Goal: Contribute content: Contribute content

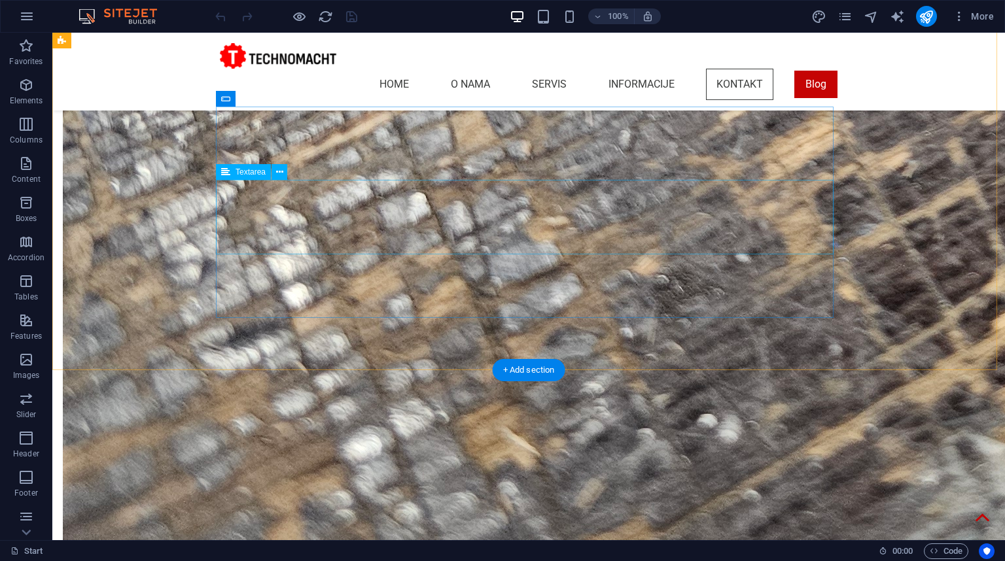
scroll to position [3117, 0]
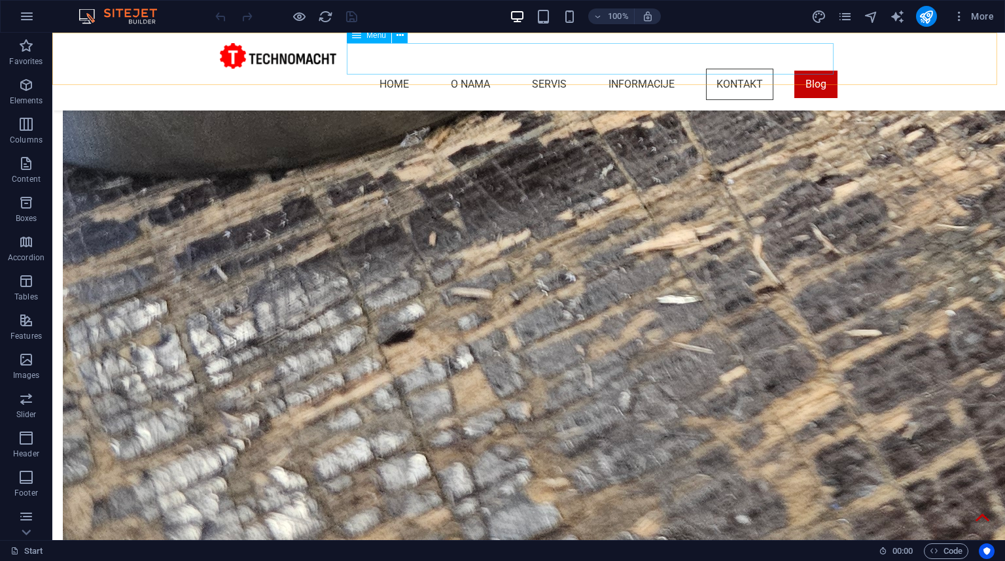
click at [801, 69] on nav "Home O nama Servis Informacije Kontakt Blog" at bounding box center [528, 84] width 617 height 31
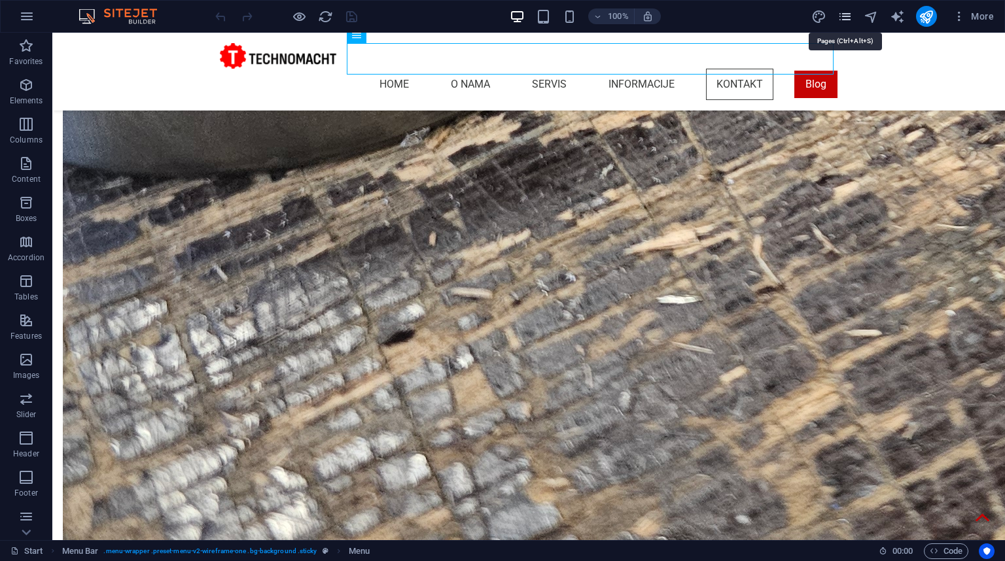
click at [846, 16] on icon "pages" at bounding box center [844, 16] width 15 height 15
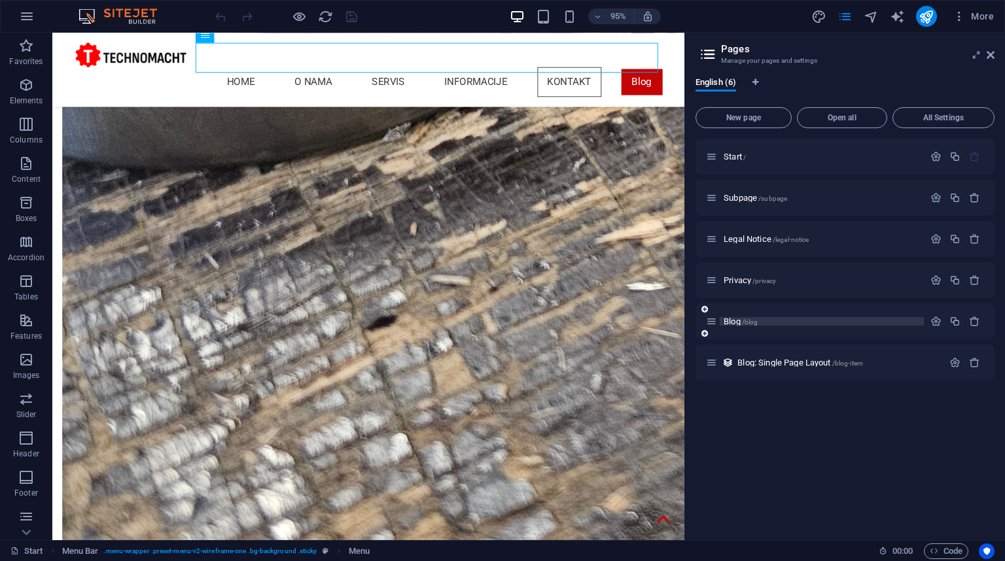
click at [760, 319] on p "Blog /blog" at bounding box center [821, 321] width 196 height 9
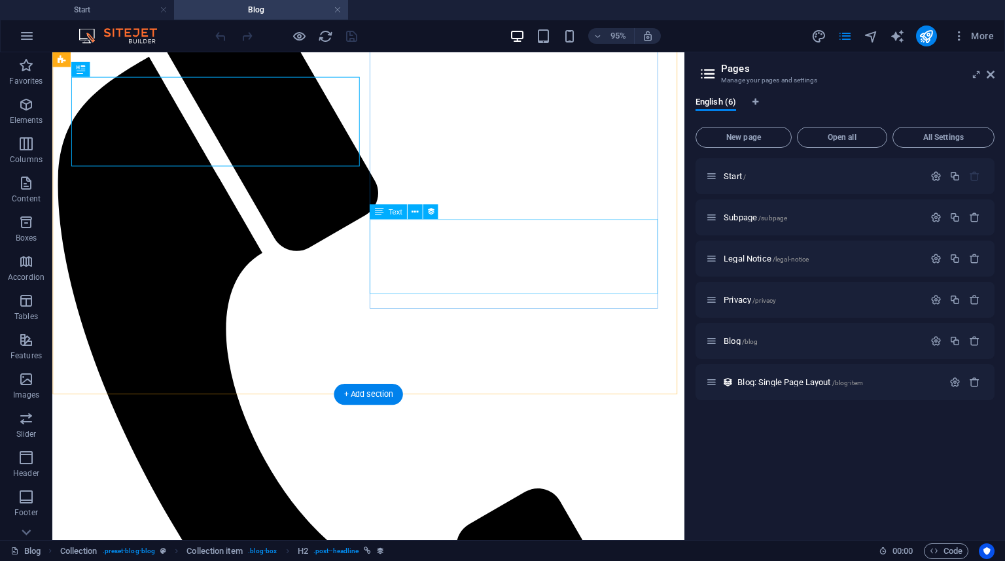
scroll to position [262, 0]
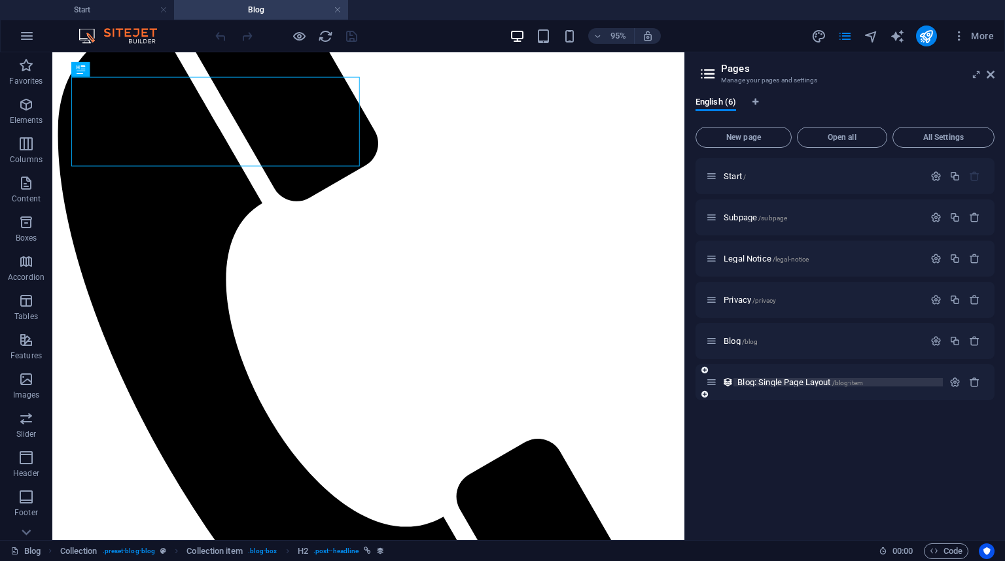
click at [771, 380] on span "Blog: Single Page Layout /blog-item" at bounding box center [800, 382] width 126 height 10
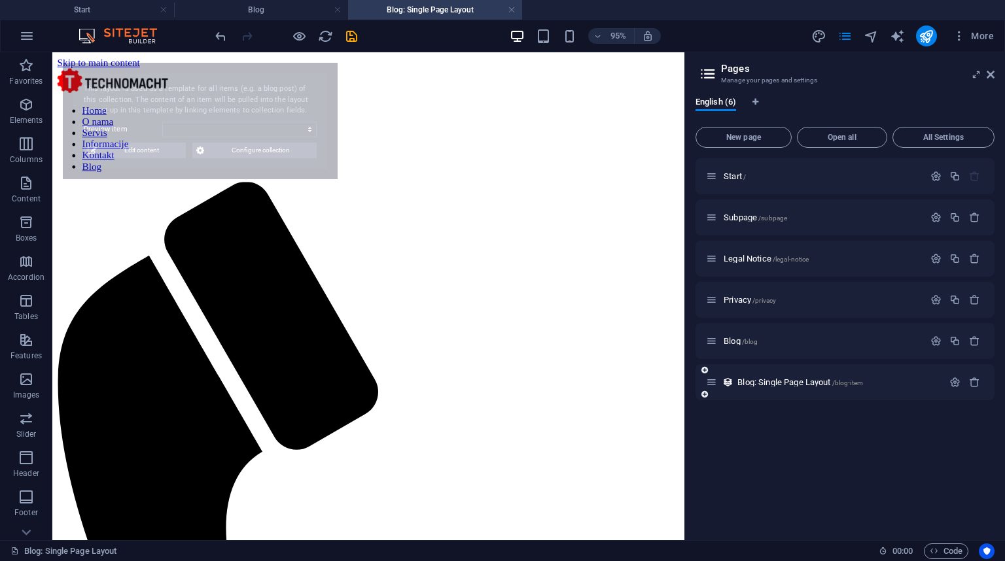
scroll to position [0, 0]
select select "68d7ffde7d60f99ed80fed26"
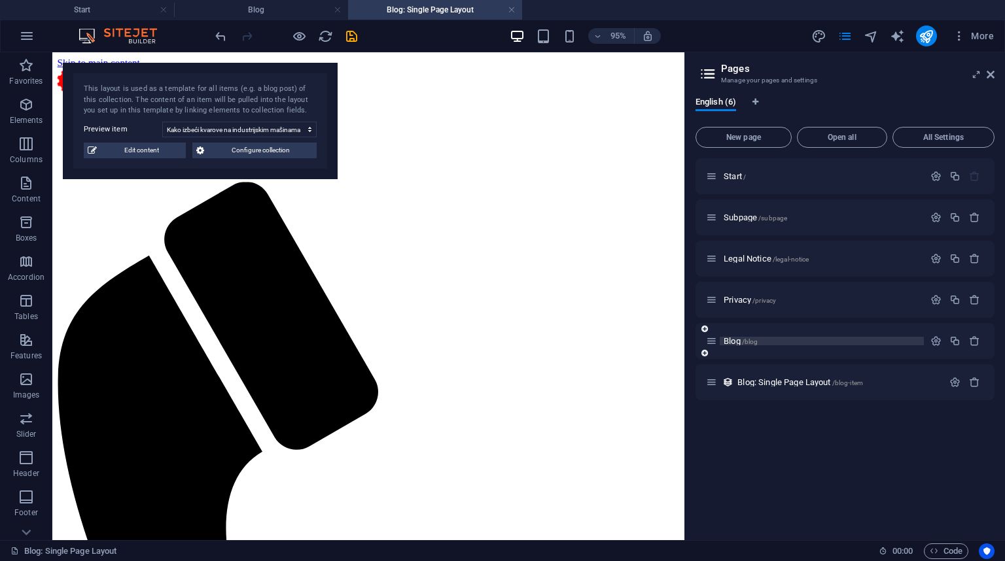
click at [788, 343] on p "Blog /blog" at bounding box center [821, 341] width 196 height 9
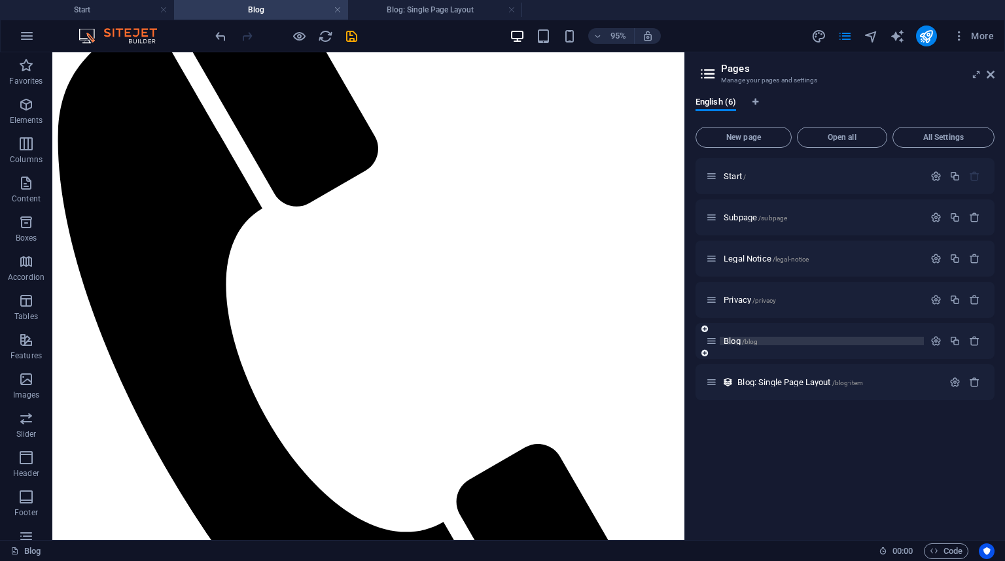
scroll to position [254, 0]
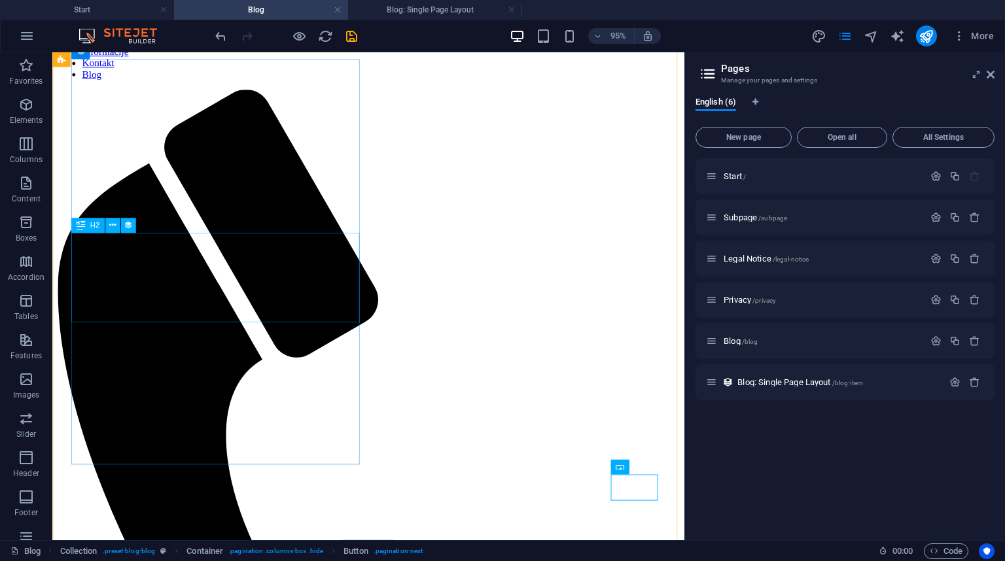
scroll to position [0, 0]
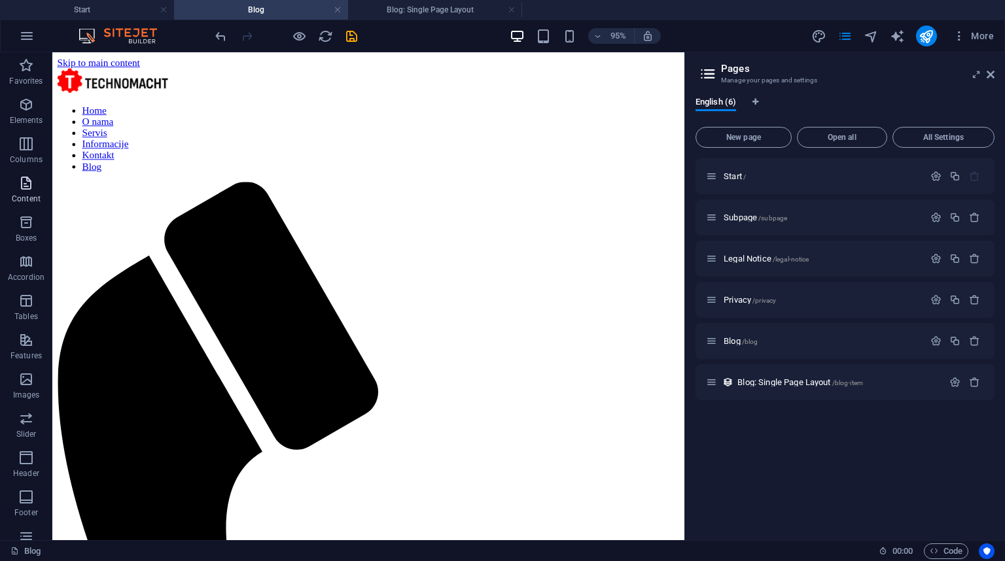
click at [31, 192] on span "Content" at bounding box center [26, 190] width 52 height 31
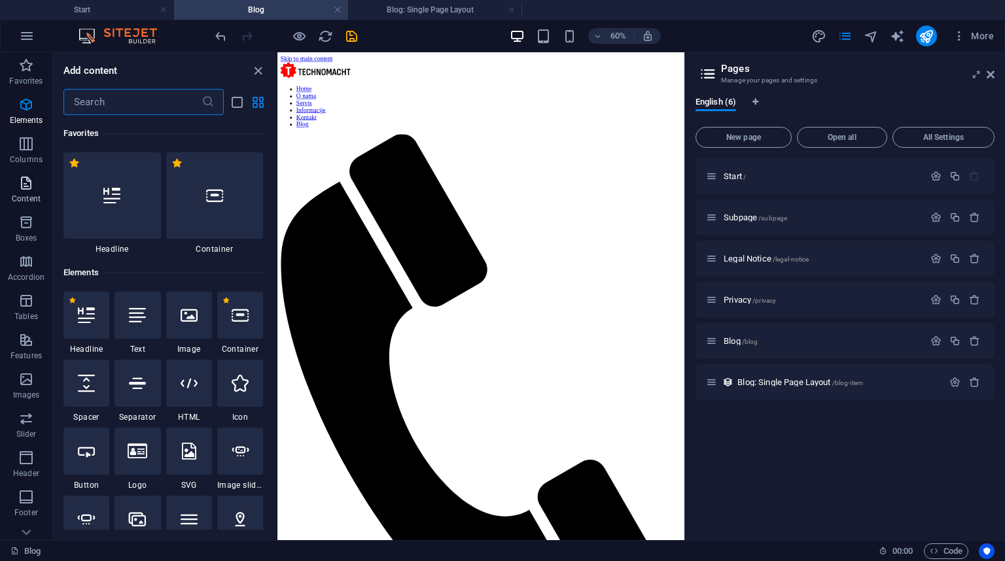
scroll to position [2289, 0]
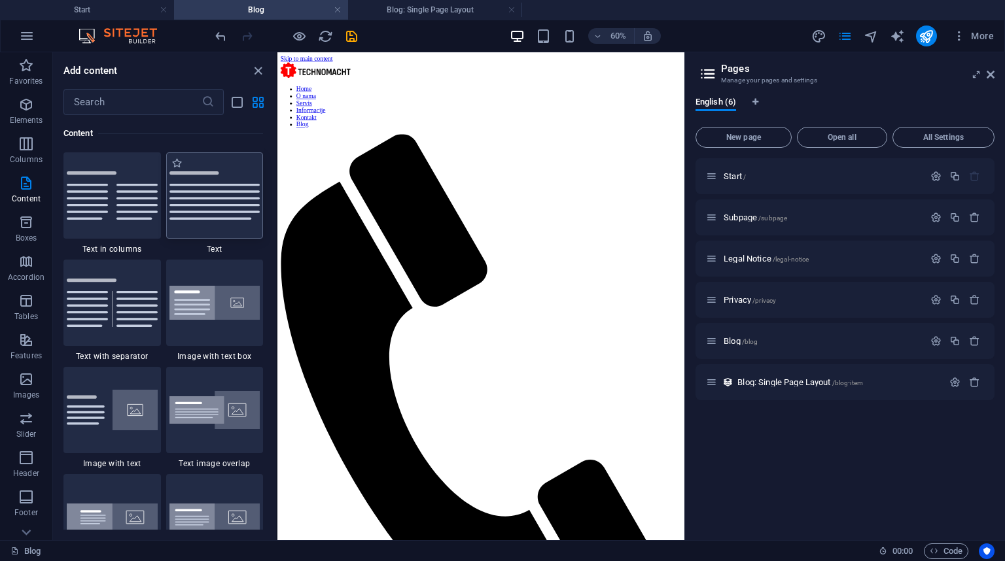
click at [215, 208] on img at bounding box center [214, 195] width 91 height 48
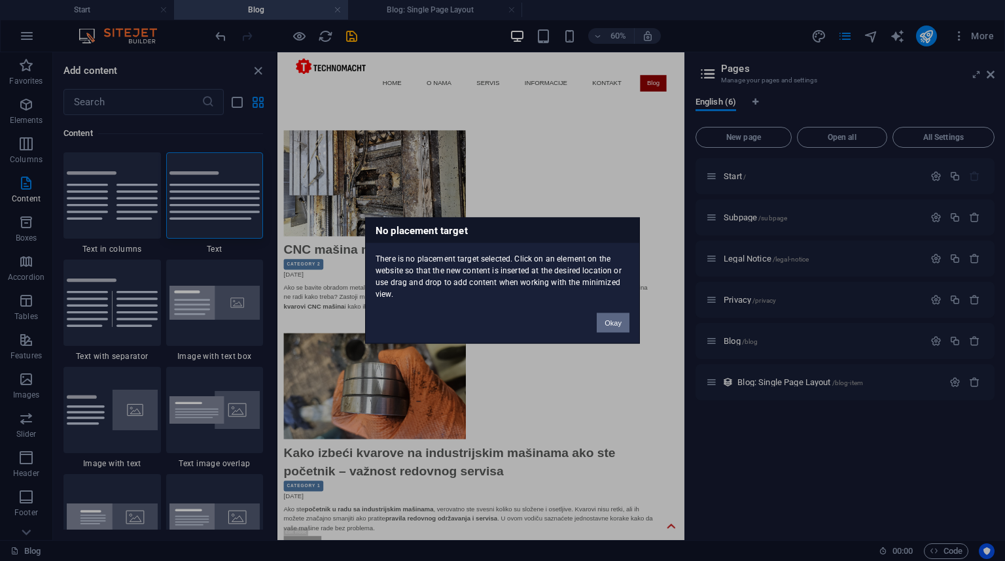
click at [618, 327] on button "Okay" at bounding box center [613, 323] width 33 height 20
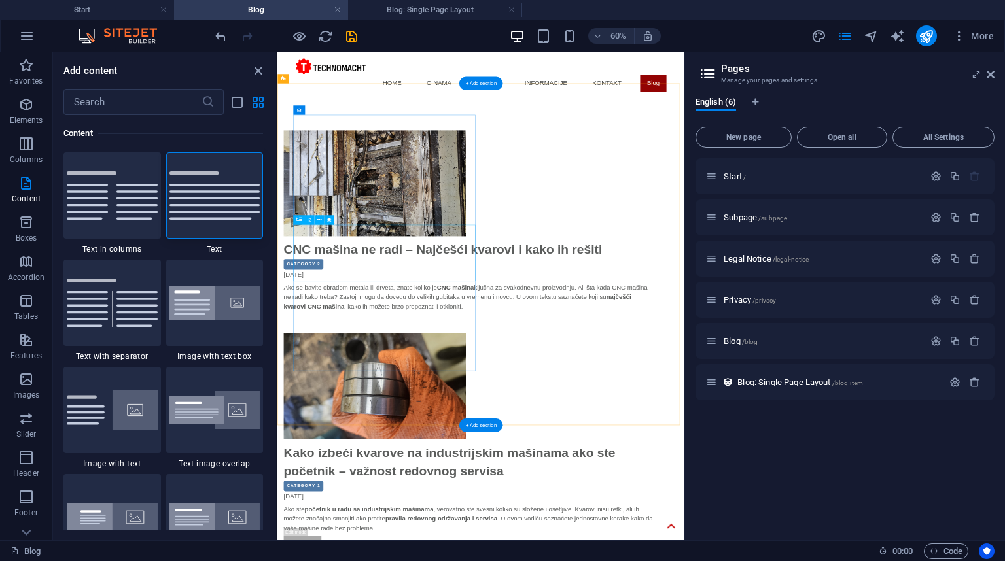
click at [398, 368] on div "CNC mašina ne radi – Najčešći kvarovi i kako ih rešiti" at bounding box center [596, 381] width 617 height 31
click at [432, 498] on div "Ako se bavite obradom metala ili drveta, znate koliko je CNC mašina ključna za …" at bounding box center [596, 476] width 617 height 78
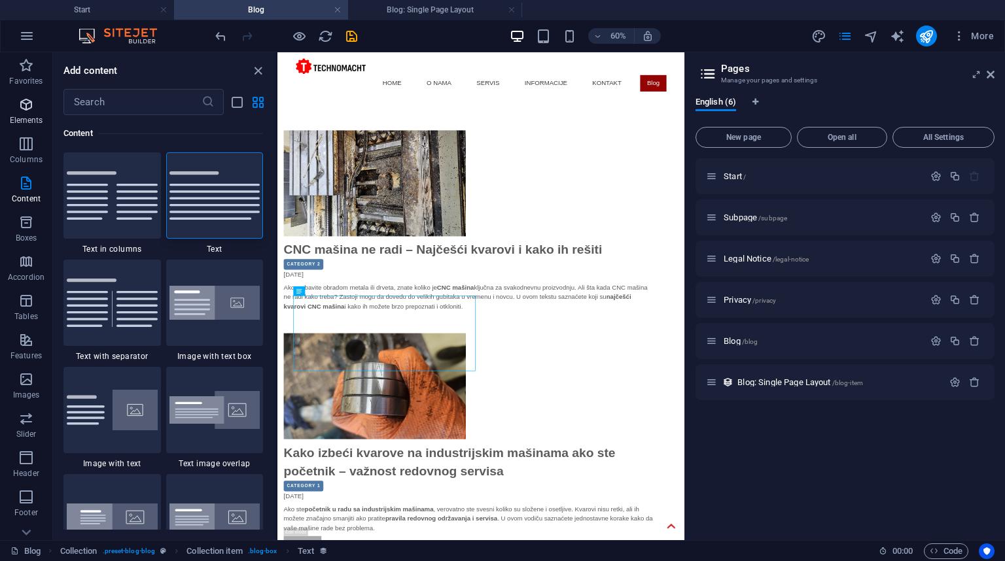
click at [29, 116] on p "Elements" at bounding box center [26, 120] width 33 height 10
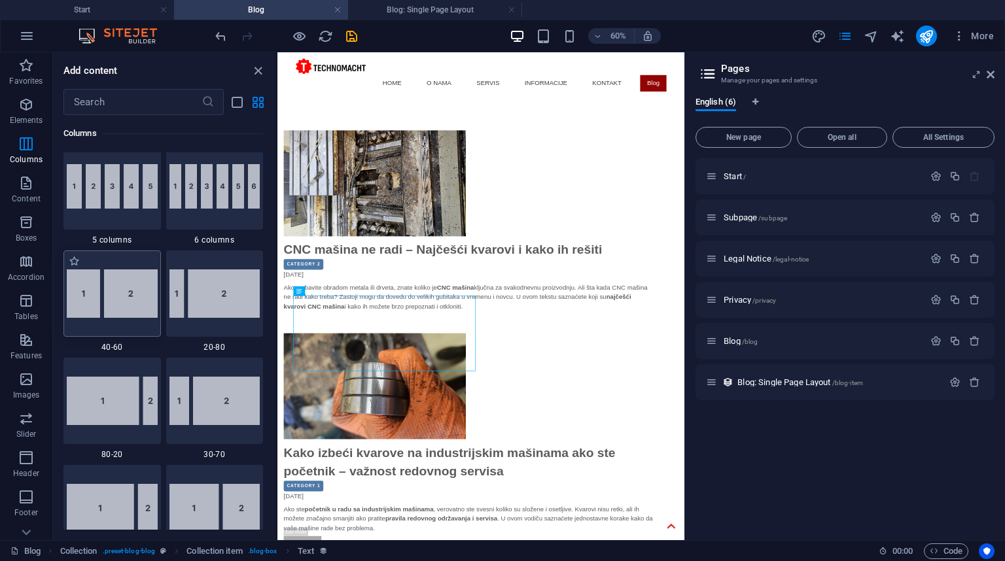
scroll to position [924, 0]
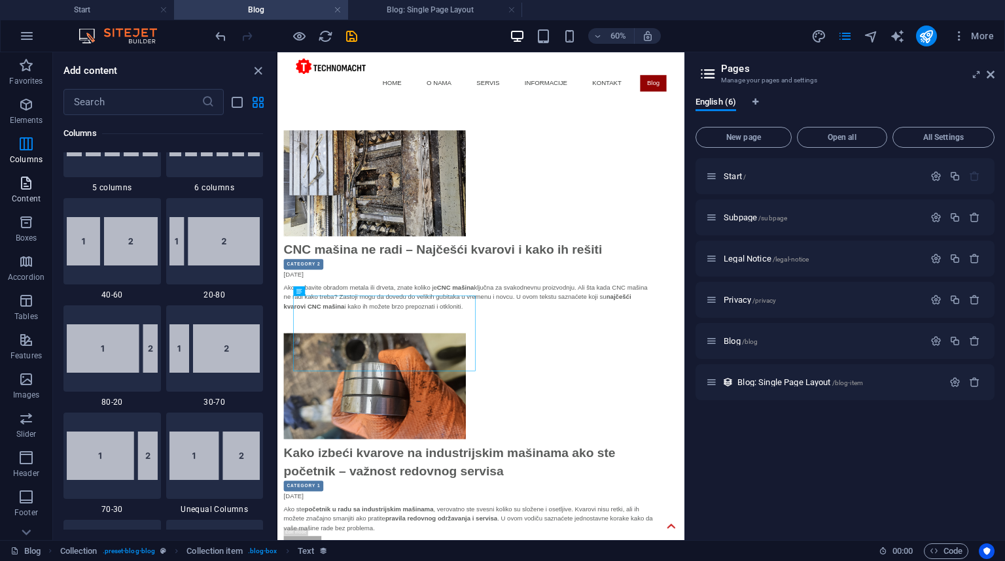
click at [29, 184] on icon "button" at bounding box center [26, 183] width 16 height 16
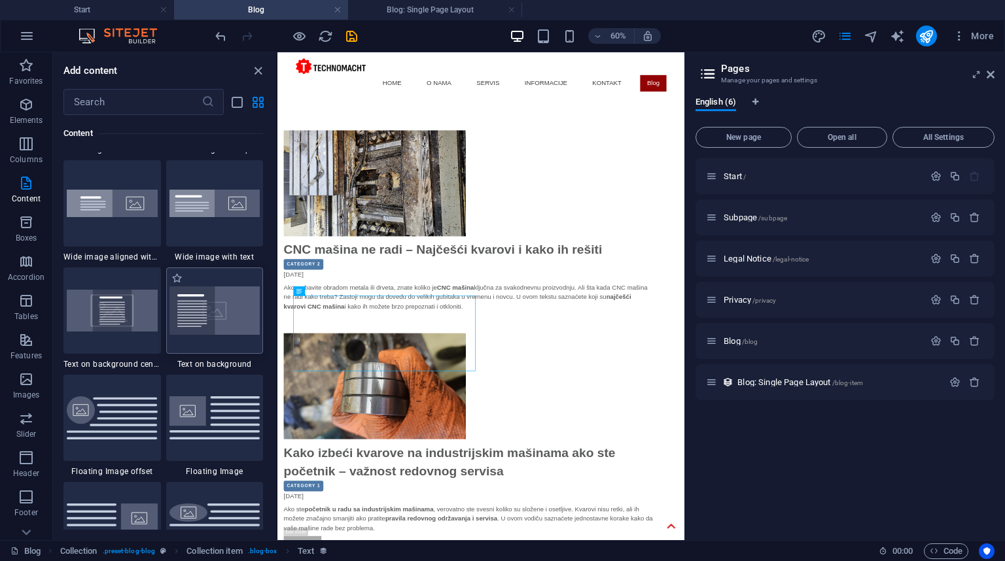
scroll to position [2655, 0]
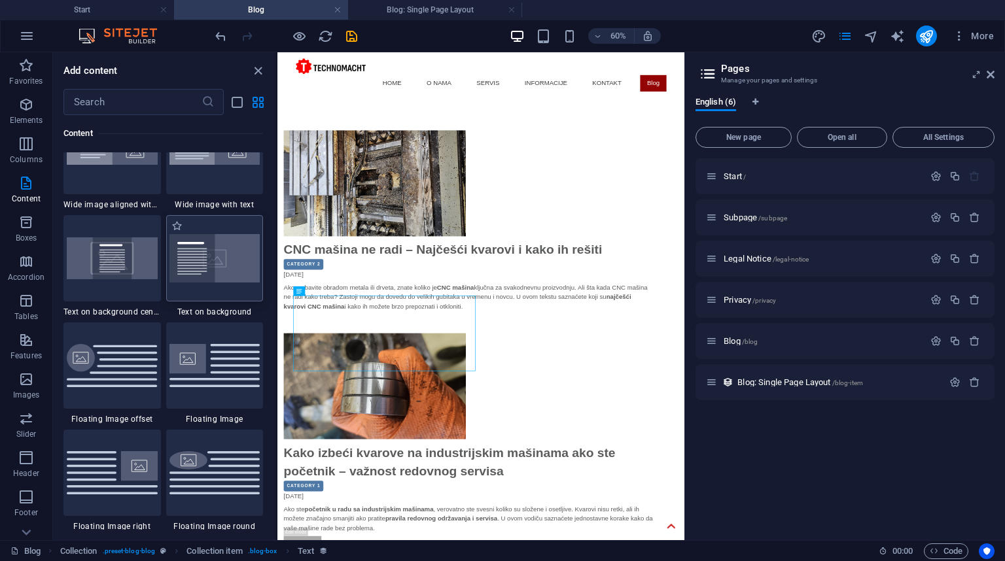
click at [191, 258] on img at bounding box center [214, 258] width 91 height 48
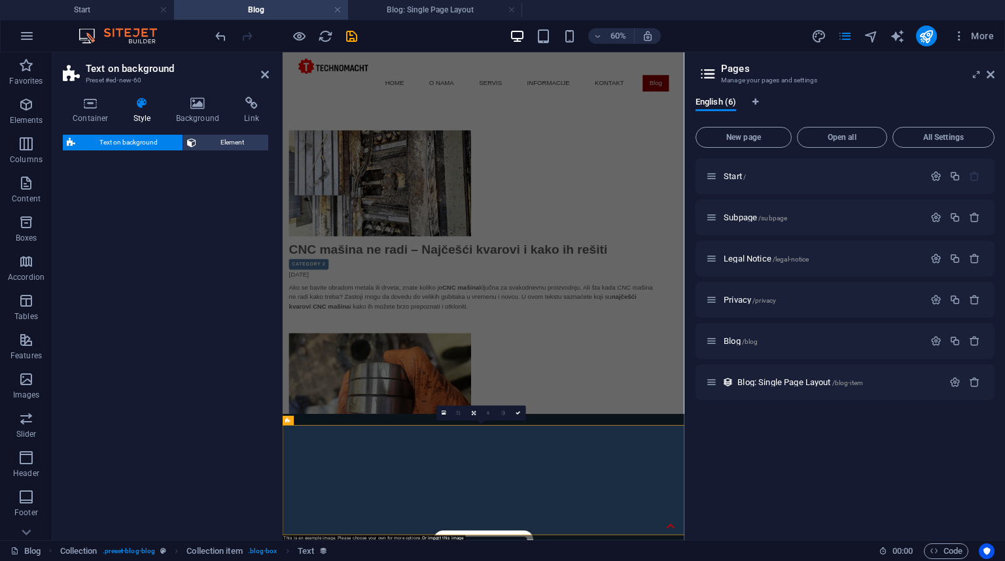
select select "%"
select select "rem"
select select "px"
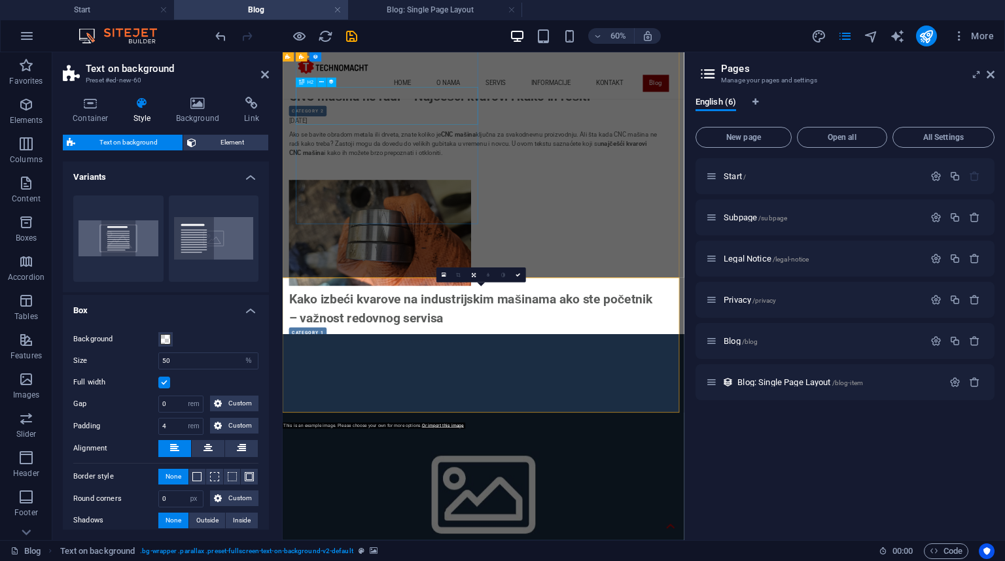
scroll to position [125, 0]
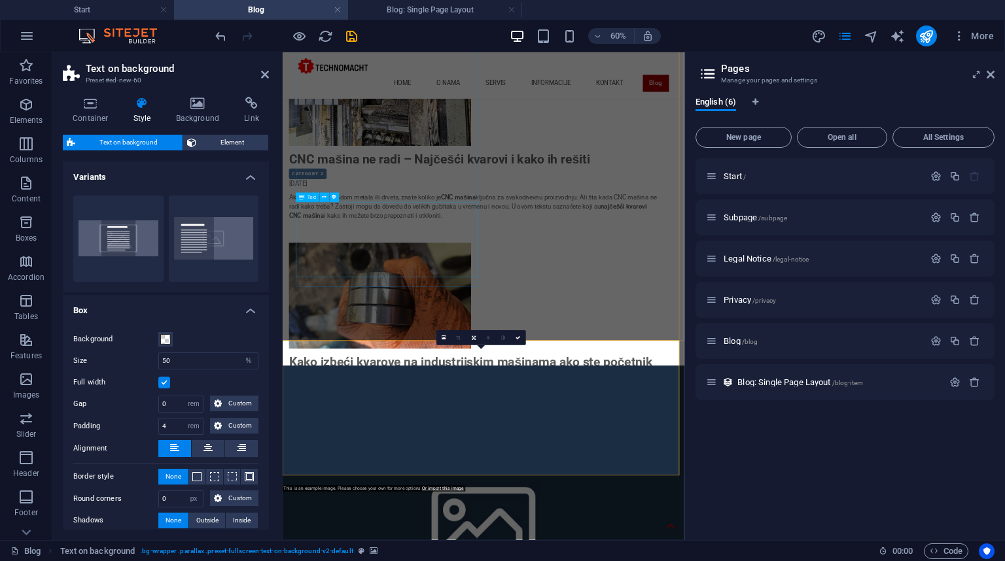
click at [425, 348] on div "Ako se bavite obradom metala ili drveta, znate koliko je CNC mašina ključna za …" at bounding box center [601, 326] width 617 height 78
click at [423, 348] on div "Ako se bavite obradom metala ili drveta, znate koliko je CNC mašina ključna za …" at bounding box center [601, 326] width 617 height 78
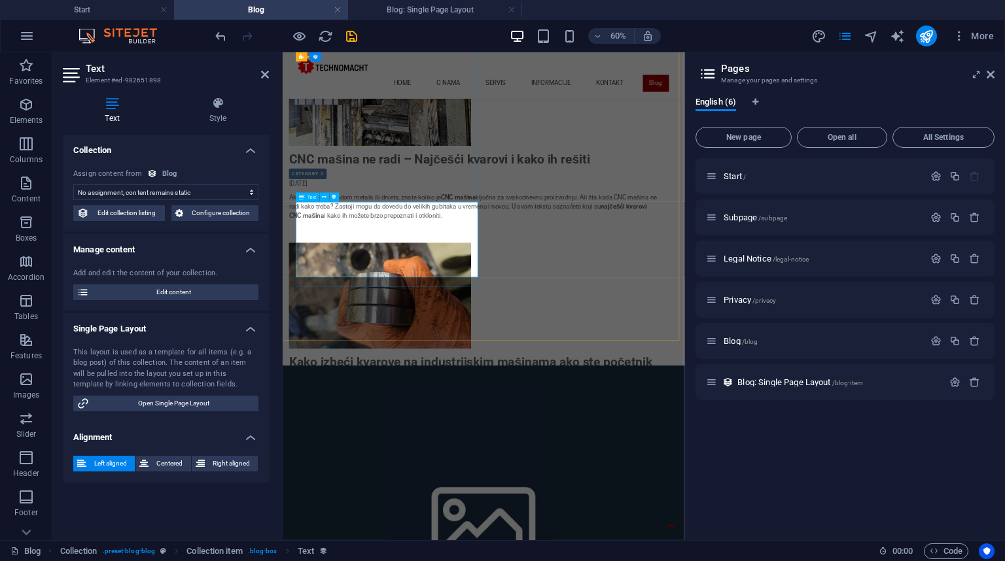
click at [423, 348] on div "Ako se bavite obradom metala ili drveta, znate koliko je CNC mašina ključna za …" at bounding box center [601, 326] width 617 height 78
select select "description"
click at [212, 214] on span "Configure collection" at bounding box center [221, 213] width 68 height 16
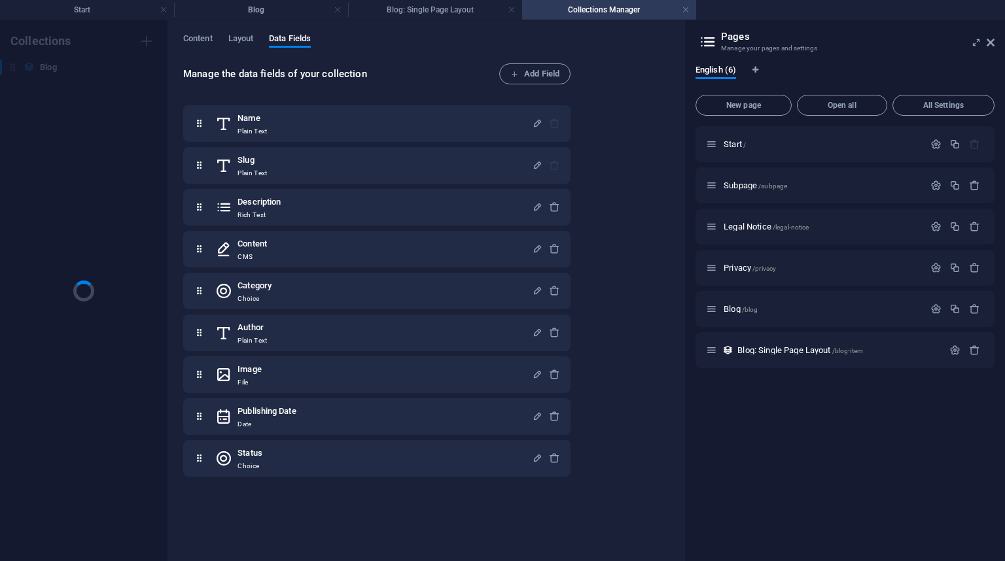
scroll to position [0, 0]
click at [238, 42] on span "Layout" at bounding box center [241, 40] width 26 height 18
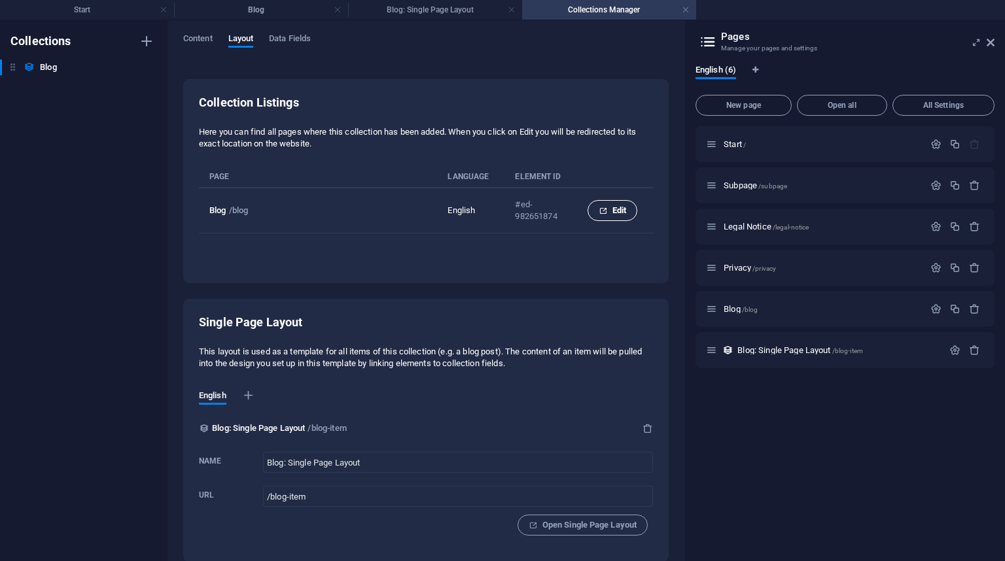
click at [610, 214] on span "Edit" at bounding box center [612, 211] width 27 height 16
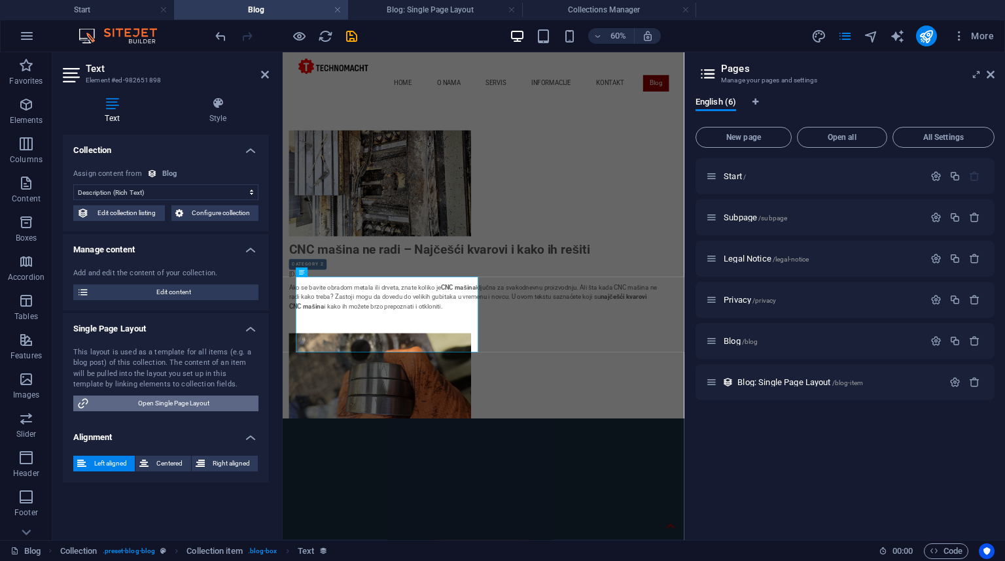
click at [191, 406] on span "Open Single Page Layout" at bounding box center [174, 404] width 162 height 16
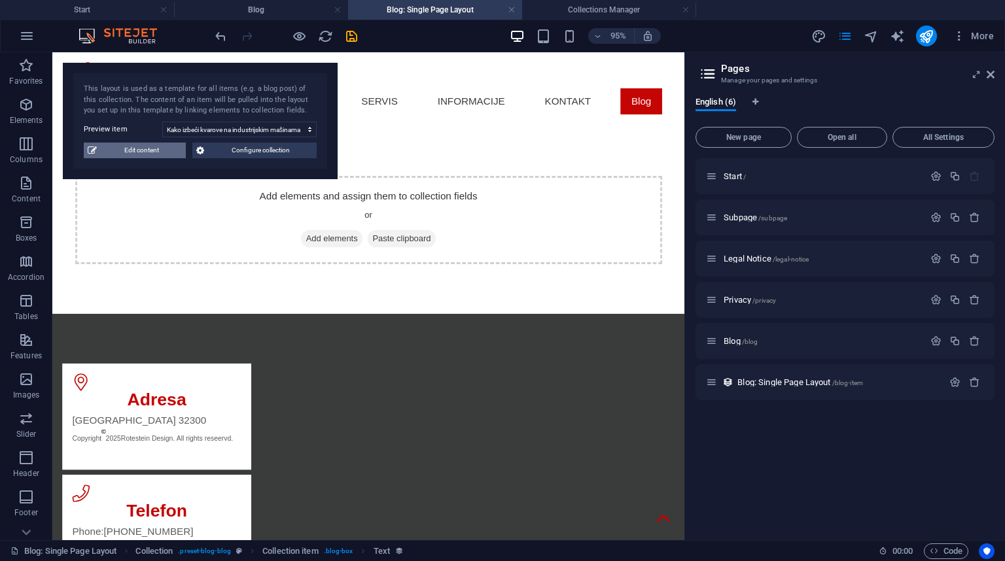
click at [165, 152] on span "Edit content" at bounding box center [141, 151] width 81 height 16
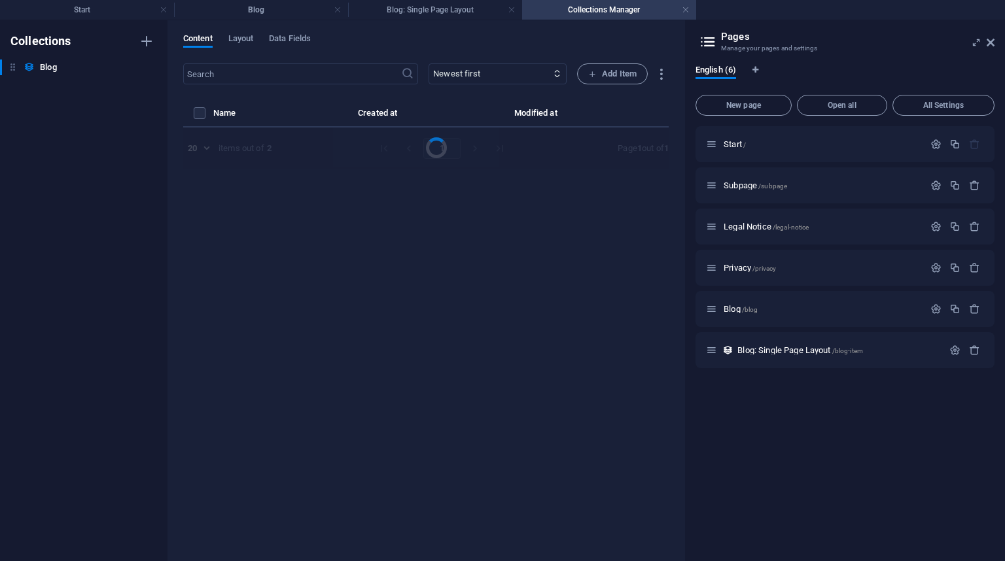
select select "Category 1"
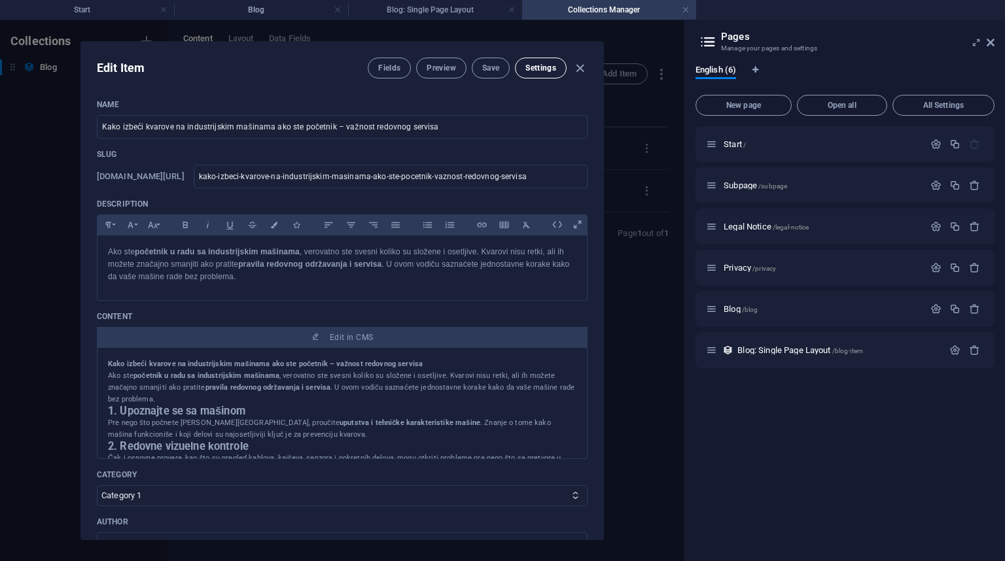
click at [536, 73] on button "Settings" at bounding box center [541, 68] width 52 height 21
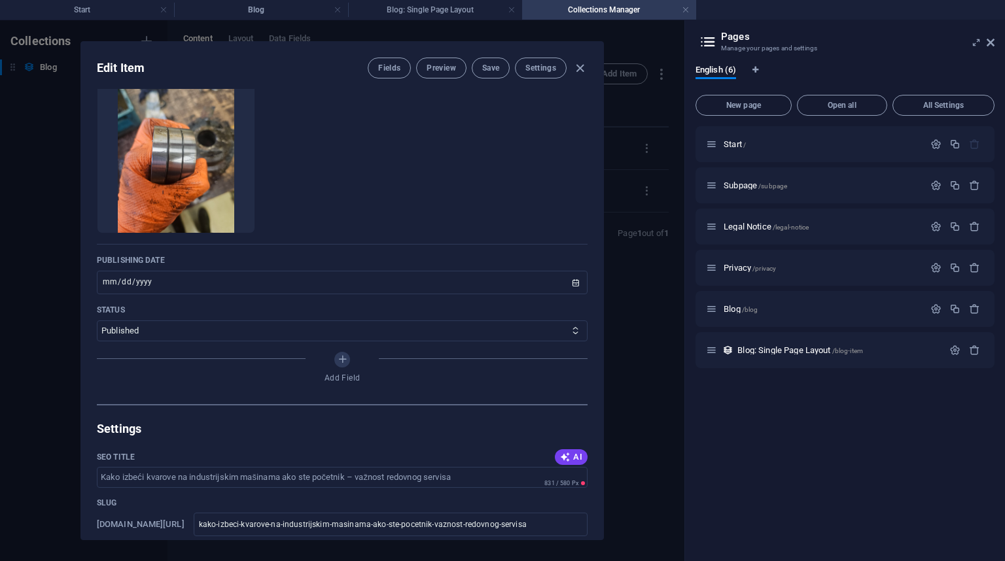
scroll to position [667, 0]
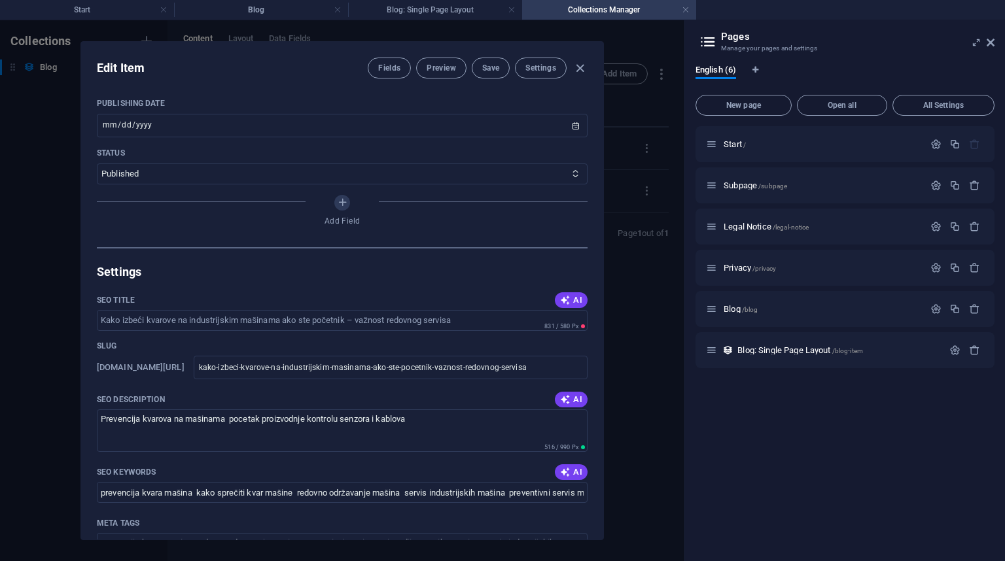
click at [50, 288] on div "Edit Item Fields Preview Save Settings Name Kako izbeći kvarove na industrijski…" at bounding box center [342, 290] width 684 height 541
type input "[DATE]"
type input "kako-izbeci-kvarove-na-industrijskim-masinama-ako-ste-pocetnik-vaznost-redovnog…"
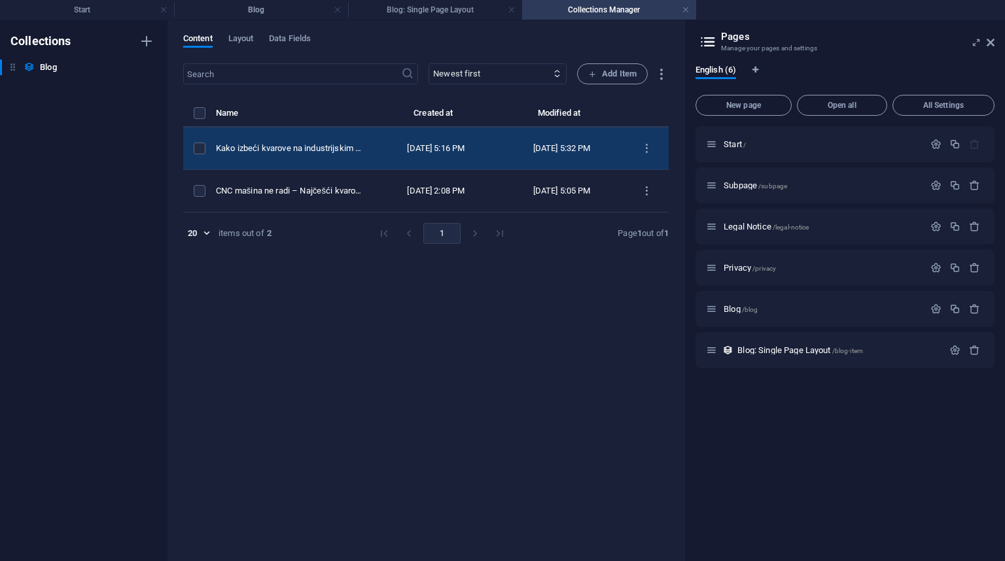
click at [192, 149] on td "items list" at bounding box center [199, 149] width 33 height 43
click at [200, 150] on label "items list" at bounding box center [200, 149] width 12 height 12
click at [0, 0] on input "items list" at bounding box center [0, 0] width 0 height 0
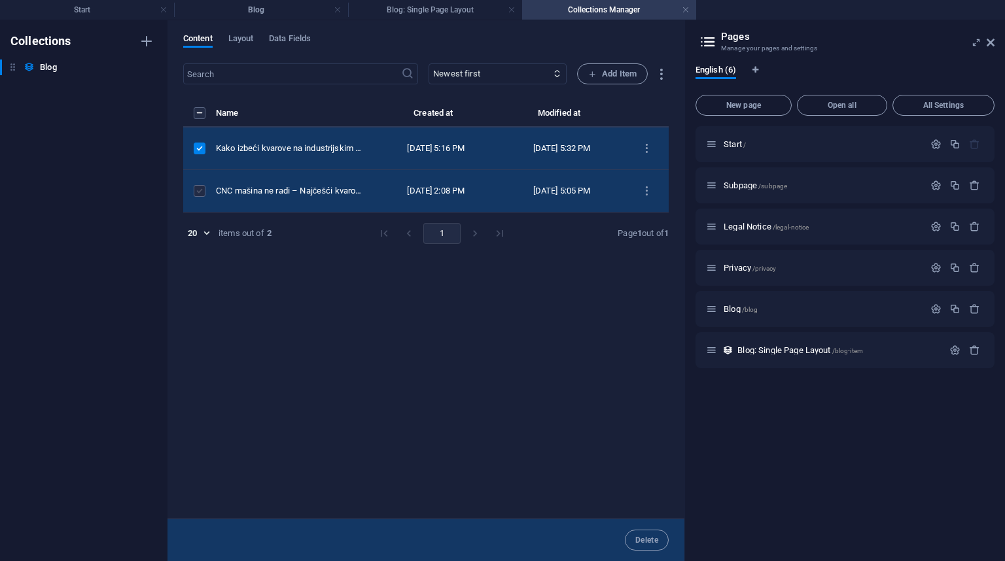
click at [201, 186] on label "items list" at bounding box center [200, 191] width 12 height 12
click at [0, 0] on input "items list" at bounding box center [0, 0] width 0 height 0
click at [510, 258] on div "Name Created at Modified at Kako izbeći kvarove na industrijskim mašinama ako s…" at bounding box center [425, 305] width 485 height 400
click at [233, 39] on span "Layout" at bounding box center [241, 40] width 26 height 18
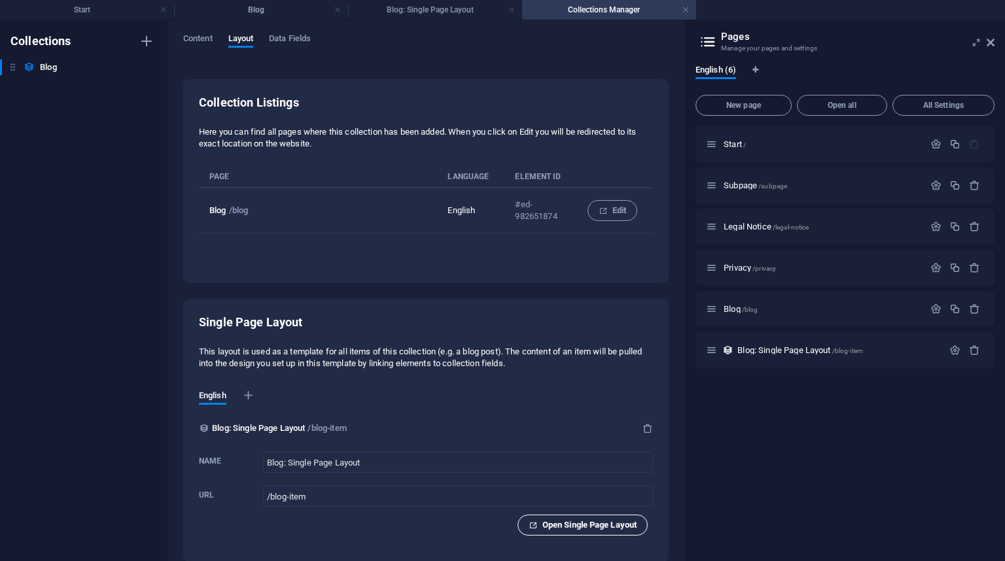
click at [601, 529] on span "Open Single Page Layout" at bounding box center [583, 525] width 108 height 16
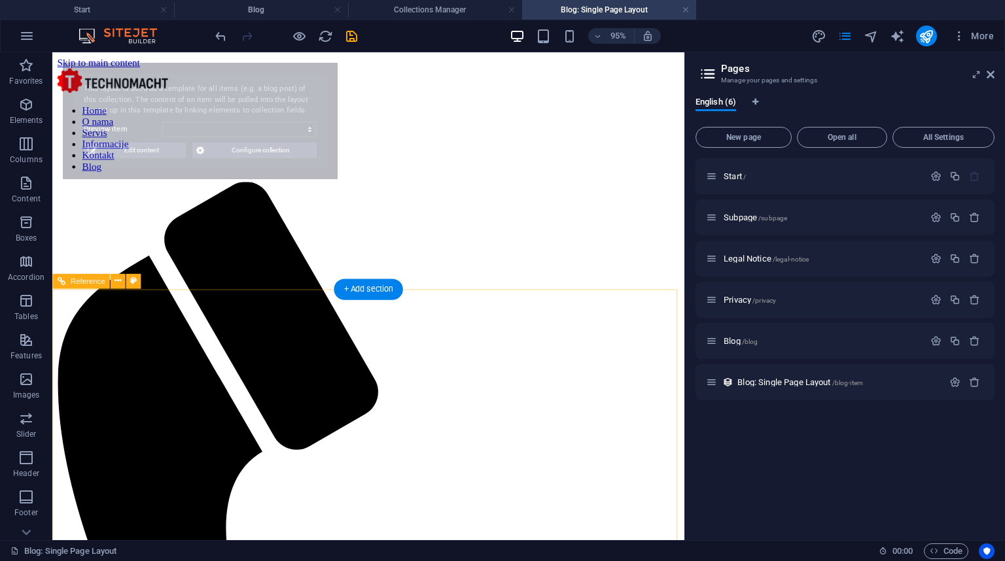
scroll to position [0, 0]
select select "68d7ffde7d60f99ed80fed26"
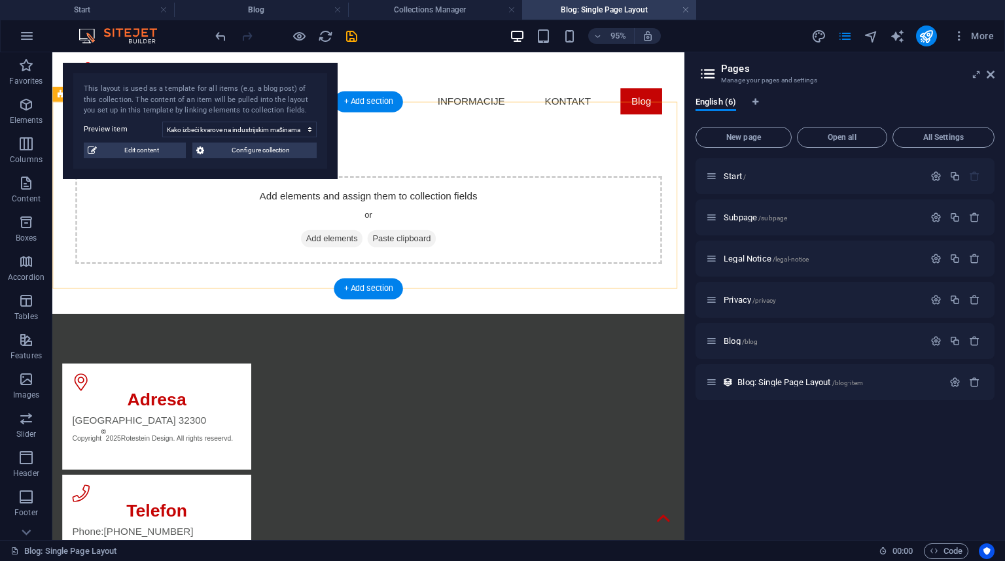
click at [649, 130] on div "Add elements and assign them to collection fields or Add elements Paste clipboa…" at bounding box center [384, 229] width 665 height 198
click at [648, 135] on div "Add elements and assign them to collection fields or Add elements Paste clipboa…" at bounding box center [384, 229] width 665 height 198
click at [576, 294] on div "Add elements and assign them to collection fields or Add elements Paste clipboa…" at bounding box center [384, 229] width 665 height 198
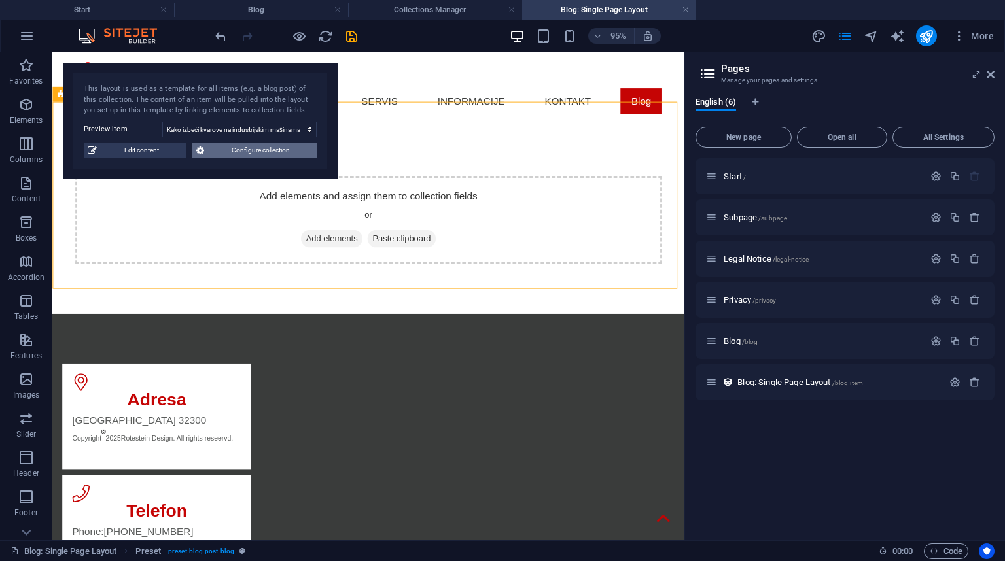
click at [200, 152] on icon at bounding box center [200, 151] width 8 height 16
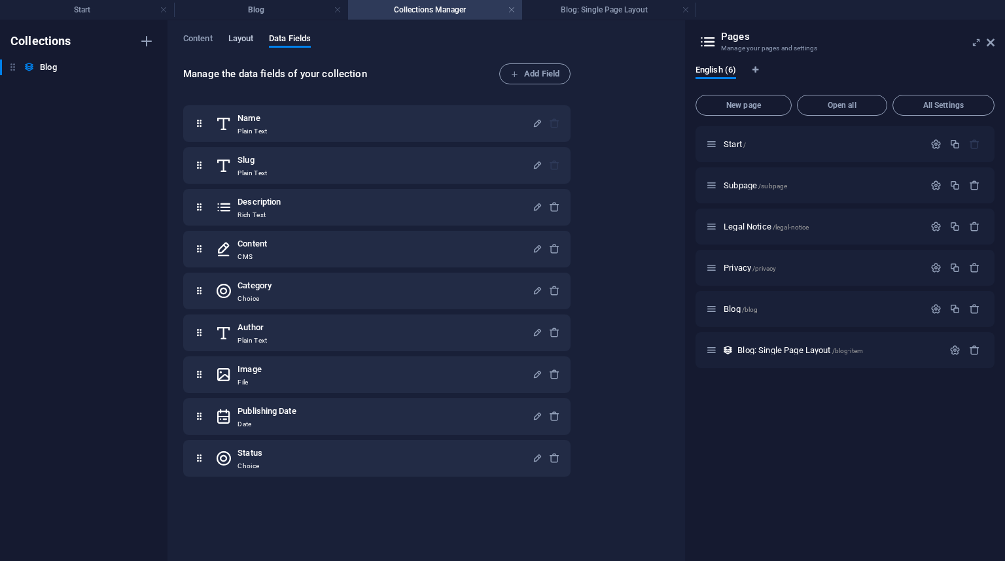
click at [242, 37] on span "Layout" at bounding box center [241, 40] width 26 height 18
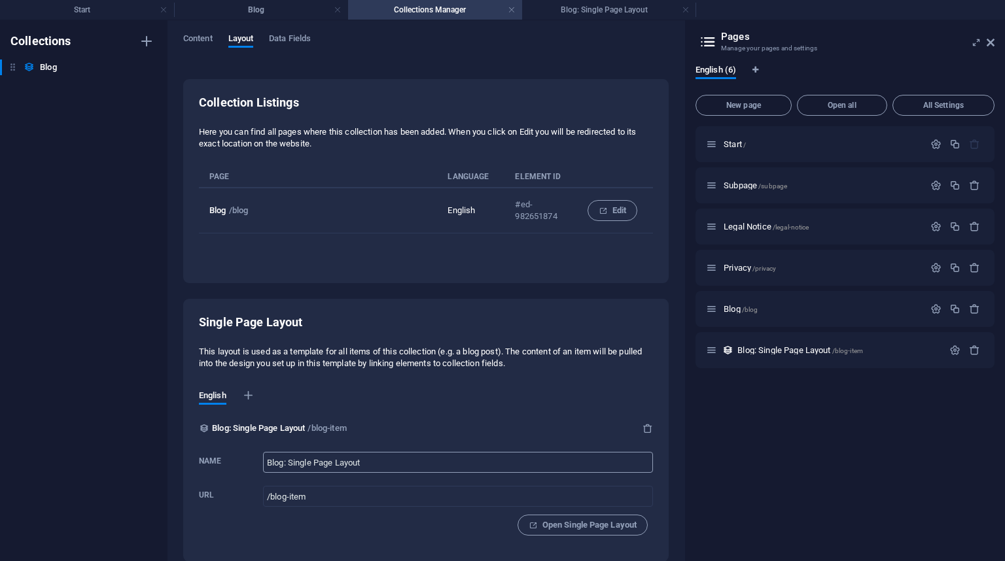
click at [387, 459] on input "Blog: Single Page Layout" at bounding box center [458, 462] width 390 height 21
drag, startPoint x: 615, startPoint y: 209, endPoint x: 553, endPoint y: 262, distance: 80.7
click at [615, 209] on span "Edit" at bounding box center [612, 211] width 27 height 16
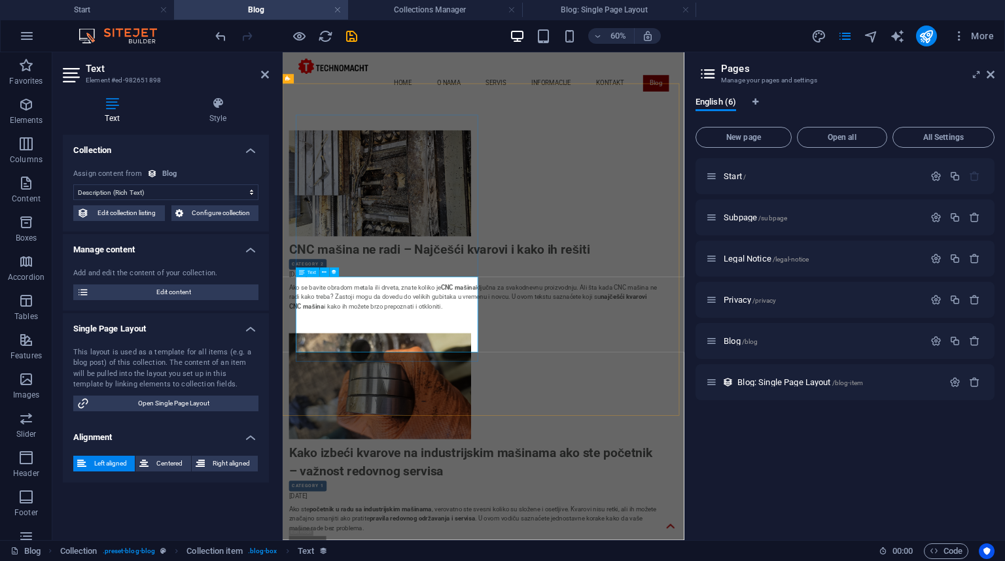
scroll to position [47, 0]
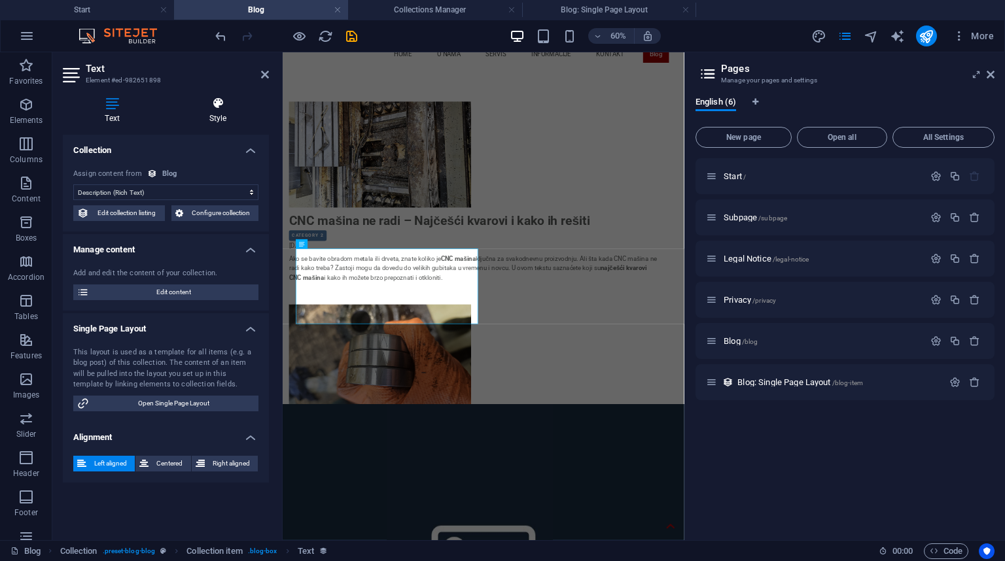
click at [225, 109] on icon at bounding box center [218, 103] width 102 height 13
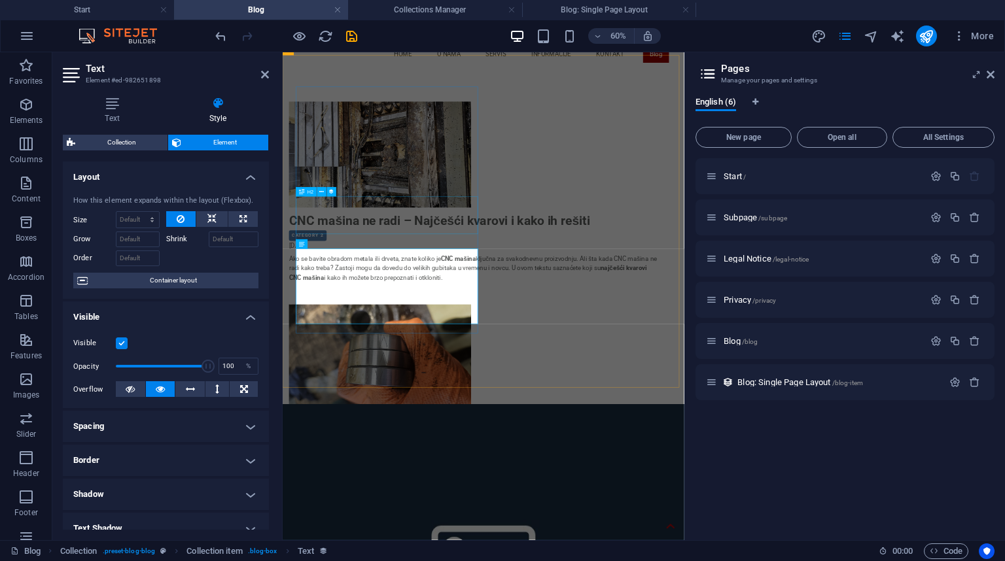
click at [536, 319] on div "CNC mašina ne radi – Najčešći kvarovi i kako ih rešiti" at bounding box center [601, 334] width 617 height 31
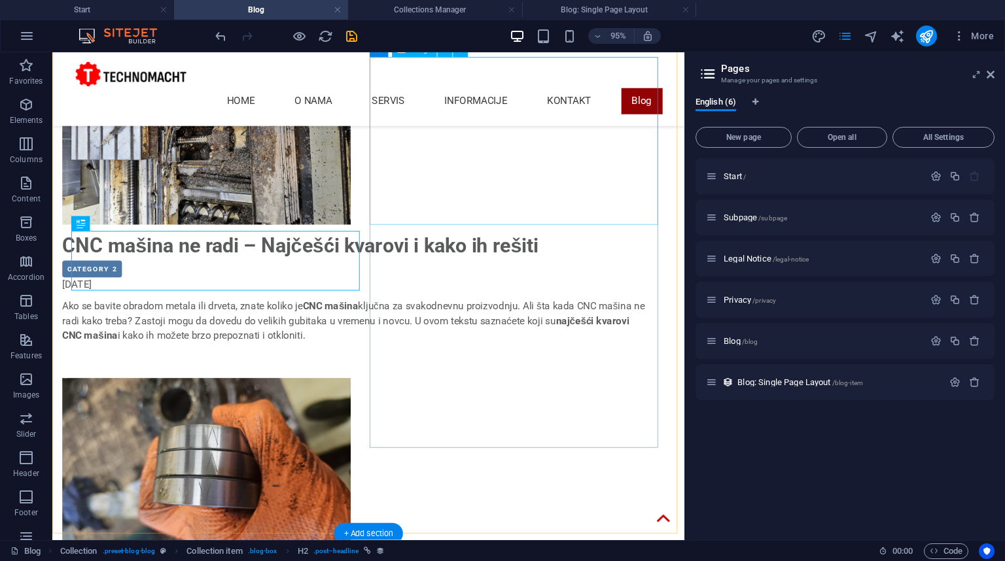
scroll to position [204, 0]
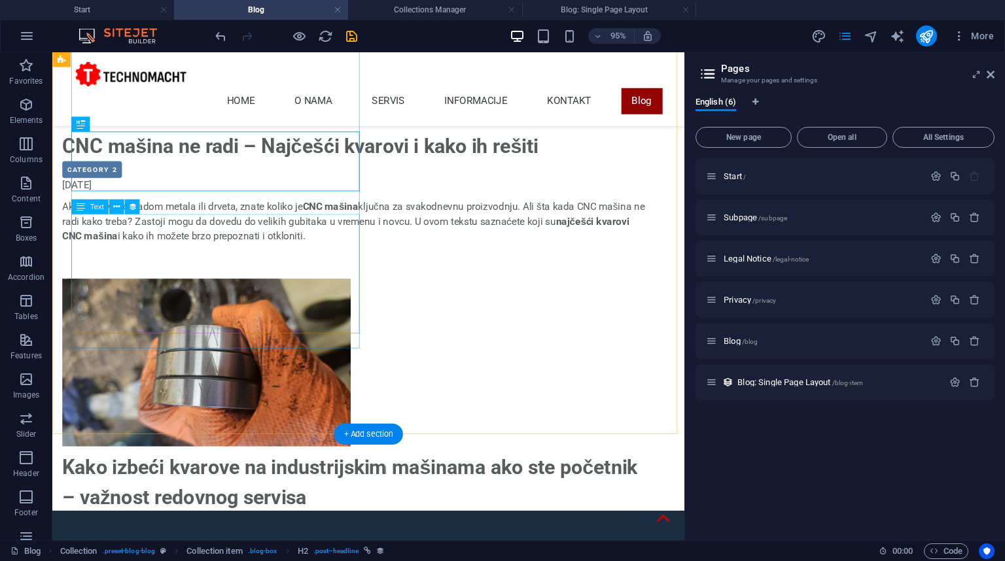
click at [169, 273] on div "Ako se bavite obradom metala ili drveta, znate koliko je CNC mašina ključna za …" at bounding box center [371, 246] width 617 height 78
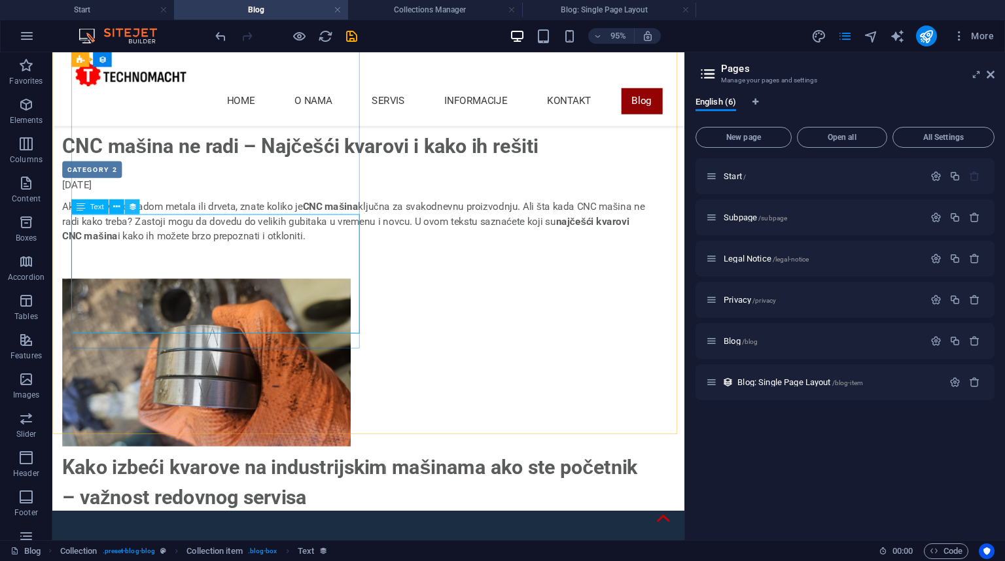
click at [134, 209] on icon at bounding box center [132, 207] width 9 height 13
select select "description"
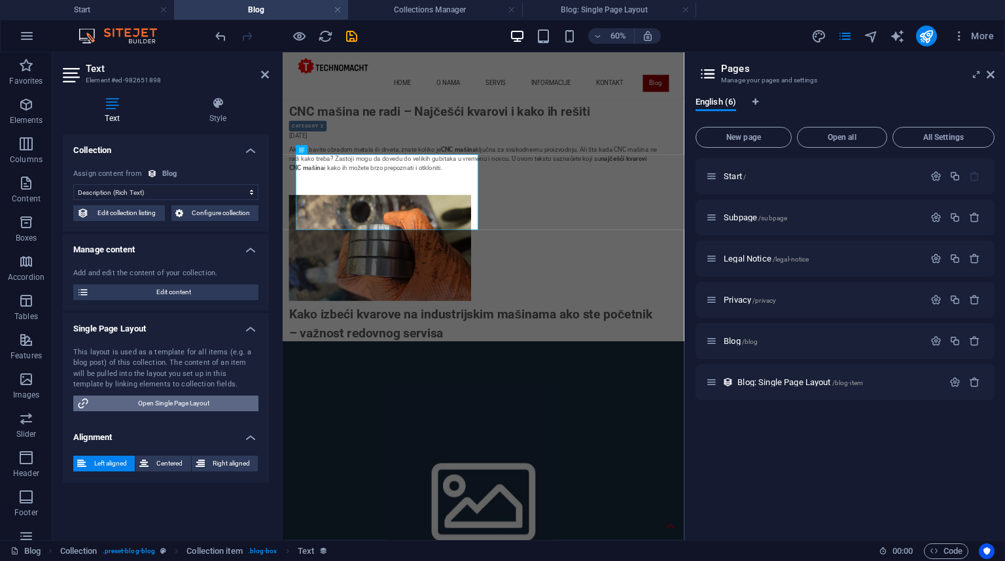
click at [176, 398] on span "Open Single Page Layout" at bounding box center [174, 404] width 162 height 16
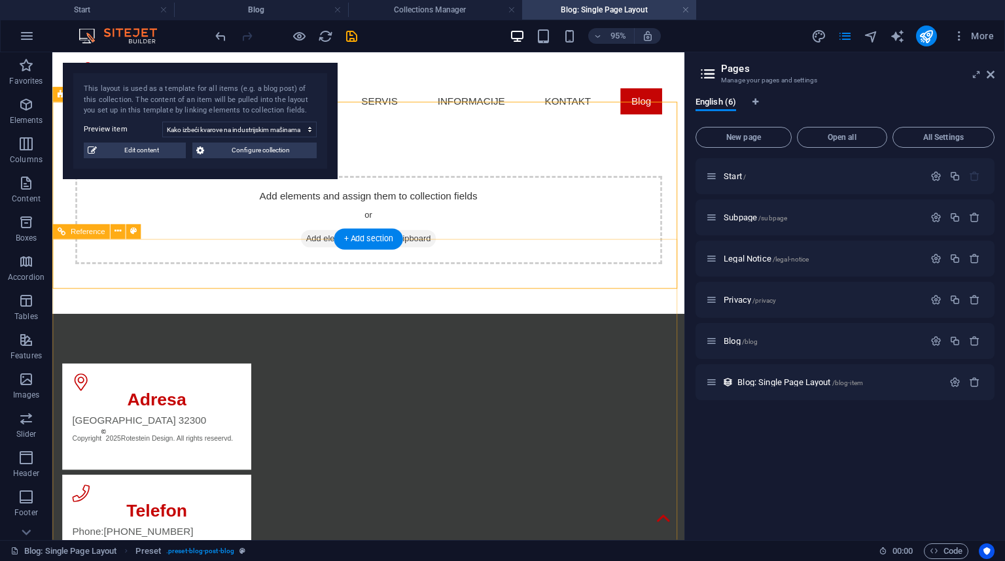
scroll to position [0, 0]
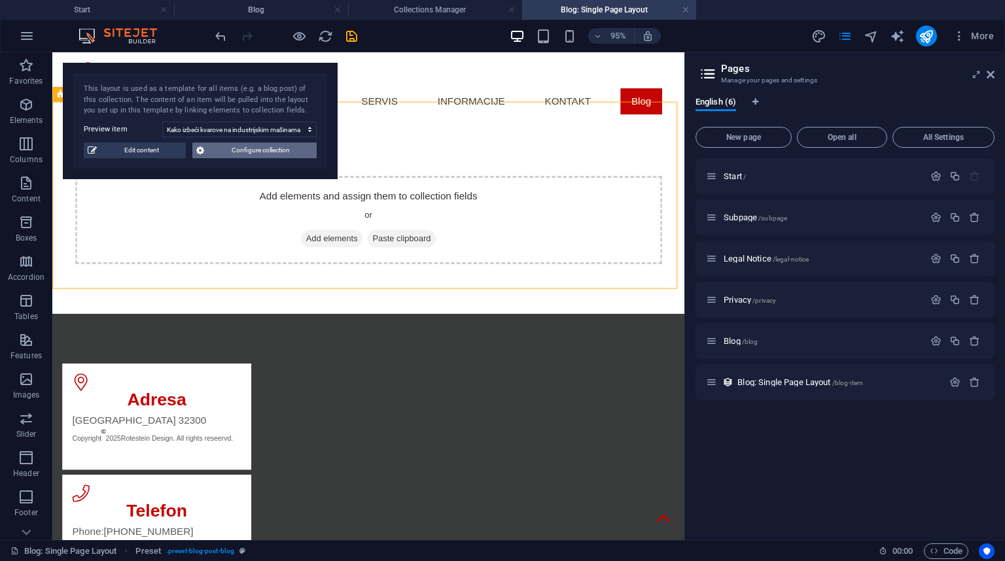
click at [228, 156] on span "Configure collection" at bounding box center [260, 151] width 105 height 16
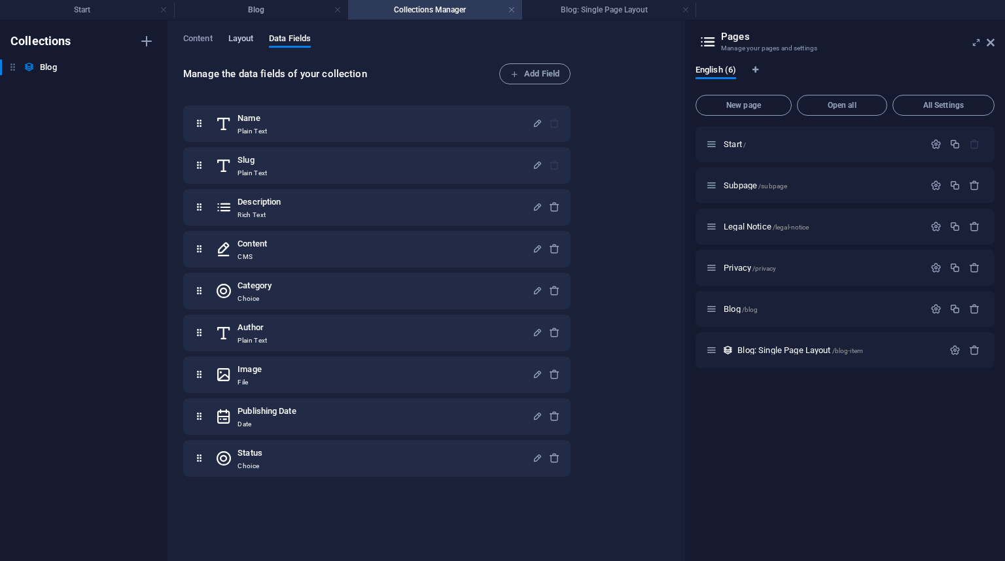
click at [240, 37] on span "Layout" at bounding box center [241, 40] width 26 height 18
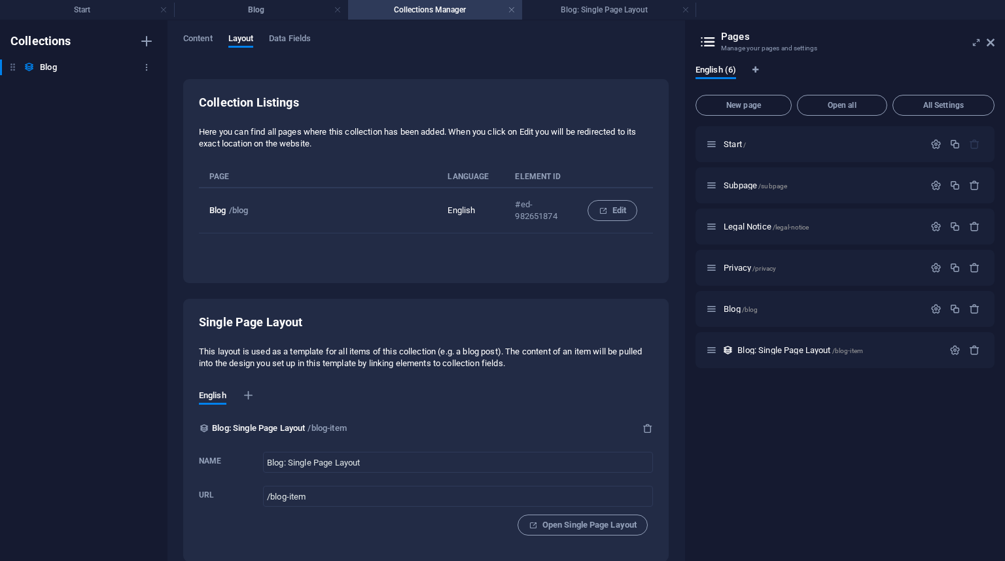
click at [50, 63] on h6 "Blog" at bounding box center [48, 68] width 16 height 16
click at [14, 68] on icon at bounding box center [12, 66] width 11 height 11
click at [145, 69] on icon "button" at bounding box center [146, 67] width 9 height 9
click at [112, 65] on div at bounding box center [502, 280] width 1005 height 561
click at [43, 71] on h6 "Blog" at bounding box center [48, 68] width 16 height 16
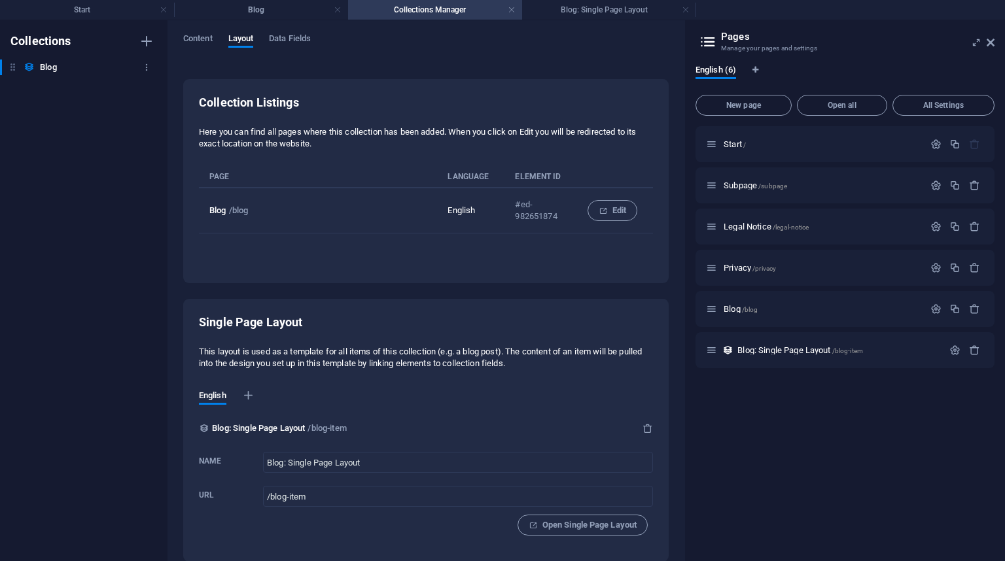
click at [43, 71] on h6 "Blog" at bounding box center [48, 68] width 16 height 16
click at [45, 69] on input "Blog" at bounding box center [89, 68] width 98 height 16
click at [56, 110] on div "Collections Blog Blog" at bounding box center [83, 290] width 167 height 541
click at [933, 309] on icon "button" at bounding box center [935, 309] width 11 height 11
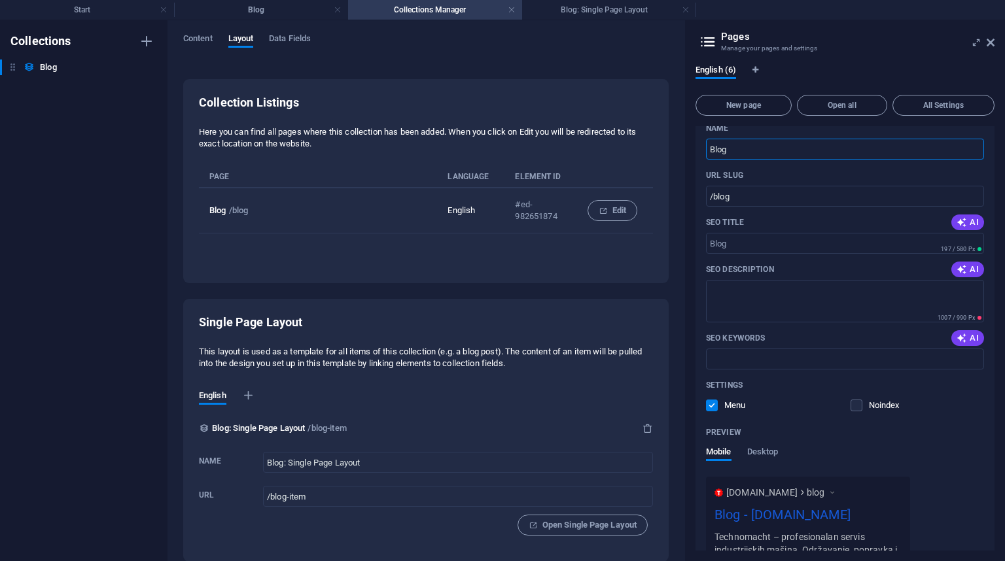
scroll to position [349, 0]
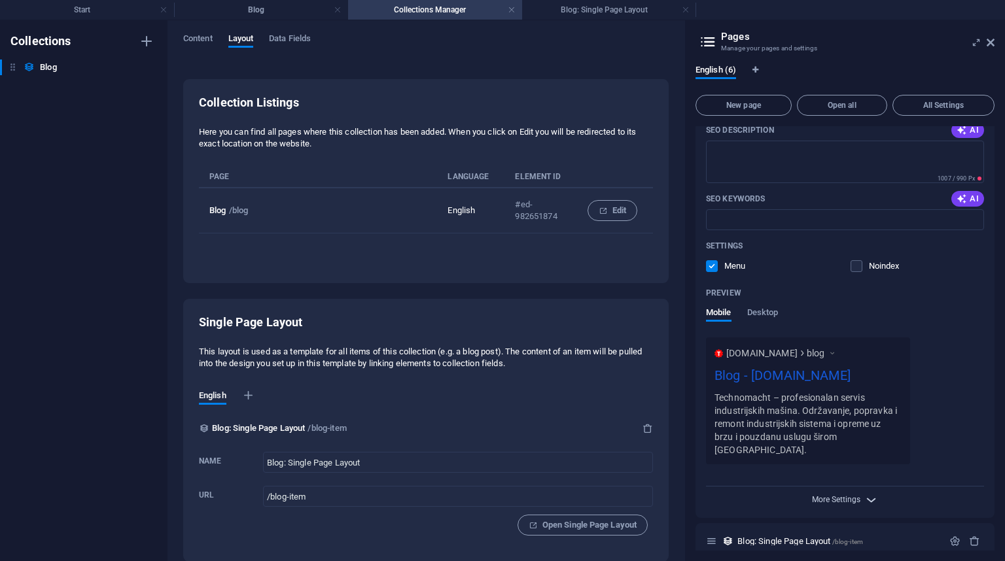
click at [842, 495] on span "More Settings" at bounding box center [836, 499] width 48 height 9
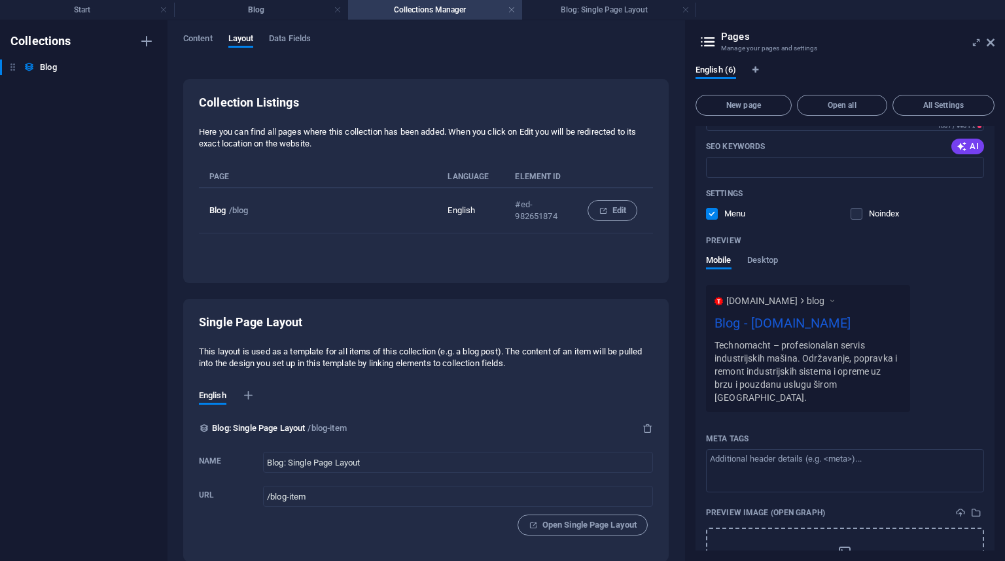
scroll to position [536, 0]
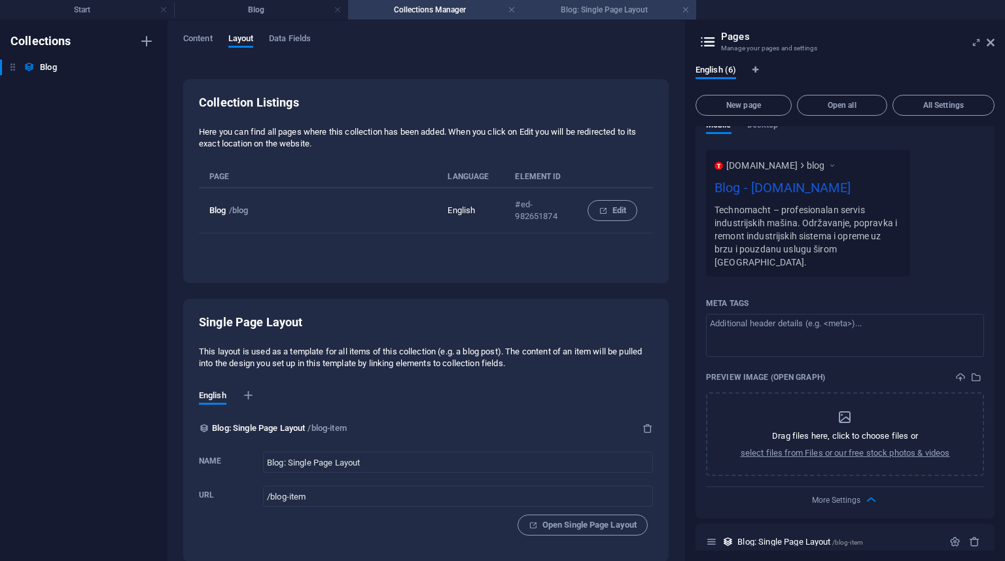
click at [577, 9] on h4 "Blog: Single Page Layout" at bounding box center [609, 10] width 174 height 14
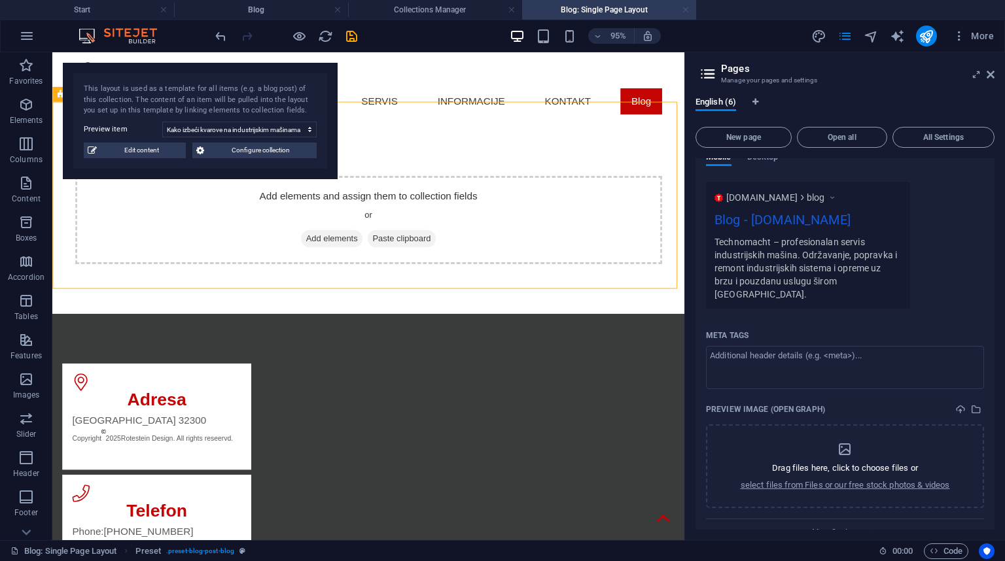
click at [686, 11] on link at bounding box center [686, 10] width 8 height 12
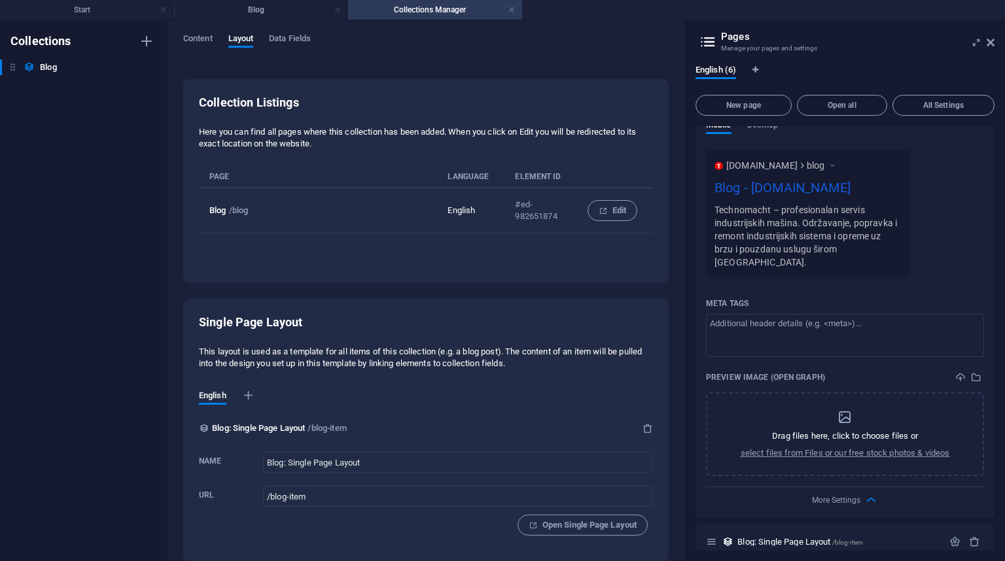
click at [426, 3] on h4 "Collections Manager" at bounding box center [435, 10] width 174 height 14
click at [512, 8] on link at bounding box center [512, 10] width 8 height 12
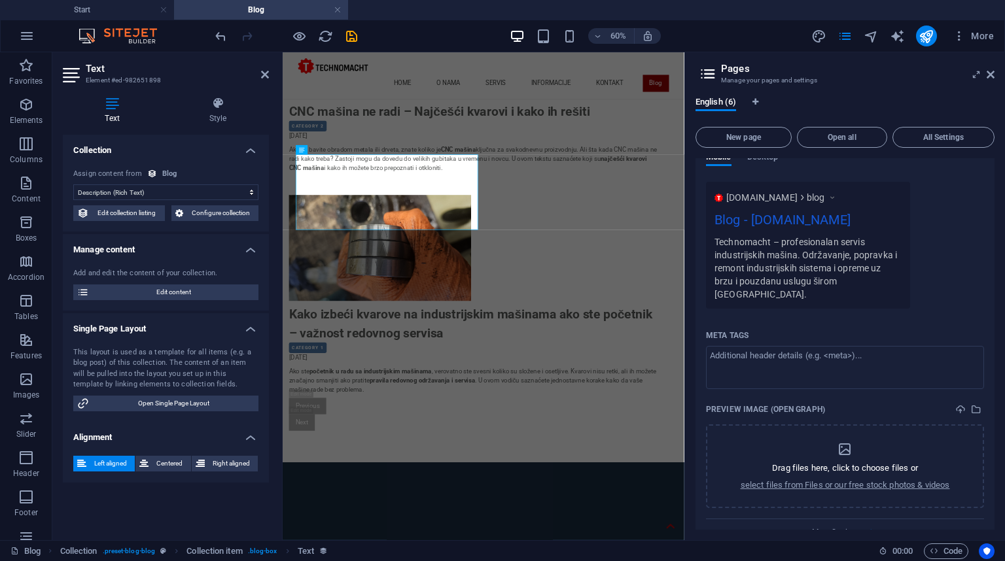
click at [452, 21] on div "60% More" at bounding box center [502, 35] width 1003 height 31
click at [262, 77] on icon at bounding box center [265, 74] width 8 height 10
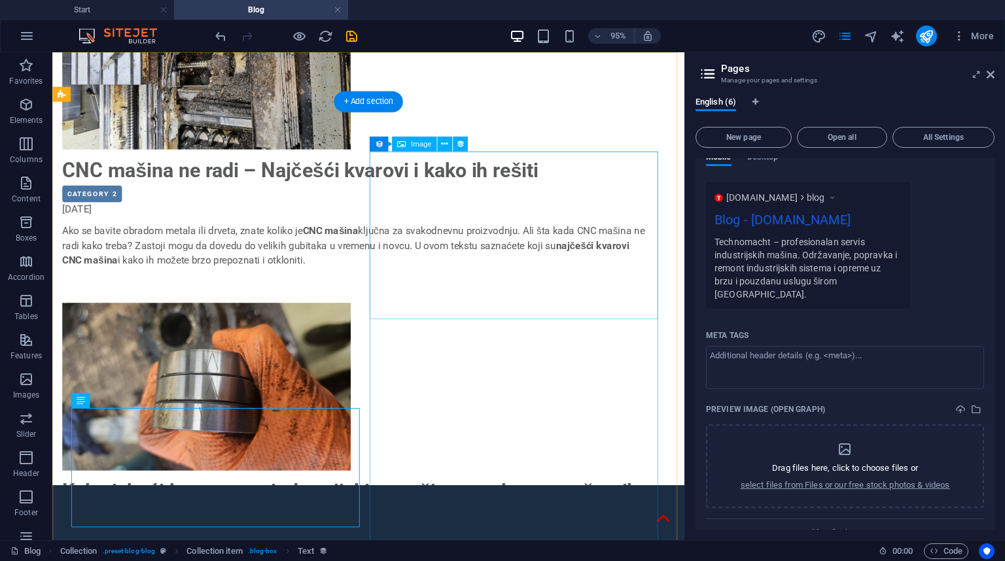
scroll to position [0, 0]
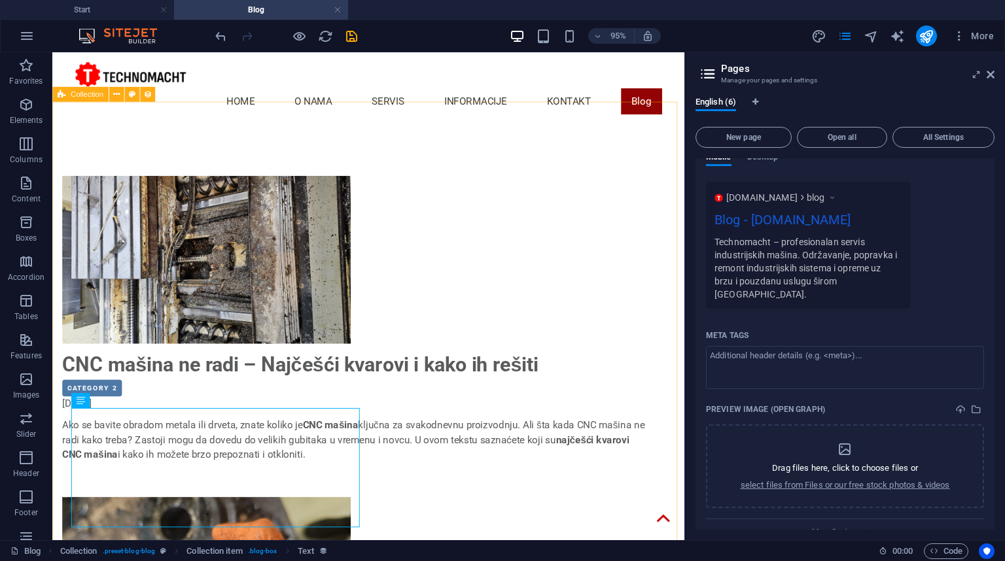
click at [86, 97] on span "Collection" at bounding box center [87, 94] width 33 height 7
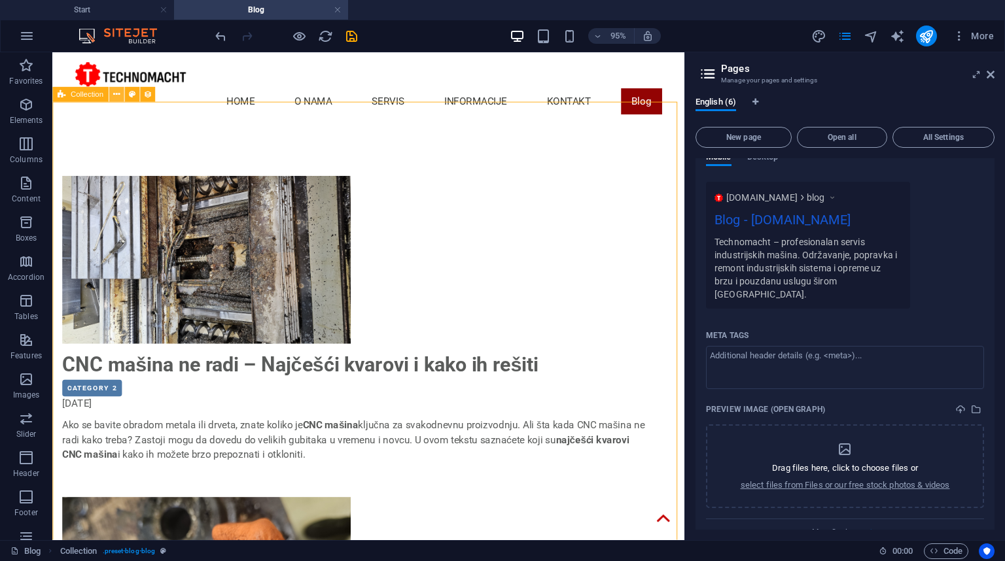
click at [113, 97] on icon at bounding box center [116, 94] width 7 height 13
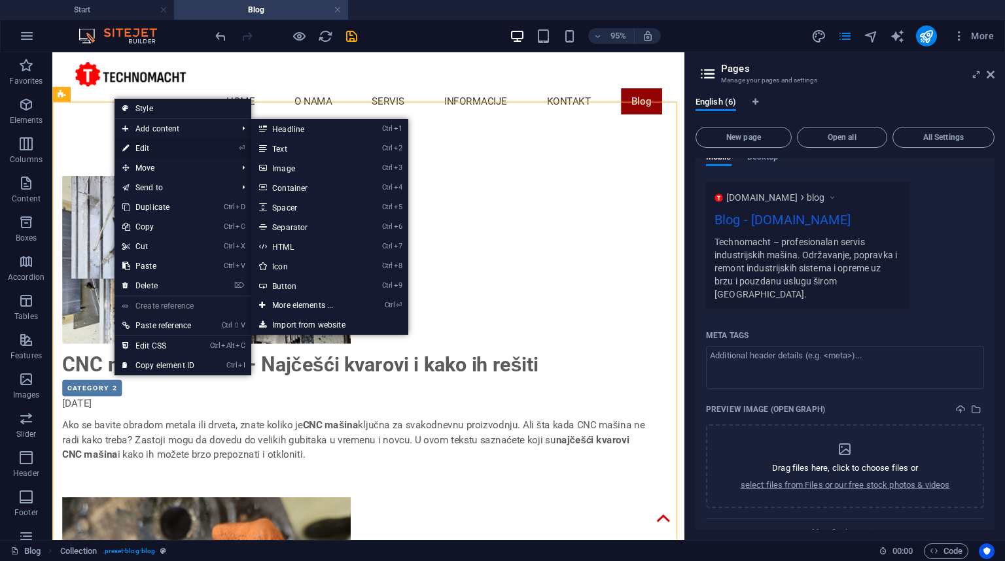
click at [160, 155] on link "⏎ Edit" at bounding box center [158, 149] width 88 height 20
select select "columns.publishing_date_DESC"
select select "columns.status"
select select "columns.publishing_date"
select select "past"
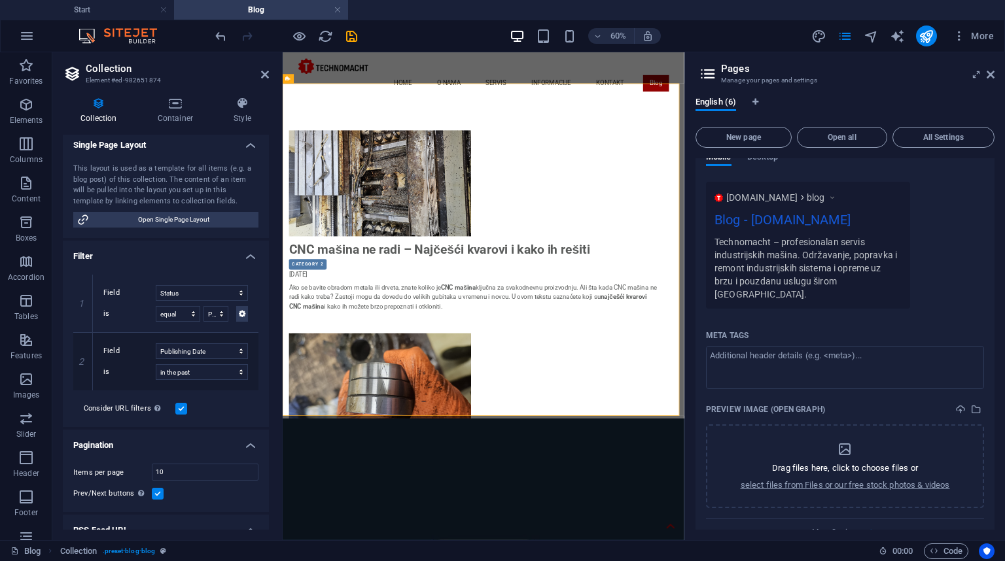
scroll to position [291, 0]
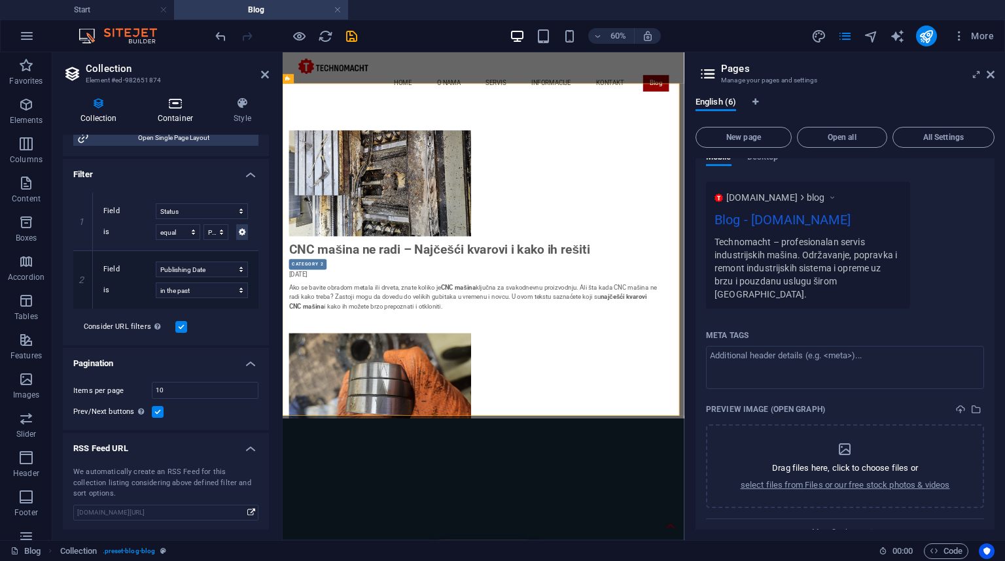
click at [173, 105] on icon at bounding box center [175, 103] width 71 height 13
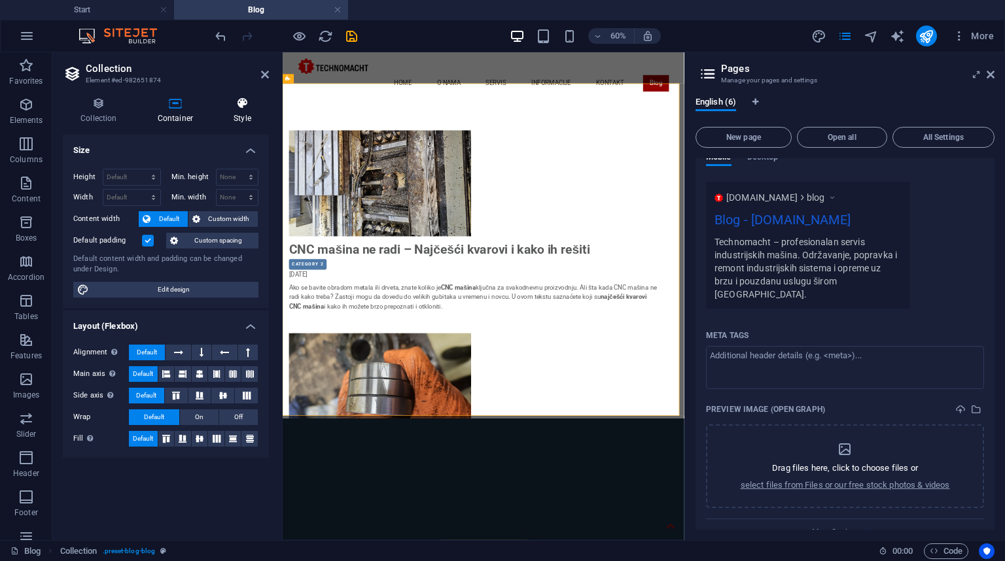
click at [249, 100] on icon at bounding box center [242, 103] width 53 height 13
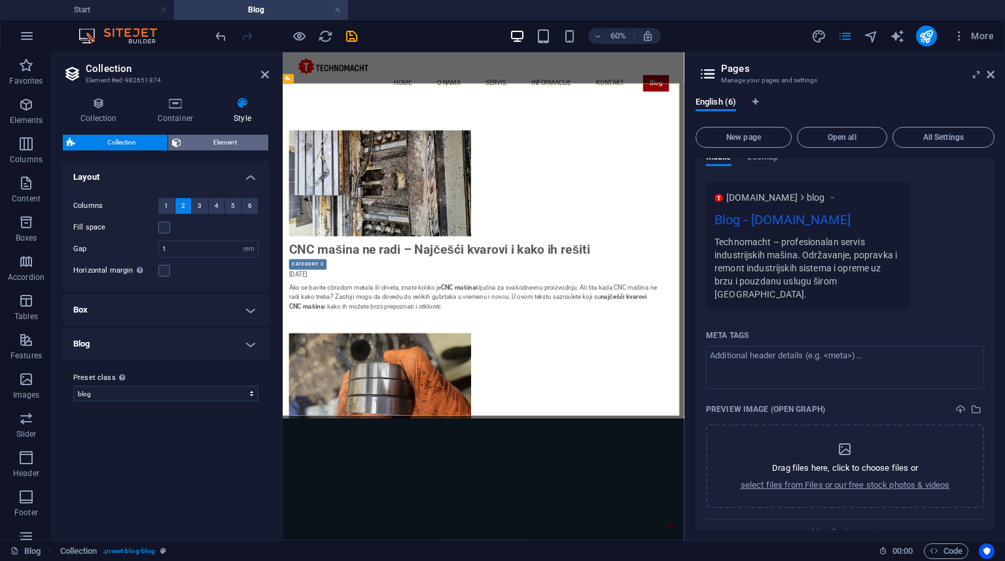
click at [198, 135] on span "Element" at bounding box center [224, 143] width 79 height 16
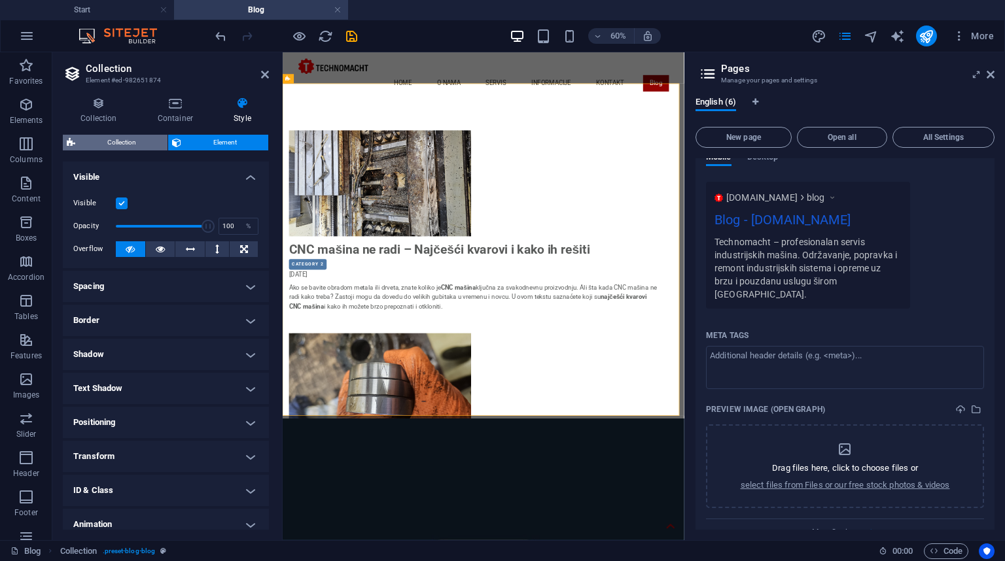
click at [117, 135] on span "Collection" at bounding box center [121, 143] width 84 height 16
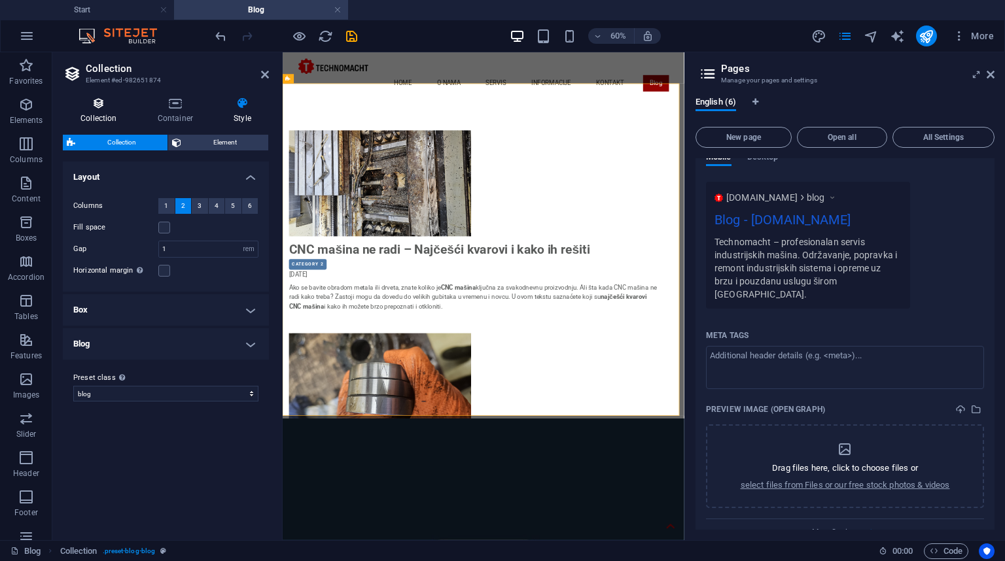
click at [94, 109] on icon at bounding box center [99, 103] width 72 height 13
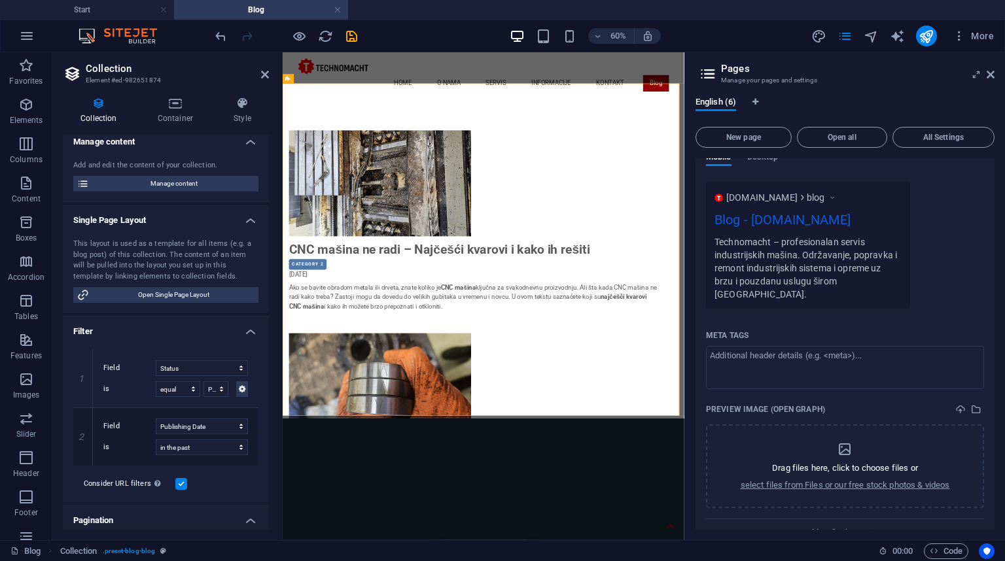
scroll to position [0, 0]
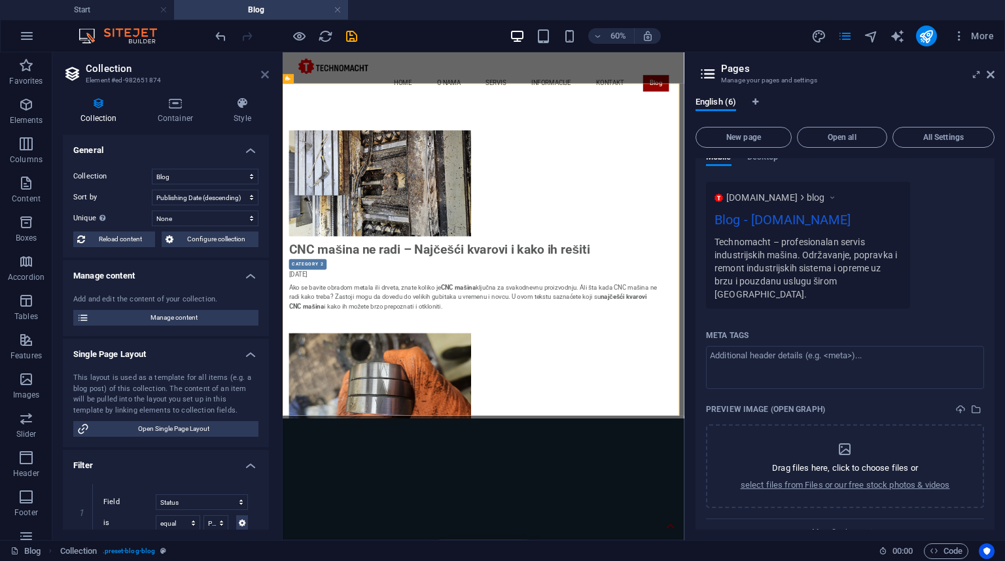
click at [264, 74] on icon at bounding box center [265, 74] width 8 height 10
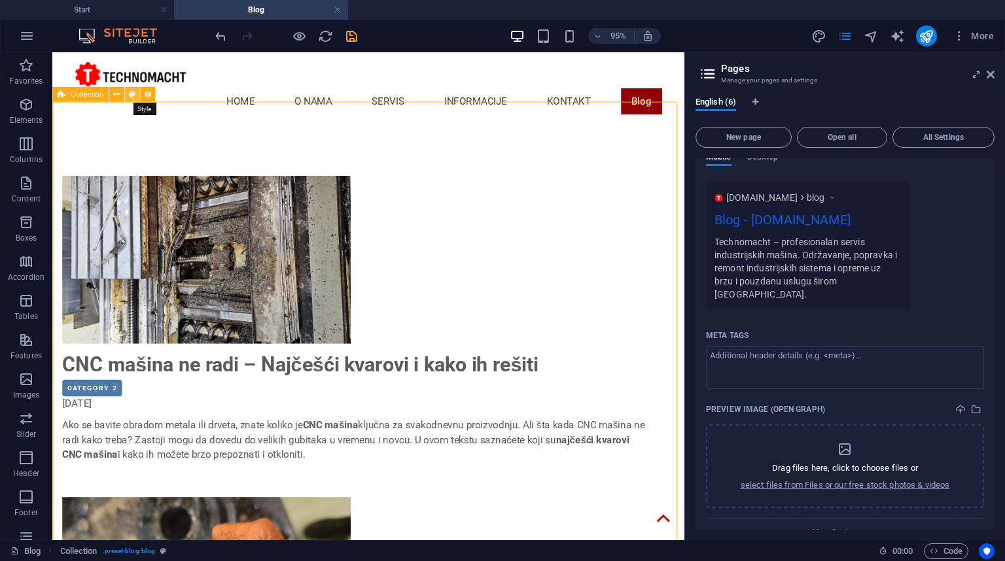
click at [133, 96] on icon at bounding box center [131, 94] width 7 height 13
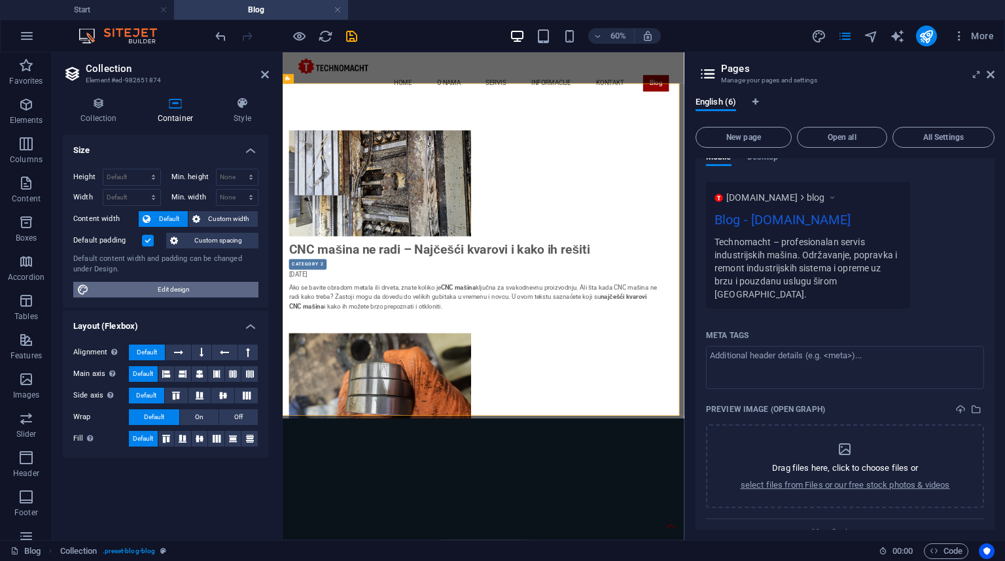
click at [178, 291] on span "Edit design" at bounding box center [174, 290] width 162 height 16
select select "ease-in-out"
select select "rem"
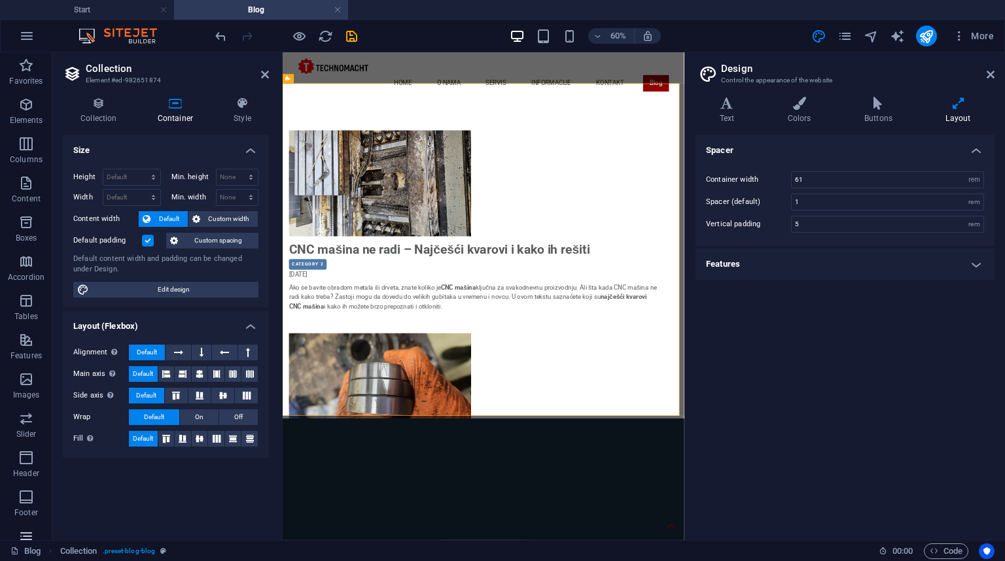
scroll to position [100, 0]
click at [24, 280] on icon "button" at bounding box center [26, 279] width 16 height 16
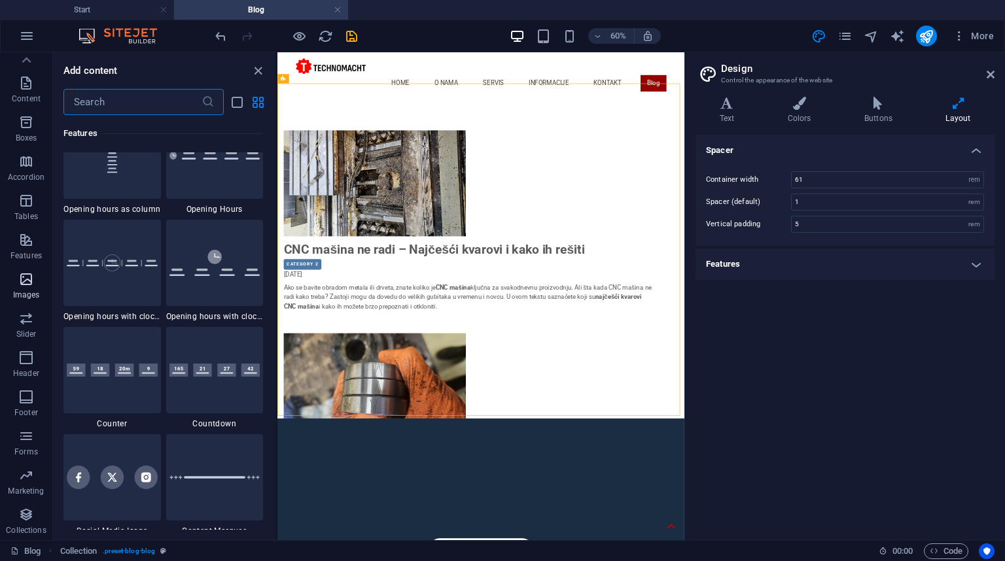
scroll to position [6633, 0]
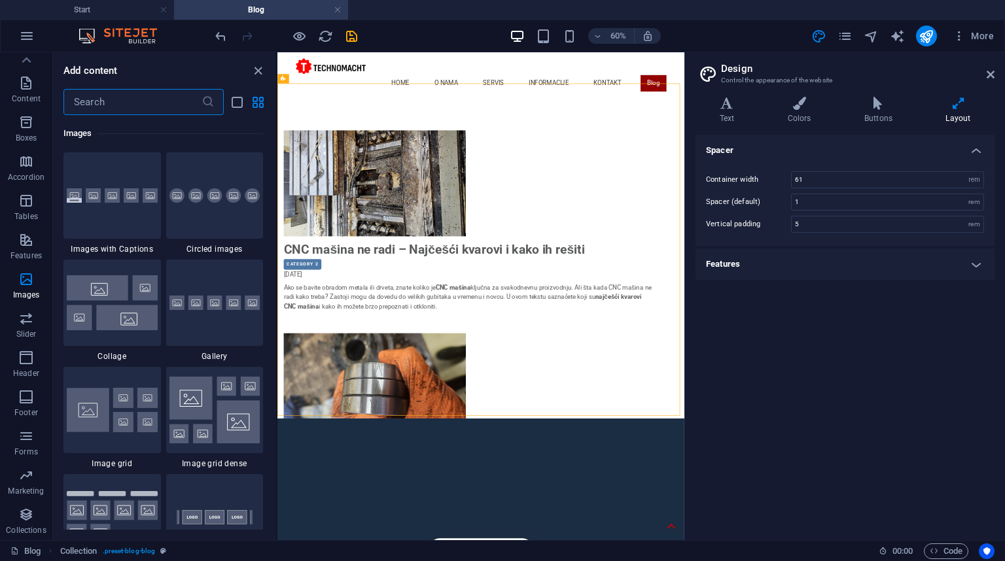
click at [137, 110] on input "text" at bounding box center [132, 102] width 138 height 26
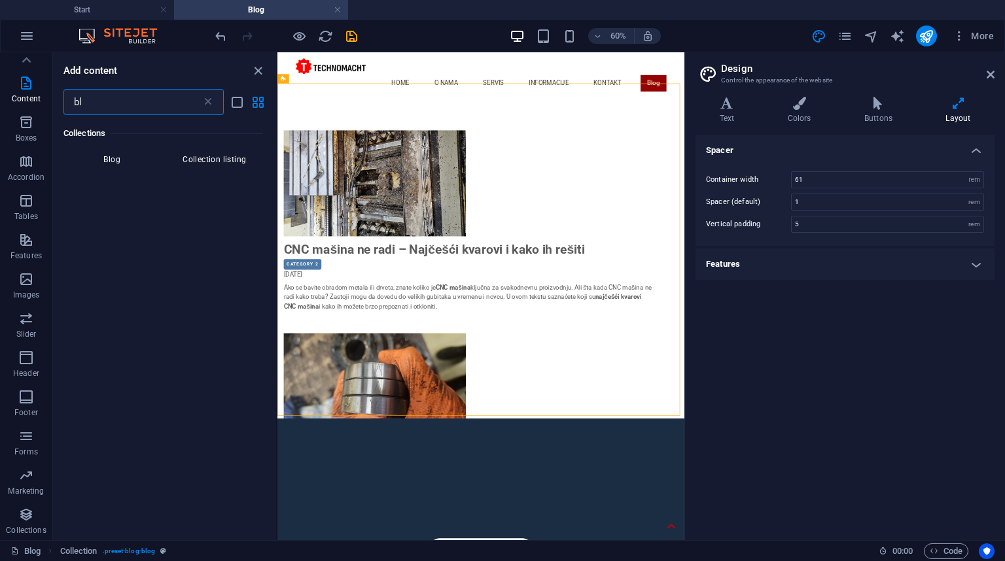
scroll to position [0, 0]
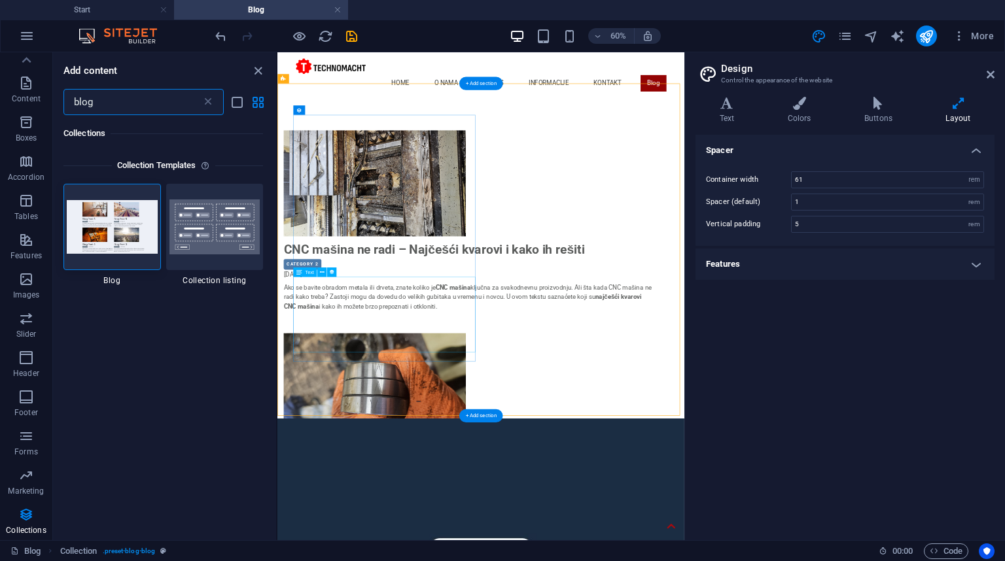
type input "blog"
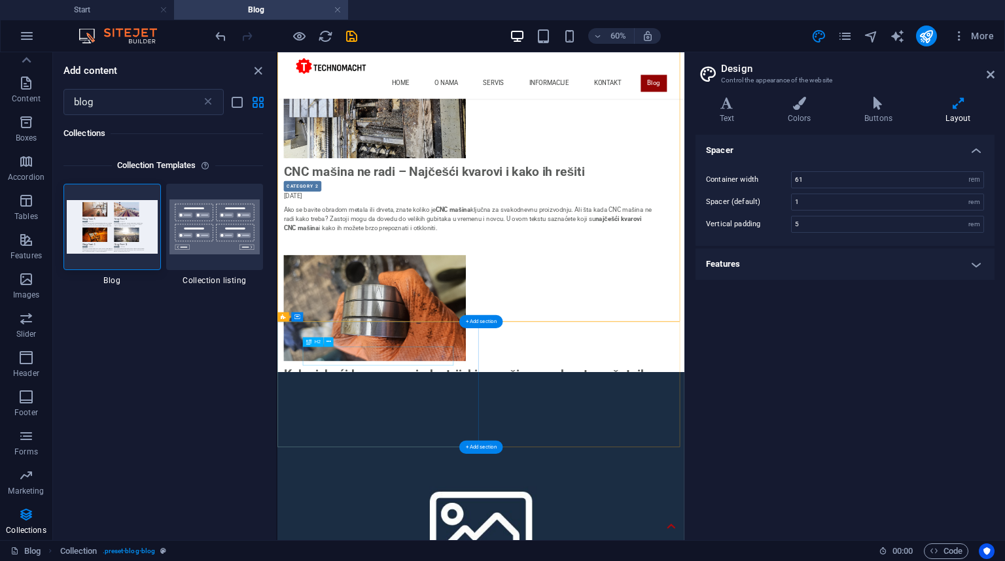
scroll to position [157, 0]
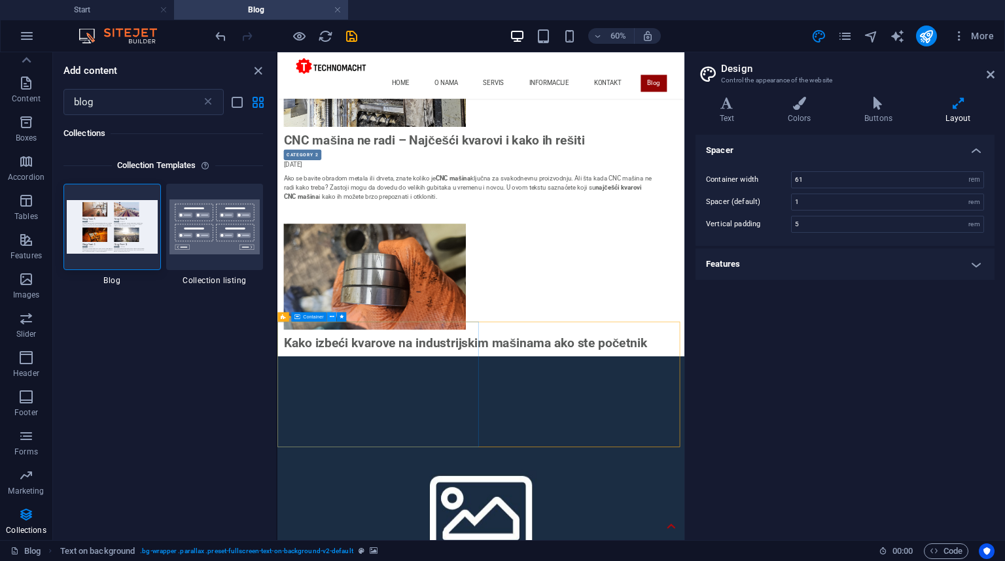
click at [330, 315] on icon at bounding box center [332, 317] width 5 height 9
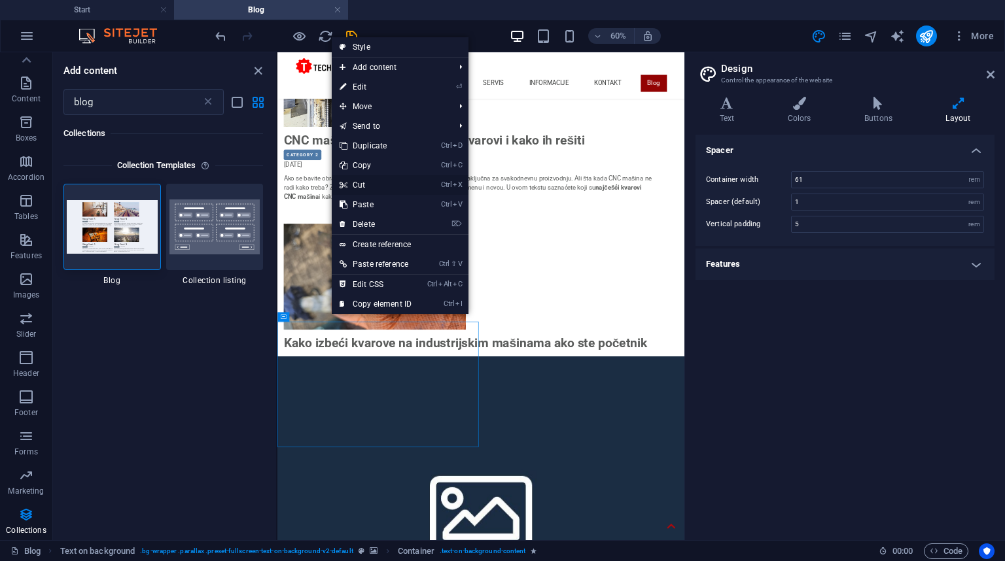
click at [384, 190] on link "Ctrl X Cut" at bounding box center [376, 185] width 88 height 20
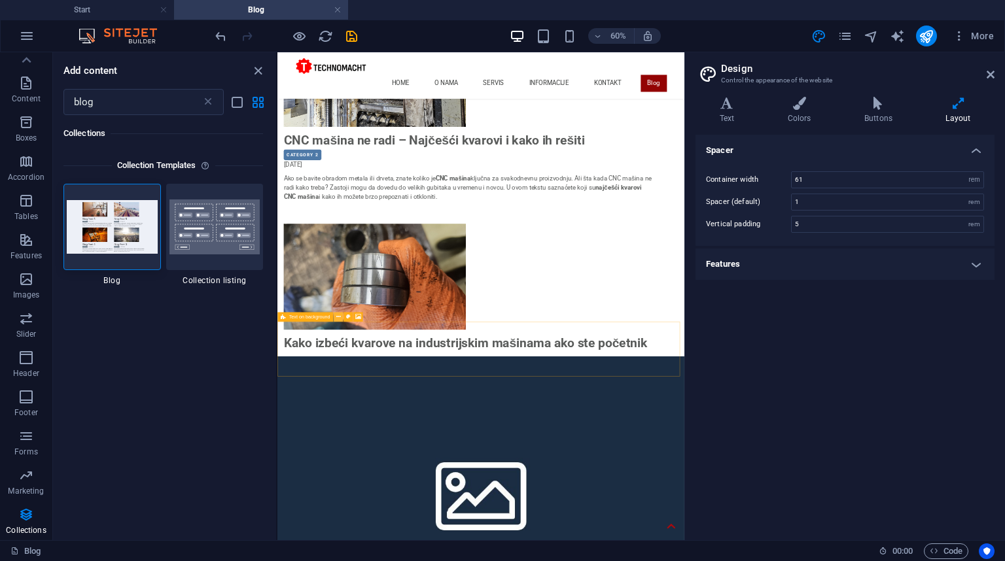
click at [336, 314] on icon at bounding box center [338, 317] width 5 height 9
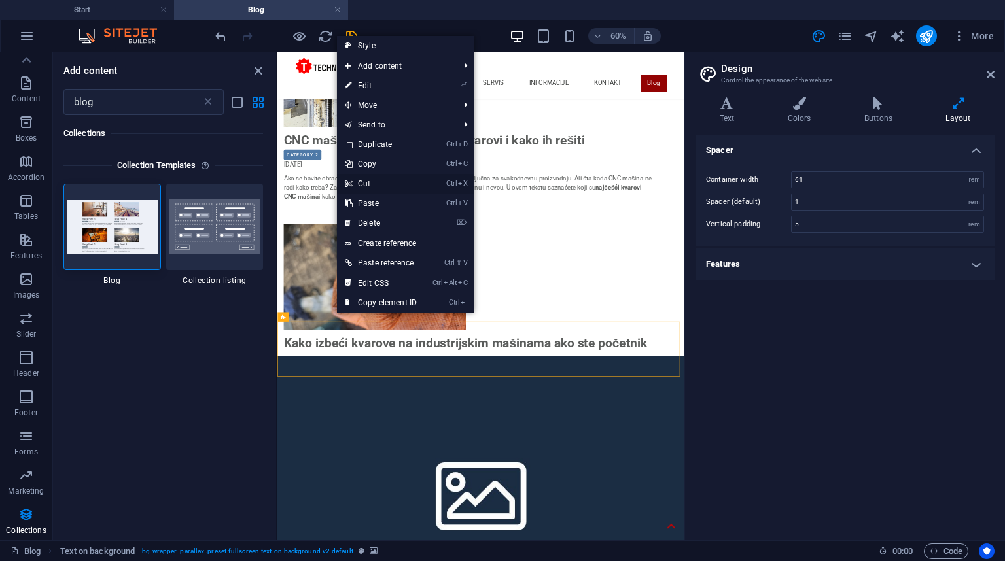
click at [372, 183] on link "Ctrl X Cut" at bounding box center [381, 184] width 88 height 20
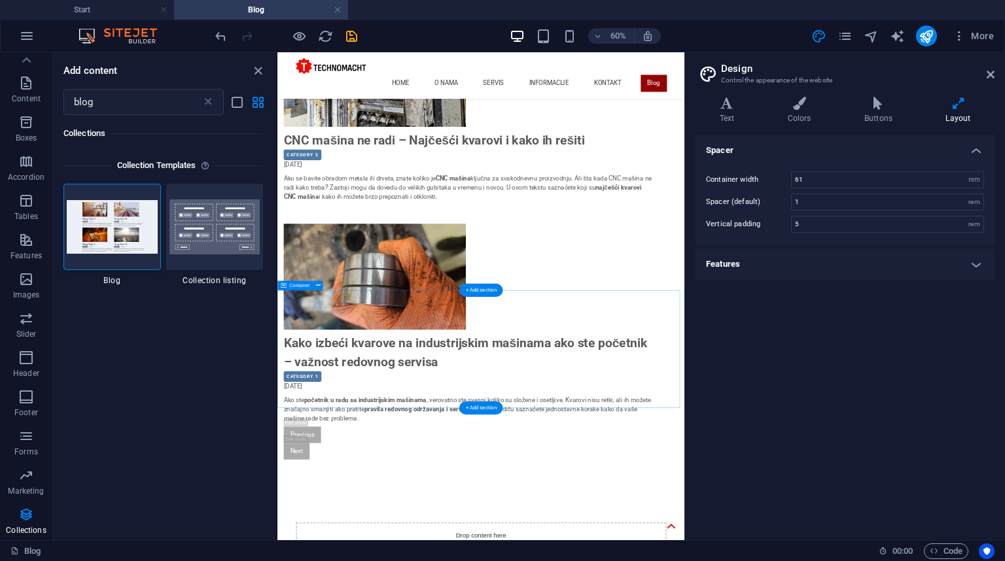
scroll to position [0, 0]
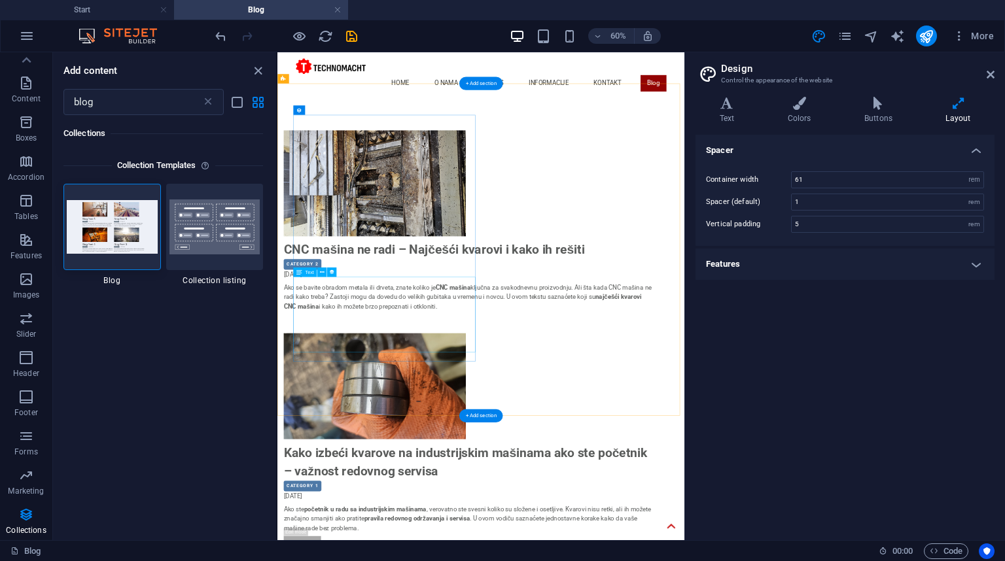
click at [419, 492] on div "Ako se bavite obradom metala ili drveta, znate koliko je CNC mašina ključna za …" at bounding box center [596, 476] width 617 height 78
click at [507, 481] on div "Ako se bavite obradom metala ili drveta, znate koliko je CNC mašina ključna za …" at bounding box center [596, 476] width 617 height 78
click at [435, 383] on div "CNC mašina ne radi – Najčešći kvarovi i kako ih rešiti" at bounding box center [596, 381] width 617 height 31
select select "name"
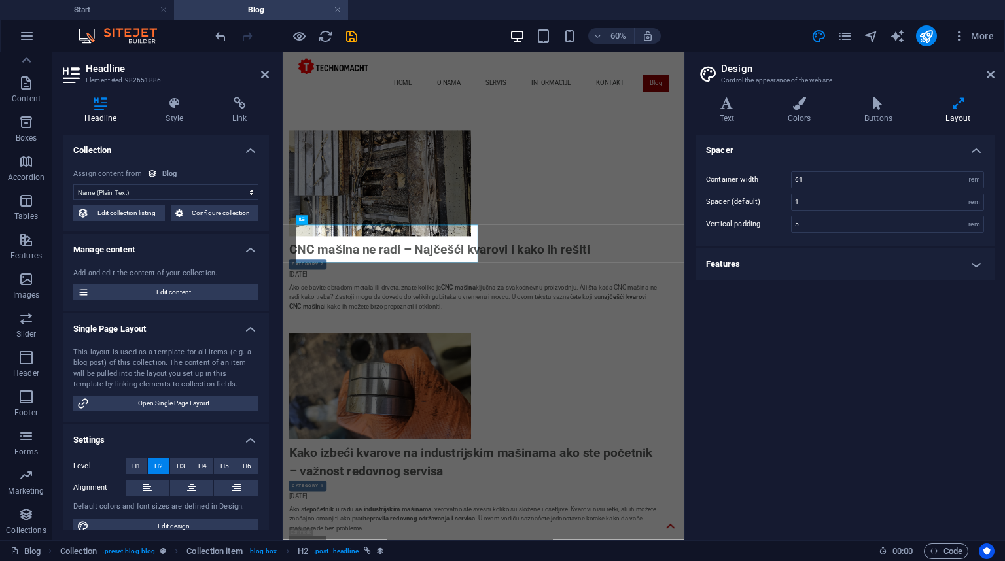
scroll to position [14, 0]
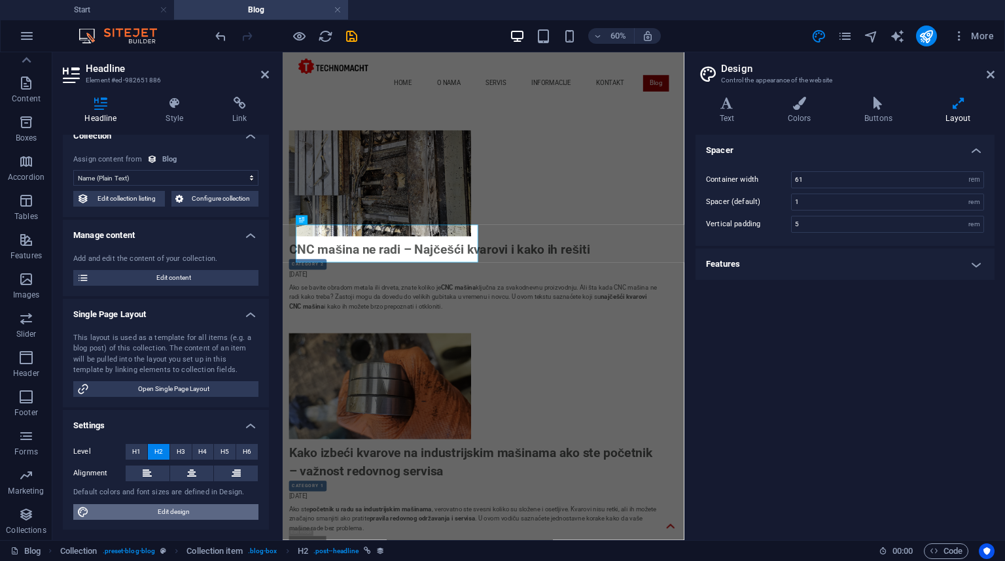
click at [155, 515] on span "Edit design" at bounding box center [174, 512] width 162 height 16
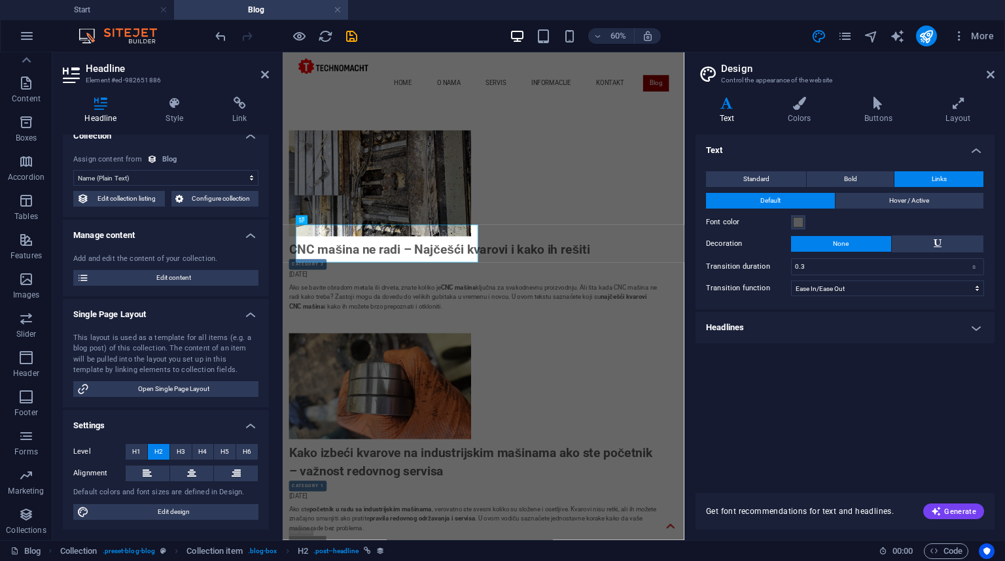
click at [780, 329] on h4 "Headlines" at bounding box center [844, 327] width 299 height 31
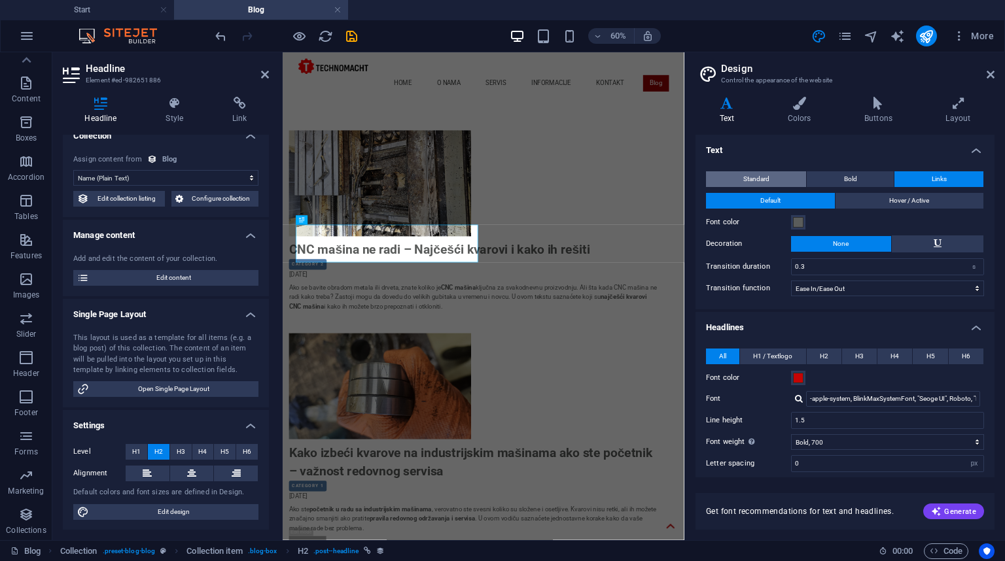
click at [771, 174] on button "Standard" at bounding box center [756, 179] width 100 height 16
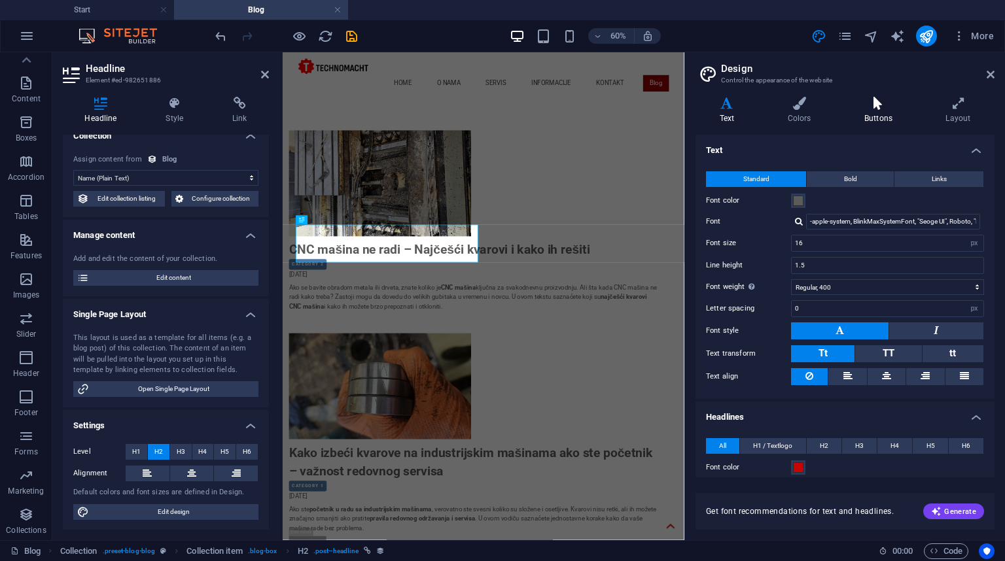
click at [878, 105] on icon at bounding box center [878, 103] width 76 height 13
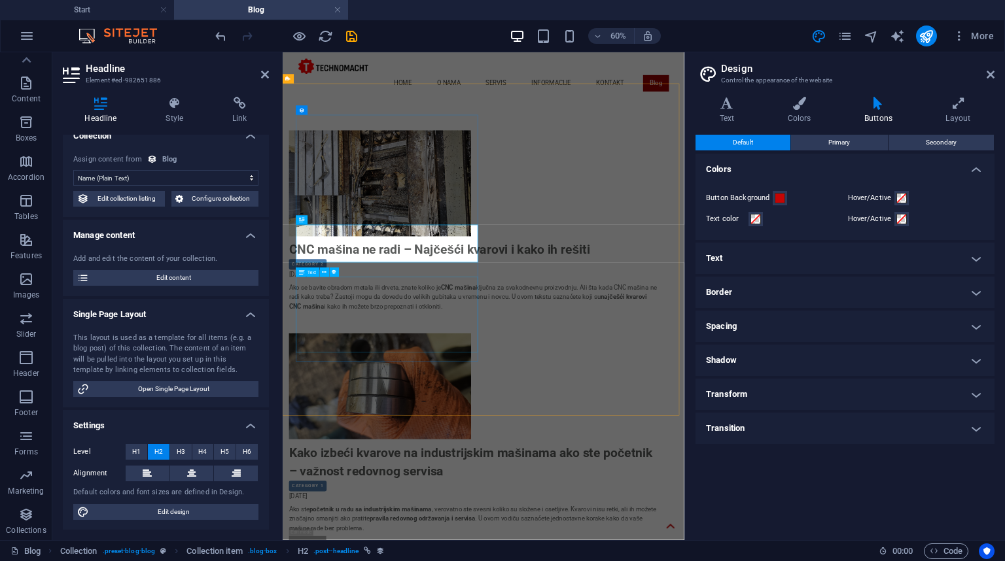
click at [344, 489] on div "Ako se bavite obradom metala ili drveta, znate koliko je CNC mašina ključna za …" at bounding box center [601, 476] width 617 height 78
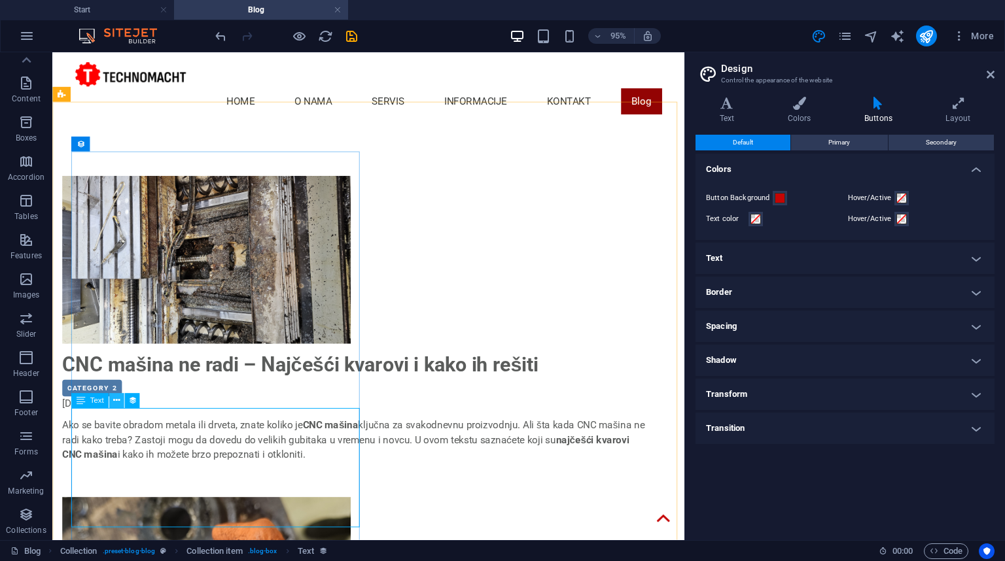
click at [118, 400] on icon at bounding box center [116, 400] width 7 height 13
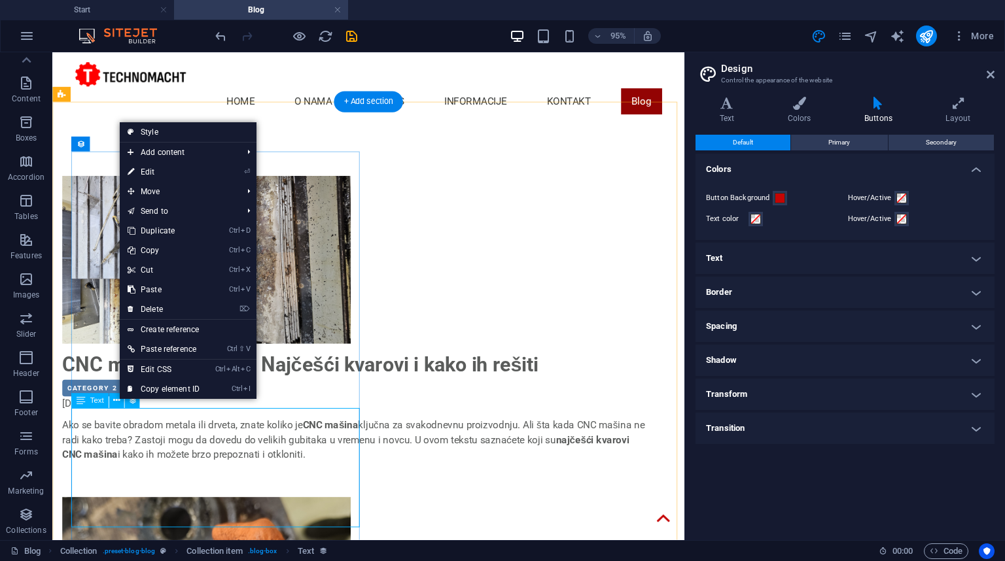
click at [169, 458] on div "Ako se bavite obradom metala ili drveta, znate koliko je CNC mašina ključna za …" at bounding box center [371, 476] width 617 height 78
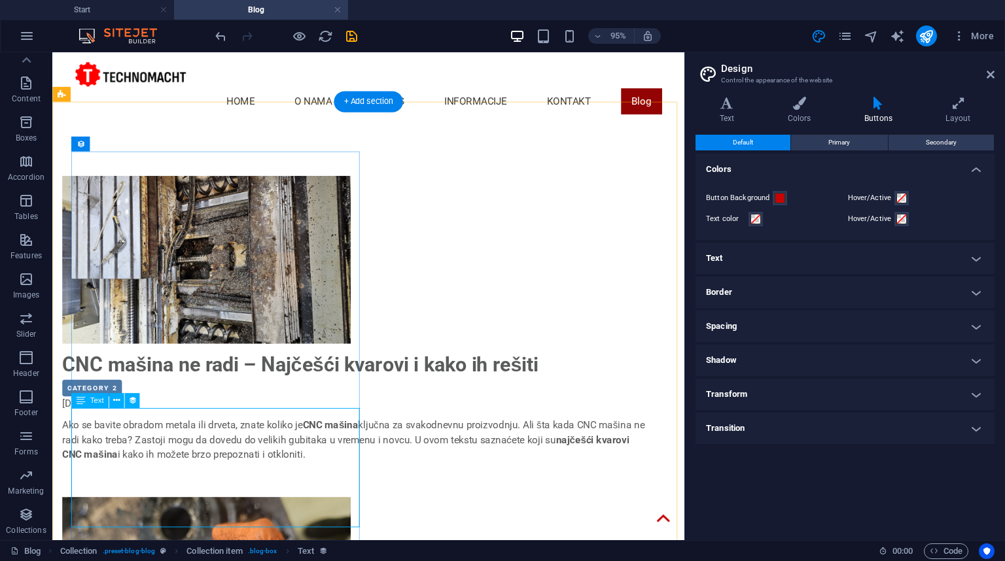
click at [169, 458] on div "Ako se bavite obradom metala ili drveta, znate koliko je CNC mašina ključna za …" at bounding box center [371, 476] width 617 height 78
select select "description"
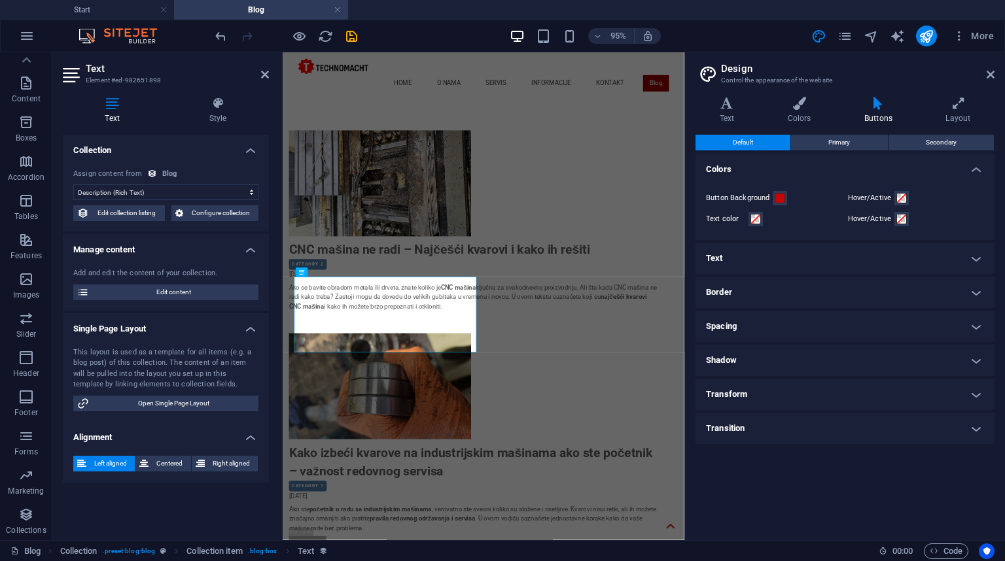
click at [164, 438] on h4 "Alignment" at bounding box center [166, 434] width 206 height 24
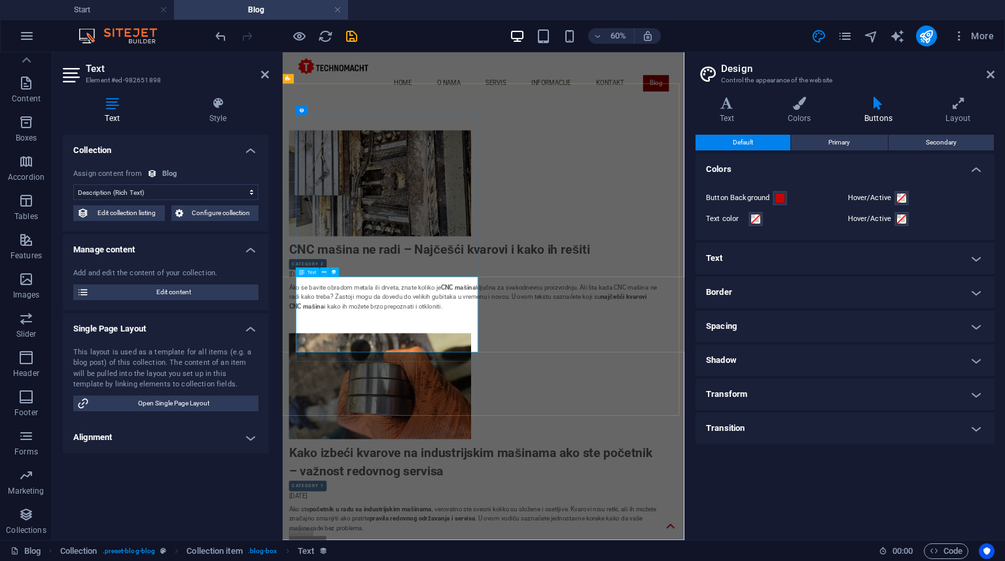
click at [407, 487] on div "Ako se bavite obradom metala ili drveta, znate koliko je CNC mašina ključna za …" at bounding box center [601, 476] width 617 height 78
click at [205, 219] on span "Configure collection" at bounding box center [221, 213] width 68 height 16
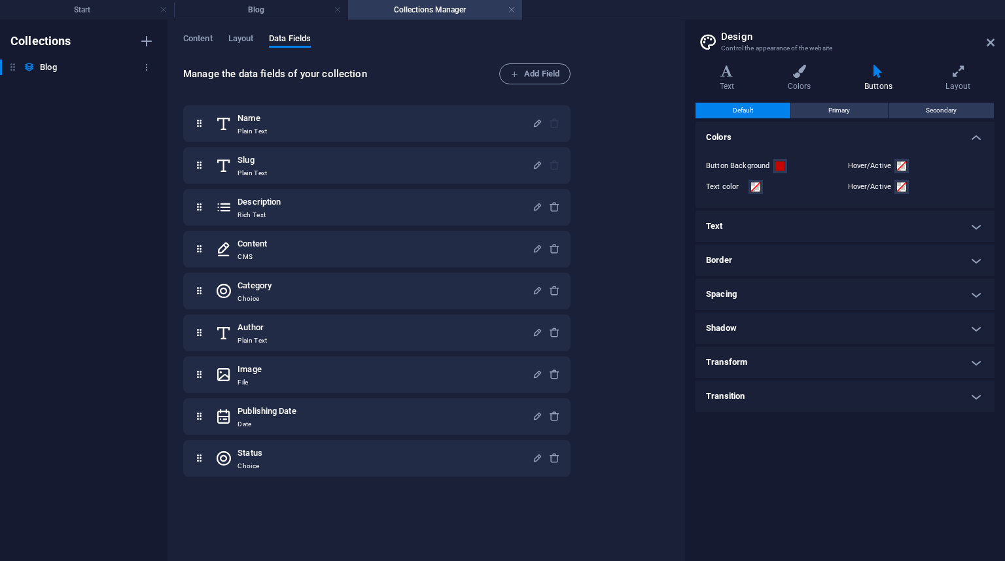
click at [49, 69] on h6 "Blog" at bounding box center [48, 68] width 16 height 16
click at [239, 35] on span "Layout" at bounding box center [241, 40] width 26 height 18
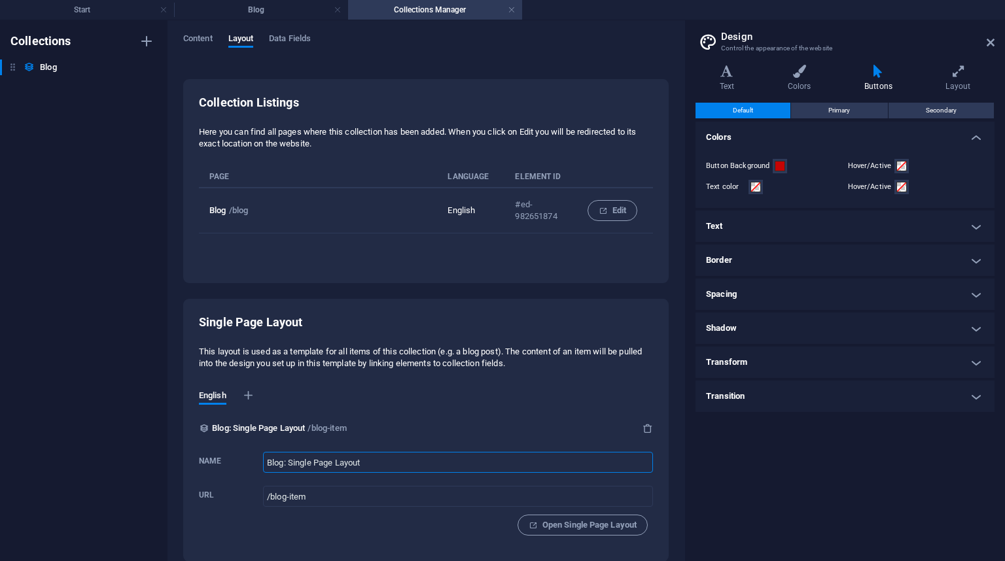
click at [406, 466] on input "Blog: Single Page Layout" at bounding box center [458, 462] width 390 height 21
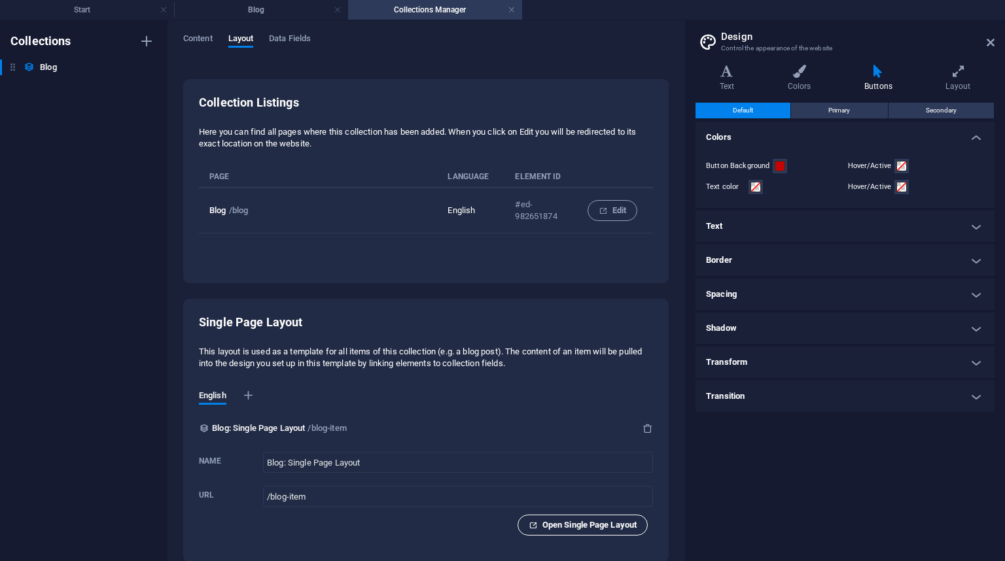
click at [586, 528] on span "Open Single Page Layout" at bounding box center [583, 525] width 108 height 16
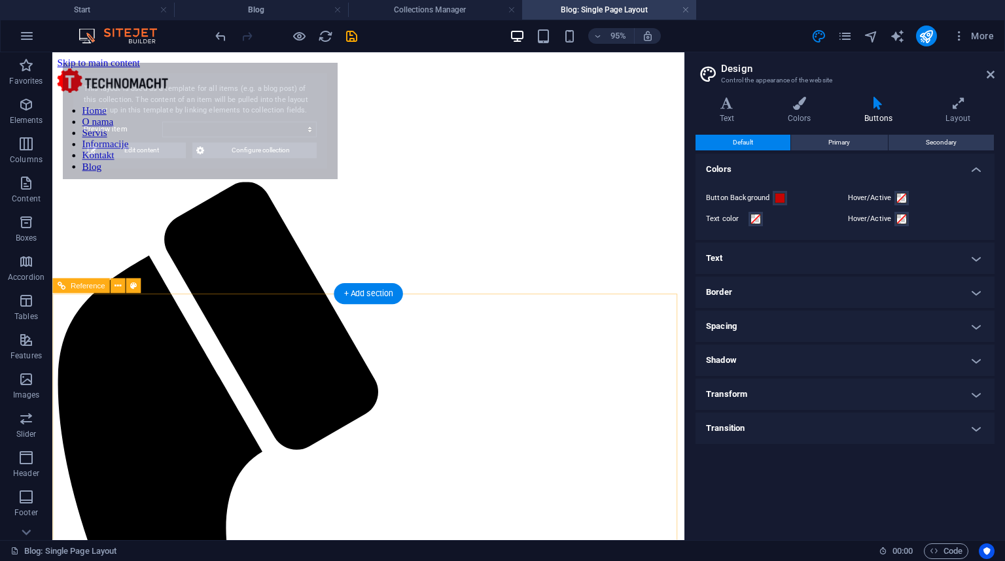
scroll to position [0, 0]
select select "68d7ffde7d60f99ed80fed26"
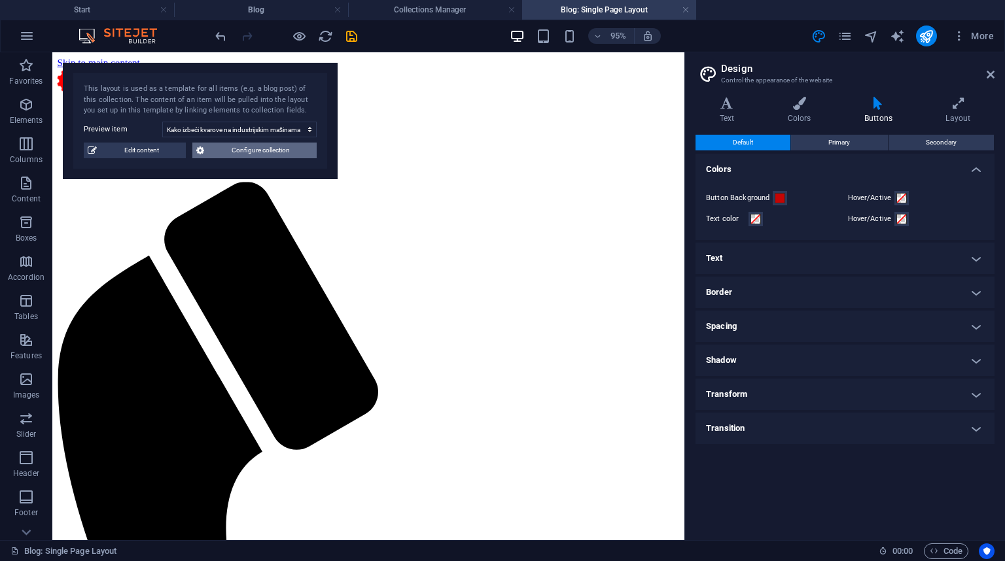
click at [226, 148] on span "Configure collection" at bounding box center [260, 151] width 105 height 16
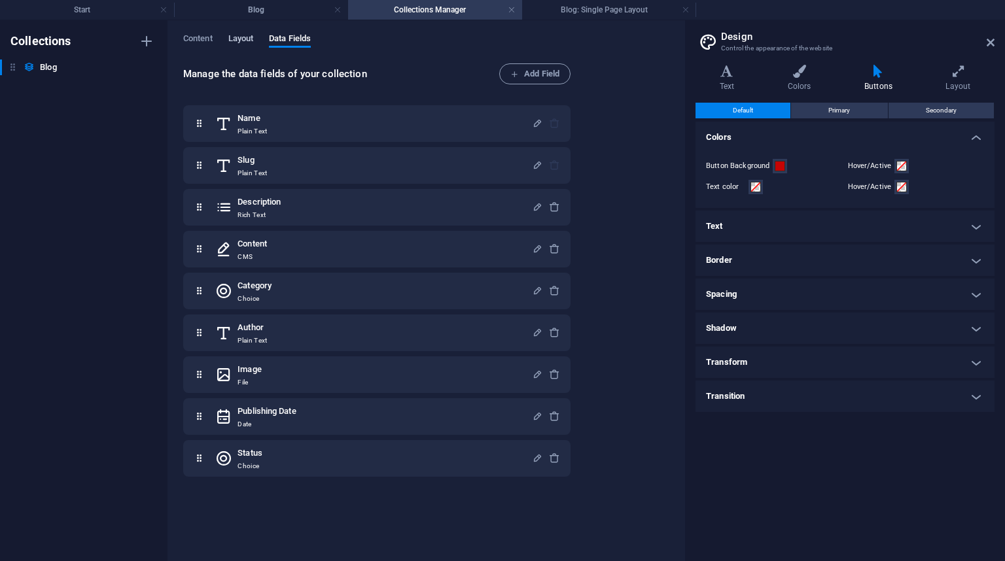
click at [239, 34] on span "Layout" at bounding box center [241, 40] width 26 height 18
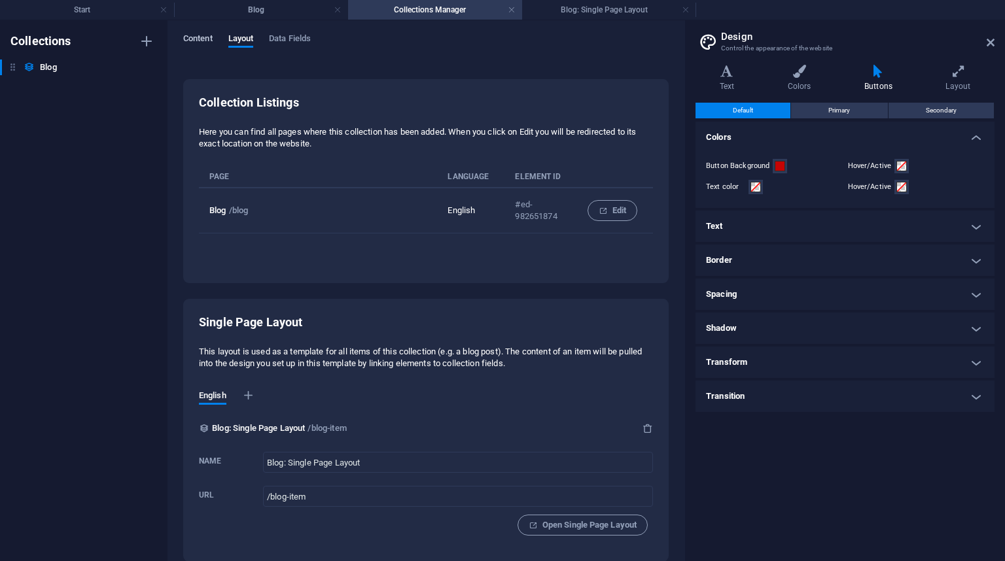
click at [188, 37] on span "Content" at bounding box center [197, 40] width 29 height 18
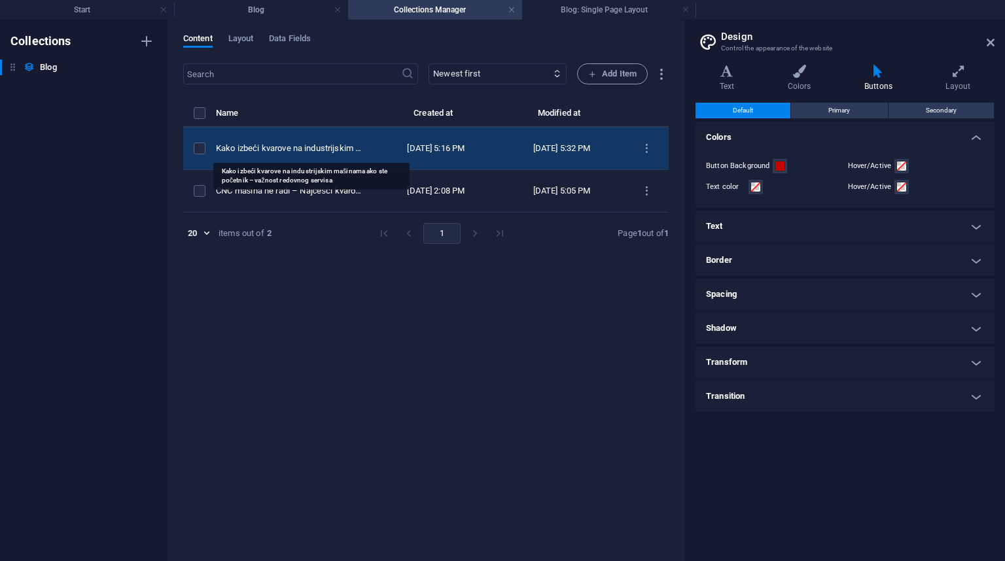
click at [317, 148] on div "Kako izbeći kvarove na industrijskim mašinama ako ste početnik – važnost redovn…" at bounding box center [289, 149] width 147 height 12
select select "Category 1"
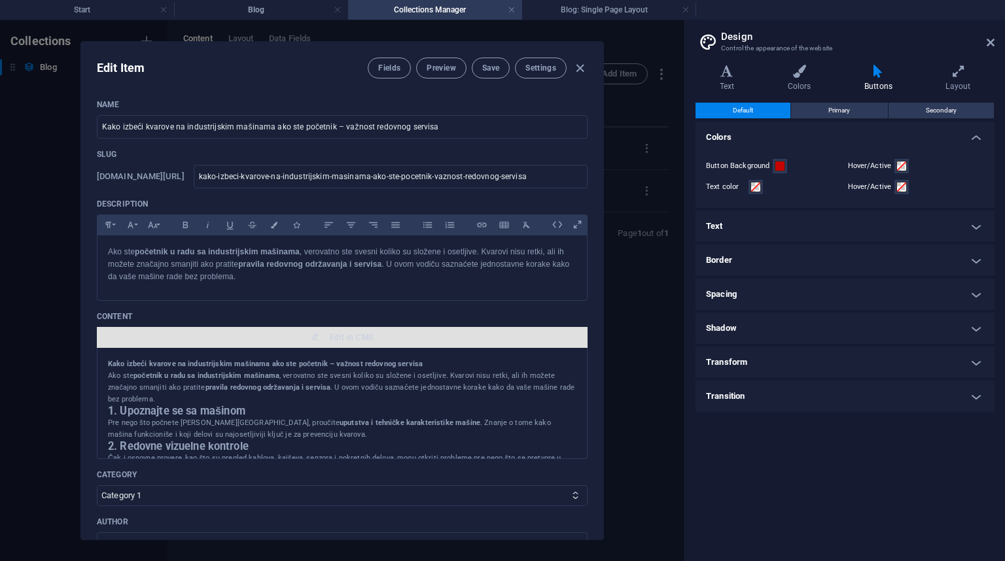
scroll to position [52, 0]
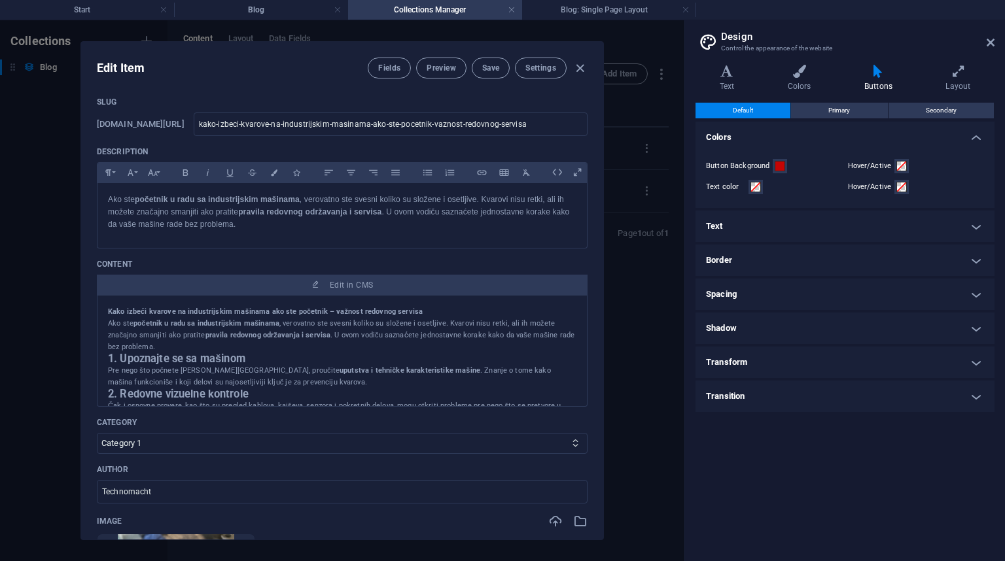
click at [239, 353] on p "Ako ste početnik u radu sa industrijskim mašinama , verovatno ste svesni koliko…" at bounding box center [342, 335] width 468 height 35
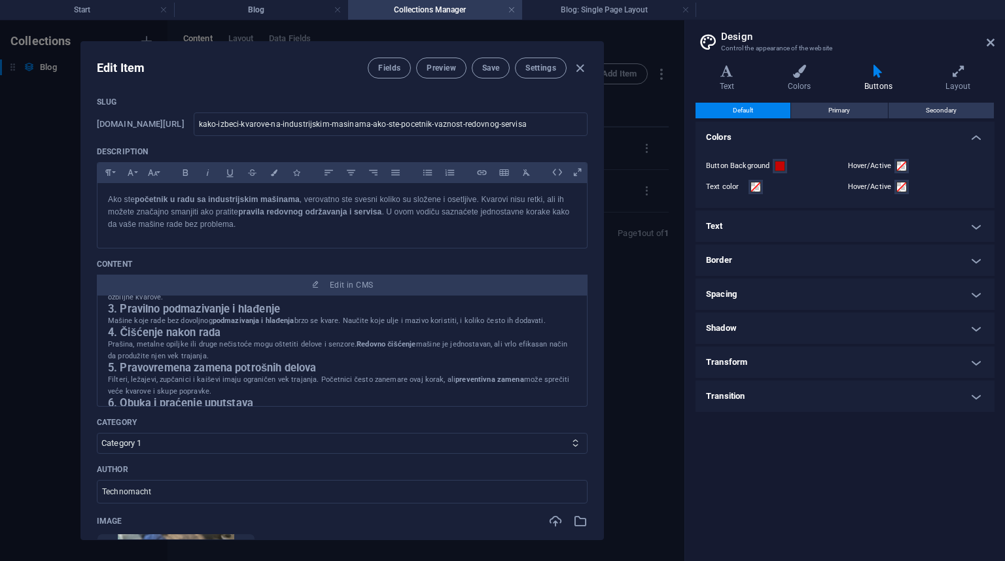
scroll to position [0, 0]
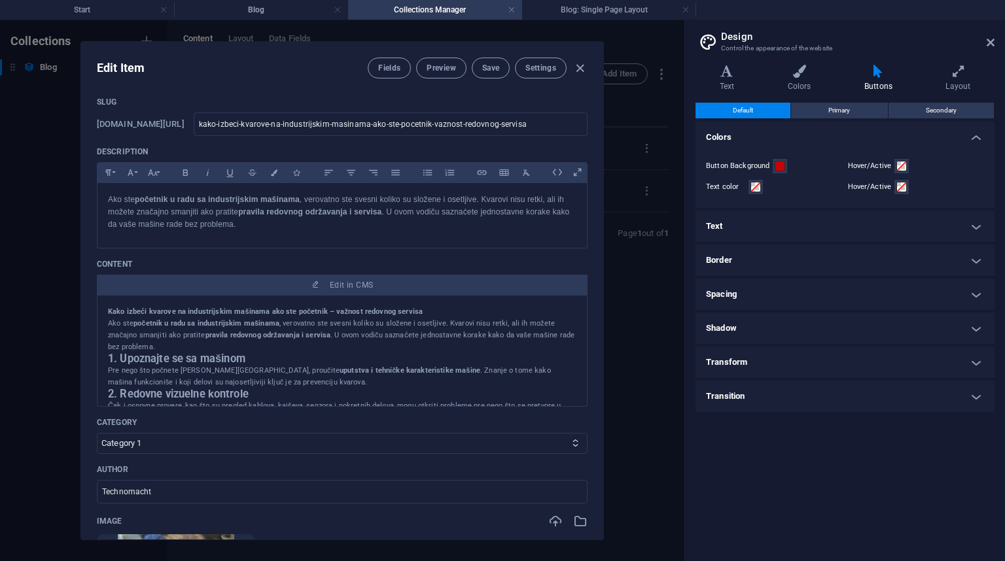
drag, startPoint x: 285, startPoint y: 362, endPoint x: 0, endPoint y: 270, distance: 299.7
click at [0, 270] on div "Edit Item Fields Preview Save Settings Name Kako izbeći kvarove na industrijski…" at bounding box center [342, 290] width 684 height 541
copy div "Kako izbeći kvarove na industrijskim mašinama ako ste početnik – važnost redovn…"
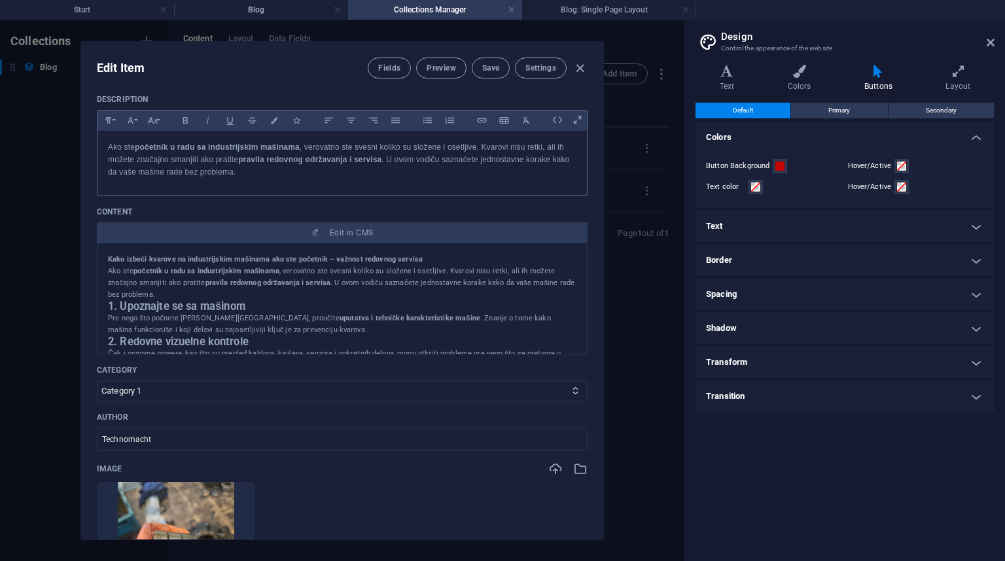
scroll to position [52, 0]
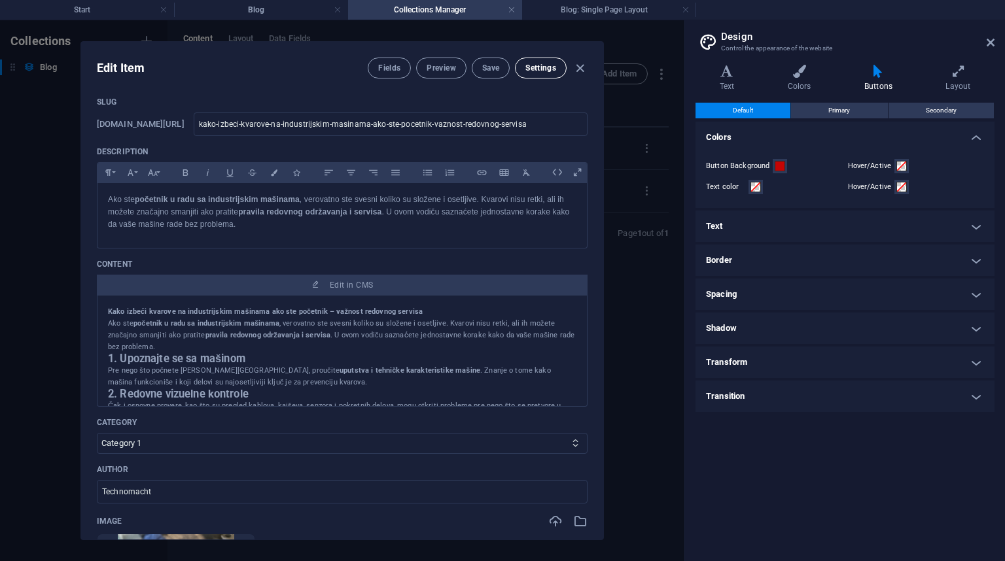
click at [531, 68] on span "Settings" at bounding box center [540, 68] width 31 height 10
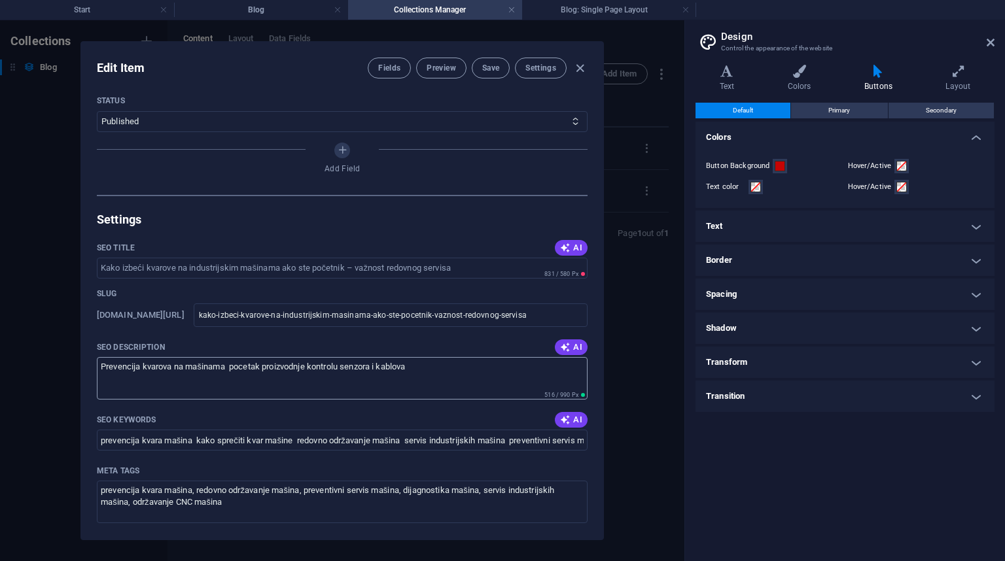
scroll to position [667, 0]
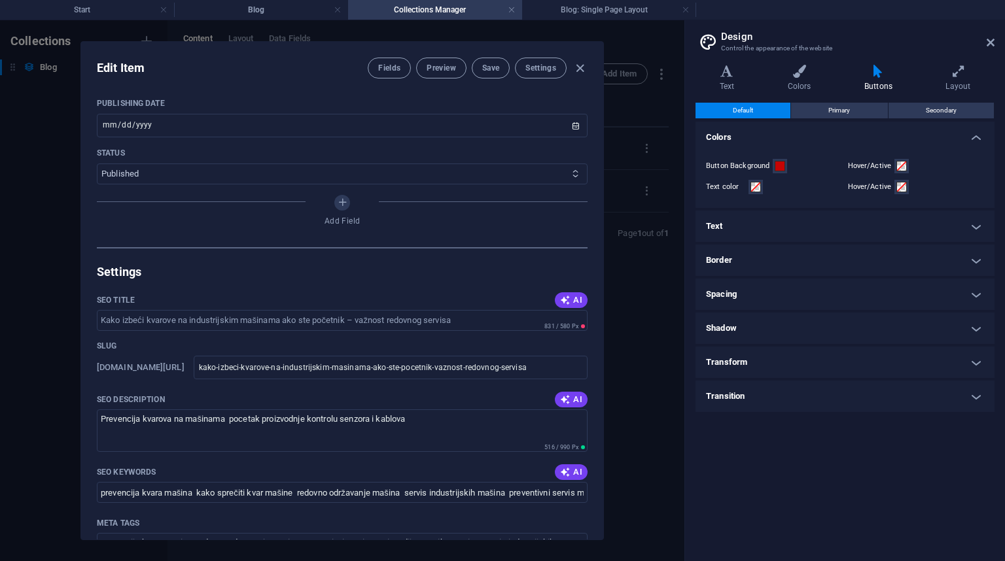
click at [579, 172] on select "Published Draft" at bounding box center [342, 174] width 491 height 21
click at [578, 172] on select "Published Draft" at bounding box center [342, 174] width 491 height 21
click at [440, 67] on span "Preview" at bounding box center [440, 68] width 29 height 10
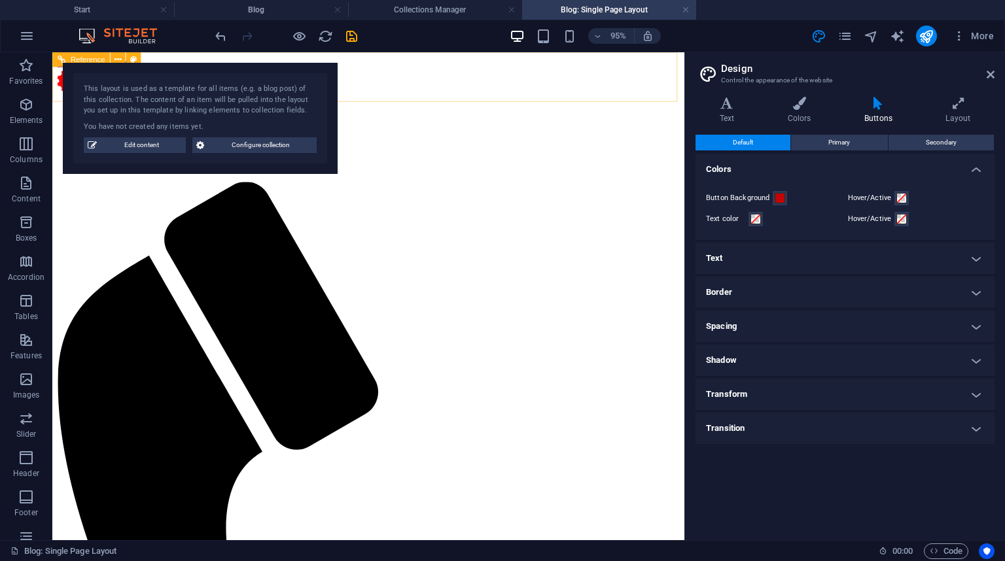
scroll to position [0, 0]
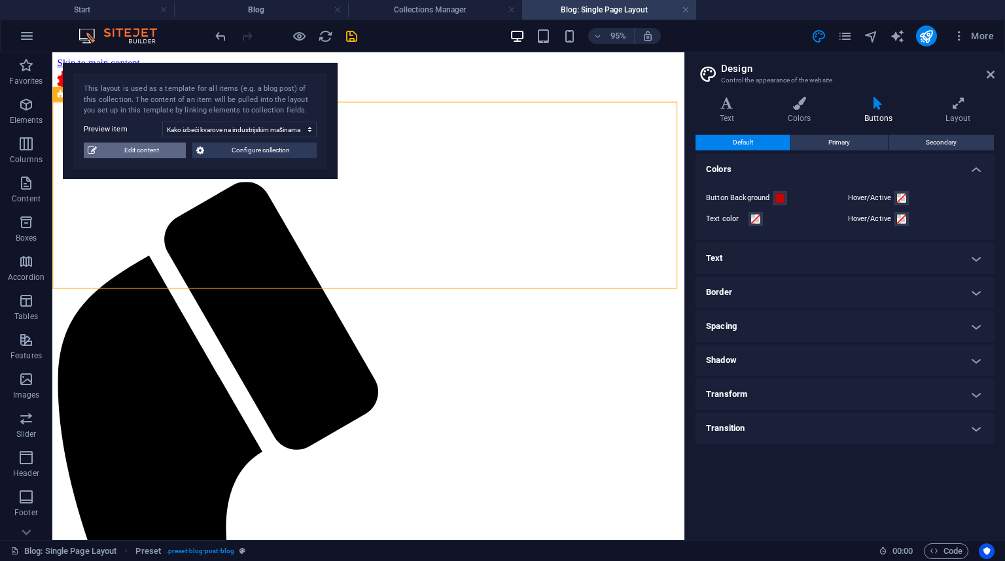
click at [157, 152] on span "Edit content" at bounding box center [141, 151] width 81 height 16
type input "2025-09-24"
type input "kako-izbeci-kvarove-na-industrijskim-masinama-ako-ste-pocetnik-vaznost-redovnog…"
type textarea "Prevencija kvarova na mašinama pocetak proizvodnje kontrolu senzora i kablova"
type input "prevencija kvara mašina kako sprečiti kvar mašine redovno održavanje mašina ser…"
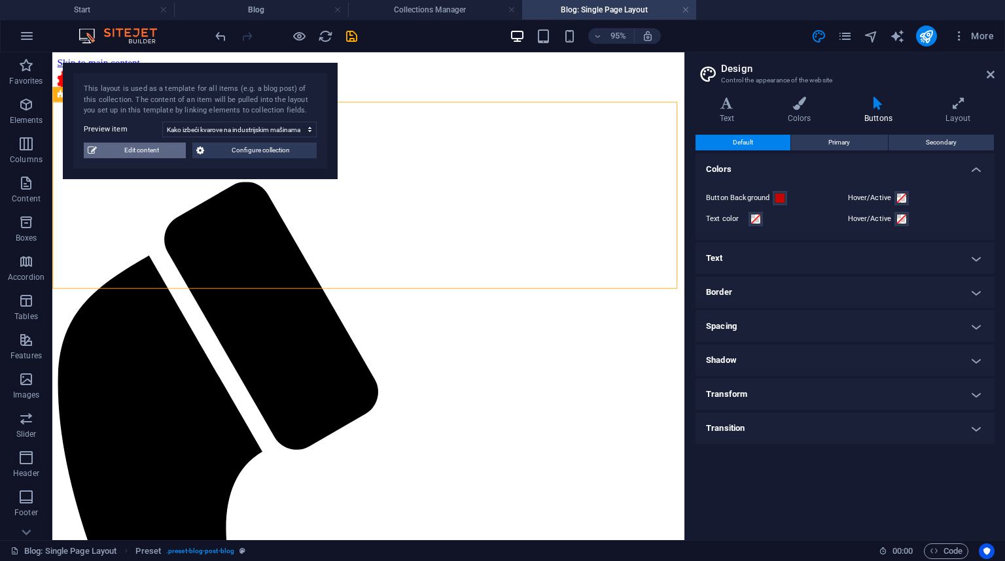
type textarea "prevencija kvara mašina, redovno održavanje mašina, preventivni servis mašina, …"
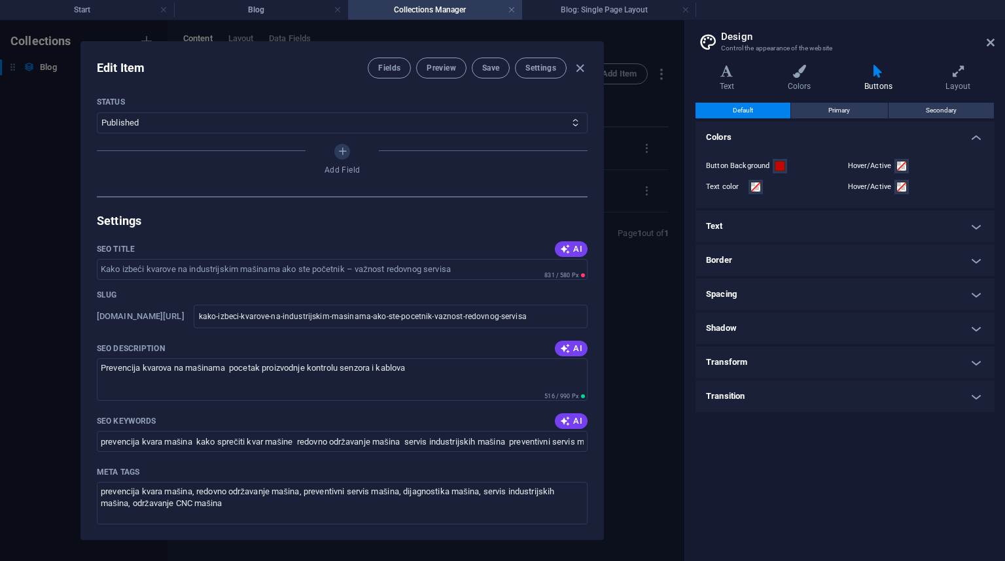
click at [638, 139] on div "Edit Item Fields Preview Save Settings Name Kako izbeći kvarove na industrijski…" at bounding box center [342, 290] width 684 height 541
type input "2025-10-03"
type input "kako-izbeci-kvarove-na-industrijskim-masinama-ako-ste-pocetnik-vaznost-redovnog…"
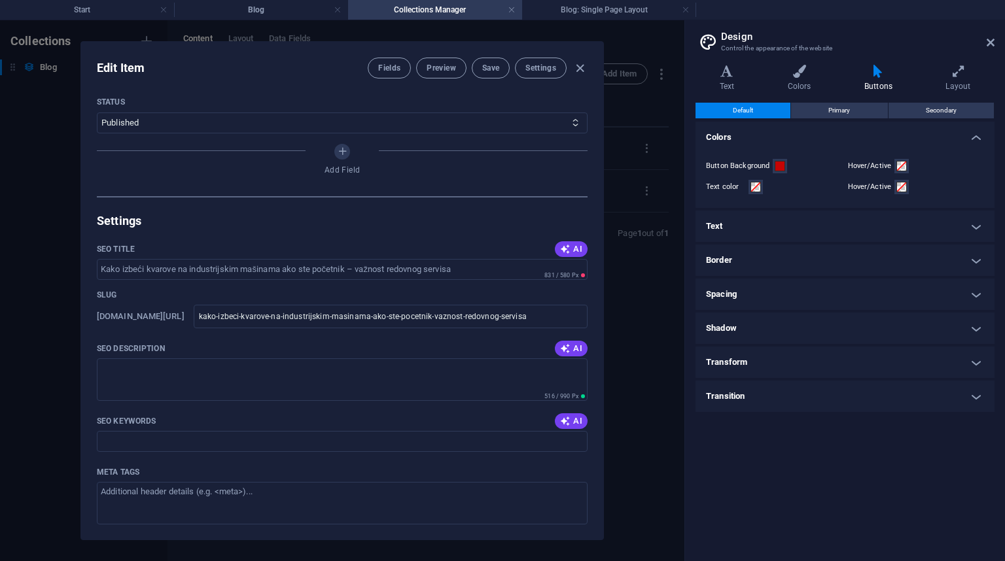
scroll to position [589, 0]
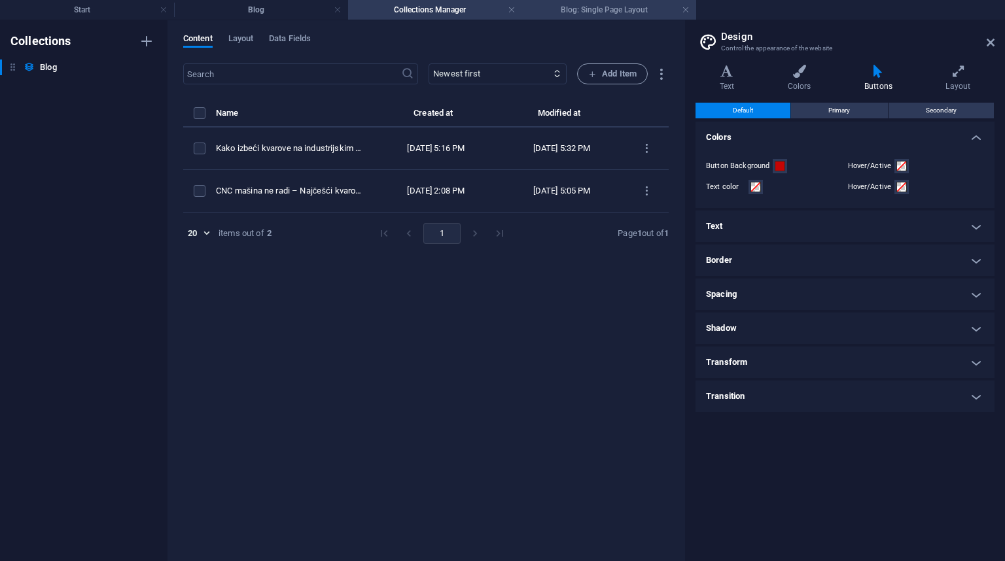
click at [578, 8] on h4 "Blog: Single Page Layout" at bounding box center [609, 10] width 174 height 14
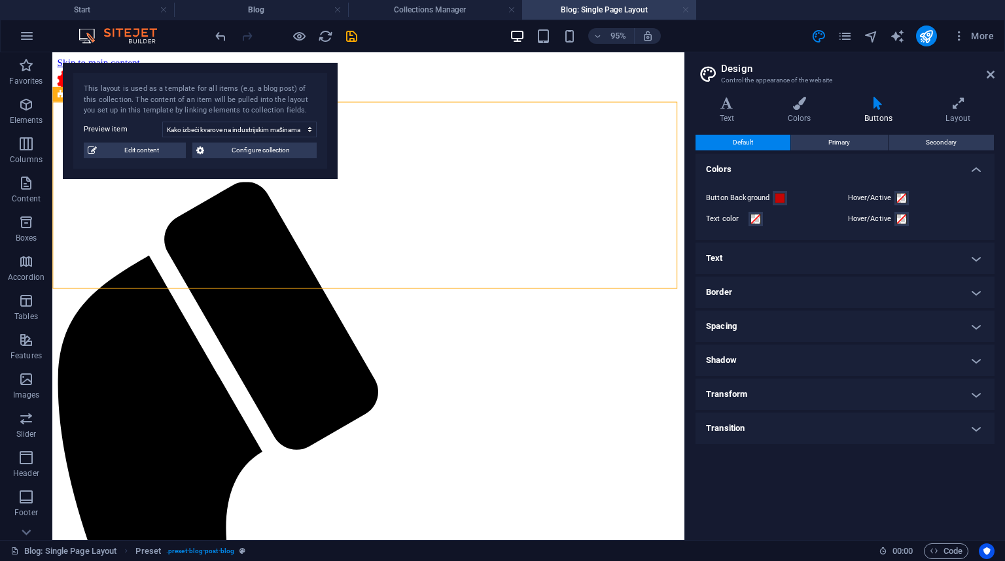
click at [684, 9] on link at bounding box center [686, 10] width 8 height 12
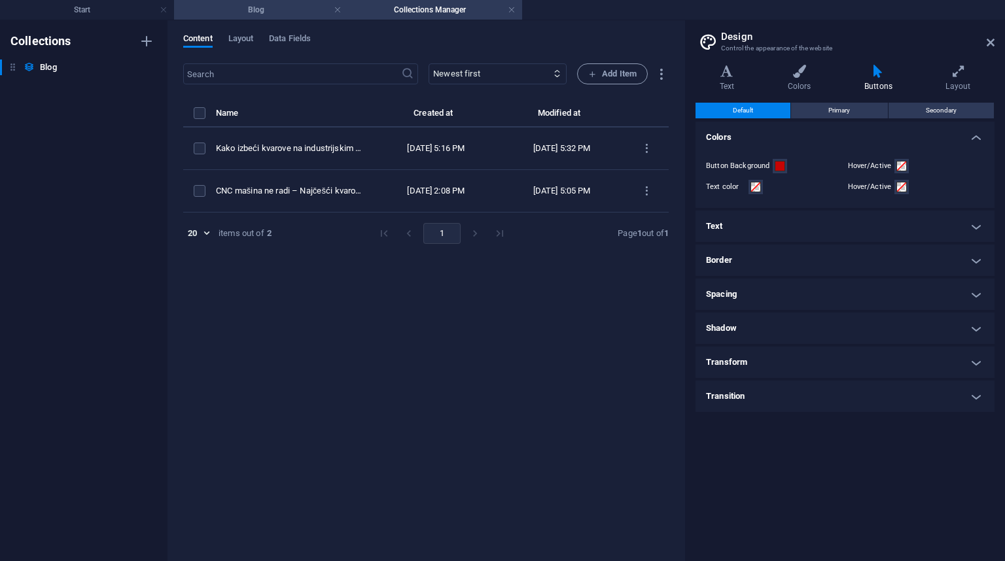
click at [259, 12] on h4 "Blog" at bounding box center [261, 10] width 174 height 14
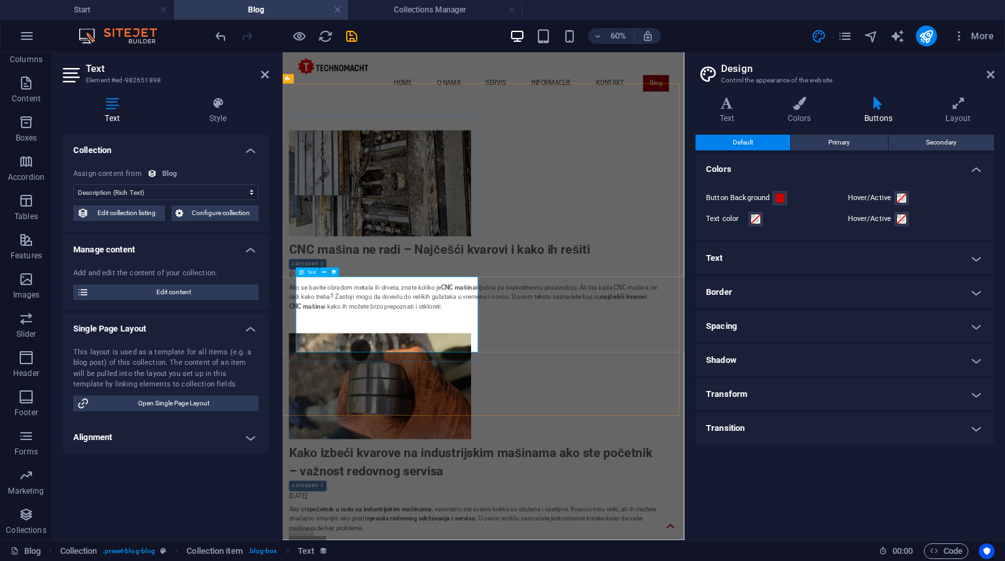
click at [331, 505] on div "Ako se bavite obradom metala ili drveta, znate koliko je CNC mašina ključna za …" at bounding box center [601, 476] width 617 height 78
click at [455, 515] on div "Ako se bavite obradom metala ili drveta, znate koliko je CNC mašina ključna za …" at bounding box center [601, 476] width 617 height 78
click at [417, 479] on div "Ako se bavite obradom metala ili drveta, znate koliko je CNC mašina ključna za …" at bounding box center [601, 476] width 617 height 78
click at [305, 273] on div "Text" at bounding box center [308, 272] width 24 height 9
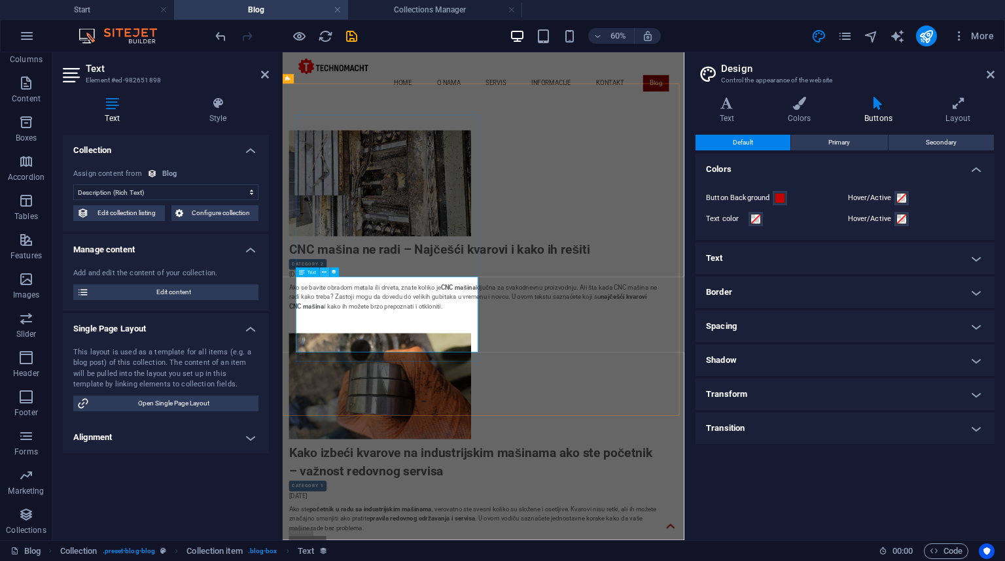
click at [322, 273] on icon at bounding box center [324, 272] width 5 height 9
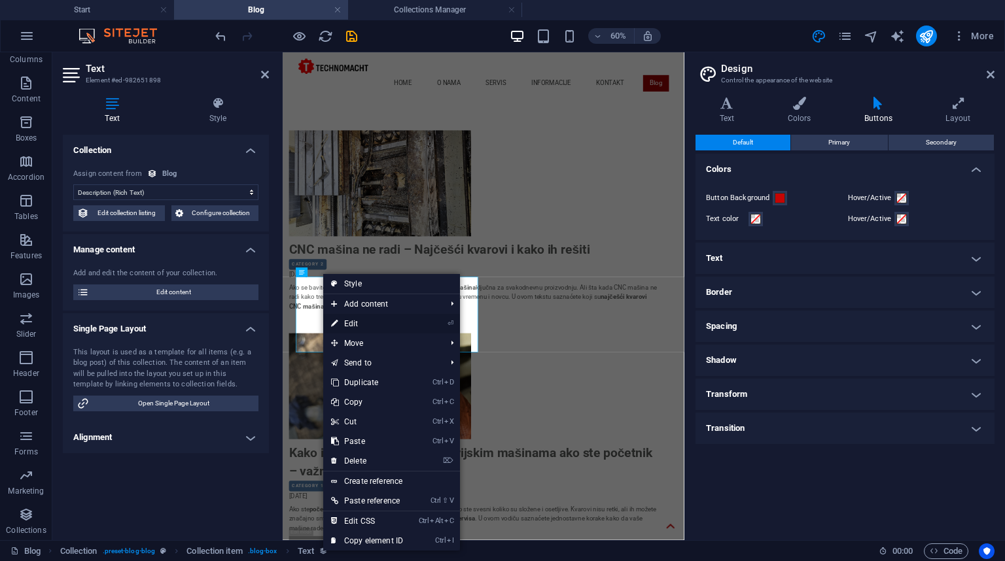
click at [351, 322] on link "⏎ Edit" at bounding box center [367, 324] width 88 height 20
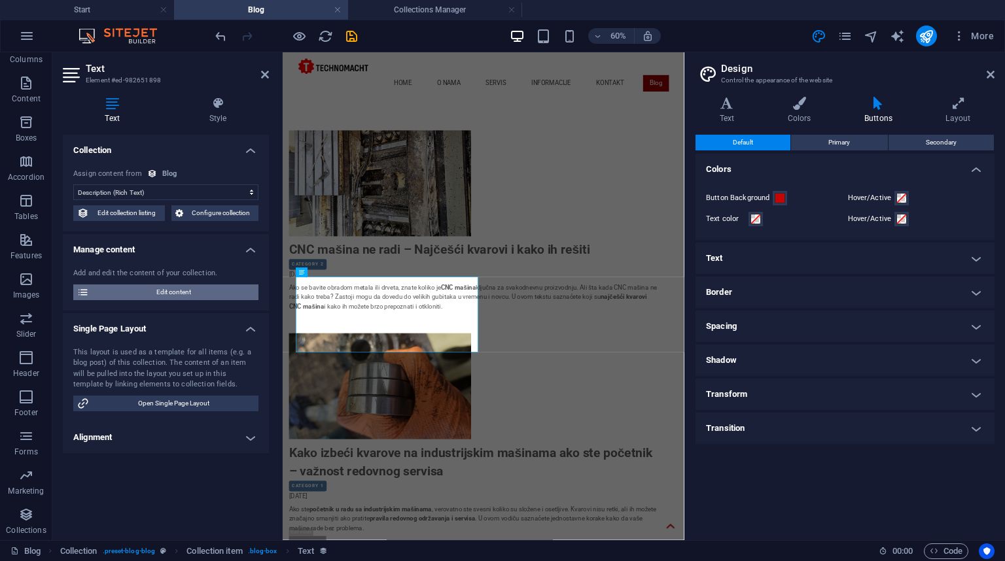
click at [182, 294] on span "Edit content" at bounding box center [174, 293] width 162 height 16
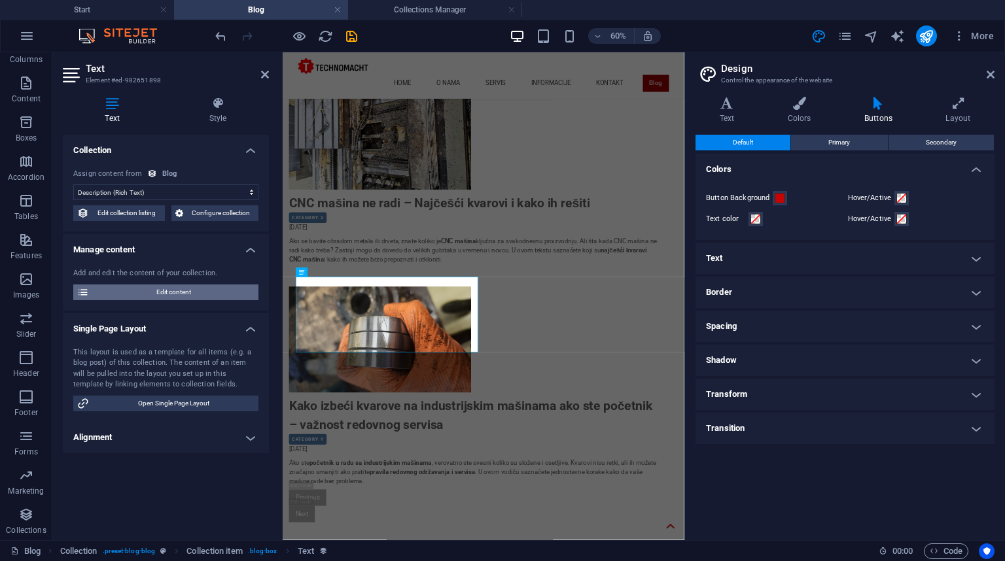
select select "Category 2"
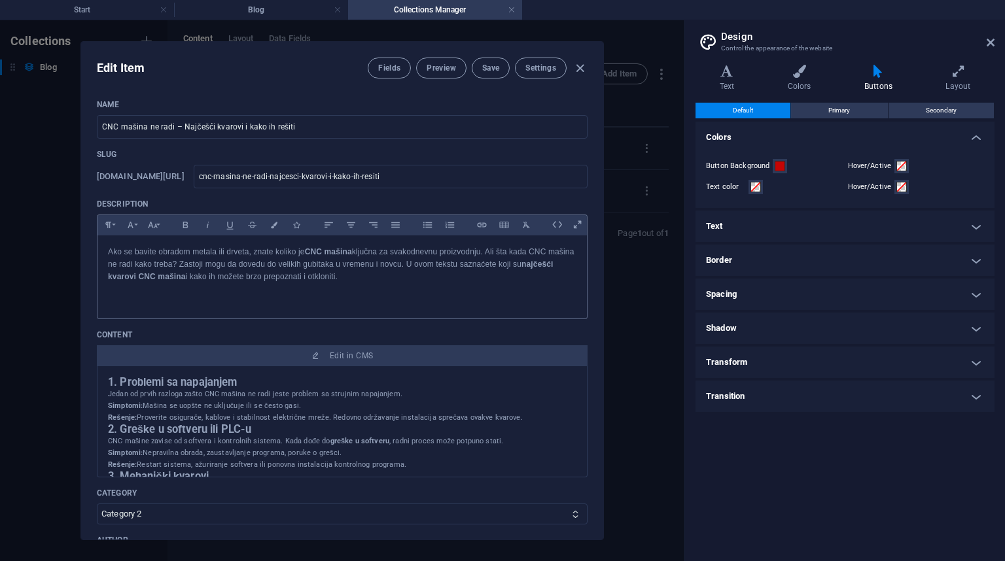
scroll to position [52, 0]
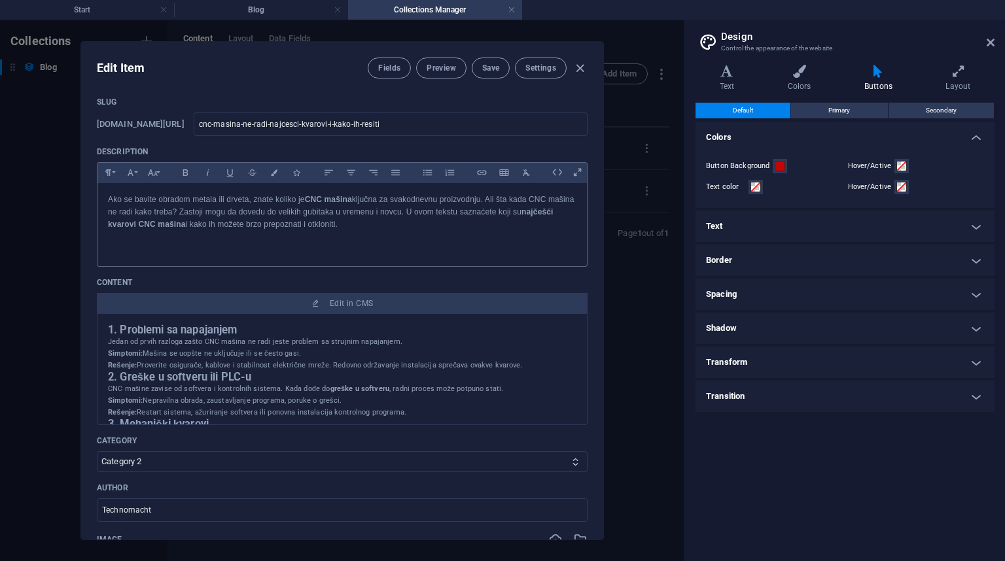
click at [382, 232] on p "Ako se bavite obradom metala ili drveta, znate koliko je CNC mašina ključna za …" at bounding box center [342, 213] width 468 height 38
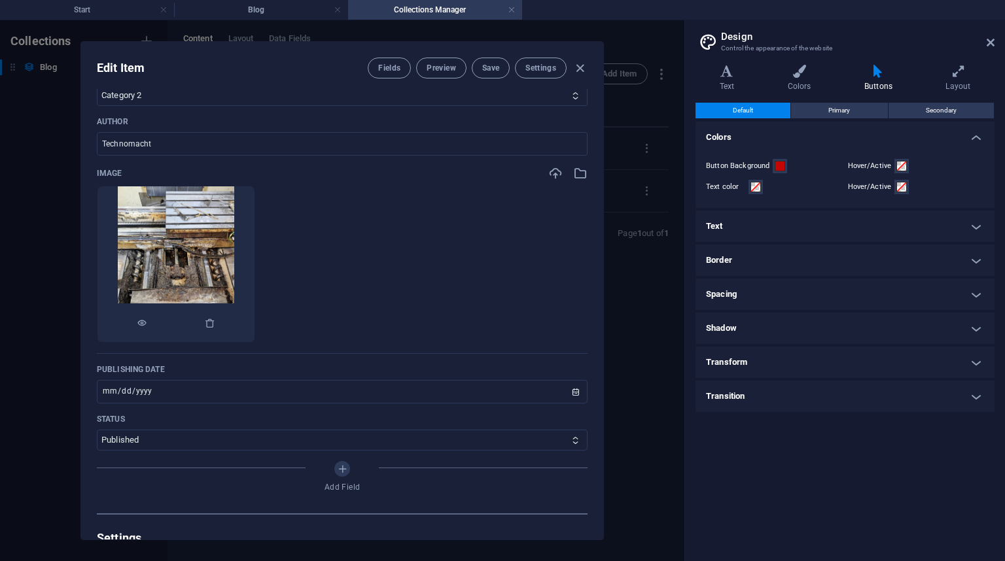
scroll to position [523, 0]
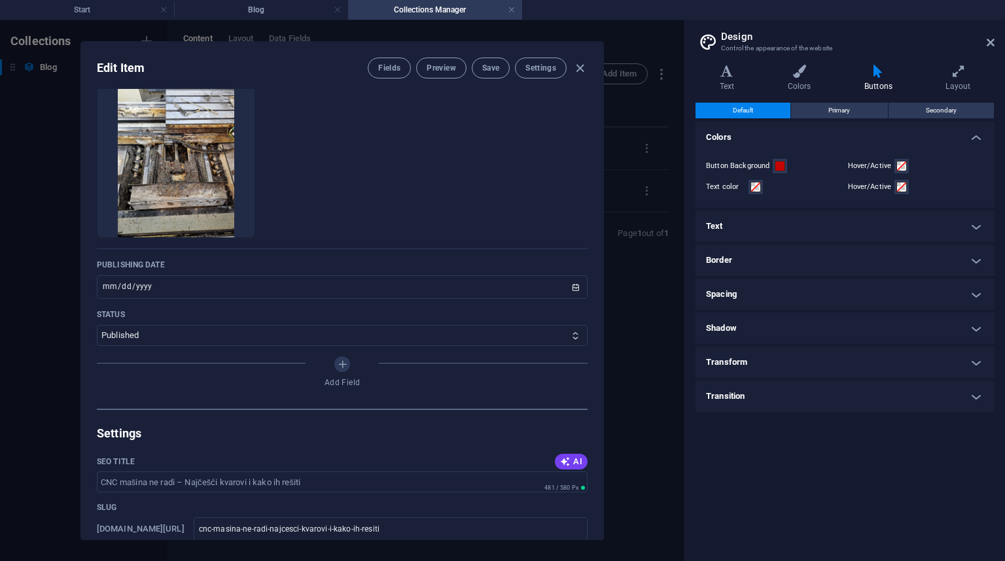
click at [31, 228] on div "Edit Item Fields Preview Save Settings Name CNC mašina ne radi – Najčešći kvaro…" at bounding box center [342, 290] width 684 height 541
type input "2025-10-03"
type input "cnc-masina-ne-radi-najcesci-kvarovi-i-kako-ih-resiti"
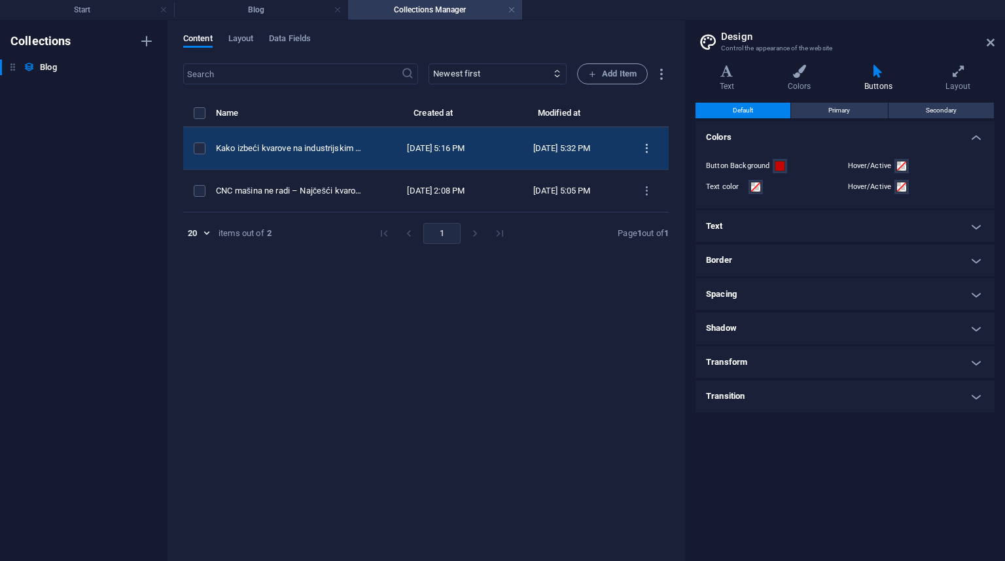
click at [646, 147] on icon "items list" at bounding box center [646, 149] width 12 height 12
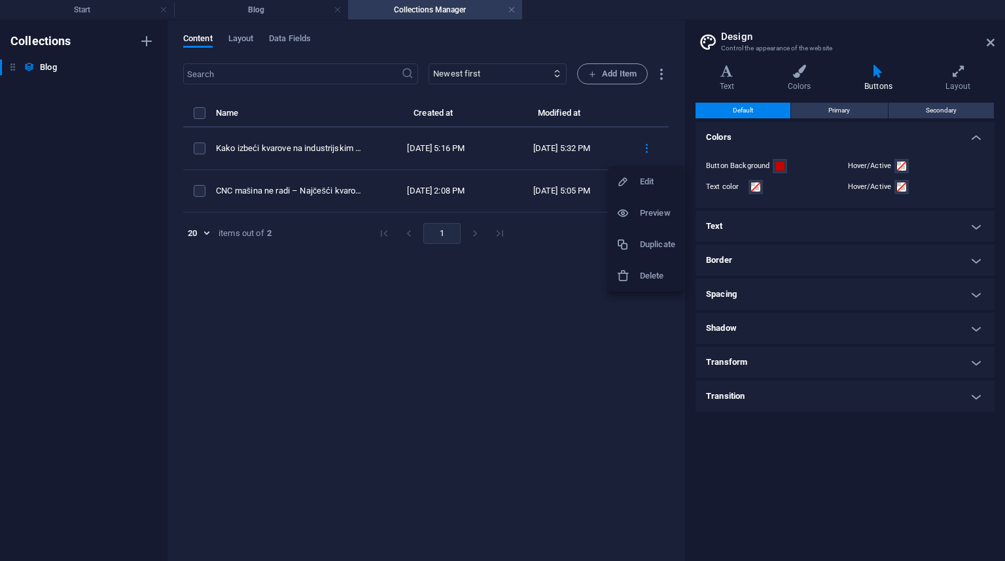
click at [646, 209] on h6 "Preview" at bounding box center [657, 213] width 35 height 16
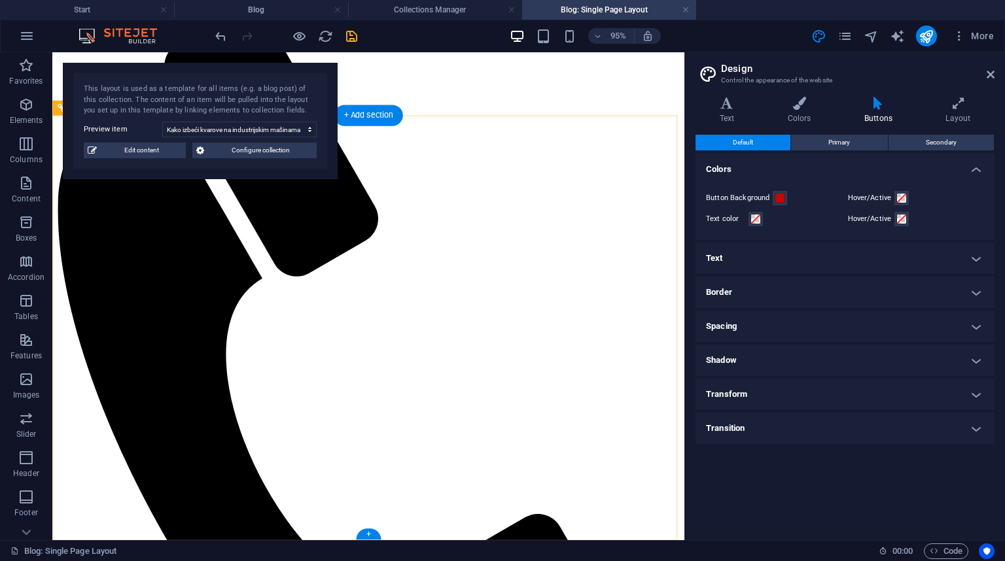
scroll to position [0, 0]
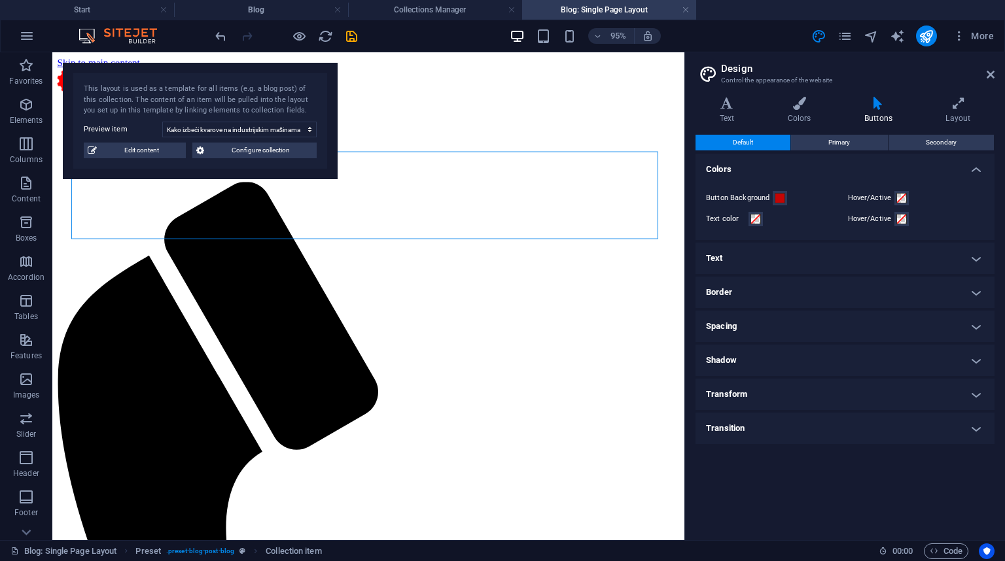
click at [292, 158] on div "This layout is used as a template for all items (e.g. a blog post) of this coll…" at bounding box center [200, 121] width 275 height 116
click at [293, 153] on span "Configure collection" at bounding box center [260, 151] width 105 height 16
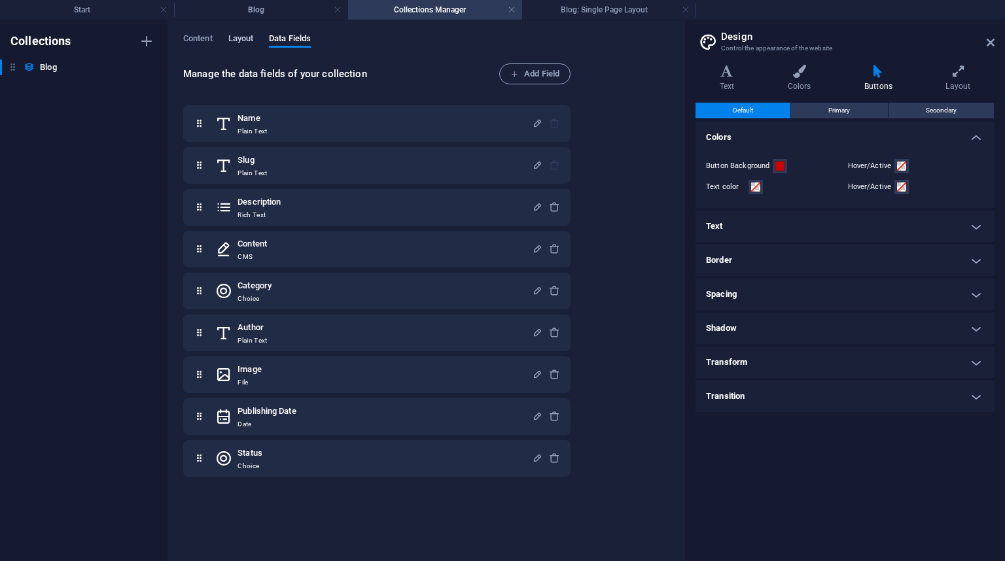
click at [243, 38] on span "Layout" at bounding box center [241, 40] width 26 height 18
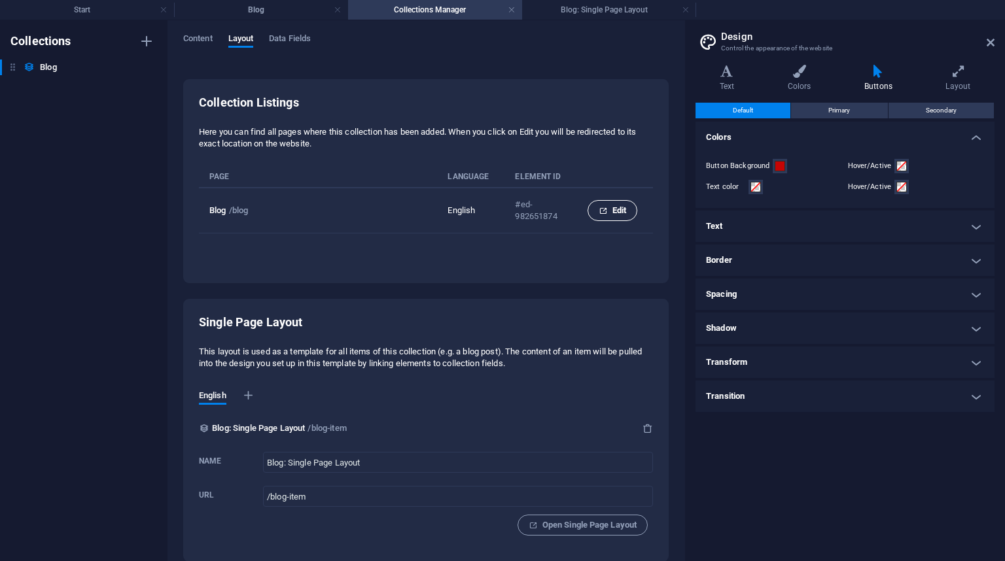
click at [612, 207] on span "Edit" at bounding box center [612, 211] width 27 height 16
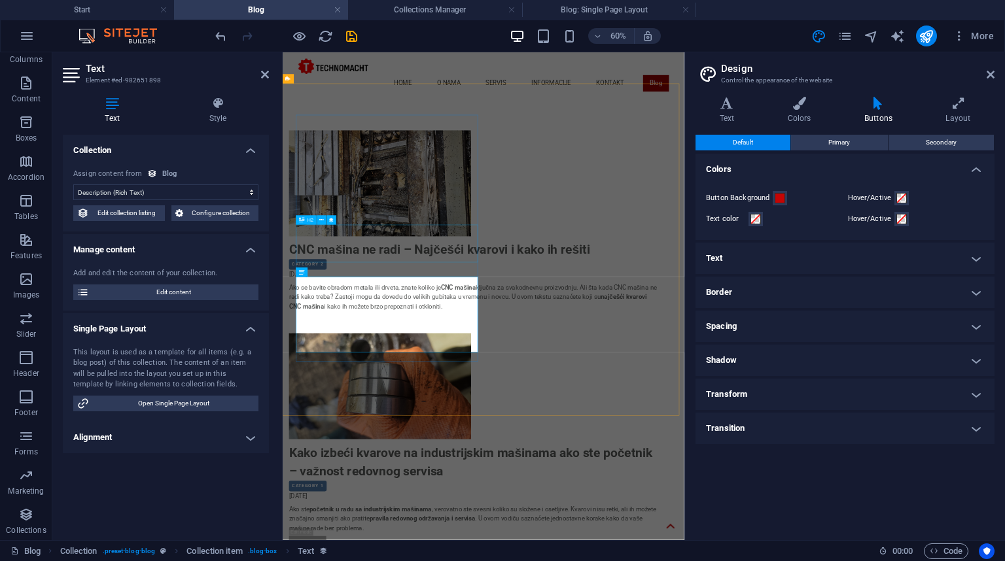
scroll to position [47, 0]
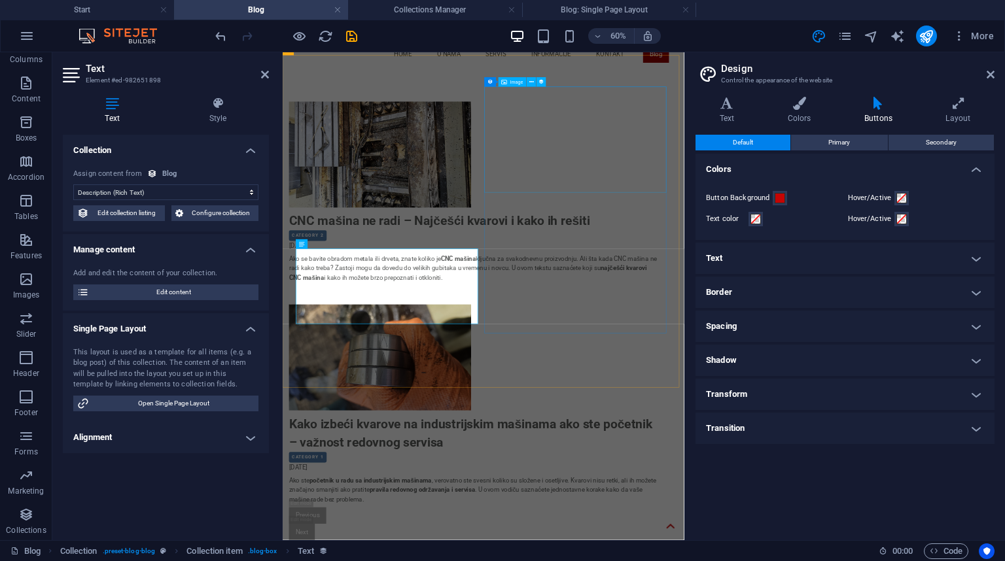
click at [719, 474] on figure at bounding box center [601, 562] width 617 height 177
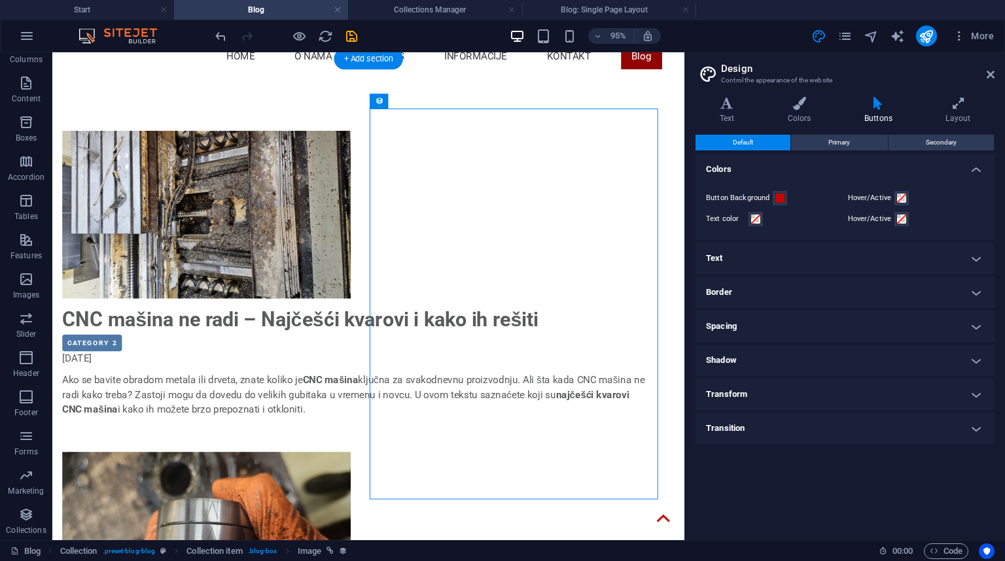
scroll to position [41, 0]
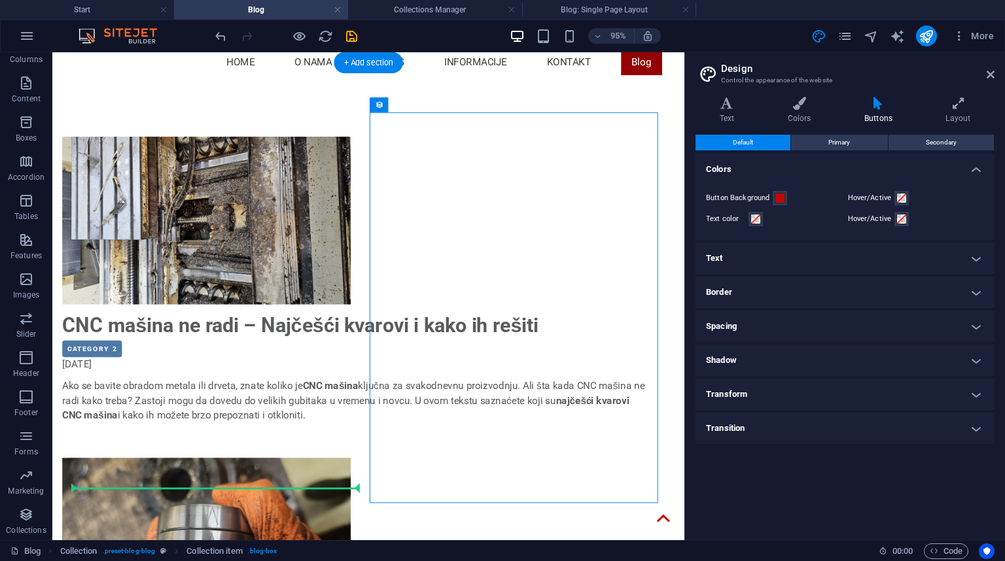
drag, startPoint x: 449, startPoint y: 152, endPoint x: 170, endPoint y: 476, distance: 427.1
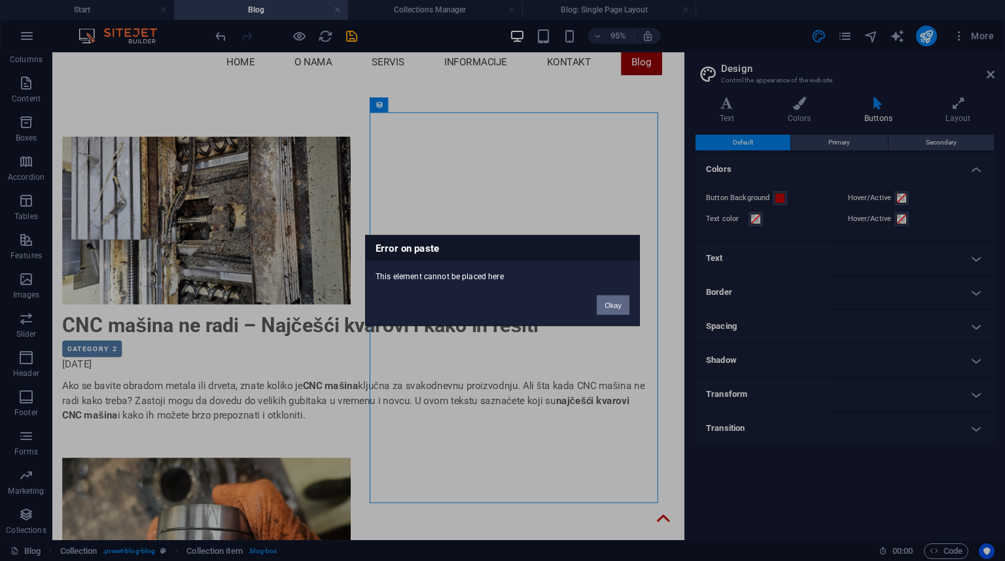
click at [610, 305] on button "Okay" at bounding box center [613, 306] width 33 height 20
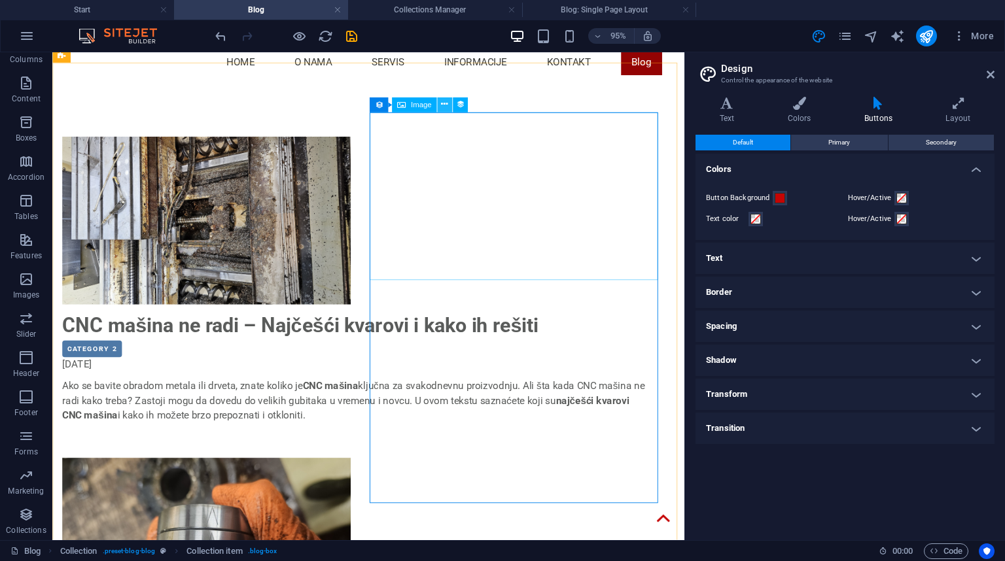
click at [445, 105] on icon at bounding box center [444, 105] width 7 height 13
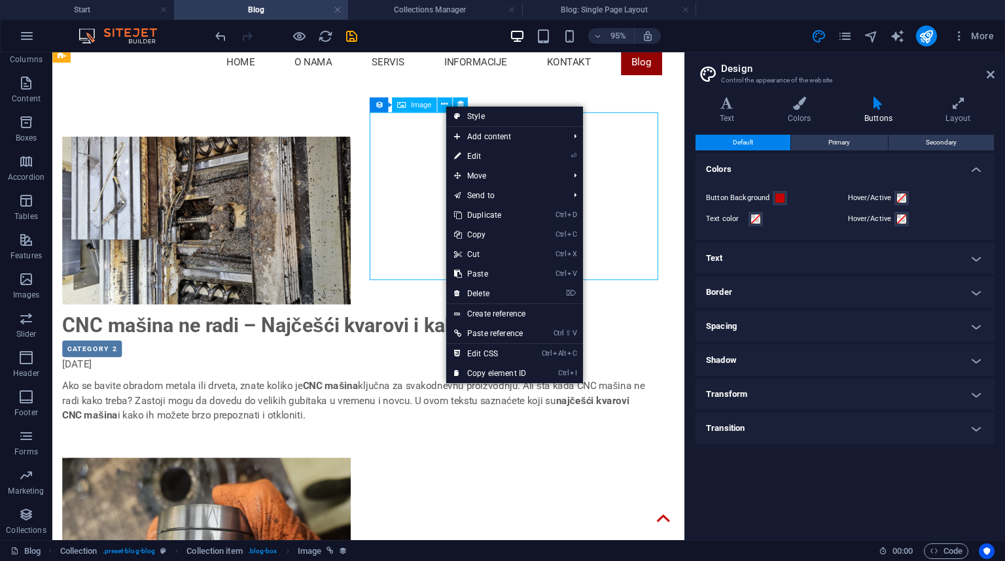
click at [408, 105] on div "Image" at bounding box center [414, 104] width 44 height 15
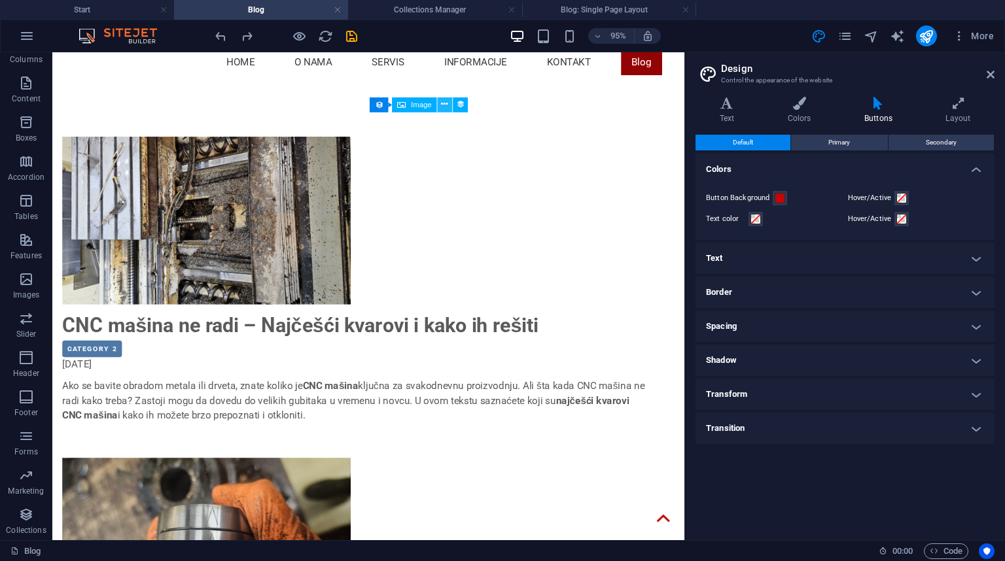
click at [447, 106] on icon at bounding box center [444, 105] width 7 height 13
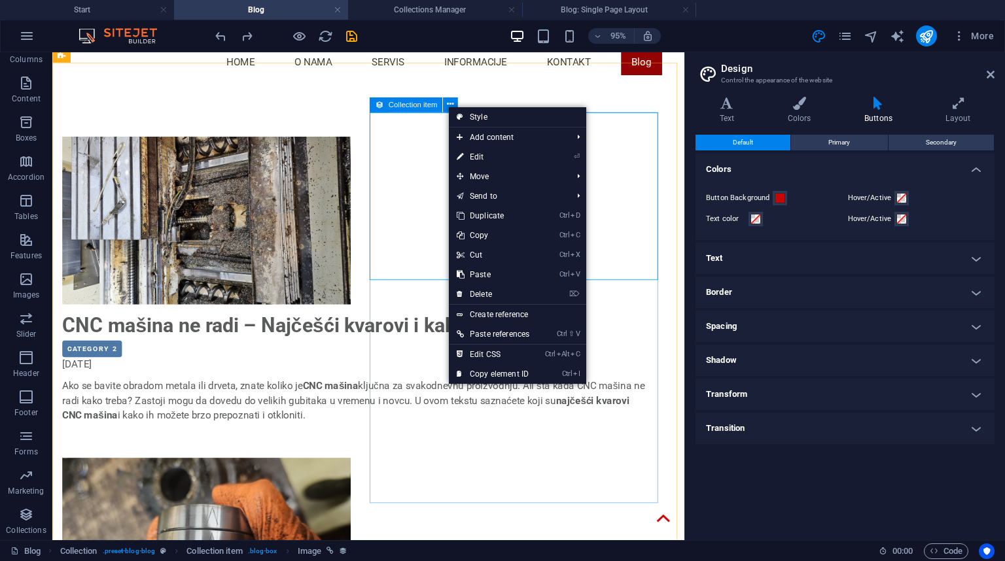
click at [378, 107] on icon at bounding box center [378, 104] width 9 height 15
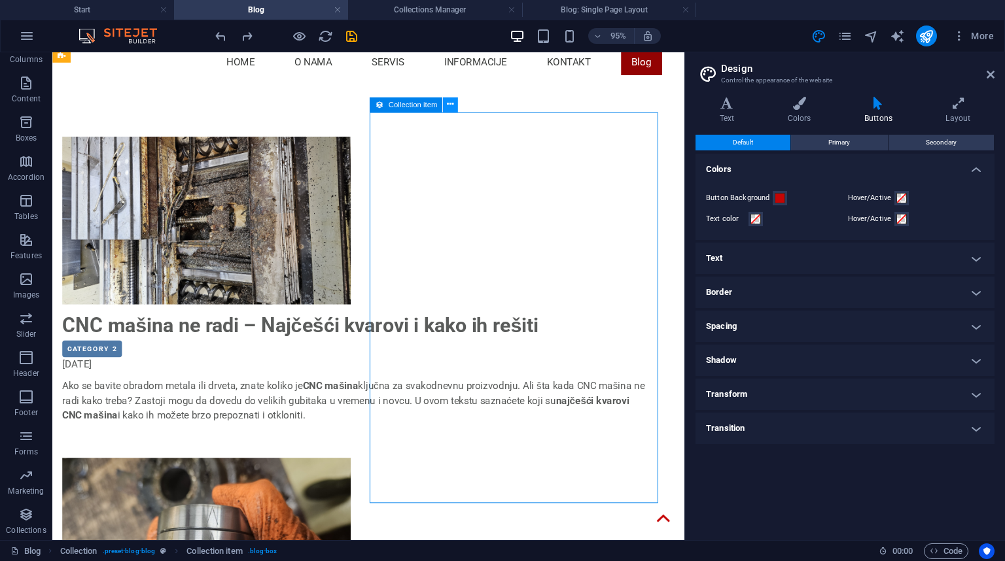
click at [457, 102] on button at bounding box center [450, 104] width 15 height 15
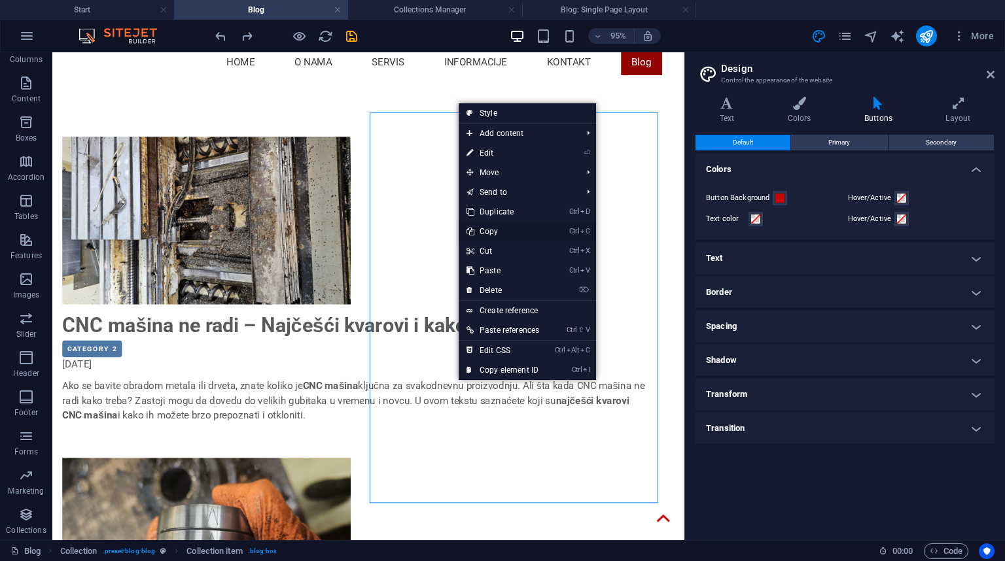
drag, startPoint x: 495, startPoint y: 230, endPoint x: 447, endPoint y: 180, distance: 68.5
click at [495, 230] on link "Ctrl C Copy" at bounding box center [503, 232] width 88 height 20
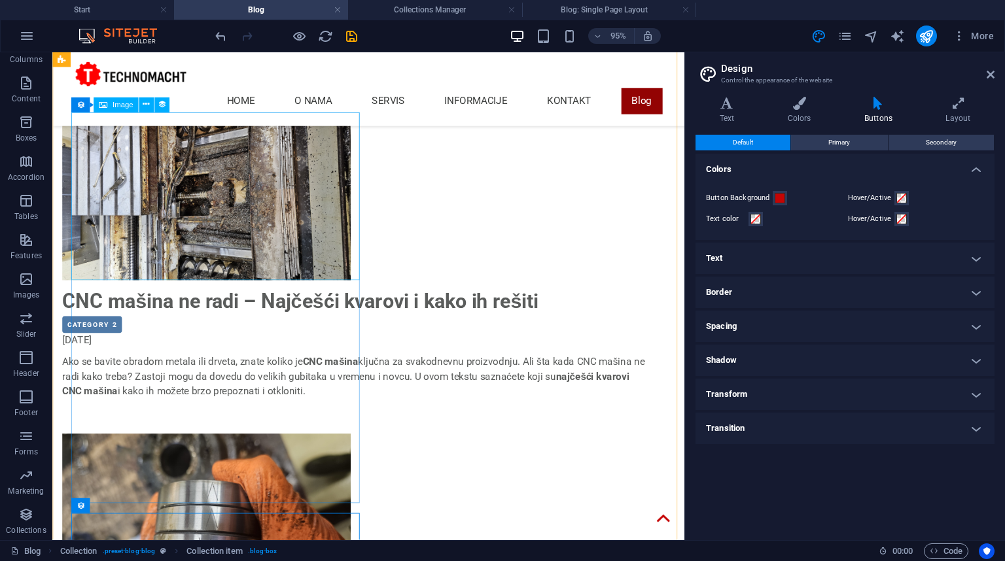
scroll to position [0, 0]
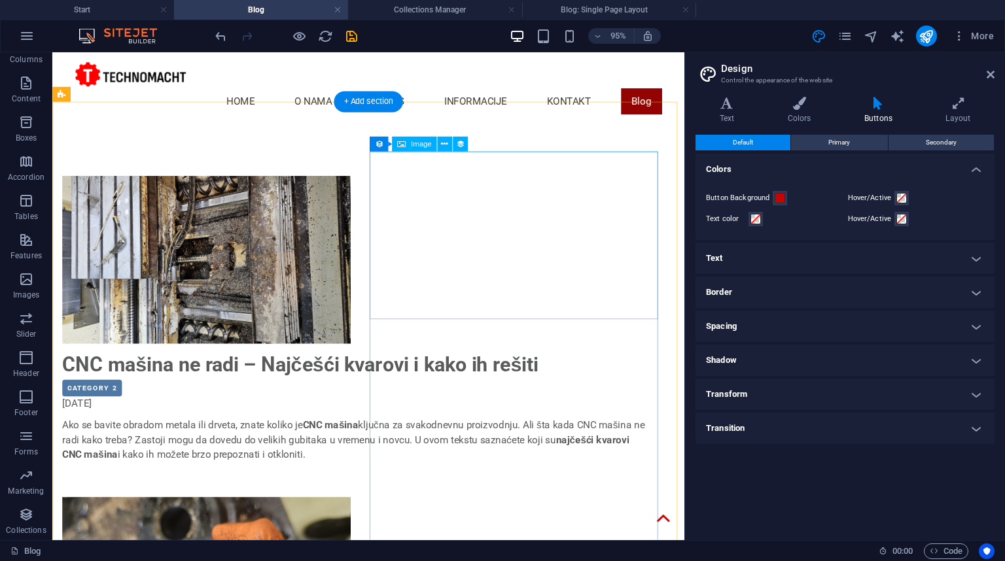
click at [452, 144] on icon at bounding box center [450, 144] width 7 height 13
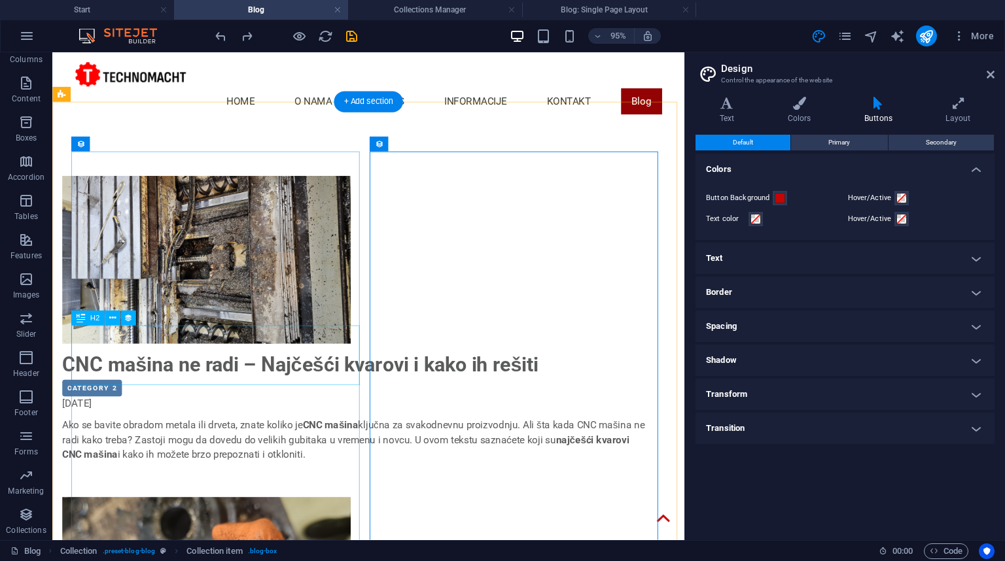
click at [271, 366] on div "CNC mašina ne radi – Najčešći kvarovi i kako ih rešiti" at bounding box center [371, 381] width 617 height 31
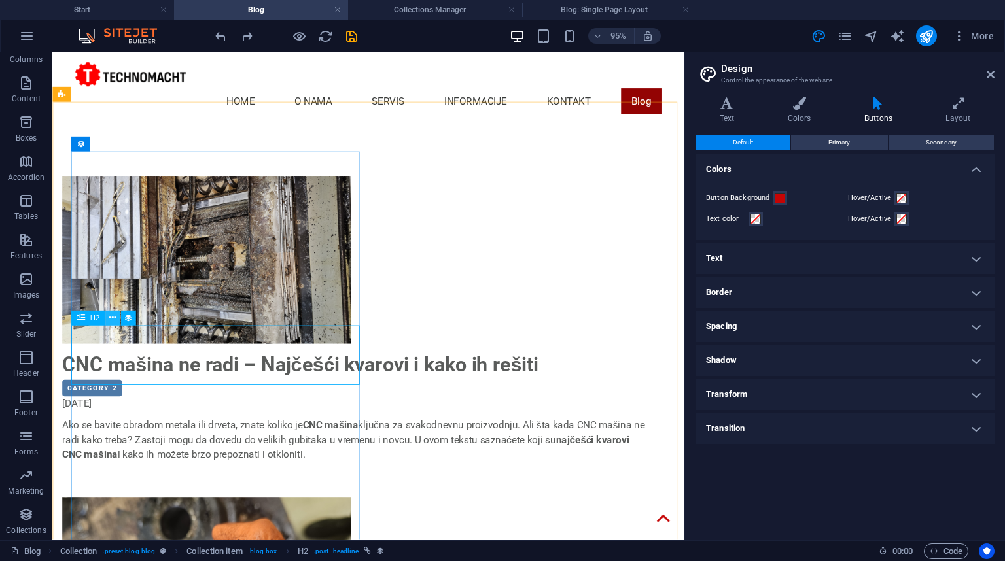
click at [107, 320] on button at bounding box center [112, 318] width 15 height 15
click at [114, 366] on div "CNC mašina ne radi – Najčešći kvarovi i kako ih rešiti" at bounding box center [371, 381] width 617 height 31
select select "name"
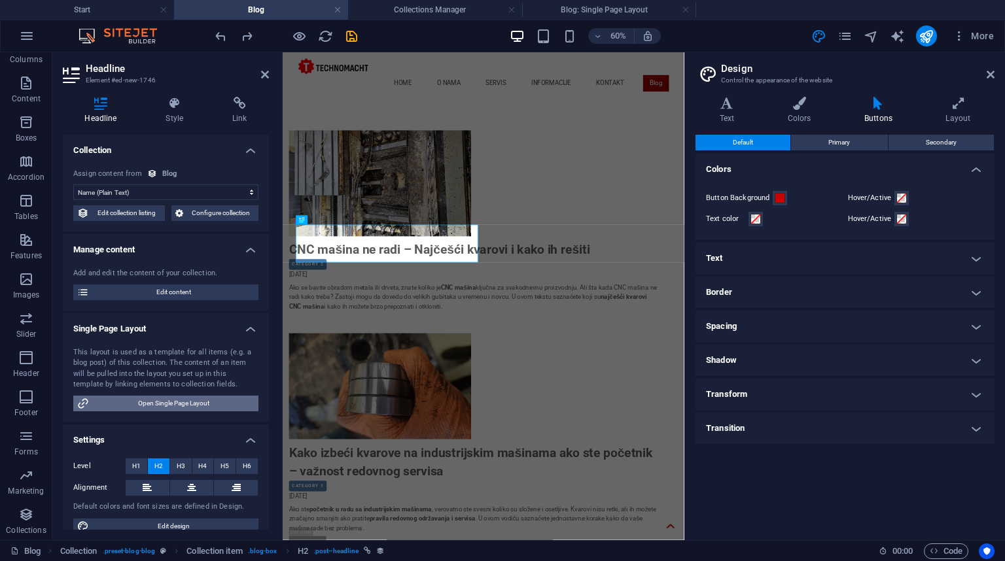
click at [80, 402] on icon at bounding box center [83, 404] width 12 height 16
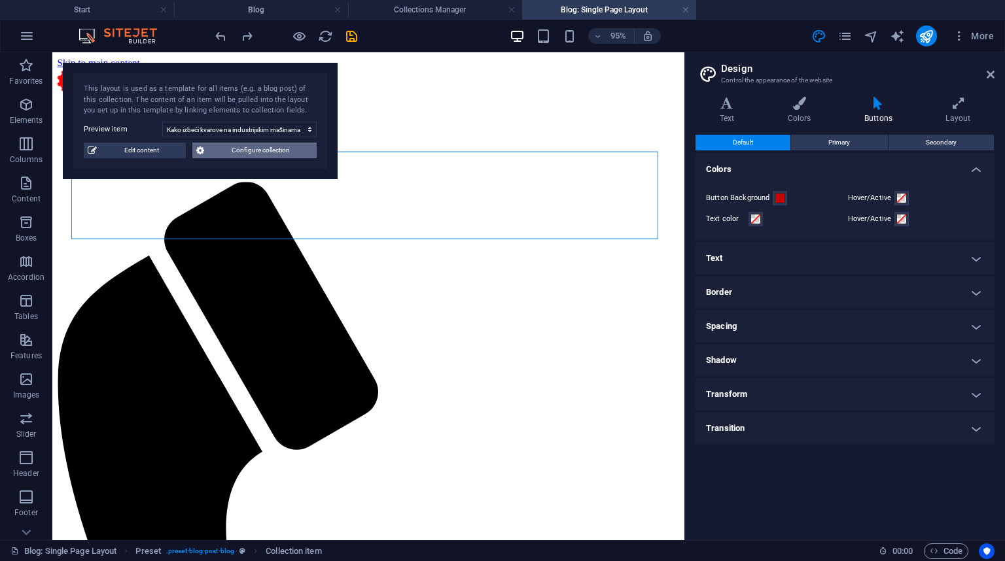
click at [230, 147] on span "Configure collection" at bounding box center [260, 151] width 105 height 16
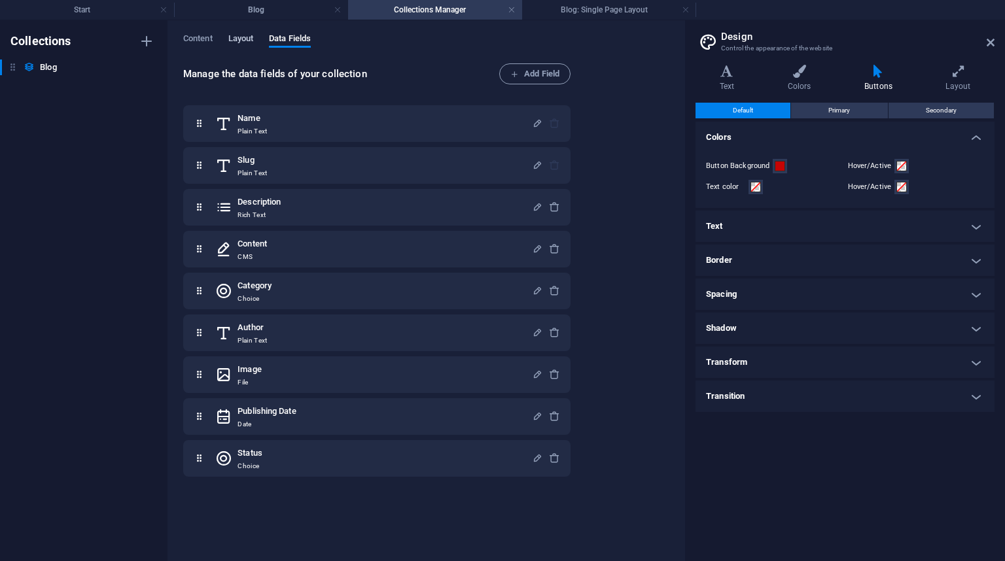
click at [243, 37] on span "Layout" at bounding box center [241, 40] width 26 height 18
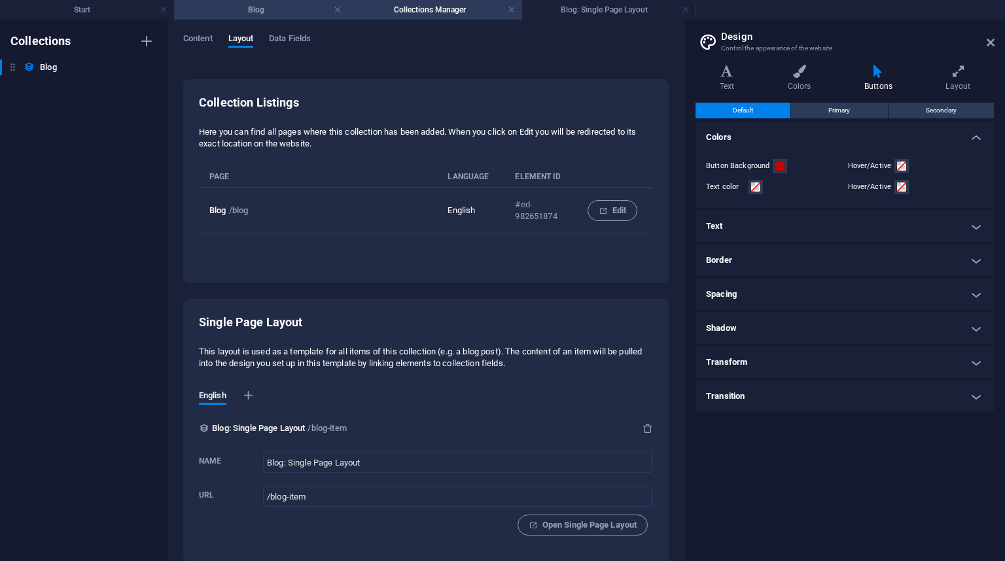
click at [290, 9] on h4 "Blog" at bounding box center [261, 10] width 174 height 14
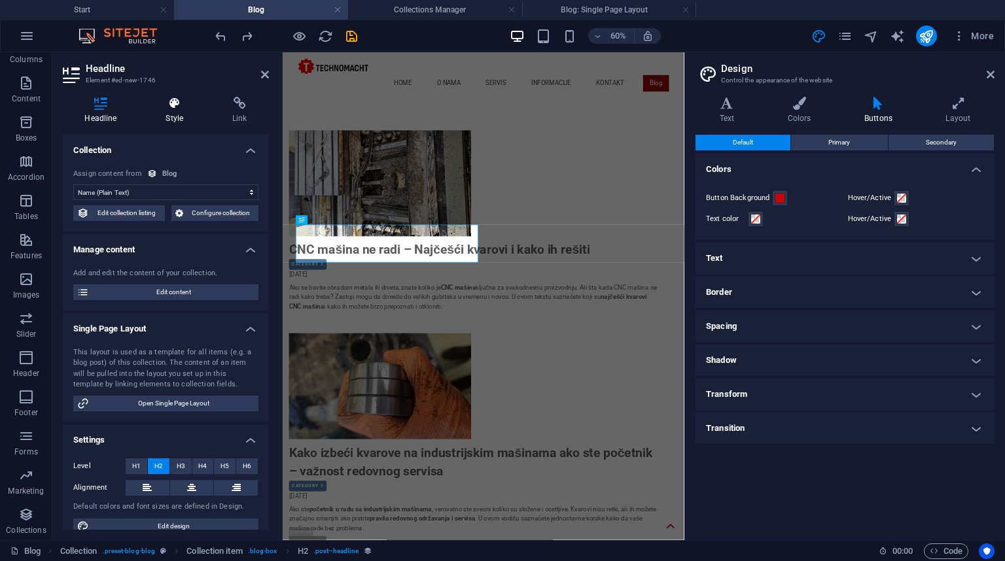
click at [175, 105] on icon at bounding box center [174, 103] width 61 height 13
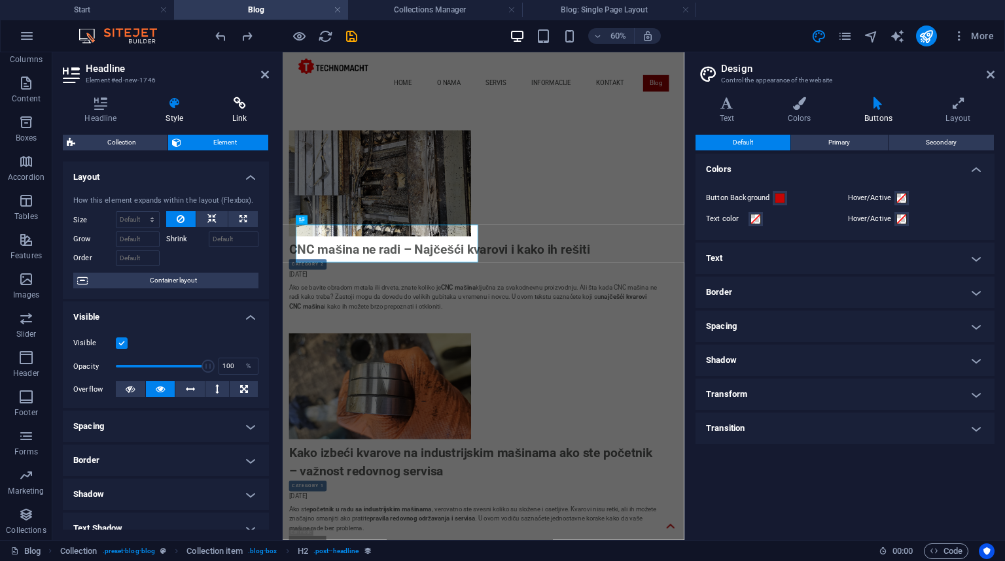
click at [235, 105] on icon at bounding box center [240, 103] width 58 height 13
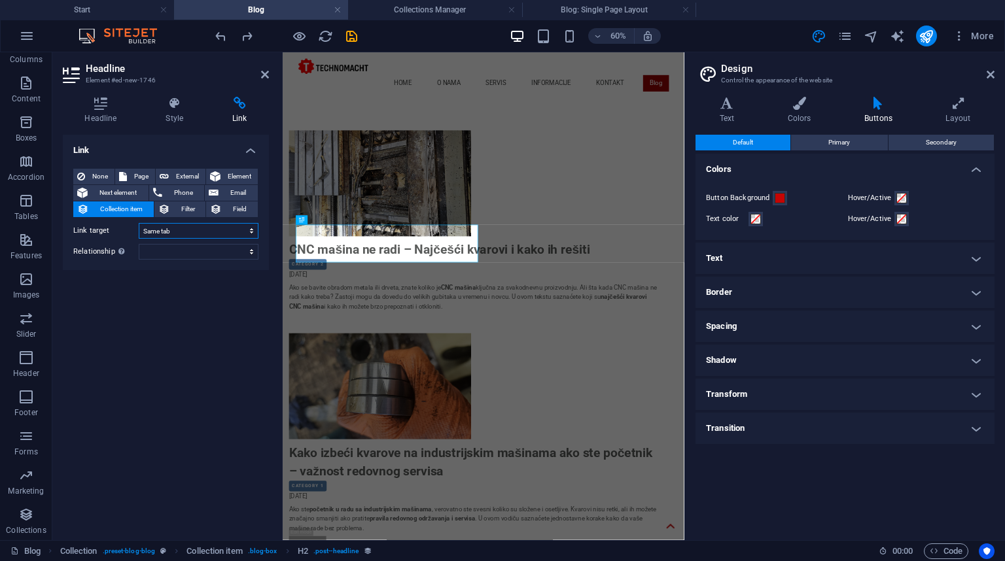
click at [188, 230] on select "New tab Same tab Overlay" at bounding box center [199, 231] width 120 height 16
click at [182, 237] on select "New tab Same tab Overlay" at bounding box center [199, 231] width 120 height 16
click at [181, 173] on span "External" at bounding box center [187, 177] width 29 height 16
select select "blank"
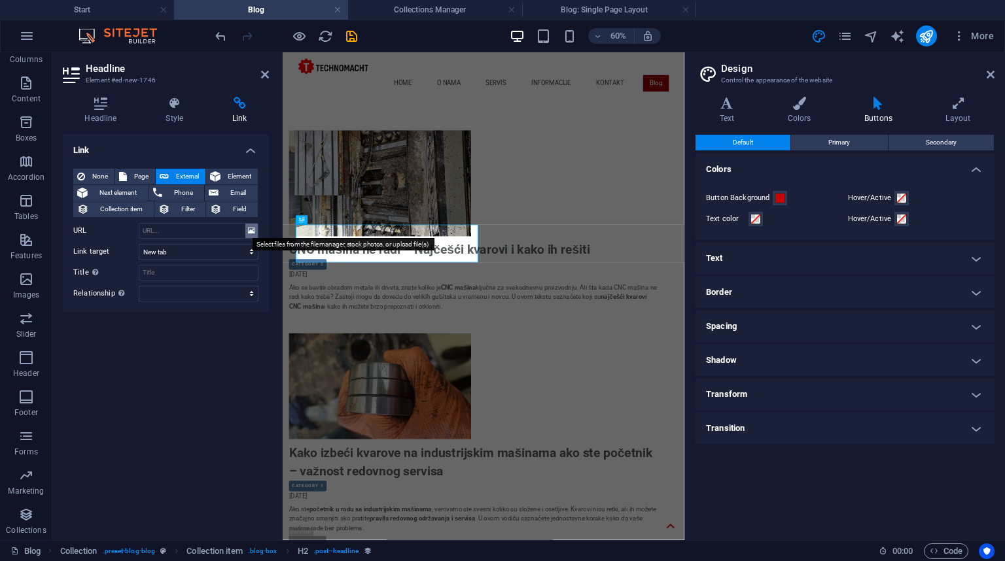
click at [254, 233] on icon at bounding box center [251, 231] width 7 height 14
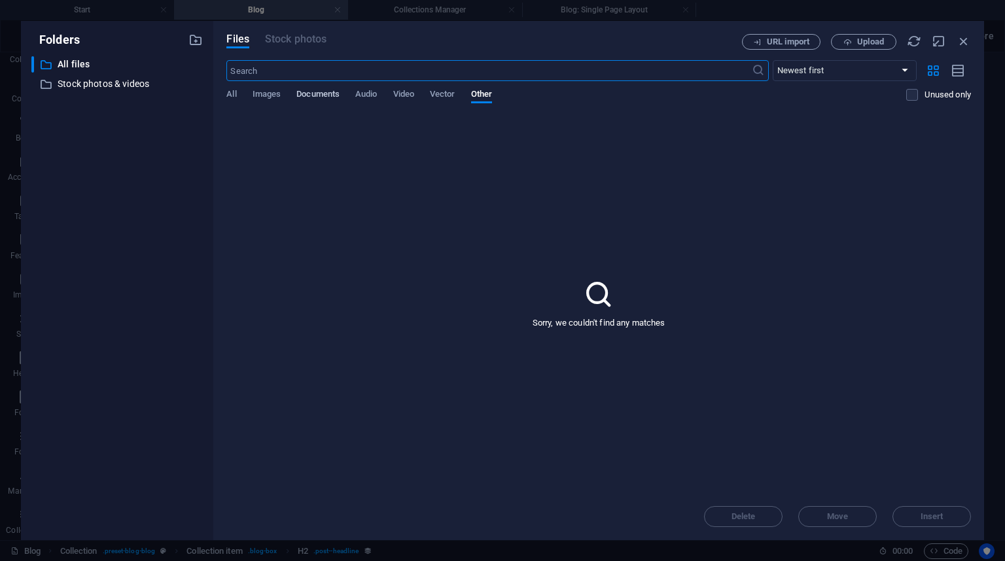
click at [315, 94] on span "Documents" at bounding box center [317, 95] width 43 height 18
click at [269, 94] on span "Images" at bounding box center [266, 95] width 29 height 18
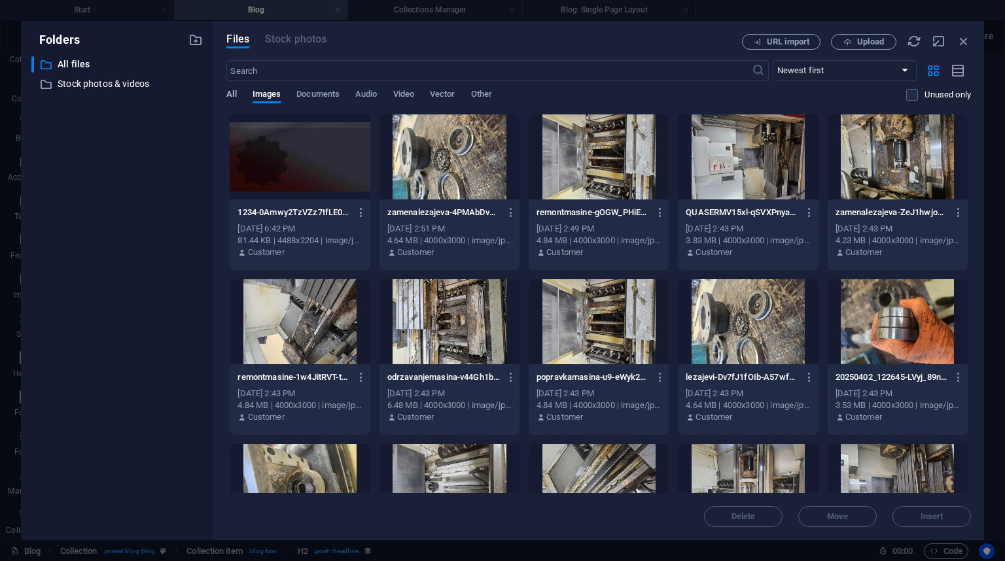
click at [230, 93] on span "All" at bounding box center [231, 95] width 10 height 18
click at [374, 92] on span "Audio" at bounding box center [366, 95] width 22 height 18
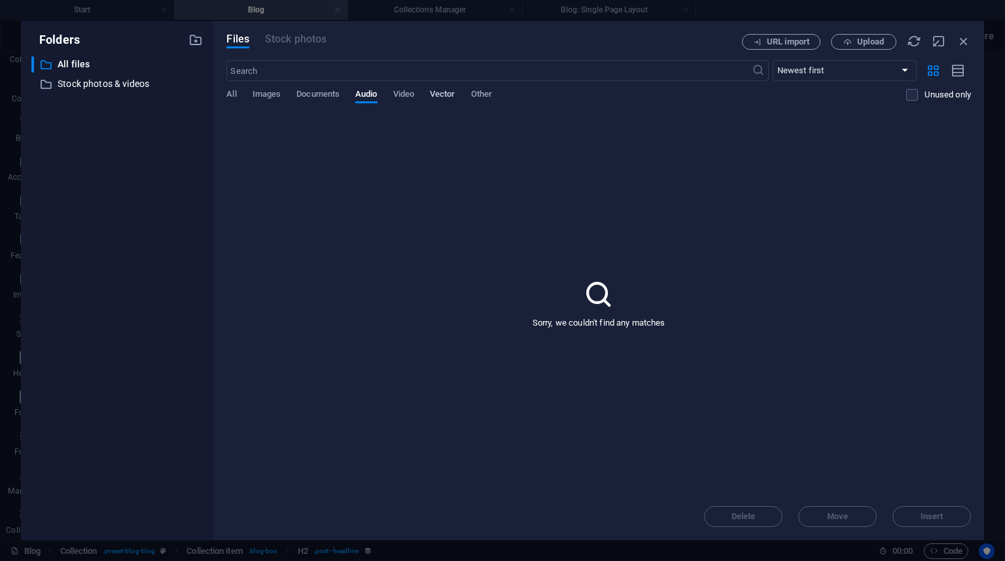
click at [446, 94] on span "Vector" at bounding box center [443, 95] width 26 height 18
click at [761, 41] on span "URL import" at bounding box center [781, 42] width 67 height 9
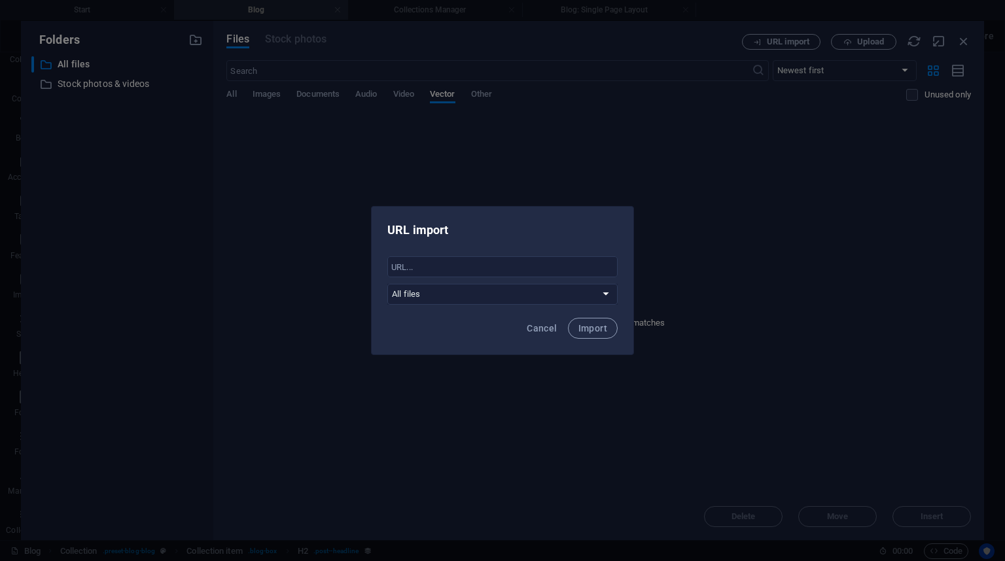
click at [670, 182] on div "URL import ​ All files Stock photos & videos Cancel Import" at bounding box center [502, 280] width 1005 height 561
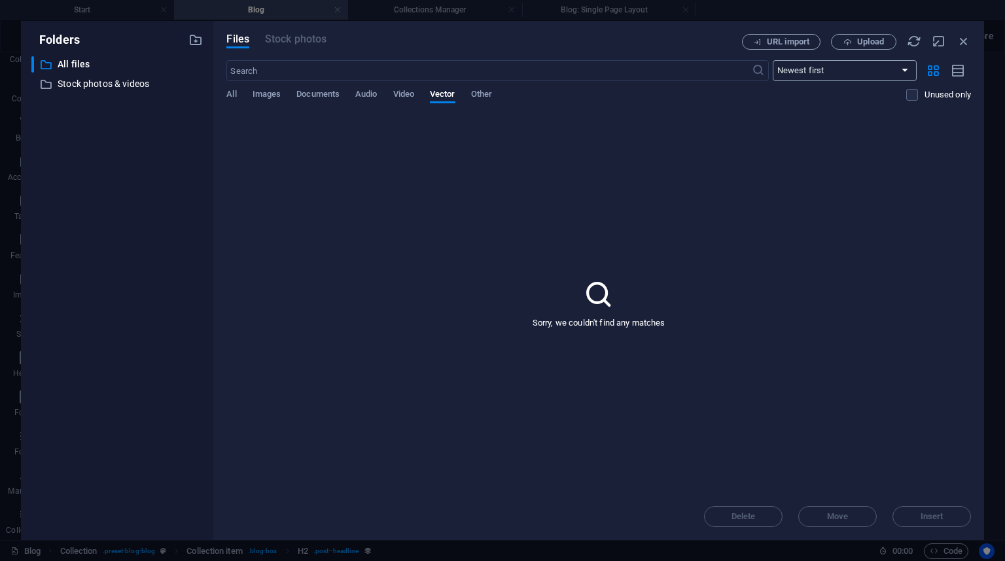
click at [801, 79] on select "Newest first Oldest first Name (A-Z) Name (Z-A) Size (0-9) Size (9-0) Resolutio…" at bounding box center [845, 70] width 144 height 21
click at [120, 128] on div "​ All files All files ​ Stock photos & videos Stock photos & videos" at bounding box center [116, 293] width 171 height 474
click at [959, 37] on icon "button" at bounding box center [963, 41] width 14 height 14
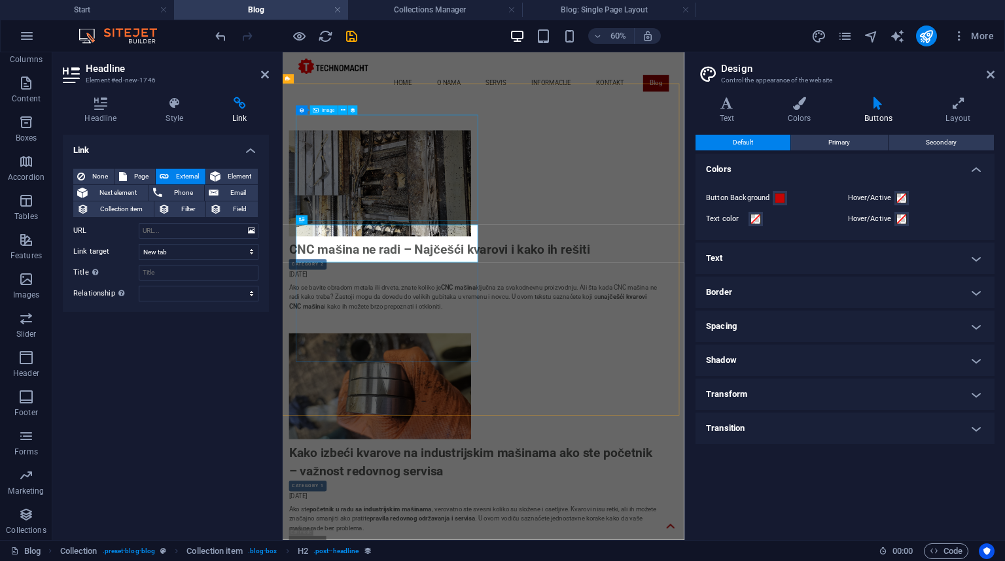
click at [436, 182] on figure at bounding box center [601, 270] width 617 height 177
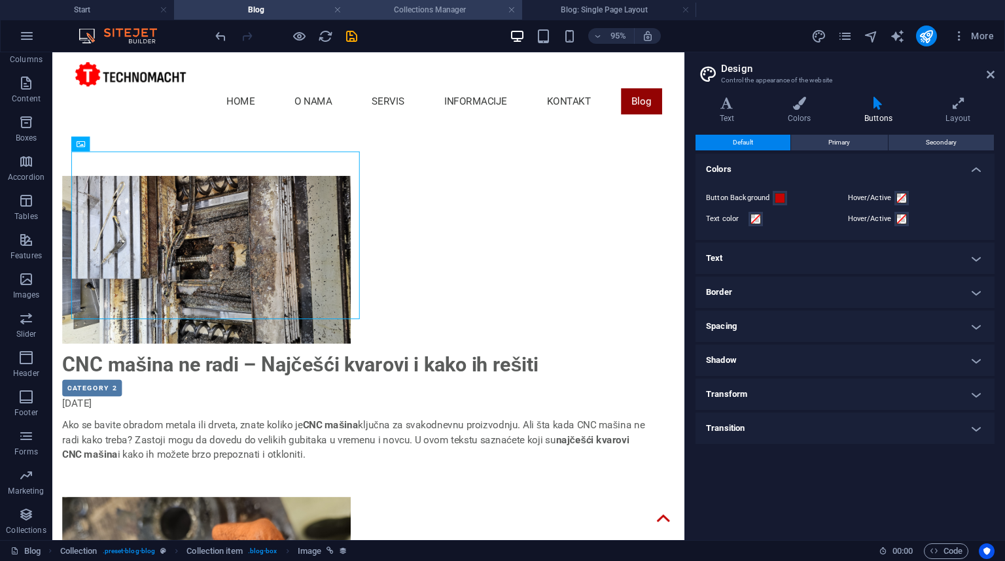
click at [410, 14] on h4 "Collections Manager" at bounding box center [435, 10] width 174 height 14
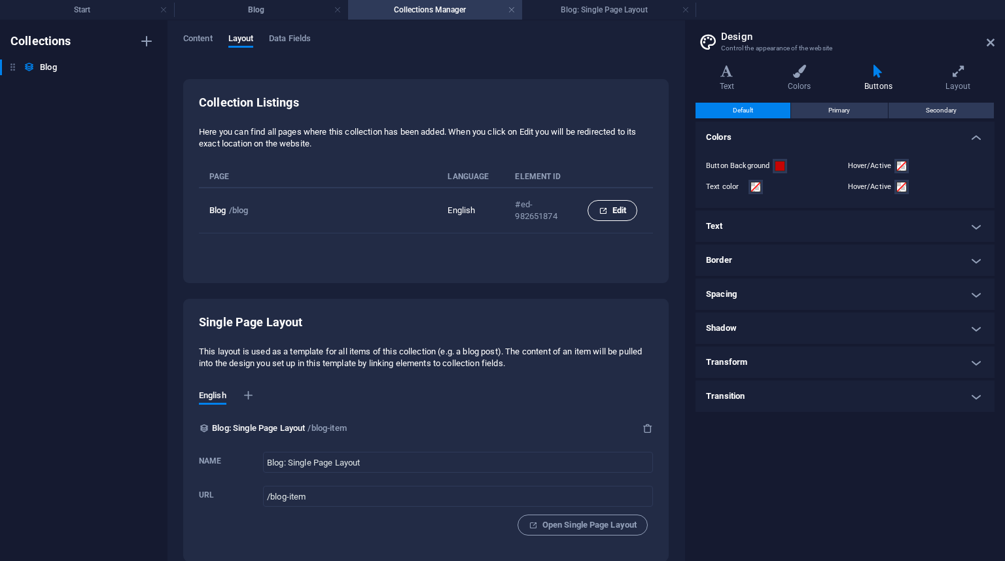
click at [610, 215] on span "Edit" at bounding box center [612, 211] width 27 height 16
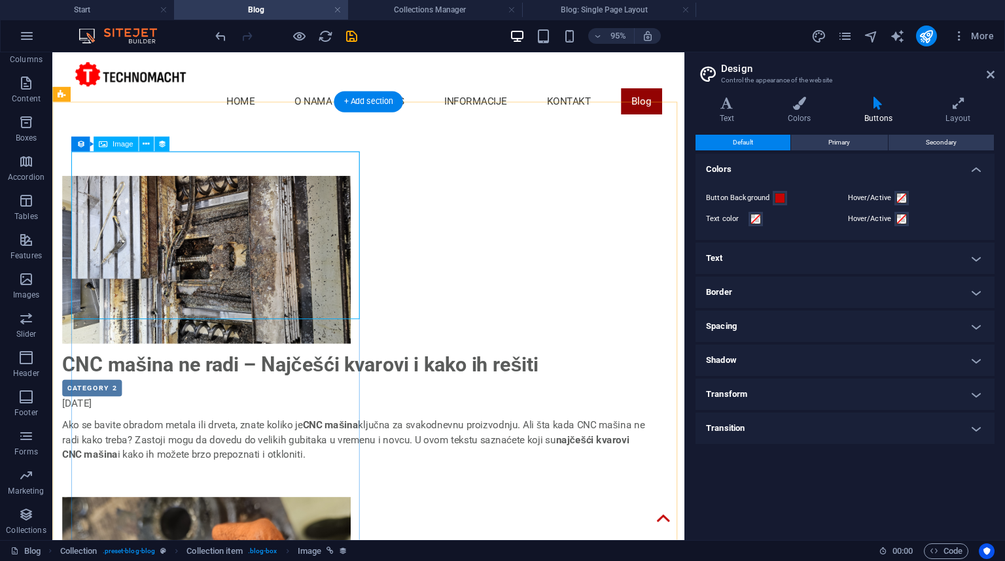
scroll to position [47, 0]
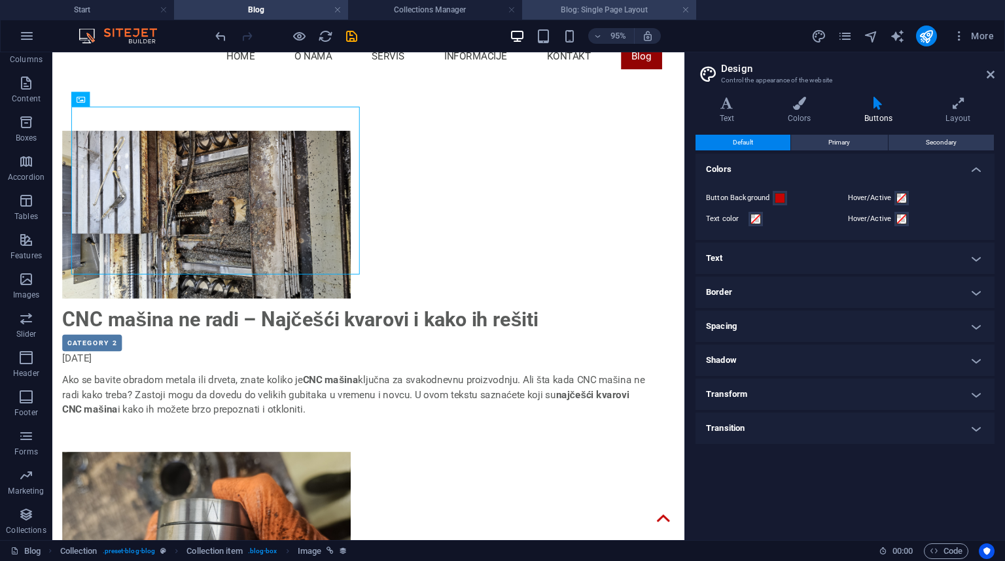
click at [582, 11] on h4 "Blog: Single Page Layout" at bounding box center [609, 10] width 174 height 14
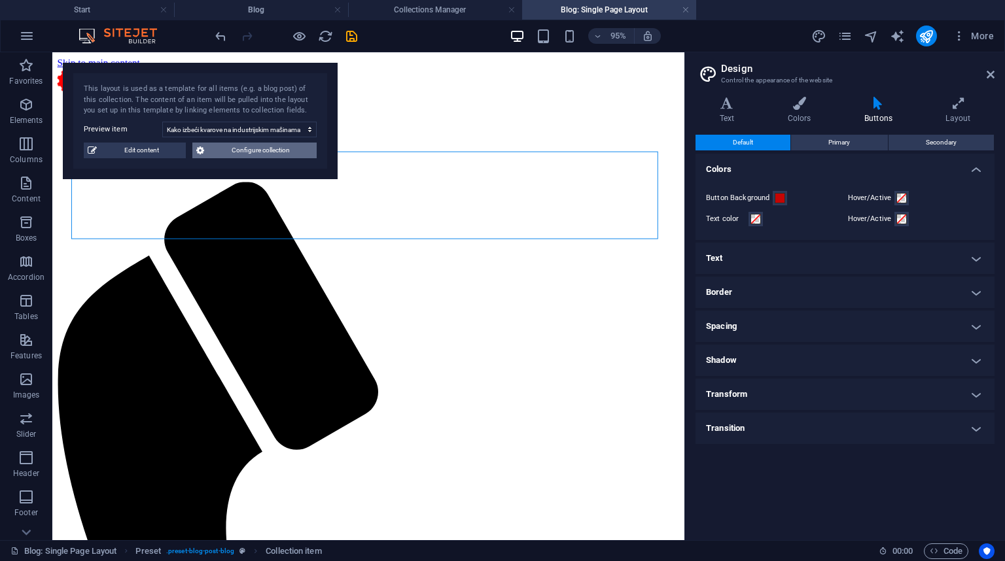
click at [239, 152] on span "Configure collection" at bounding box center [260, 151] width 105 height 16
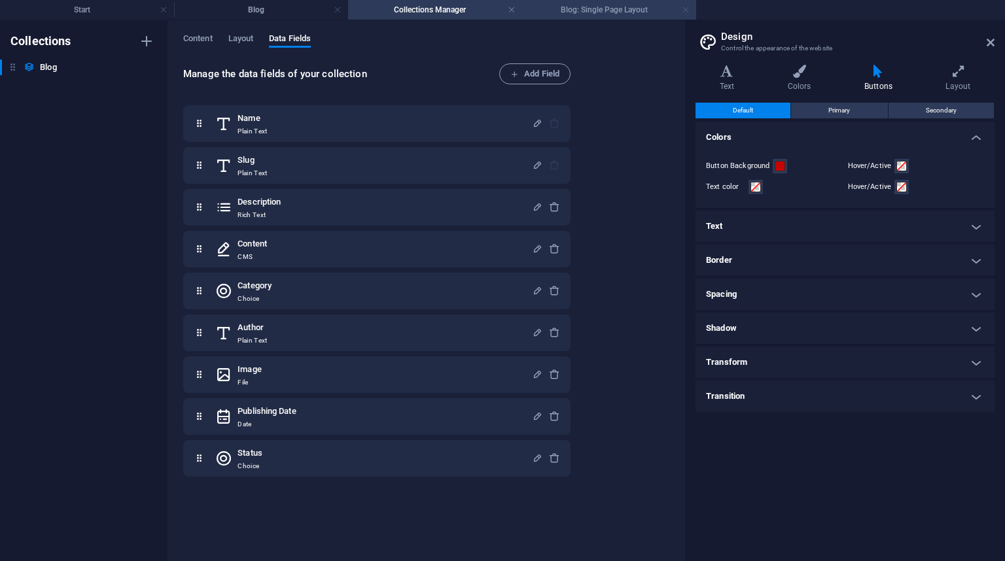
click at [686, 9] on link at bounding box center [686, 10] width 8 height 12
click at [196, 38] on span "Content" at bounding box center [197, 40] width 29 height 18
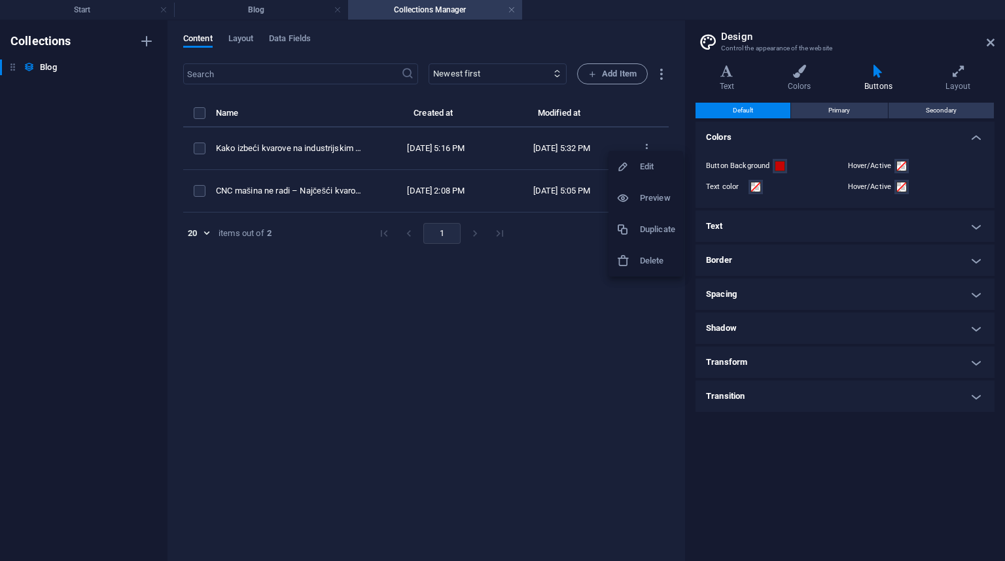
click at [659, 199] on h6 "Preview" at bounding box center [657, 198] width 35 height 16
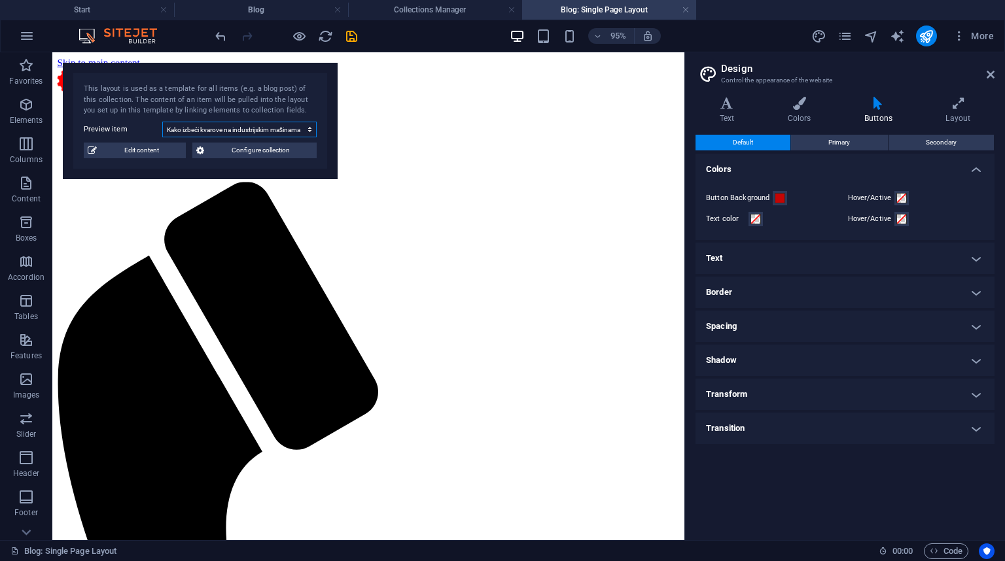
click at [222, 131] on select "Kako izbeći kvarove na industrijskim mašinama ako ste početnik – važnost redovn…" at bounding box center [239, 130] width 154 height 16
select select "68d7d3c02cc3bb300e0df0a8"
click at [162, 122] on select "Kako izbeći kvarove na industrijskim mašinama ako ste početnik – važnost redovn…" at bounding box center [239, 130] width 154 height 16
click at [147, 147] on span "Edit content" at bounding box center [141, 151] width 81 height 16
select select "Category 2"
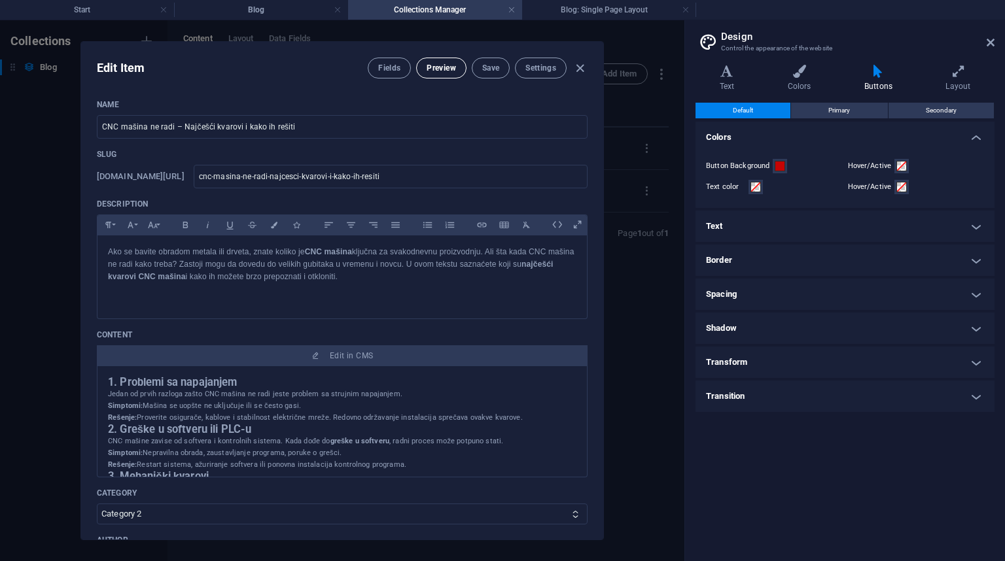
click at [437, 68] on span "Preview" at bounding box center [440, 68] width 29 height 10
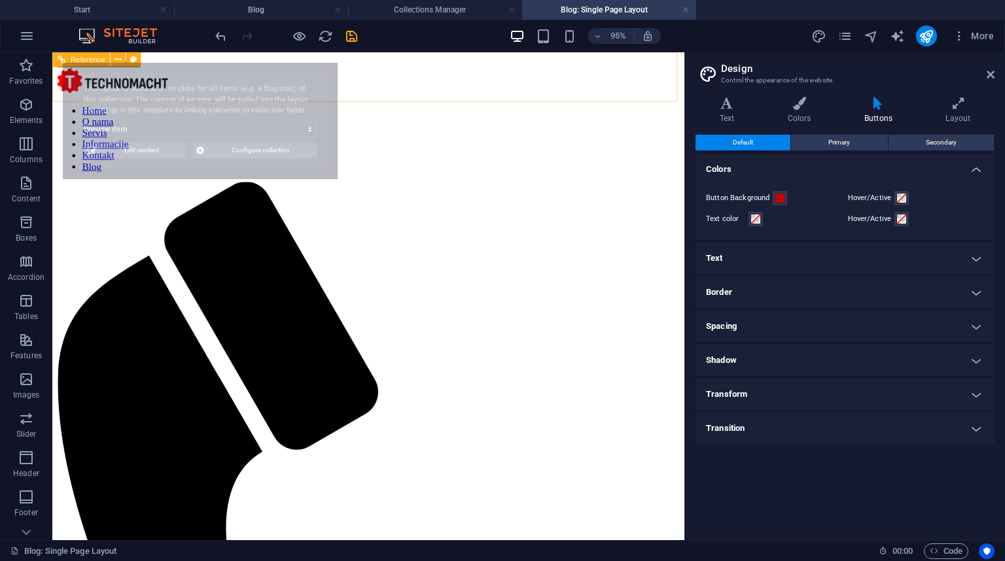
select select "68d7d3c02cc3bb300e0df0a8"
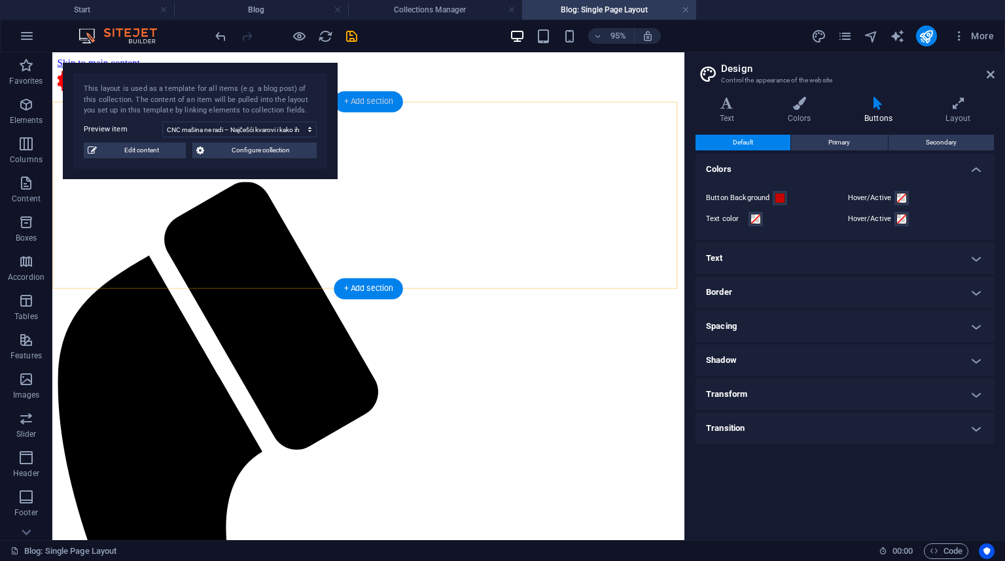
click at [364, 98] on div "+ Add section" at bounding box center [368, 102] width 69 height 21
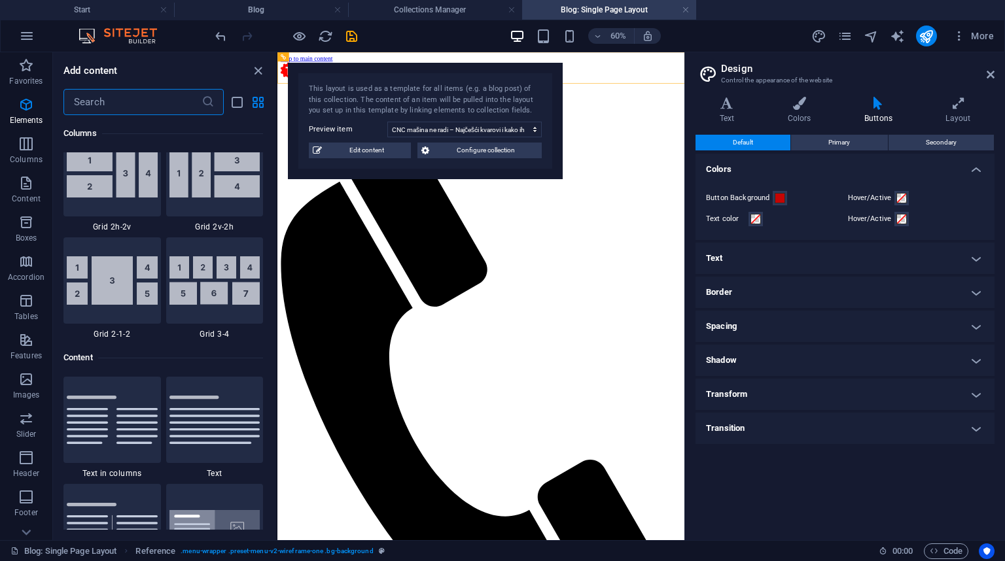
scroll to position [2289, 0]
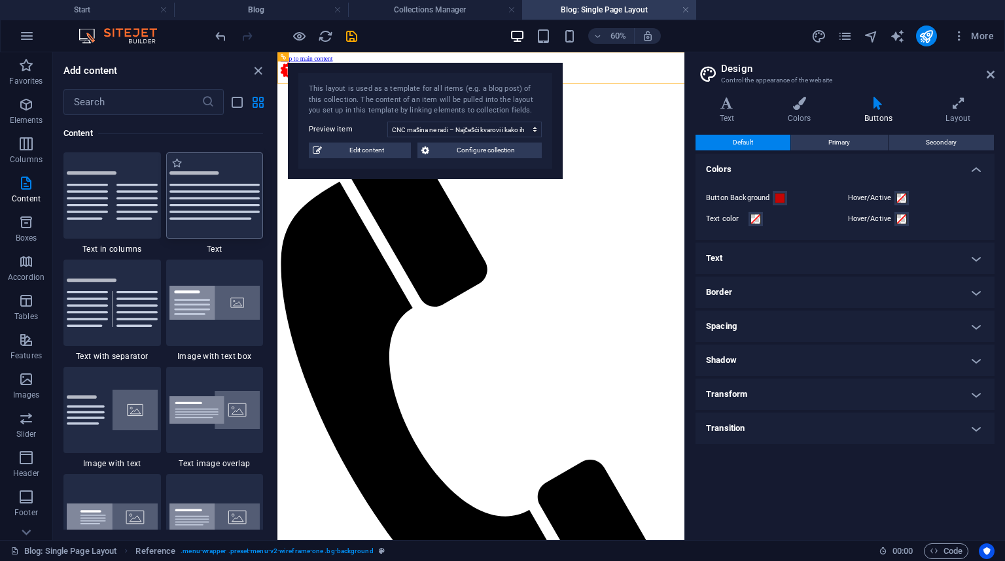
click at [204, 191] on img at bounding box center [214, 195] width 91 height 48
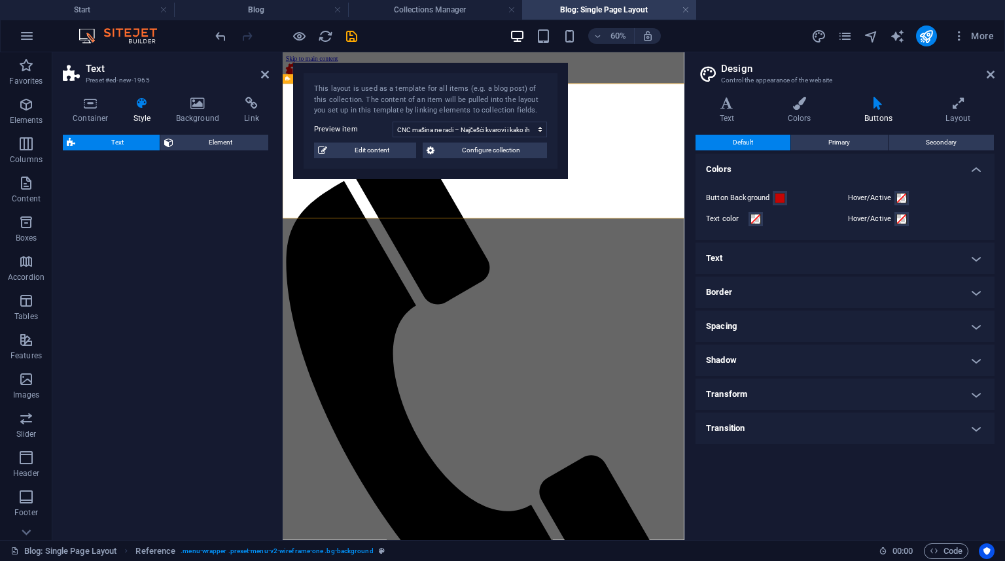
select select "preset-text-v2-default"
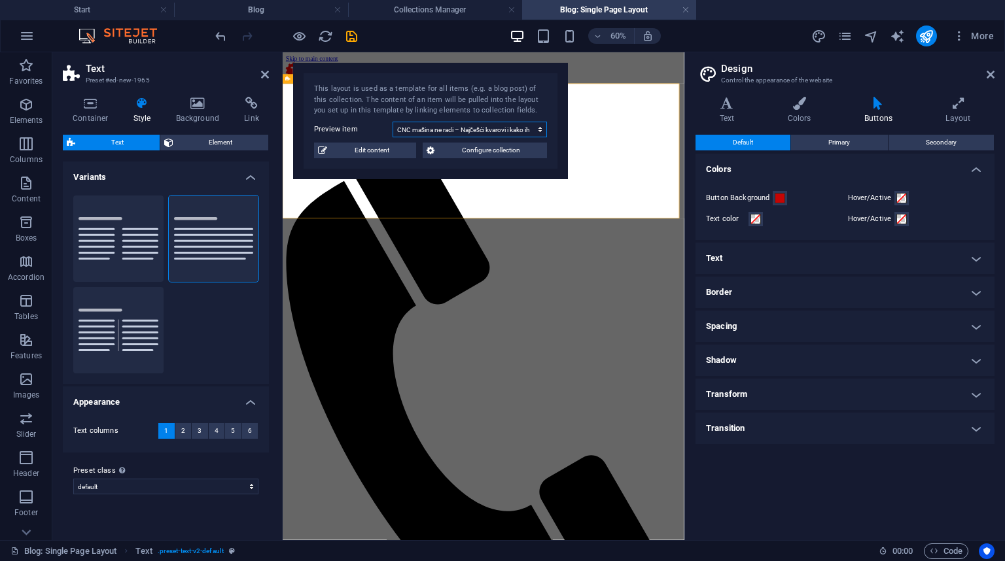
click at [445, 128] on select "Kako izbeći kvarove na industrijskim mašinama ako ste početnik – važnost redovn…" at bounding box center [469, 130] width 154 height 16
select select "68d7ffde7d60f99ed80fed26"
click at [392, 122] on select "Kako izbeći kvarove na industrijskim mašinama ako ste početnik – važnost redovn…" at bounding box center [469, 130] width 154 height 16
click at [384, 152] on span "Edit content" at bounding box center [371, 151] width 81 height 16
type input "Kako izbeći kvarove na industrijskim mašinama ako ste početnik – važnost redovn…"
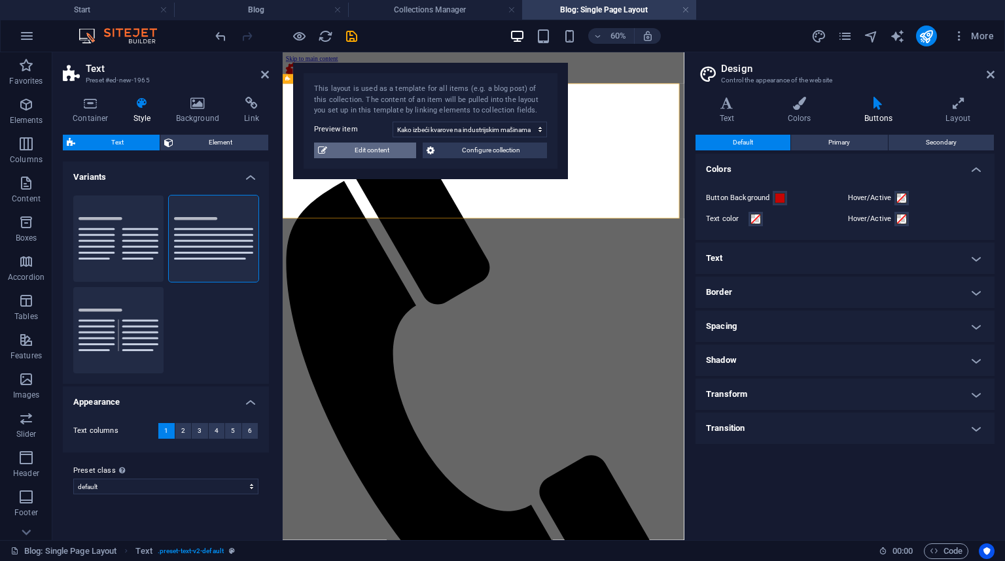
type input "kako-izbeci-kvarove-na-industrijskim-masinama-ako-ste-pocetnik-vaznost-redovnog…"
select select "Category 1"
type input "2025-09-24"
type input "kako-izbeci-kvarove-na-industrijskim-masinama-ako-ste-pocetnik-vaznost-redovnog…"
type textarea "Prevencija kvarova na mašinama pocetak proizvodnje kontrolu senzora i kablova"
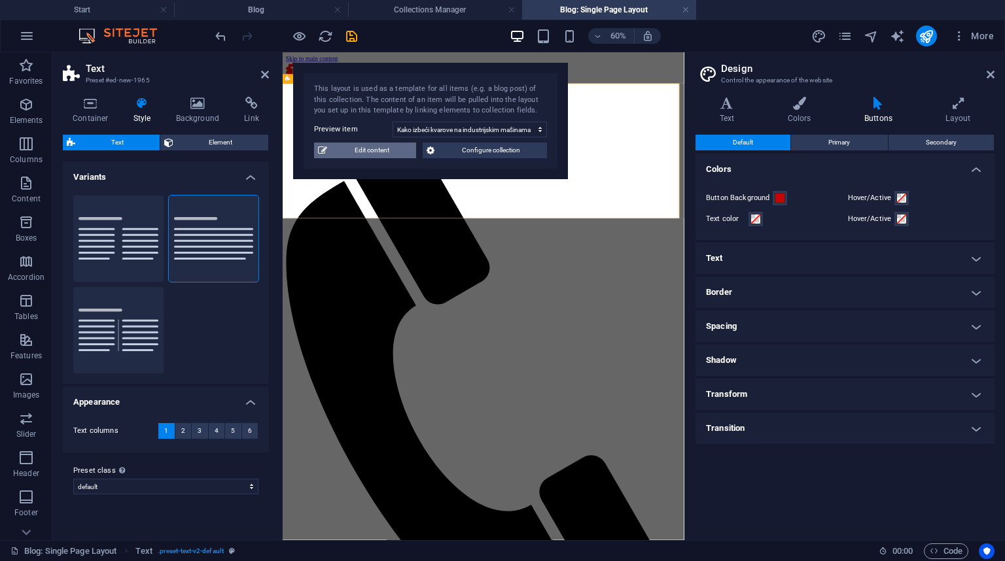
type input "prevencija kvara mašina kako sprečiti kvar mašine redovno održavanje mašina ser…"
type textarea "prevencija kvara mašina, redovno održavanje mašina, preventivni servis mašina, …"
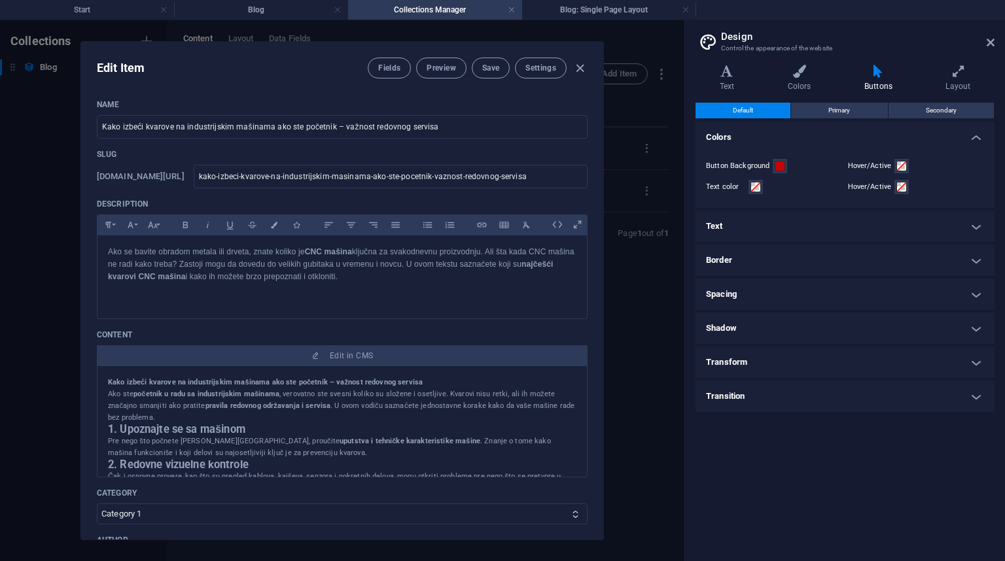
click at [203, 398] on strong "početnik u radu sa industrijskim mašinama" at bounding box center [206, 394] width 146 height 9
click at [206, 389] on h1 "Kako izbeći kvarove na industrijskim mašinama ako ste početnik – važnost redovn…" at bounding box center [342, 383] width 468 height 12
click at [256, 410] on p "Ako ste početnik u radu sa industrijskim mašinama , verovatno ste svesni koliko…" at bounding box center [342, 406] width 468 height 35
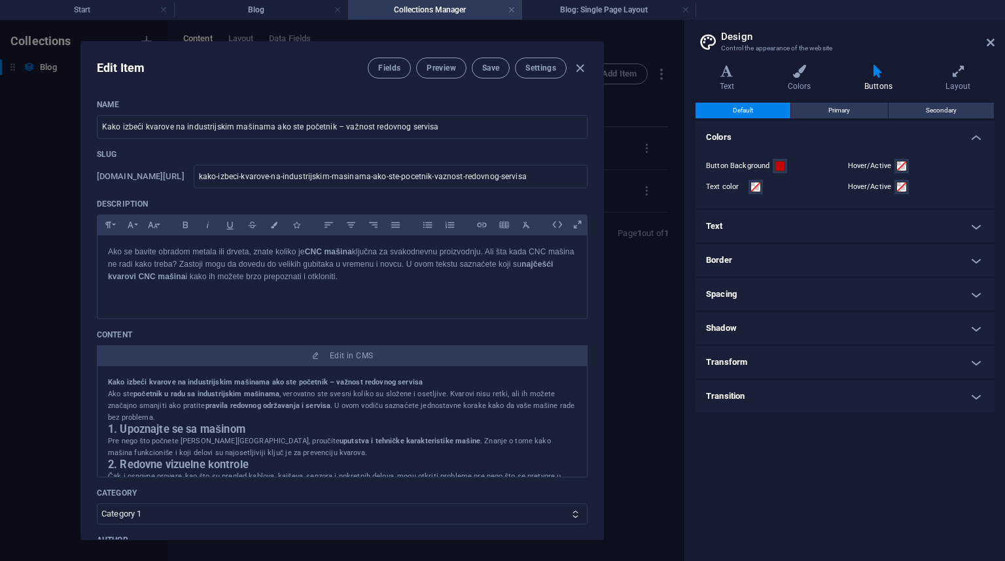
click at [256, 410] on p "Ako ste početnik u radu sa industrijskim mašinama , verovatno ste svesni koliko…" at bounding box center [342, 406] width 468 height 35
click at [258, 410] on p "Ako ste početnik u radu sa industrijskim mašinama , verovatno ste svesni koliko…" at bounding box center [342, 406] width 468 height 35
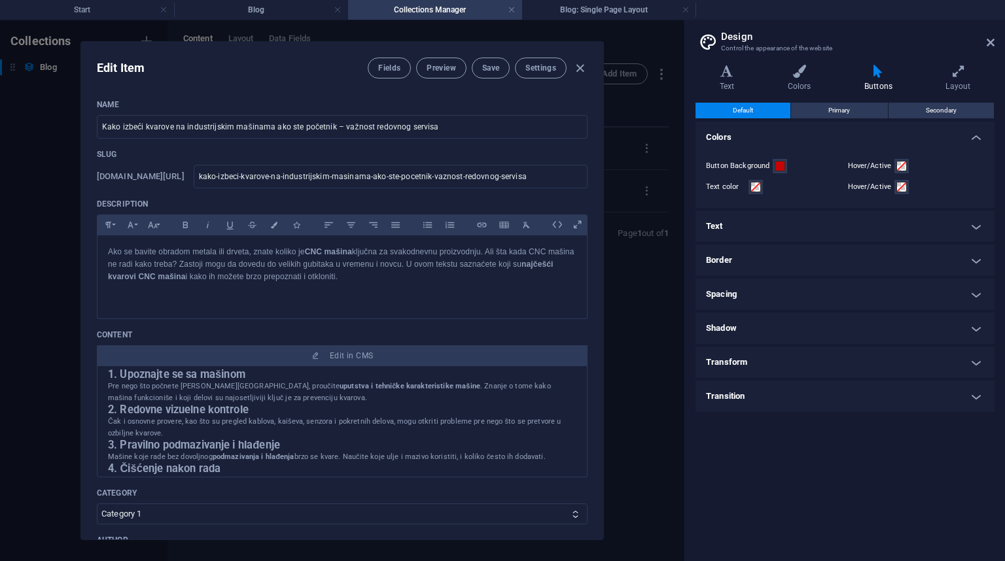
scroll to position [0, 0]
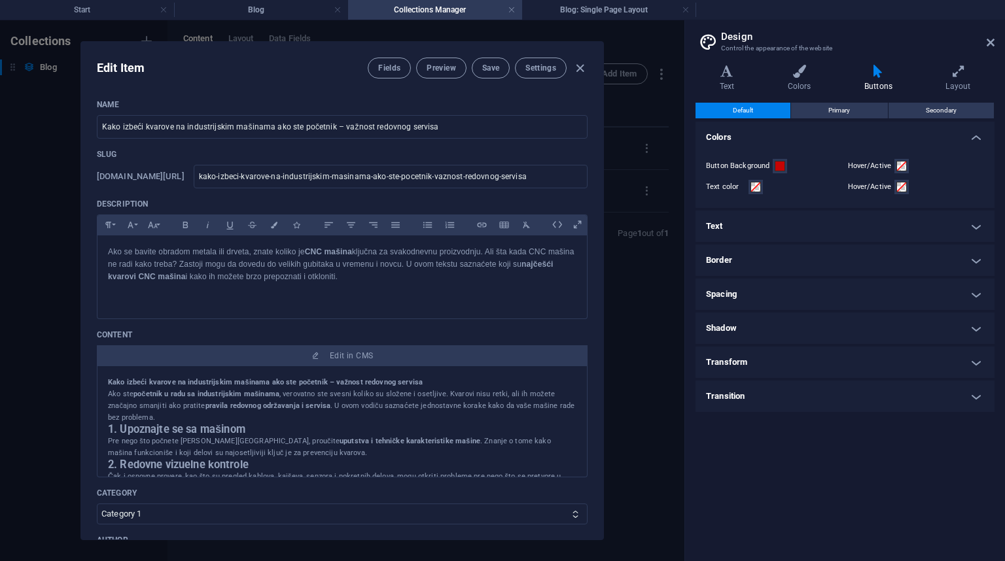
drag, startPoint x: 287, startPoint y: 434, endPoint x: 58, endPoint y: 364, distance: 239.0
click at [58, 364] on div "Edit Item Fields Preview Save Settings Name Kako izbeći kvarove na industrijski…" at bounding box center [342, 290] width 684 height 541
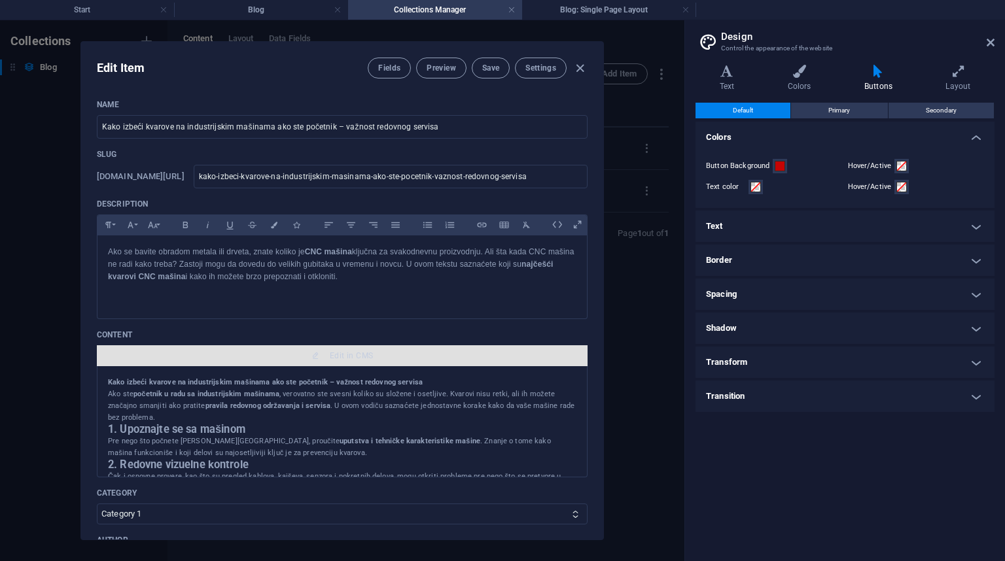
copy div "Kako izbeći kvarove na industrijskim mašinama ako ste početnik – važnost redovn…"
click at [344, 351] on span "Edit in CMS" at bounding box center [351, 356] width 43 height 10
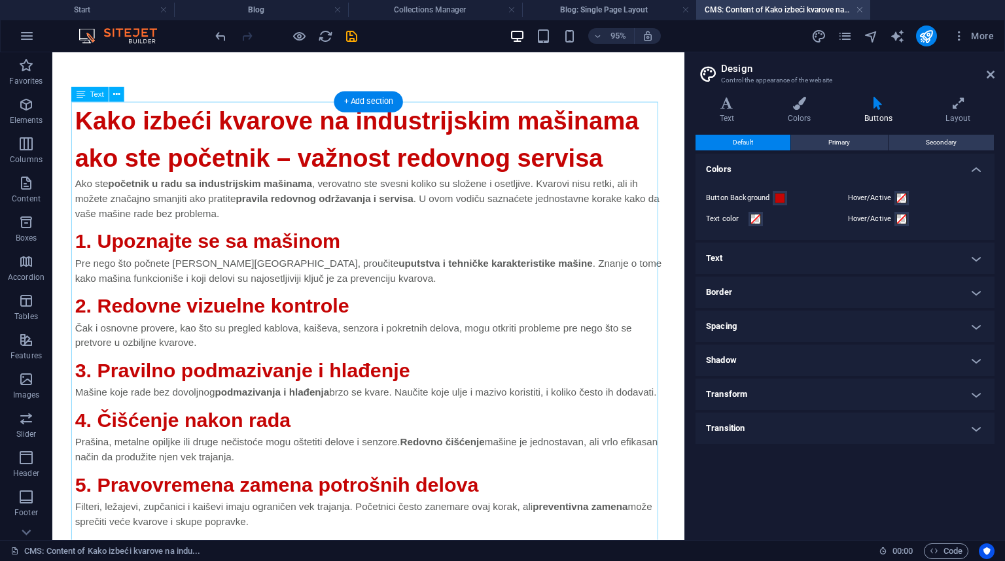
click at [177, 131] on div "Kako izbeći kvarove na industrijskim mašinama ako ste početnik – važnost redovn…" at bounding box center [385, 502] width 617 height 795
click at [118, 97] on icon at bounding box center [116, 94] width 7 height 13
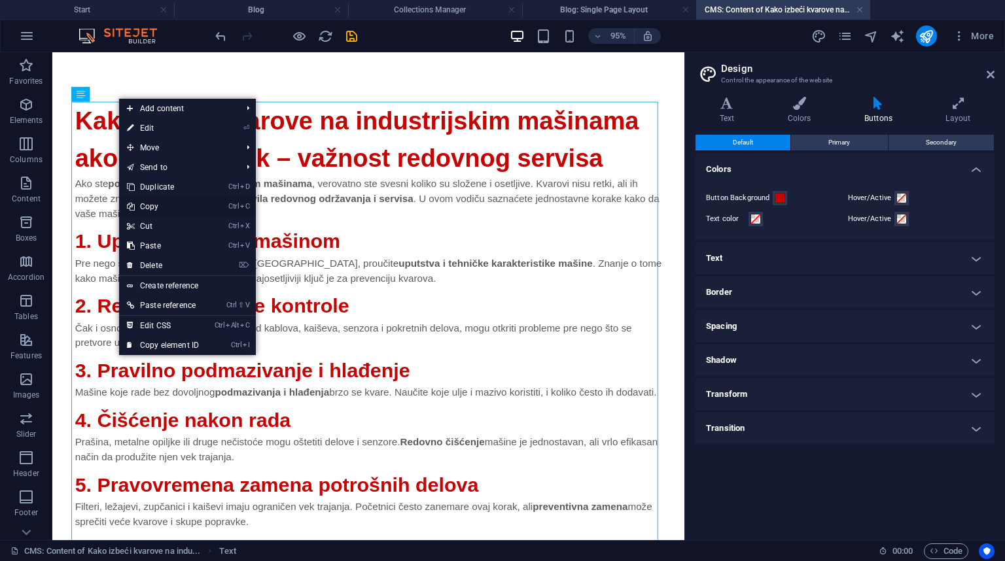
click at [170, 205] on link "Ctrl C Copy" at bounding box center [163, 207] width 88 height 20
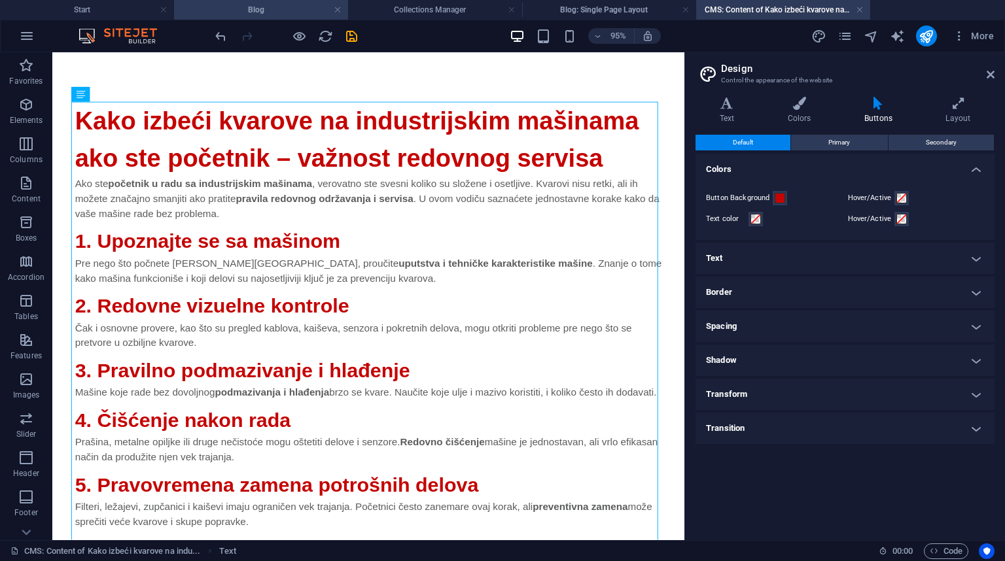
click at [273, 16] on h4 "Blog" at bounding box center [261, 10] width 174 height 14
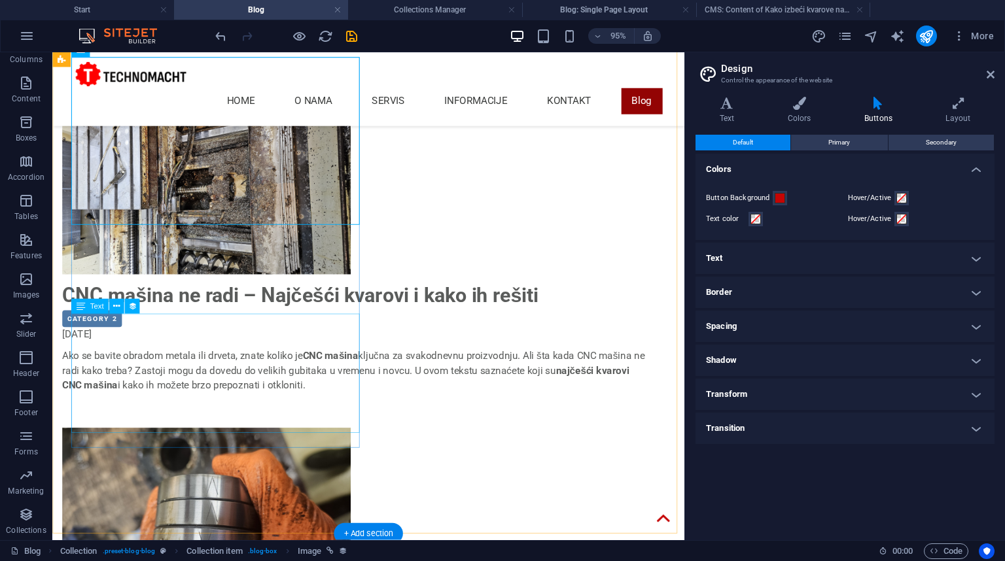
scroll to position [99, 0]
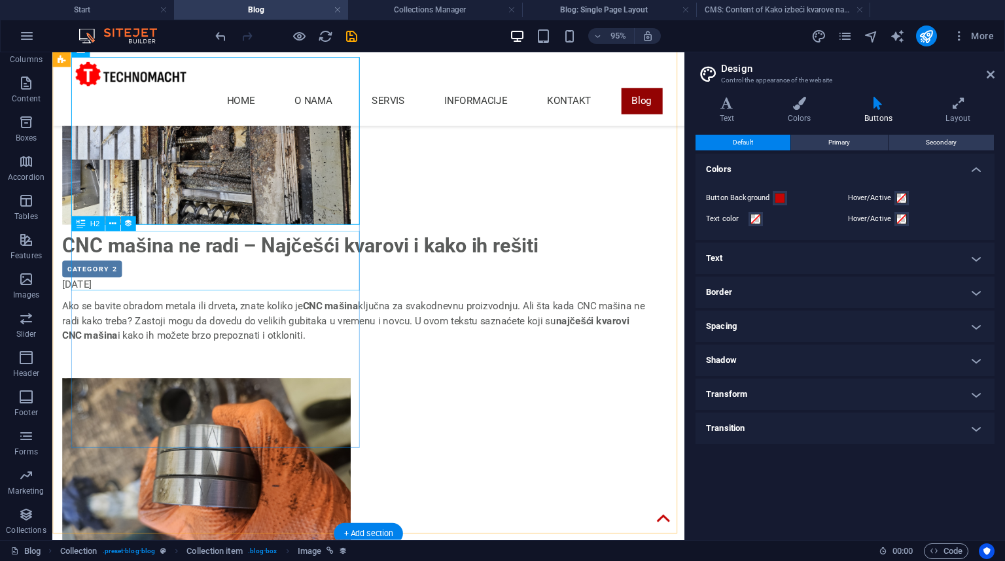
click at [264, 267] on div "CNC mašina ne radi – Najčešći kvarovi i kako ih rešiti" at bounding box center [371, 256] width 617 height 31
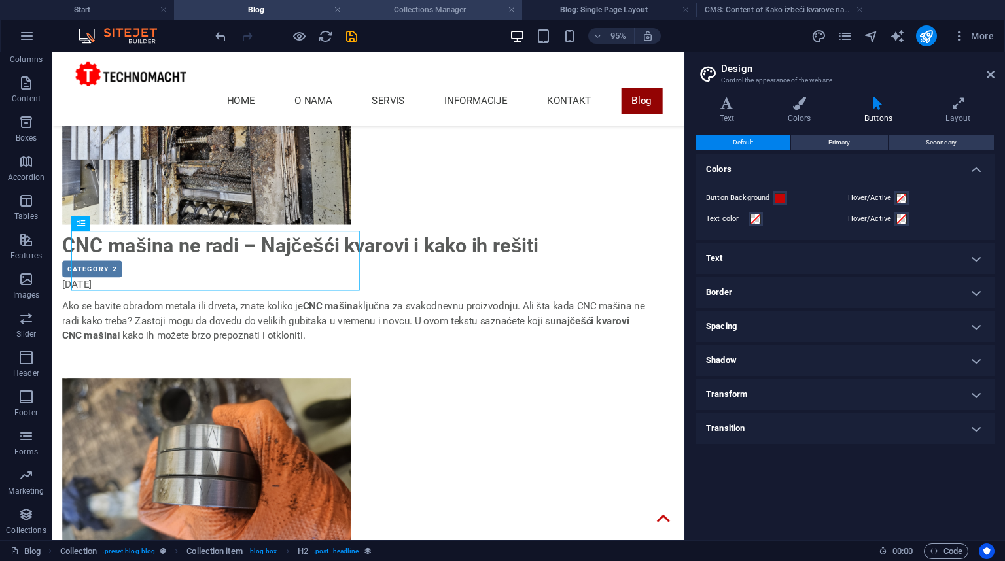
click at [453, 0] on li "Collections Manager" at bounding box center [435, 10] width 174 height 20
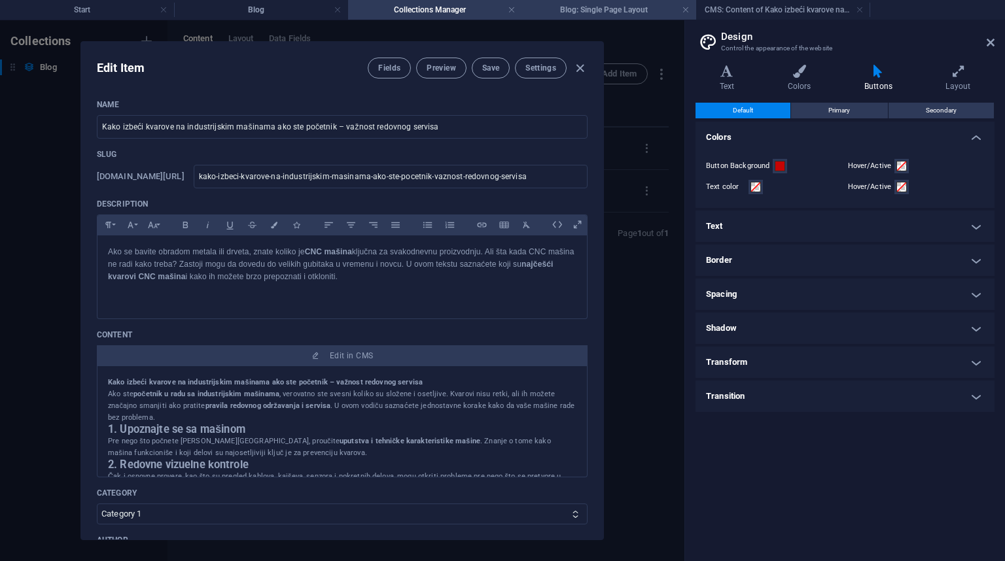
click at [575, 5] on h4 "Blog: Single Page Layout" at bounding box center [609, 10] width 174 height 14
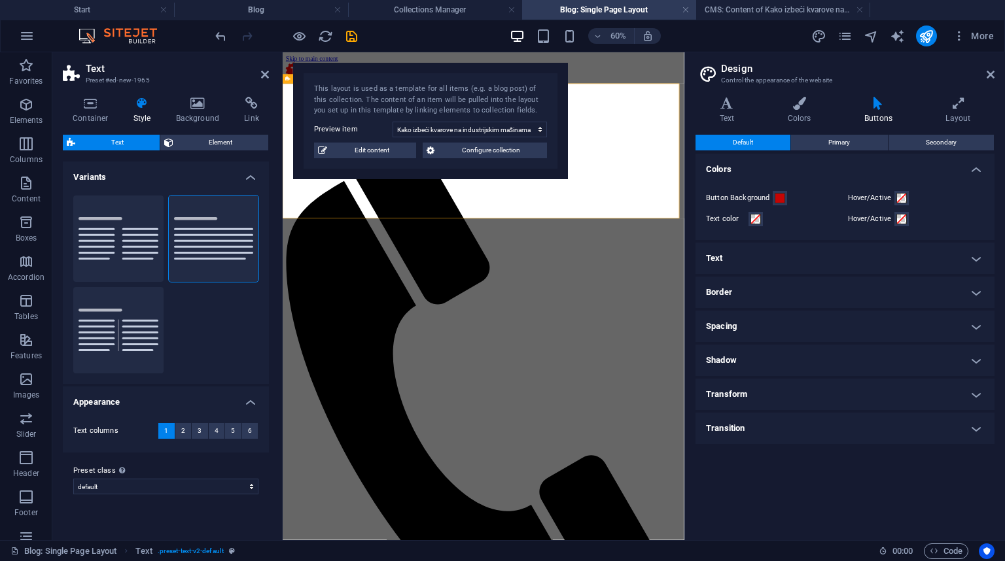
click at [502, 156] on span "Configure collection" at bounding box center [490, 151] width 105 height 16
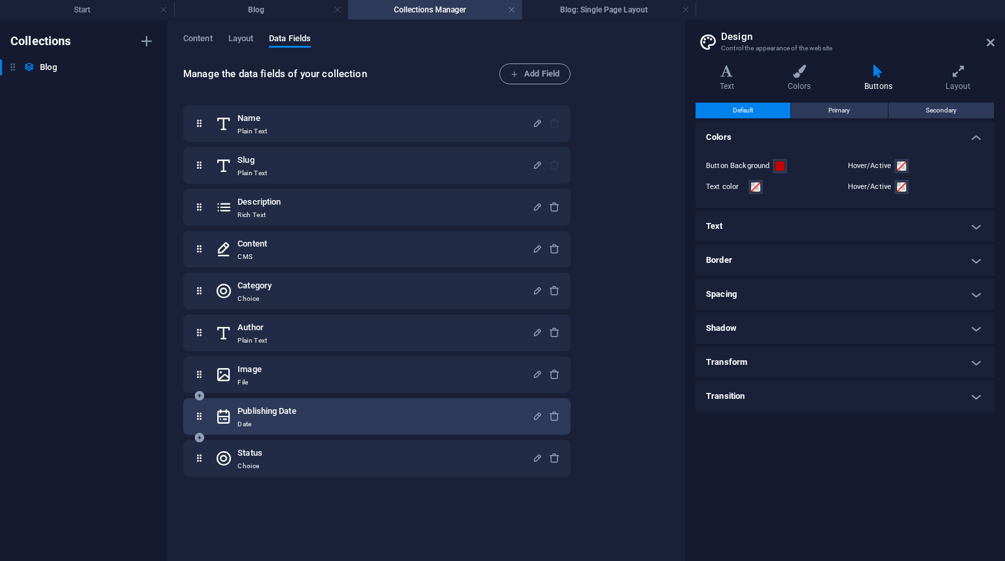
click at [468, 423] on div "Publishing Date Date" at bounding box center [373, 417] width 317 height 26
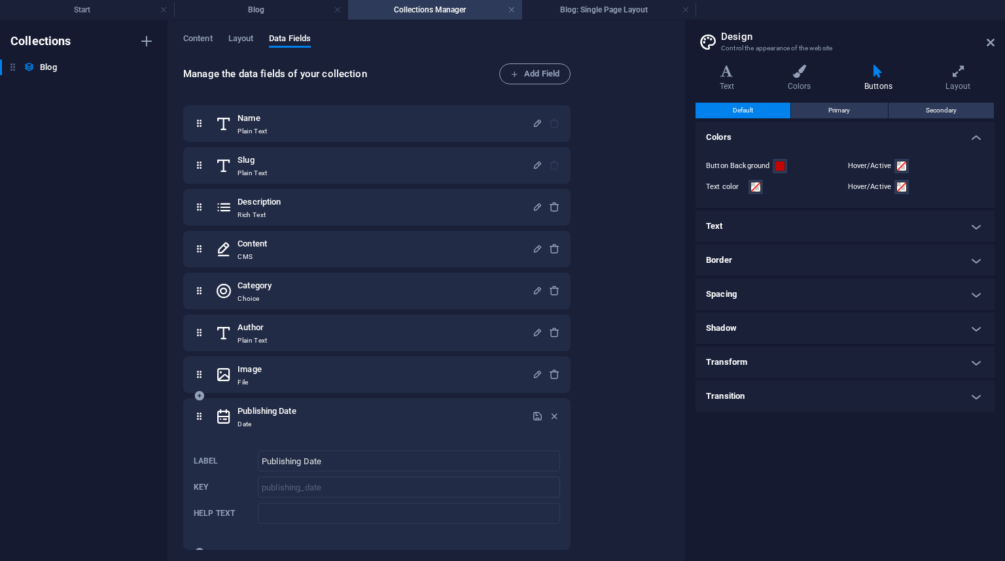
scroll to position [46, 0]
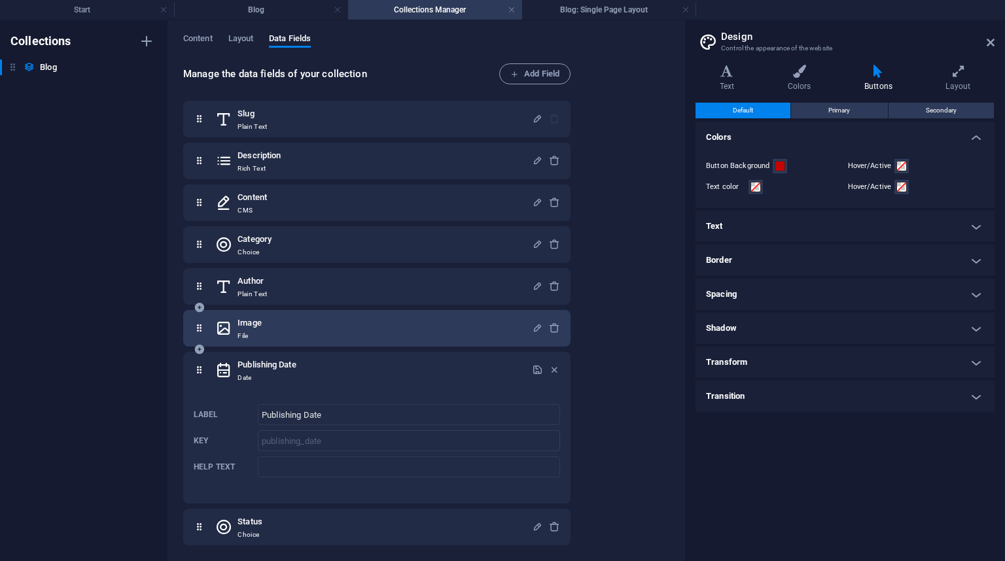
click at [345, 322] on div "Image File" at bounding box center [373, 328] width 317 height 26
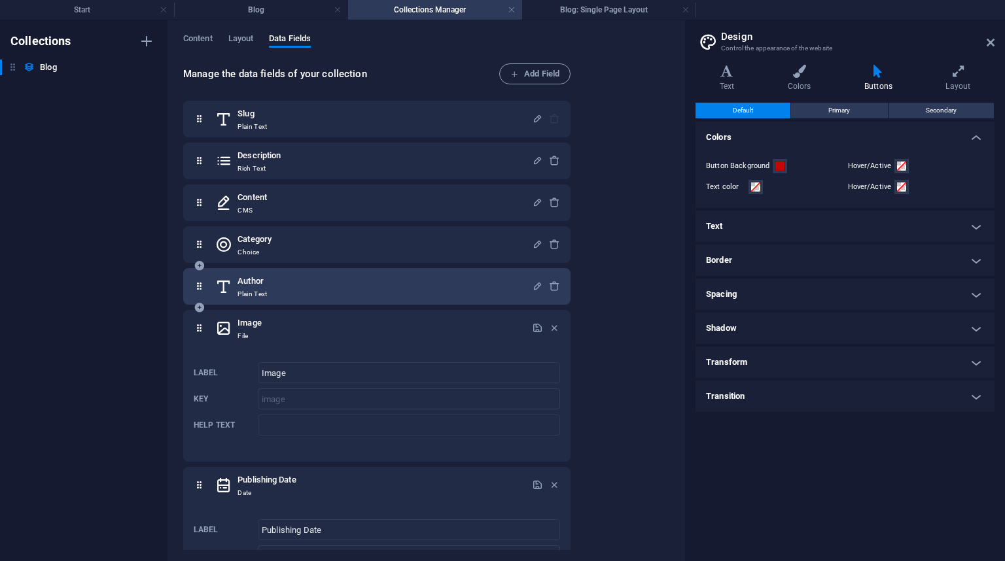
click at [375, 278] on div "Author Plain Text" at bounding box center [373, 286] width 317 height 26
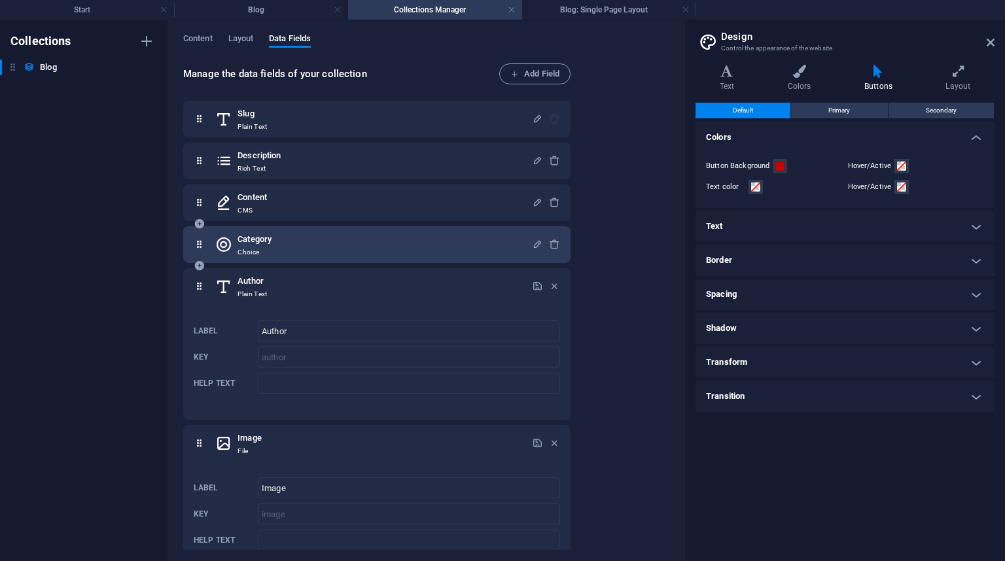
click at [347, 249] on div "Category Choice" at bounding box center [373, 245] width 317 height 26
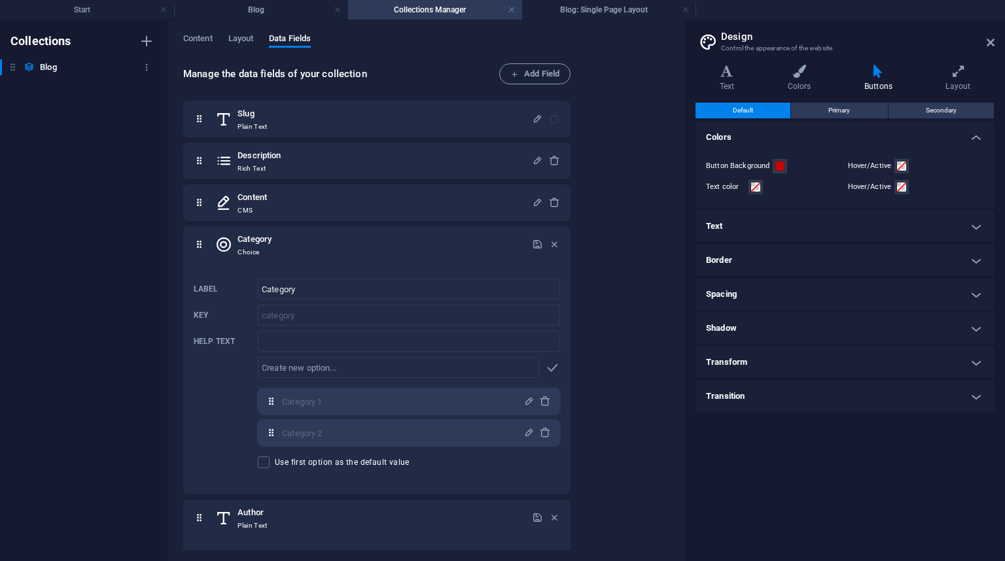
click at [44, 67] on h6 "Blog" at bounding box center [48, 68] width 16 height 16
click at [144, 66] on icon "button" at bounding box center [146, 67] width 9 height 9
click at [42, 101] on div at bounding box center [502, 280] width 1005 height 561
click at [247, 34] on span "Layout" at bounding box center [241, 40] width 26 height 18
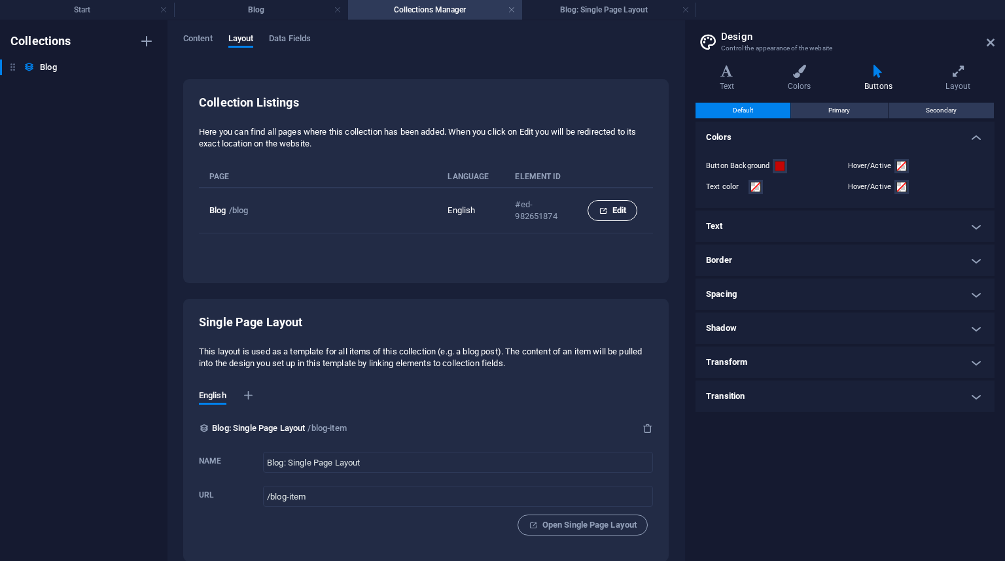
click at [608, 212] on span "Edit" at bounding box center [612, 211] width 27 height 16
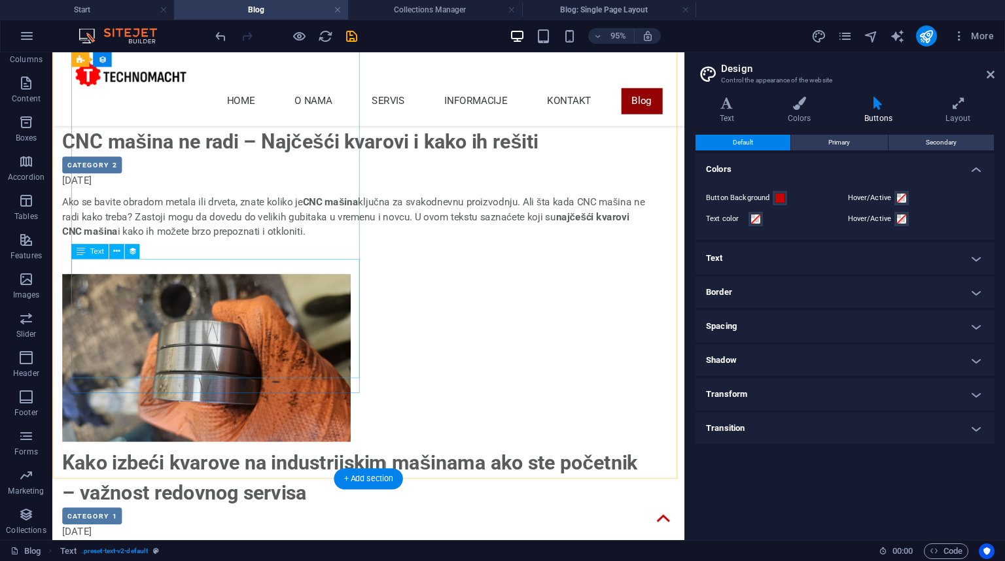
scroll to position [52, 0]
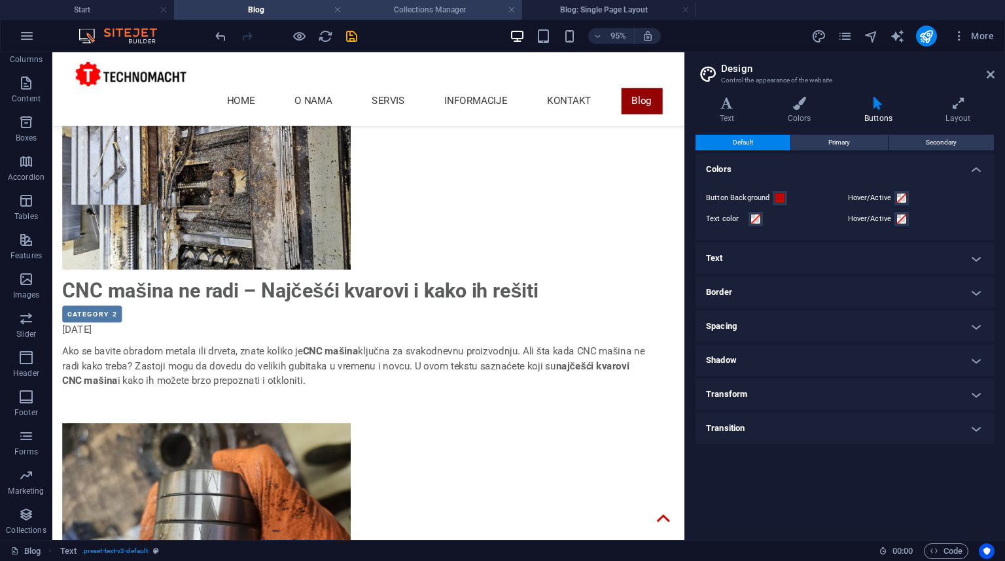
click at [419, 9] on h4 "Collections Manager" at bounding box center [435, 10] width 174 height 14
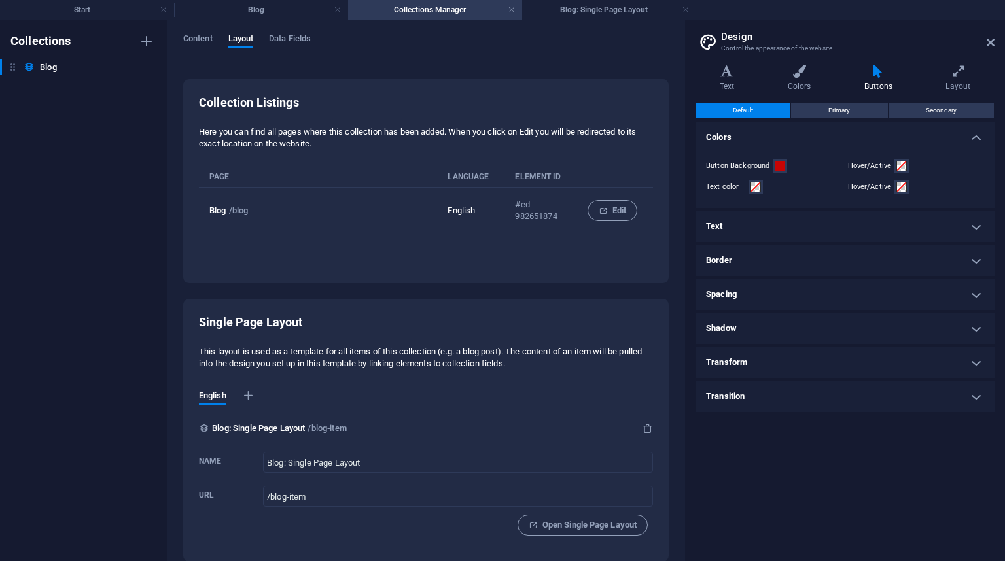
scroll to position [0, 0]
click at [451, 6] on h4 "Collections Manager" at bounding box center [435, 10] width 174 height 14
click at [462, 14] on h4 "Collections Manager" at bounding box center [435, 10] width 174 height 14
click at [310, 12] on h4 "Blog" at bounding box center [261, 10] width 174 height 14
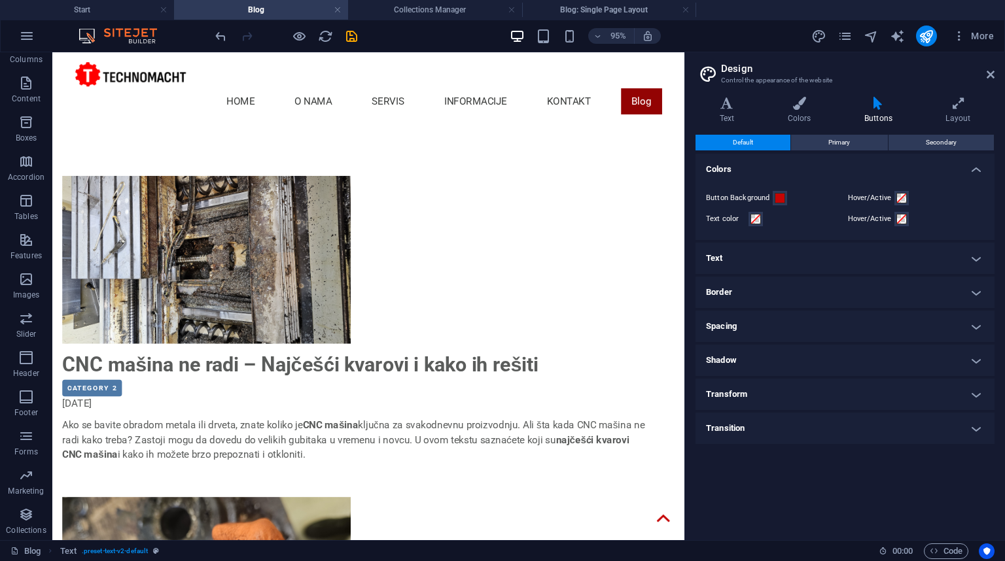
scroll to position [52, 0]
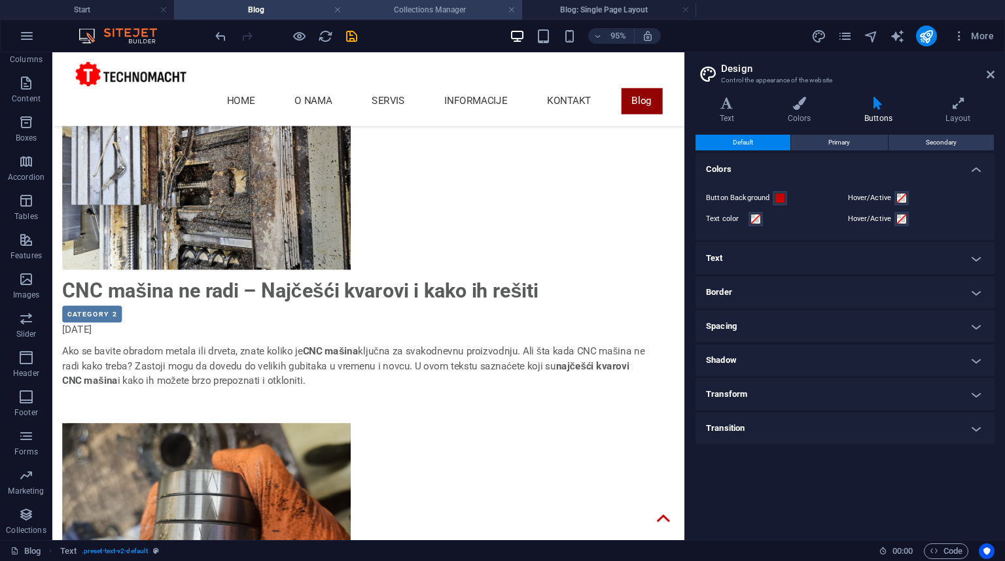
click at [471, 16] on h4 "Collections Manager" at bounding box center [435, 10] width 174 height 14
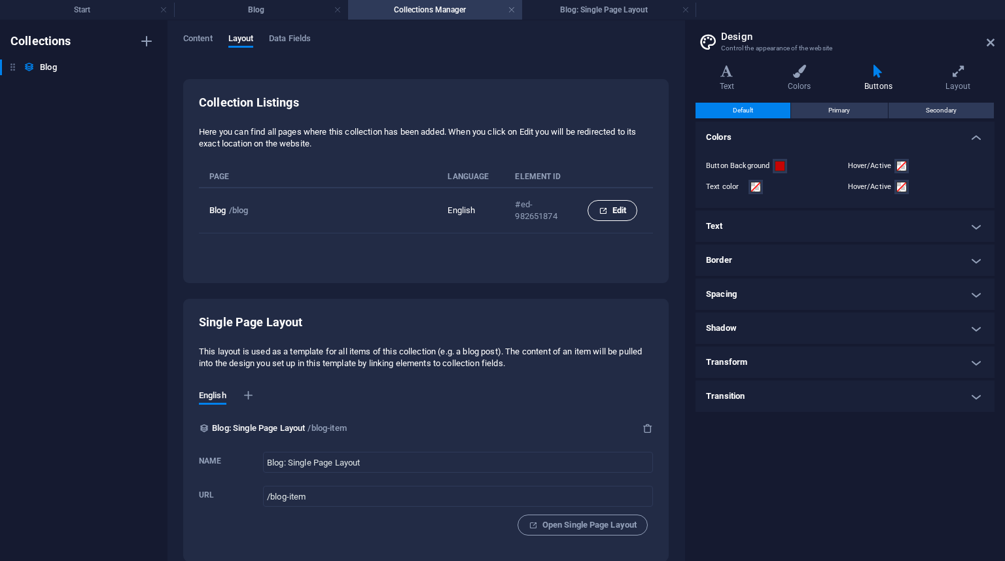
drag, startPoint x: 614, startPoint y: 211, endPoint x: 591, endPoint y: 167, distance: 49.8
click at [614, 211] on span "Edit" at bounding box center [612, 211] width 27 height 16
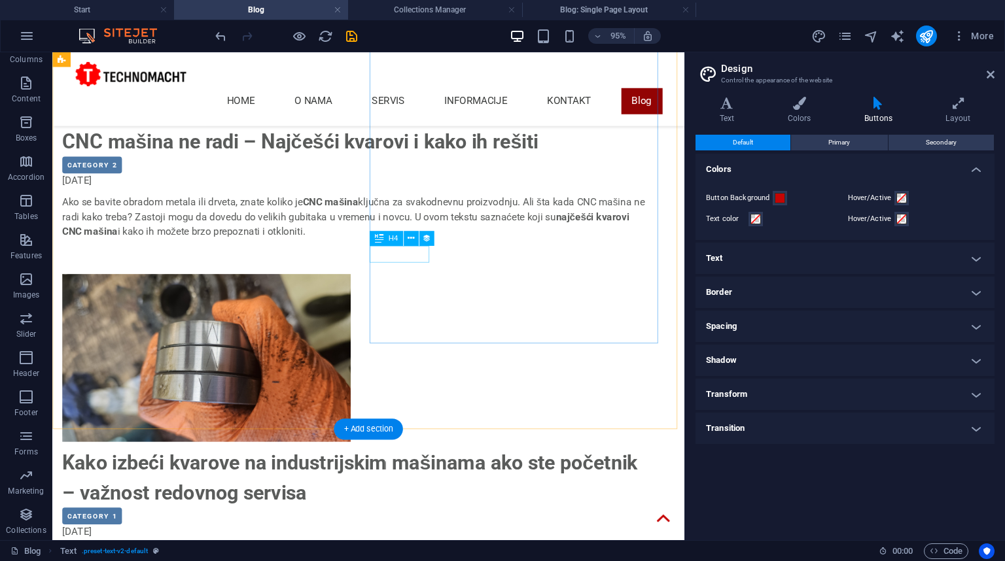
scroll to position [105, 0]
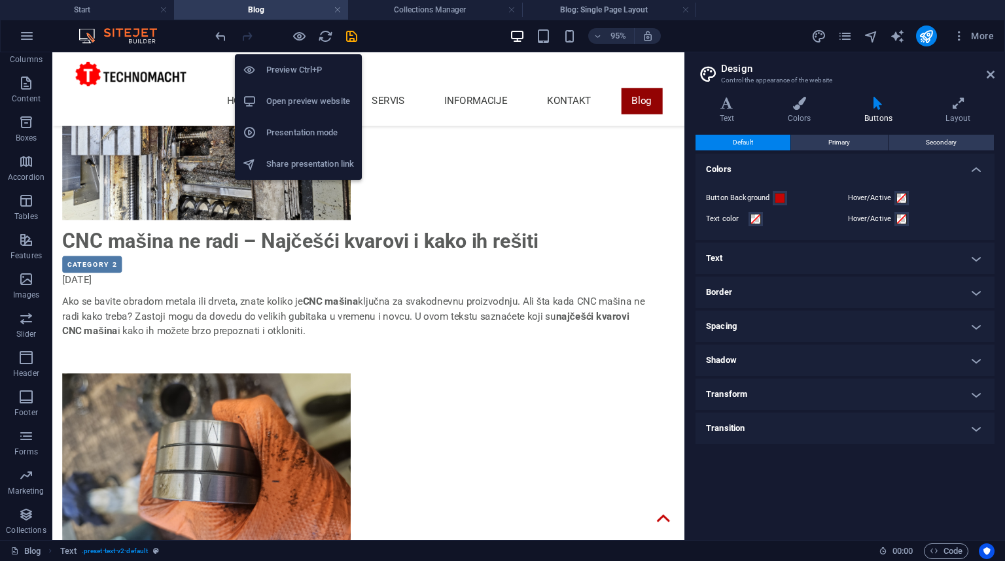
click at [309, 98] on h6 "Open preview website" at bounding box center [310, 102] width 88 height 16
click at [313, 73] on h6 "Preview Ctrl+P" at bounding box center [310, 70] width 88 height 16
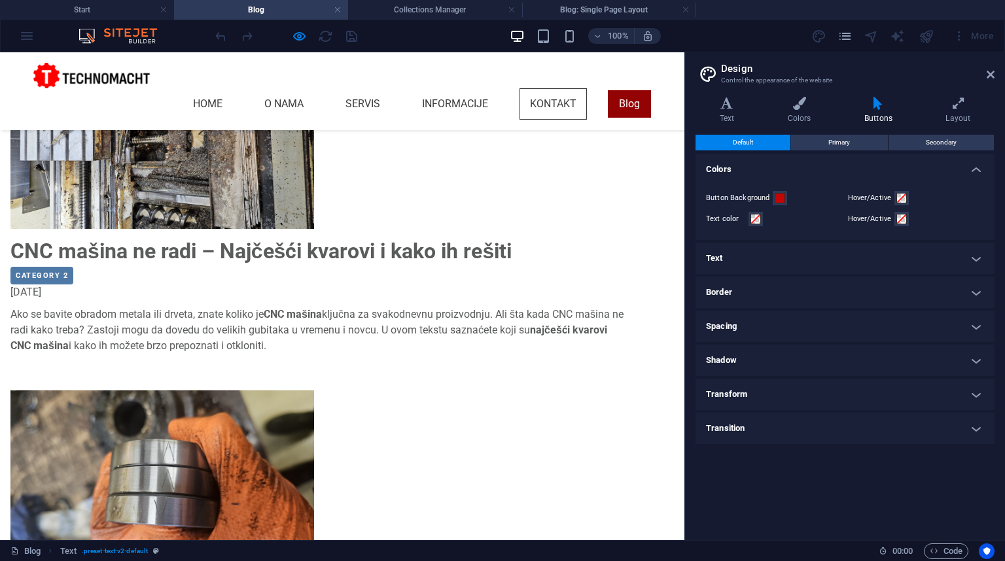
click at [552, 88] on link "Kontakt" at bounding box center [552, 103] width 67 height 31
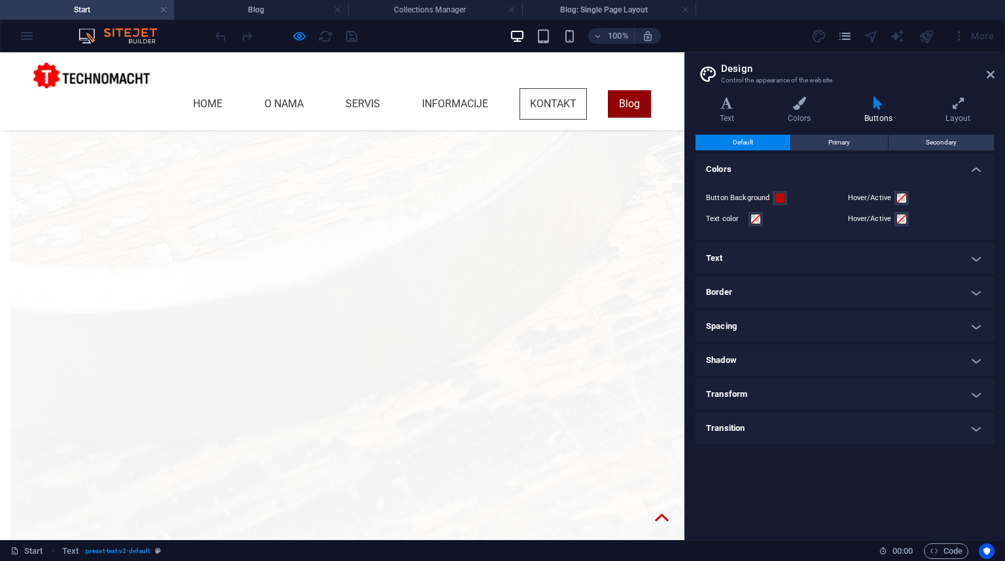
click at [620, 90] on link "Blog" at bounding box center [629, 103] width 43 height 27
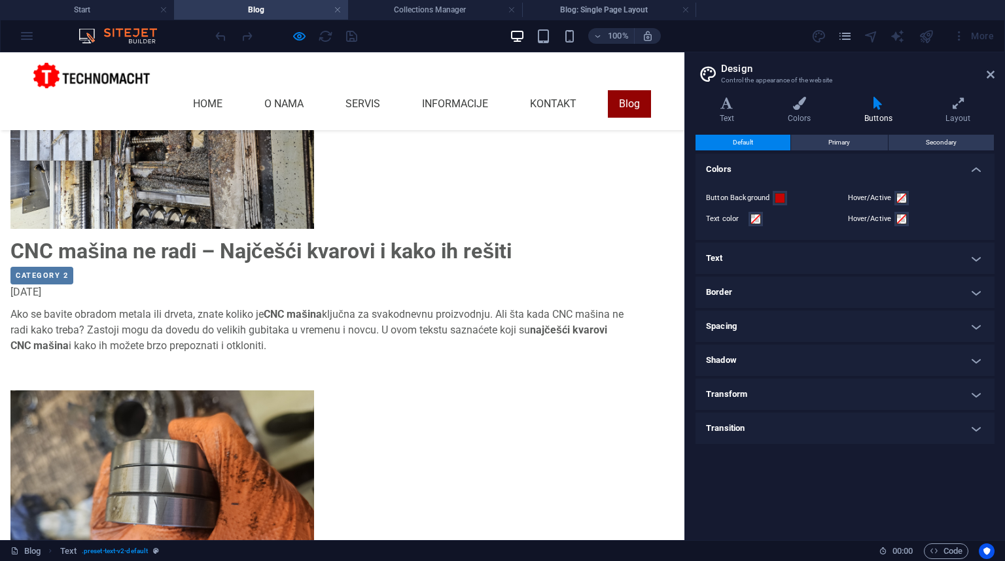
click at [170, 214] on img at bounding box center [162, 140] width 304 height 177
drag, startPoint x: 130, startPoint y: 232, endPoint x: 387, endPoint y: 40, distance: 321.2
click at [387, 40] on div "100% More" at bounding box center [606, 36] width 786 height 21
click at [237, 14] on h4 "Blog" at bounding box center [261, 10] width 174 height 14
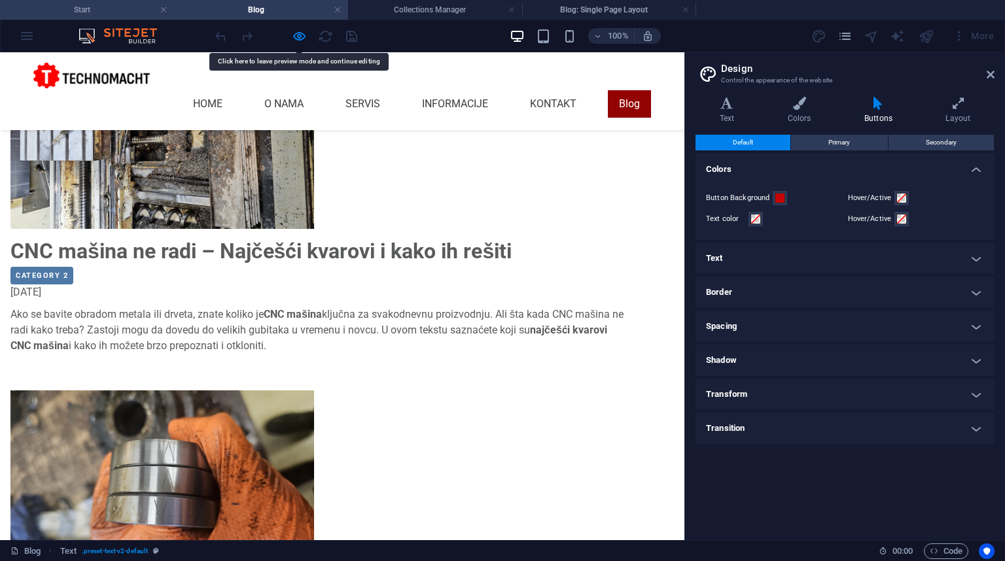
click at [128, 14] on h4 "Start" at bounding box center [87, 10] width 174 height 14
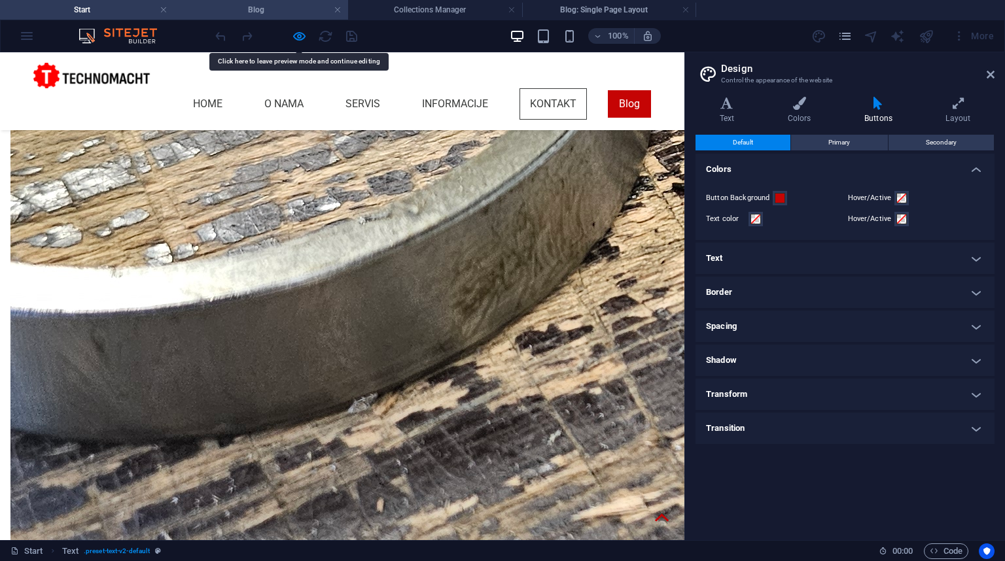
click at [245, 18] on li "Blog" at bounding box center [261, 10] width 174 height 20
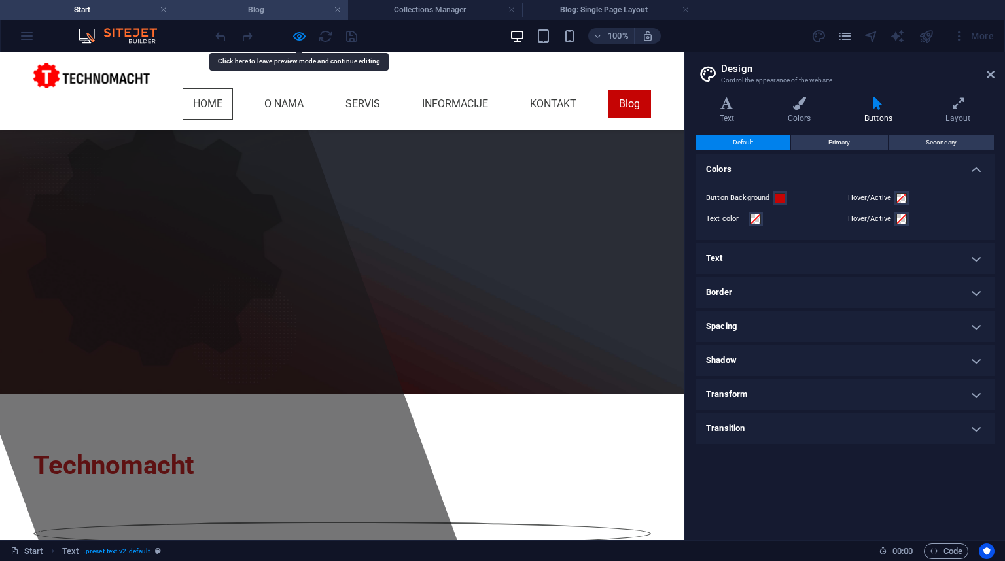
scroll to position [105, 0]
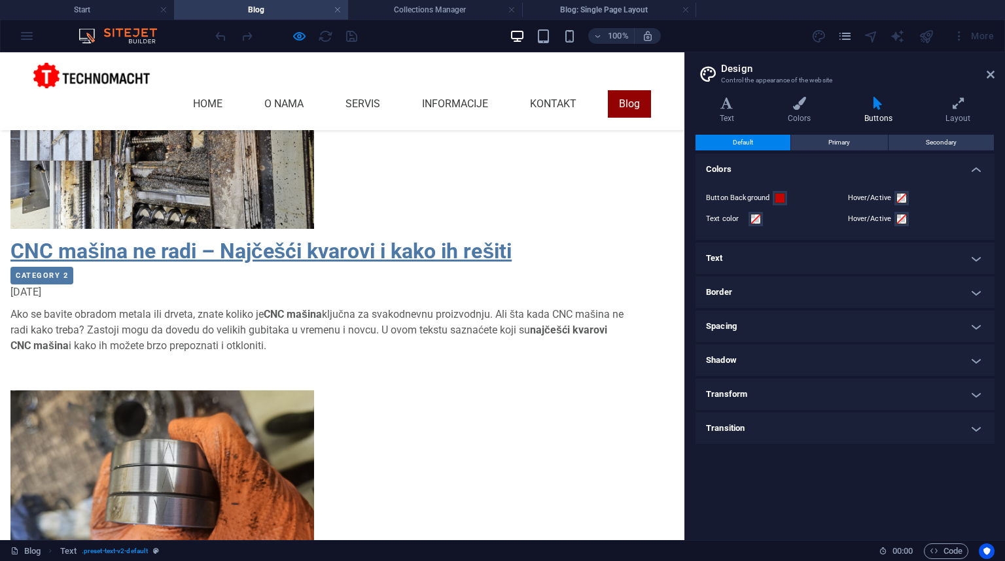
click at [174, 264] on link "CNC mašina ne radi – Najčešći kvarovi i kako ih rešiti" at bounding box center [260, 251] width 501 height 25
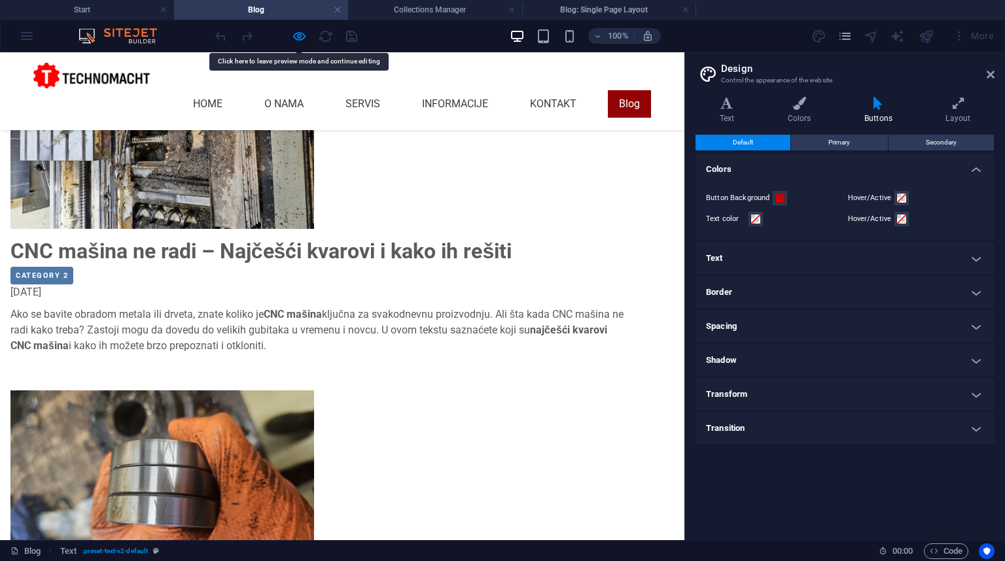
click at [123, 37] on img at bounding box center [124, 36] width 98 height 16
click at [154, 37] on img at bounding box center [124, 36] width 98 height 16
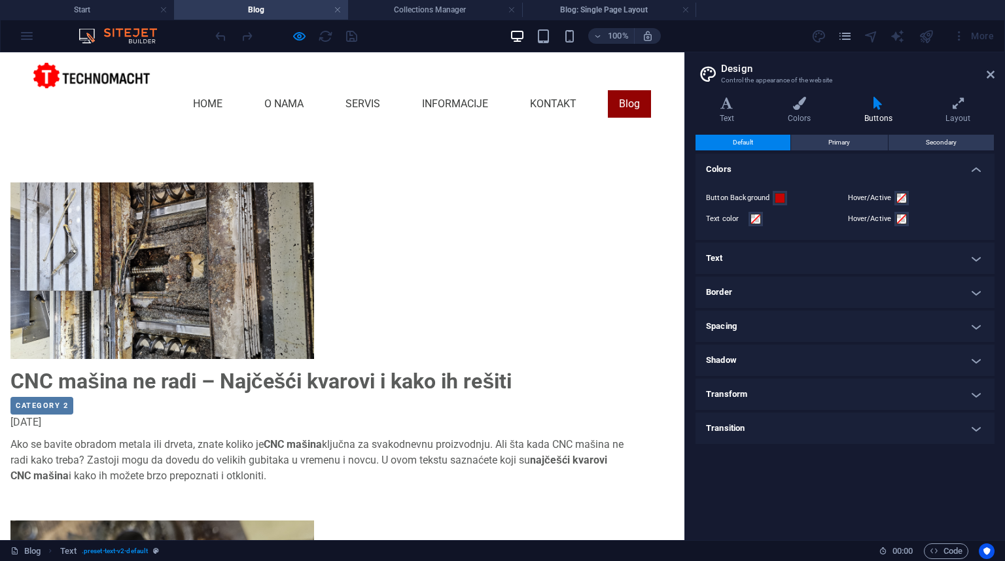
click at [317, 35] on div at bounding box center [286, 36] width 147 height 21
click at [229, 37] on div at bounding box center [286, 36] width 147 height 21
click at [25, 34] on div "100% More" at bounding box center [502, 35] width 1003 height 31
click at [620, 90] on link "Blog" at bounding box center [629, 103] width 43 height 27
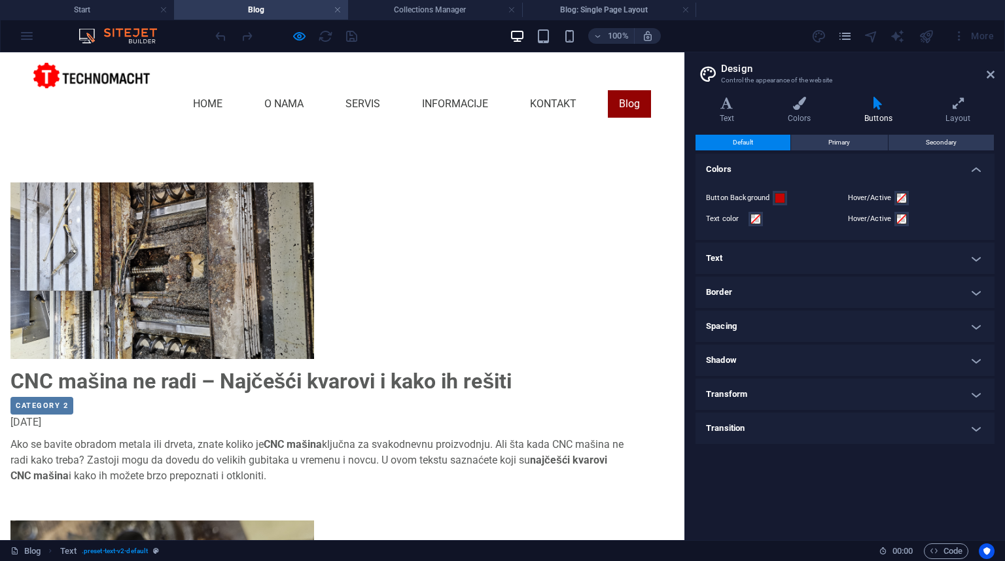
click at [620, 90] on link "Blog" at bounding box center [629, 103] width 43 height 27
click at [544, 88] on link "Kontakt" at bounding box center [552, 103] width 67 height 31
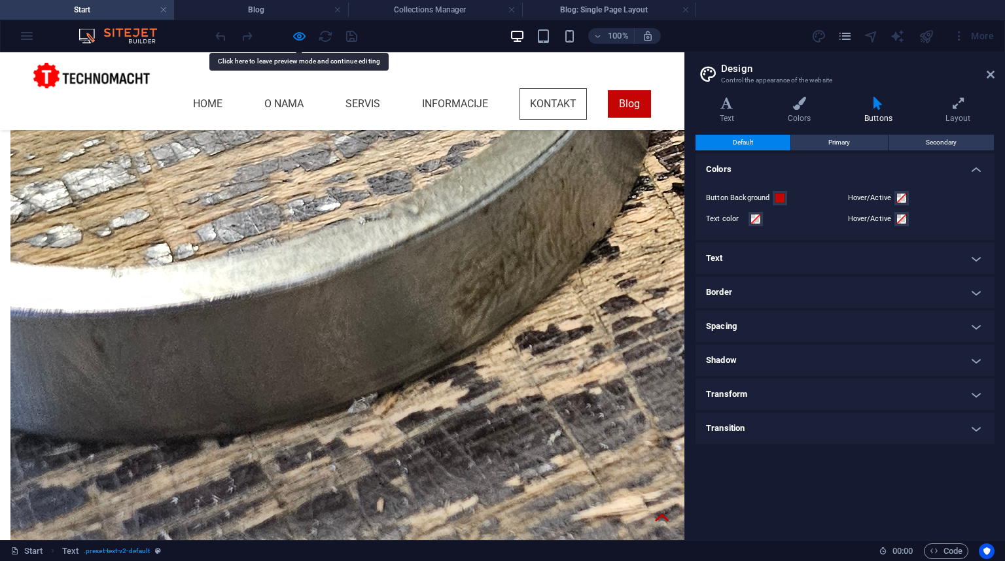
click at [99, 5] on h4 "Start" at bounding box center [87, 10] width 174 height 14
click at [238, 10] on h4 "Blog" at bounding box center [261, 10] width 174 height 14
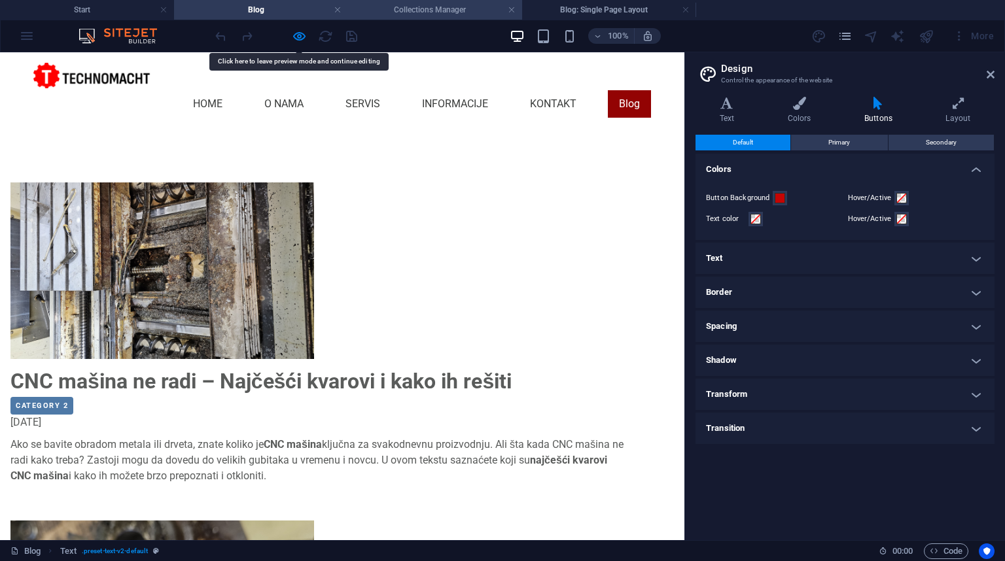
click at [421, 13] on h4 "Collections Manager" at bounding box center [435, 10] width 174 height 14
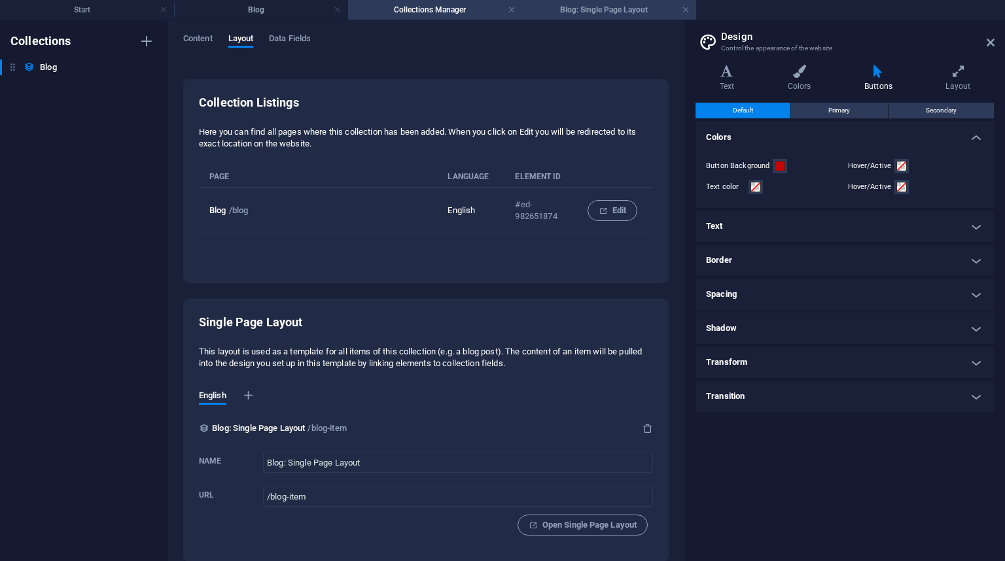
click at [570, 10] on h4 "Blog: Single Page Layout" at bounding box center [609, 10] width 174 height 14
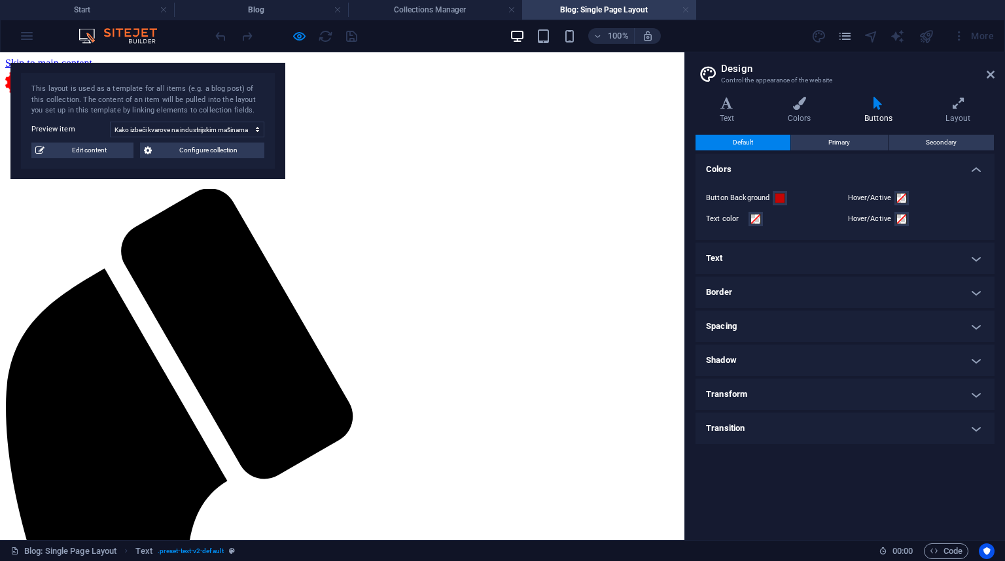
click at [687, 8] on link at bounding box center [686, 10] width 8 height 12
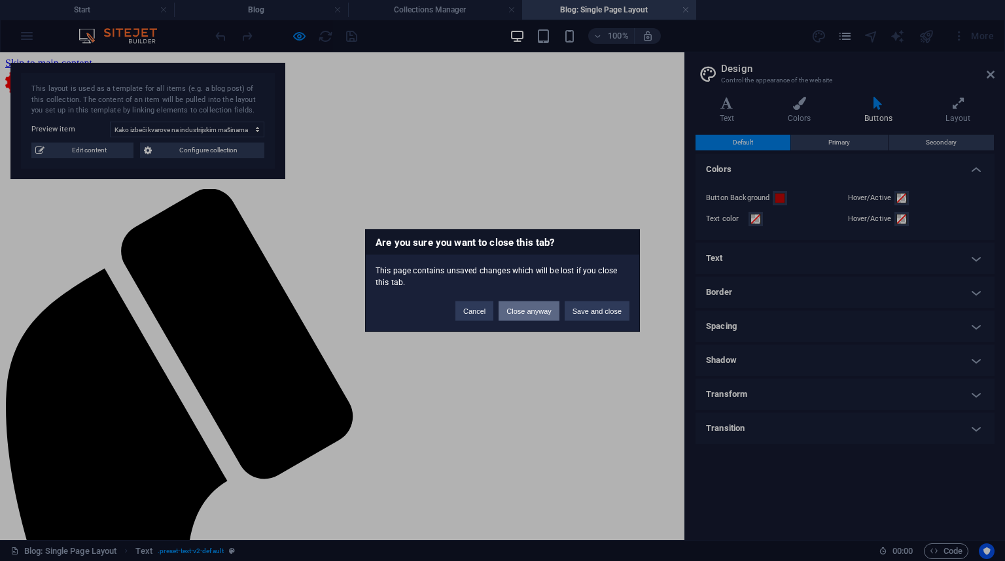
click at [539, 312] on button "Close anyway" at bounding box center [528, 312] width 60 height 20
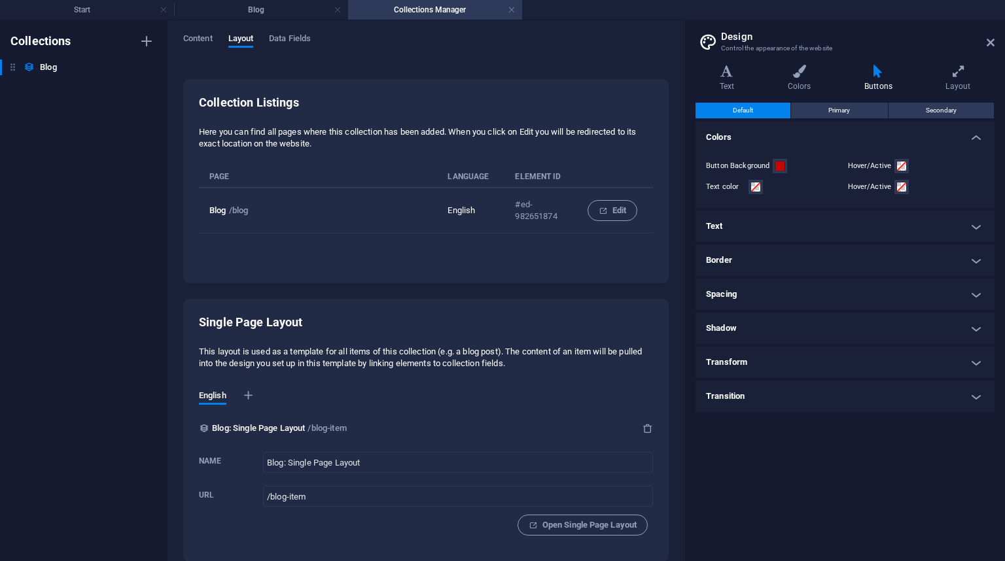
click at [181, 33] on div "Content Layout Data Fields Collection Listings Here you can find all pages wher…" at bounding box center [425, 290] width 517 height 541
click at [202, 37] on span "Content" at bounding box center [197, 40] width 29 height 18
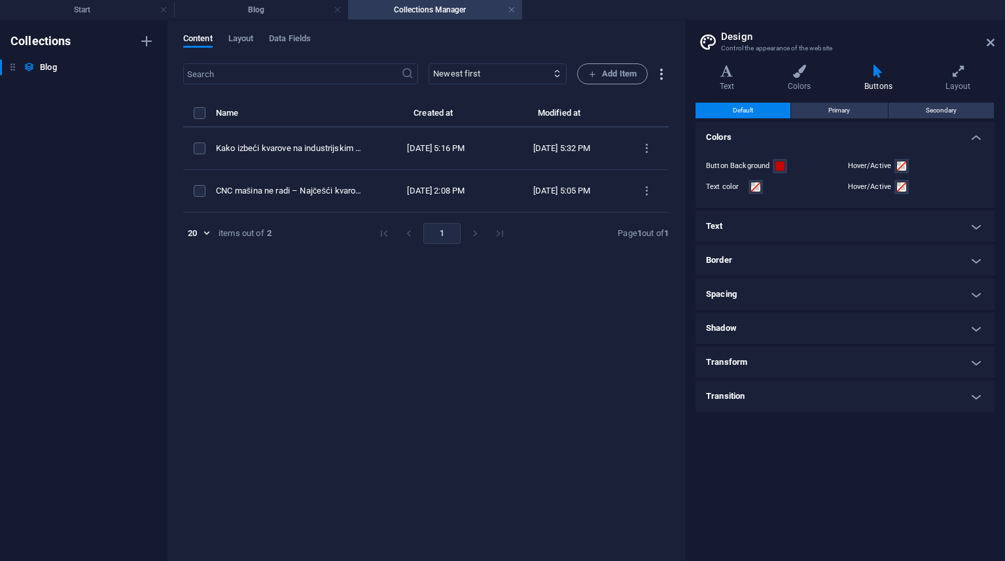
click at [659, 76] on icon "button" at bounding box center [660, 74] width 15 height 15
drag, startPoint x: 549, startPoint y: 269, endPoint x: 551, endPoint y: 262, distance: 8.3
click at [549, 269] on div at bounding box center [502, 280] width 1005 height 561
click at [139, 14] on h4 "Start" at bounding box center [87, 10] width 174 height 14
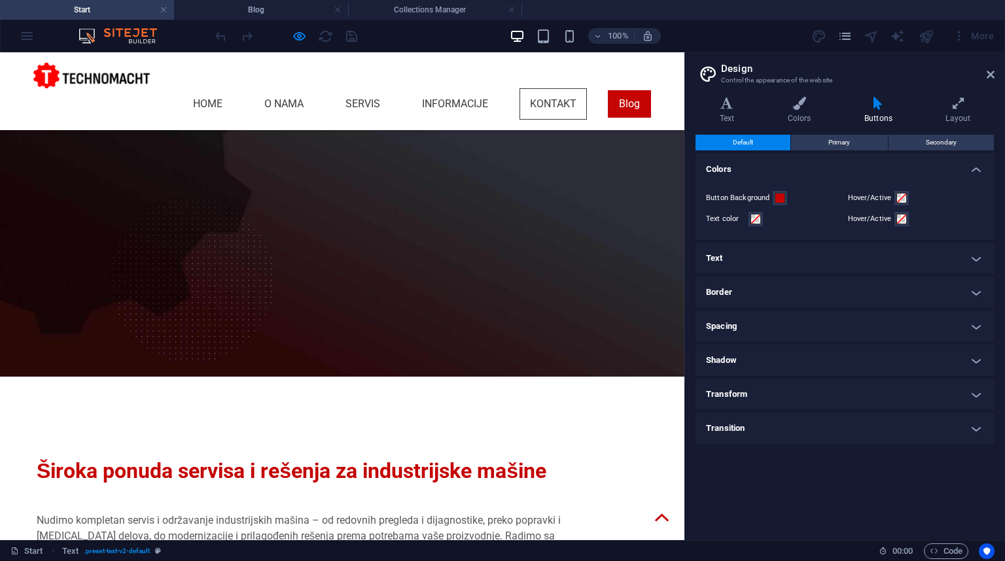
scroll to position [973, 0]
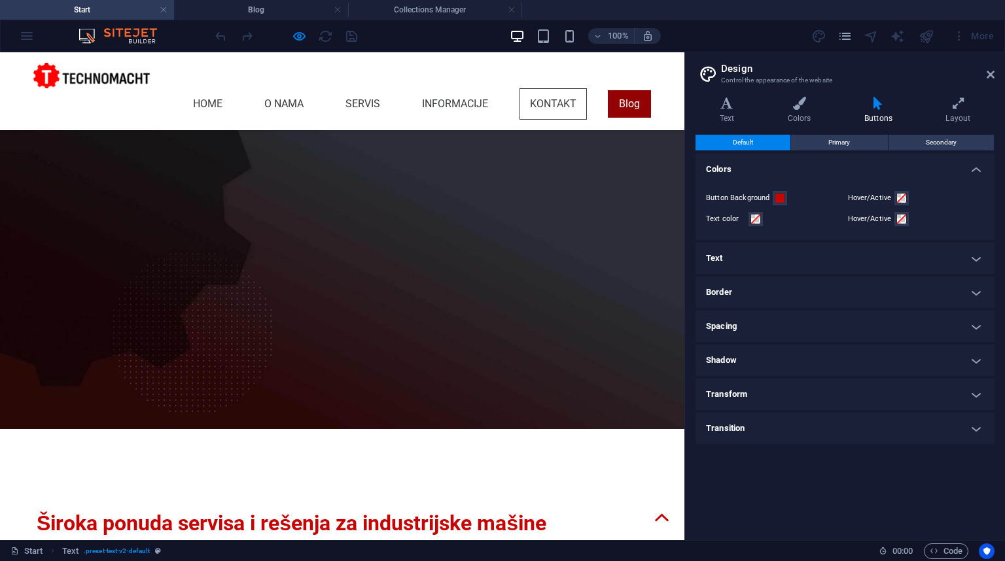
click at [609, 90] on link "Blog" at bounding box center [629, 103] width 43 height 27
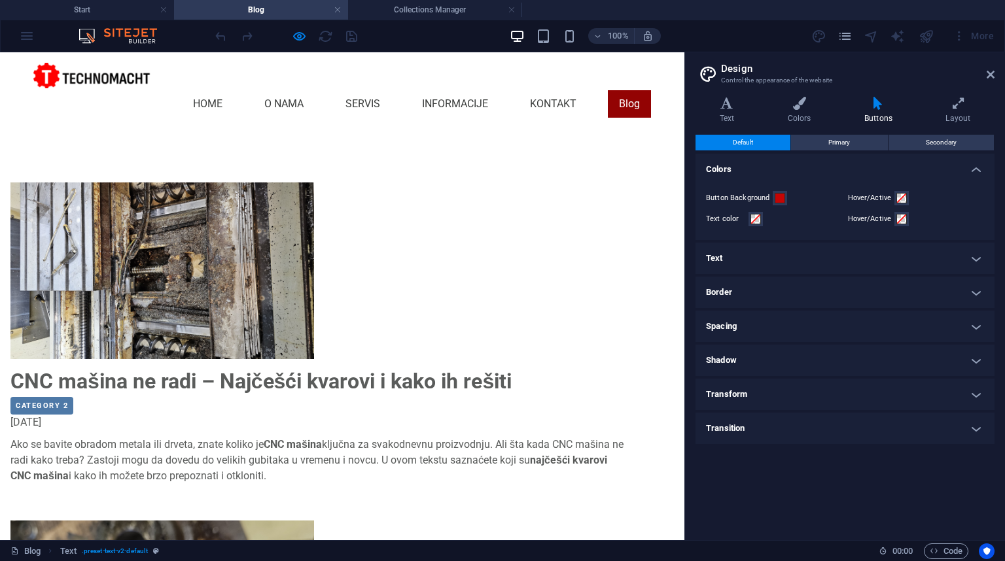
scroll to position [0, 0]
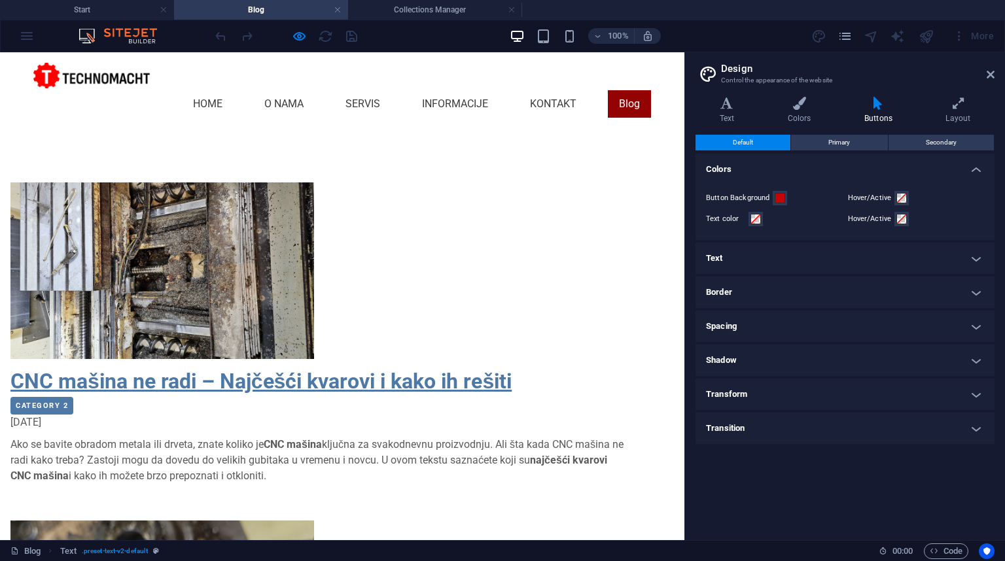
click at [139, 369] on link "CNC mašina ne radi – Najčešći kvarovi i kako ih rešiti" at bounding box center [260, 381] width 501 height 25
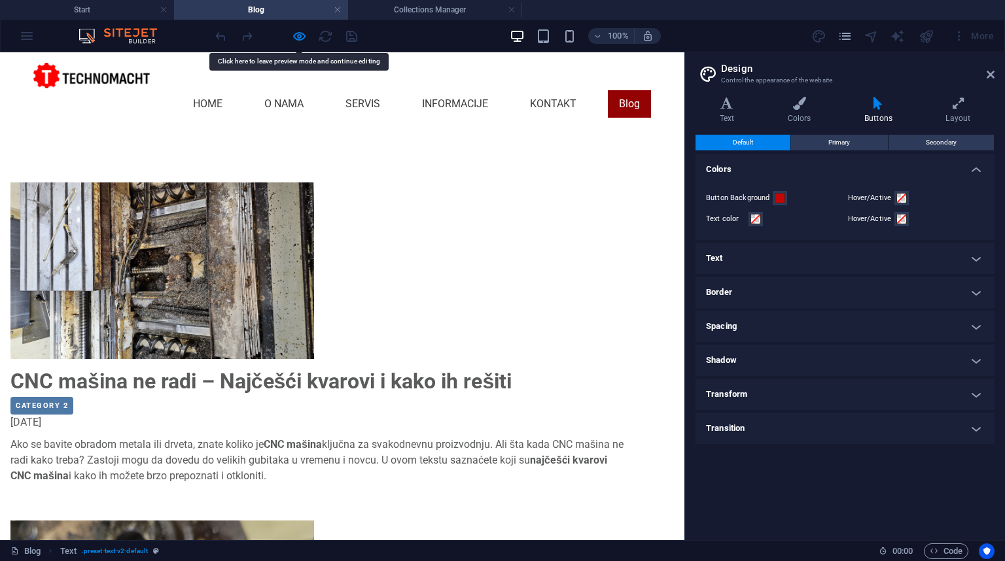
drag, startPoint x: 139, startPoint y: 303, endPoint x: 442, endPoint y: 34, distance: 405.0
click at [442, 34] on div "100% More" at bounding box center [606, 36] width 786 height 21
click at [844, 35] on icon "pages" at bounding box center [844, 36] width 15 height 15
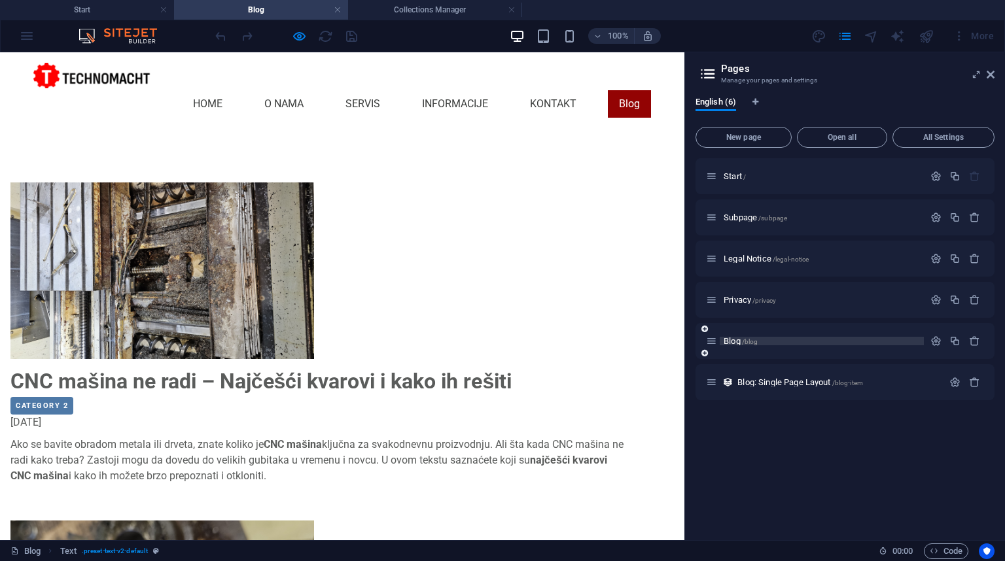
click at [735, 342] on span "Blog /blog" at bounding box center [740, 341] width 34 height 10
click at [738, 339] on span "Blog /blog" at bounding box center [740, 341] width 34 height 10
click at [943, 342] on button "button" at bounding box center [935, 341] width 19 height 11
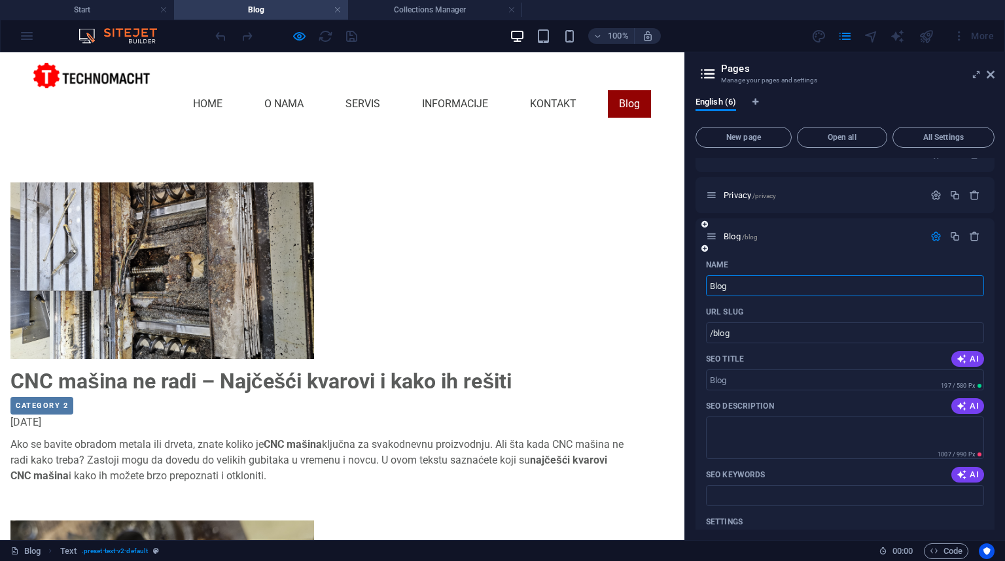
scroll to position [157, 0]
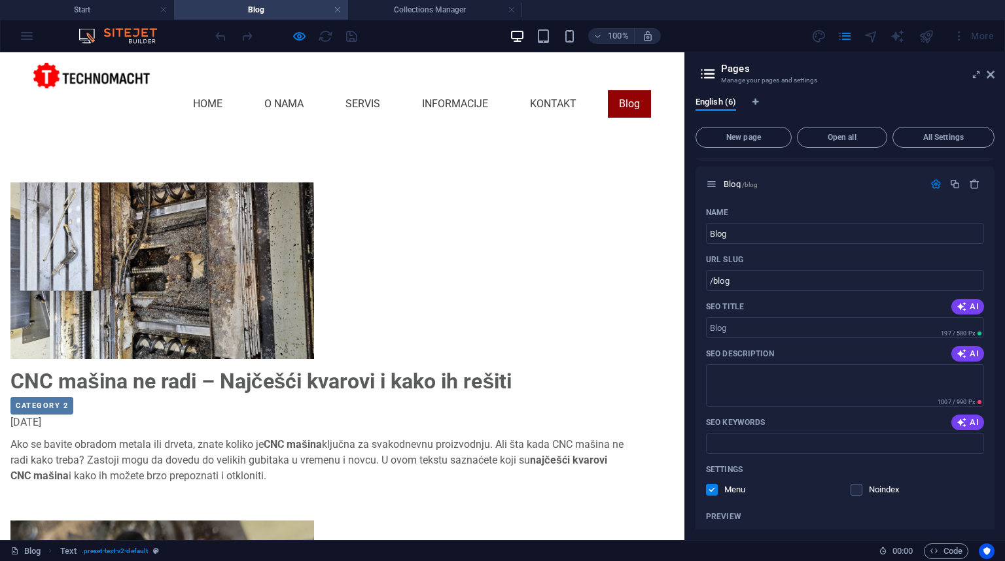
click at [106, 76] on img at bounding box center [98, 76] width 131 height 26
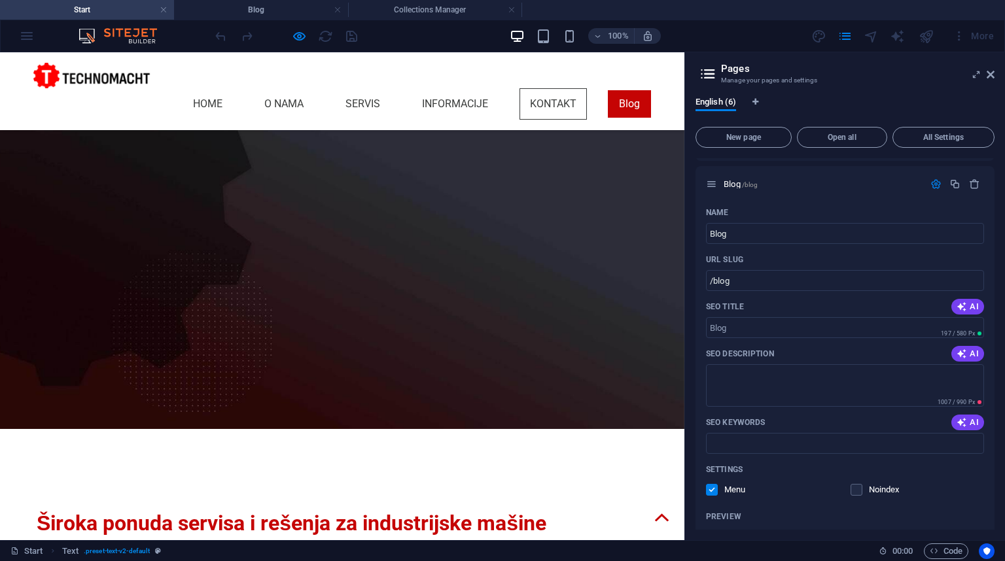
click at [128, 37] on img at bounding box center [124, 36] width 98 height 16
click at [139, 36] on img at bounding box center [124, 36] width 98 height 16
click at [24, 36] on div "100% More" at bounding box center [502, 35] width 1003 height 31
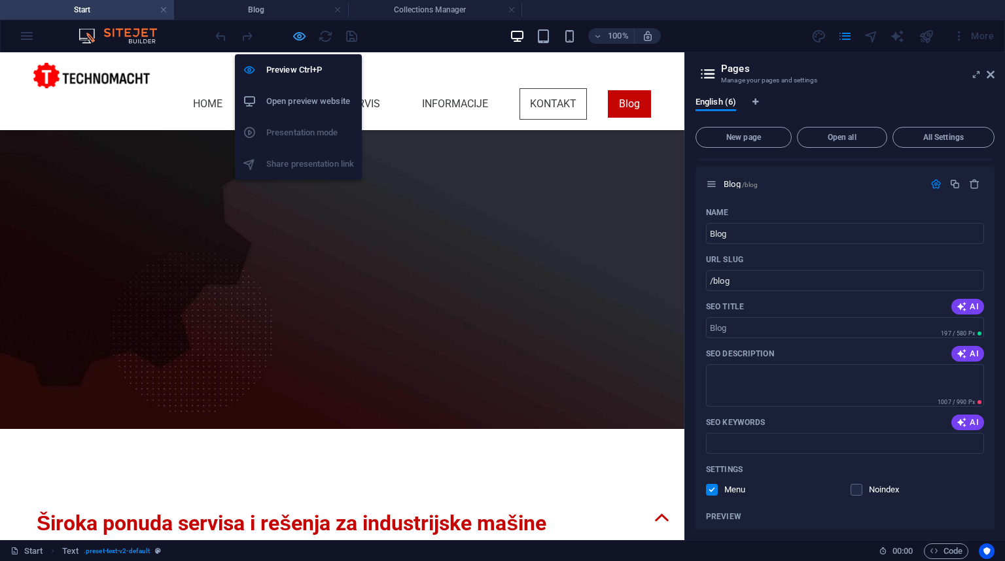
click at [297, 35] on icon "button" at bounding box center [299, 36] width 15 height 15
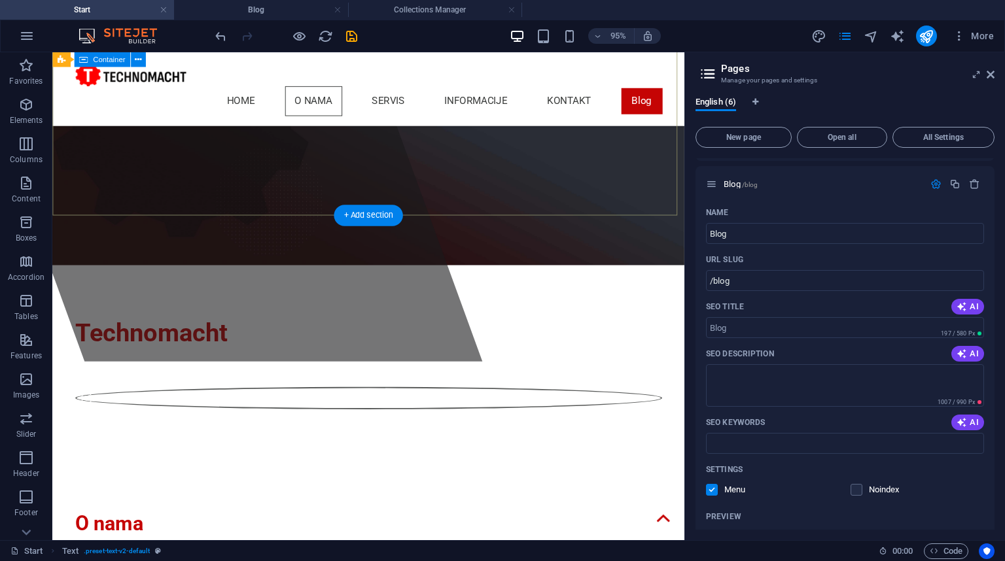
scroll to position [345, 0]
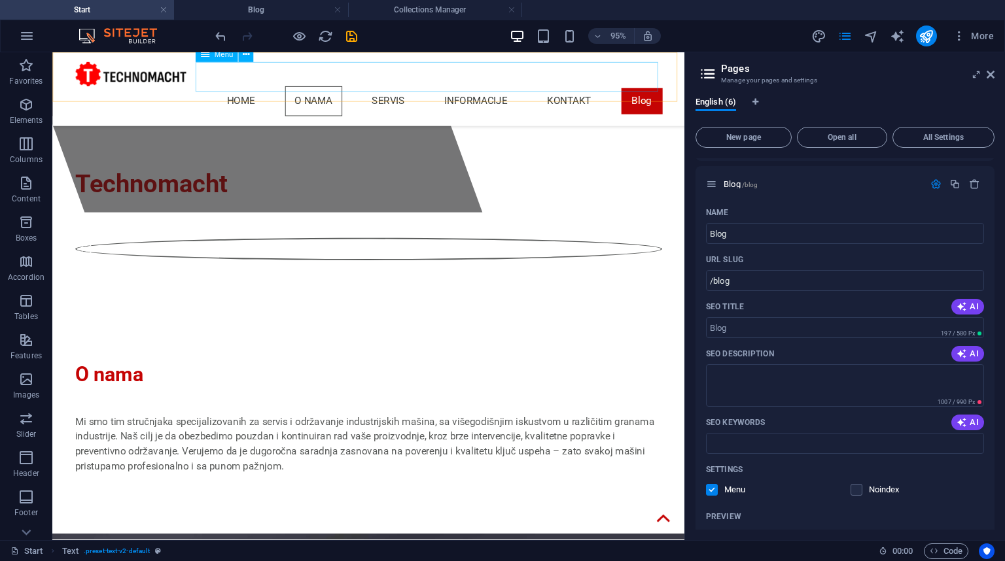
click at [663, 88] on nav "Home O nama Servis Informacije Kontakt Blog" at bounding box center [385, 103] width 617 height 31
select select
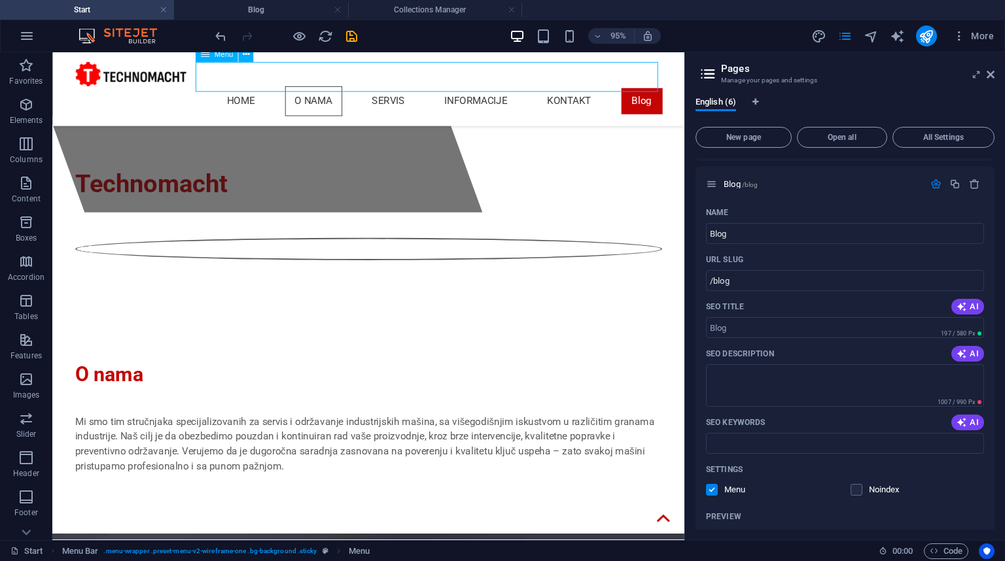
select select
select select "4"
select select
select select "default"
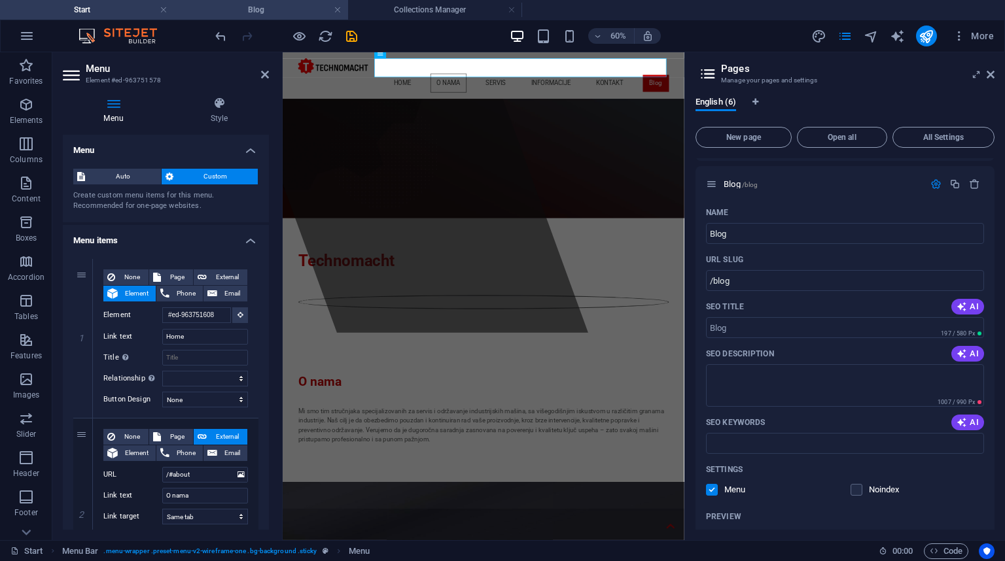
click at [283, 7] on h4 "Blog" at bounding box center [261, 10] width 174 height 14
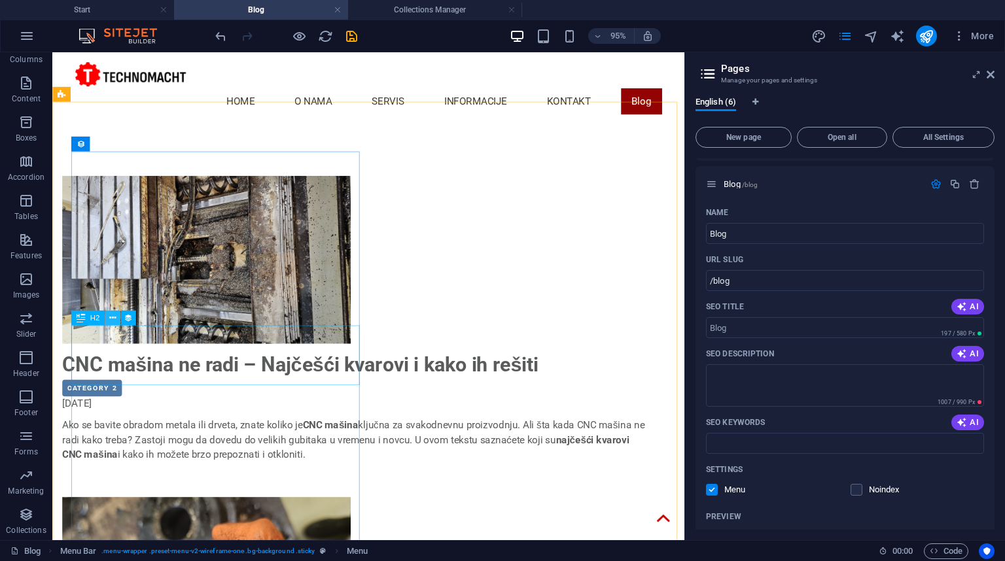
click at [108, 319] on button at bounding box center [112, 318] width 15 height 15
click at [175, 381] on div "CNC mašina ne radi – Najčešći kvarovi i kako ih rešiti" at bounding box center [371, 381] width 617 height 31
click at [172, 387] on div "CNC mašina ne radi – Najčešći kvarovi i kako ih rešiti" at bounding box center [371, 381] width 617 height 31
click at [170, 386] on div "CNC mašina ne radi – Najčešći kvarovi i kako ih rešiti" at bounding box center [371, 381] width 617 height 31
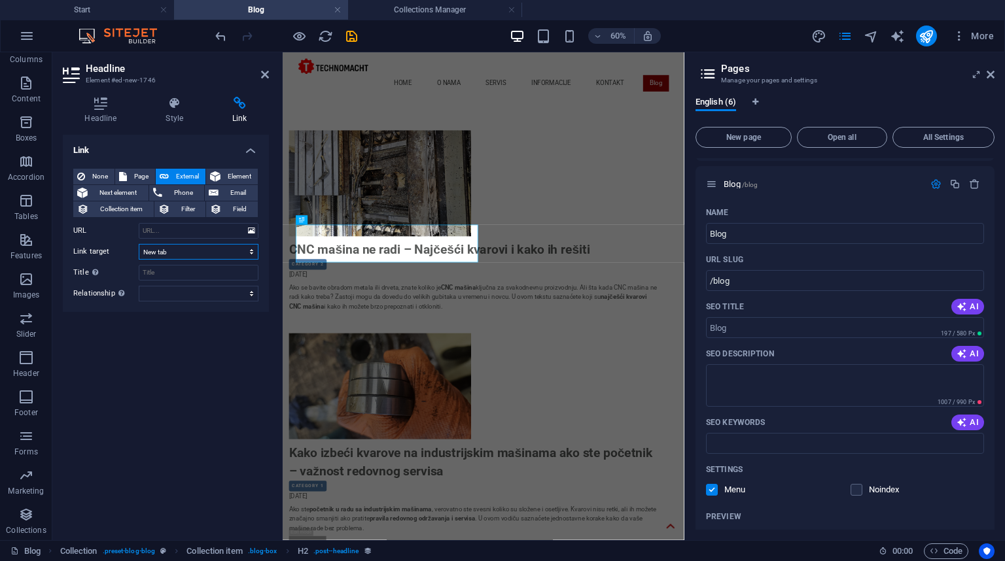
click at [193, 253] on select "New tab Same tab Overlay" at bounding box center [199, 252] width 120 height 16
click at [193, 254] on select "New tab Same tab Overlay" at bounding box center [199, 252] width 120 height 16
select select "overlay"
click at [139, 244] on select "New tab Same tab Overlay" at bounding box center [199, 252] width 120 height 16
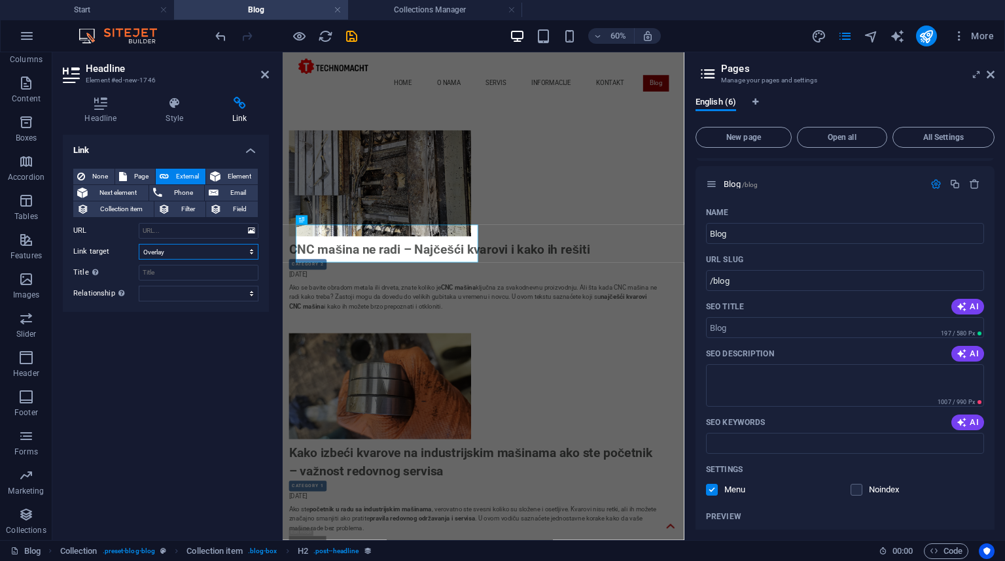
click at [243, 249] on select "New tab Same tab Overlay" at bounding box center [199, 252] width 120 height 16
click at [197, 250] on select "New tab Same tab Overlay" at bounding box center [199, 252] width 120 height 16
click at [194, 255] on select "New tab Same tab Overlay" at bounding box center [199, 252] width 120 height 16
click at [184, 236] on input "URL" at bounding box center [199, 231] width 120 height 16
click at [207, 252] on select "New tab Same tab Overlay" at bounding box center [199, 252] width 120 height 16
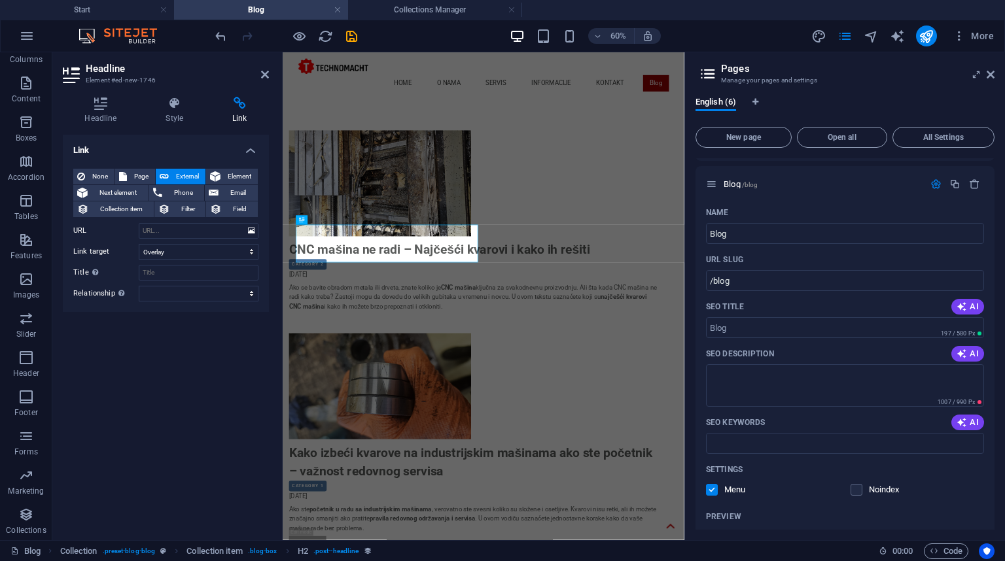
click at [120, 266] on label "Title Additional link description, should not be the same as the link text. The…" at bounding box center [105, 273] width 65 height 16
click at [139, 266] on input "Title Additional link description, should not be the same as the link text. The…" at bounding box center [199, 273] width 120 height 16
click at [122, 268] on label "Title Additional link description, should not be the same as the link text. The…" at bounding box center [105, 273] width 65 height 16
click at [139, 268] on input "Title Additional link description, should not be the same as the link text. The…" at bounding box center [199, 273] width 120 height 16
click at [181, 232] on input "URL" at bounding box center [199, 231] width 120 height 16
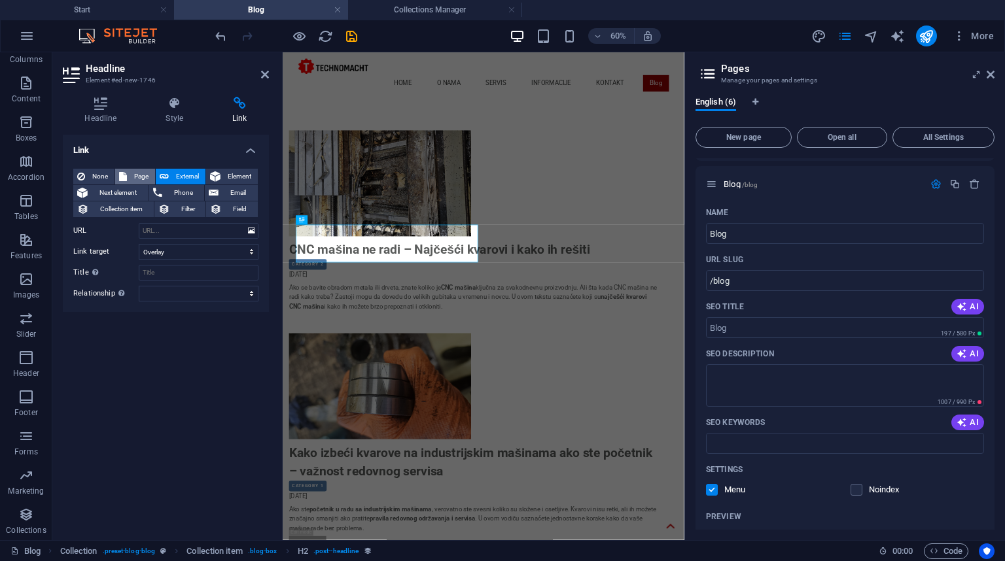
click at [133, 177] on span "Page" at bounding box center [141, 177] width 20 height 16
select select
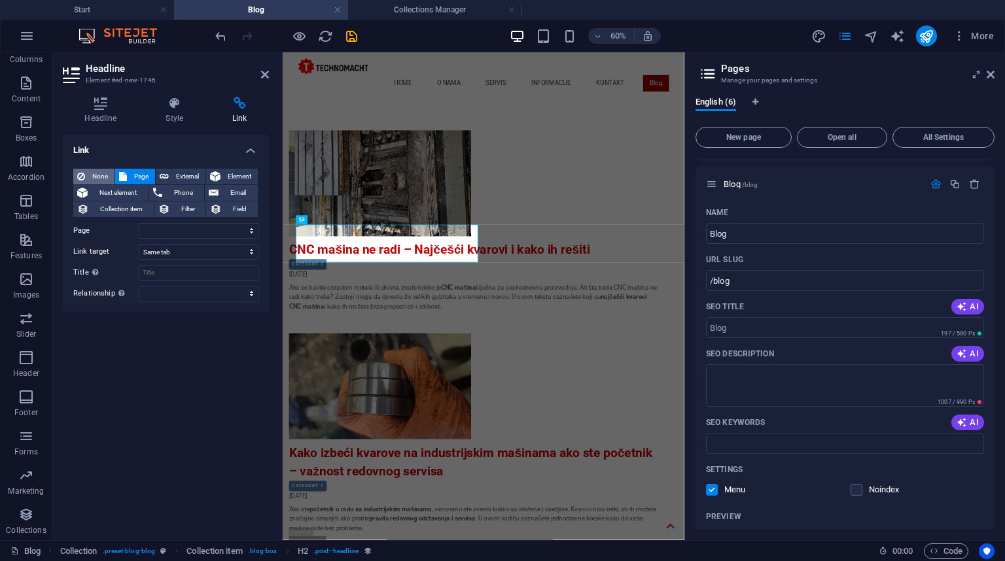
click at [104, 177] on span "None" at bounding box center [100, 177] width 22 height 16
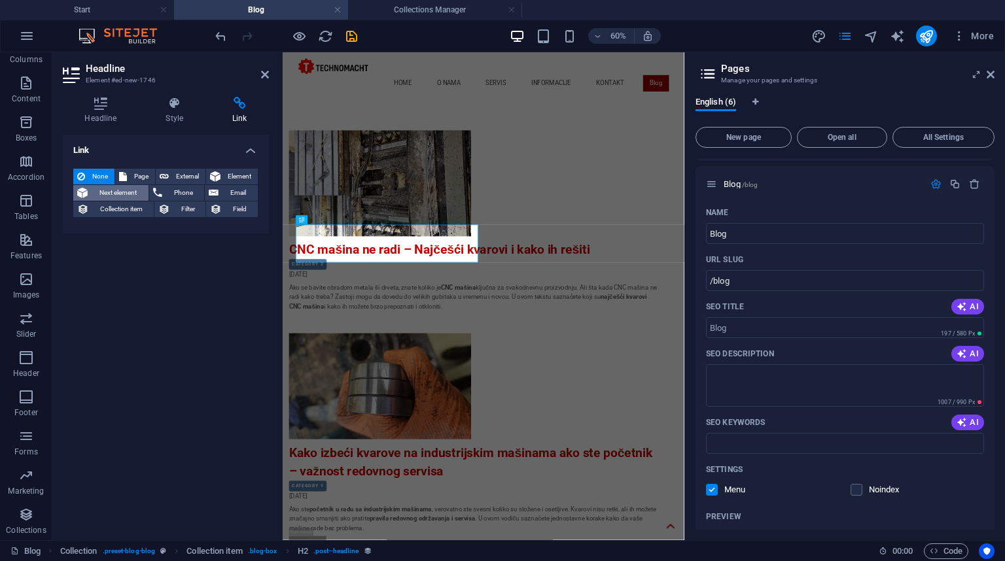
click at [113, 196] on span "Next element" at bounding box center [118, 193] width 53 height 16
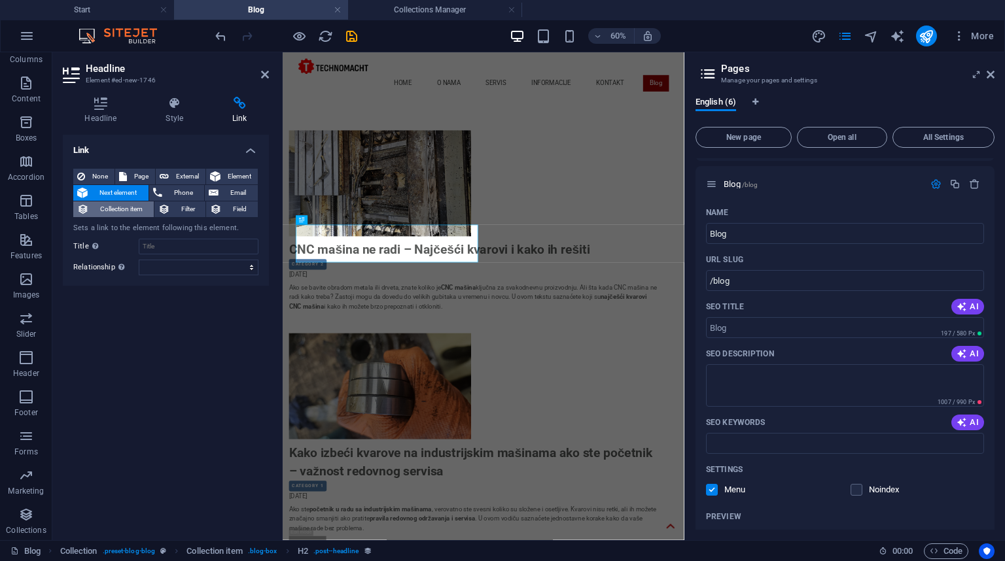
click at [124, 212] on span "Collection item" at bounding box center [121, 209] width 57 height 16
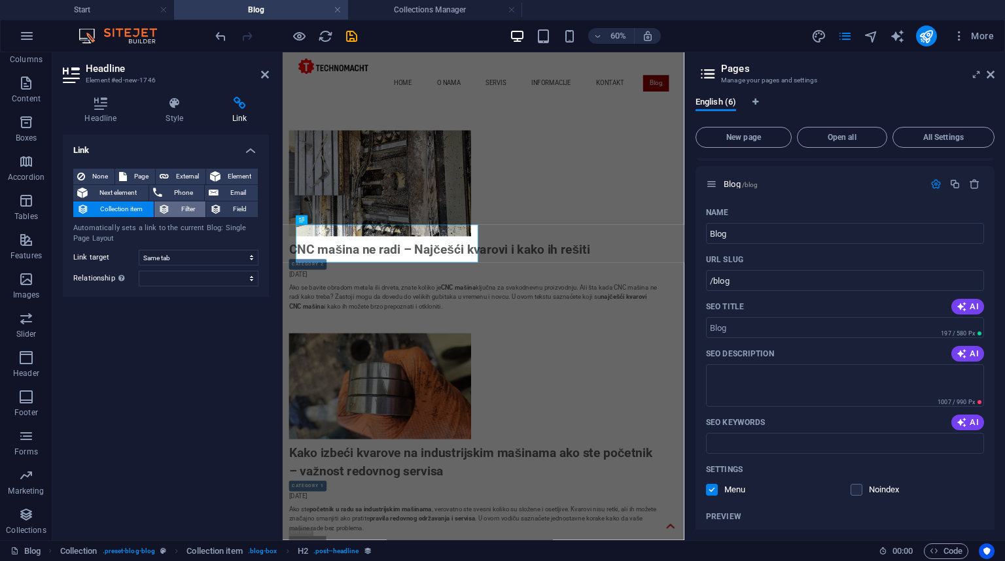
click at [167, 211] on icon at bounding box center [164, 209] width 12 height 16
click at [241, 208] on span "Field" at bounding box center [240, 209] width 28 height 16
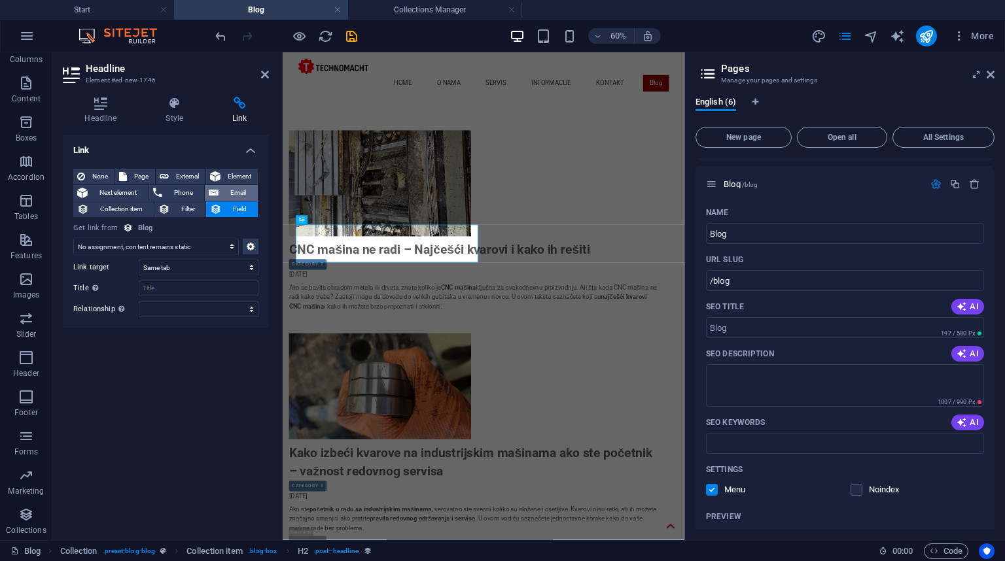
click at [233, 195] on span "Email" at bounding box center [237, 193] width 31 height 16
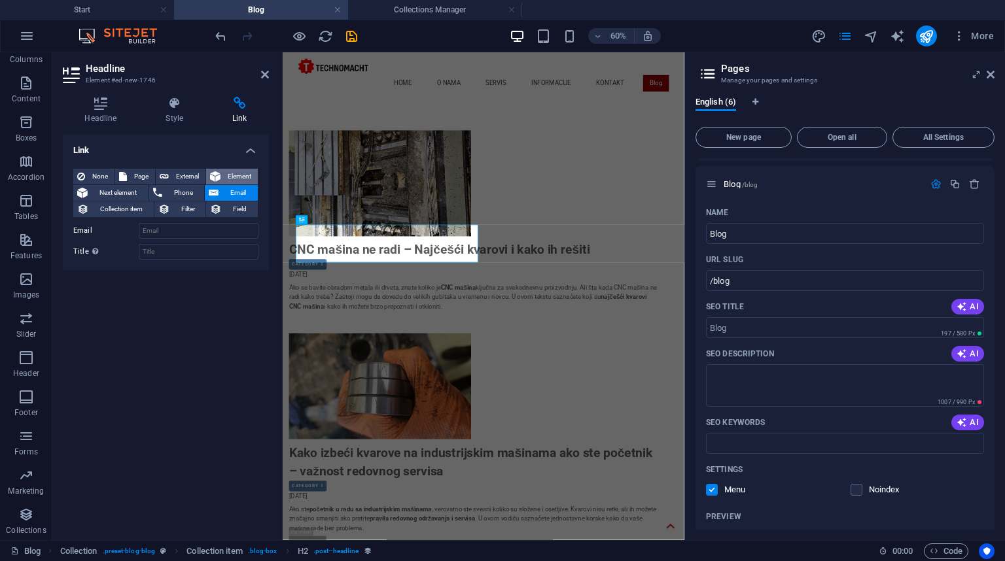
click at [238, 177] on span "Element" at bounding box center [238, 177] width 29 height 16
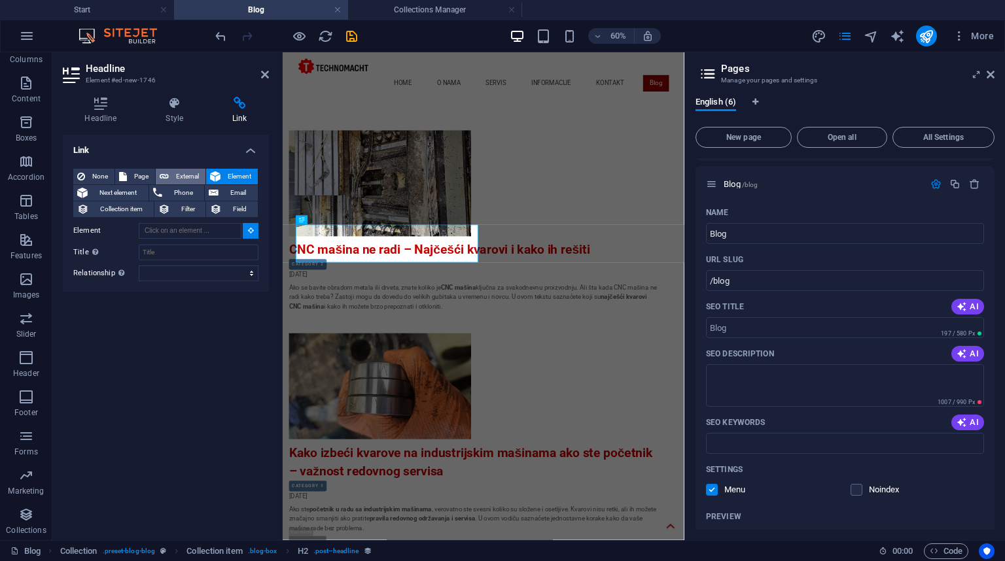
click at [173, 175] on span "External" at bounding box center [187, 177] width 29 height 16
select select "blank"
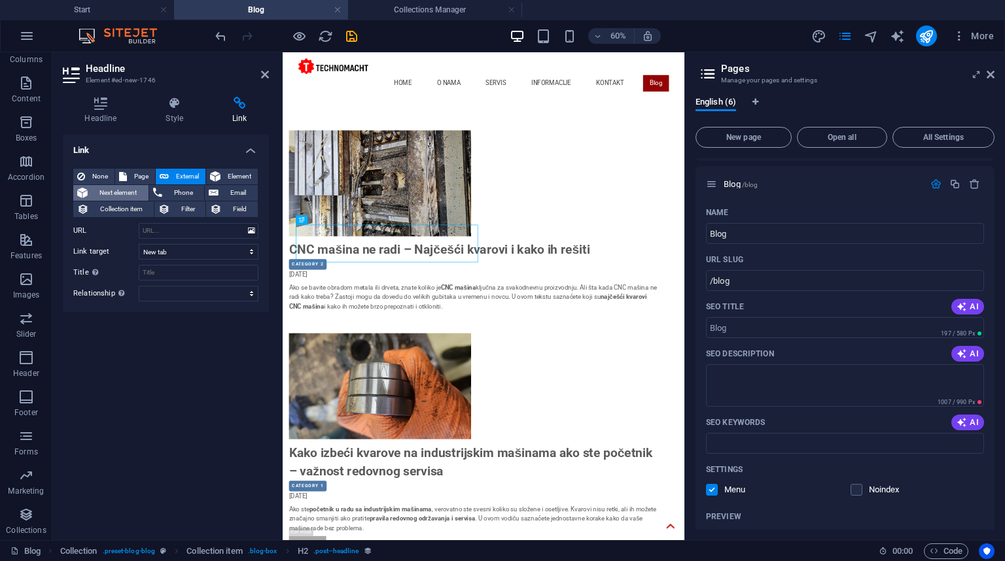
click at [134, 192] on span "Next element" at bounding box center [118, 193] width 53 height 16
select select
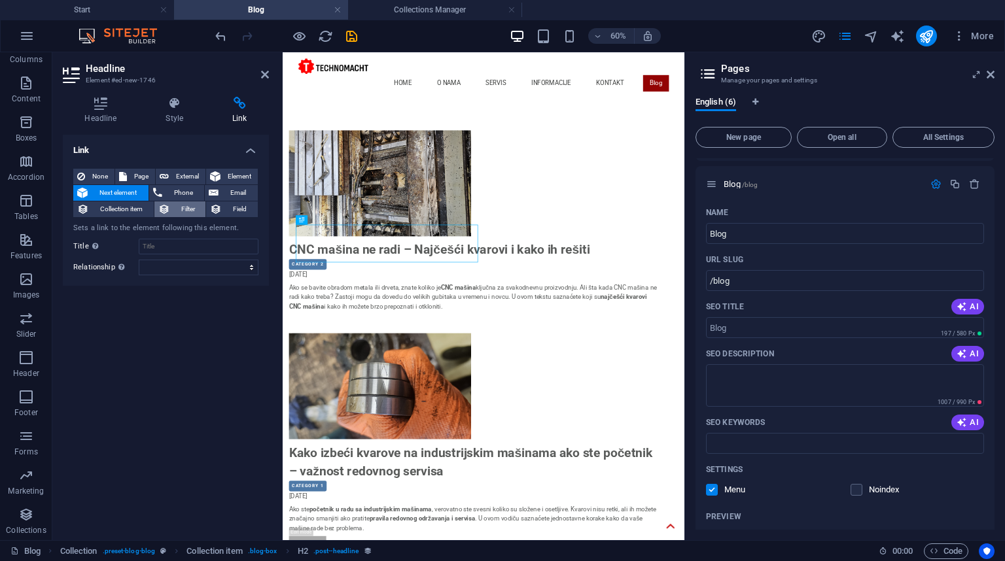
click at [183, 209] on span "Filter" at bounding box center [188, 209] width 28 height 16
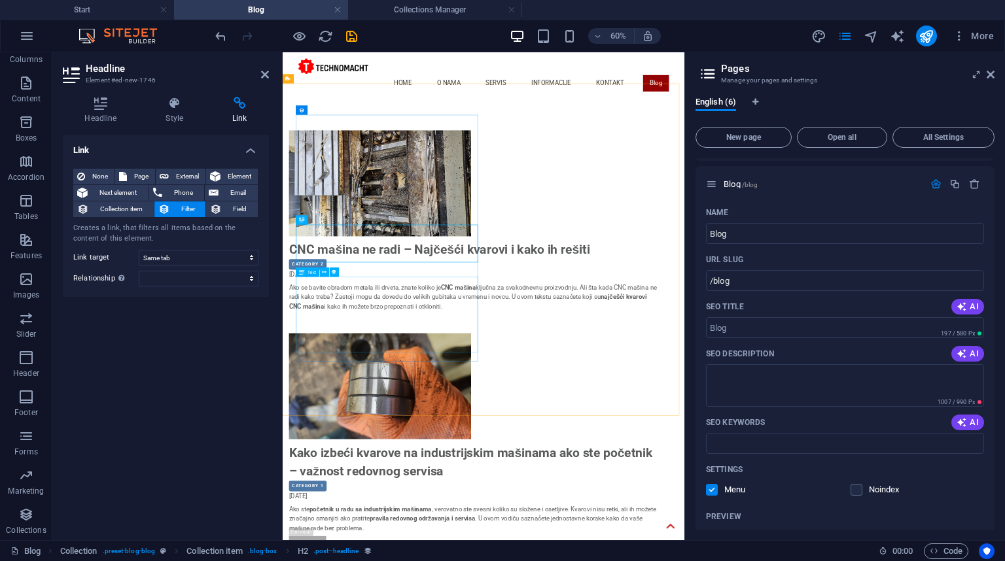
click at [439, 453] on div "Ako se bavite obradom metala ili drveta, znate koliko je CNC mašina ključna za …" at bounding box center [601, 476] width 617 height 78
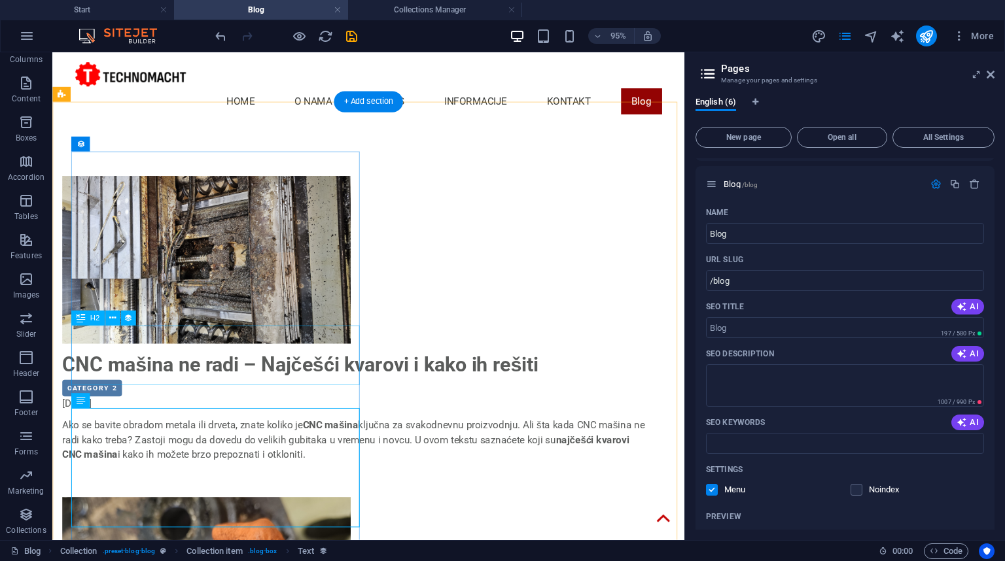
scroll to position [52, 0]
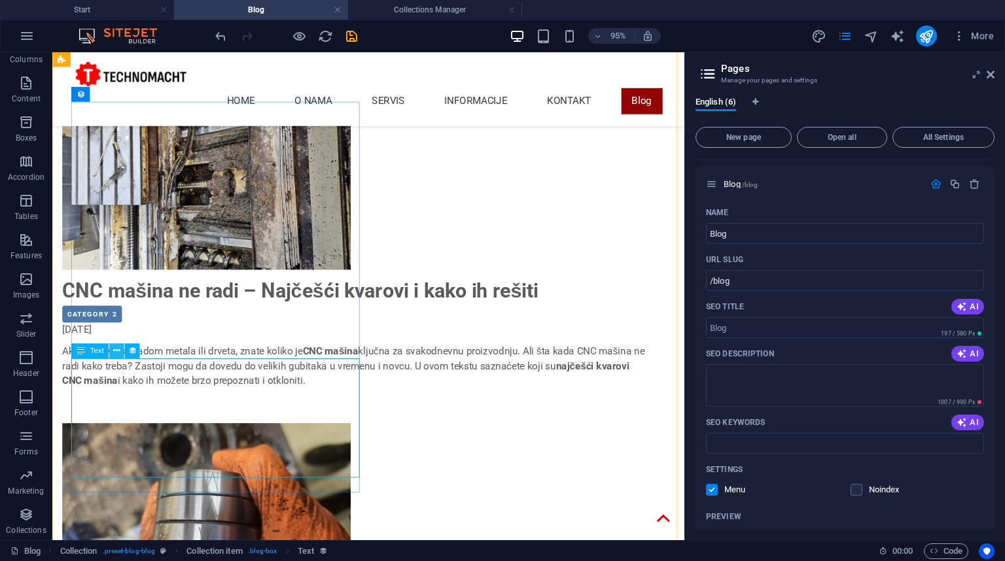
click at [118, 354] on icon at bounding box center [116, 351] width 7 height 13
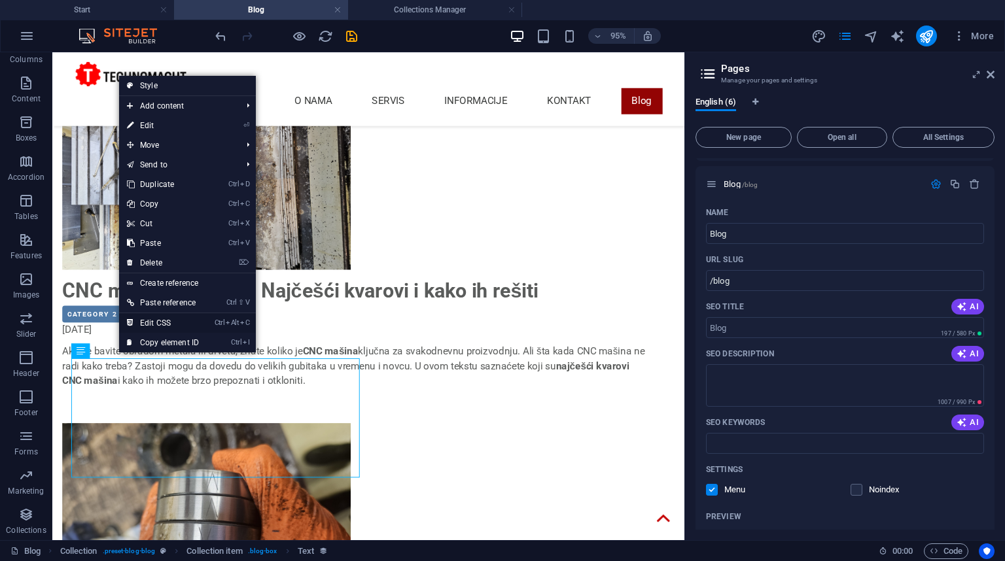
click at [164, 319] on link "Ctrl Alt C Edit CSS" at bounding box center [163, 323] width 88 height 20
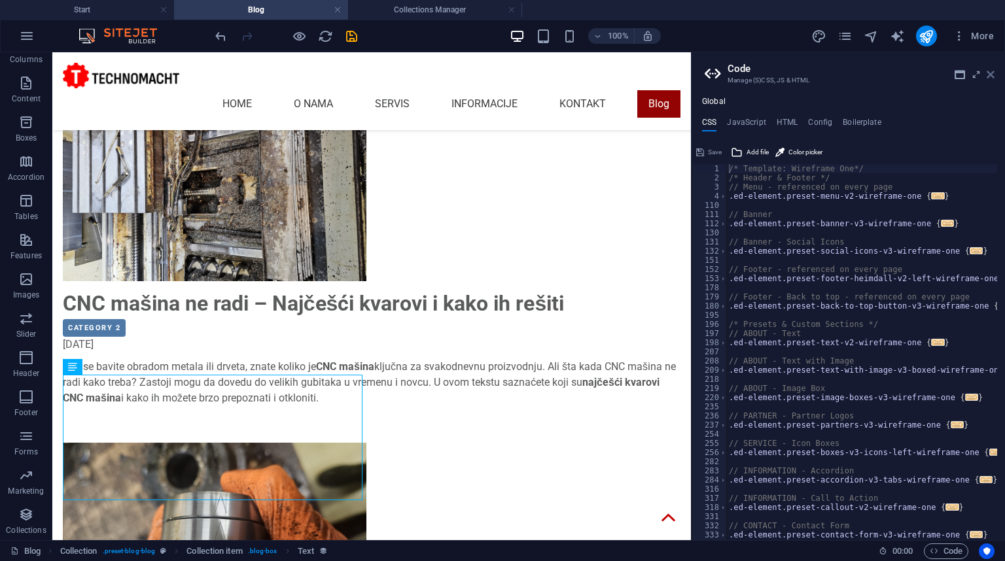
drag, startPoint x: 992, startPoint y: 74, endPoint x: 939, endPoint y: 22, distance: 74.5
click at [992, 74] on icon at bounding box center [990, 74] width 8 height 10
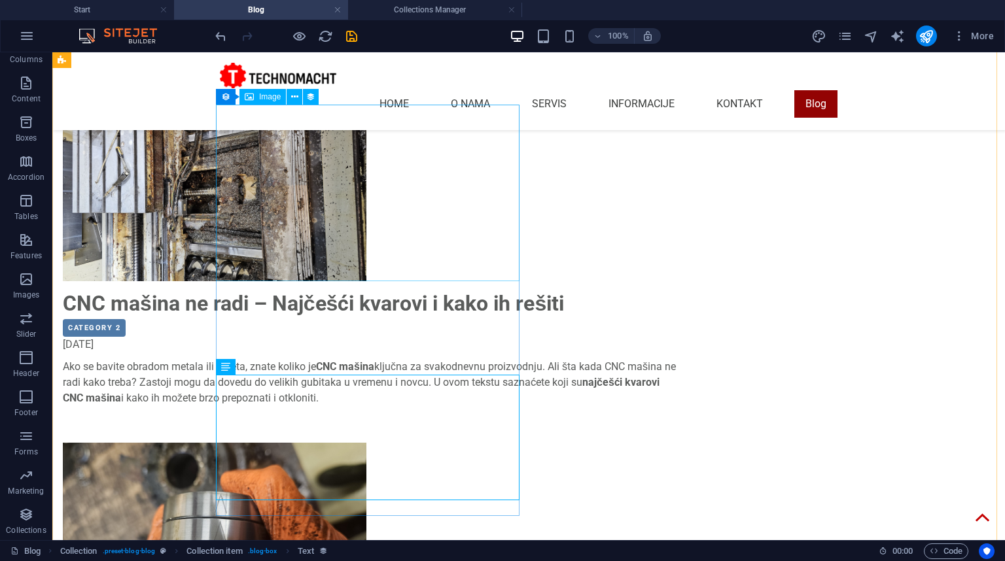
click at [484, 207] on figure at bounding box center [371, 193] width 617 height 177
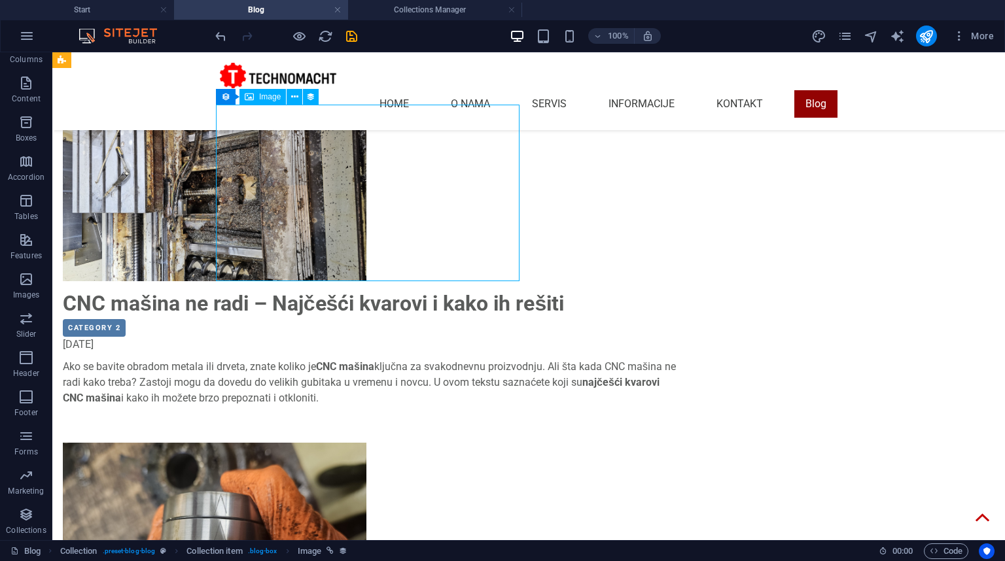
click at [510, 210] on figure at bounding box center [371, 193] width 617 height 177
select select "image"
select select "px"
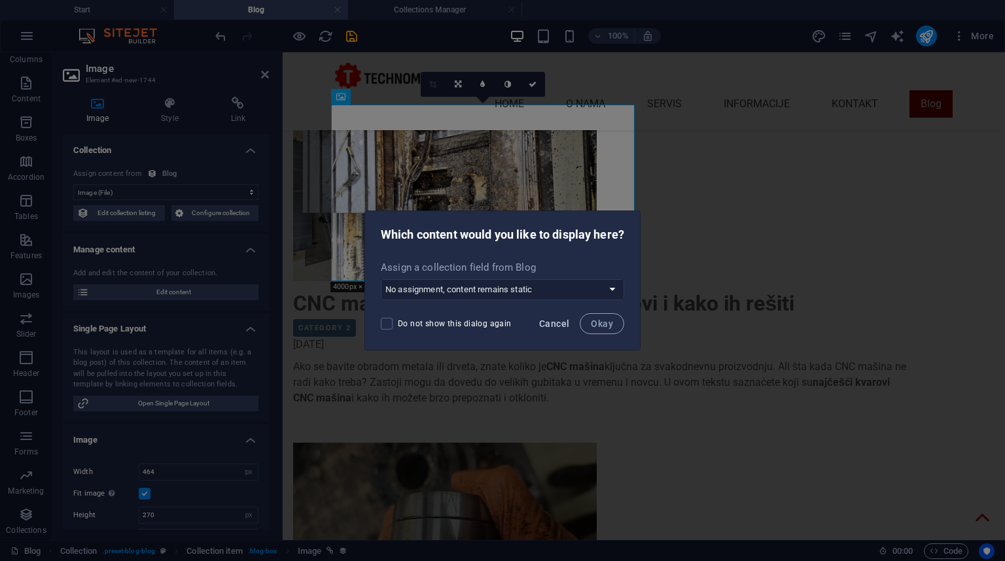
click at [557, 322] on span "Cancel" at bounding box center [554, 324] width 30 height 10
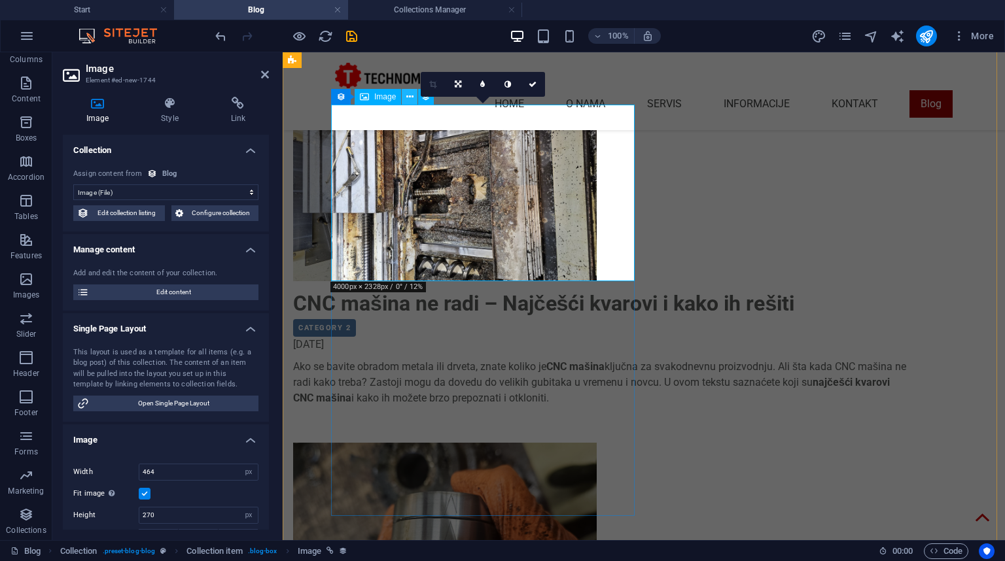
click at [416, 95] on button at bounding box center [410, 97] width 16 height 16
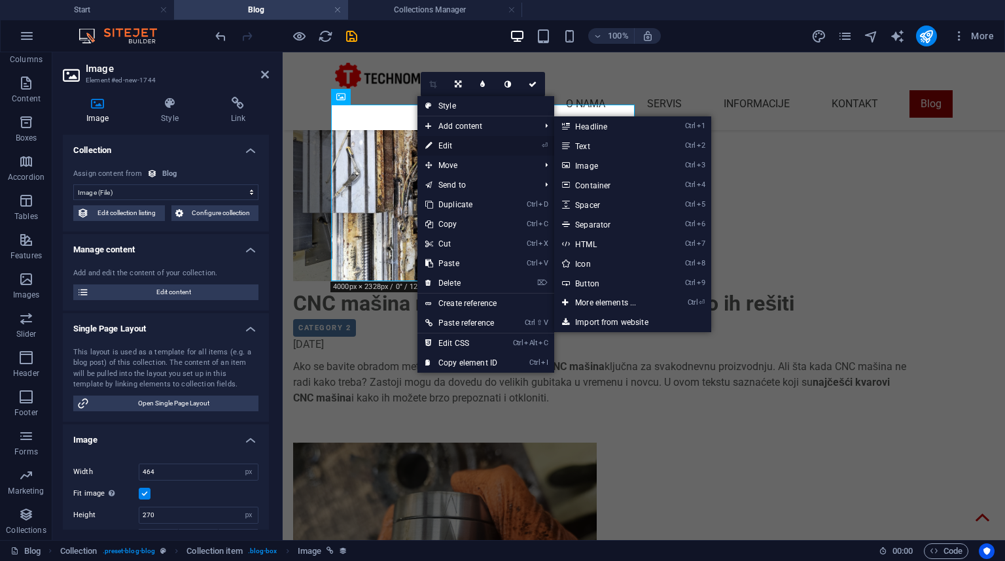
click at [464, 144] on link "⏎ Edit" at bounding box center [461, 146] width 88 height 20
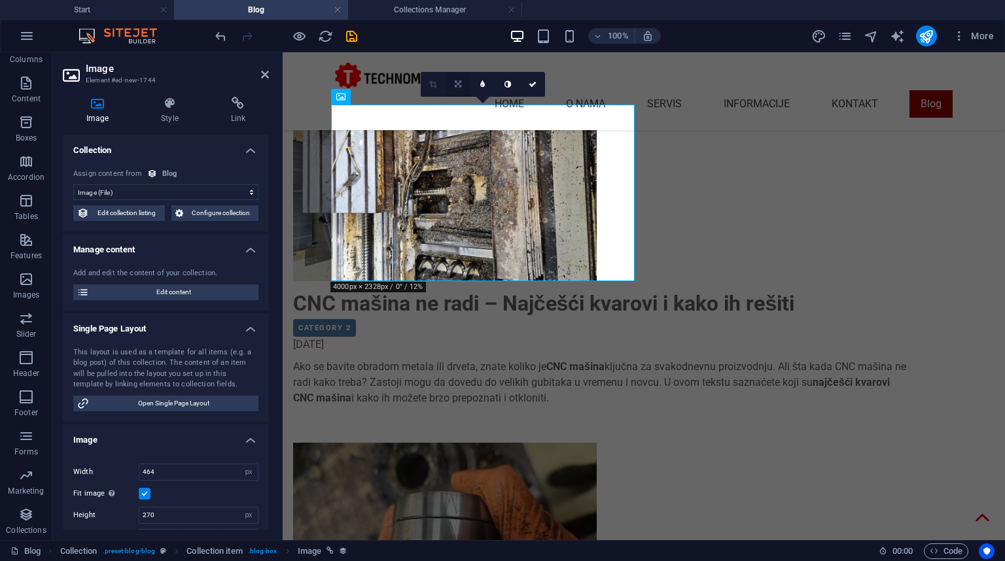
click at [458, 85] on icon at bounding box center [458, 84] width 7 height 8
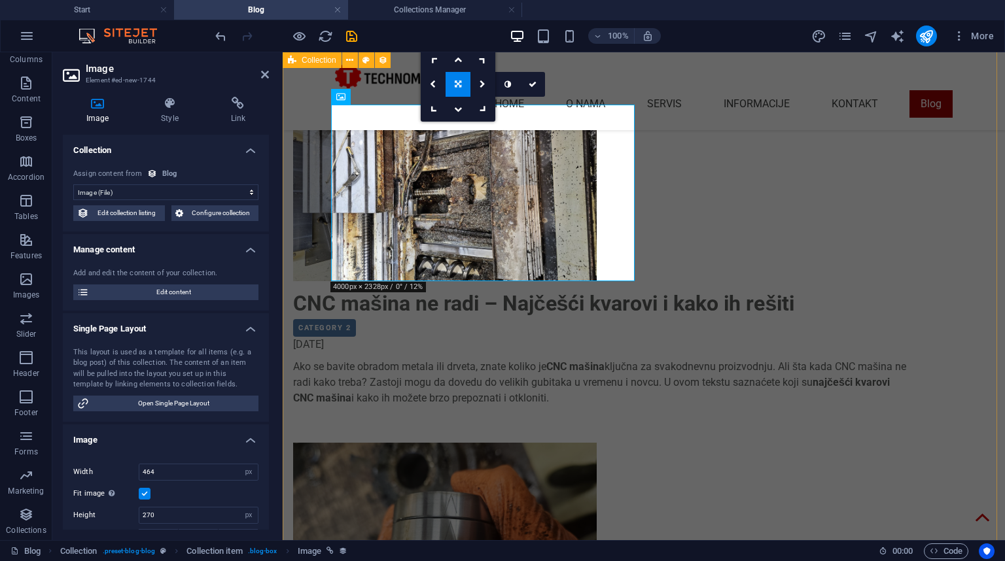
click at [290, 114] on div "CNC mašina ne radi – Najčešći kvarovi i kako ih rešiti Category 2 09/25/2025 Ak…" at bounding box center [644, 444] width 722 height 888
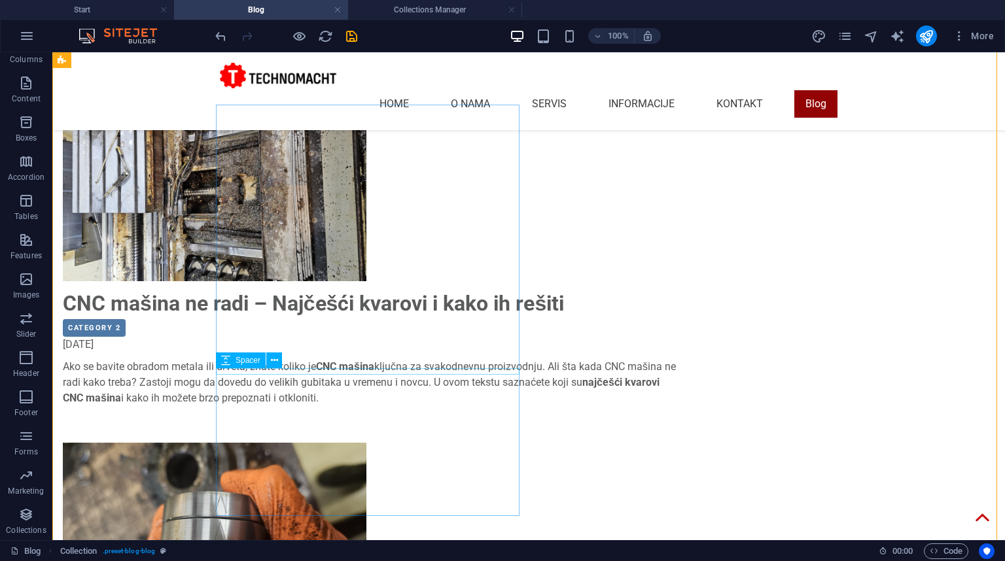
click at [510, 359] on div at bounding box center [371, 356] width 617 height 7
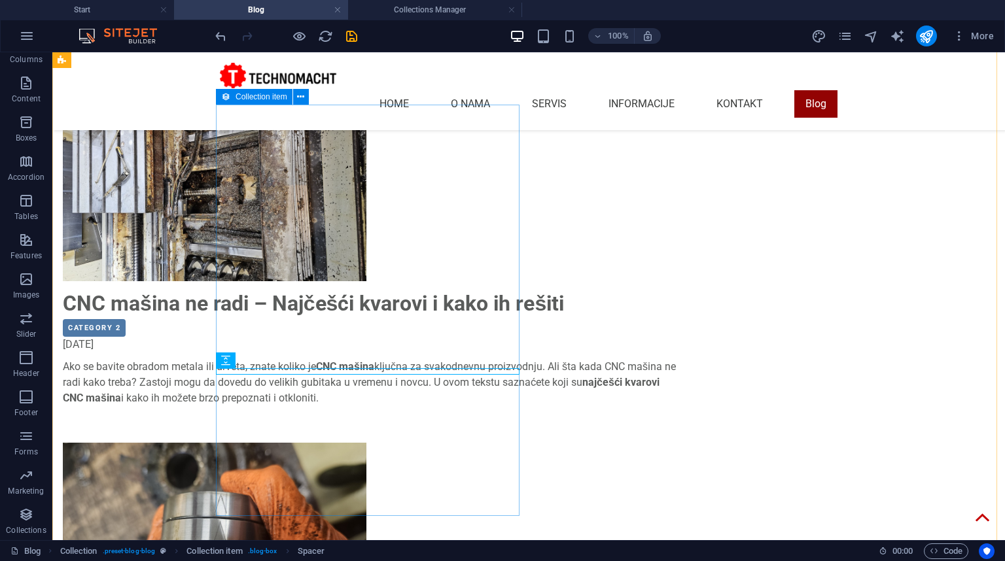
click at [223, 94] on icon at bounding box center [225, 97] width 9 height 16
click at [301, 98] on icon at bounding box center [300, 97] width 7 height 14
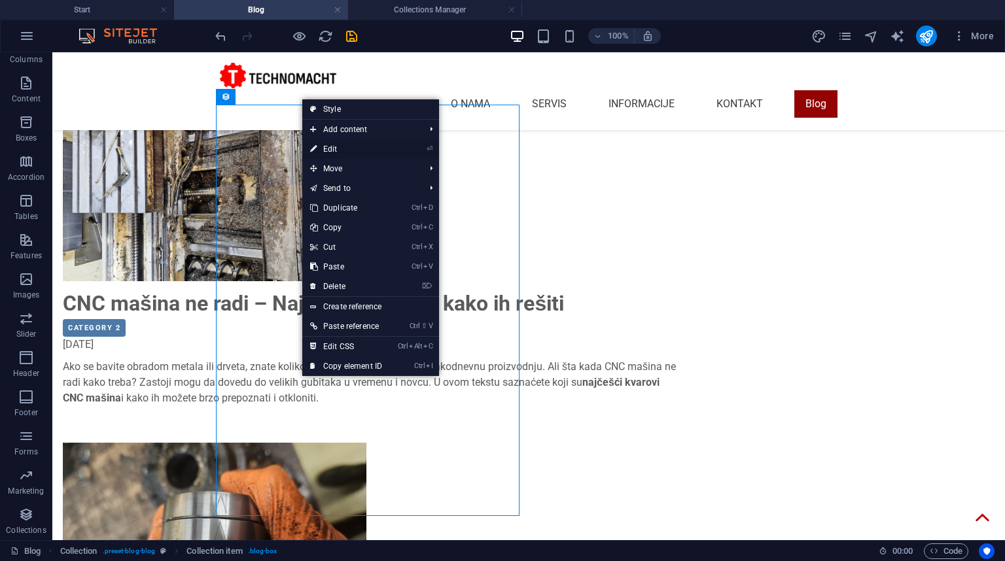
click at [359, 147] on link "⏎ Edit" at bounding box center [346, 149] width 88 height 20
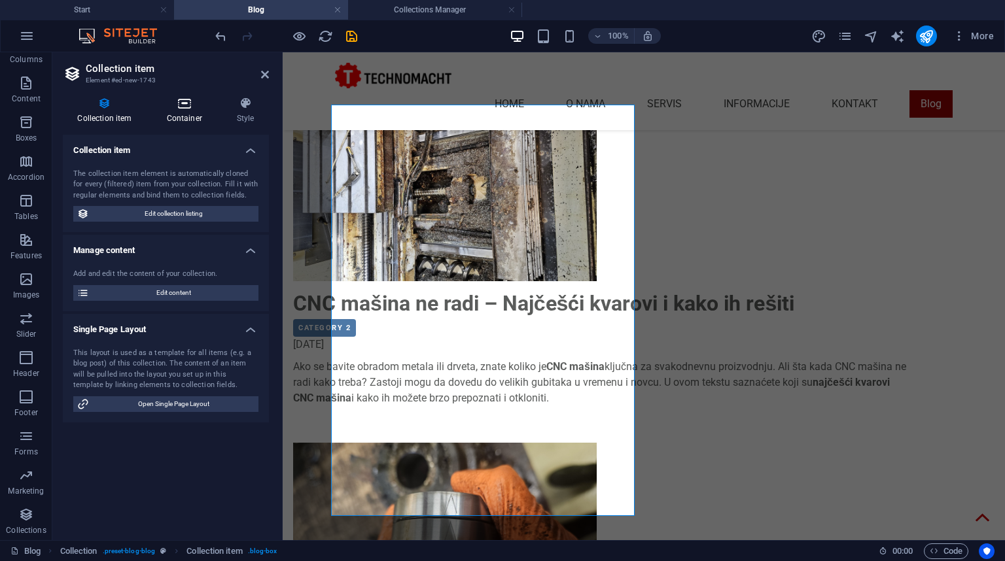
click at [190, 116] on h4 "Container" at bounding box center [187, 110] width 70 height 27
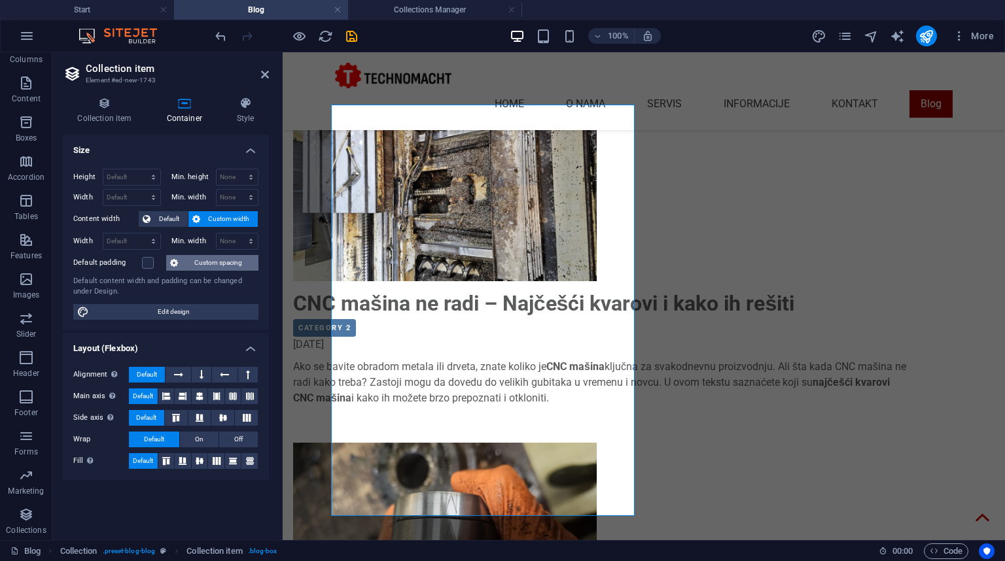
click at [215, 264] on span "Custom spacing" at bounding box center [218, 263] width 73 height 16
click at [177, 304] on span "Edit design" at bounding box center [174, 312] width 162 height 16
select select "rem"
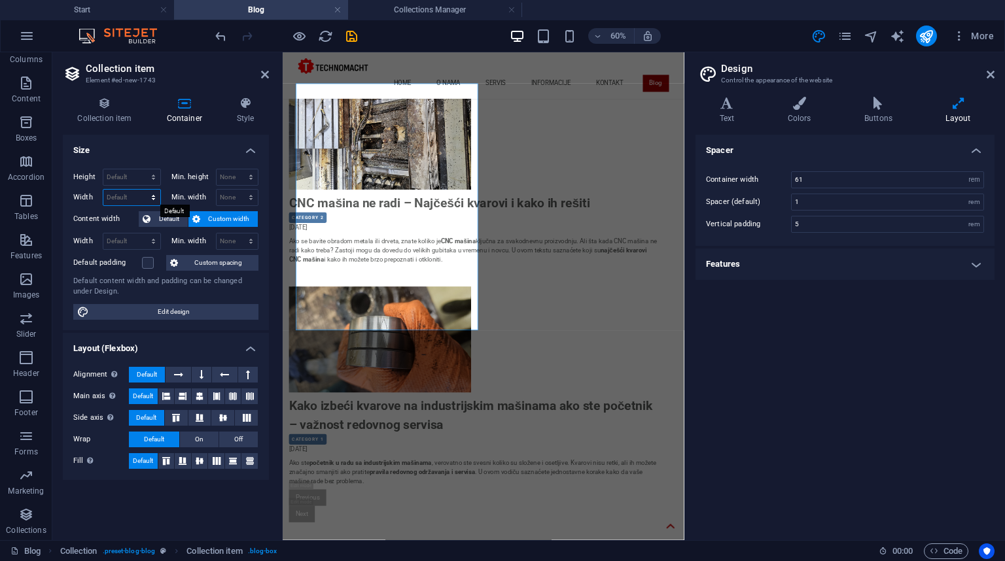
click at [126, 199] on select "Default px rem % em vh vw" at bounding box center [131, 198] width 57 height 16
select select "px"
click at [141, 190] on select "Default px rem % em vh vw" at bounding box center [131, 198] width 57 height 16
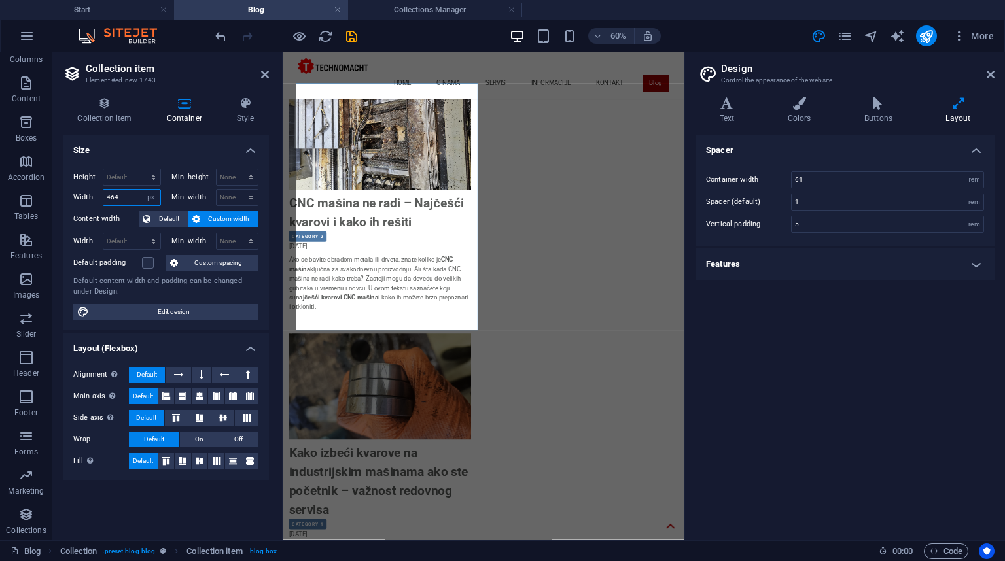
click at [119, 196] on input "464" at bounding box center [131, 198] width 57 height 16
drag, startPoint x: 120, startPoint y: 196, endPoint x: 95, endPoint y: 196, distance: 25.5
click at [95, 196] on div "Width 464 Default px rem % em vh vw" at bounding box center [117, 197] width 88 height 17
click at [128, 198] on input "464" at bounding box center [131, 198] width 57 height 16
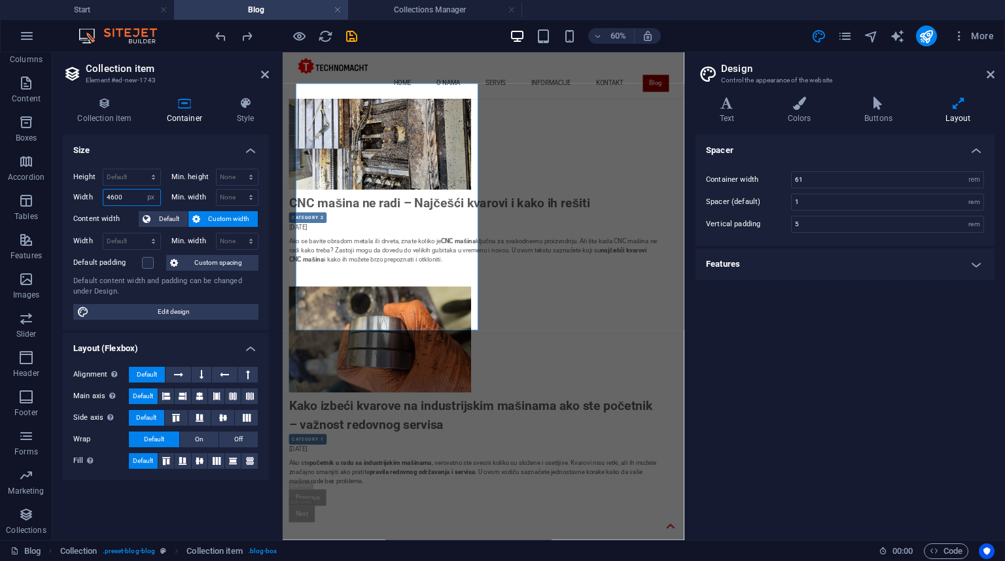
type input "4600"
click at [190, 151] on h4 "Size" at bounding box center [166, 147] width 206 height 24
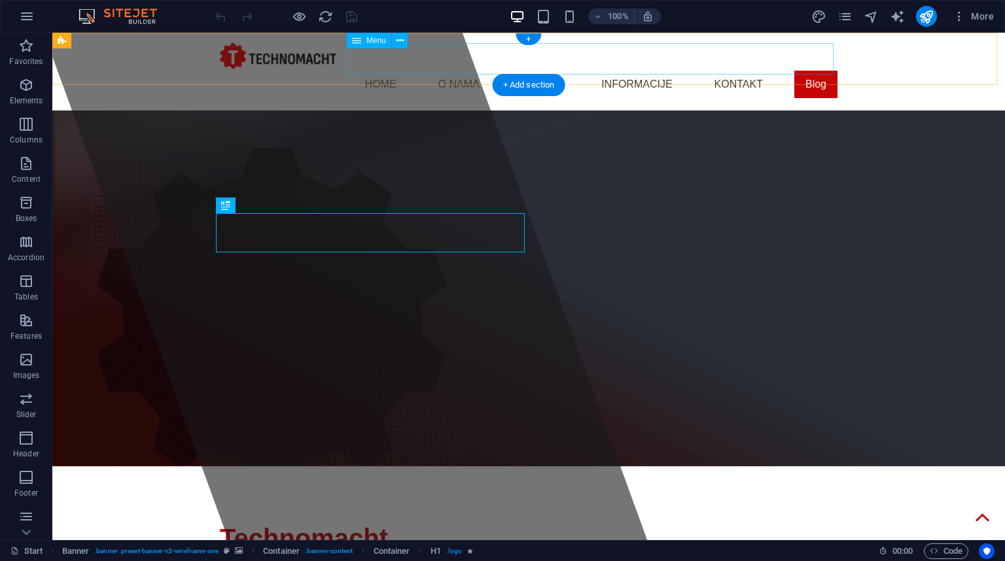
click at [812, 69] on nav "Home O nama Servis Informacije Kontakt Blog" at bounding box center [528, 84] width 617 height 31
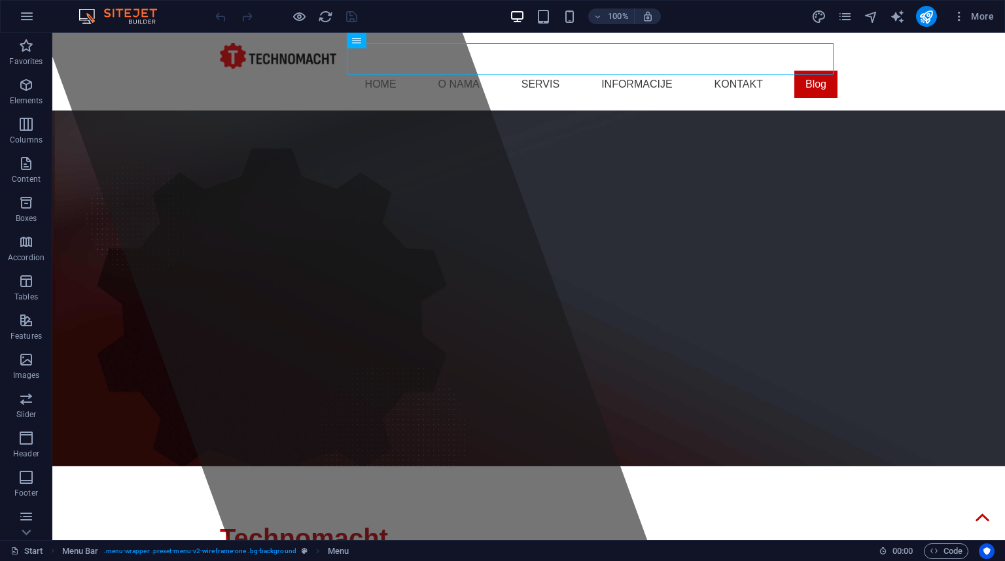
click at [851, 8] on div "More" at bounding box center [905, 16] width 188 height 21
click at [850, 14] on icon "pages" at bounding box center [844, 16] width 15 height 15
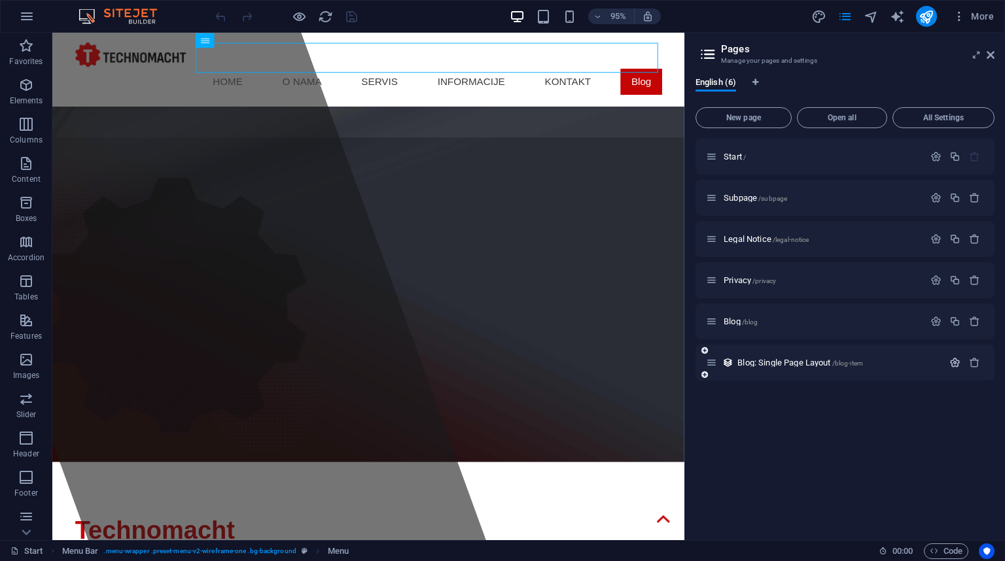
click at [956, 367] on icon "button" at bounding box center [954, 362] width 11 height 11
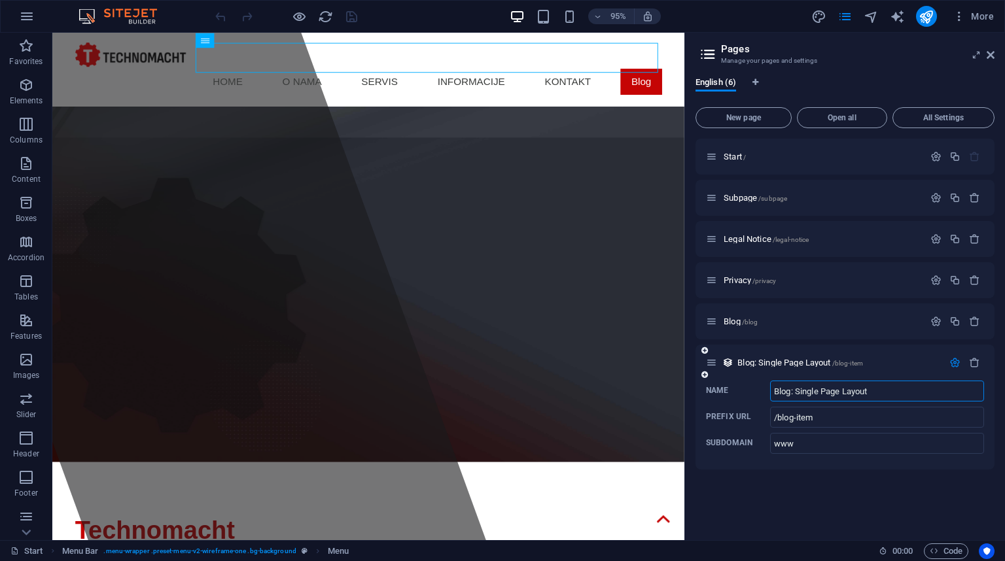
click at [975, 369] on div at bounding box center [964, 363] width 39 height 14
click at [973, 364] on icon "button" at bounding box center [974, 362] width 11 height 11
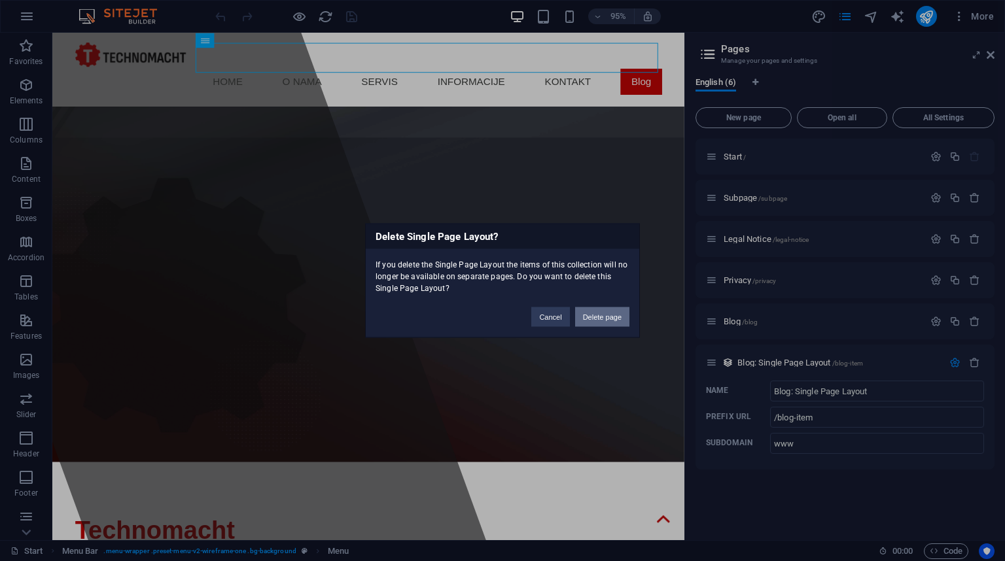
click at [594, 313] on button "Delete page" at bounding box center [602, 317] width 54 height 20
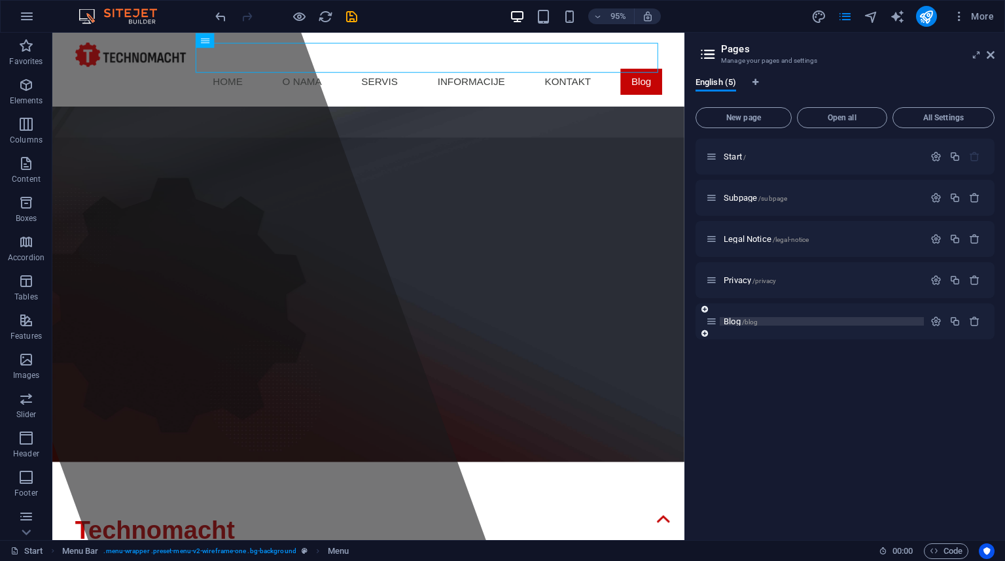
click at [742, 319] on span "/blog" at bounding box center [750, 322] width 16 height 7
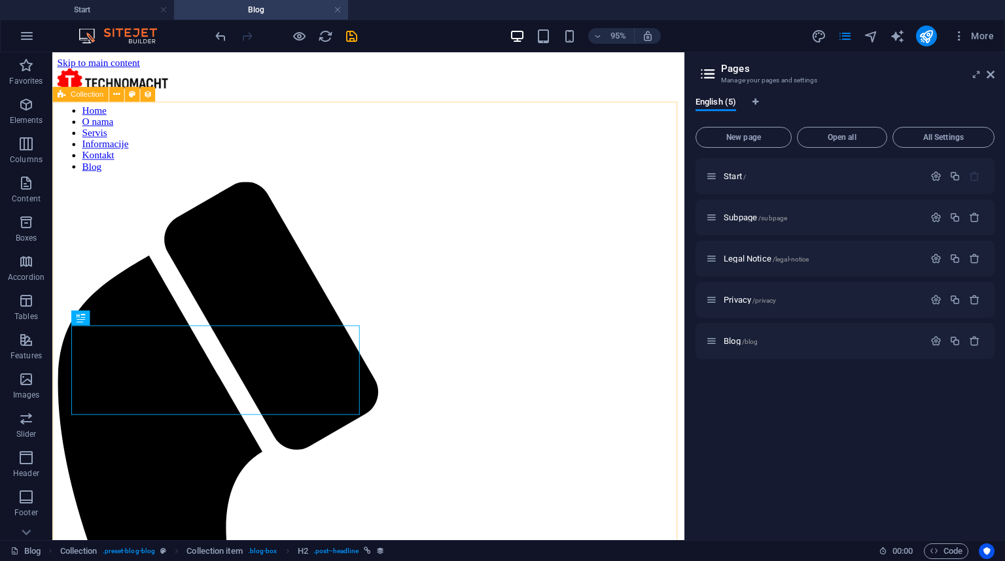
click at [65, 96] on div "Collection" at bounding box center [80, 94] width 56 height 15
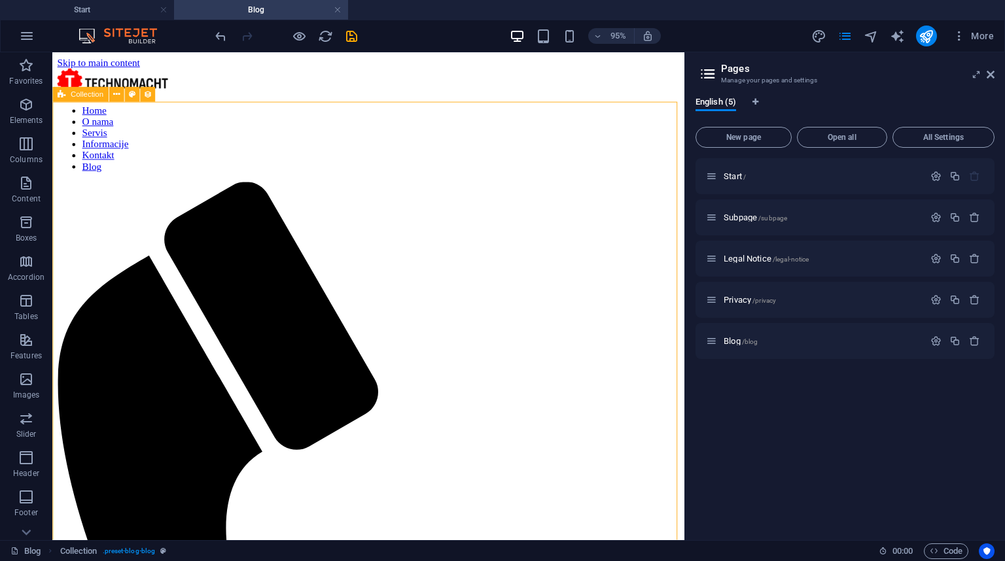
click at [65, 96] on div "Collection" at bounding box center [80, 94] width 56 height 15
select select "columns.publishing_date_DESC"
select select "columns.status"
select select "columns.publishing_date"
select select "past"
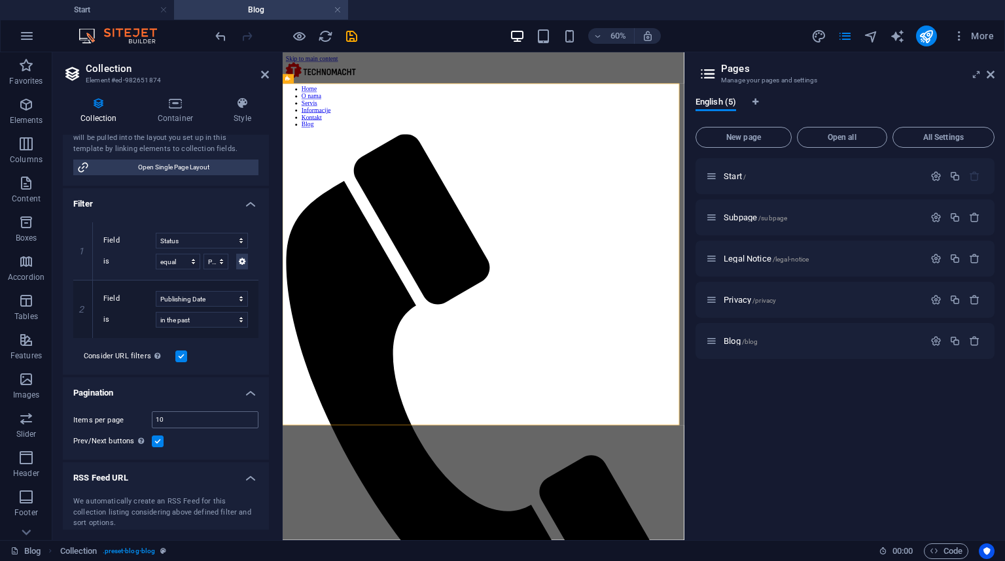
scroll to position [291, 0]
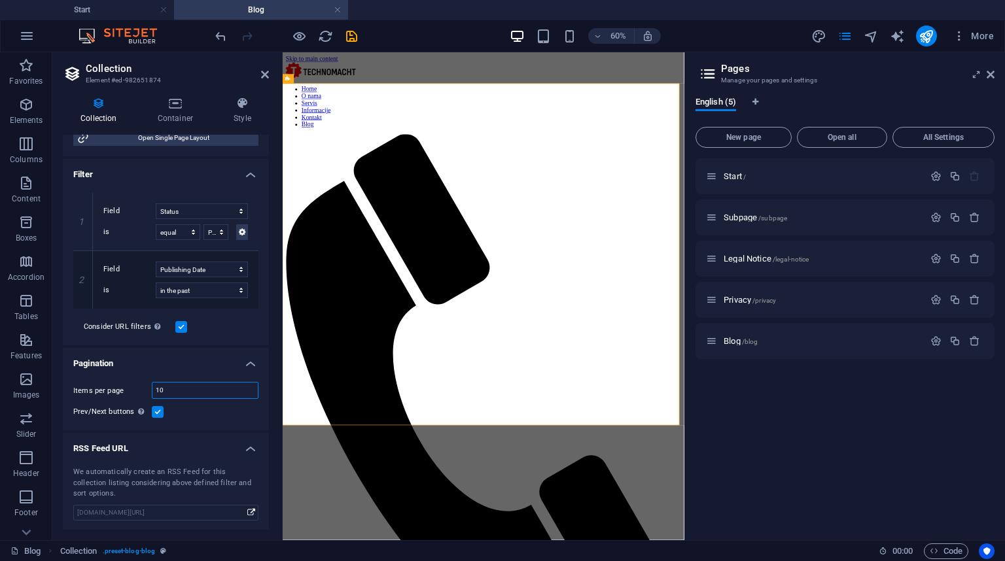
click at [177, 389] on input "10" at bounding box center [204, 391] width 105 height 16
click at [157, 413] on label at bounding box center [158, 412] width 12 height 12
click at [0, 0] on input "Prev/Next buttons Even if checked the pagination will not be displayed when the…" at bounding box center [0, 0] width 0 height 0
select select "columns.publishing_date_DESC"
select select "columns.status"
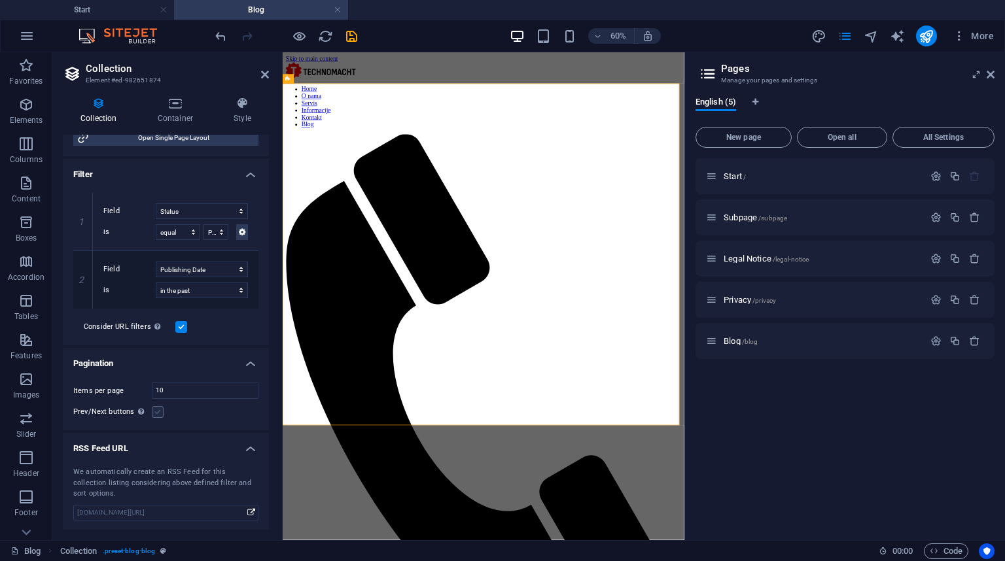
select select "columns.publishing_date"
select select "past"
select select "columns.publishing_date_DESC"
select select "columns.status"
select select "columns.publishing_date"
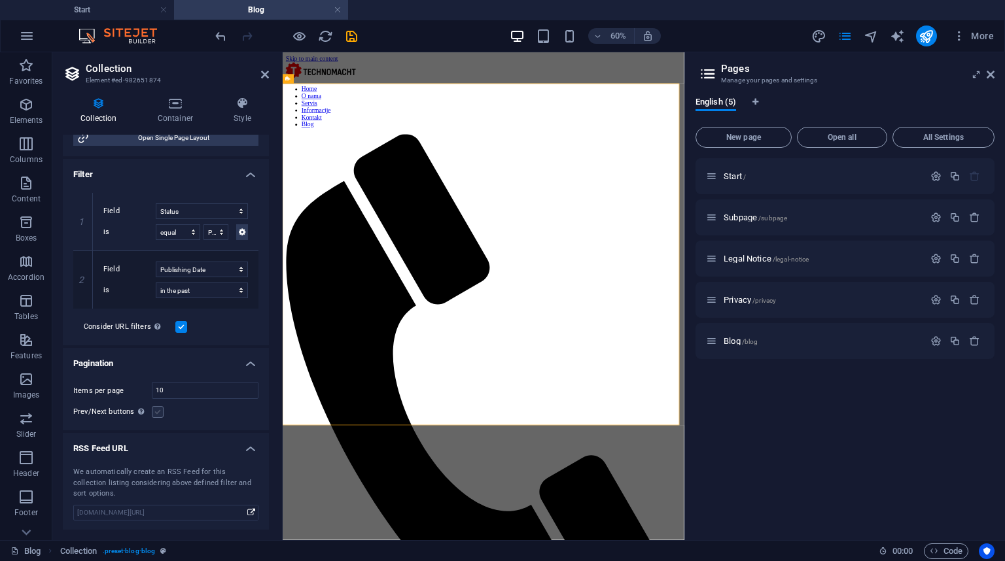
select select "past"
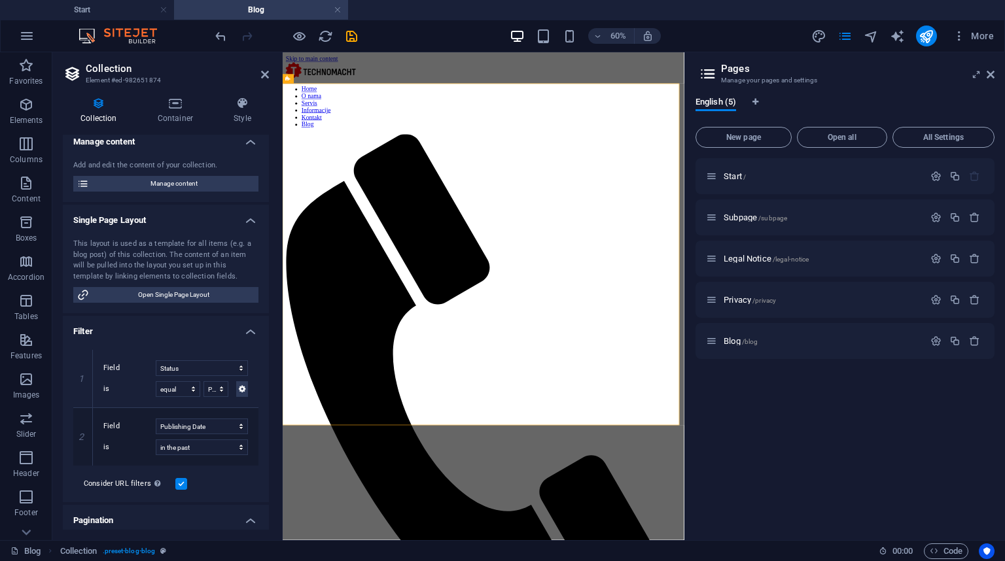
scroll to position [82, 0]
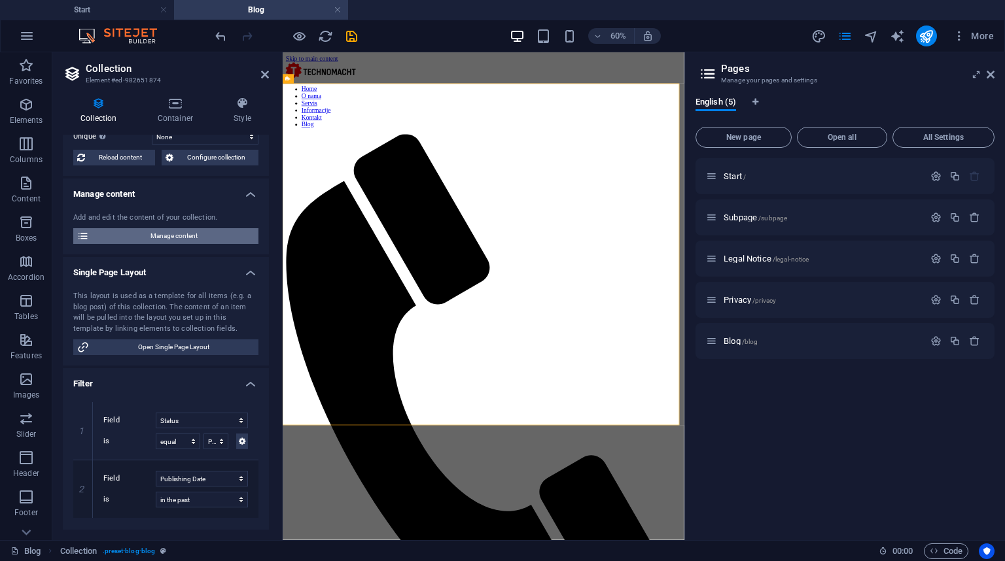
click at [167, 240] on span "Manage content" at bounding box center [174, 236] width 162 height 16
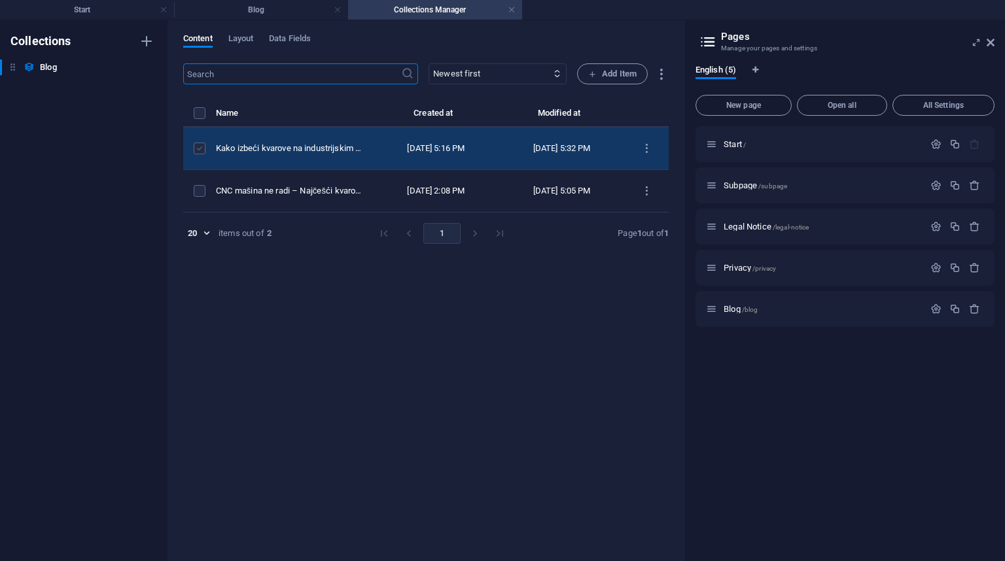
click at [201, 150] on label "items list" at bounding box center [200, 149] width 12 height 12
click at [0, 0] on input "items list" at bounding box center [0, 0] width 0 height 0
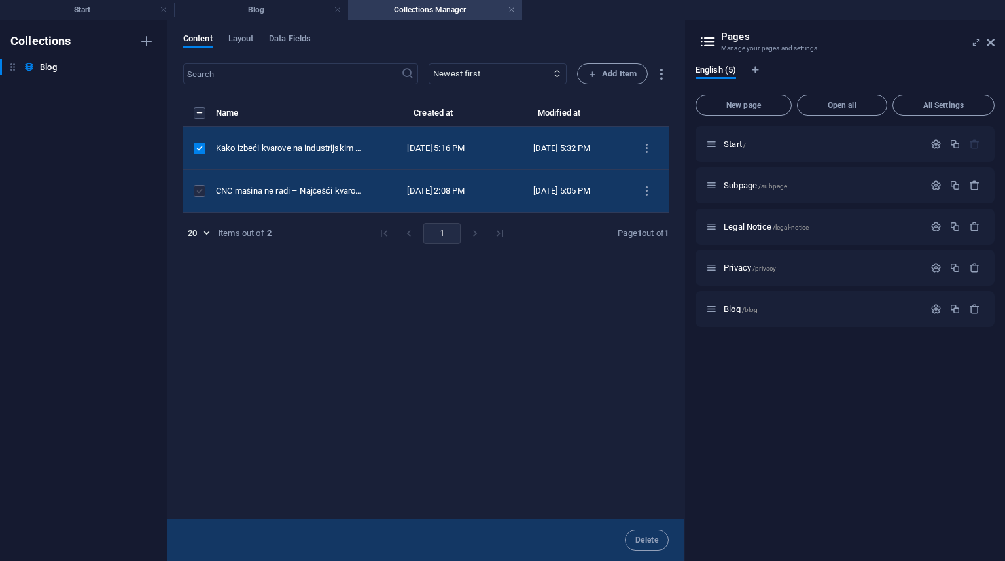
click at [200, 186] on label "items list" at bounding box center [200, 191] width 12 height 12
click at [0, 0] on input "items list" at bounding box center [0, 0] width 0 height 0
click at [200, 186] on label "items list" at bounding box center [200, 191] width 12 height 12
click at [0, 0] on input "items list" at bounding box center [0, 0] width 0 height 0
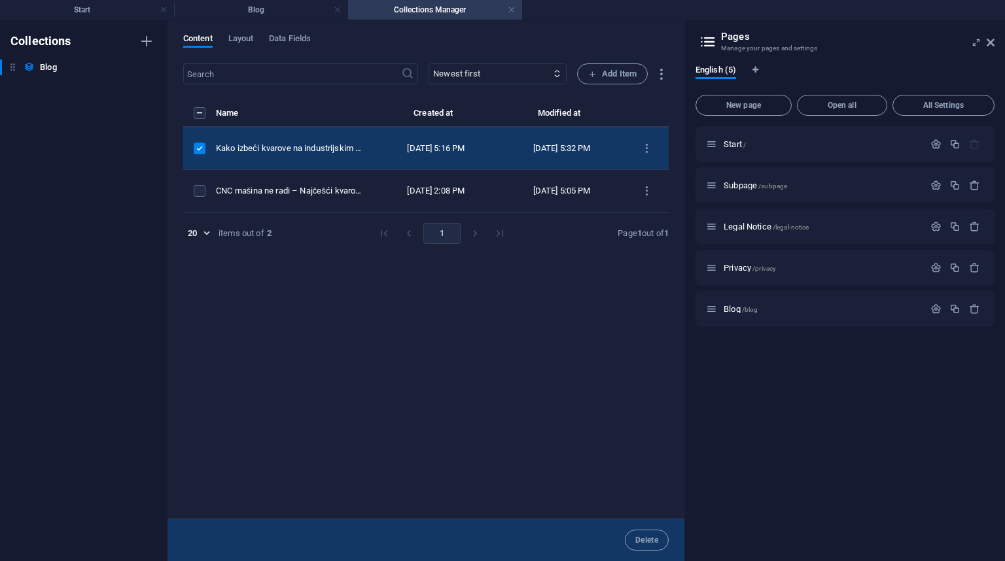
click at [195, 148] on label "items list" at bounding box center [200, 149] width 12 height 12
click at [0, 0] on input "items list" at bounding box center [0, 0] width 0 height 0
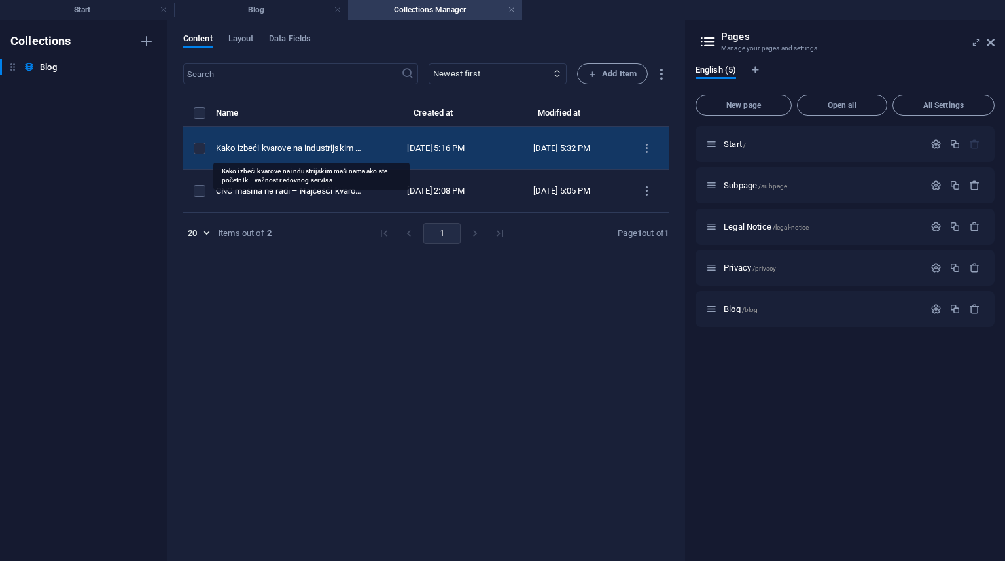
click at [332, 147] on div "Kako izbeći kvarove na industrijskim mašinama ako ste početnik – važnost redovn…" at bounding box center [289, 149] width 147 height 12
select select "Category 1"
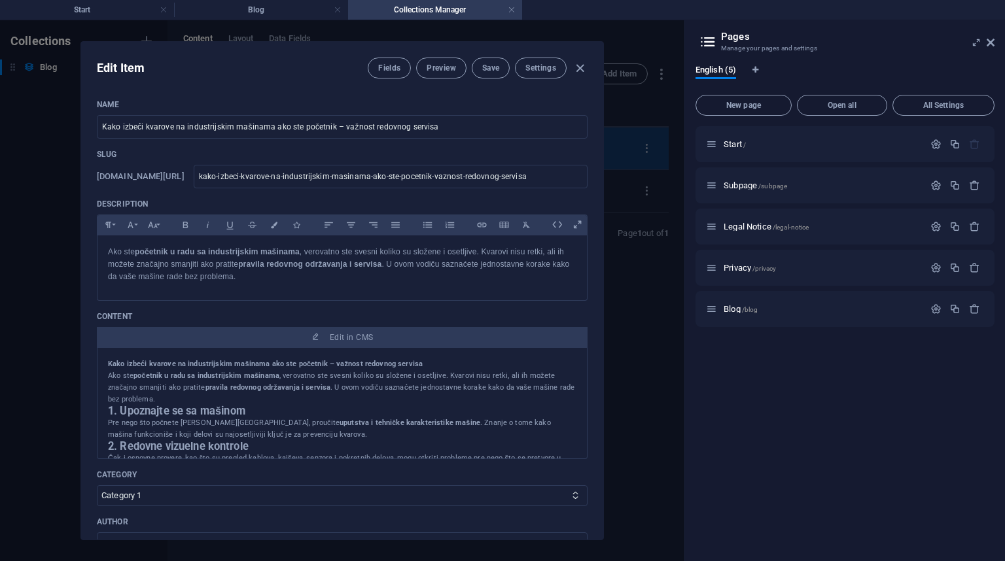
click at [332, 147] on div "Name Kako izbeći kvarove na industrijskim mašinama ako ste početnik – važnost r…" at bounding box center [342, 506] width 491 height 814
click at [385, 75] on button "Fields" at bounding box center [389, 68] width 43 height 21
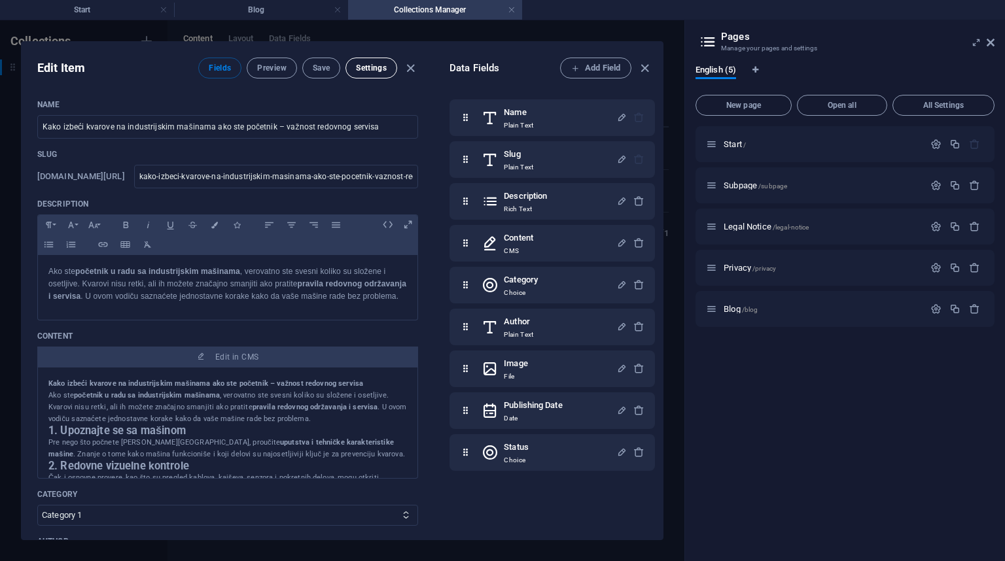
click at [366, 68] on span "Settings" at bounding box center [371, 68] width 31 height 10
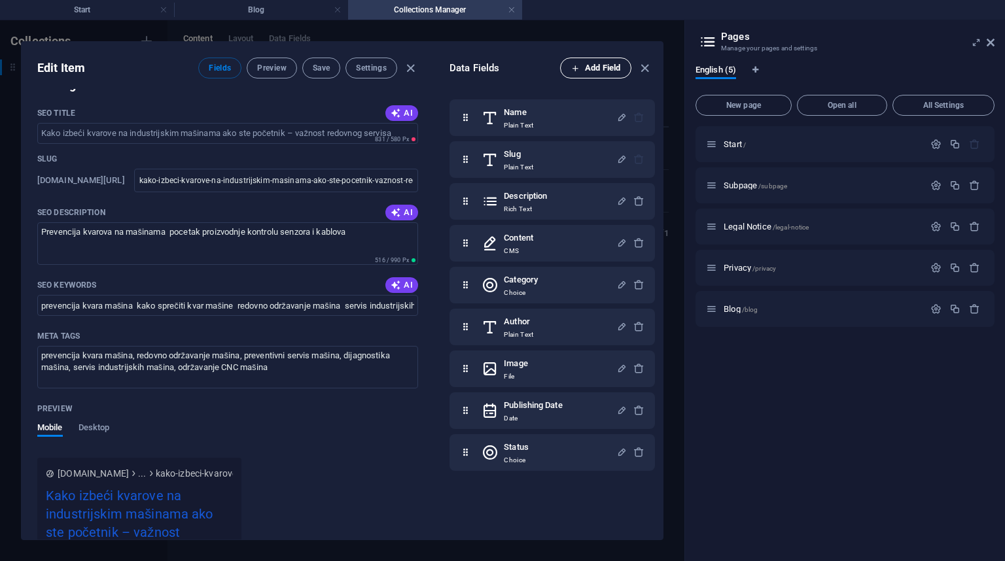
click at [595, 63] on span "Add Field" at bounding box center [595, 68] width 49 height 16
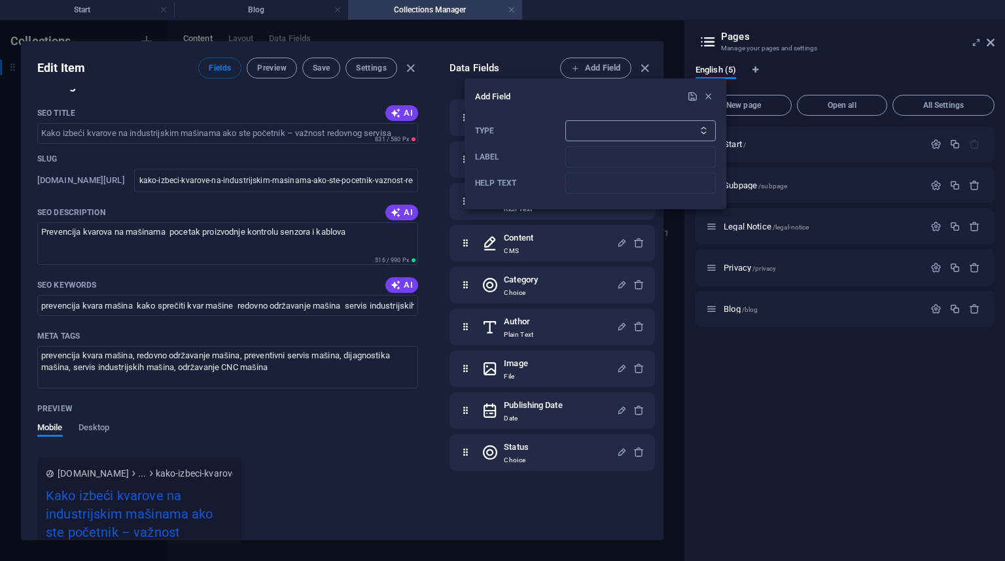
click at [589, 135] on select "Plain Text Link CMS Rich Text File Multiple Files Checkbox Choice Date Number" at bounding box center [640, 130] width 150 height 21
click at [424, 79] on div at bounding box center [502, 280] width 1005 height 561
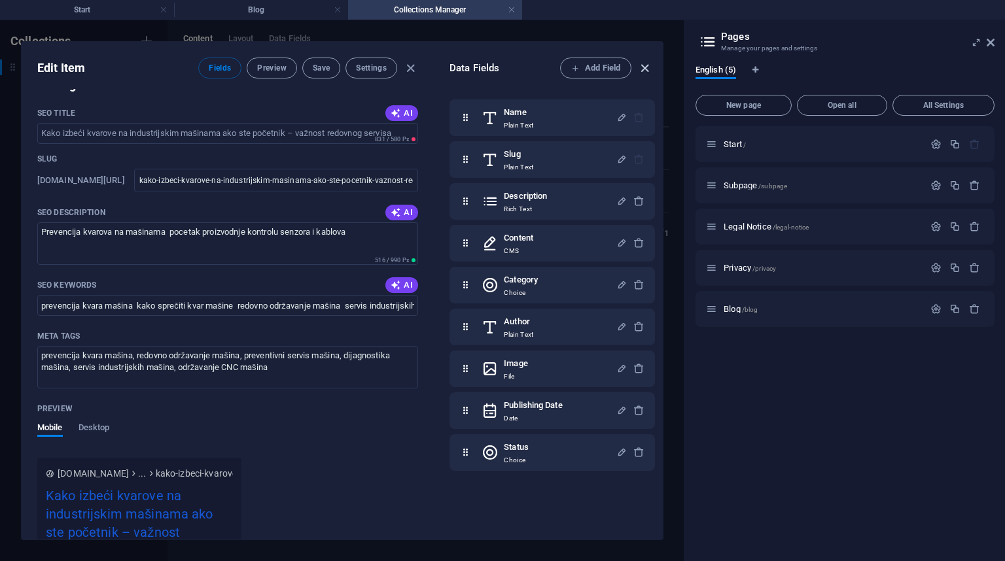
click at [644, 67] on icon "button" at bounding box center [644, 68] width 15 height 15
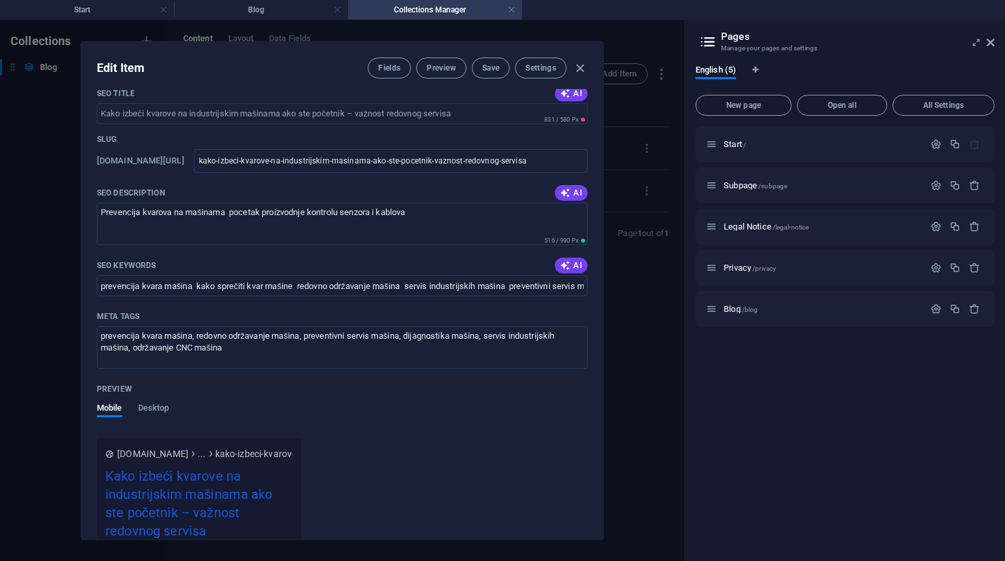
scroll to position [841, 0]
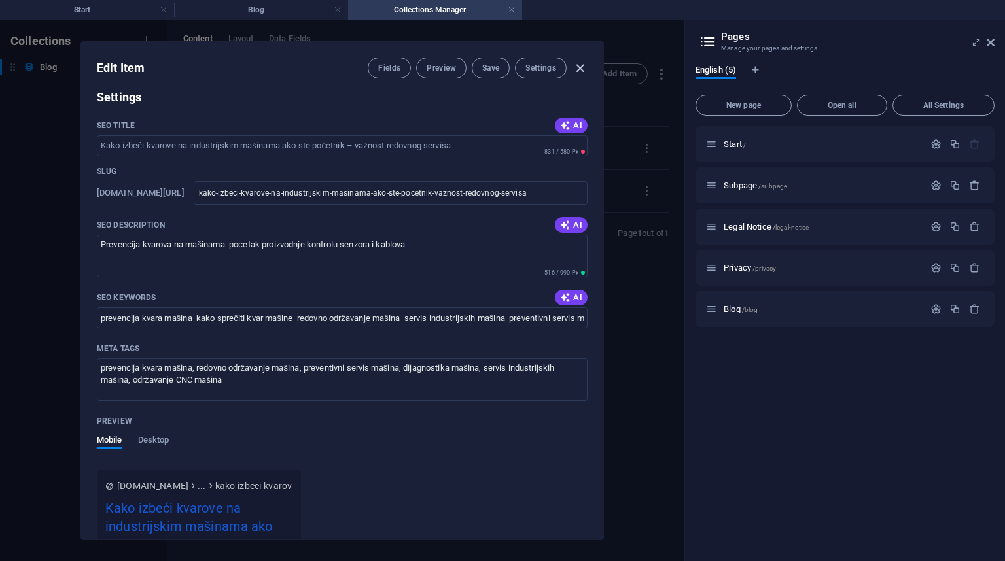
click at [578, 66] on icon "button" at bounding box center [579, 68] width 15 height 15
type input "[DATE]"
type input "kako-izbeci-kvarove-na-industrijskim-masinama-ako-ste-pocetnik-vaznost-redovnog…"
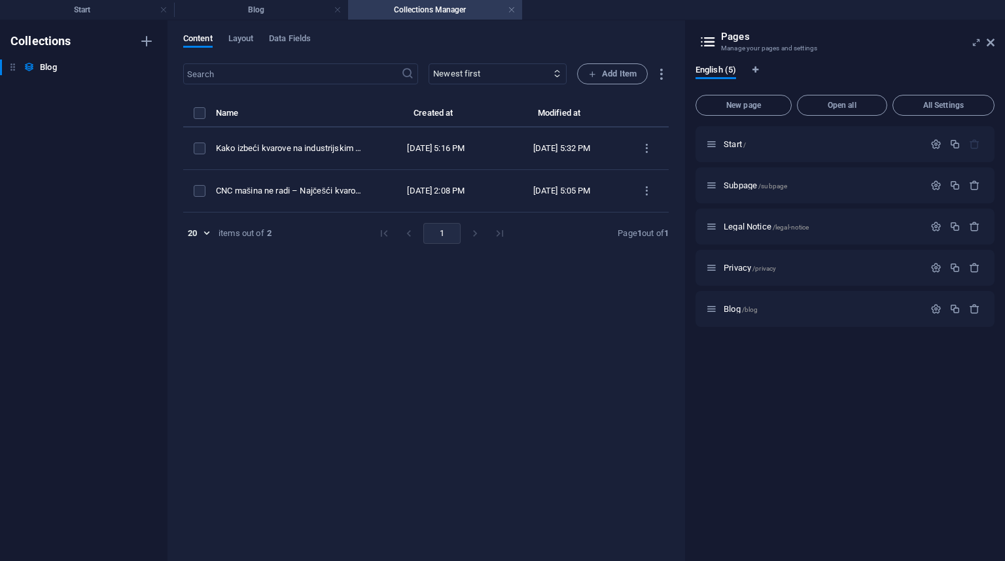
scroll to position [712, 0]
click at [262, 9] on h4 "Blog" at bounding box center [261, 10] width 174 height 14
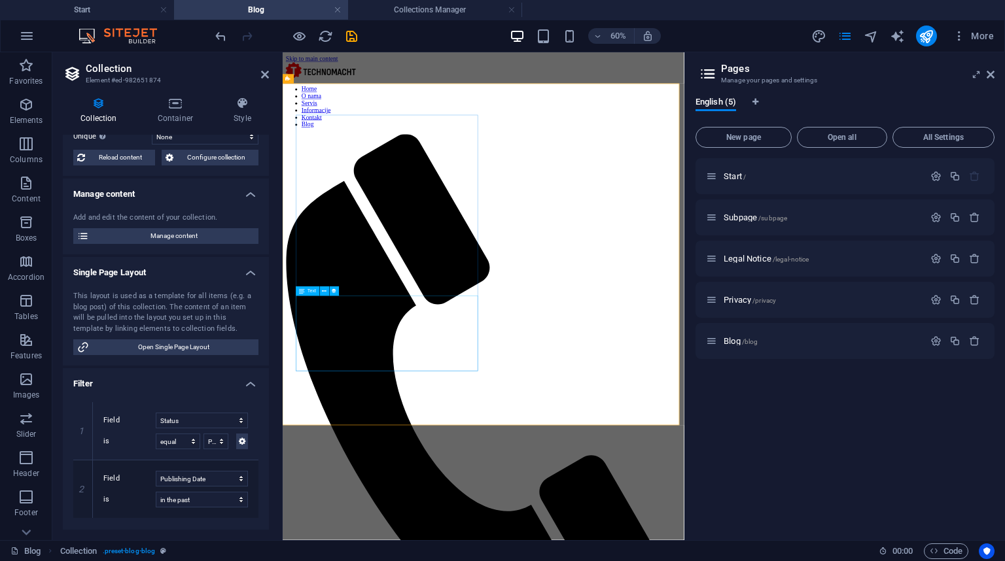
select select "description"
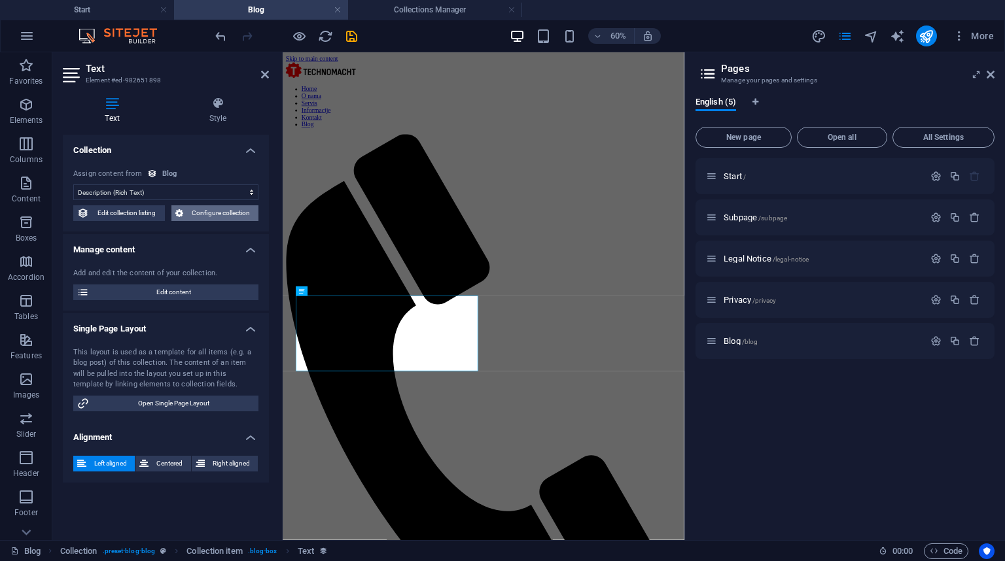
click at [198, 218] on span "Configure collection" at bounding box center [221, 213] width 68 height 16
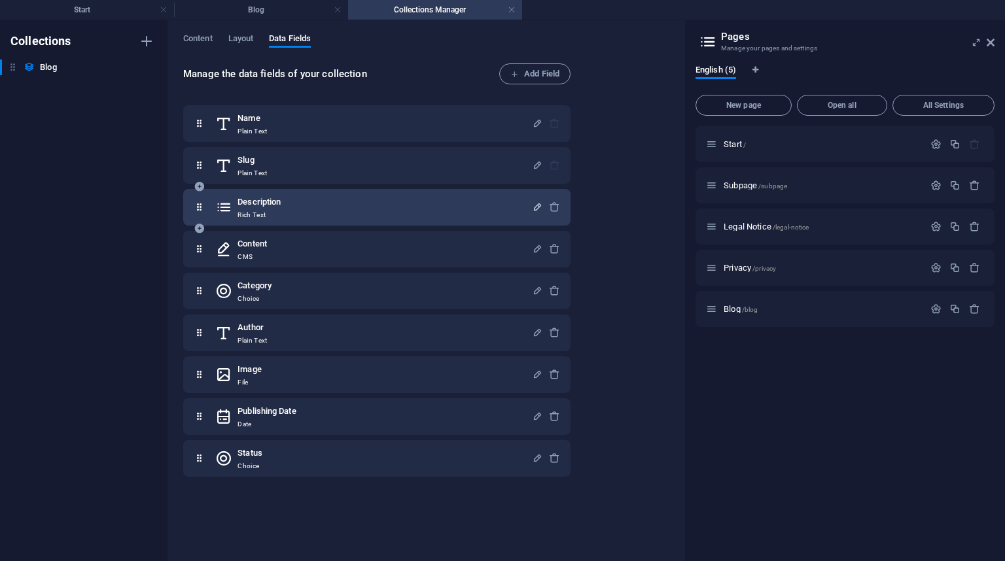
click at [534, 204] on icon "button" at bounding box center [537, 206] width 11 height 11
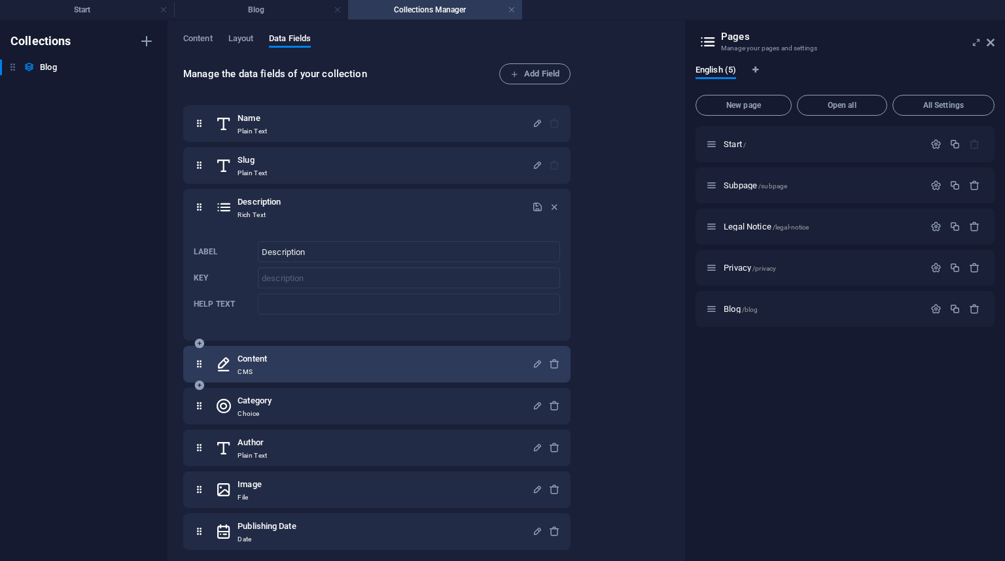
click at [293, 360] on div "Content CMS" at bounding box center [373, 364] width 317 height 26
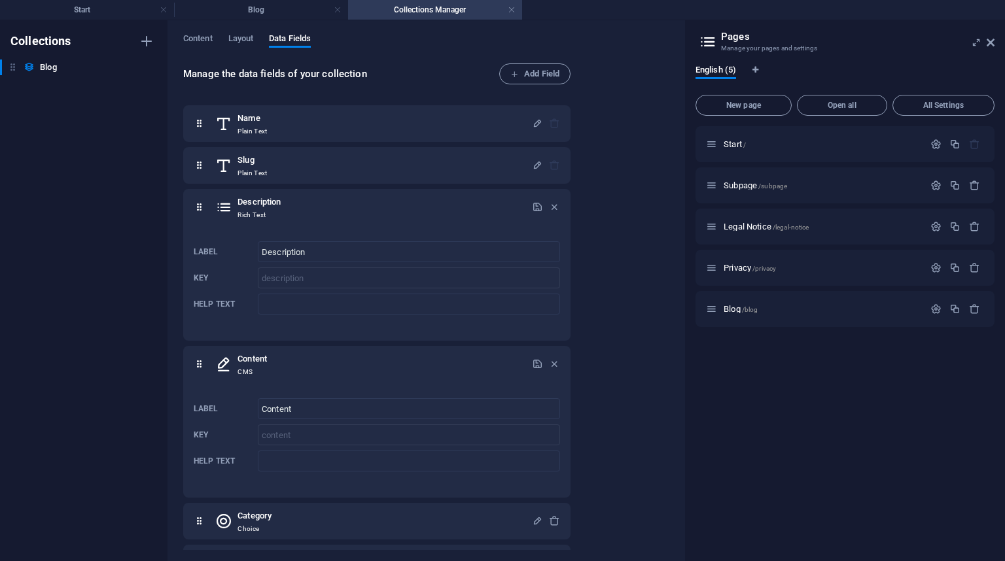
click at [97, 351] on div "Collections Blog Blog" at bounding box center [83, 290] width 167 height 541
click at [249, 3] on h4 "Blog" at bounding box center [261, 10] width 174 height 14
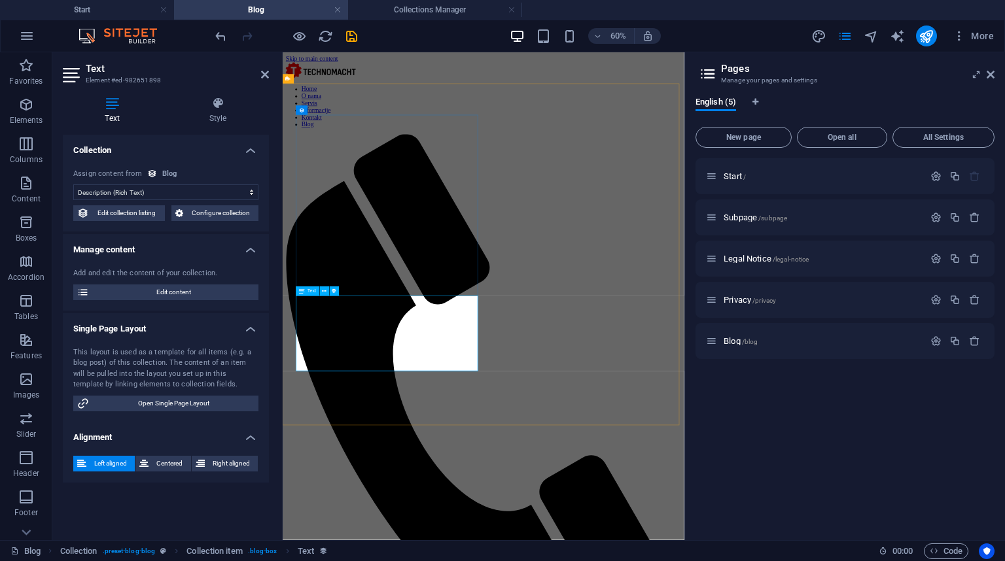
click at [183, 353] on div "This layout is used as a template for all items (e.g. a blog post) of this coll…" at bounding box center [165, 368] width 185 height 43
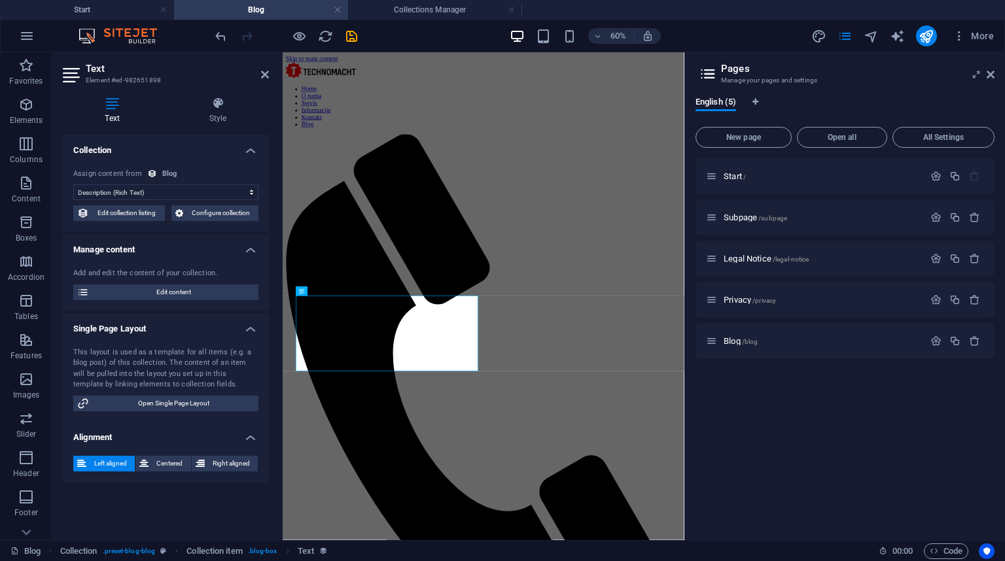
click at [183, 353] on div "This layout is used as a template for all items (e.g. a blog post) of this coll…" at bounding box center [165, 368] width 185 height 43
click at [202, 290] on span "Edit content" at bounding box center [174, 293] width 162 height 16
select select "Category 2"
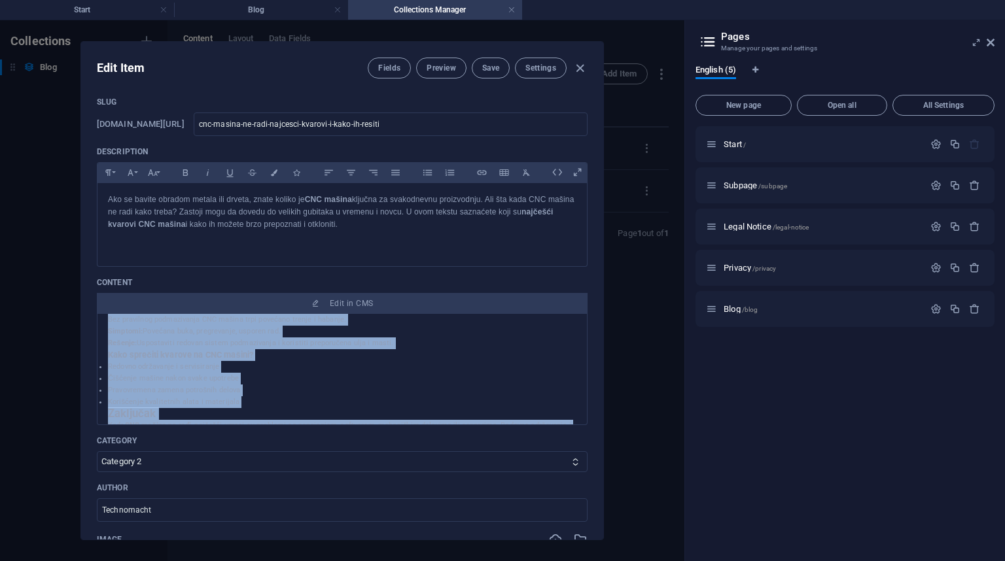
scroll to position [687, 0]
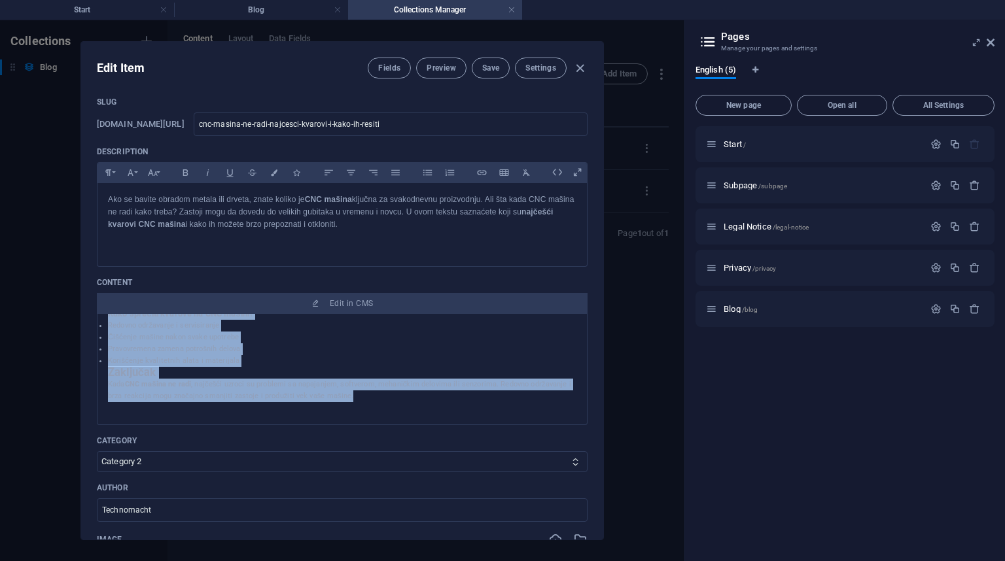
drag, startPoint x: 107, startPoint y: 347, endPoint x: 358, endPoint y: 417, distance: 260.7
click at [358, 402] on div "1. Problemi sa napajanjem Jedan od prvih razloga zašto CNC mašina ne radi jeste…" at bounding box center [342, 19] width 468 height 765
copy div "1. Problemi sa napajanjem Jedan od prvih razloga zašto CNC mašina ne radi jeste…"
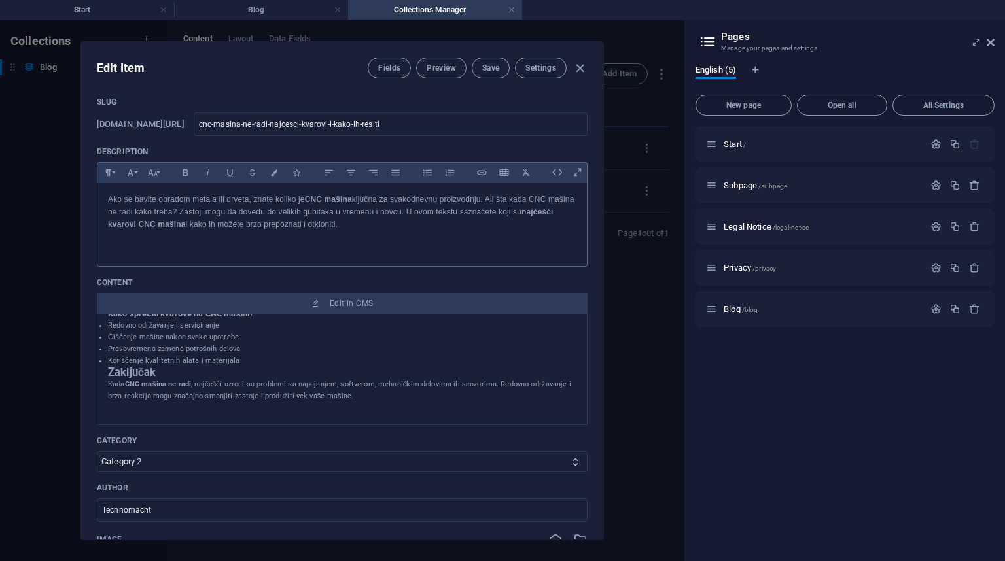
click at [377, 232] on p "Ako se bavite obradom metala ili drveta, znate koliko je CNC mašina ključna za …" at bounding box center [342, 213] width 468 height 38
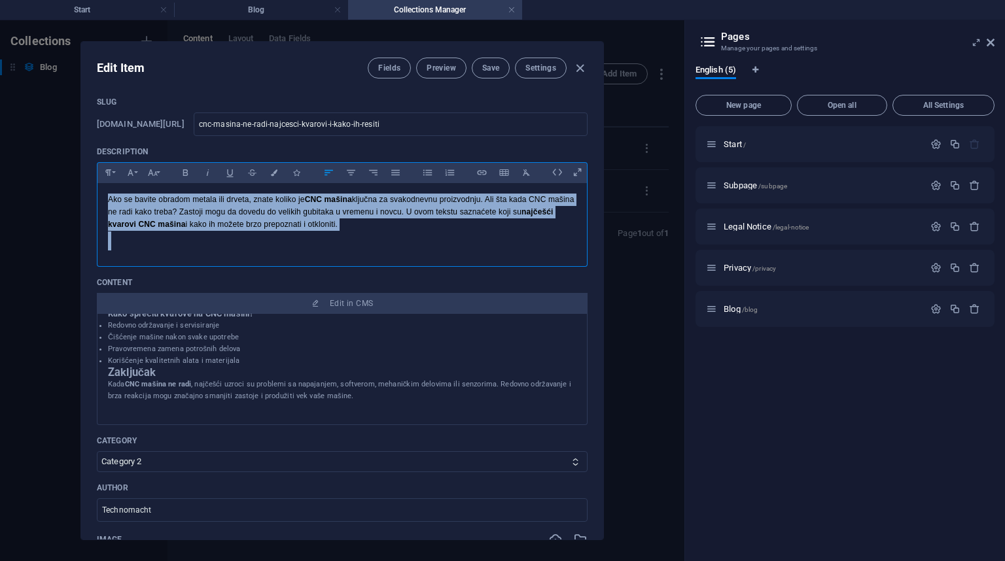
click at [377, 232] on p "Ako se bavite obradom metala ili drveta, znate koliko je CNC mašina ključna za …" at bounding box center [342, 213] width 468 height 38
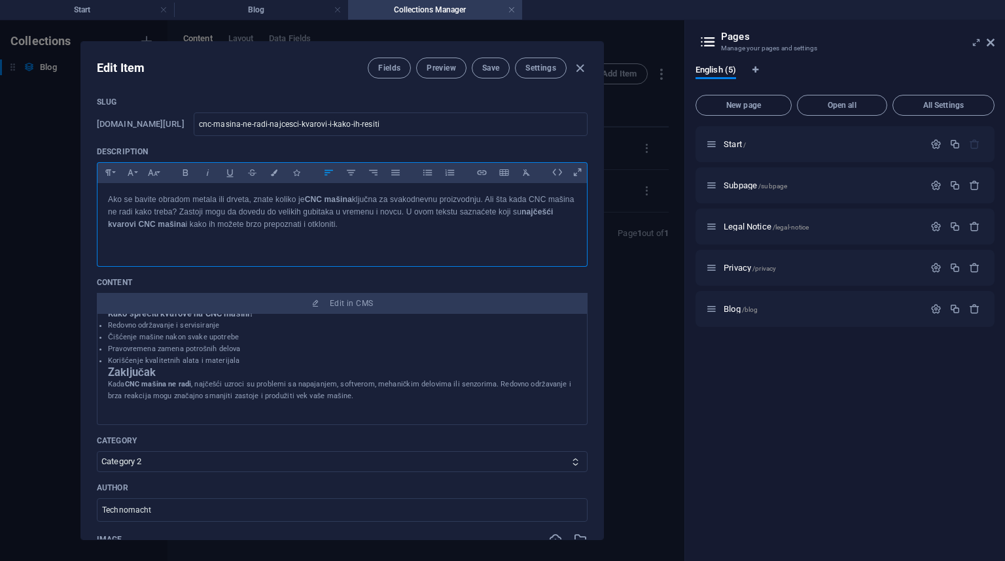
scroll to position [738, 0]
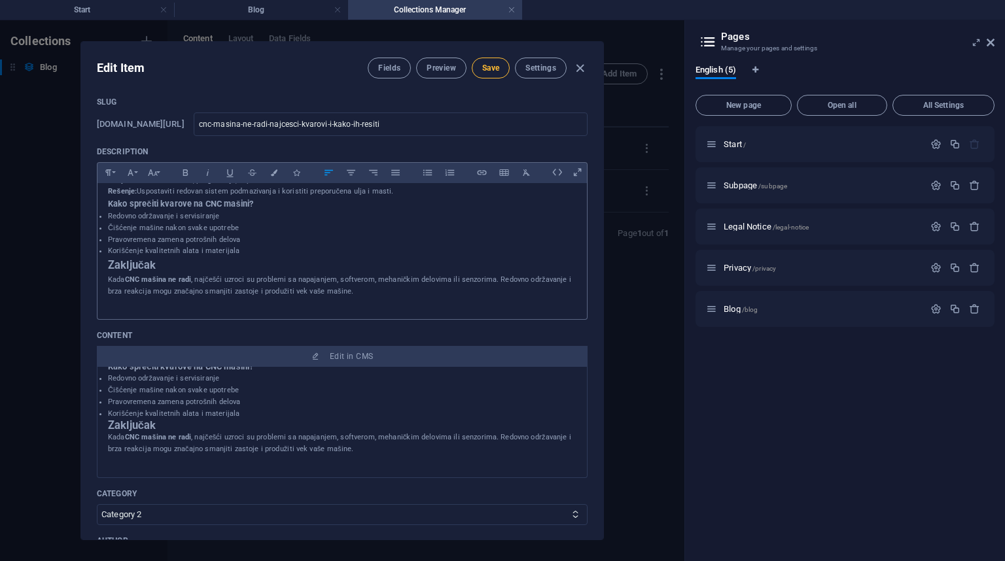
click at [487, 69] on span "Save" at bounding box center [490, 68] width 17 height 10
click at [486, 65] on span "Save" at bounding box center [490, 68] width 17 height 10
click at [576, 66] on icon "button" at bounding box center [579, 68] width 15 height 15
type input "[DATE]"
type input "cnc-masina-ne-radi-najcesci-kvarovi-i-kako-ih-resiti"
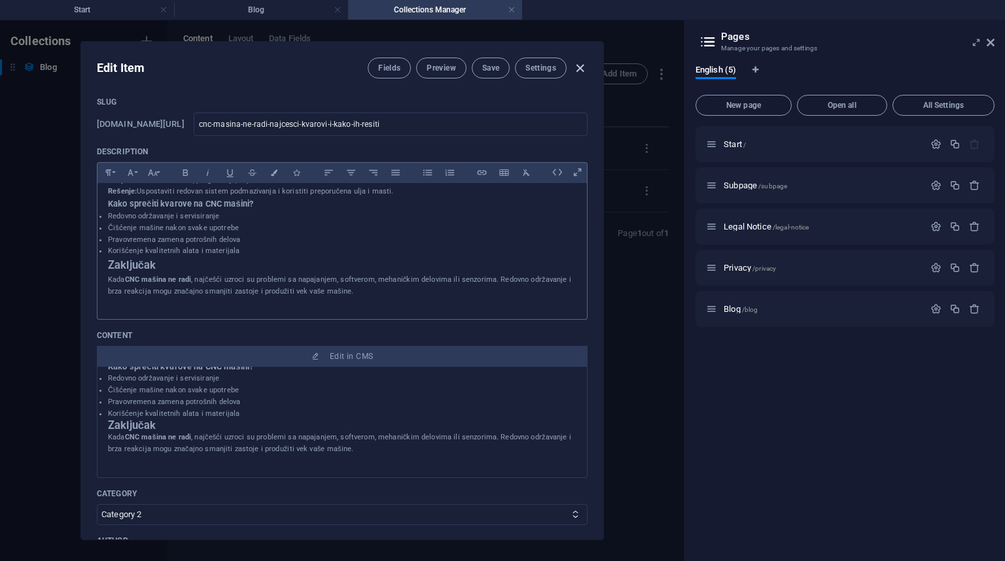
scroll to position [0, 0]
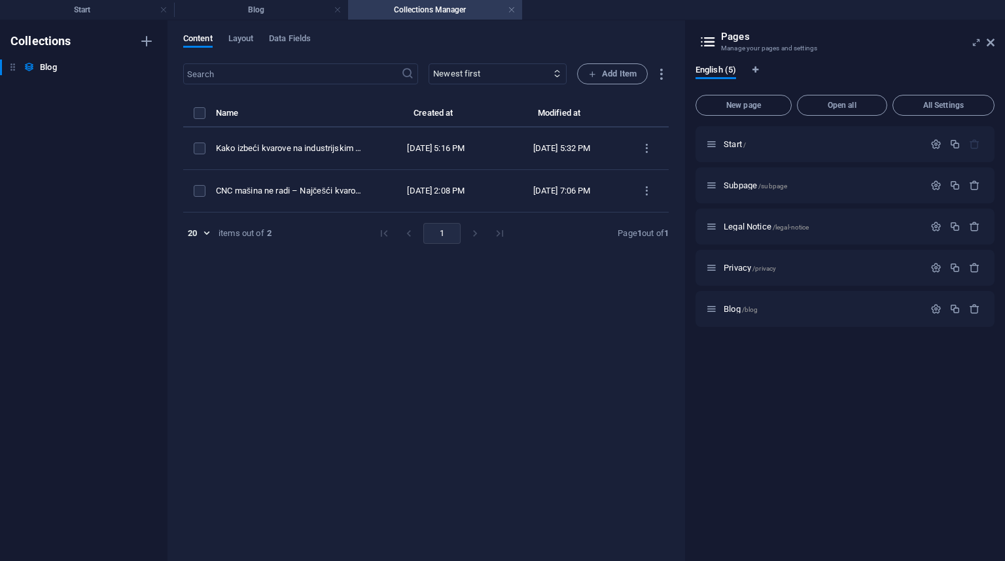
click at [296, 23] on div "Content Layout Data Fields ​ Newest first Oldest first Last modified Name (asce…" at bounding box center [425, 290] width 517 height 541
click at [294, 16] on h4 "Blog" at bounding box center [261, 10] width 174 height 14
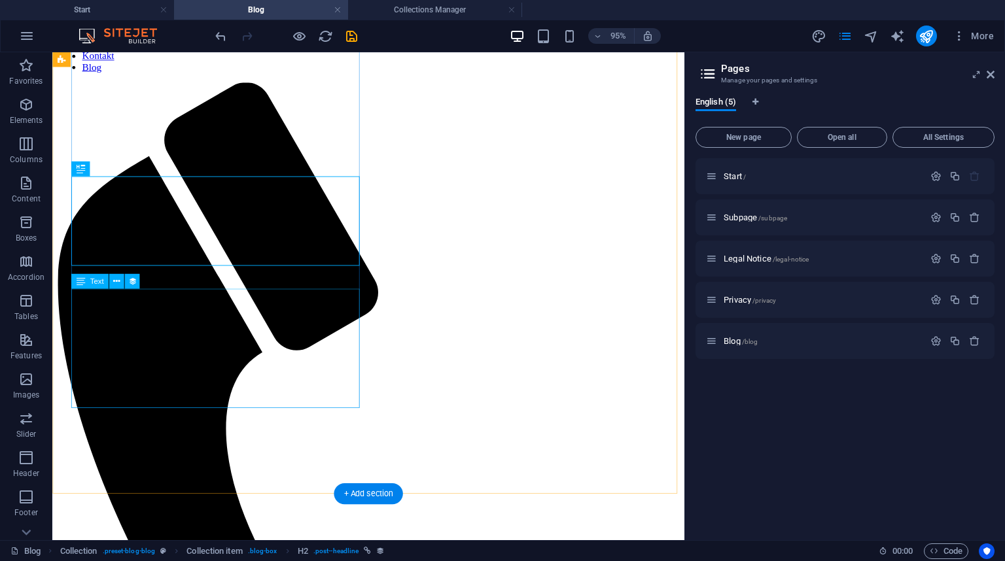
scroll to position [157, 0]
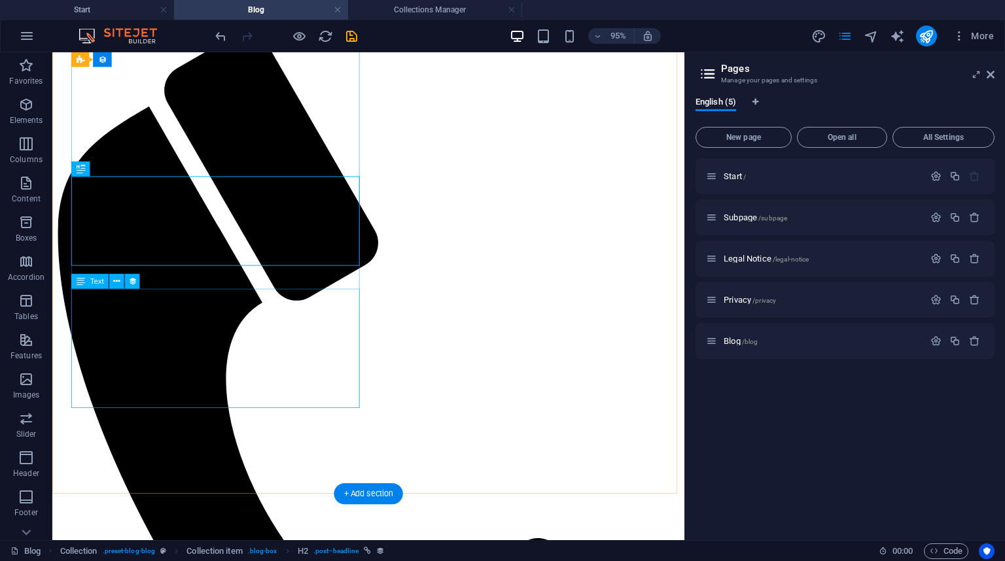
select select "description"
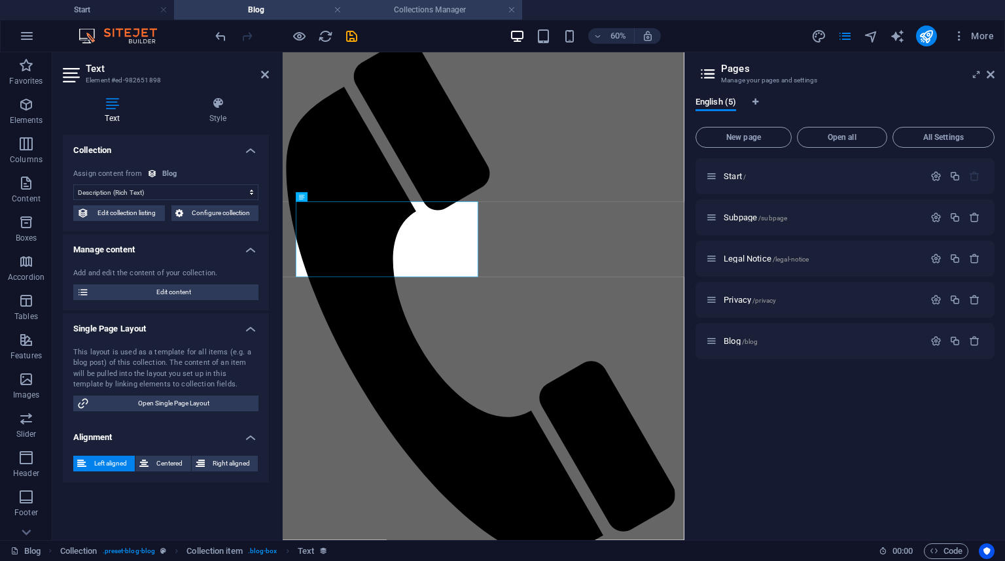
click at [411, 3] on h4 "Collections Manager" at bounding box center [435, 10] width 174 height 14
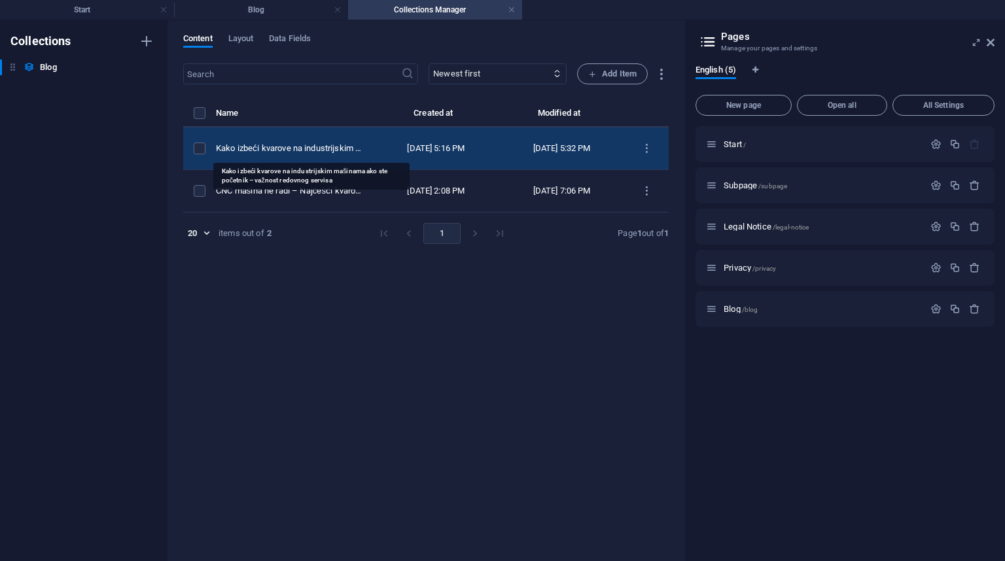
click at [318, 145] on div "Kako izbeći kvarove na industrijskim mašinama ako ste početnik – važnost redovn…" at bounding box center [289, 149] width 147 height 12
select select "Category 1"
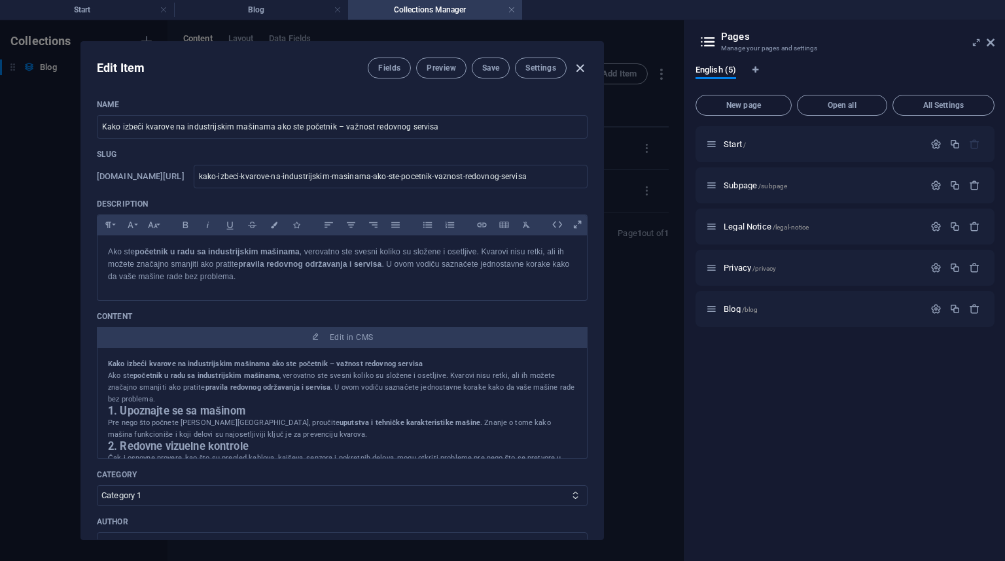
click at [575, 69] on icon "button" at bounding box center [579, 68] width 15 height 15
type input "[DATE]"
type input "kako-izbeci-kvarove-na-industrijskim-masinama-ako-ste-pocetnik-vaznost-redovnog…"
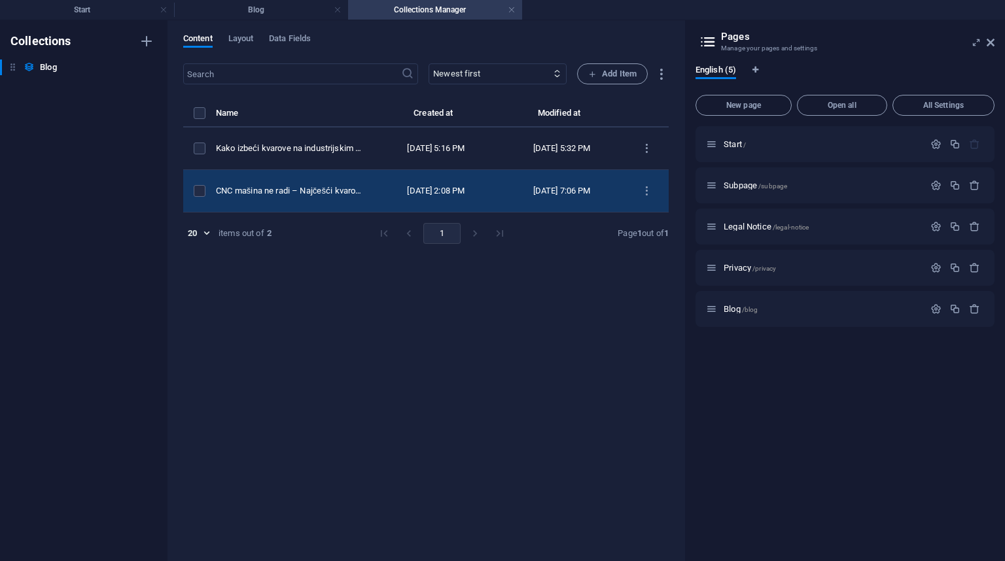
click at [343, 188] on div "CNC mašina ne radi – Najčešći kvarovi i kako ih rešiti" at bounding box center [289, 191] width 147 height 12
select select "Category 2"
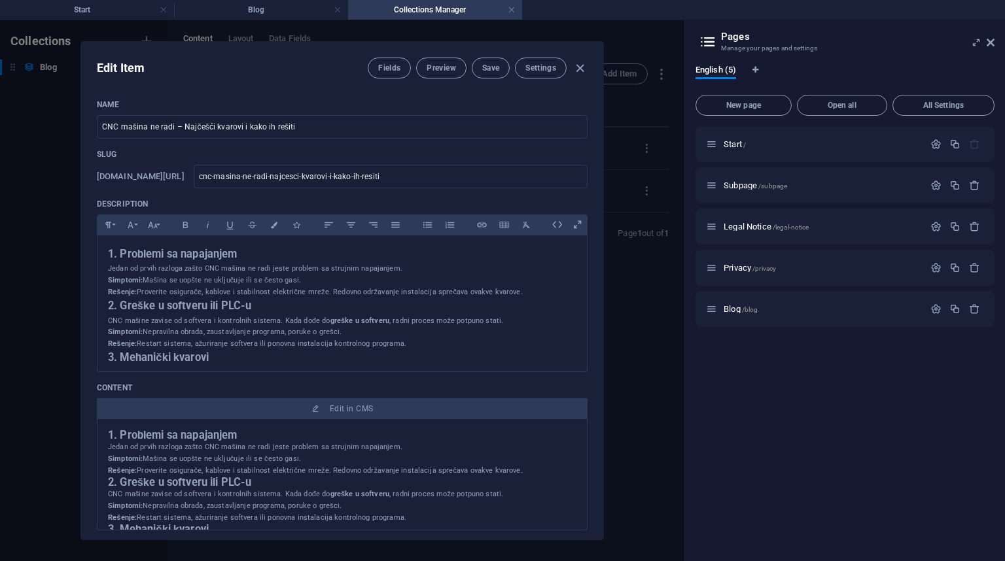
click at [42, 167] on div "Edit Item Fields Preview Save Settings Name CNC mašina ne radi – Najčešći kvaro…" at bounding box center [342, 290] width 684 height 541
type input "[DATE]"
type input "cnc-masina-ne-radi-najcesci-kvarovi-i-kako-ih-resiti"
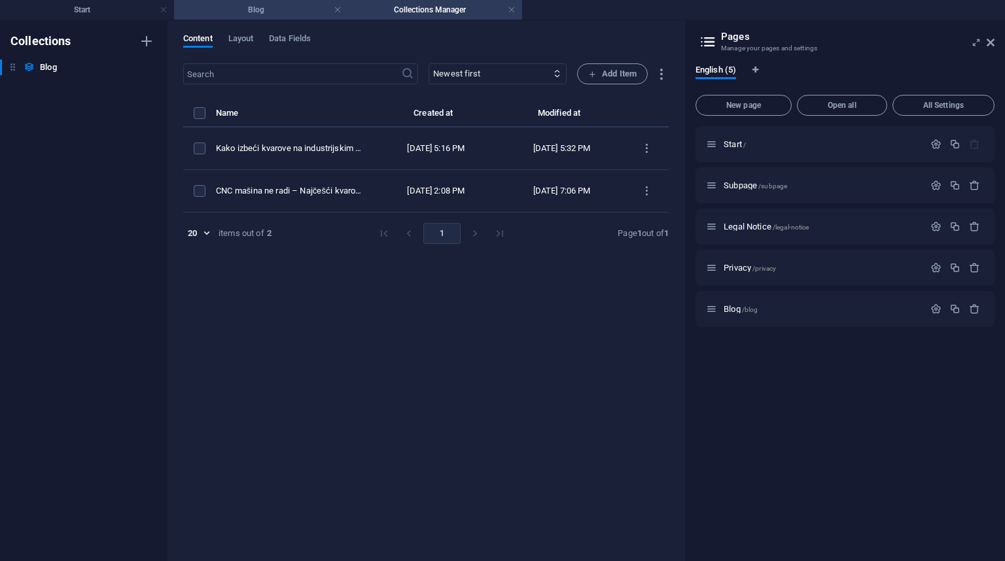
click at [264, 10] on h4 "Blog" at bounding box center [261, 10] width 174 height 14
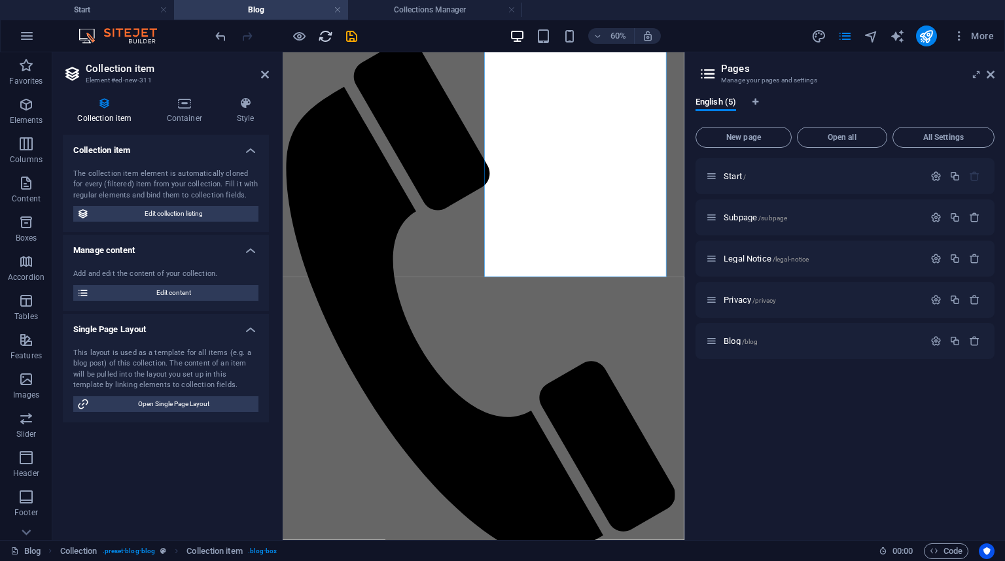
click at [323, 39] on icon "reload" at bounding box center [325, 36] width 15 height 15
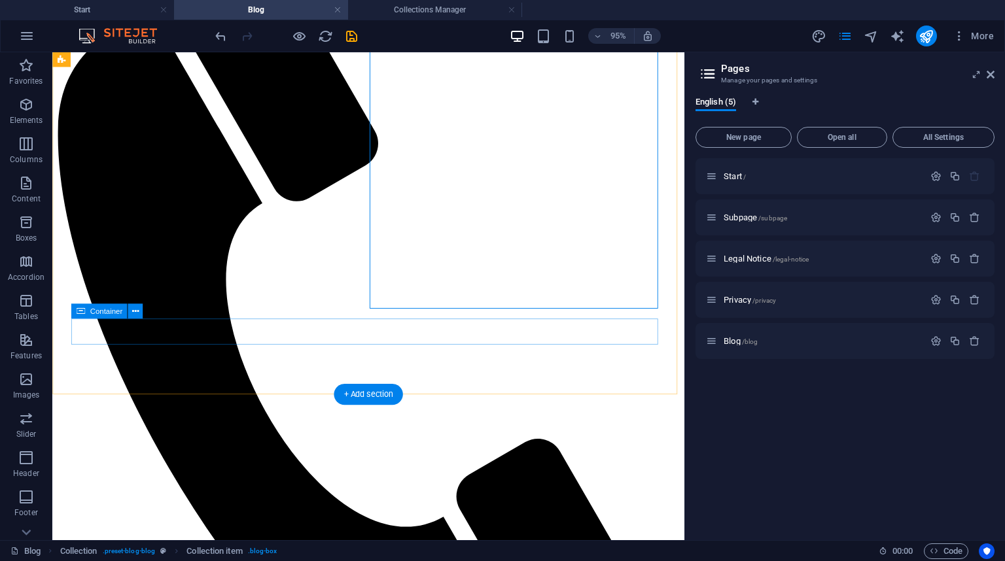
scroll to position [314, 0]
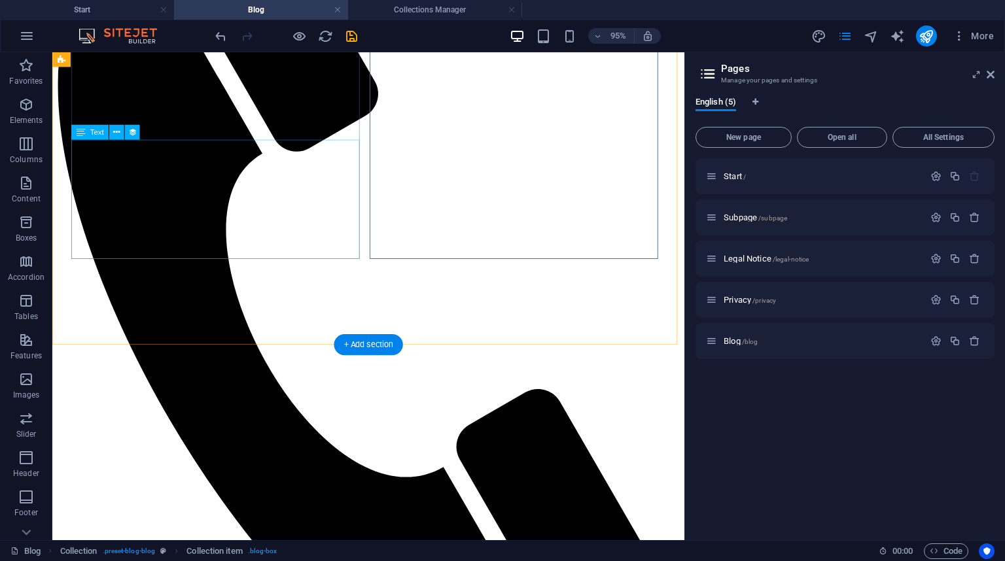
select select "description"
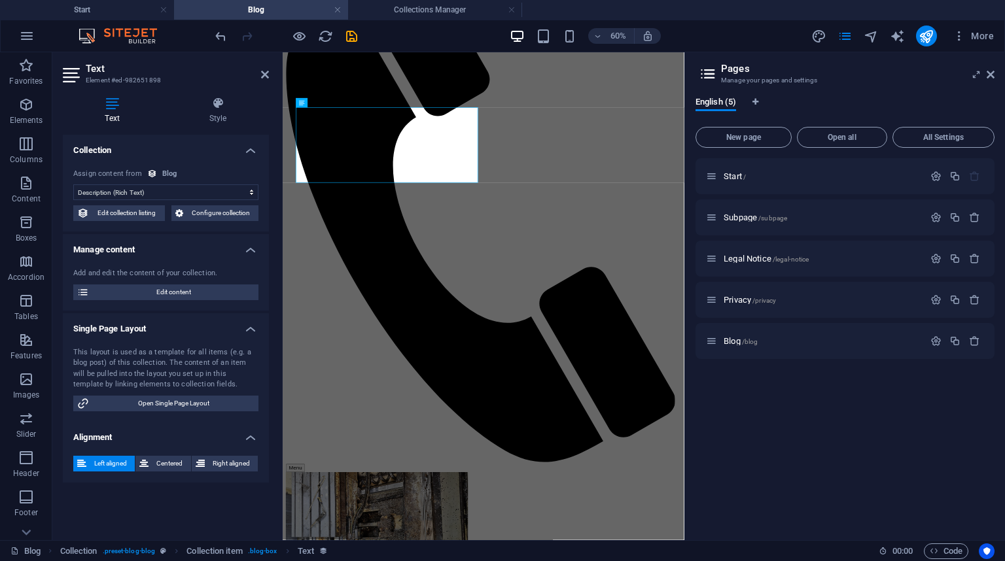
scroll to position [313, 0]
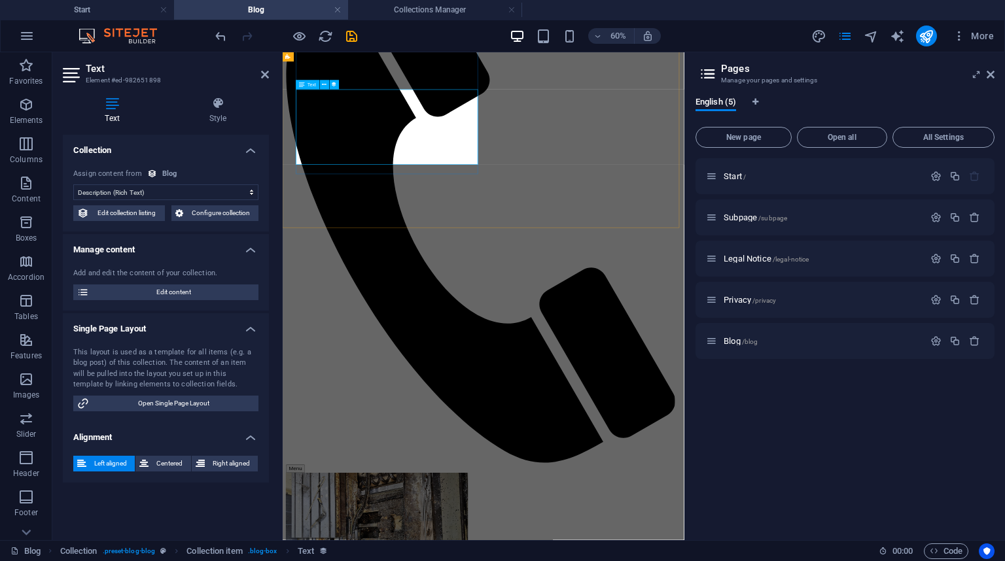
click at [191, 287] on span "Edit content" at bounding box center [174, 293] width 162 height 16
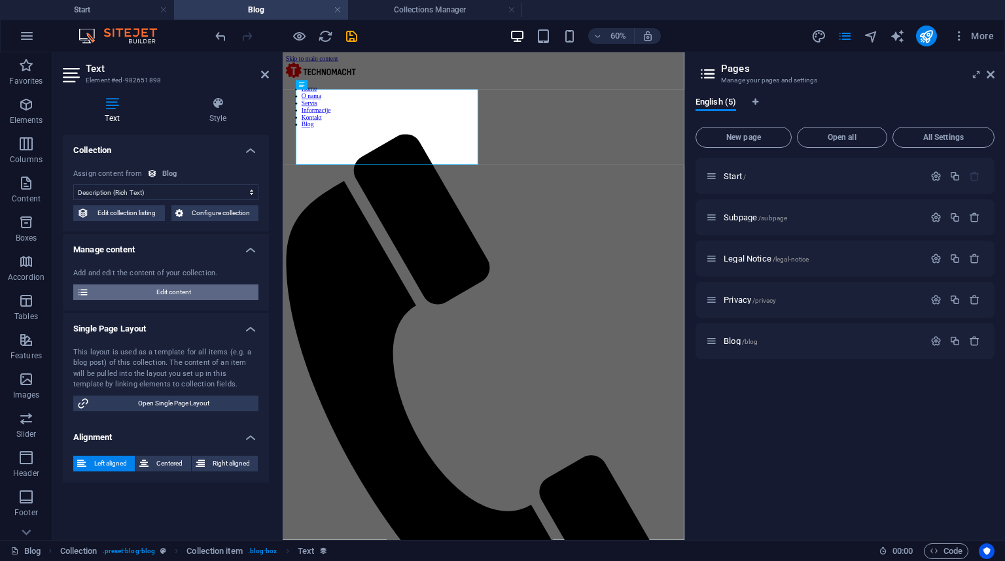
select select "Category 2"
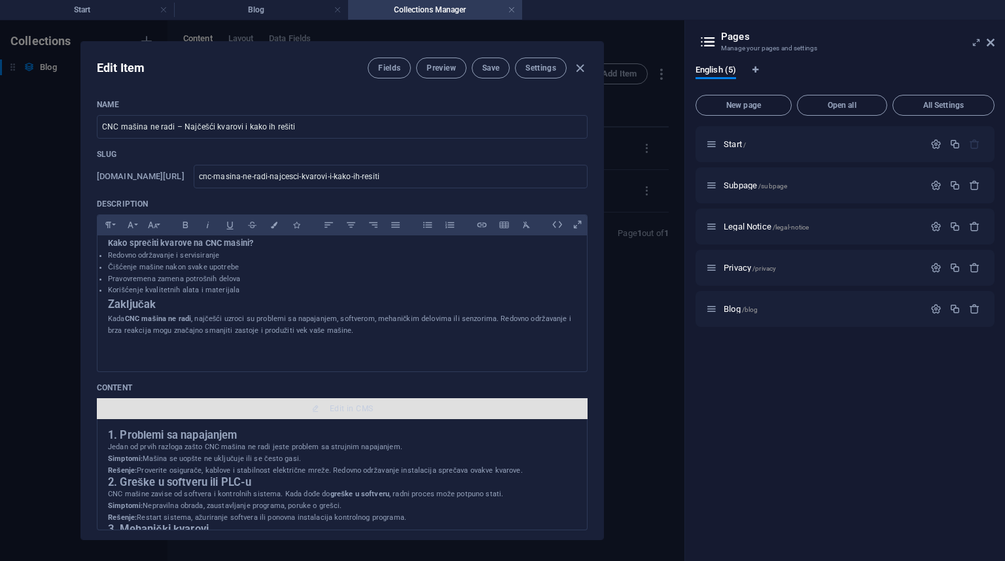
scroll to position [209, 0]
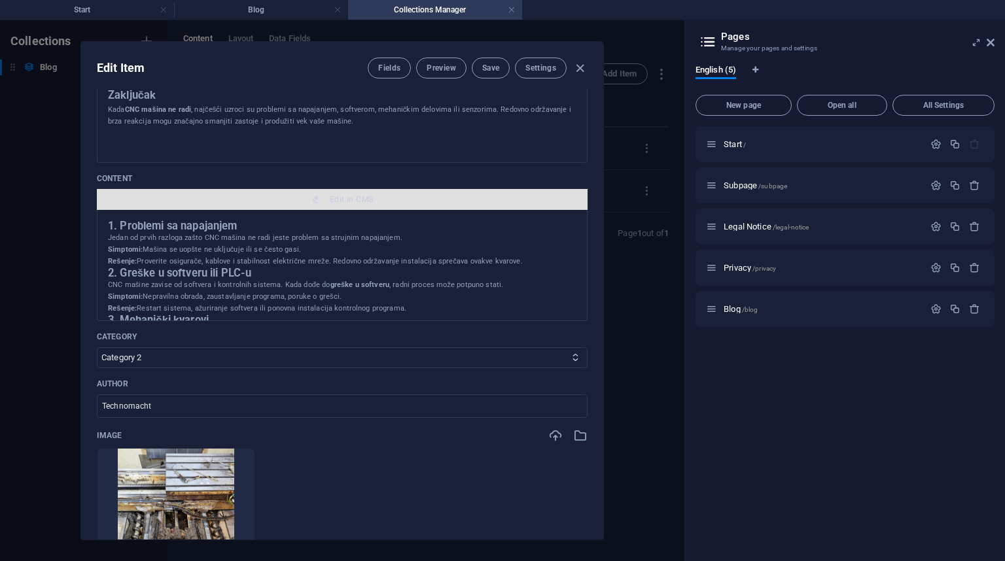
click at [314, 203] on icon "button" at bounding box center [315, 200] width 8 height 8
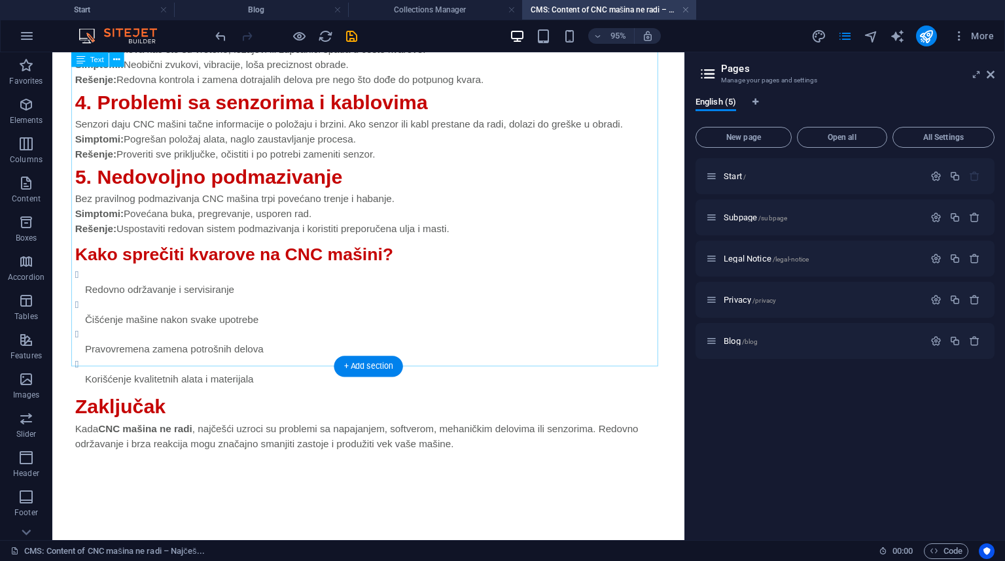
scroll to position [1173, 0]
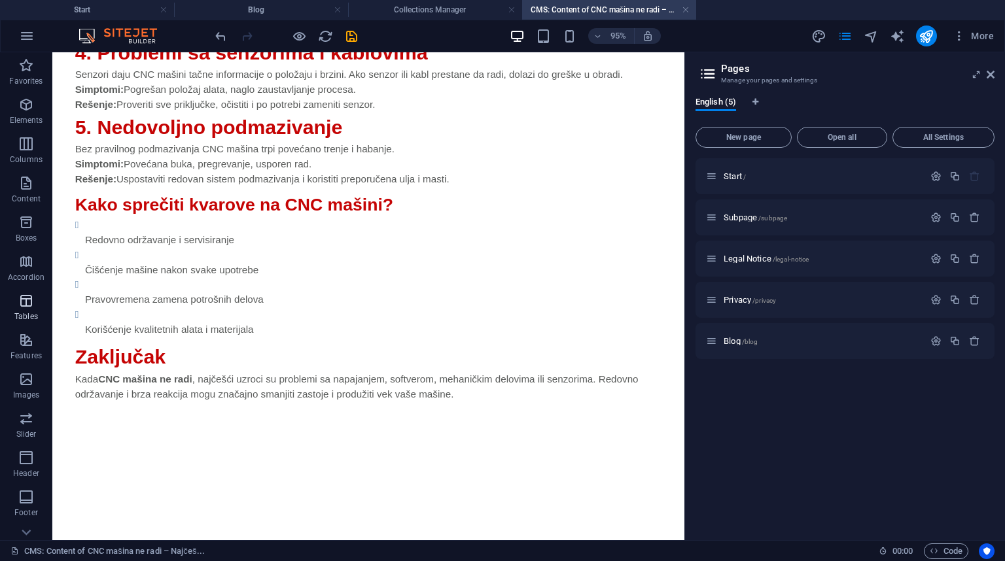
click at [33, 309] on span "Tables" at bounding box center [26, 308] width 52 height 31
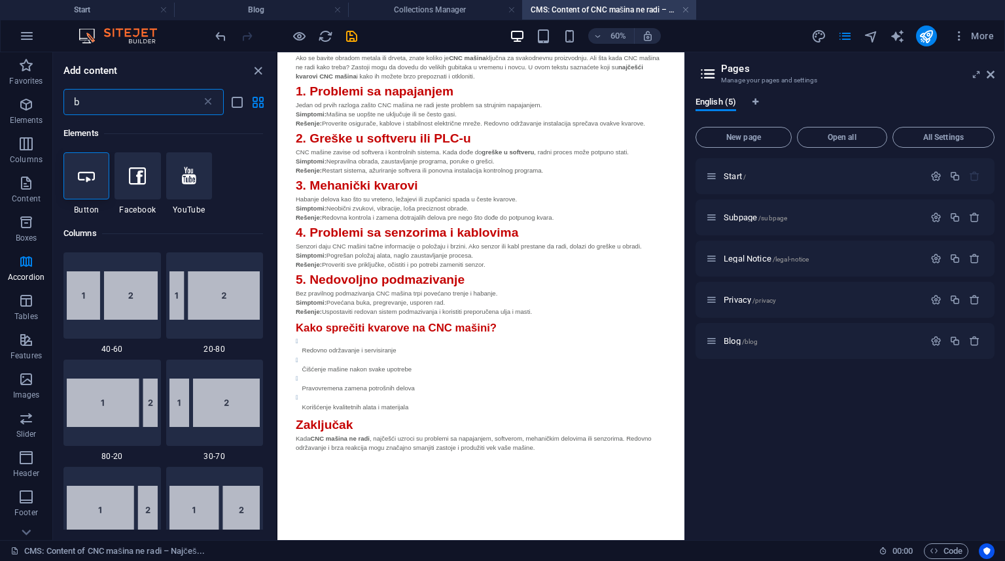
scroll to position [0, 0]
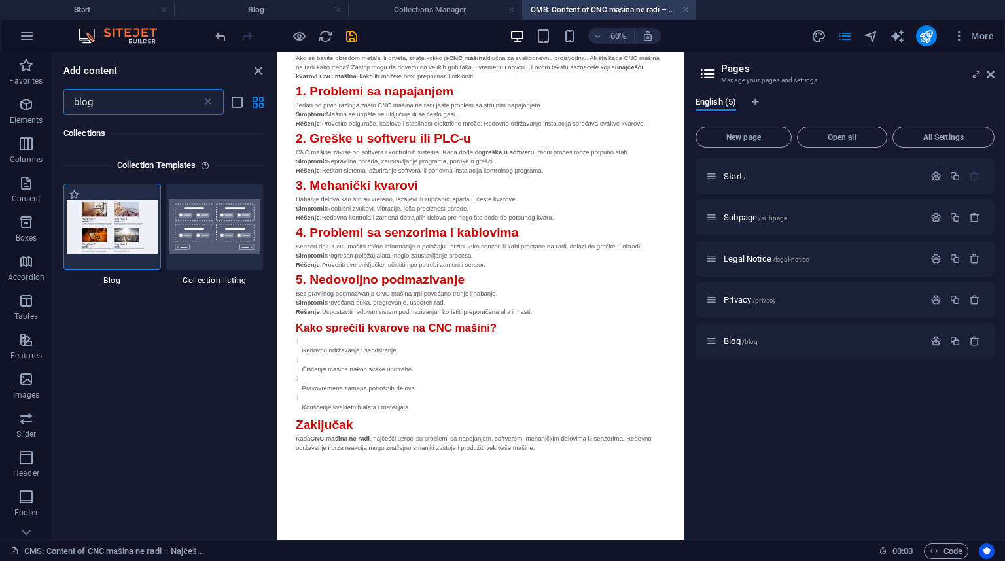
type input "blog"
click at [123, 231] on img at bounding box center [112, 226] width 91 height 53
click at [309, 9] on h4 "Blog" at bounding box center [261, 10] width 174 height 14
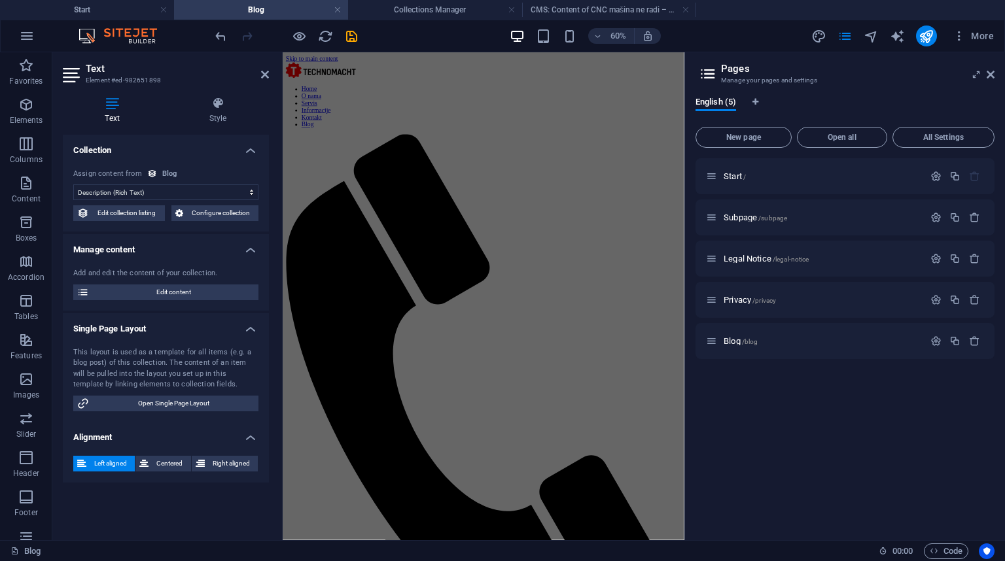
scroll to position [313, 0]
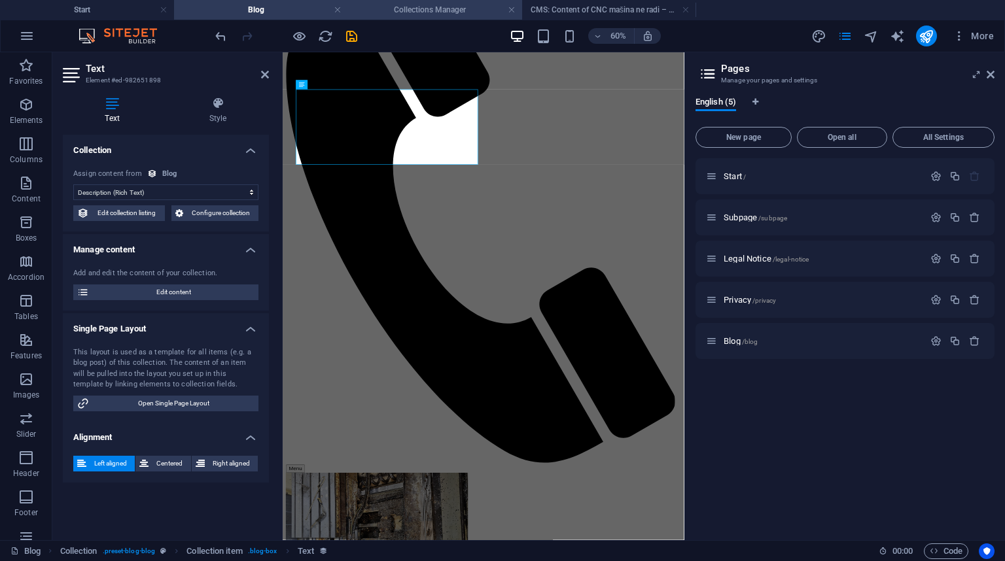
click at [430, 11] on h4 "Collections Manager" at bounding box center [435, 10] width 174 height 14
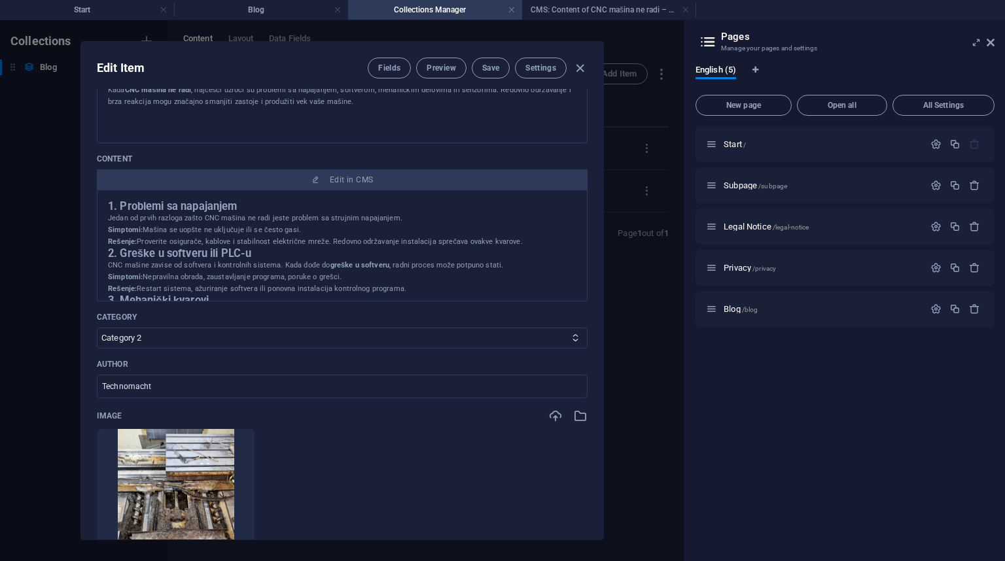
scroll to position [20, 0]
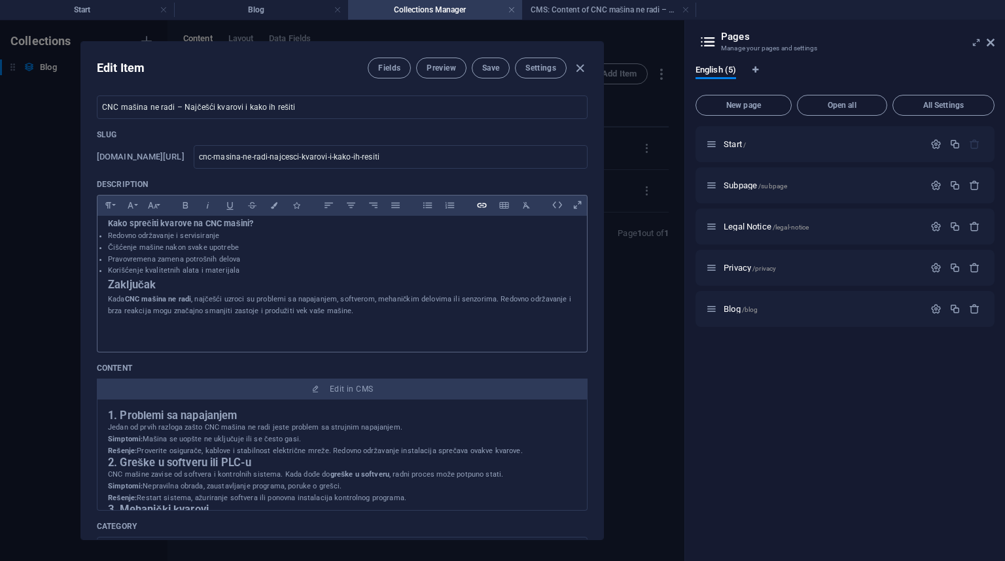
click at [477, 207] on icon "button" at bounding box center [481, 205] width 9 height 5
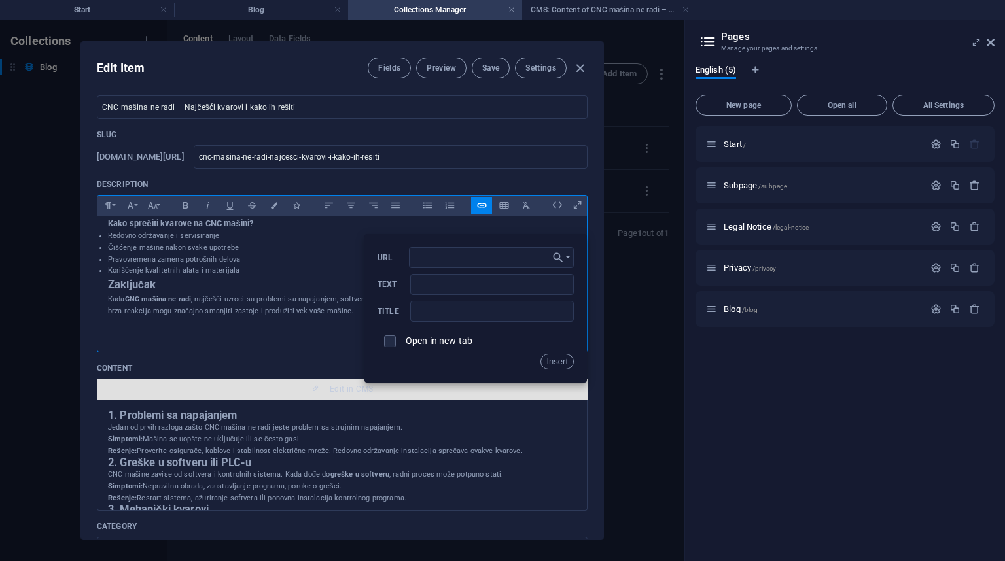
click at [317, 393] on icon "button" at bounding box center [315, 389] width 8 height 8
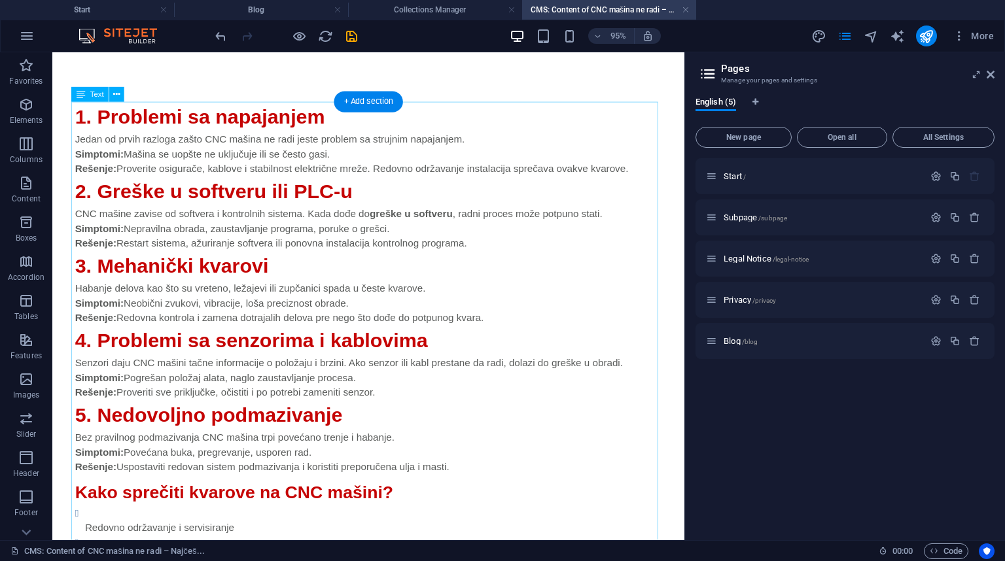
scroll to position [0, 0]
click at [114, 97] on icon at bounding box center [116, 94] width 7 height 13
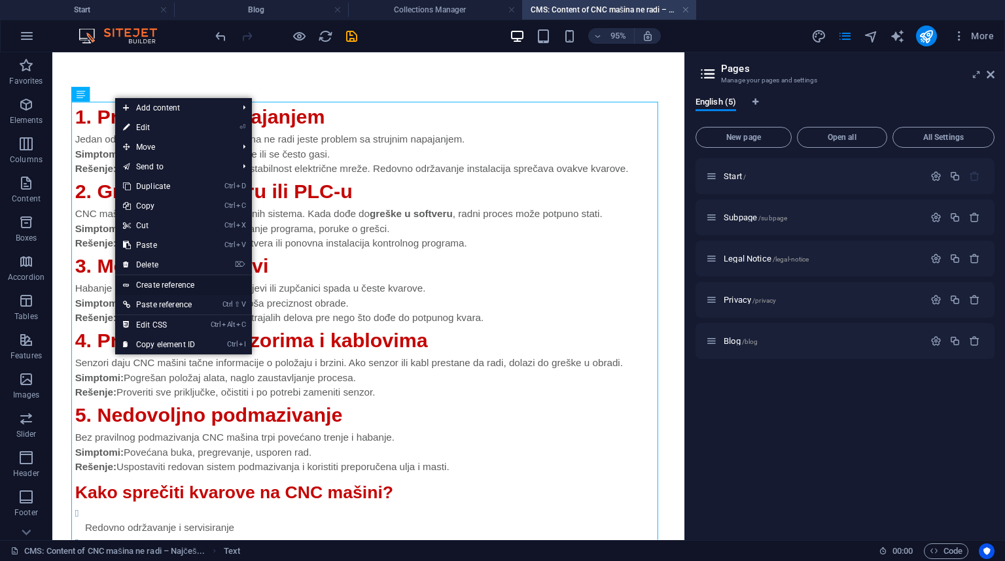
click at [191, 285] on link "Create reference" at bounding box center [183, 285] width 137 height 20
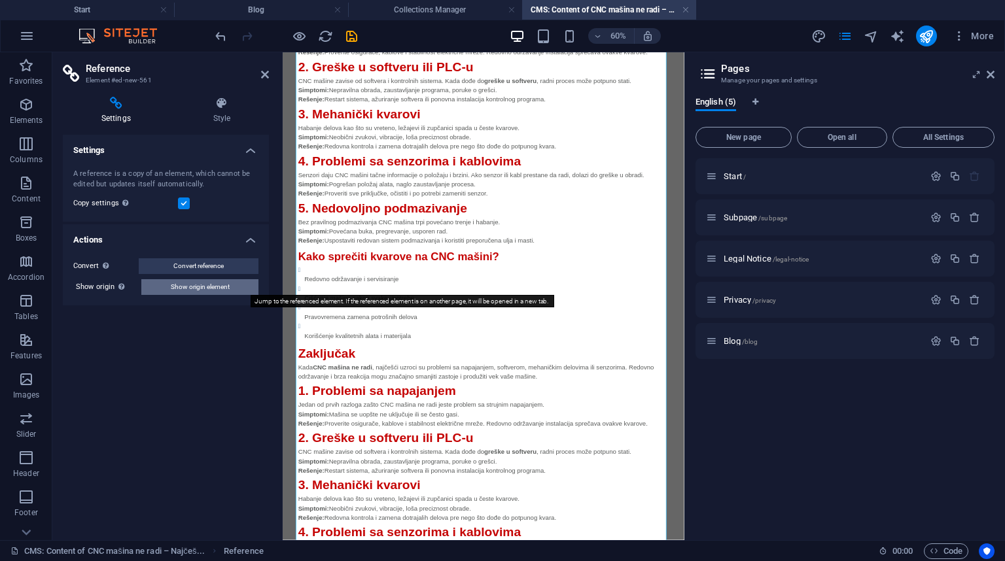
scroll to position [1761, 0]
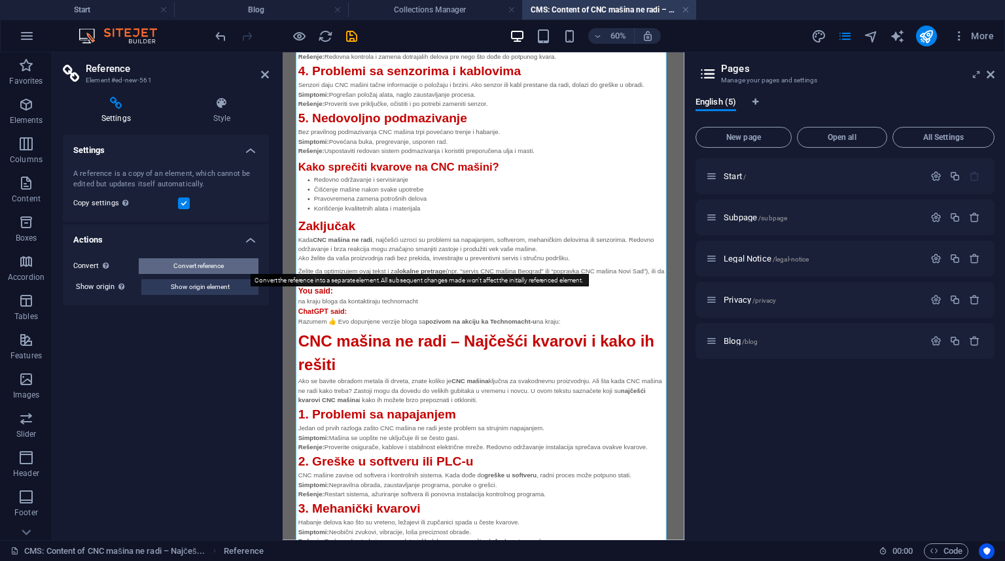
click at [229, 269] on button "Convert reference" at bounding box center [199, 266] width 120 height 16
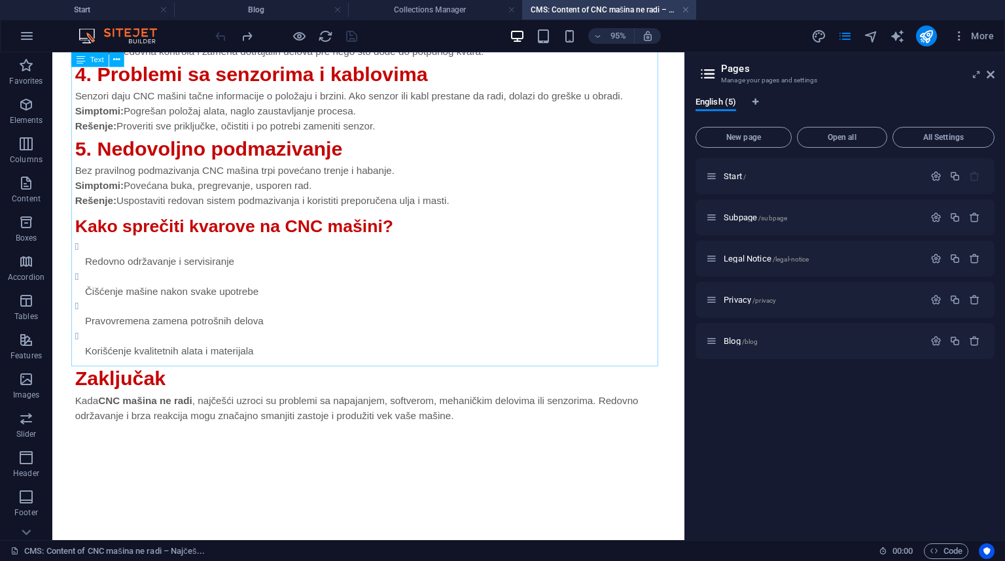
scroll to position [1173, 0]
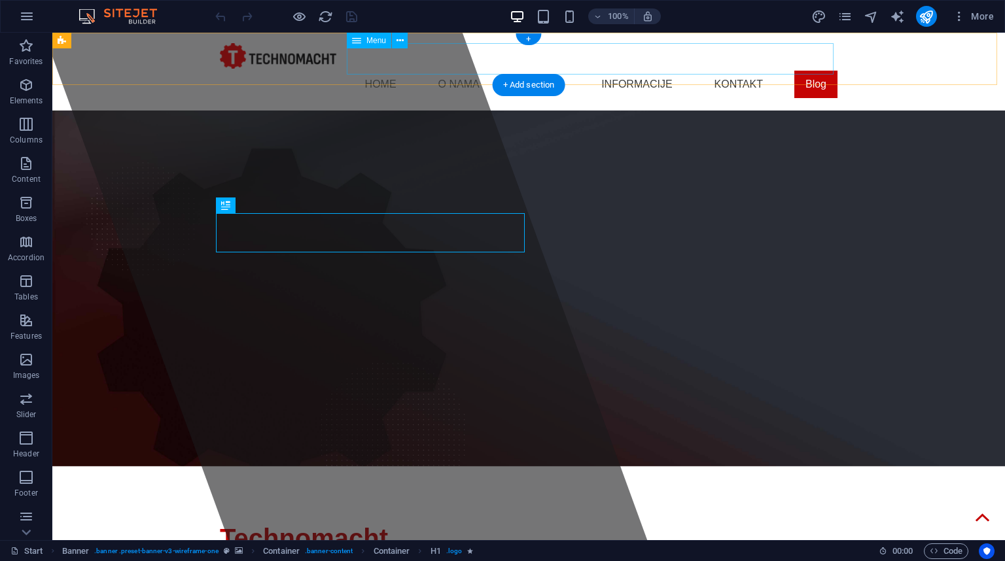
click at [810, 69] on nav "Home O nama Servis Informacije Kontakt Blog" at bounding box center [528, 84] width 617 height 31
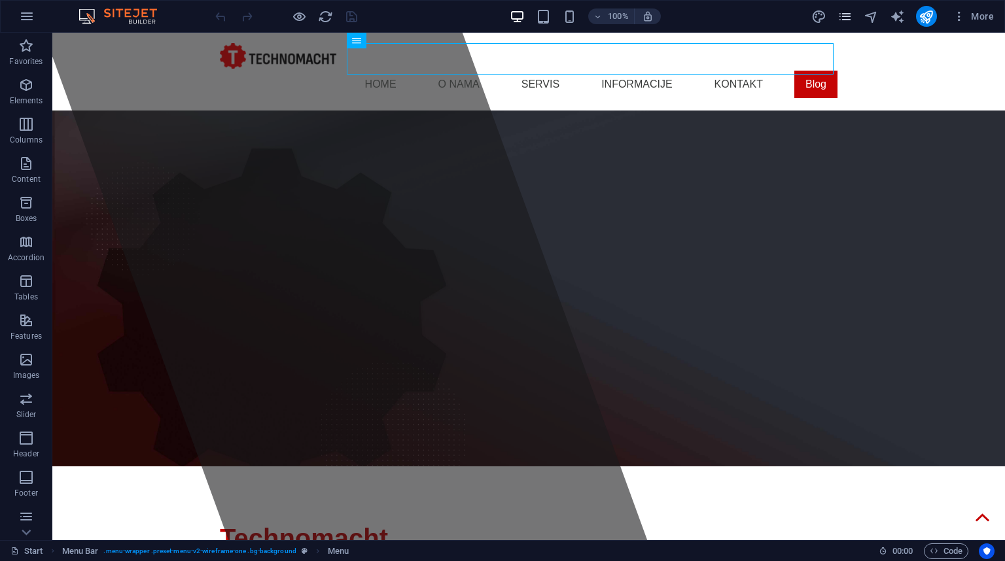
click at [842, 14] on icon "pages" at bounding box center [844, 16] width 15 height 15
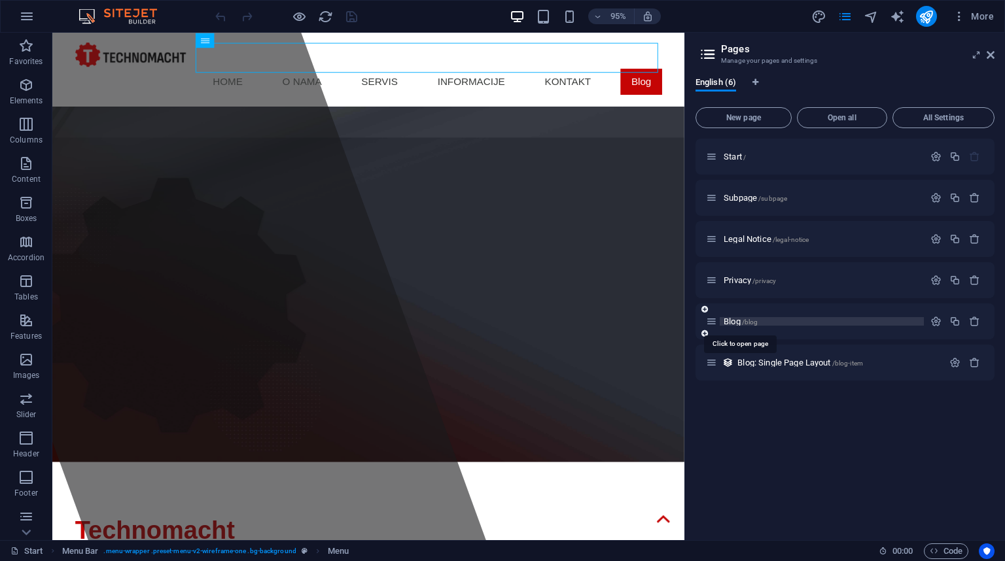
click at [733, 319] on span "Blog /blog" at bounding box center [740, 322] width 34 height 10
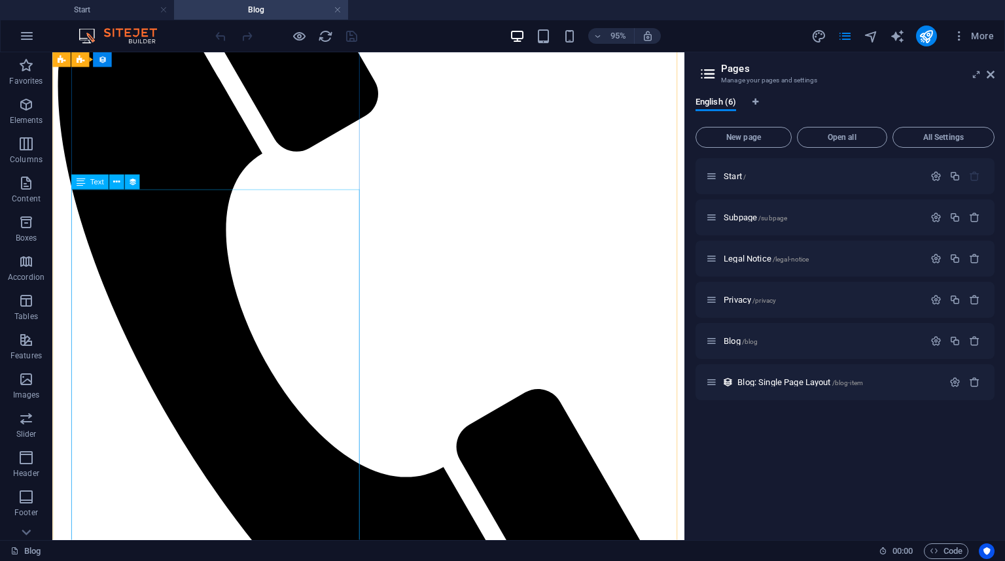
scroll to position [262, 0]
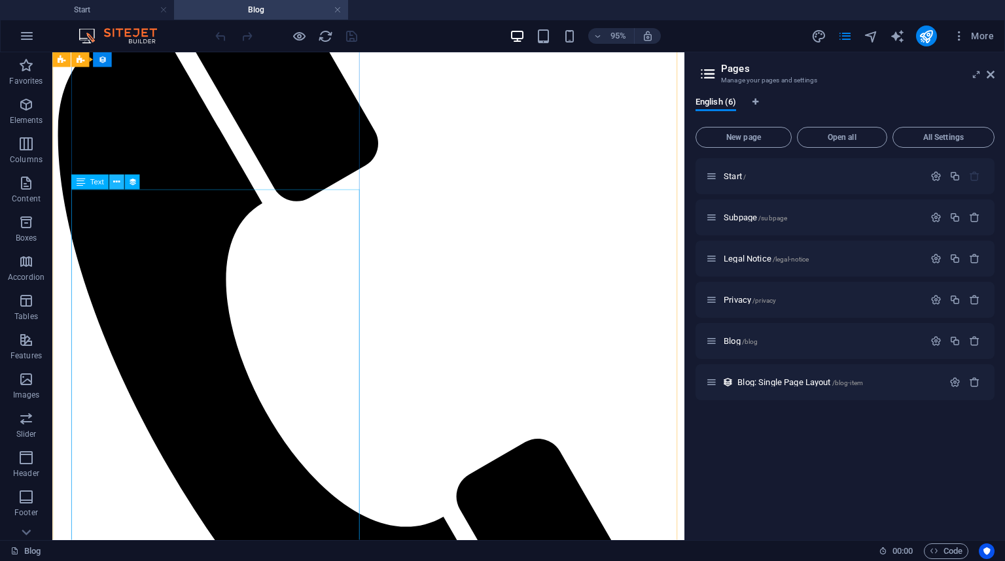
click at [116, 182] on icon at bounding box center [116, 182] width 7 height 13
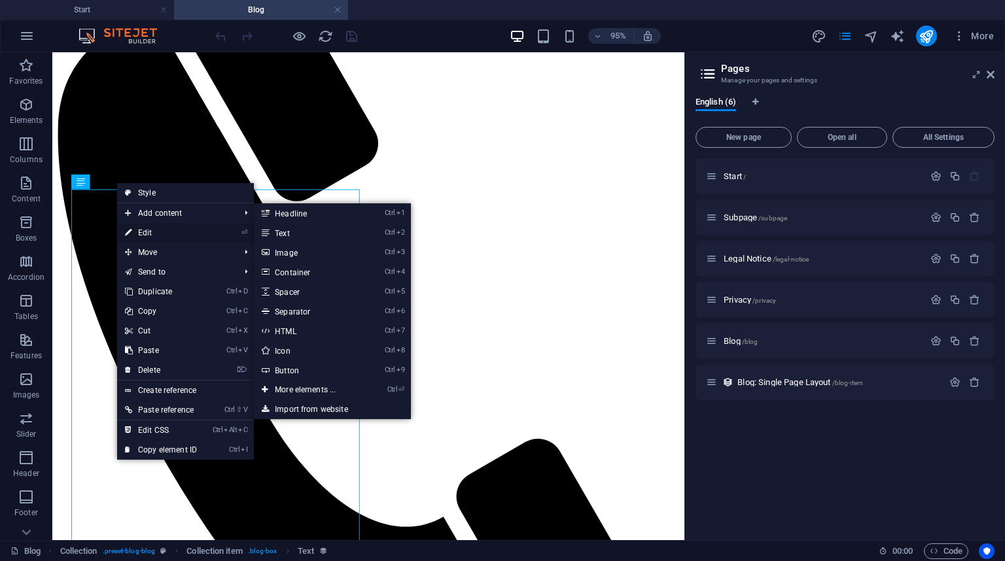
click at [152, 232] on link "⏎ Edit" at bounding box center [161, 233] width 88 height 20
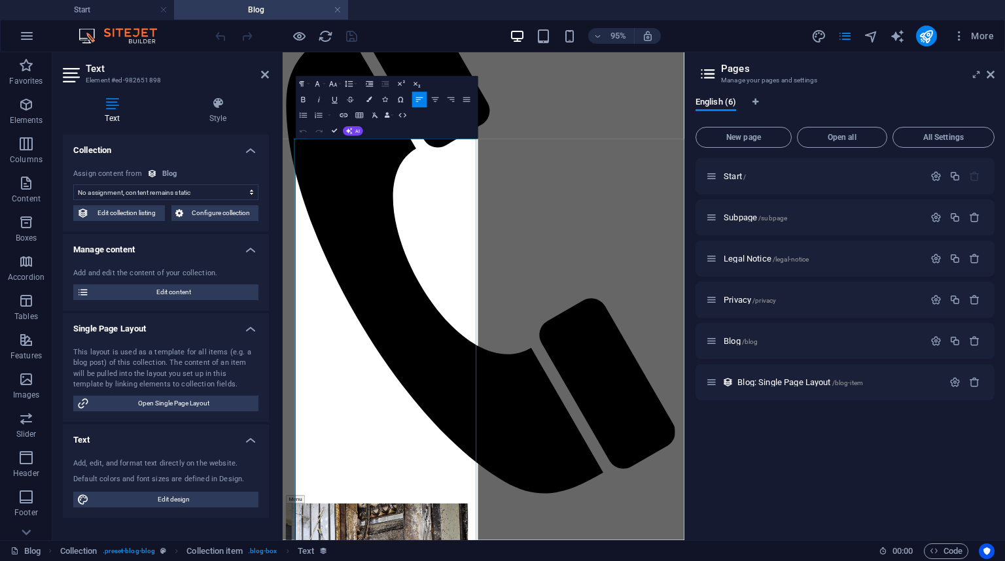
select select "description"
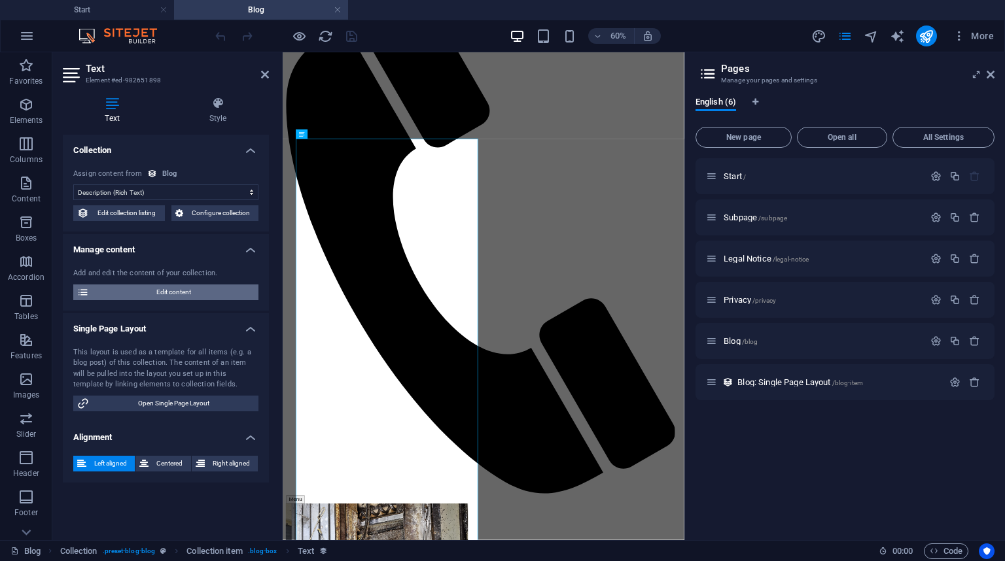
click at [192, 288] on span "Edit content" at bounding box center [174, 293] width 162 height 16
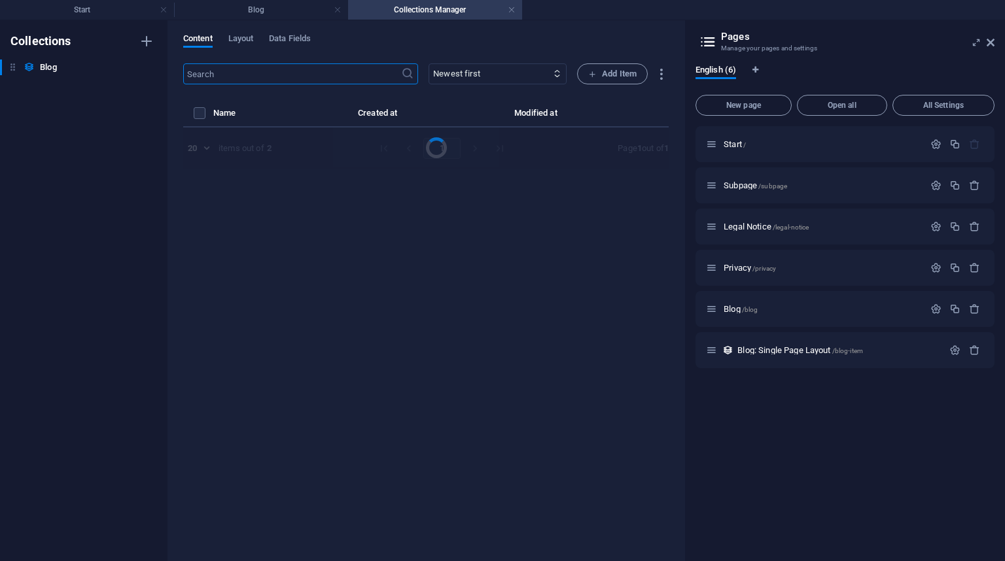
select select "Category 2"
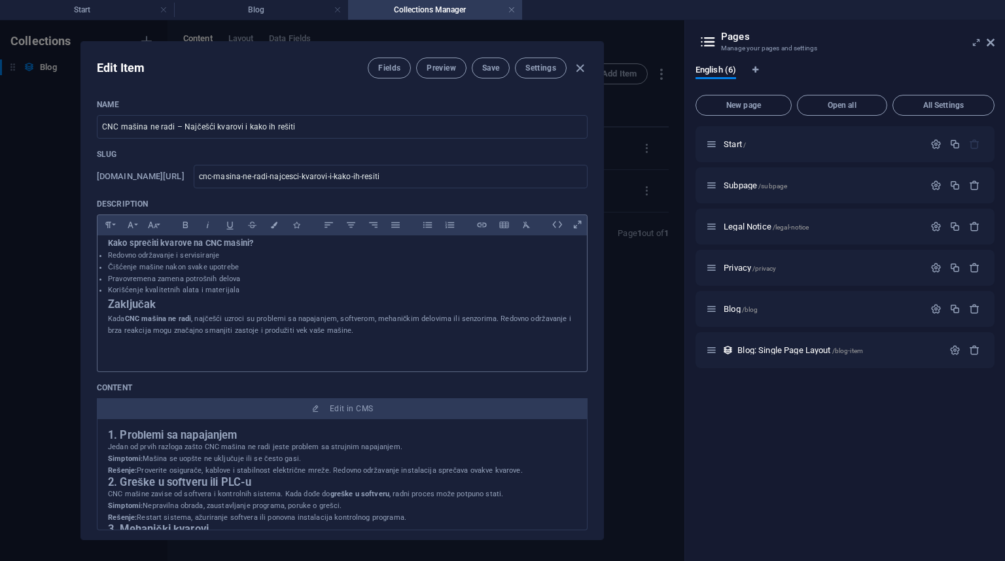
click at [377, 355] on h2 at bounding box center [342, 345] width 468 height 19
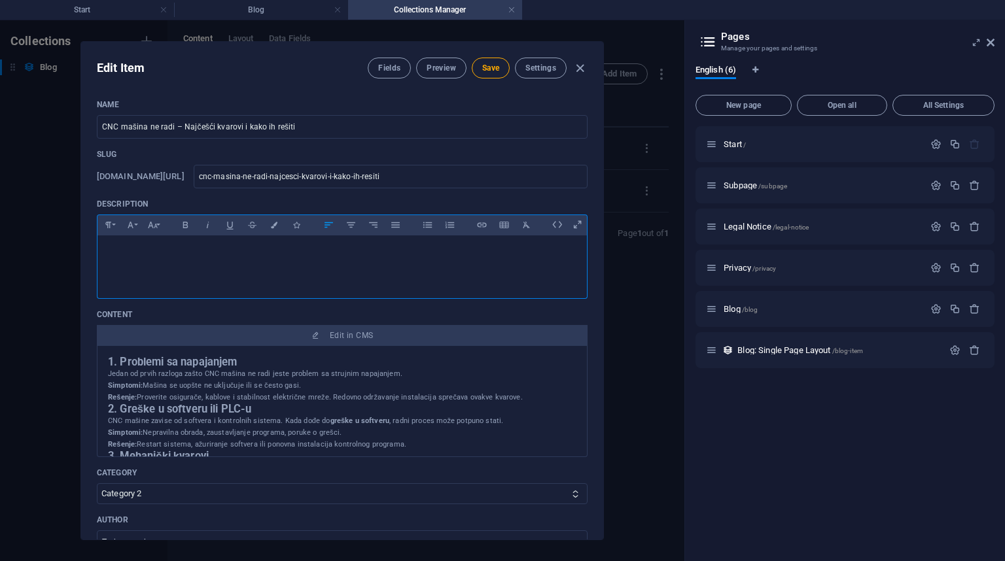
click at [235, 415] on h2 "2. Greške u softveru ili PLC-u" at bounding box center [342, 410] width 468 height 12
click at [238, 404] on p "Jedan od prvih razloga zašto CNC mašina ne radi jeste problem sa strujnim napaj…" at bounding box center [342, 385] width 468 height 35
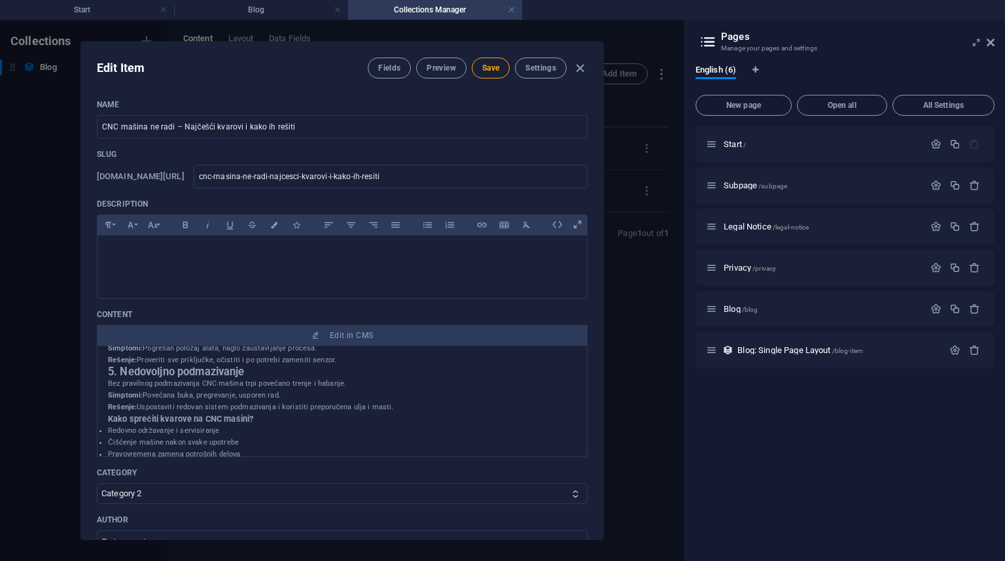
scroll to position [806, 0]
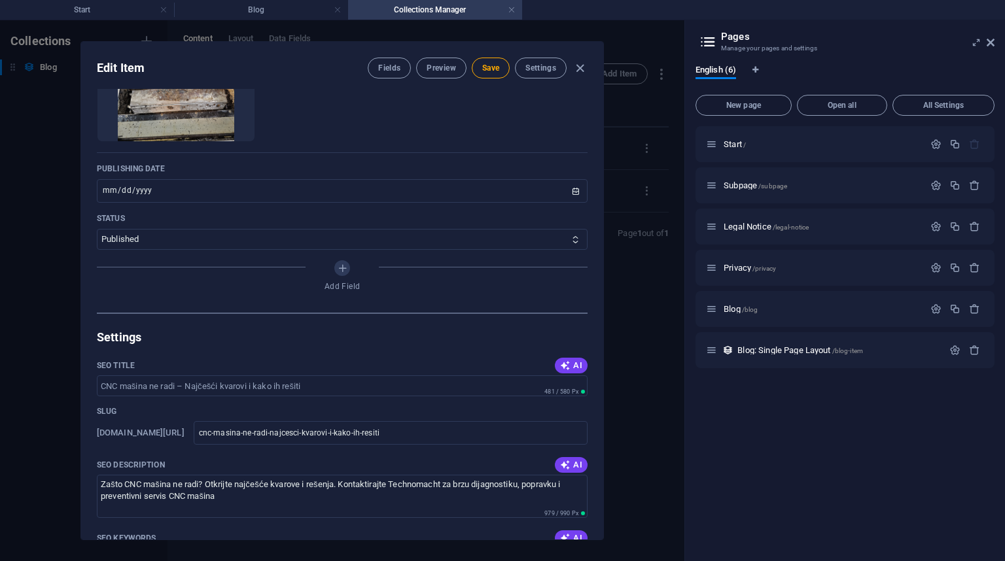
drag, startPoint x: 109, startPoint y: 379, endPoint x: 340, endPoint y: 145, distance: 329.3
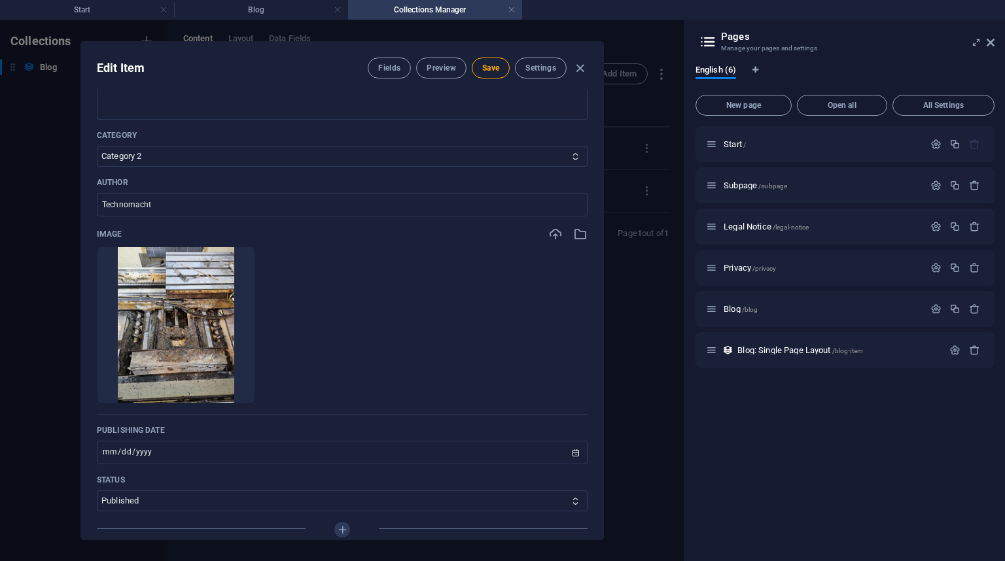
scroll to position [233, 0]
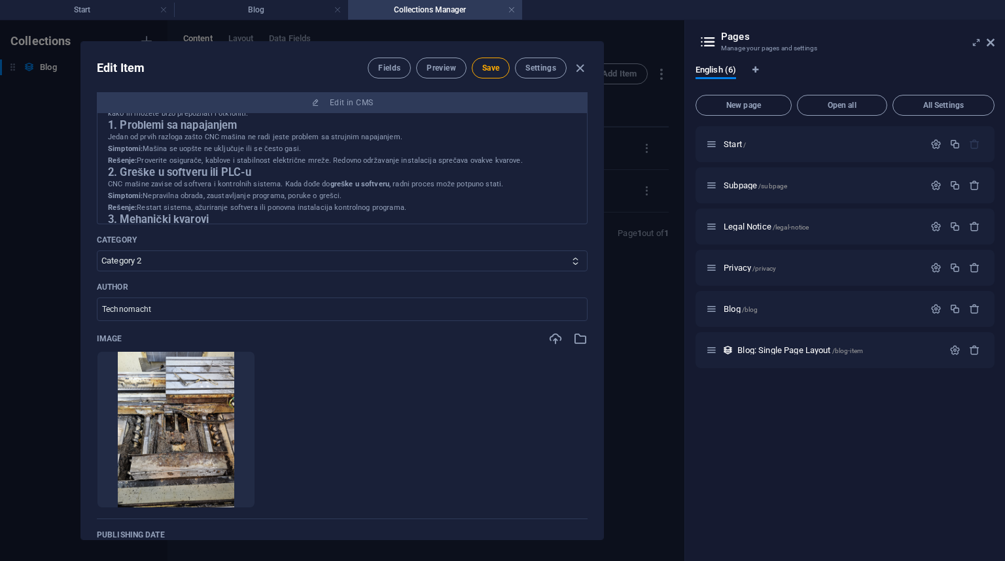
click at [343, 213] on p "CNC mašine zavise od softvera i kontrolnih sistema. Kada dođe do greške u softv…" at bounding box center [342, 196] width 468 height 35
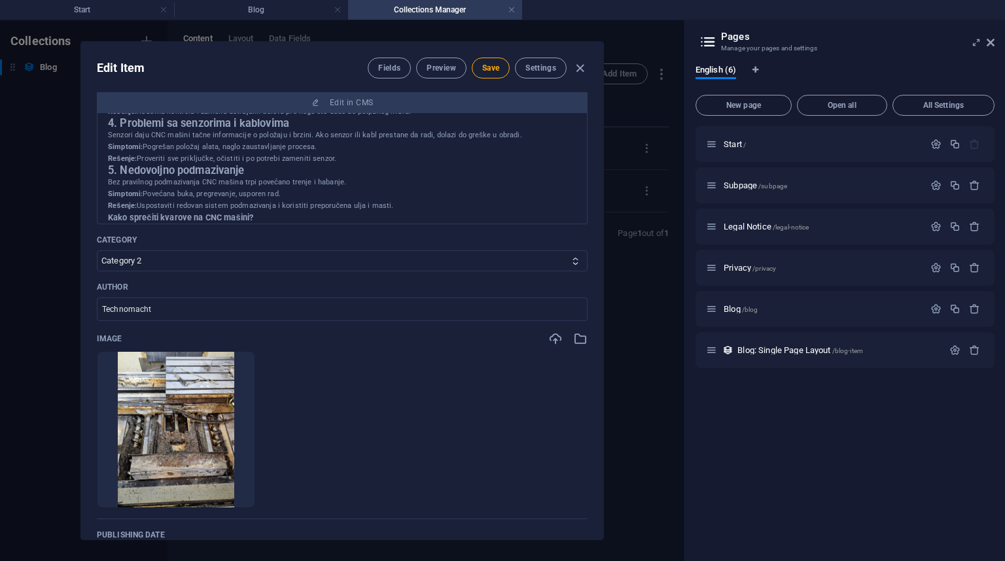
scroll to position [0, 0]
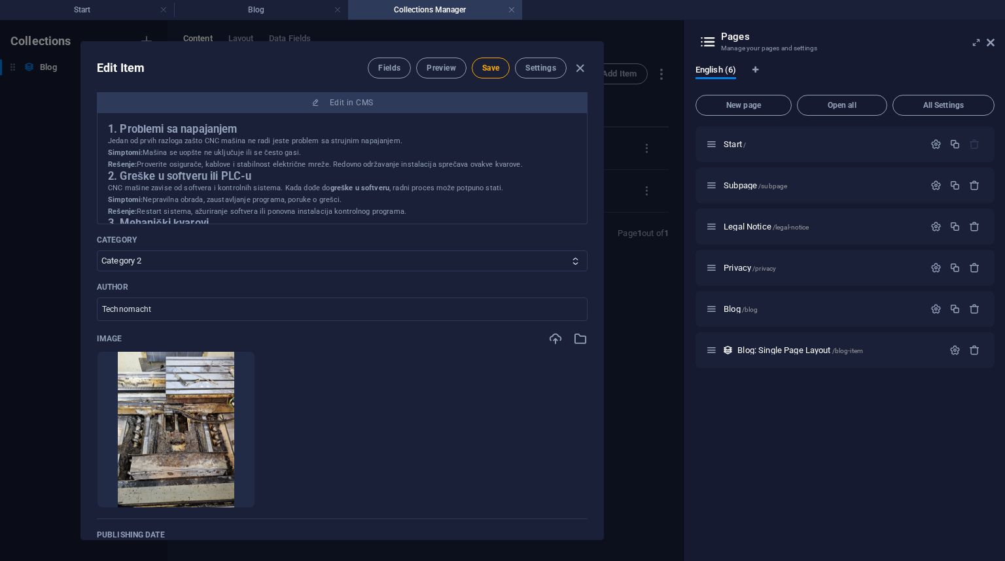
drag, startPoint x: 355, startPoint y: 200, endPoint x: 102, endPoint y: 145, distance: 258.9
click at [102, 145] on div "1. Problemi sa napajanjem Jedan od prvih razloga zašto CNC mašina ne radi jeste…" at bounding box center [342, 168] width 491 height 111
copy div "1. Problemi sa napajanjem Jedan od prvih razloga zašto CNC mašina ne radi jeste…"
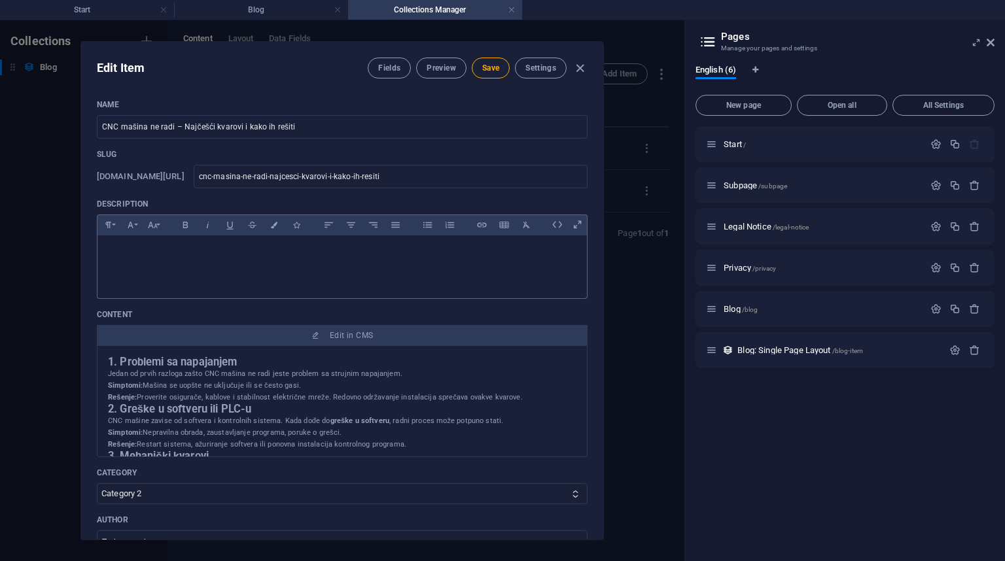
click at [182, 263] on h2 "​" at bounding box center [342, 254] width 468 height 17
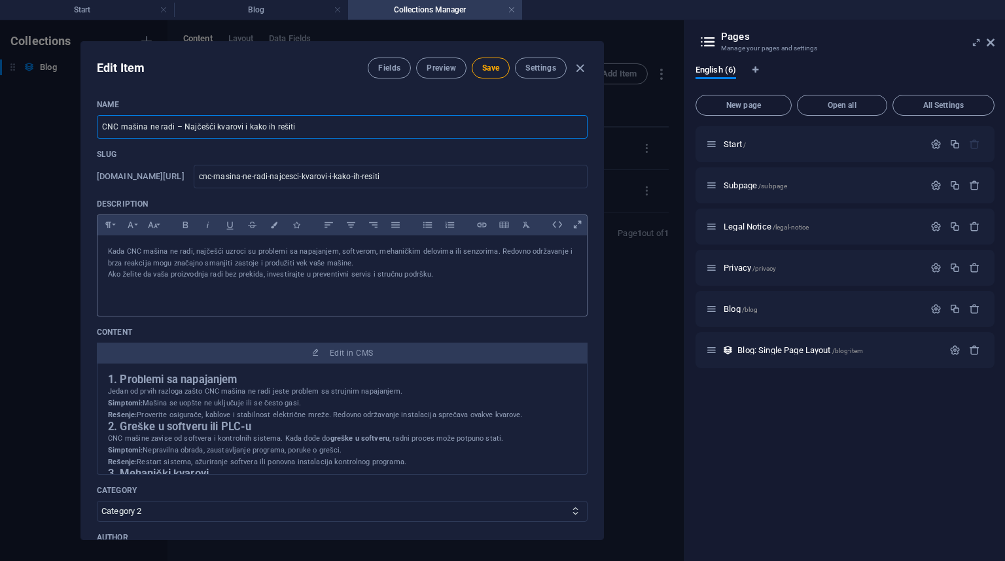
click at [396, 129] on input "CNC mašina ne radi – Najčešći kvarovi i kako ih rešiti" at bounding box center [342, 127] width 491 height 24
drag, startPoint x: 423, startPoint y: 178, endPoint x: 115, endPoint y: 169, distance: 308.2
click at [137, 169] on div "www.example.com/blog-item/ cnc-masina-ne-radi-najcesci-kvarovi-i-kako-ih-resiti…" at bounding box center [342, 177] width 491 height 24
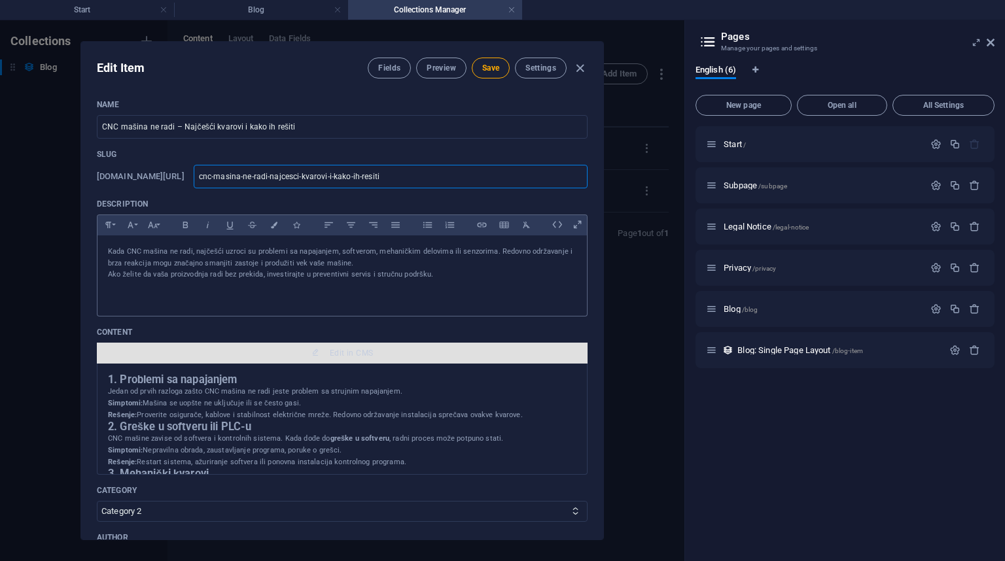
click at [314, 356] on icon "button" at bounding box center [315, 353] width 8 height 8
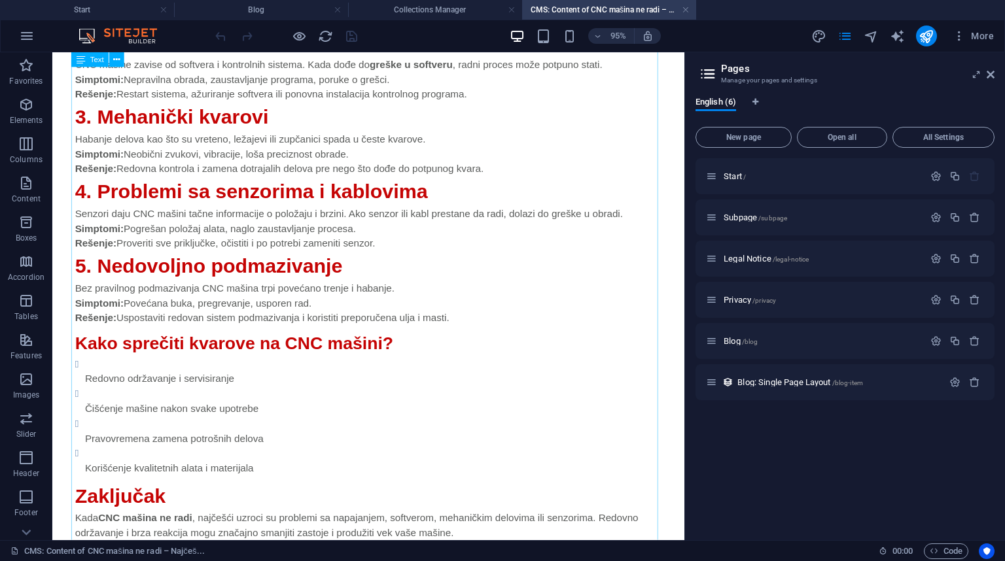
scroll to position [52, 0]
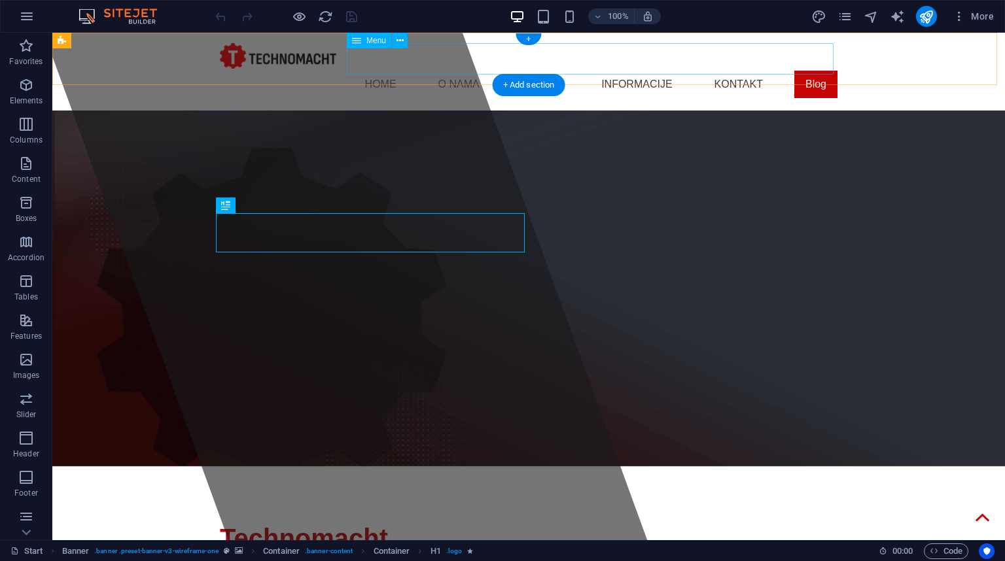
click at [811, 69] on nav "Home O nama Servis Informacije Kontakt Blog" at bounding box center [528, 84] width 617 height 31
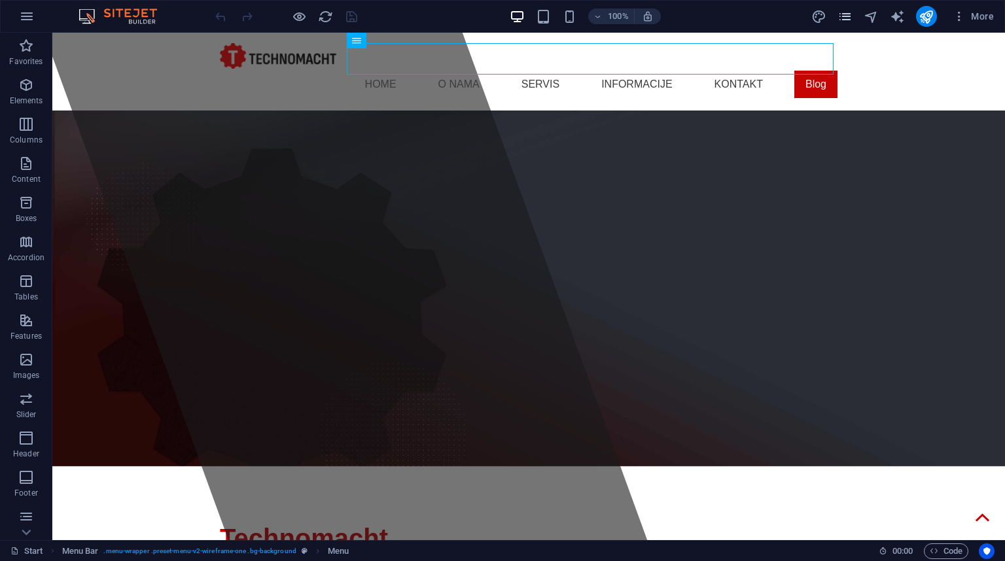
click at [842, 10] on icon "pages" at bounding box center [844, 16] width 15 height 15
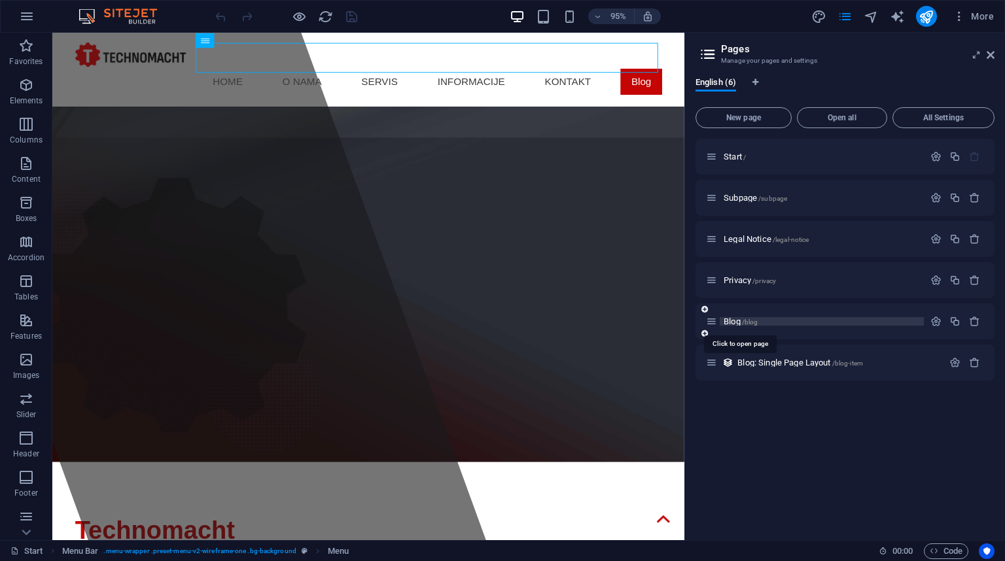
click at [752, 322] on span "/blog" at bounding box center [750, 322] width 16 height 7
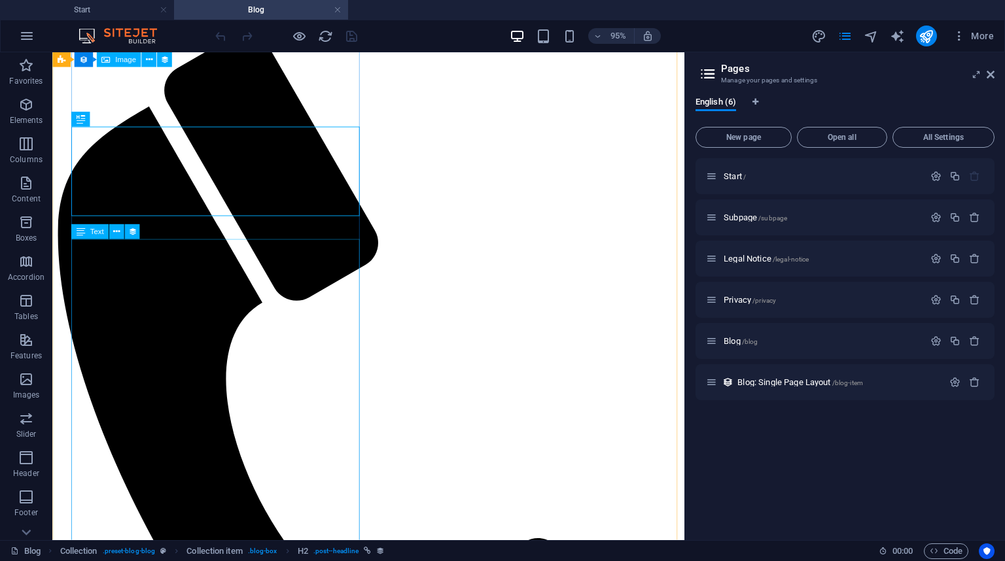
scroll to position [209, 0]
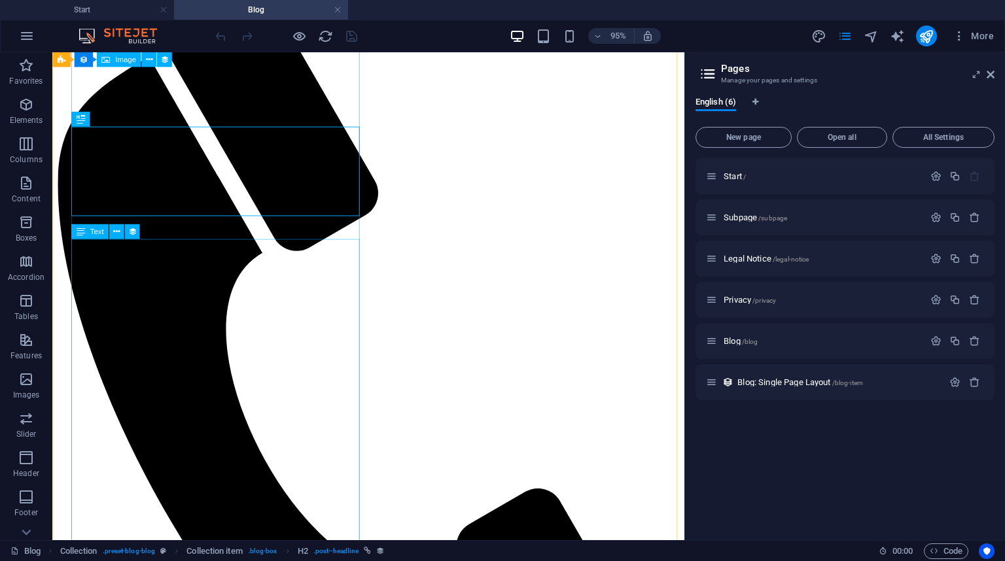
click at [112, 230] on button at bounding box center [116, 231] width 15 height 15
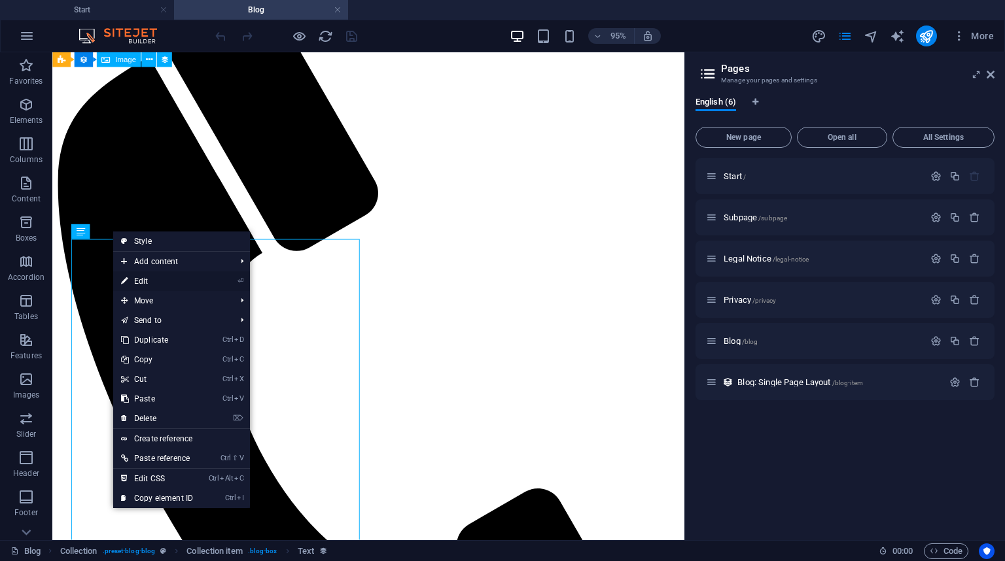
click at [150, 281] on link "⏎ Edit" at bounding box center [157, 281] width 88 height 20
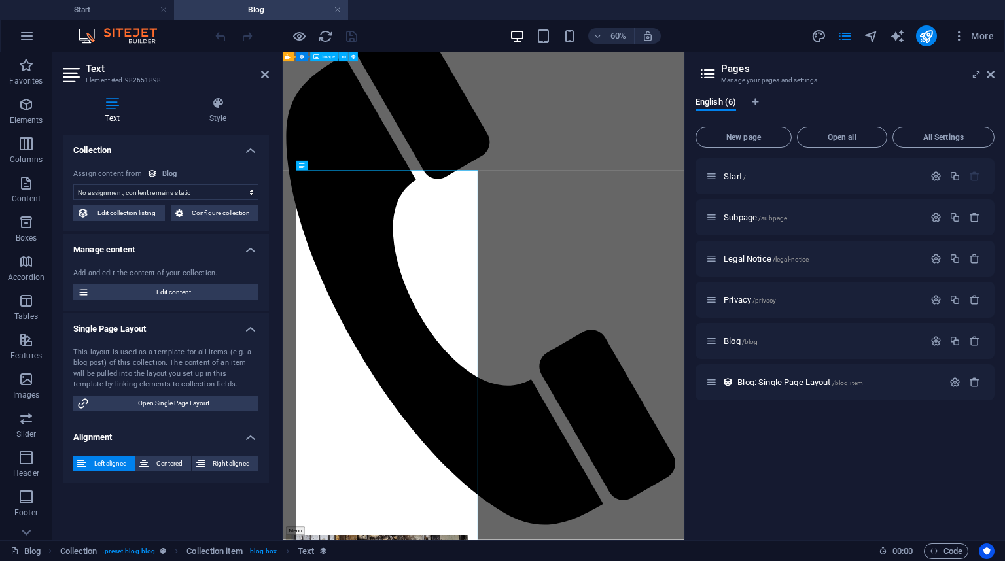
select select "description"
click at [177, 290] on span "Edit content" at bounding box center [174, 293] width 162 height 16
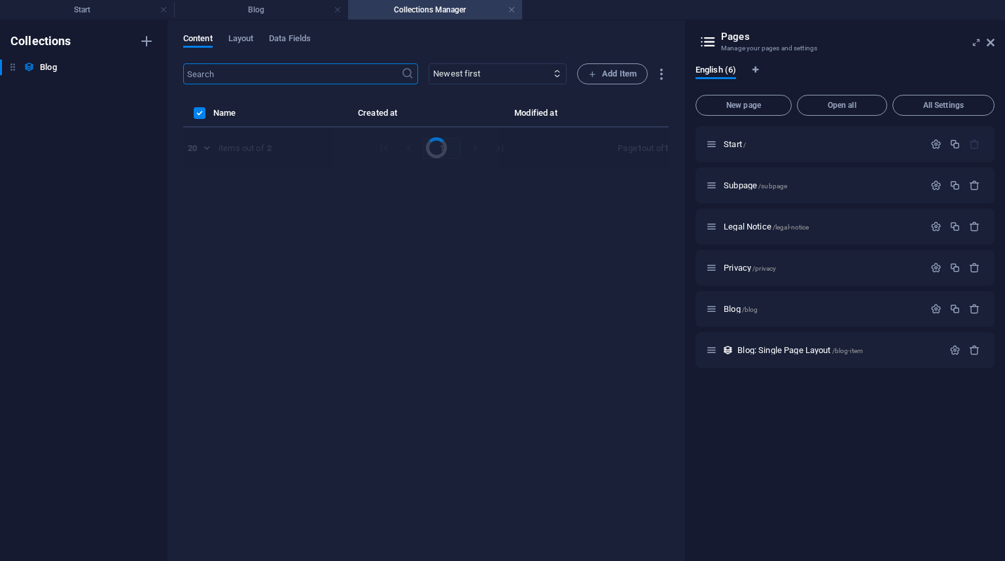
scroll to position [0, 0]
select select "Category 2"
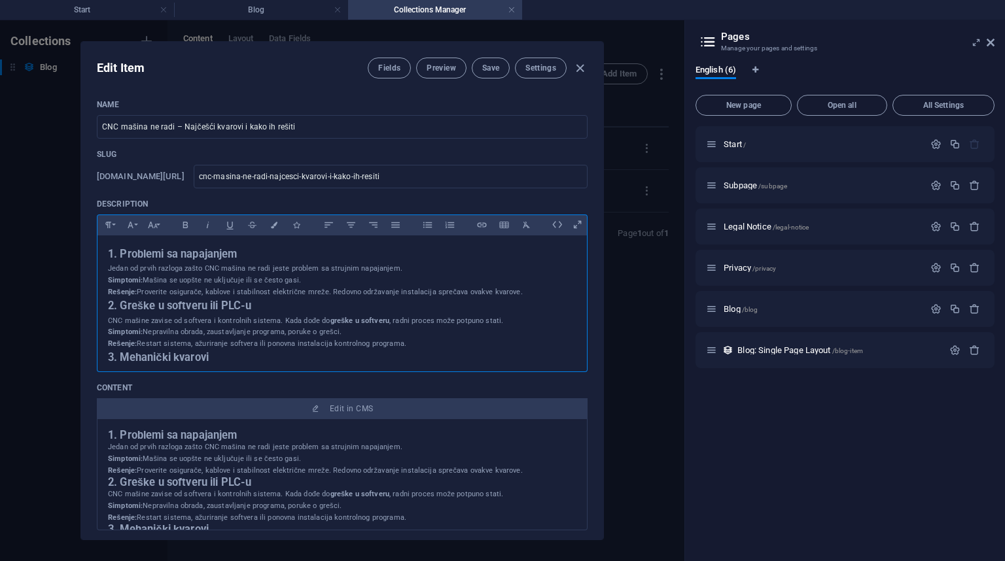
click at [188, 298] on p "Jedan od prvih razloga zašto CNC mašina ne radi jeste problem sa strujnim napaj…" at bounding box center [342, 280] width 468 height 35
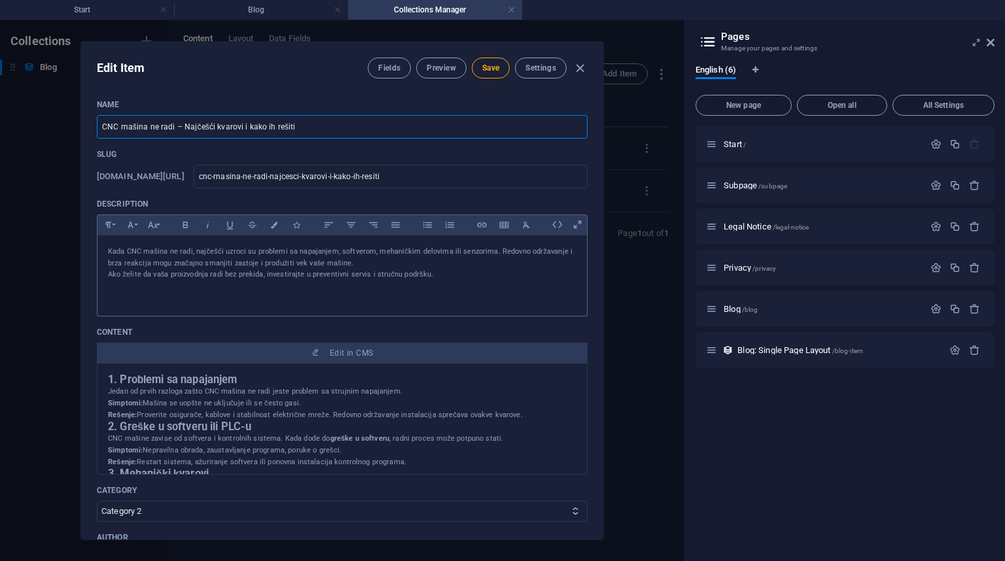
click at [299, 128] on input "CNC mašina ne radi – Najčešći kvarovi i kako ih rešiti" at bounding box center [342, 127] width 491 height 24
click at [339, 173] on input "cnc-masina-ne-radi-najcesci-kvarovi-i-kako-ih-resiti" at bounding box center [391, 177] width 394 height 24
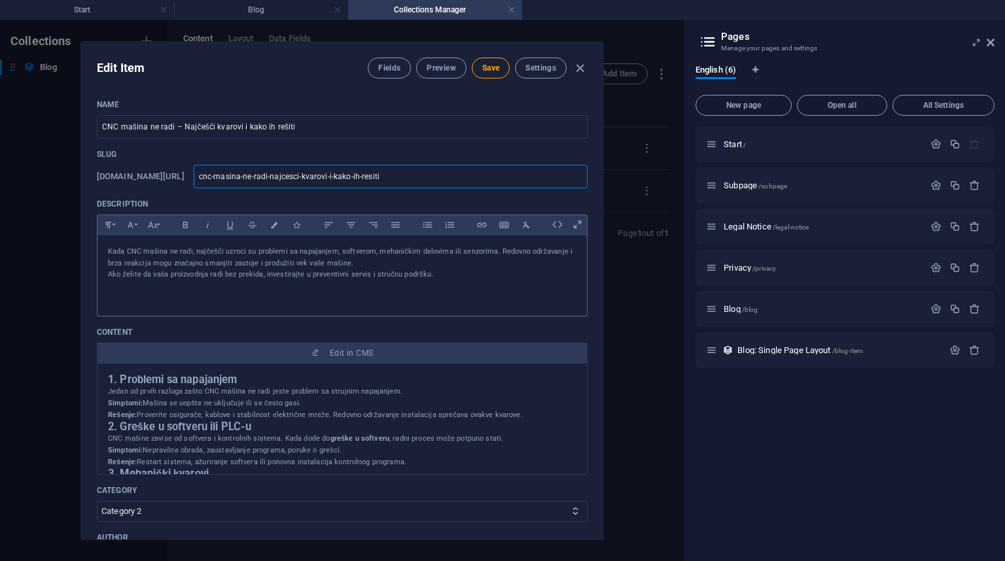
click at [339, 173] on input "cnc-masina-ne-radi-najcesci-kvarovi-i-kako-ih-resiti" at bounding box center [391, 177] width 394 height 24
click at [476, 233] on icon "button" at bounding box center [481, 225] width 11 height 16
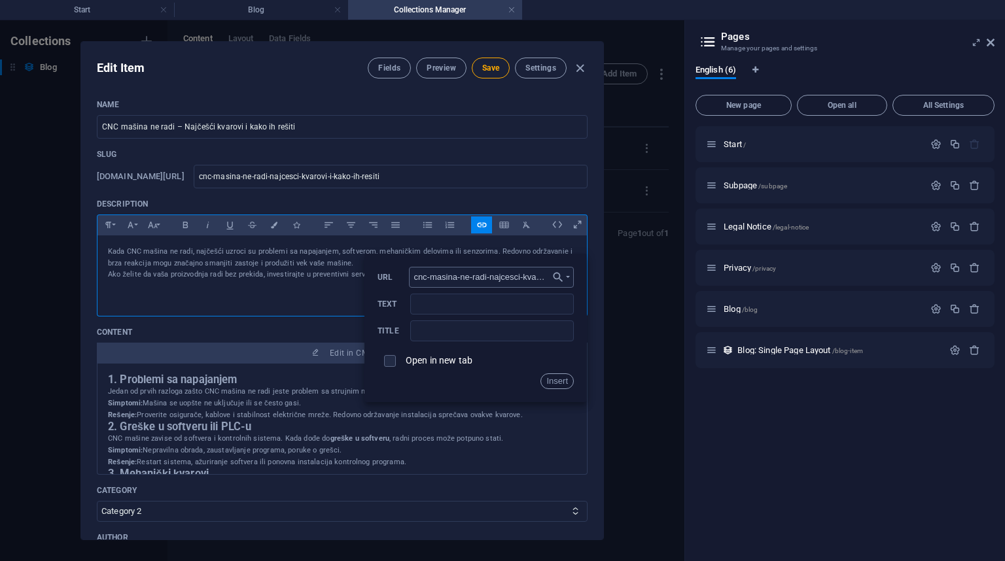
scroll to position [0, 60]
click at [414, 277] on input "cnc-masina-ne-radi-najcesci-kvarovi-i-kako-ih-resiti" at bounding box center [491, 277] width 165 height 21
type input "www.twchnomacht.rs/blog-item/cnc-masina-ne-radi-najcesci-kvarovi-i-kako-ih-resi…"
click at [551, 381] on button "Insert" at bounding box center [556, 381] width 33 height 16
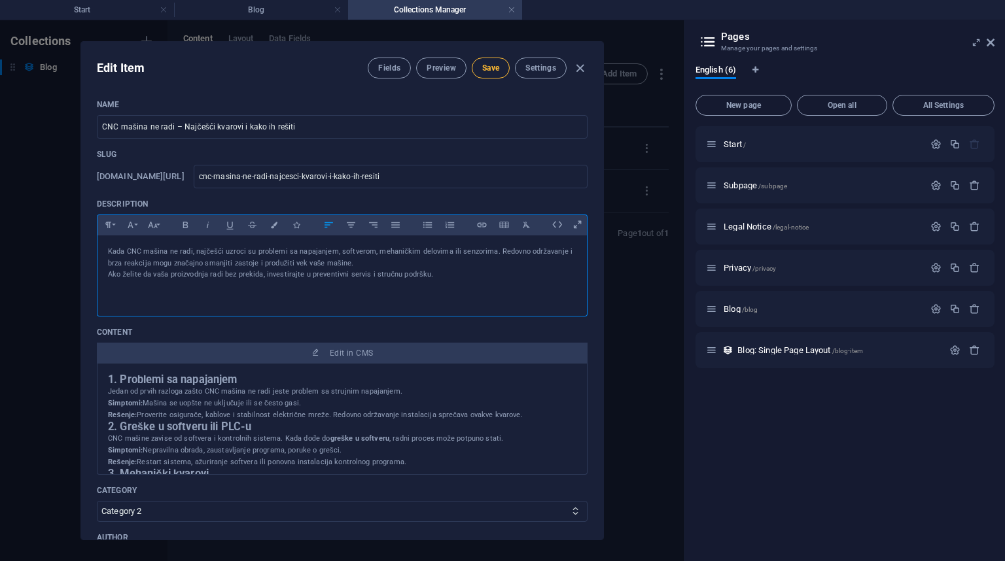
click at [491, 68] on span "Save" at bounding box center [490, 68] width 17 height 10
click at [576, 67] on icon "button" at bounding box center [579, 68] width 15 height 15
type input "[DATE]"
type input "cnc-masina-ne-radi-najcesci-kvarovi-i-kako-ih-resiti"
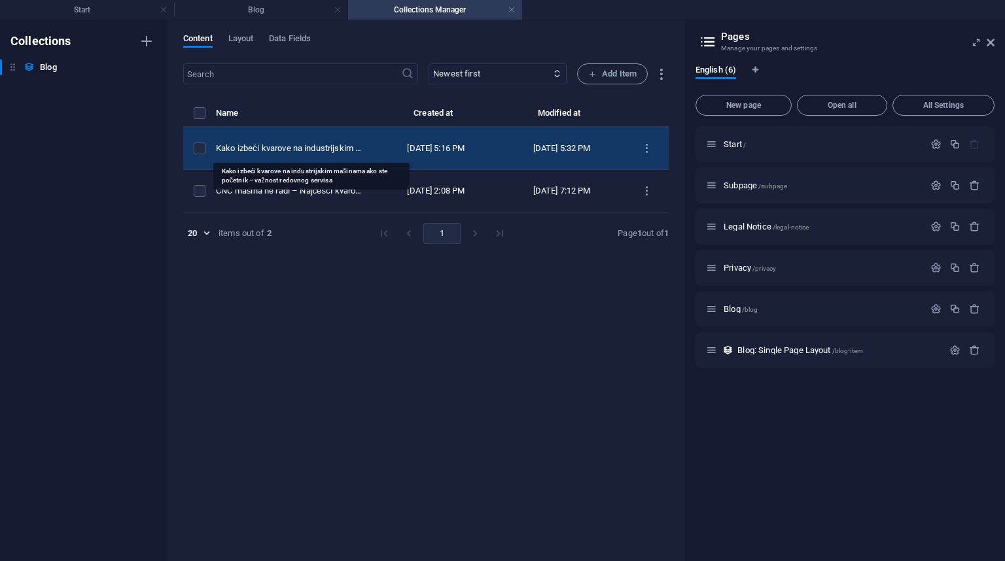
click at [319, 148] on div "Kako izbeći kvarove na industrijskim mašinama ako ste početnik – važnost redovn…" at bounding box center [289, 149] width 147 height 12
select select "Category 1"
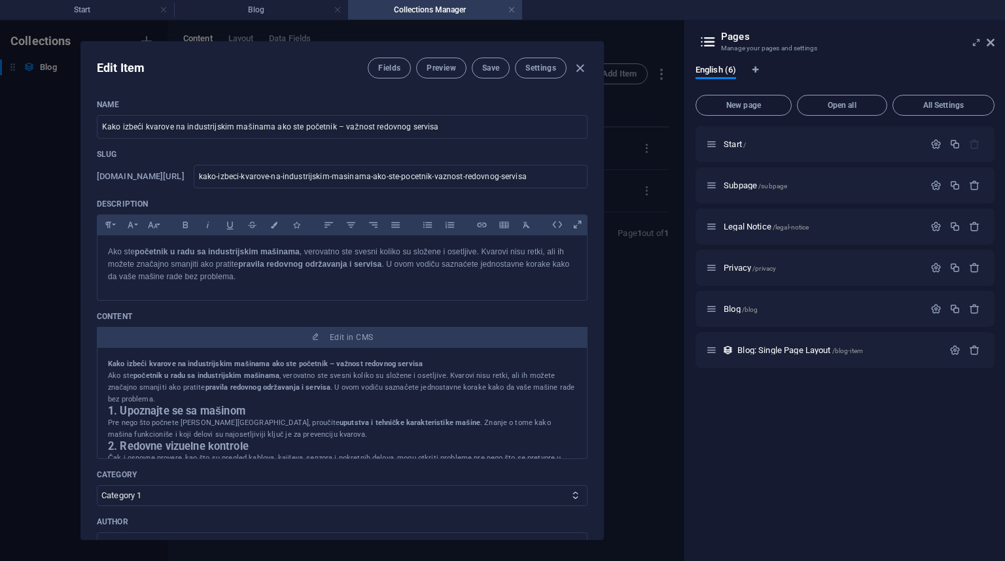
click at [0, 156] on div "Edit Item Fields Preview Save Settings Name Kako izbeći kvarove na industrijski…" at bounding box center [342, 290] width 684 height 541
type input "[DATE]"
type input "kako-izbeci-kvarove-na-industrijskim-masinama-ako-ste-pocetnik-vaznost-redovnog…"
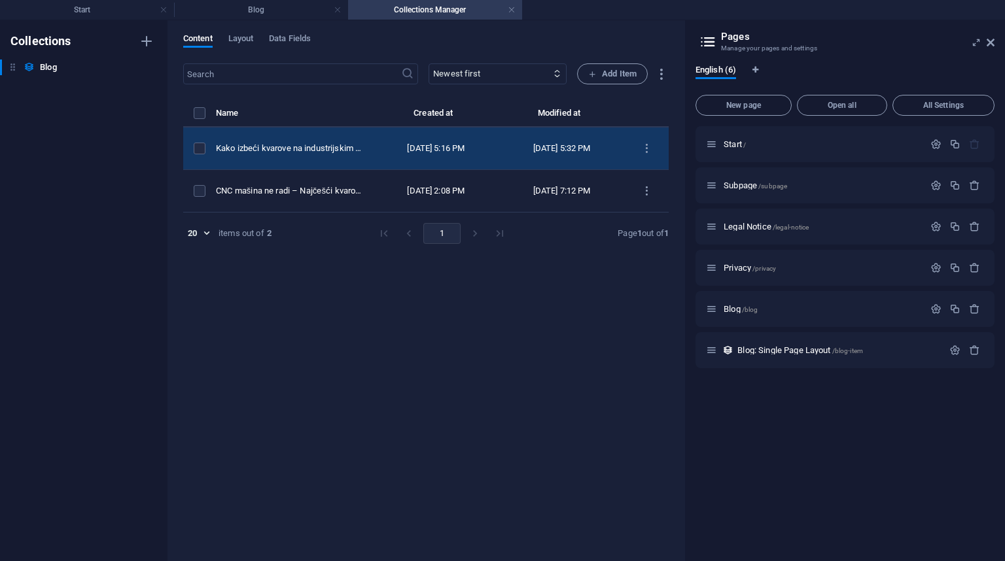
click at [426, 147] on div "[DATE] 5:16 PM" at bounding box center [435, 149] width 105 height 12
select select "Category 1"
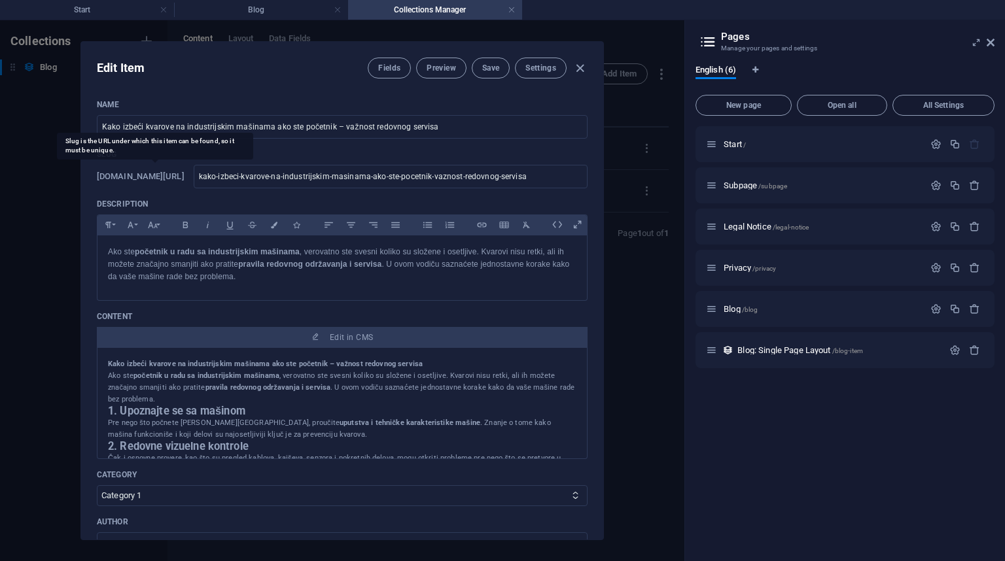
drag, startPoint x: 171, startPoint y: 175, endPoint x: 192, endPoint y: 175, distance: 20.3
click at [184, 175] on h6 "[DOMAIN_NAME][URL]" at bounding box center [141, 177] width 88 height 16
drag, startPoint x: 169, startPoint y: 175, endPoint x: 479, endPoint y: 178, distance: 310.1
click at [479, 178] on div "www.example.com/blog-item/ kako-izbeci-kvarove-na-industrijskim-masinama-ako-st…" at bounding box center [342, 177] width 491 height 24
copy h6 "/blog-item/"
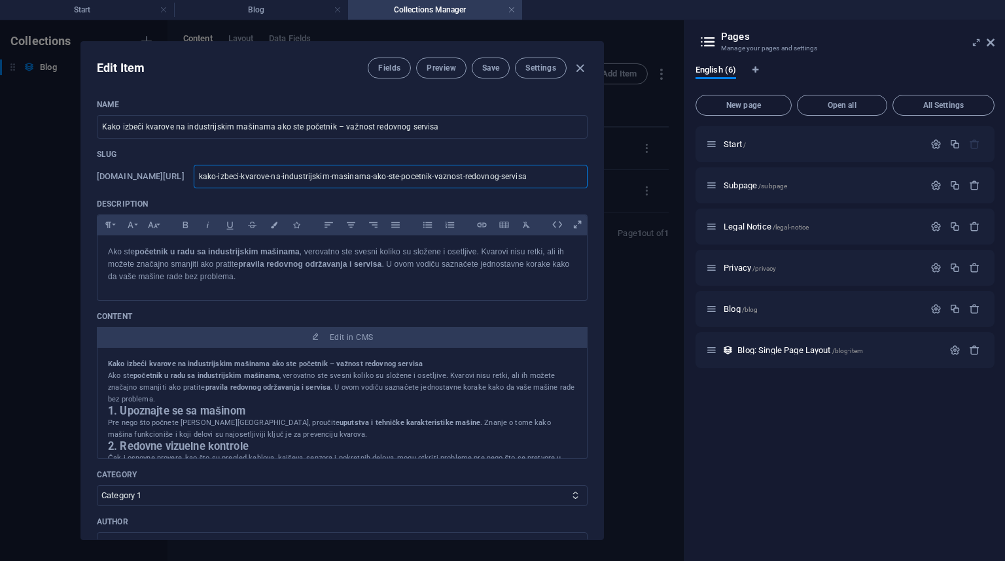
drag, startPoint x: 226, startPoint y: 177, endPoint x: 639, endPoint y: 197, distance: 413.9
click at [639, 197] on div "Edit Item Fields Preview Save Settings Name Kako izbeći kvarove na industrijski…" at bounding box center [342, 290] width 684 height 541
click at [450, 65] on span "Preview" at bounding box center [440, 68] width 29 height 10
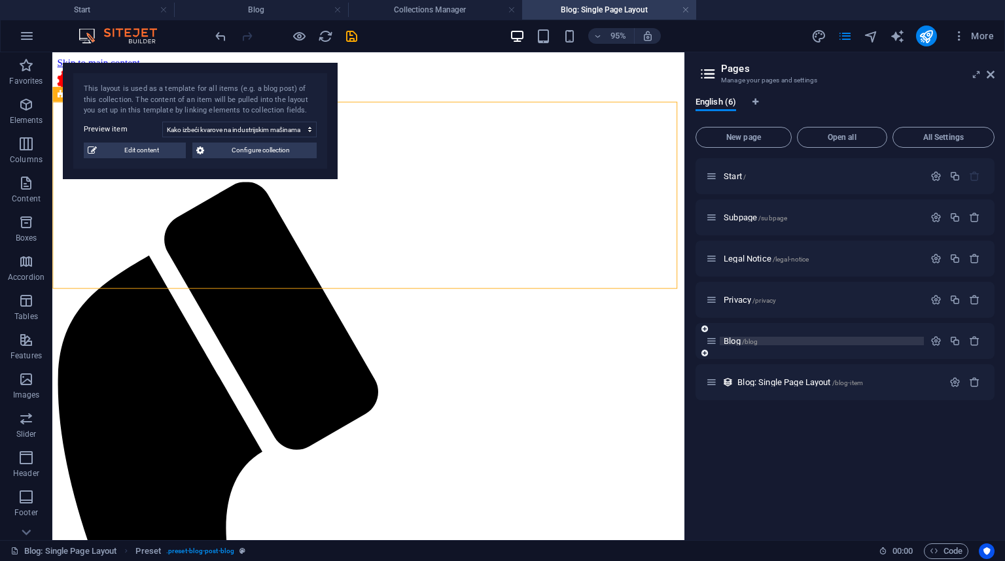
click at [730, 342] on span "Blog /blog" at bounding box center [740, 341] width 34 height 10
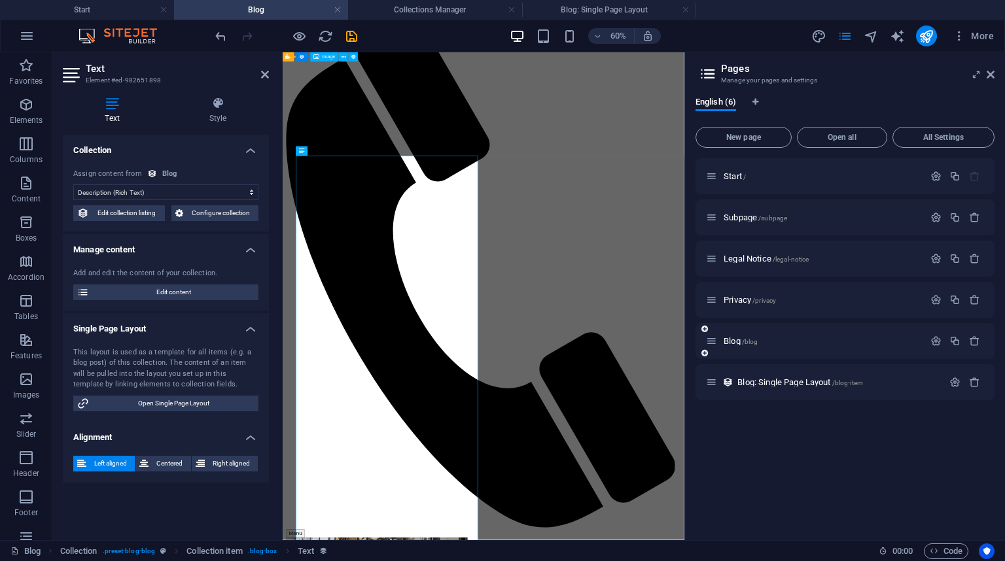
scroll to position [202, 0]
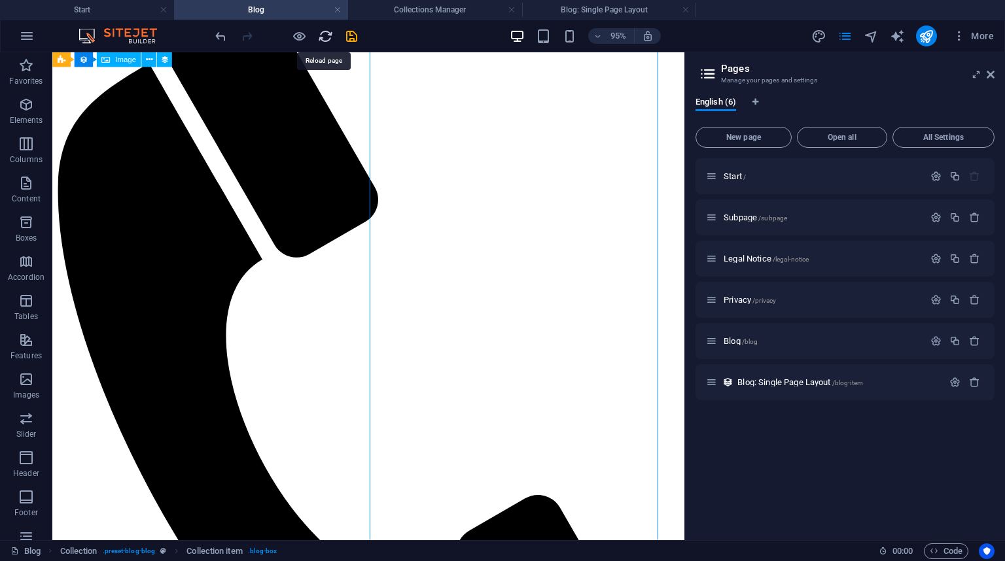
click at [325, 41] on icon "reload" at bounding box center [325, 36] width 15 height 15
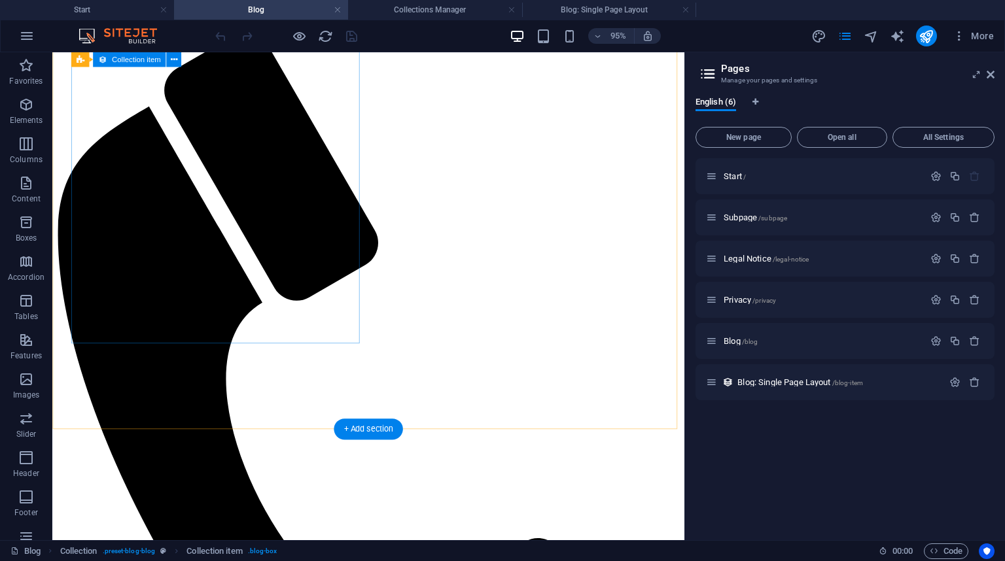
scroll to position [209, 0]
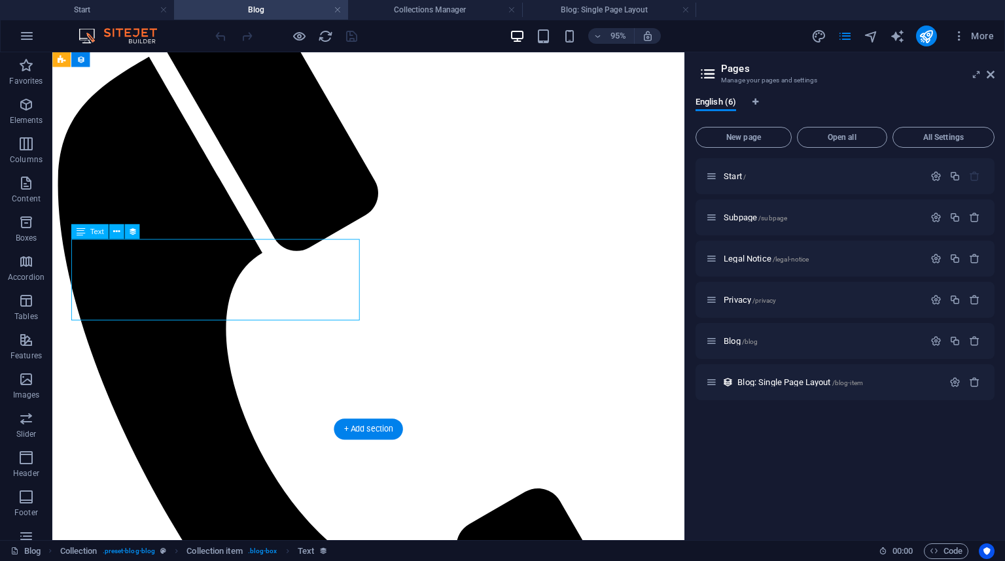
select select "description"
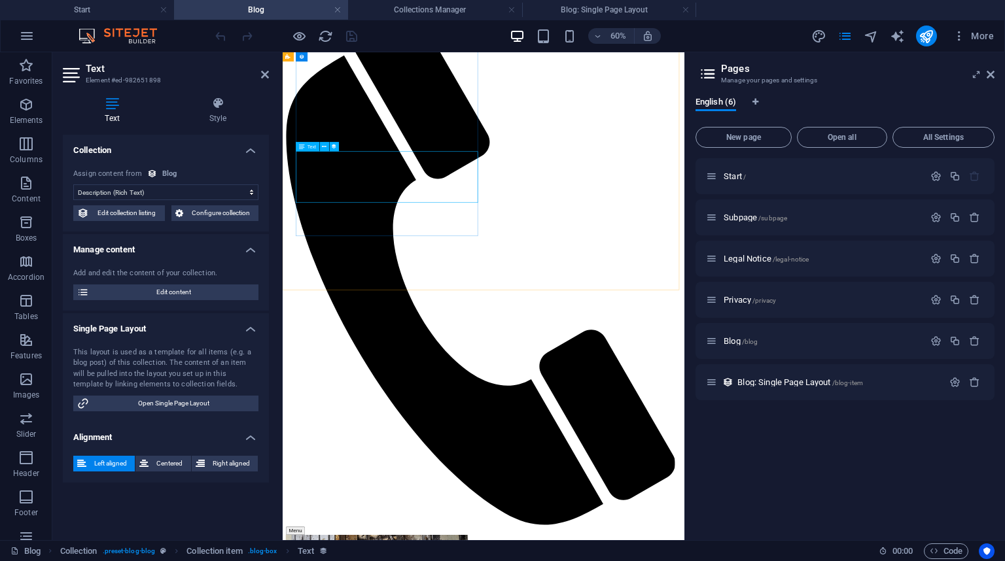
click at [215, 293] on span "Edit content" at bounding box center [174, 293] width 162 height 16
type input "CNC mašina ne radi – Najčešći kvarovi i kako ih rešiti"
type input "cnc-masina-ne-radi-najcesci-kvarovi-i-kako-ih-resiti"
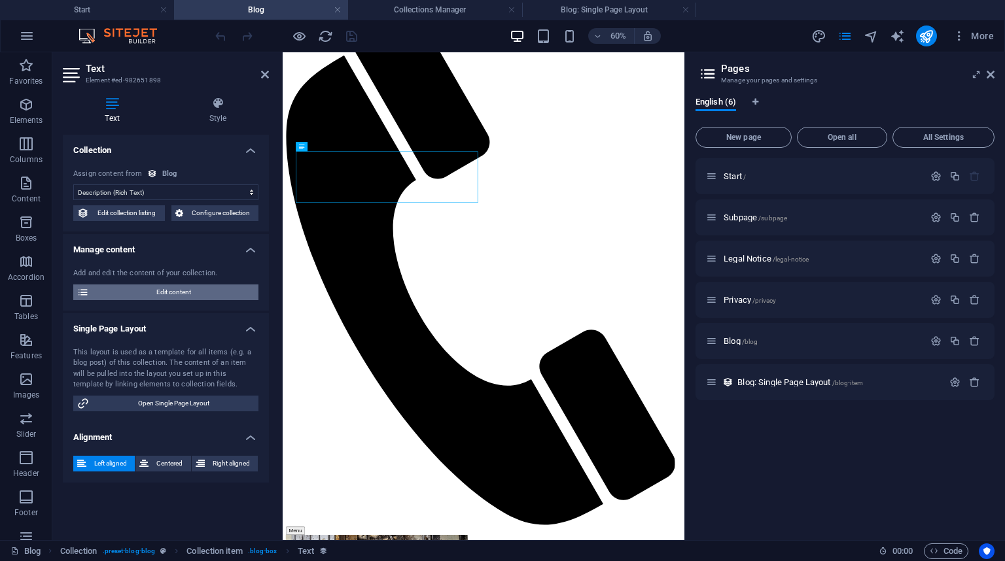
select select "Category 2"
type input "[DATE]"
type input "cnc-masina-ne-radi-najcesci-kvarovi-i-kako-ih-resiti"
type textarea "Zašto CNC mašina ne radi? Otkrijte najčešće kvarove i rešenja. Kontaktirajte Te…"
type input "cnc mašina ne radi kvarovi cnc mašina najčešći kvarovi cnc mašina popravka cnc …"
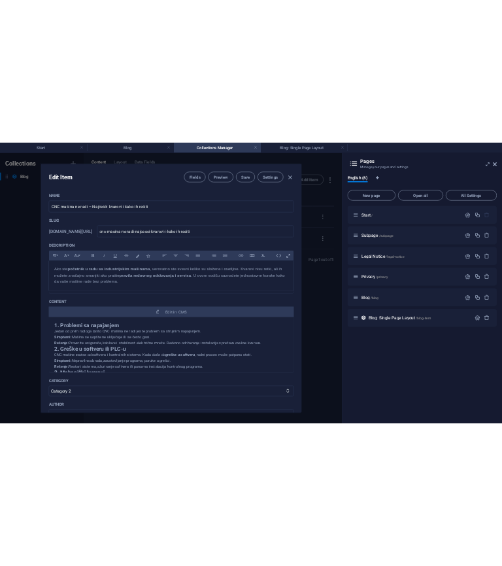
scroll to position [0, 0]
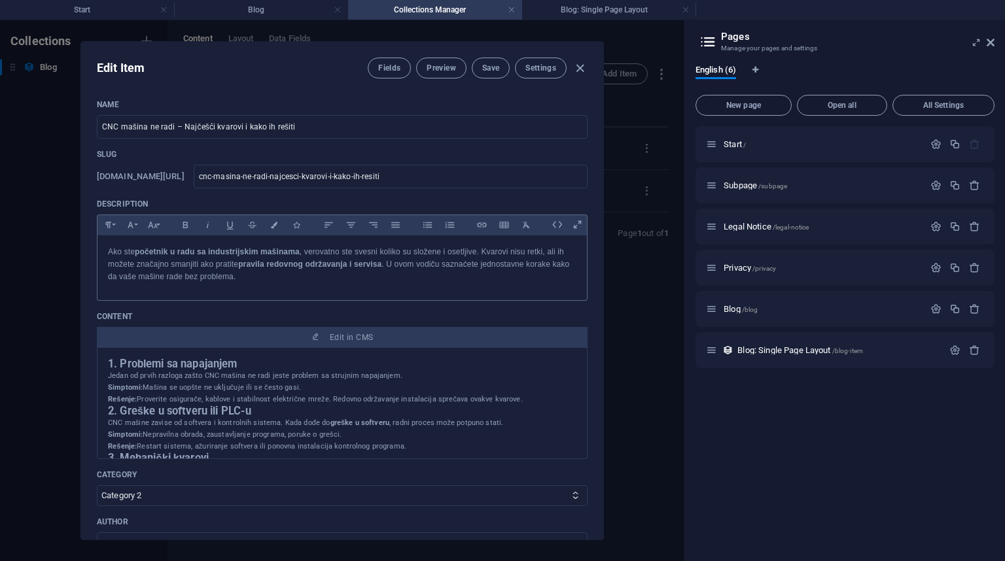
click at [229, 284] on p "Ako ste početnik u radu sa industrijskim mašinama , verovatno ste svesni koliko…" at bounding box center [342, 265] width 468 height 38
click at [209, 370] on h2 "1. Problemi sa napajanjem" at bounding box center [342, 364] width 468 height 12
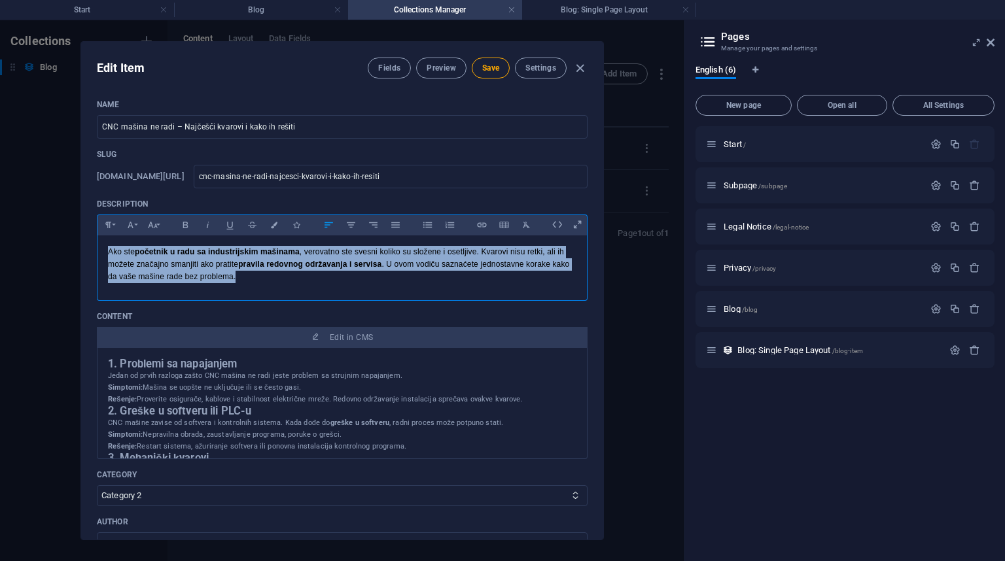
drag, startPoint x: 269, startPoint y: 298, endPoint x: 86, endPoint y: 264, distance: 186.3
click at [88, 264] on div "Name CNC mašina ne radi – Najčešći kvarovi i kako ih rešiti ​ Slug www.example.…" at bounding box center [342, 314] width 522 height 451
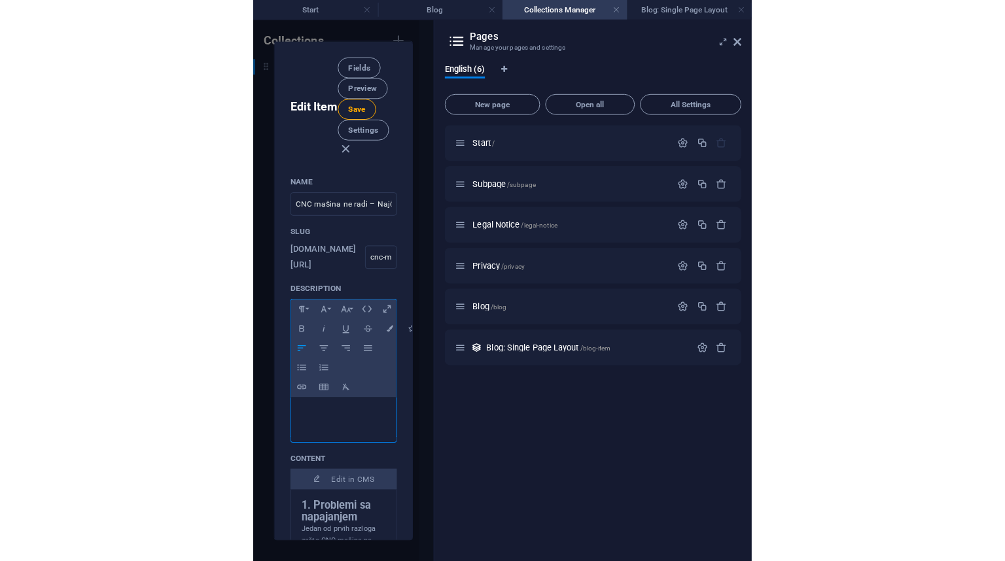
scroll to position [52, 0]
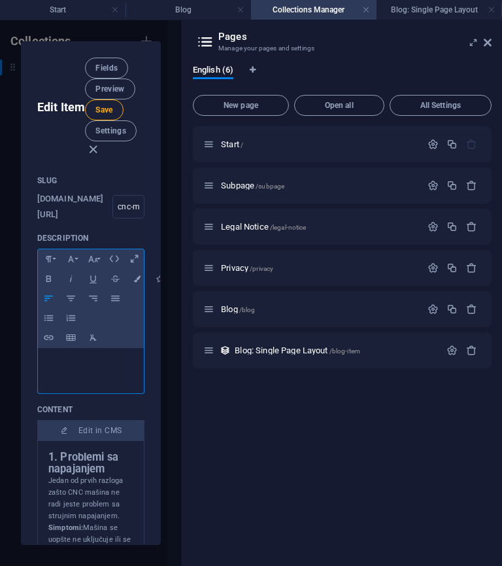
click at [60, 370] on div "​" at bounding box center [91, 367] width 106 height 39
click at [489, 42] on icon at bounding box center [488, 42] width 8 height 10
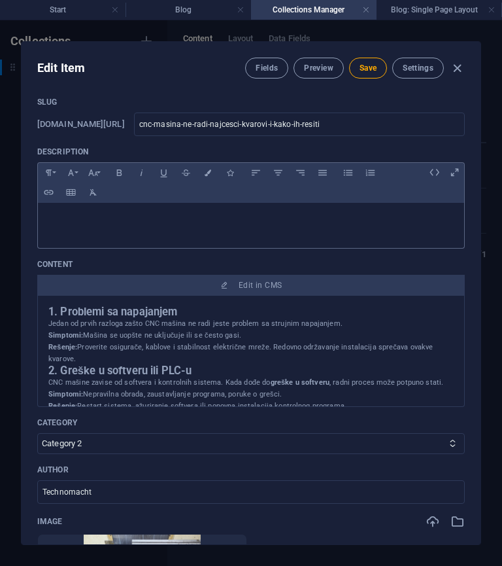
click at [94, 213] on p "​" at bounding box center [251, 219] width 406 height 12
click at [72, 217] on p "​" at bounding box center [251, 219] width 406 height 12
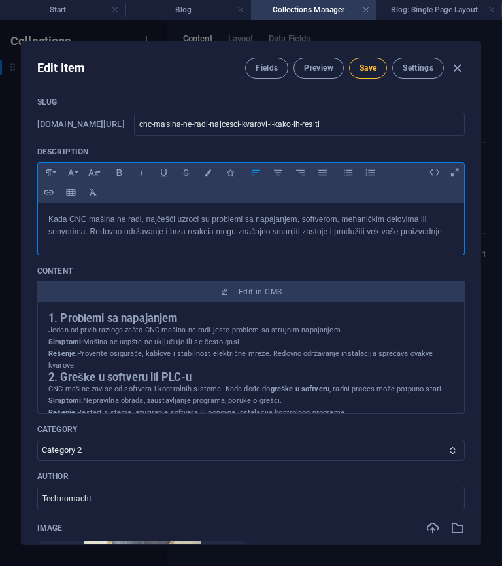
click at [362, 69] on span "Save" at bounding box center [368, 68] width 17 height 10
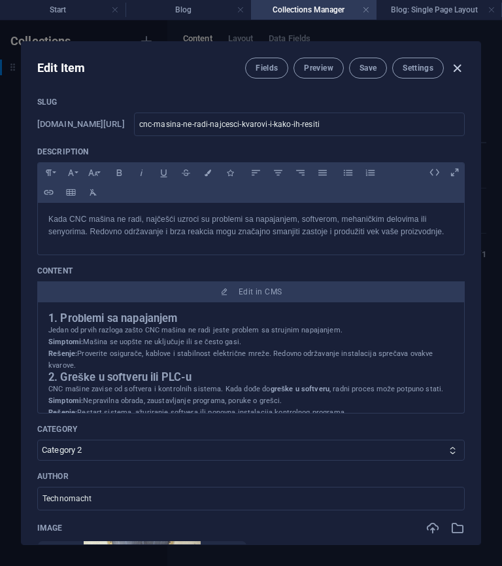
click at [454, 67] on icon "button" at bounding box center [457, 68] width 15 height 15
type input "2025-10-03"
type input "cnc-masina-ne-radi-najcesci-kvarovi-i-kako-ih-resiti"
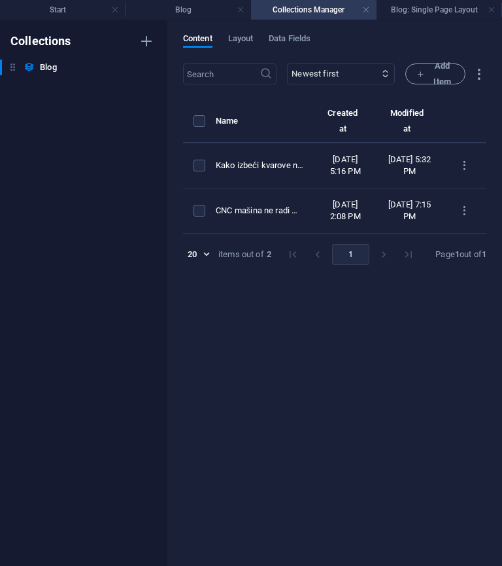
click at [68, 132] on div "Collections Blog Blog" at bounding box center [83, 293] width 167 height 546
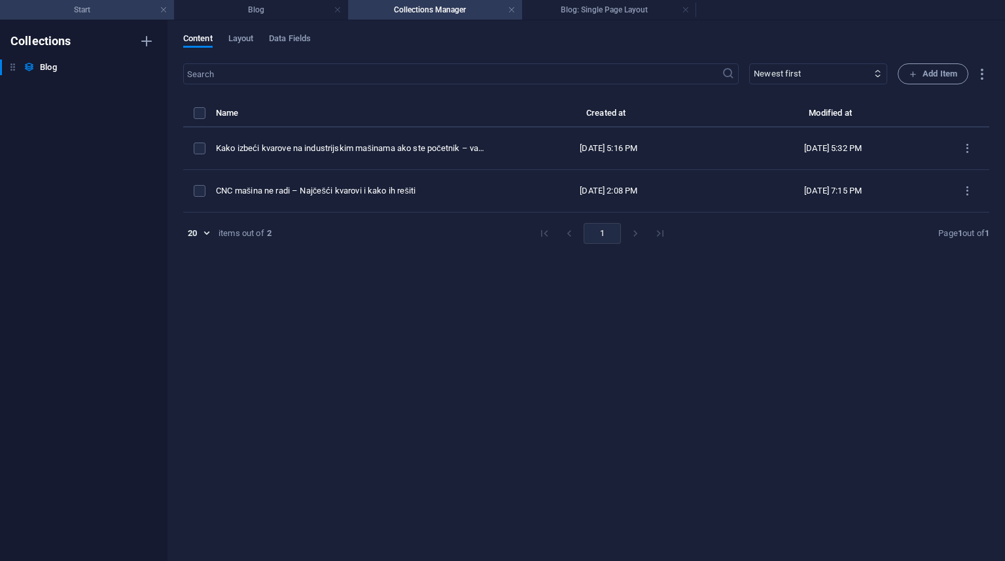
scroll to position [202, 0]
click at [247, 13] on h4 "Blog" at bounding box center [261, 10] width 174 height 14
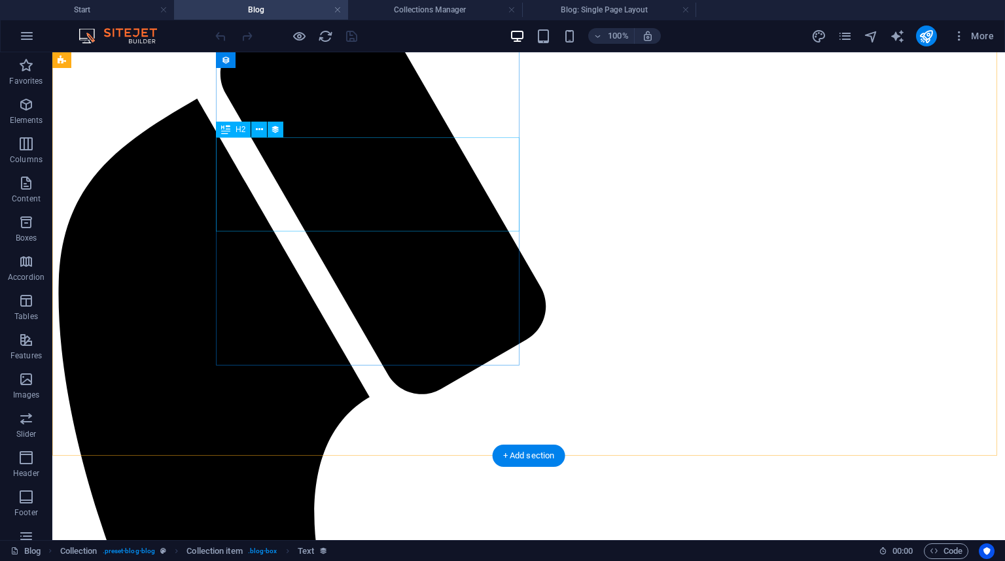
click at [262, 133] on icon at bounding box center [259, 130] width 7 height 14
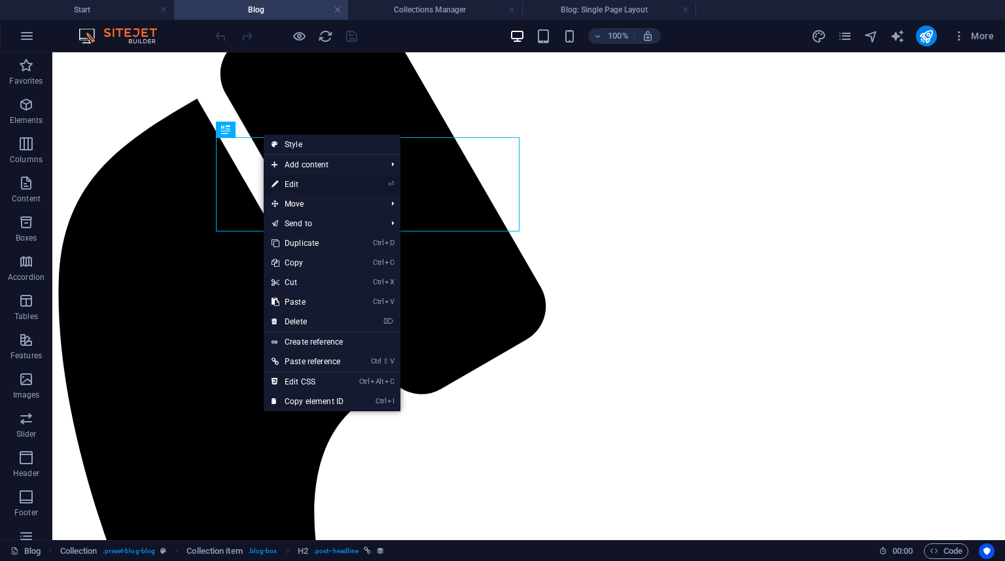
click at [275, 184] on icon at bounding box center [274, 185] width 7 height 20
select select "name"
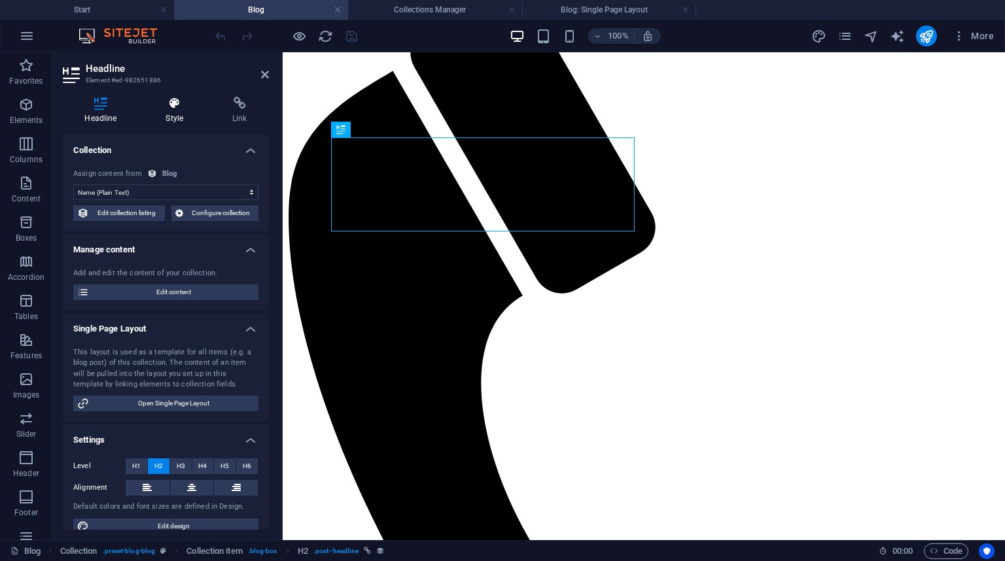
click at [170, 107] on icon at bounding box center [174, 103] width 61 height 13
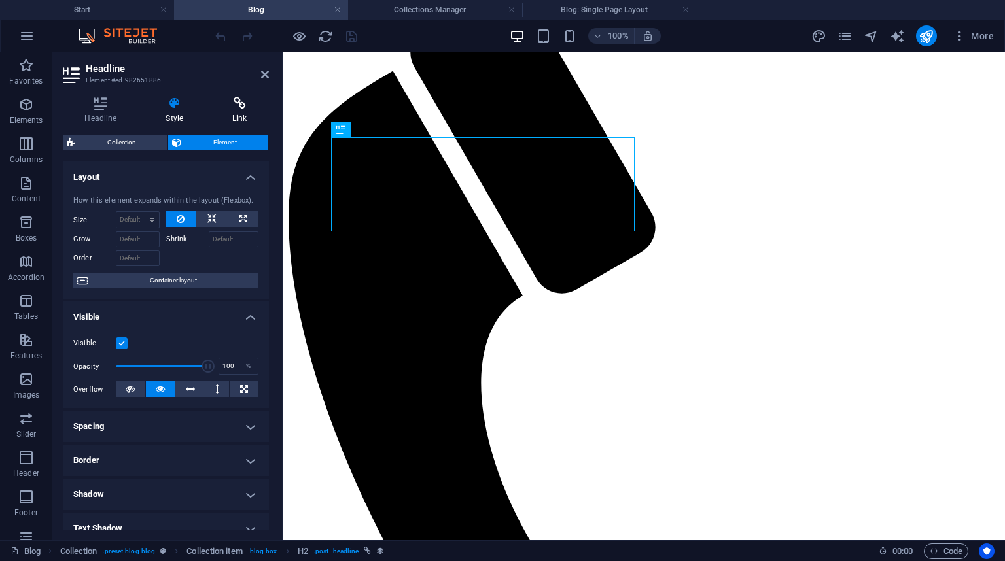
click at [224, 105] on icon at bounding box center [240, 103] width 58 height 13
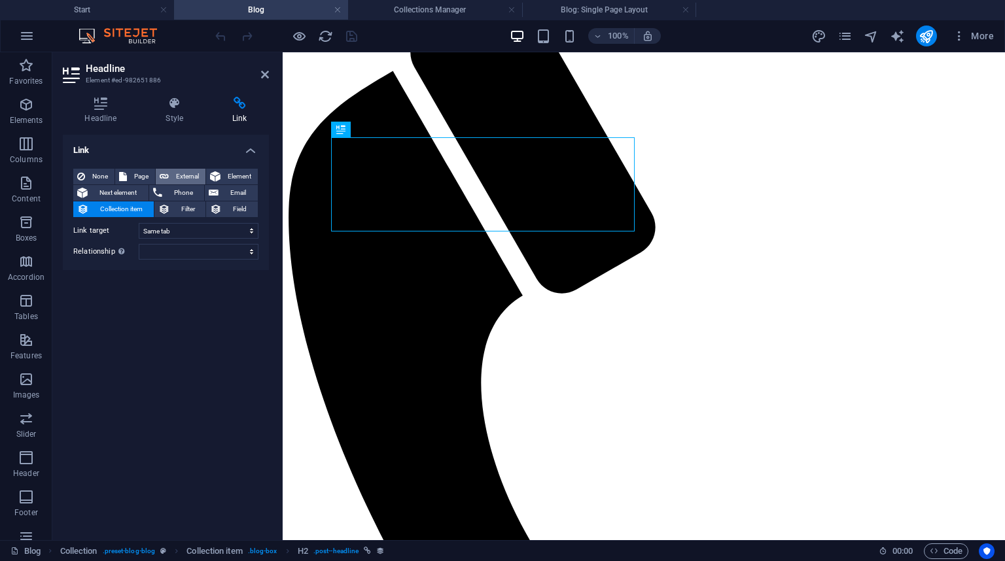
click at [186, 170] on span "External" at bounding box center [187, 177] width 29 height 16
select select "blank"
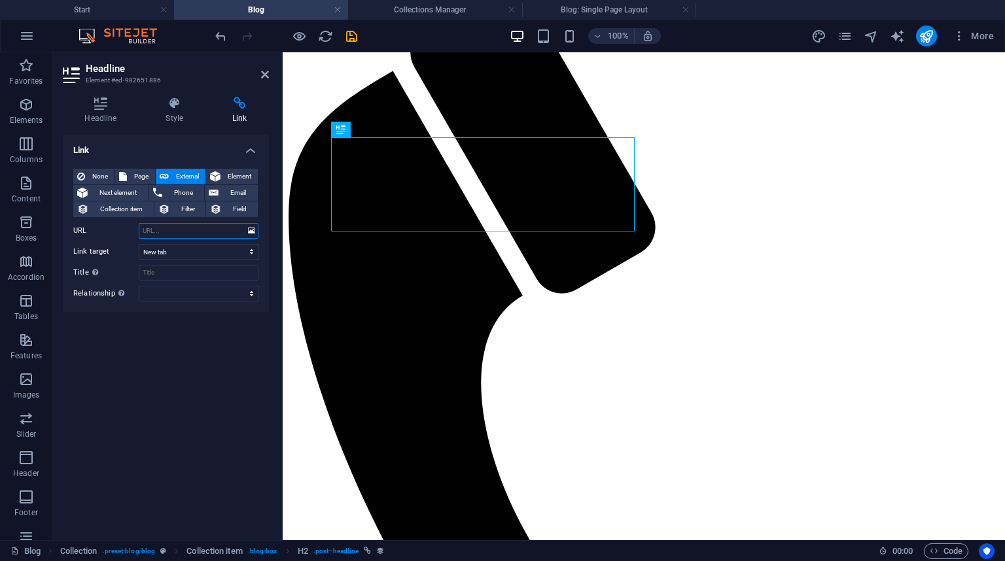
paste input "www.technomacht.rs/blog-item/kako-izbeci-kvarove-na-industrijskim-masinama-ako-…"
type input "www.technomacht.rs/blog-item/kako-izbeci-kvarove-na-industrijskim-masinama-ako-…"
click at [241, 328] on div "Link None Page External Element Next element Phone Email Collection item Filter…" at bounding box center [166, 332] width 206 height 395
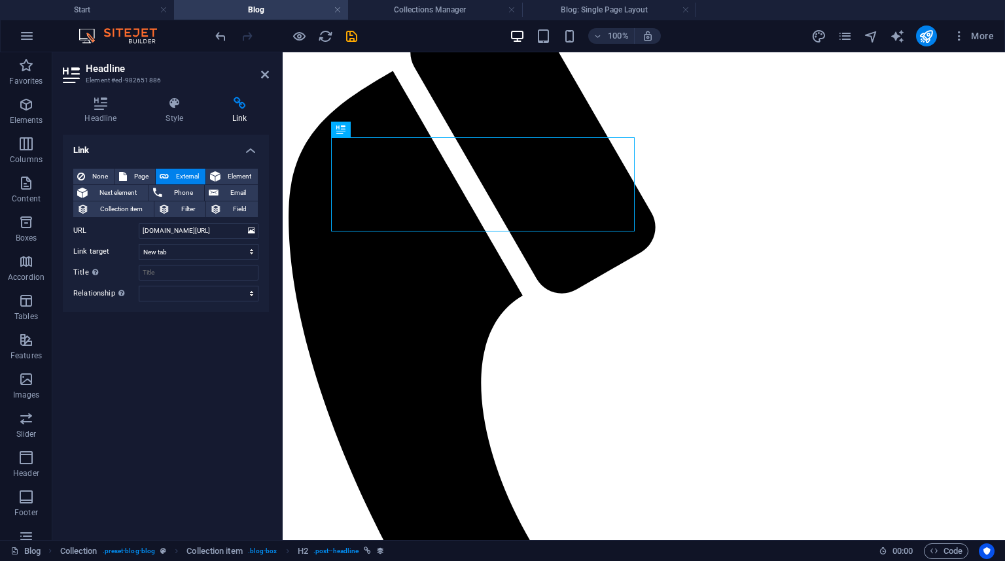
click at [260, 114] on h4 "Link" at bounding box center [240, 110] width 58 height 27
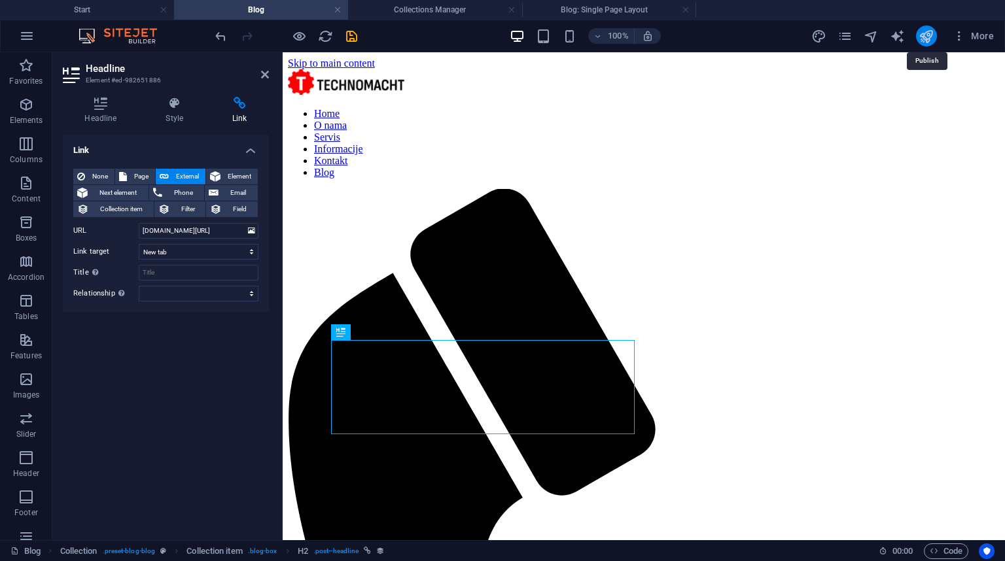
click at [921, 34] on icon "publish" at bounding box center [925, 36] width 15 height 15
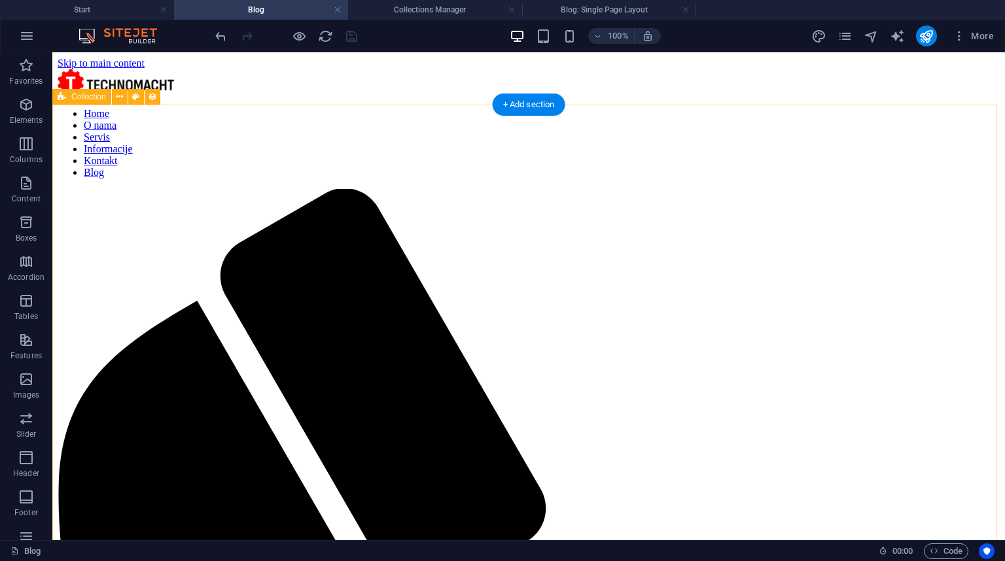
scroll to position [262, 0]
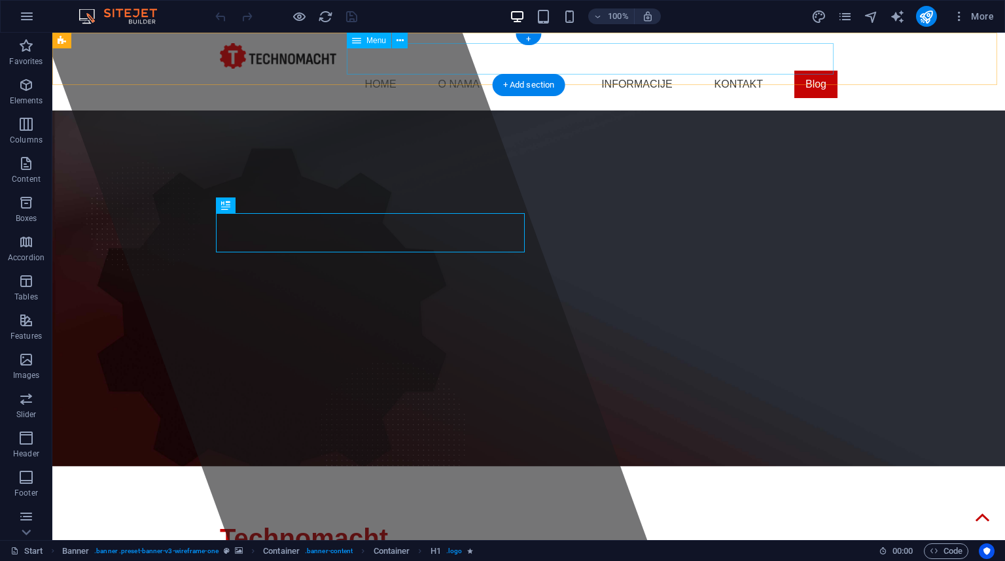
click at [808, 69] on nav "Home O nama Servis Informacije Kontakt Blog" at bounding box center [528, 84] width 617 height 31
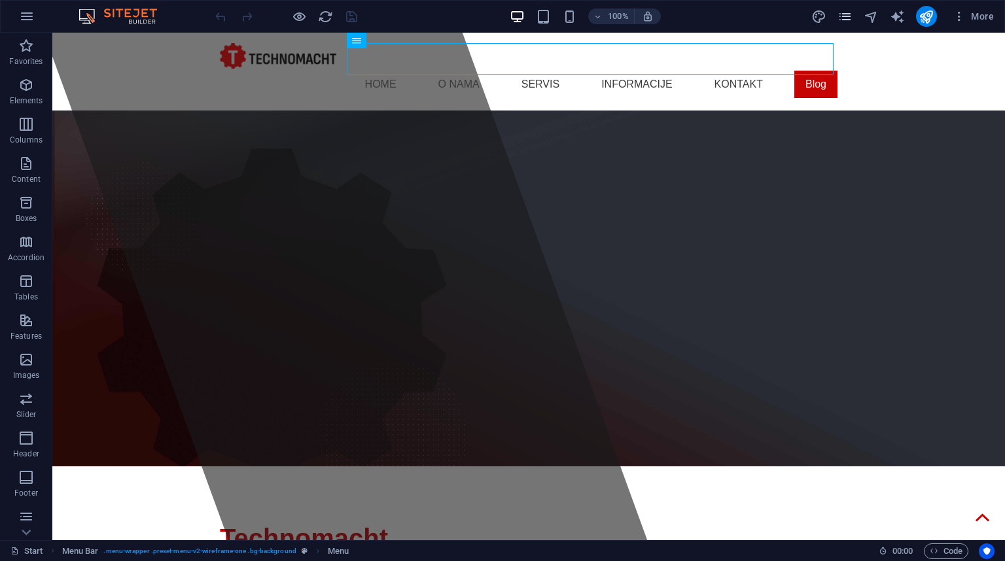
click at [843, 15] on icon "pages" at bounding box center [844, 16] width 15 height 15
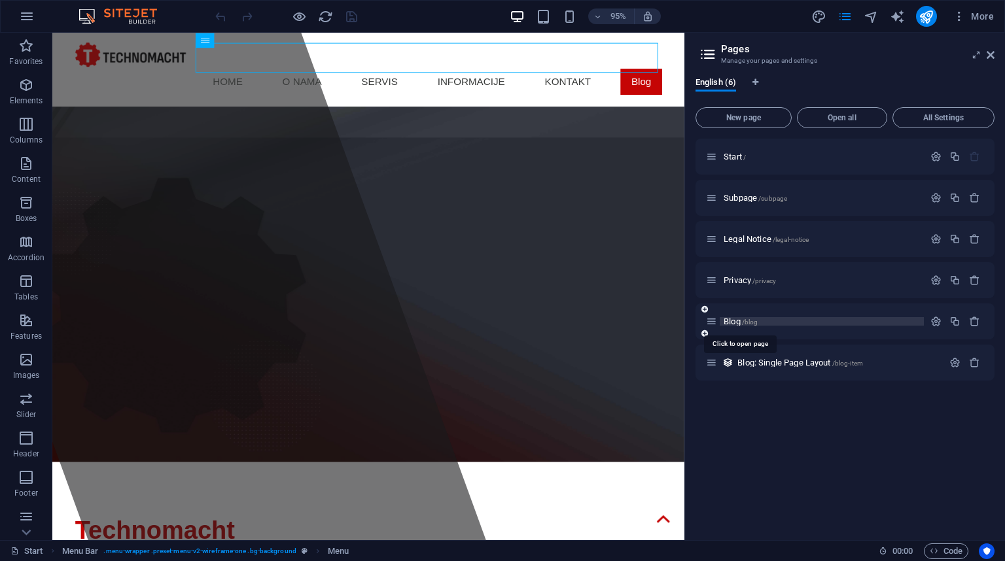
click at [736, 319] on span "Blog /blog" at bounding box center [740, 322] width 34 height 10
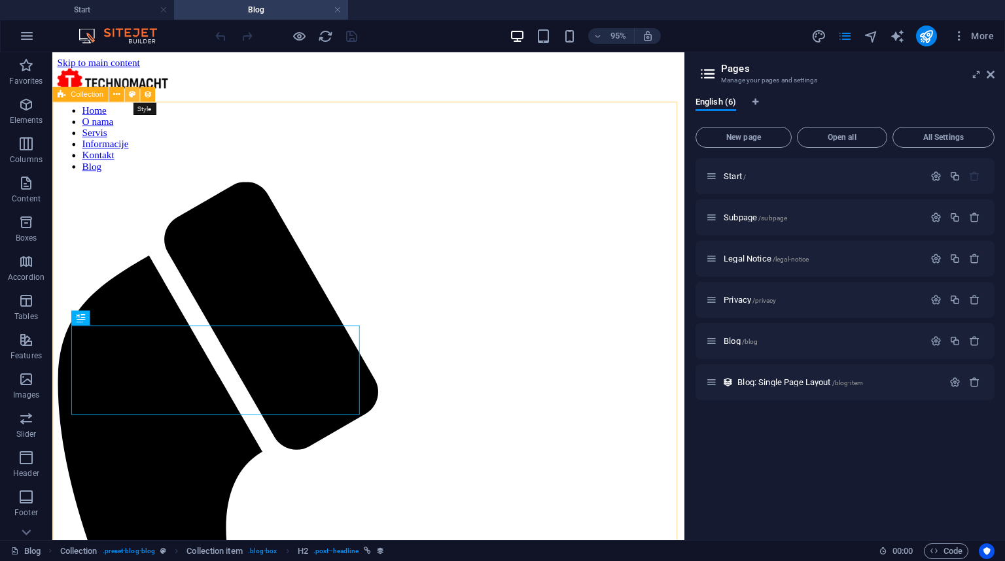
click at [128, 94] on icon at bounding box center [131, 94] width 7 height 13
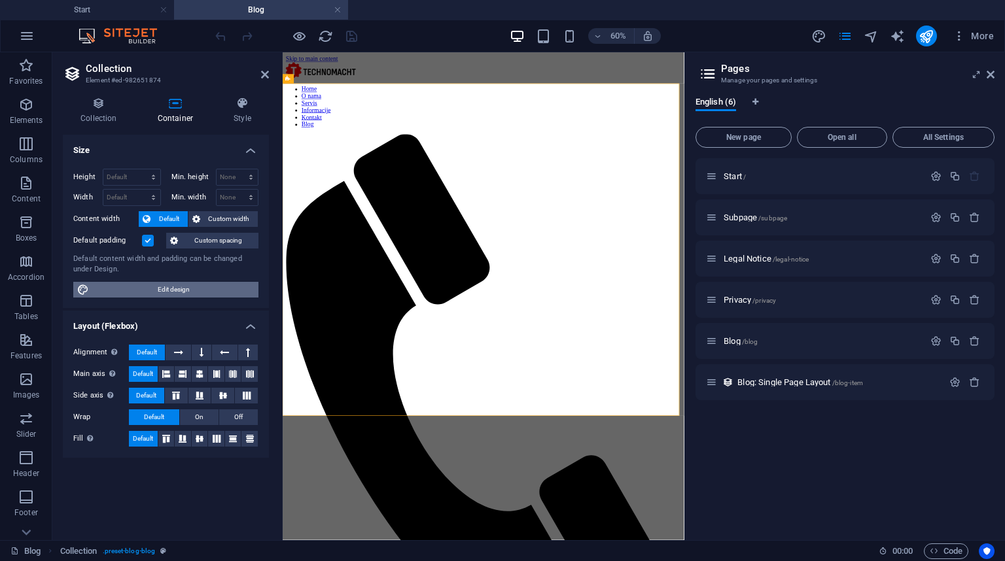
click at [154, 288] on span "Edit design" at bounding box center [174, 290] width 162 height 16
select select "ease-in-out"
select select "rem"
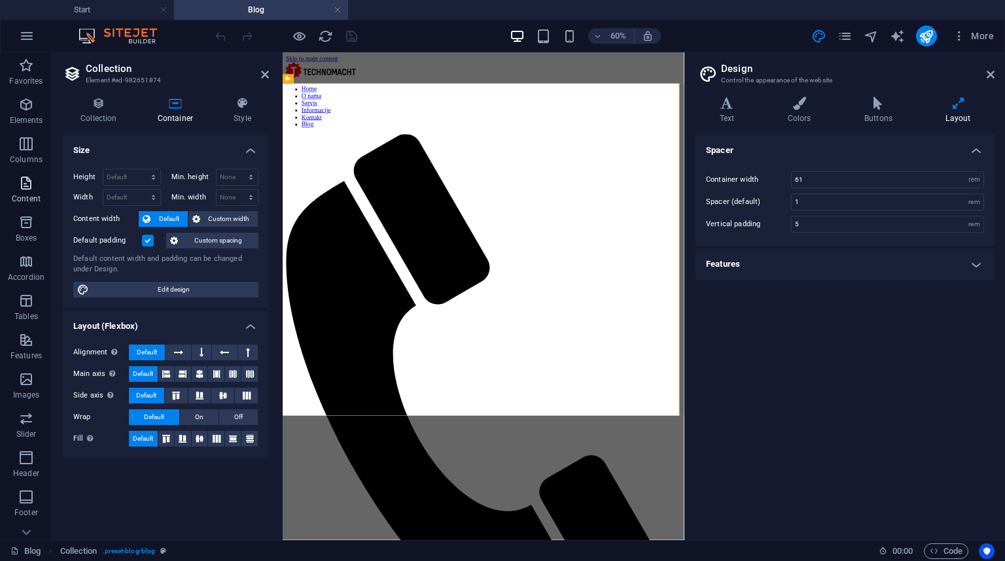
click at [26, 189] on icon "button" at bounding box center [26, 183] width 16 height 16
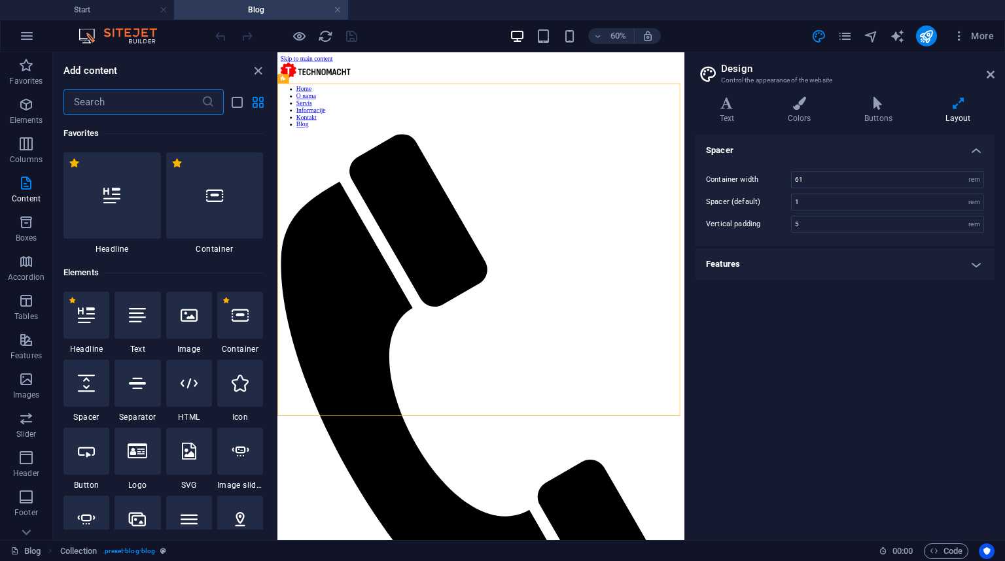
scroll to position [2289, 0]
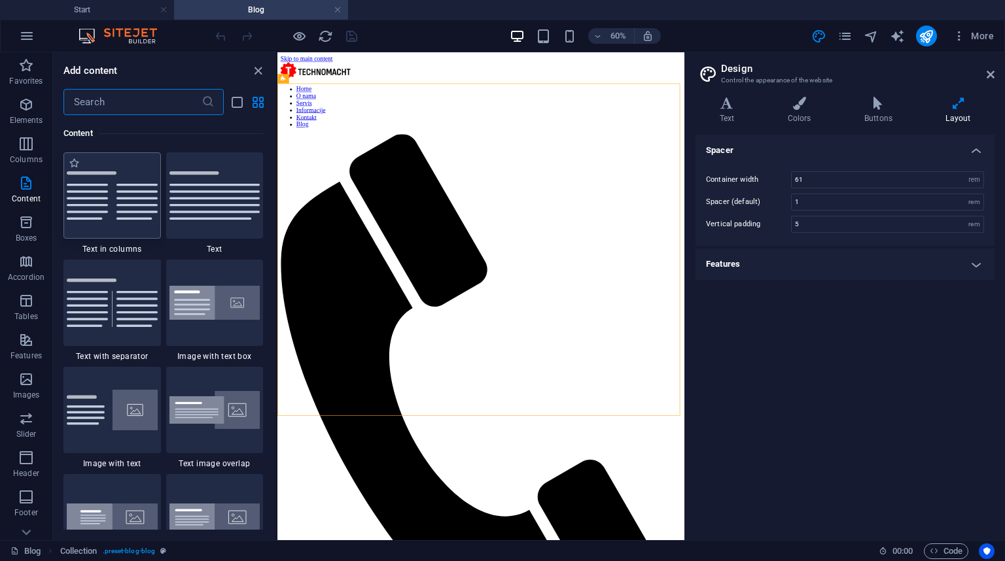
click at [116, 202] on img at bounding box center [112, 195] width 91 height 48
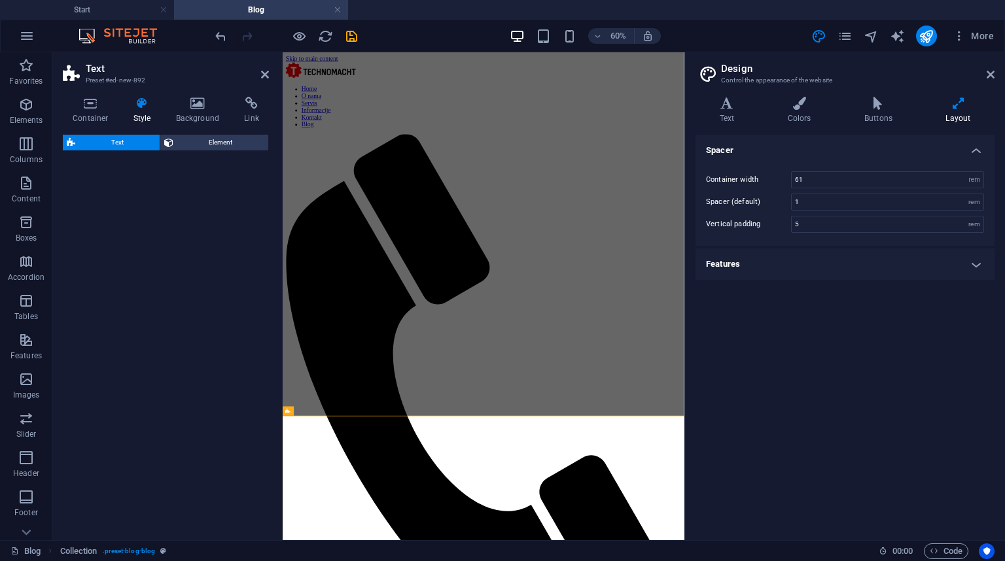
select select "preset-text-v2-columns"
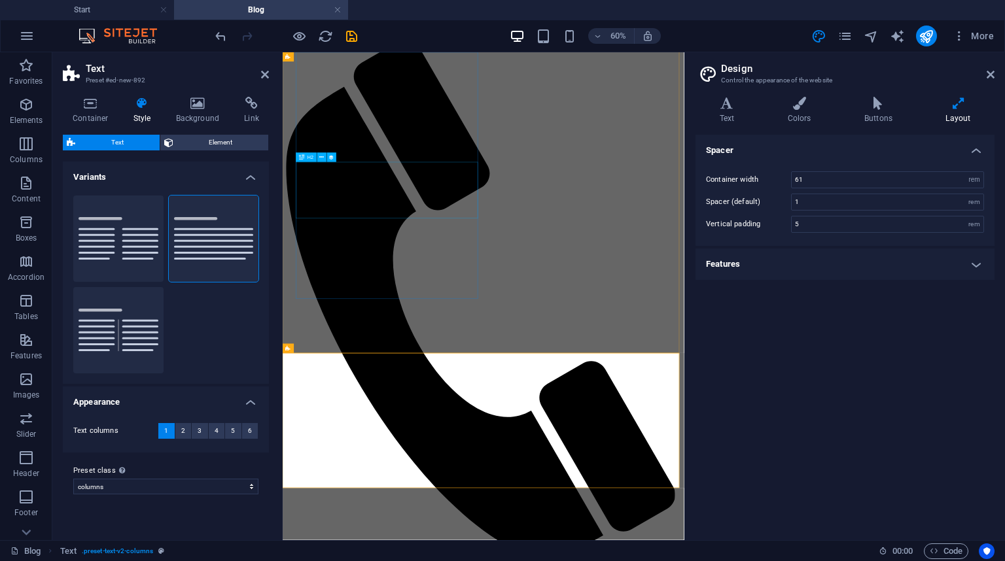
scroll to position [105, 0]
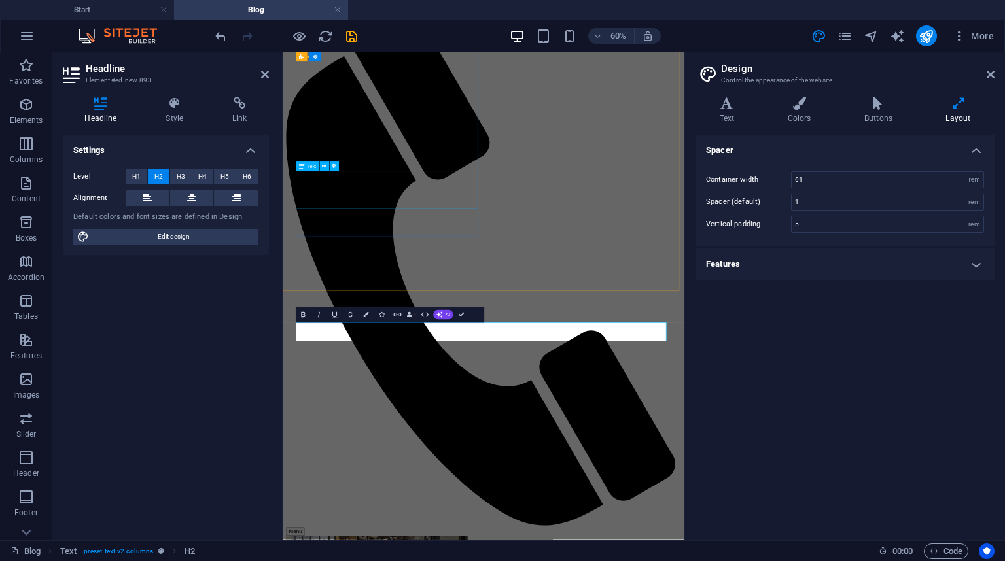
scroll to position [103, 0]
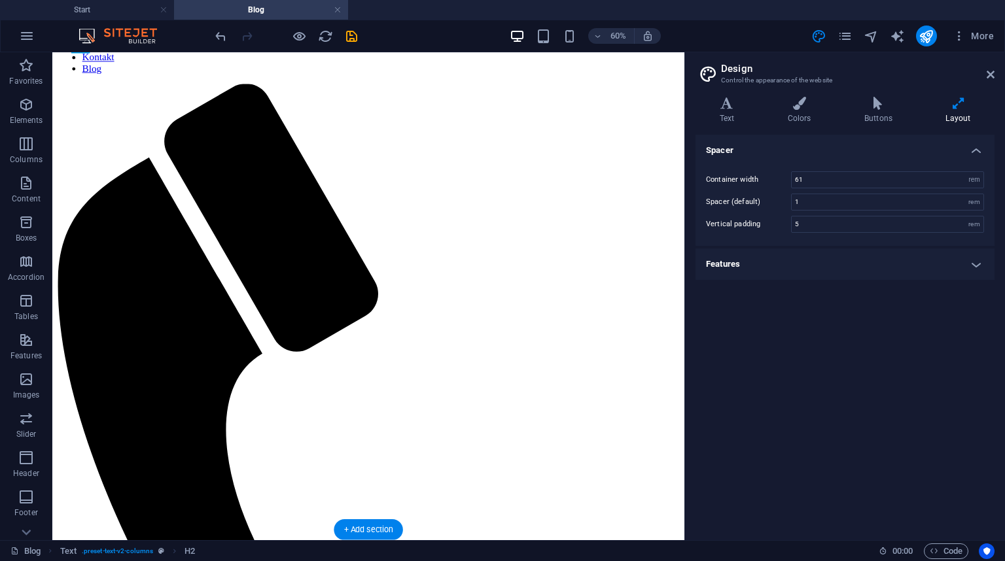
drag, startPoint x: 154, startPoint y: 292, endPoint x: 355, endPoint y: 205, distance: 218.8
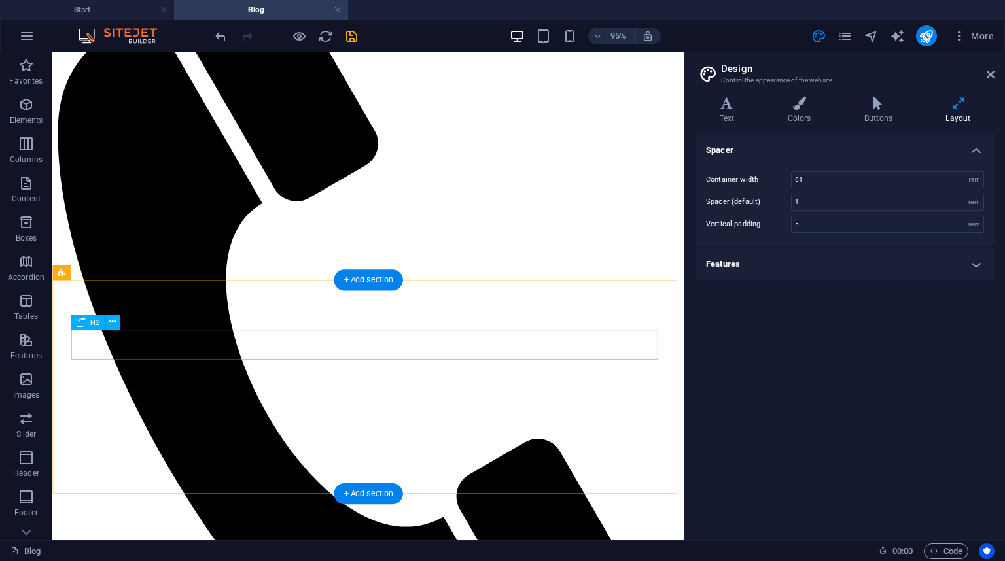
scroll to position [209, 0]
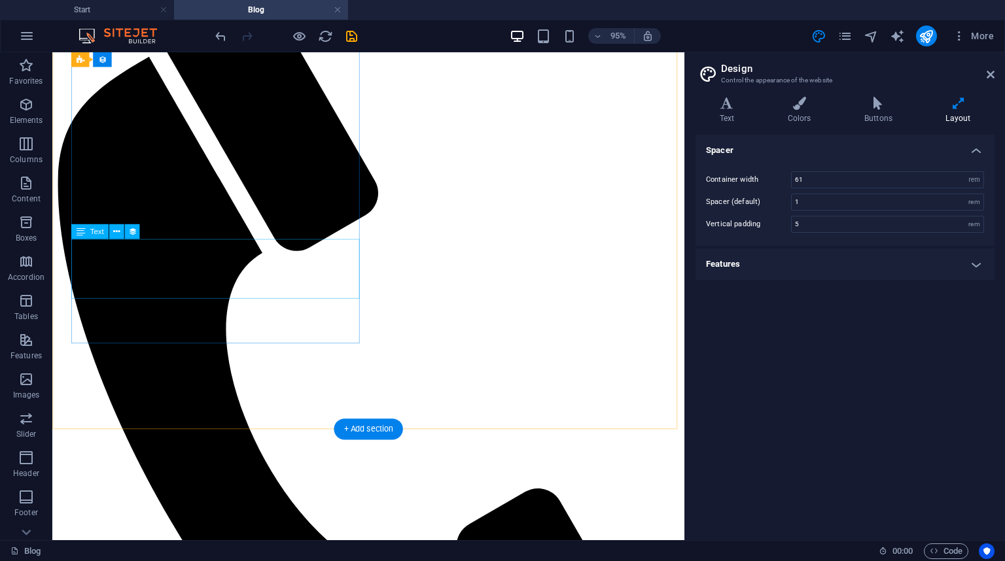
click at [120, 232] on icon at bounding box center [116, 232] width 7 height 13
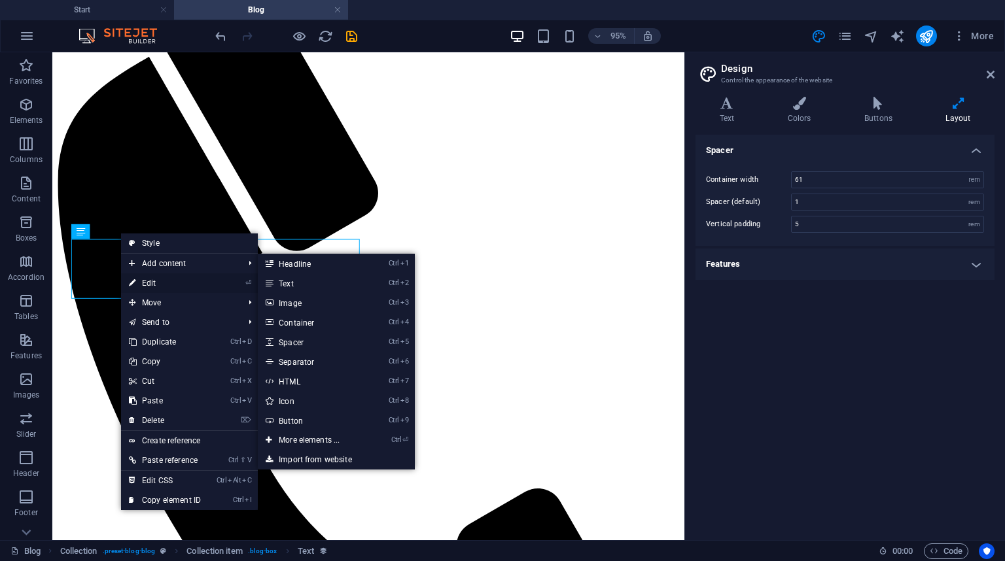
click at [167, 279] on link "⏎ Edit" at bounding box center [165, 283] width 88 height 20
select select "description"
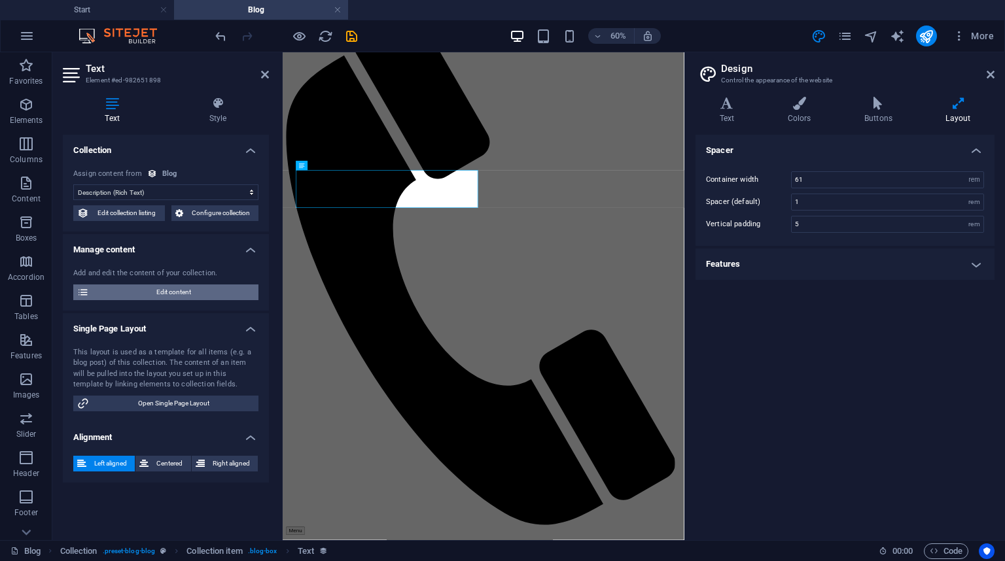
click at [201, 288] on span "Edit content" at bounding box center [174, 293] width 162 height 16
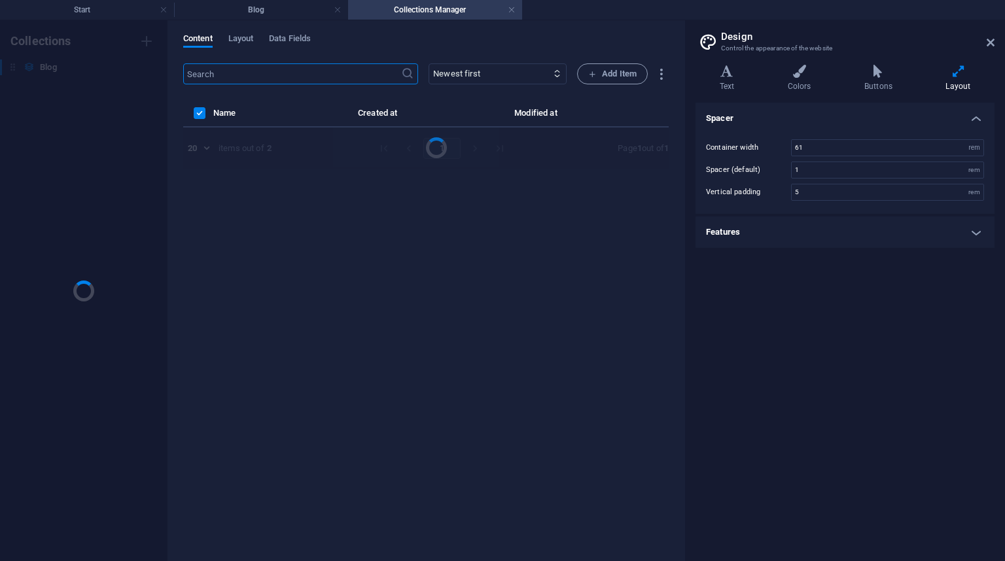
scroll to position [0, 0]
select select "Category 2"
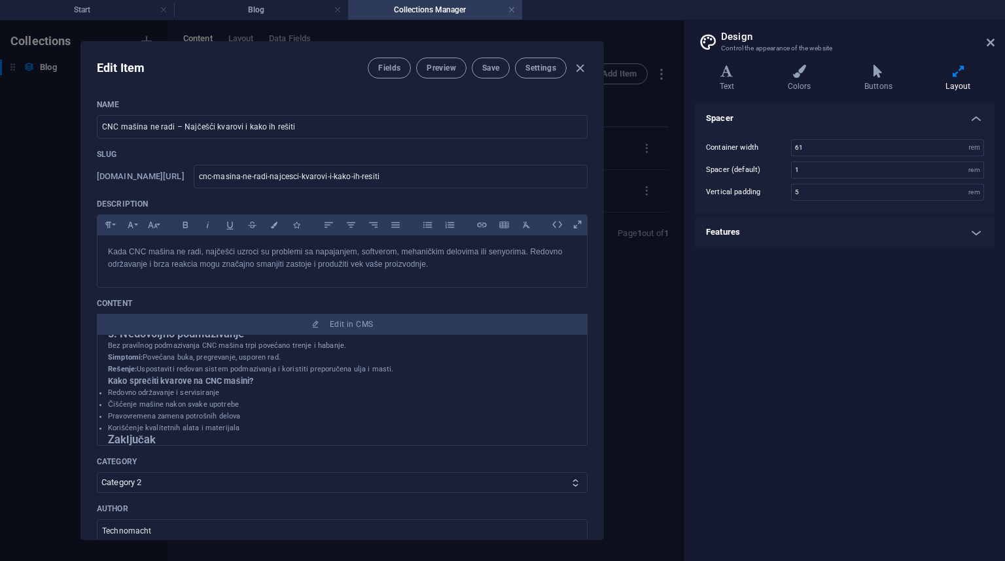
scroll to position [693, 0]
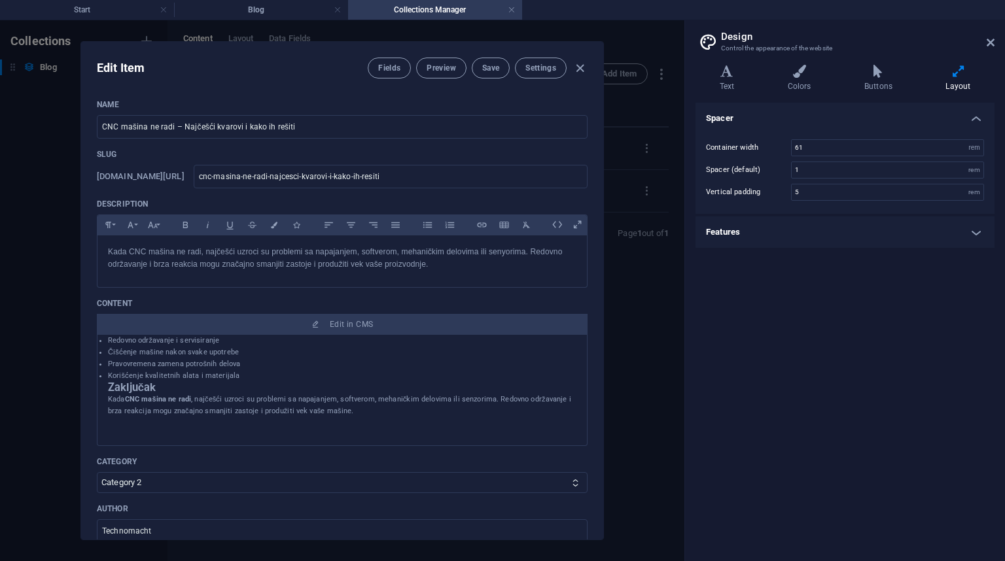
drag, startPoint x: 110, startPoint y: 368, endPoint x: 385, endPoint y: 432, distance: 282.0
click at [385, 417] on div "1. Problemi sa napajanjem Jedan od prvih razloga zašto CNC mašina ne radi jeste…" at bounding box center [342, 34] width 468 height 765
copy div "3. Loremips do sitametcon Adipi el seddo eiusmod tempo INC utlabo et dolo magna…"
click at [268, 10] on h4 "Blog" at bounding box center [261, 10] width 174 height 14
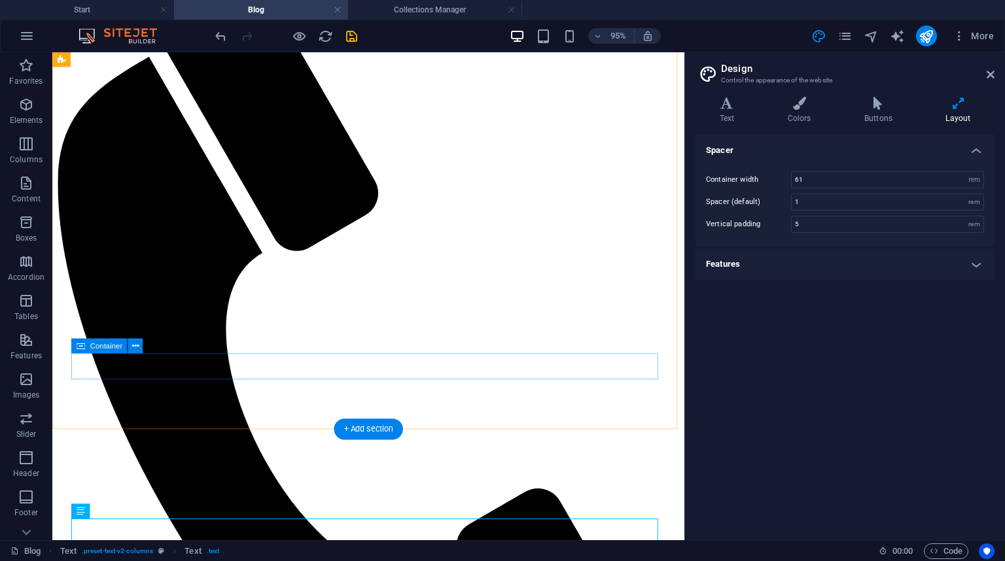
scroll to position [314, 0]
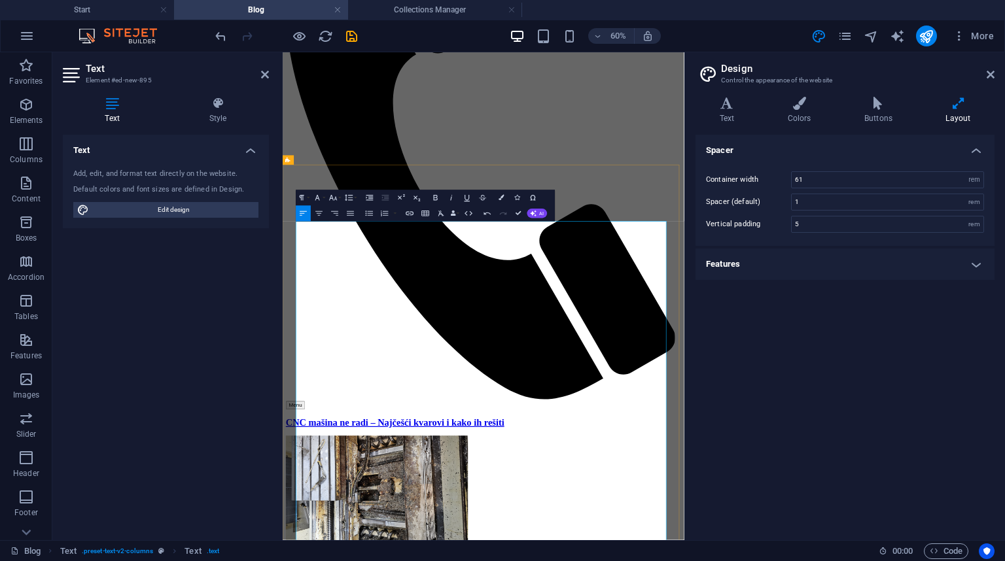
scroll to position [471, 0]
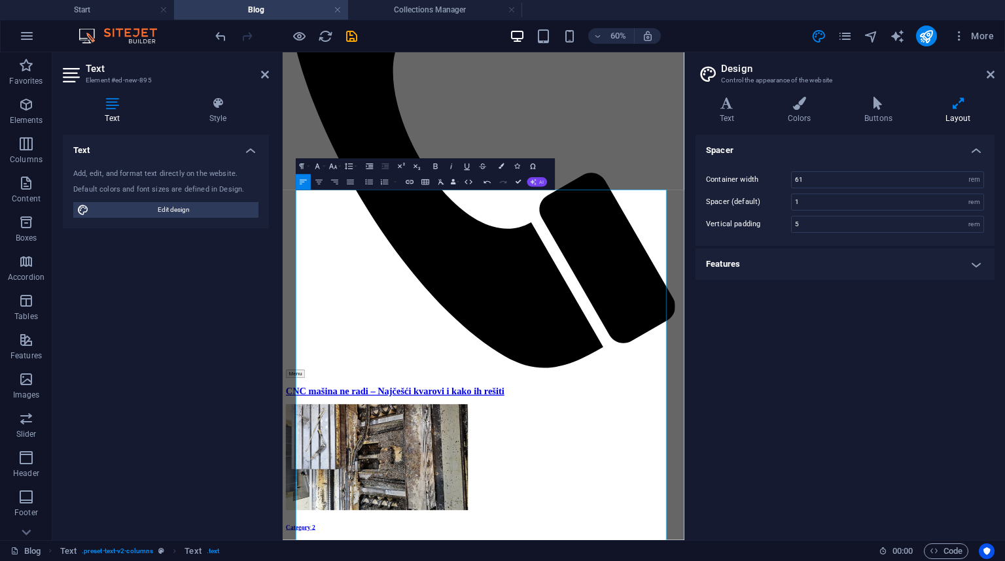
click at [540, 181] on span "AI" at bounding box center [542, 182] width 5 height 5
click at [489, 192] on link "Improve" at bounding box center [472, 195] width 77 height 12
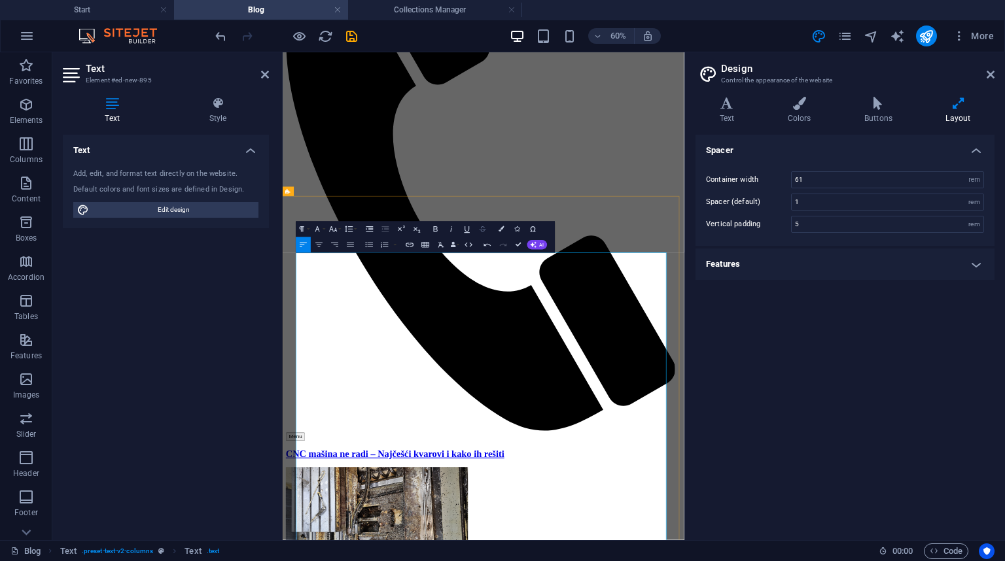
scroll to position [262, 0]
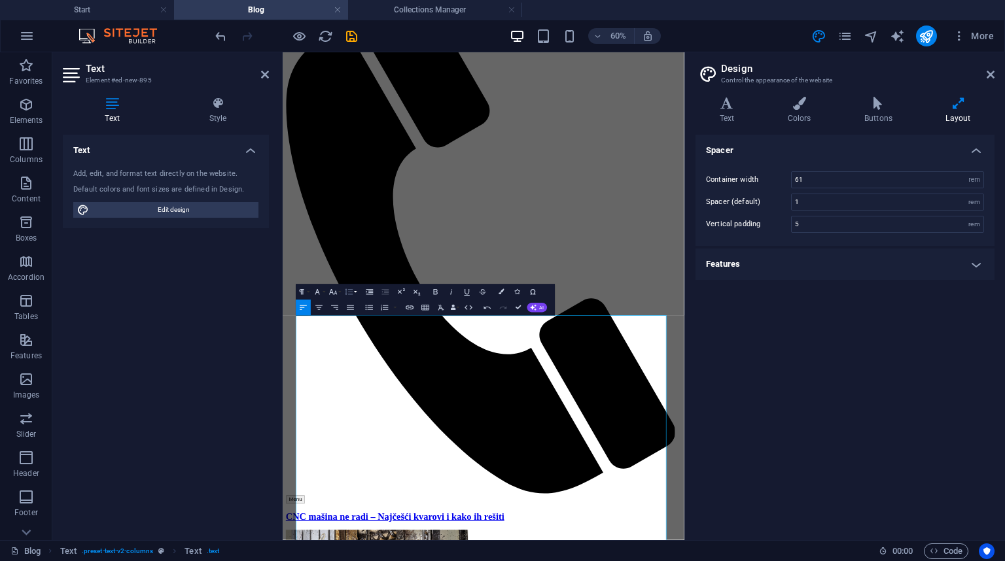
click at [345, 291] on icon "button" at bounding box center [348, 291] width 9 height 9
click at [351, 319] on link "Single" at bounding box center [341, 319] width 35 height 12
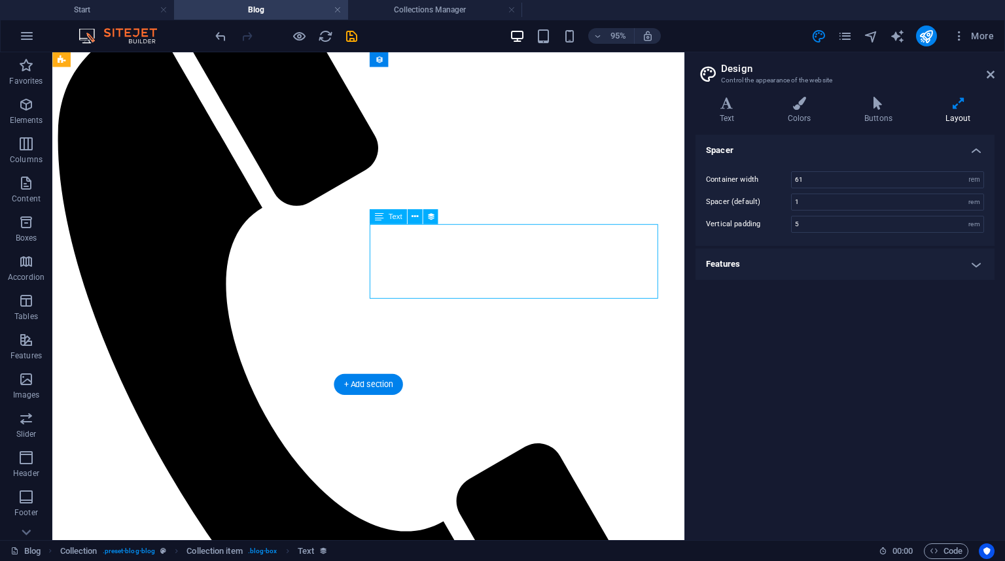
scroll to position [361, 0]
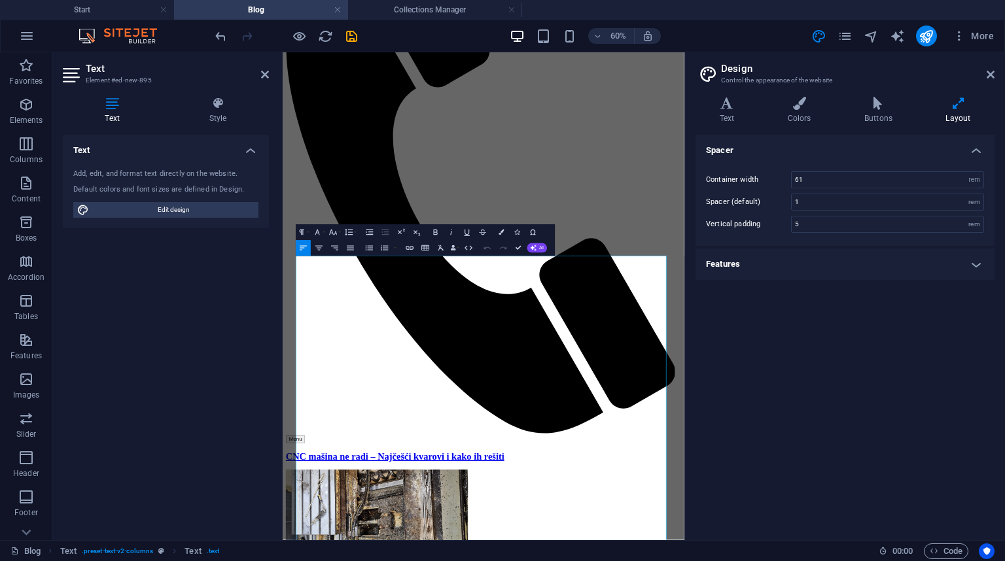
click at [272, 425] on div "Text Style Text Add, edit, and format text directly on the website. Default col…" at bounding box center [165, 313] width 227 height 454
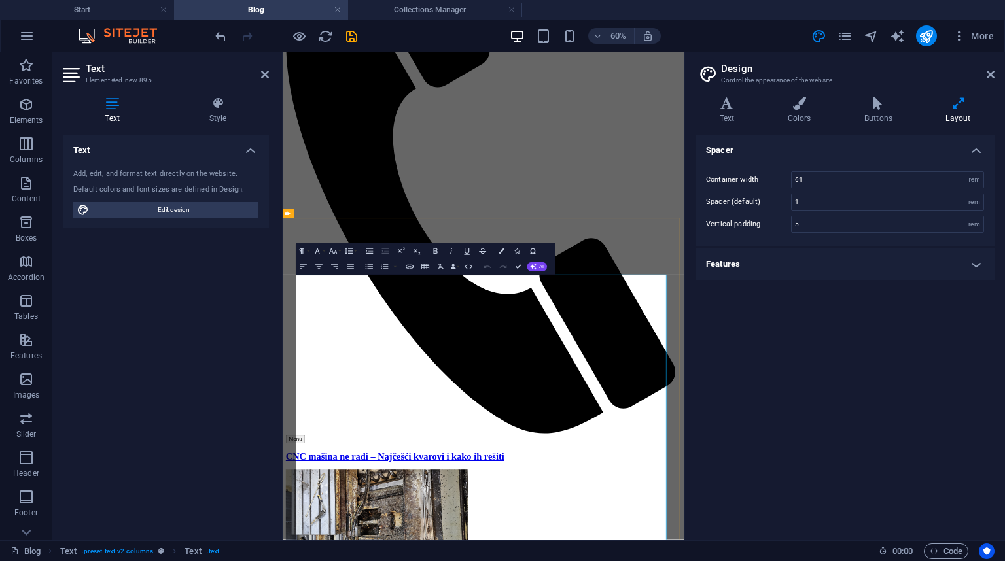
scroll to position [330, 0]
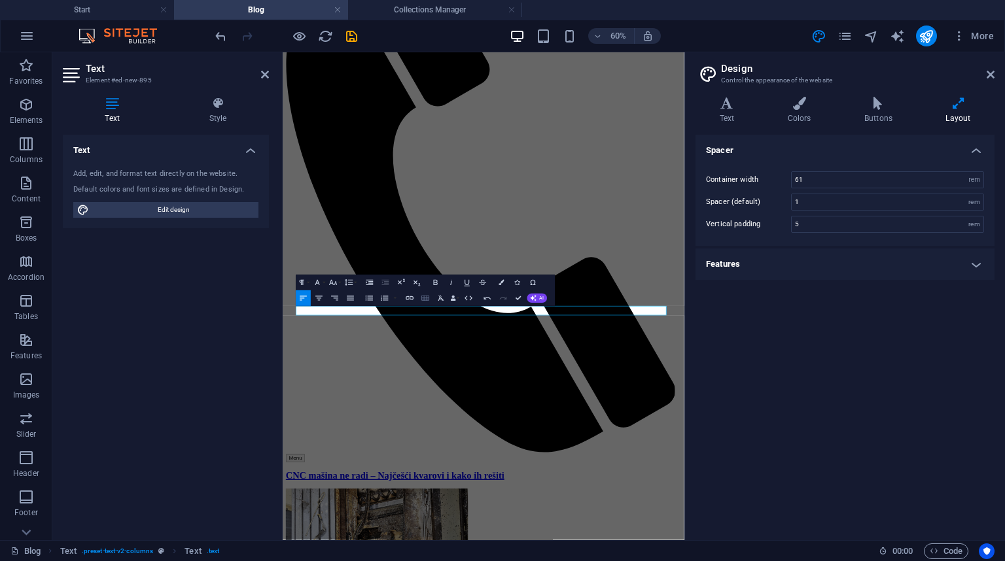
scroll to position [277, 0]
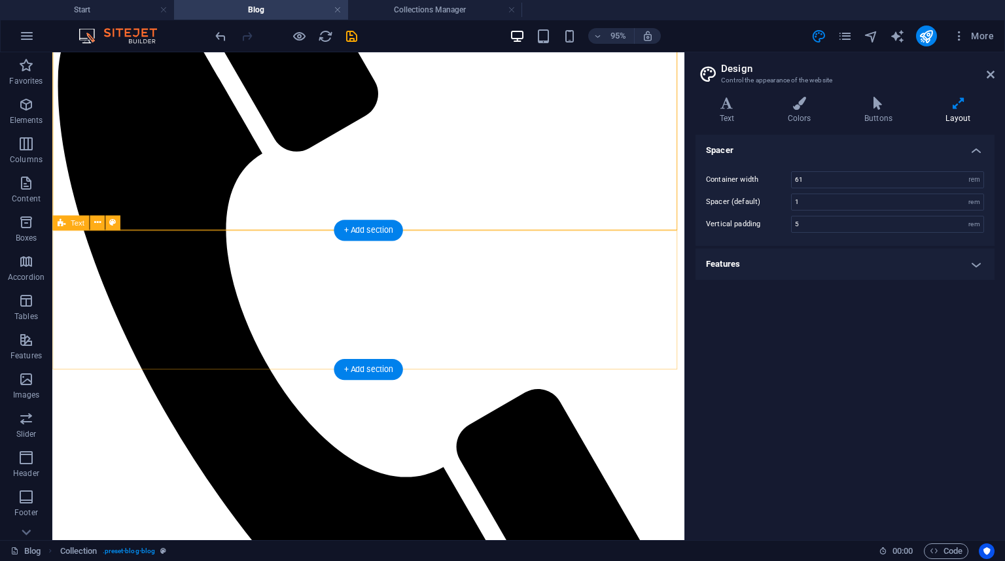
scroll to position [419, 0]
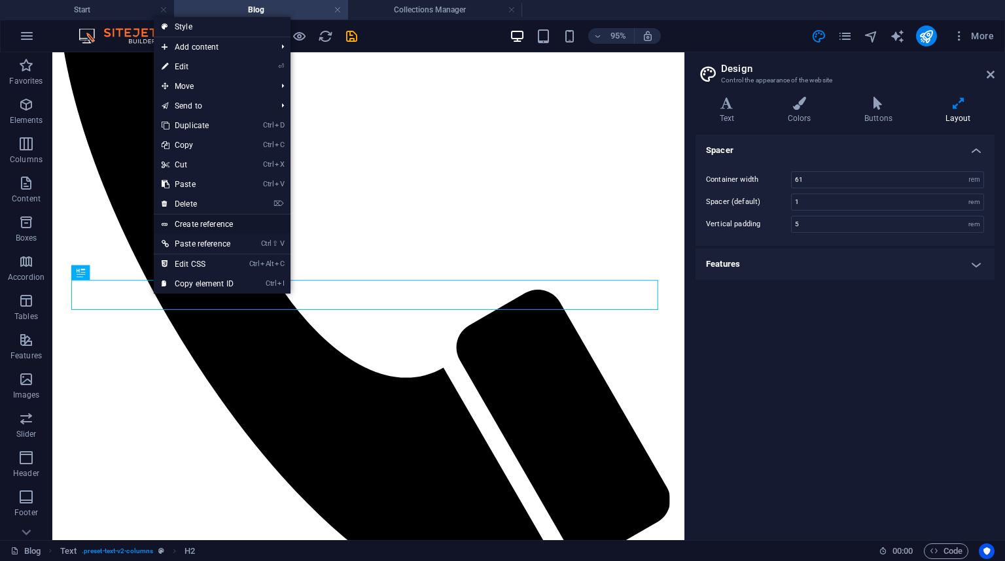
click at [194, 220] on link "Create reference" at bounding box center [222, 225] width 137 height 20
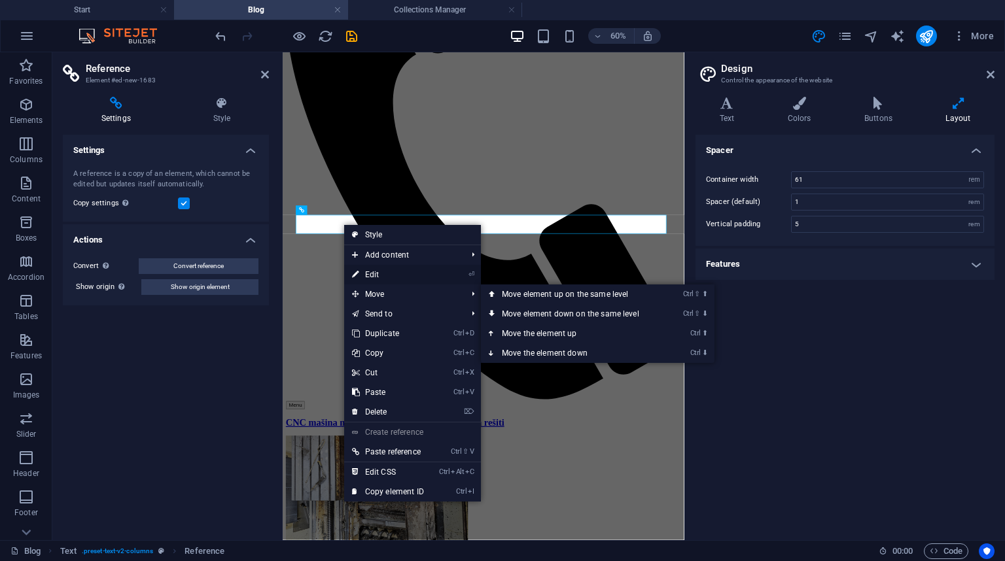
click at [381, 275] on link "⏎ Edit" at bounding box center [388, 275] width 88 height 20
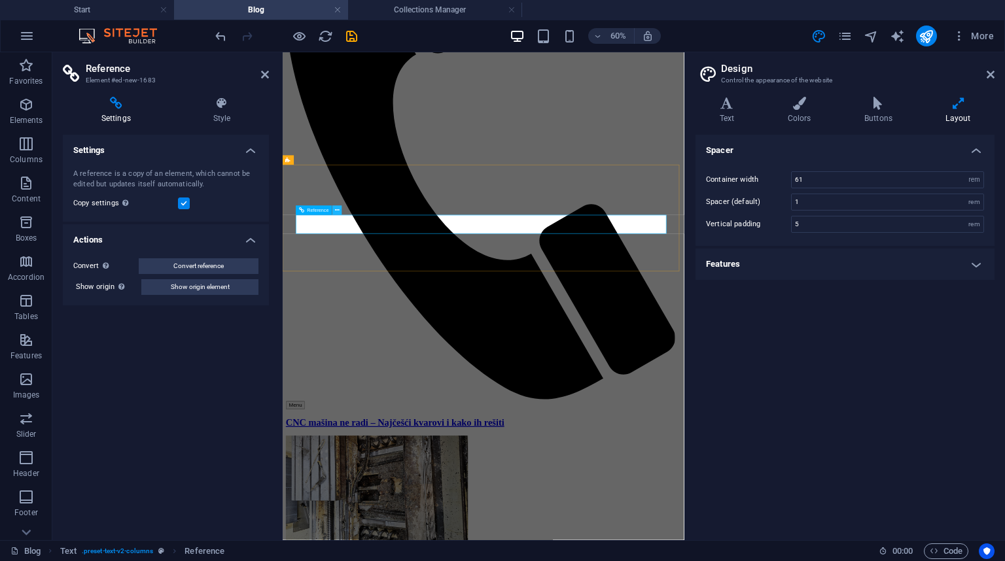
click at [337, 214] on icon at bounding box center [337, 210] width 5 height 9
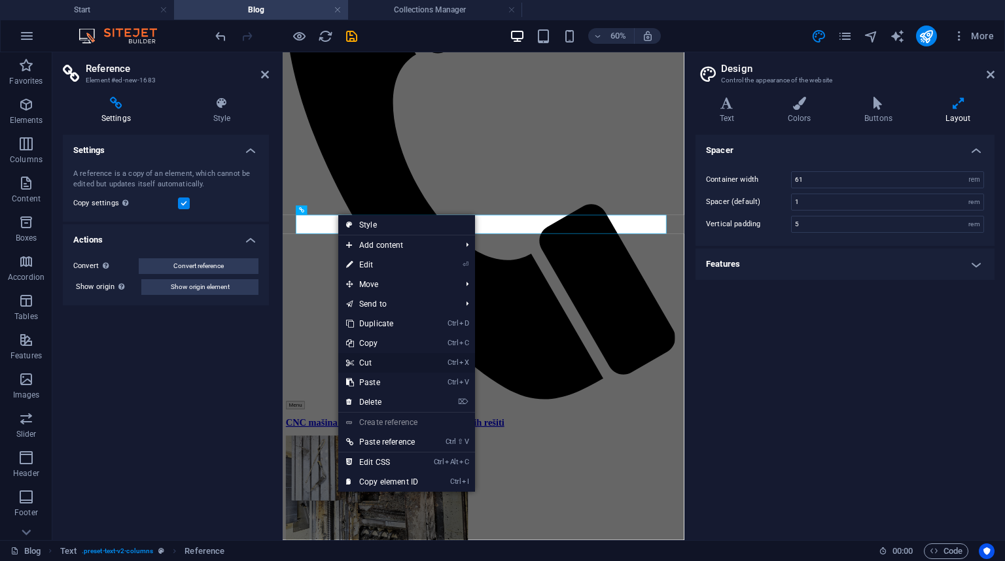
drag, startPoint x: 372, startPoint y: 356, endPoint x: 290, endPoint y: 219, distance: 160.2
click at [372, 356] on link "Ctrl X Cut" at bounding box center [382, 363] width 88 height 20
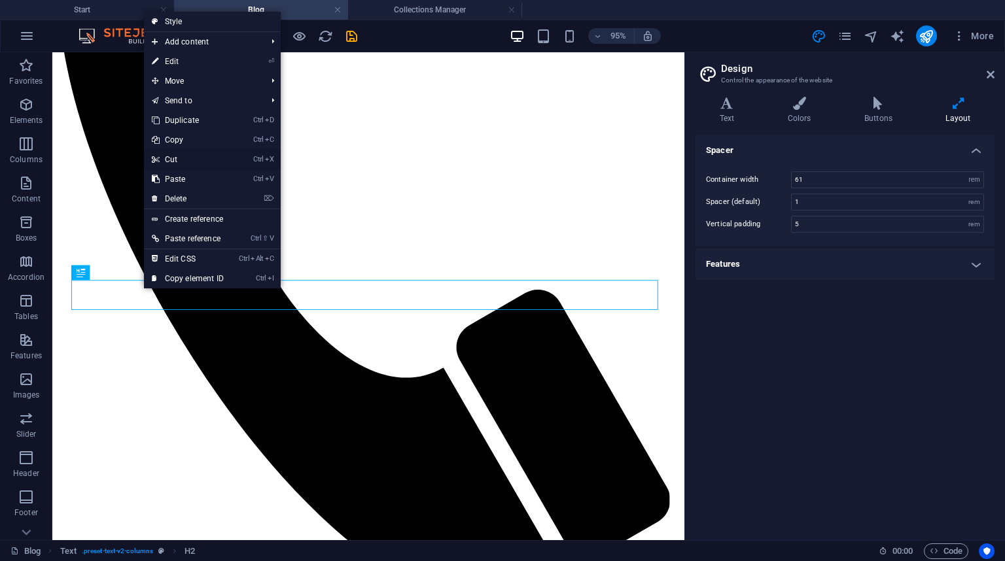
click at [173, 160] on link "Ctrl X Cut" at bounding box center [188, 160] width 88 height 20
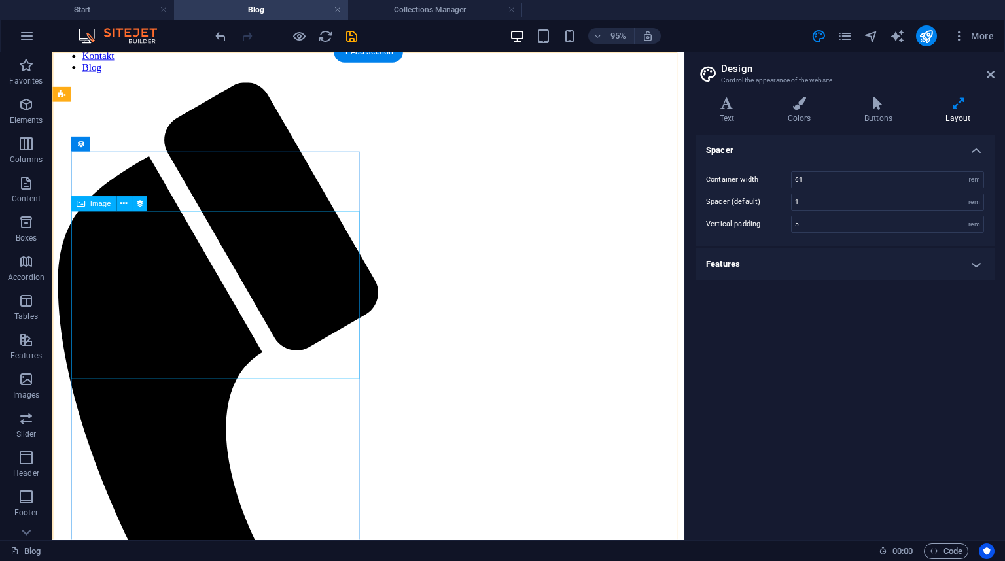
scroll to position [0, 0]
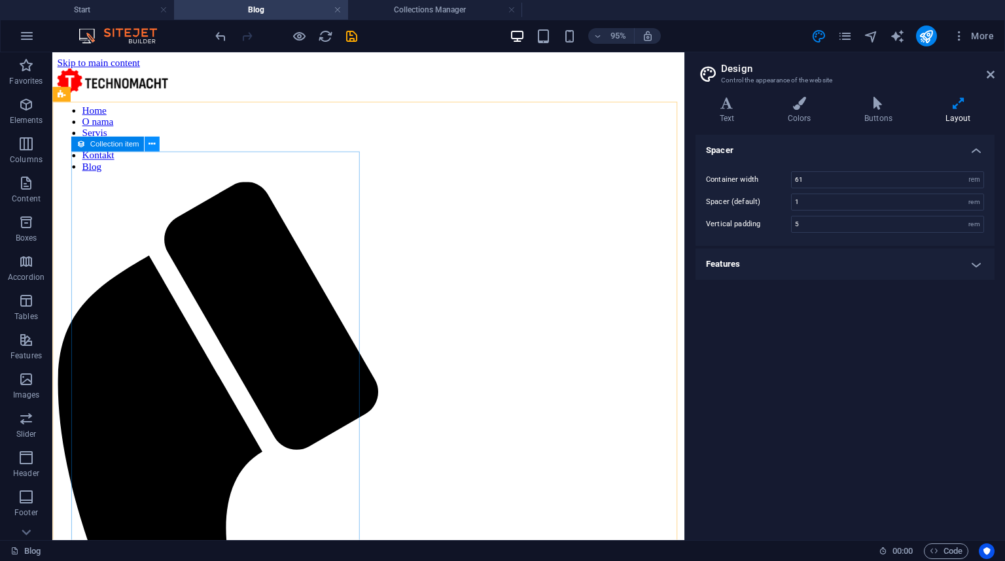
click at [150, 142] on icon at bounding box center [151, 144] width 7 height 13
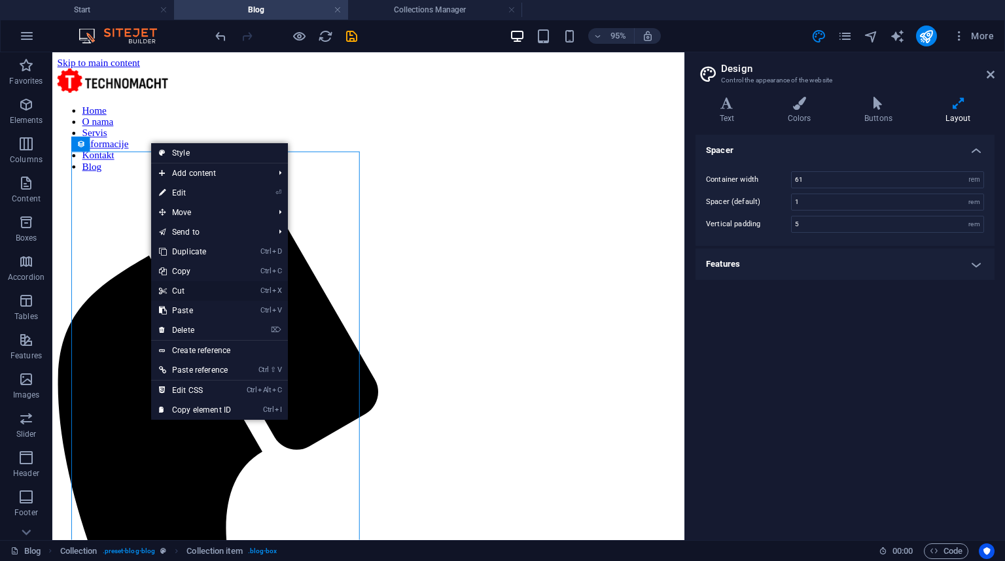
click at [190, 290] on link "Ctrl X Cut" at bounding box center [195, 291] width 88 height 20
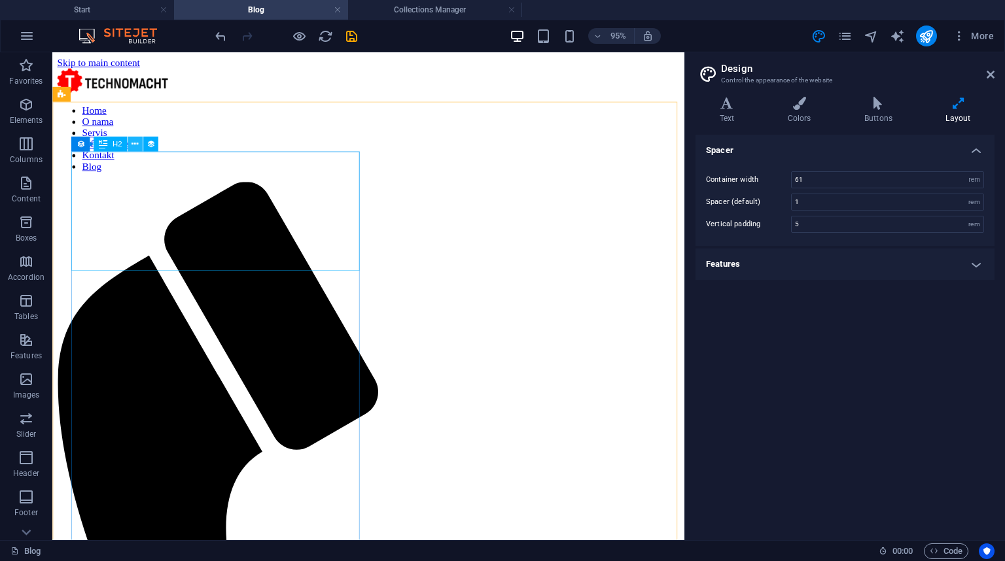
click at [136, 142] on icon at bounding box center [134, 144] width 7 height 13
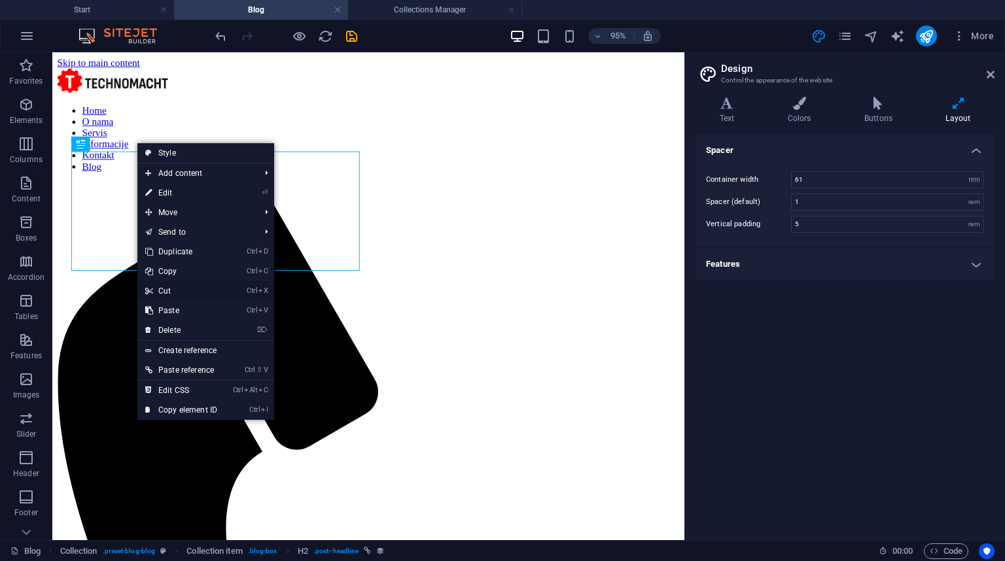
click at [181, 287] on link "Ctrl X Cut" at bounding box center [181, 291] width 88 height 20
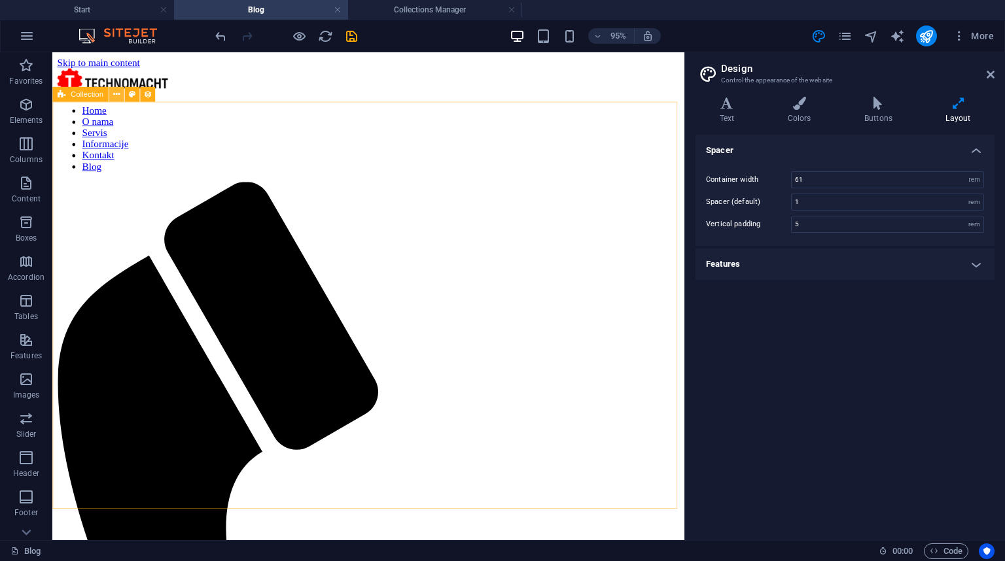
click at [118, 95] on icon at bounding box center [116, 94] width 7 height 13
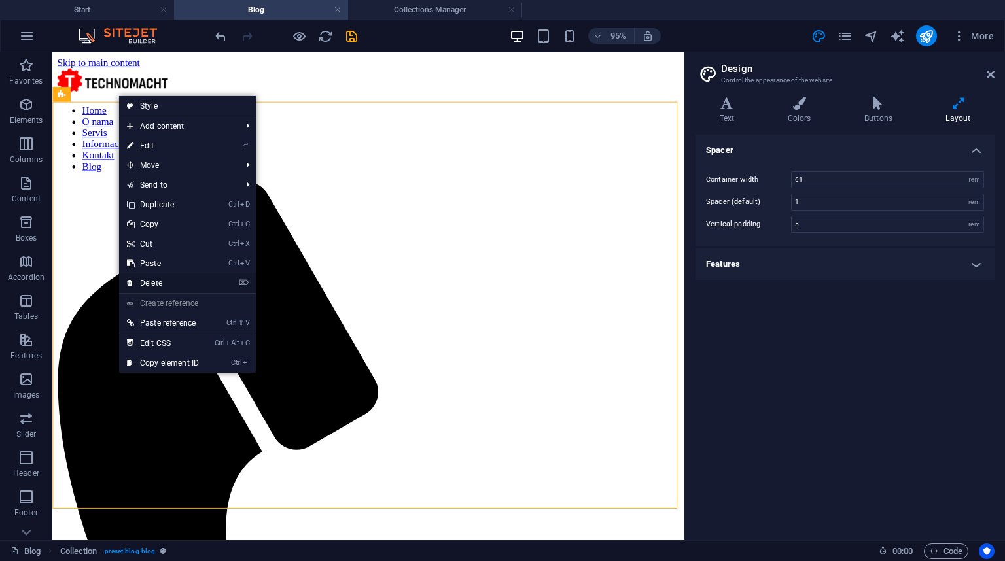
click at [165, 277] on link "⌦ Delete" at bounding box center [163, 283] width 88 height 20
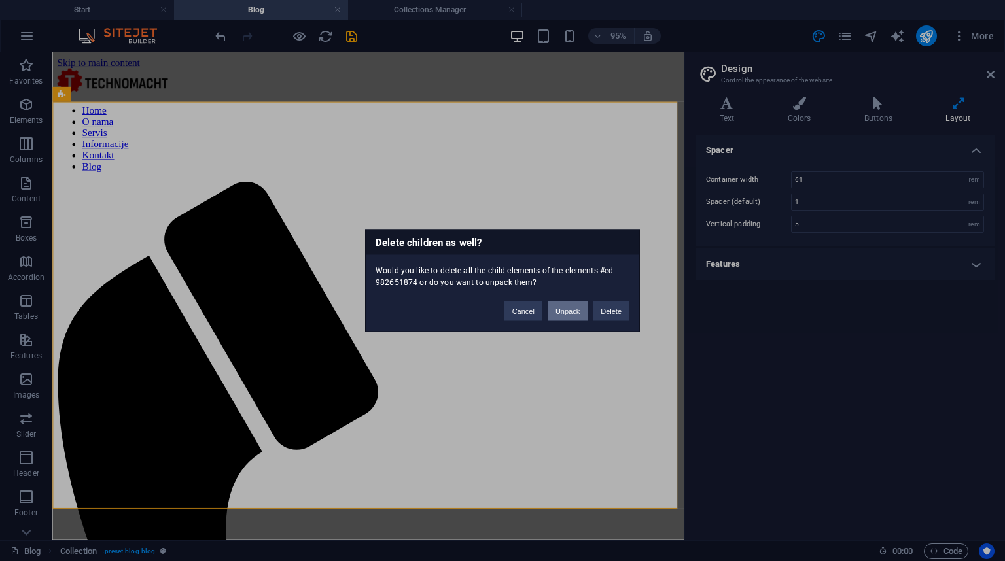
click at [562, 313] on button "Unpack" at bounding box center [567, 312] width 40 height 20
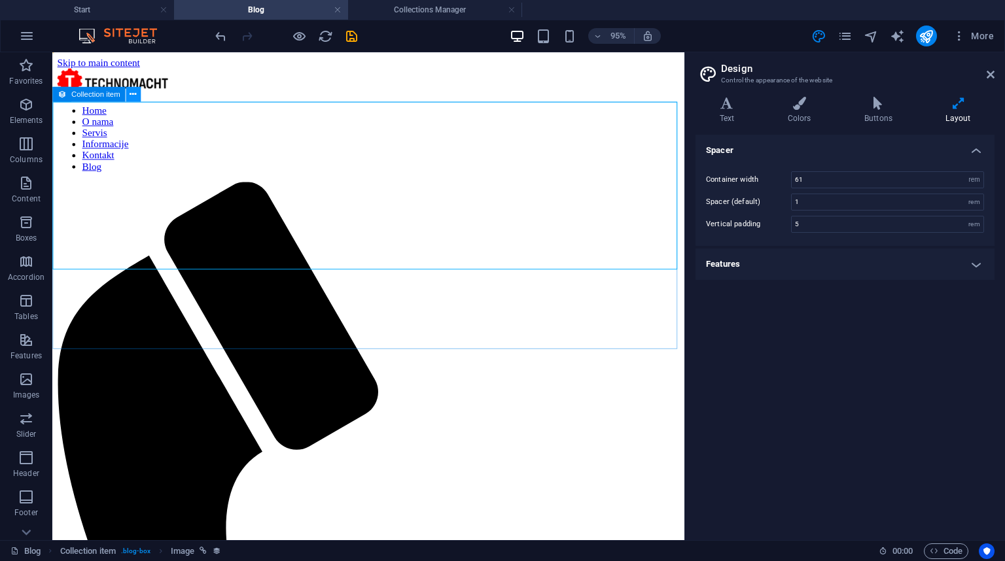
click at [132, 95] on icon at bounding box center [133, 94] width 7 height 13
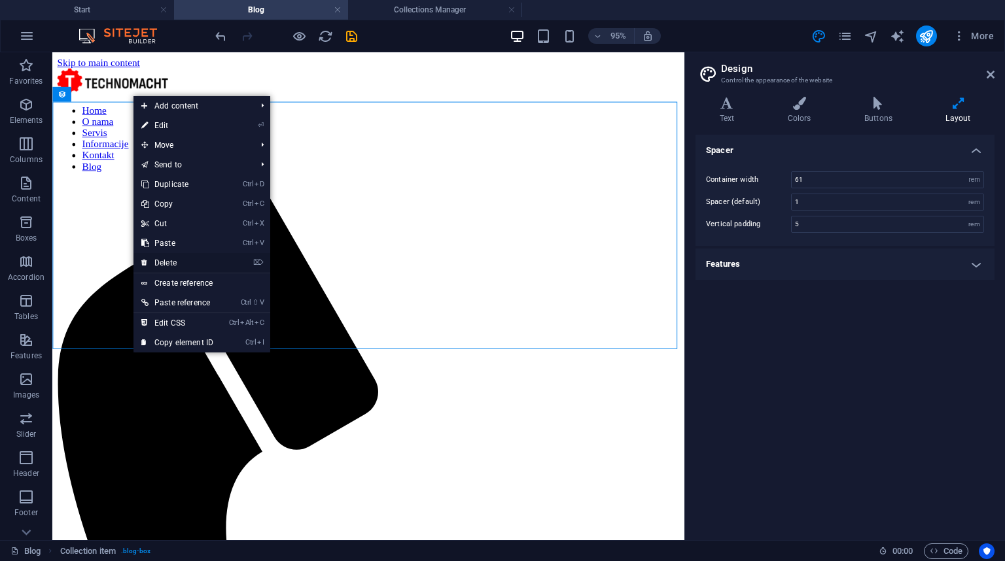
click at [180, 259] on link "⌦ Delete" at bounding box center [177, 263] width 88 height 20
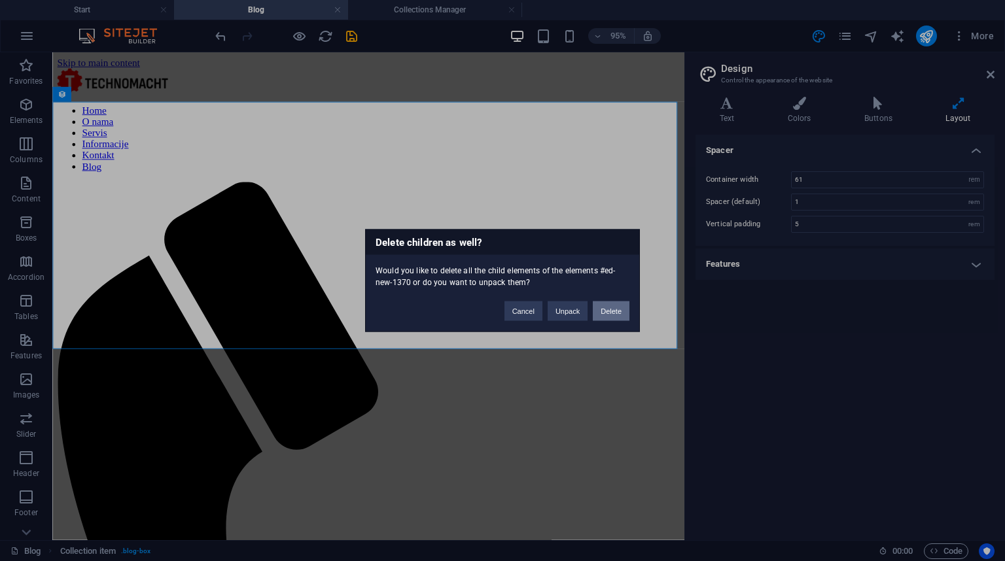
click at [617, 307] on button "Delete" at bounding box center [611, 312] width 37 height 20
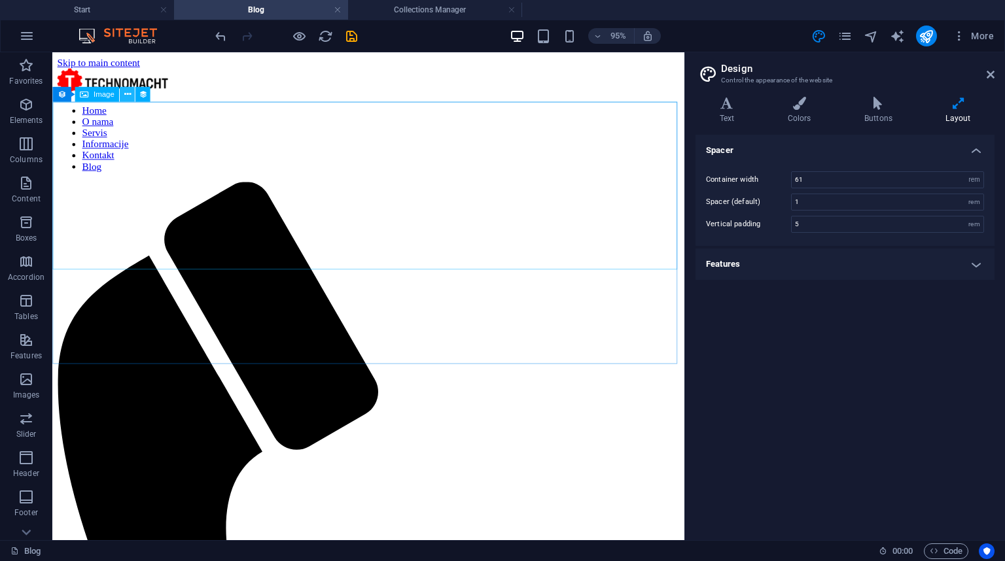
click at [126, 96] on icon at bounding box center [127, 94] width 7 height 13
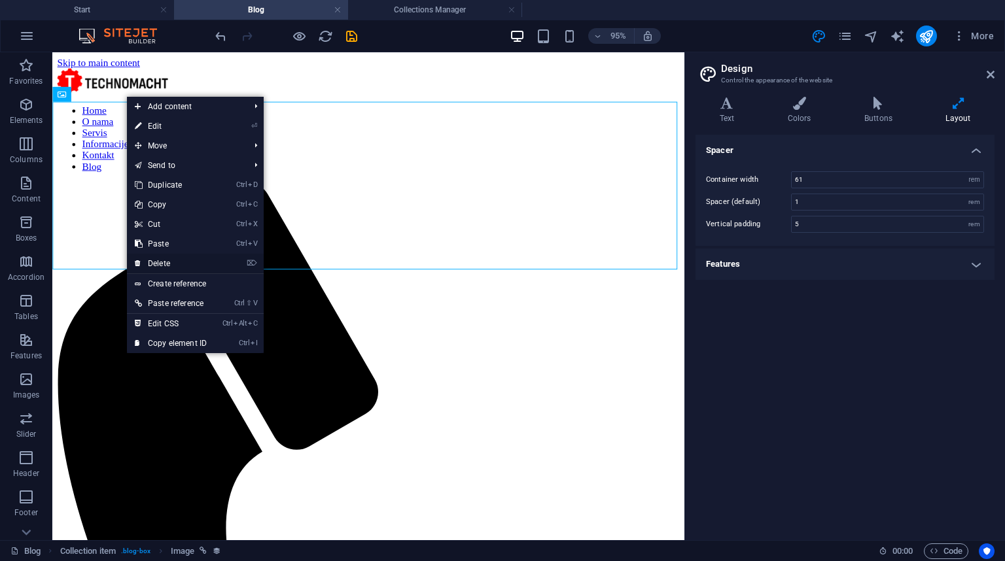
click at [196, 264] on link "⌦ Delete" at bounding box center [171, 264] width 88 height 20
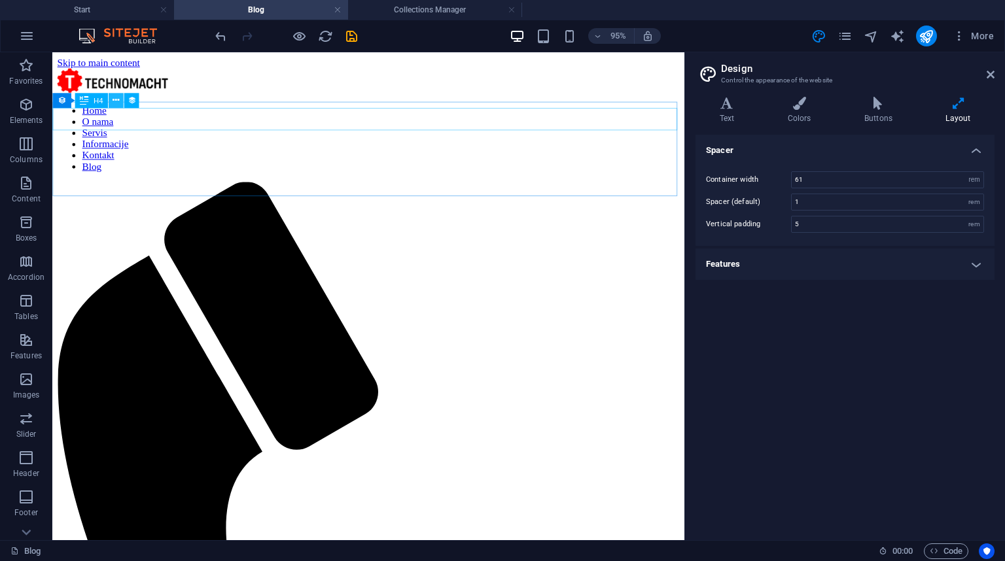
click at [118, 99] on icon at bounding box center [116, 100] width 7 height 13
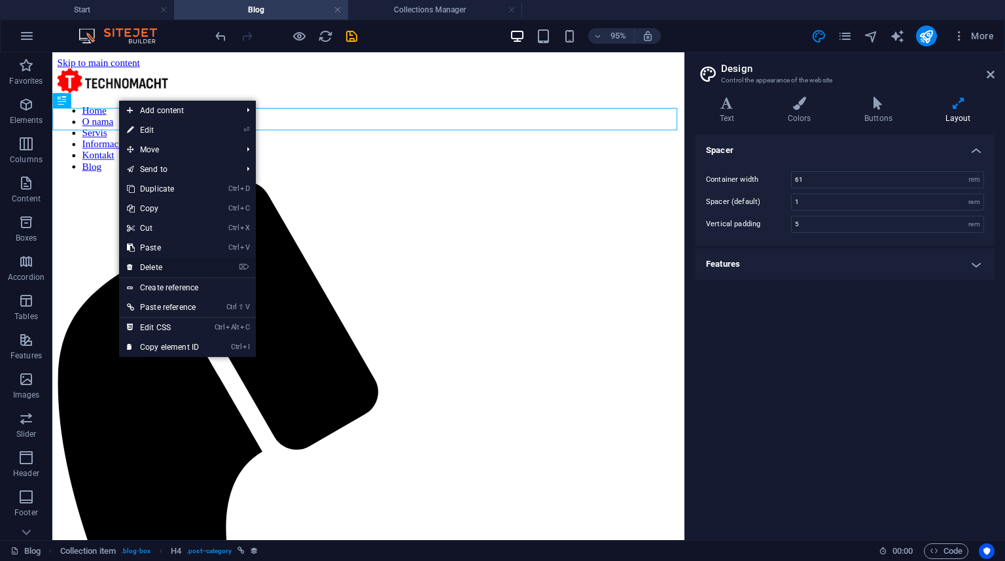
click at [160, 266] on link "⌦ Delete" at bounding box center [163, 268] width 88 height 20
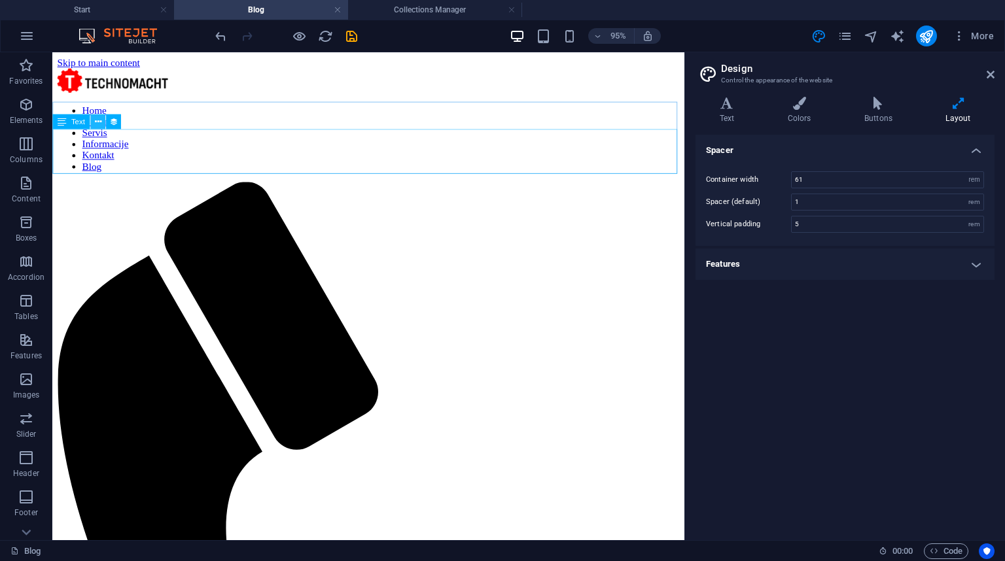
click at [98, 122] on icon at bounding box center [97, 121] width 7 height 13
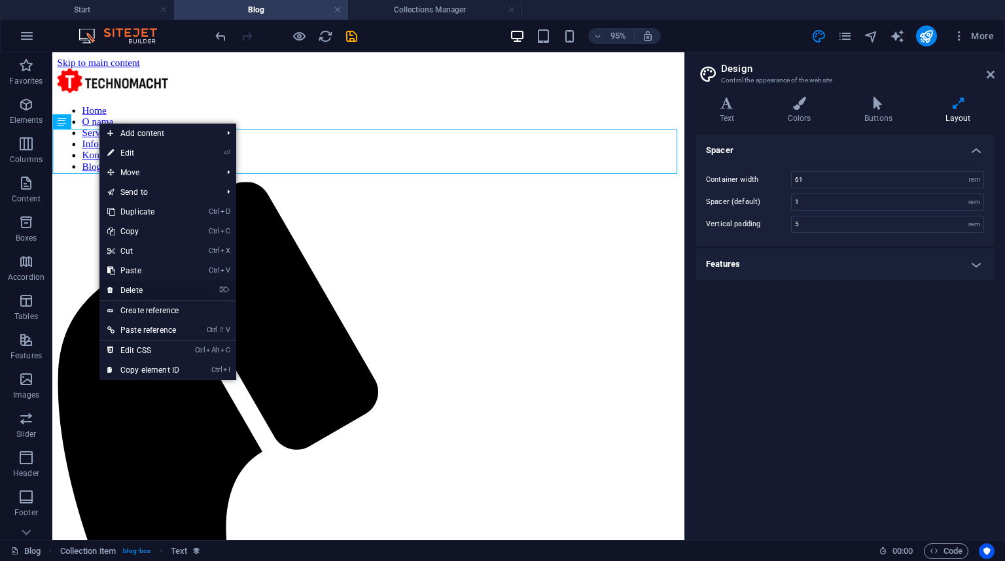
click at [150, 285] on link "⌦ Delete" at bounding box center [143, 291] width 88 height 20
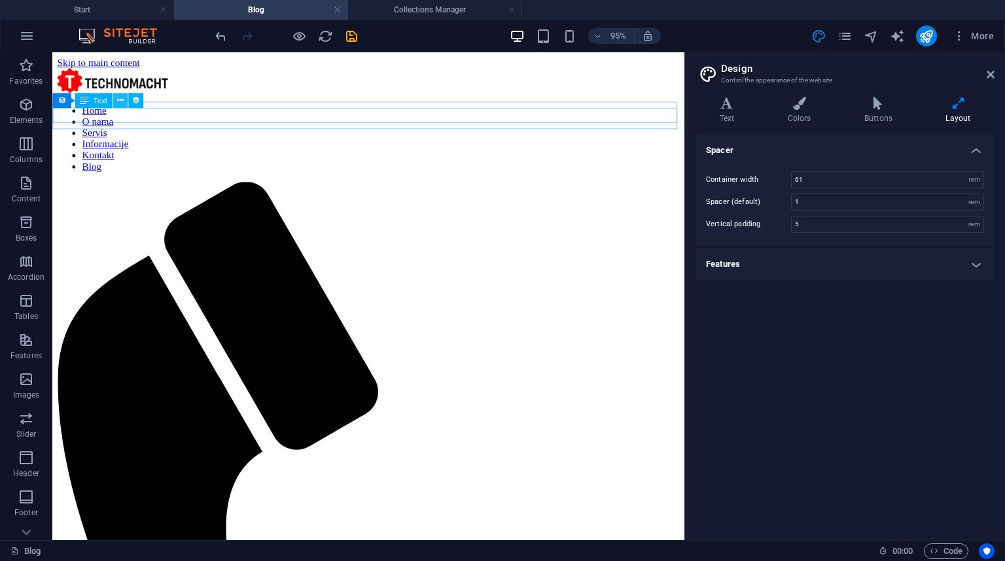
click at [118, 101] on icon at bounding box center [119, 100] width 7 height 13
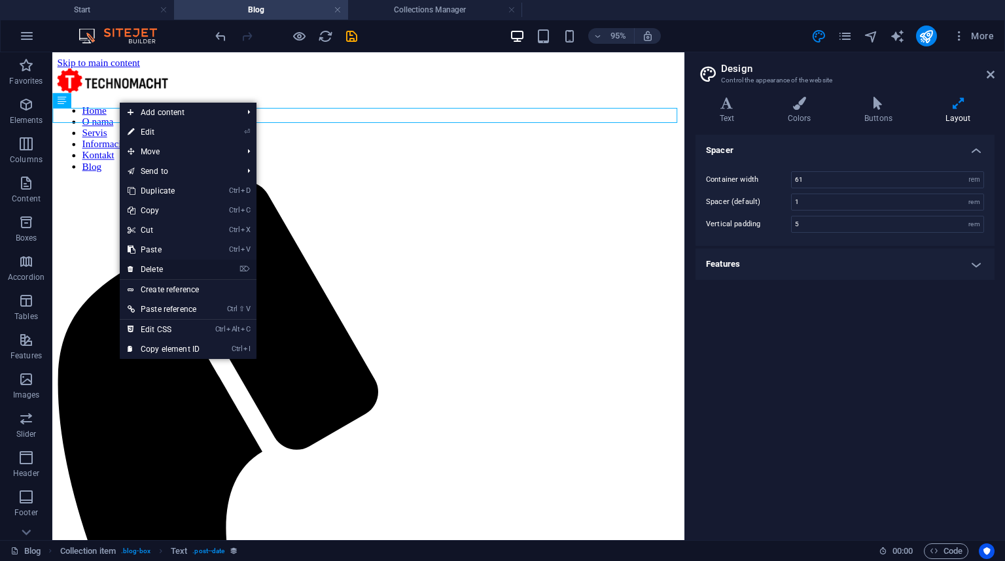
click at [163, 264] on link "⌦ Delete" at bounding box center [164, 270] width 88 height 20
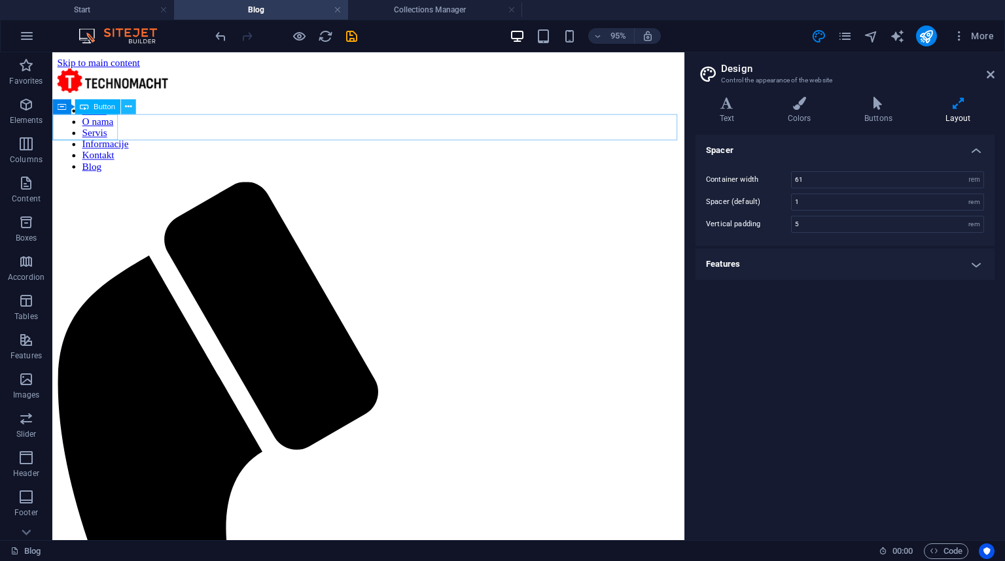
click at [131, 107] on button at bounding box center [127, 106] width 15 height 15
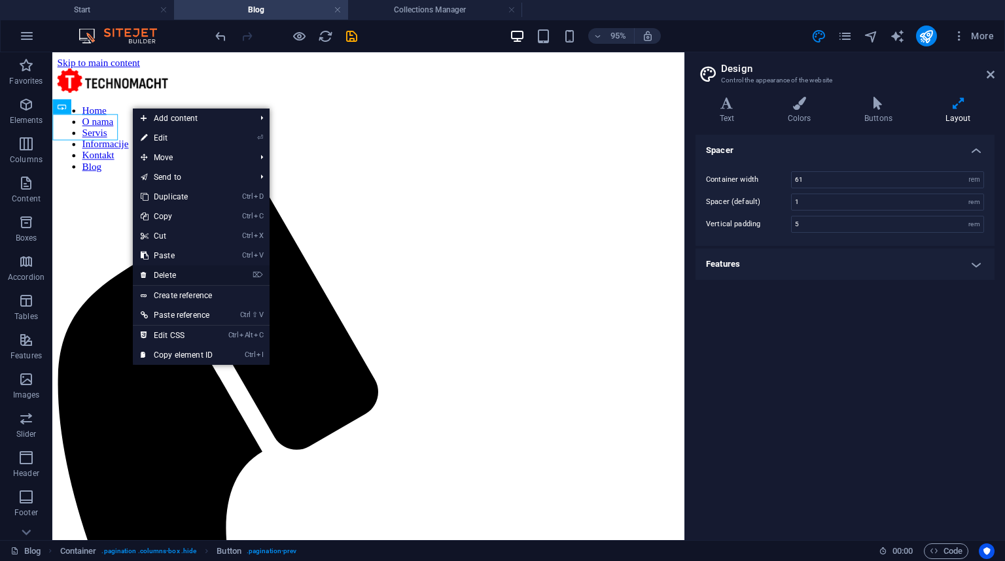
click at [170, 273] on link "⌦ Delete" at bounding box center [177, 276] width 88 height 20
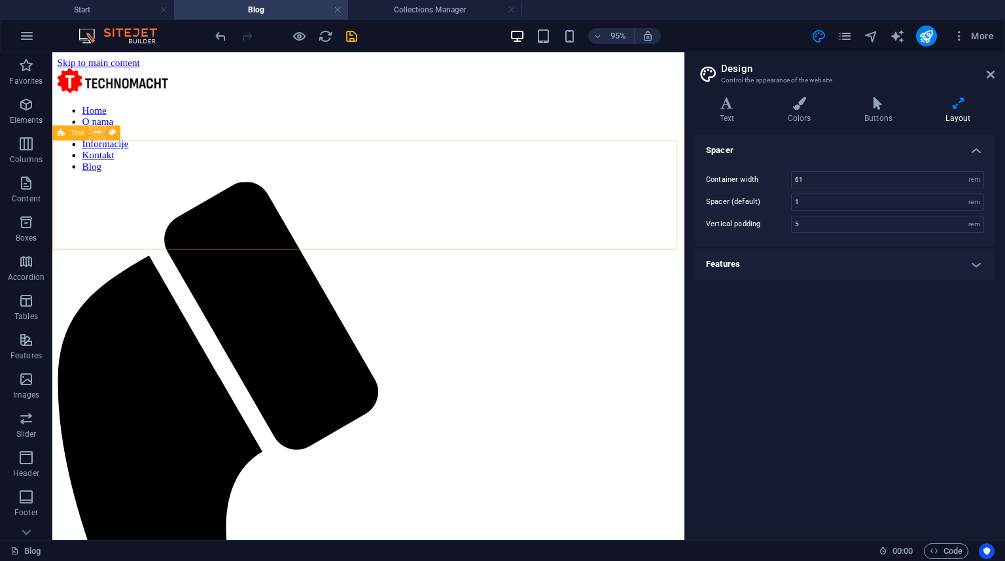
click at [98, 133] on icon at bounding box center [97, 132] width 7 height 13
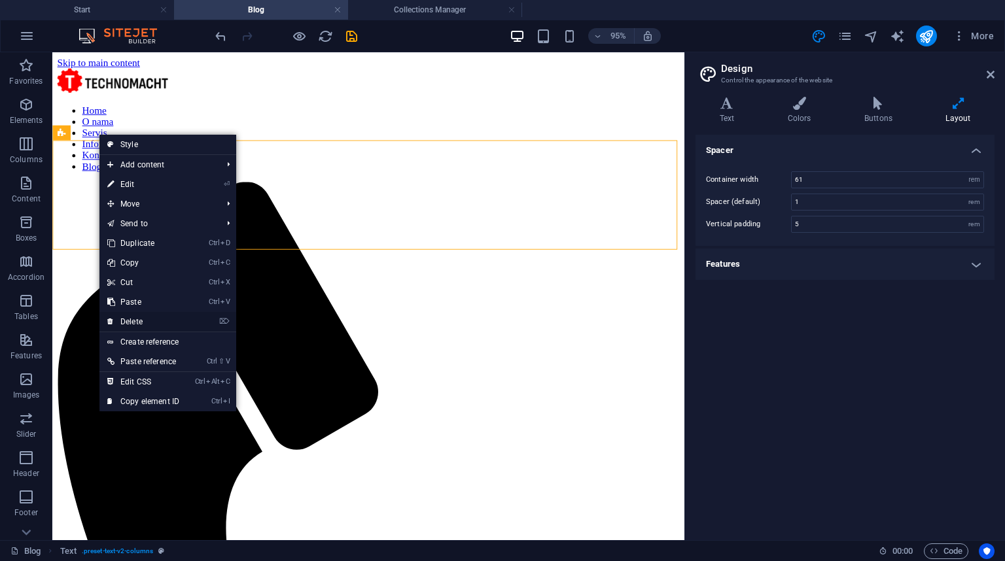
click at [152, 319] on link "⌦ Delete" at bounding box center [143, 322] width 88 height 20
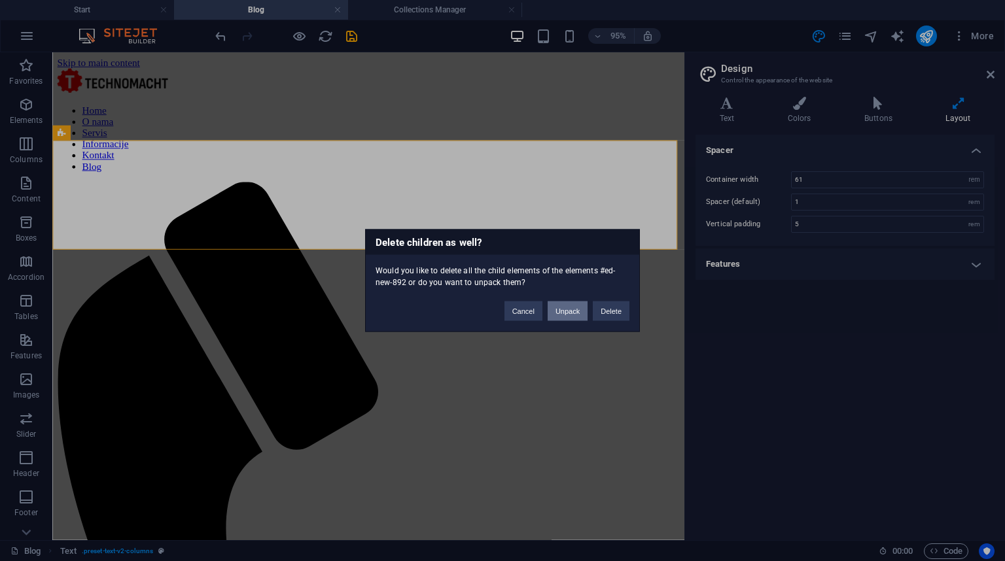
click at [555, 314] on button "Unpack" at bounding box center [567, 312] width 40 height 20
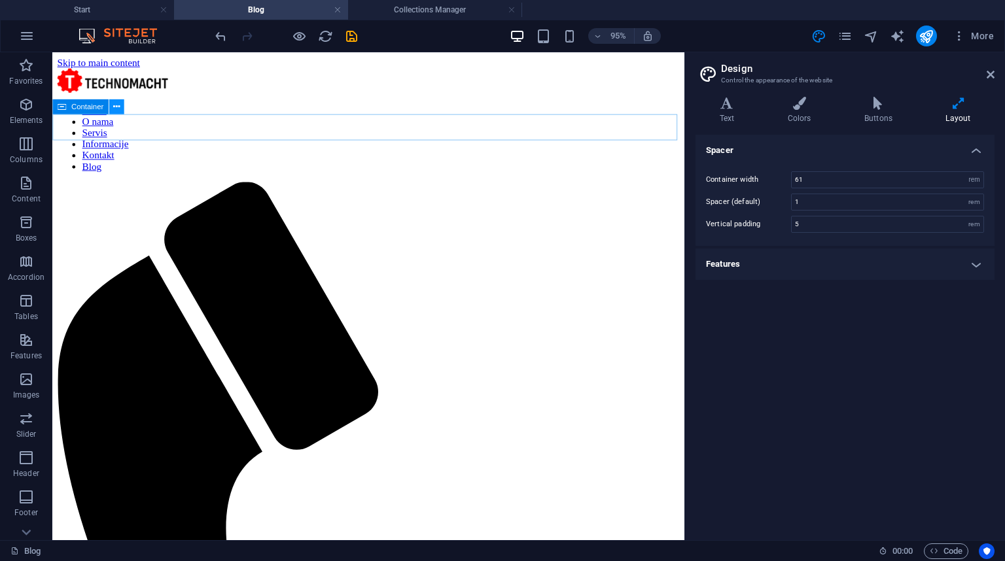
click at [118, 108] on icon at bounding box center [116, 107] width 7 height 13
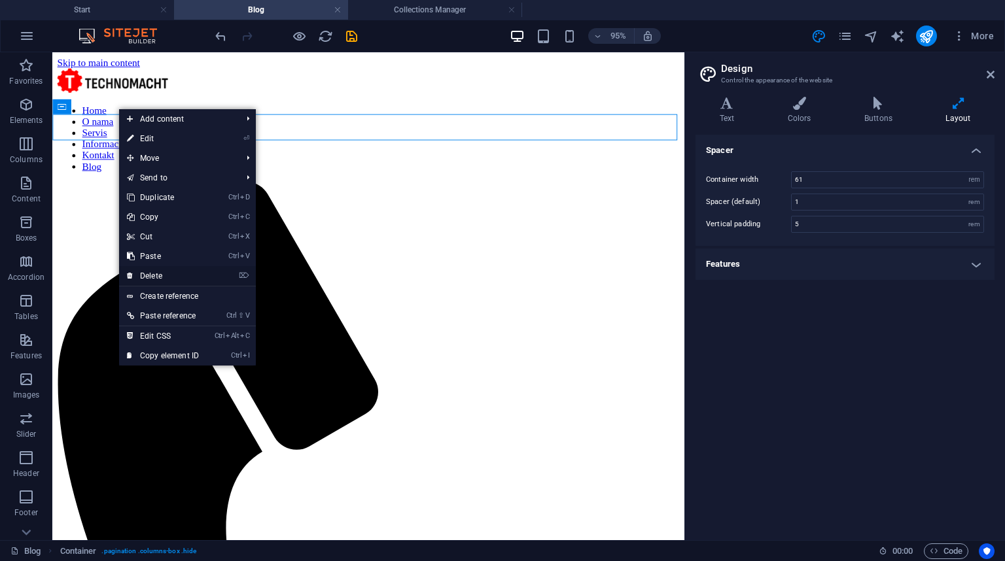
click at [162, 275] on link "⌦ Delete" at bounding box center [163, 276] width 88 height 20
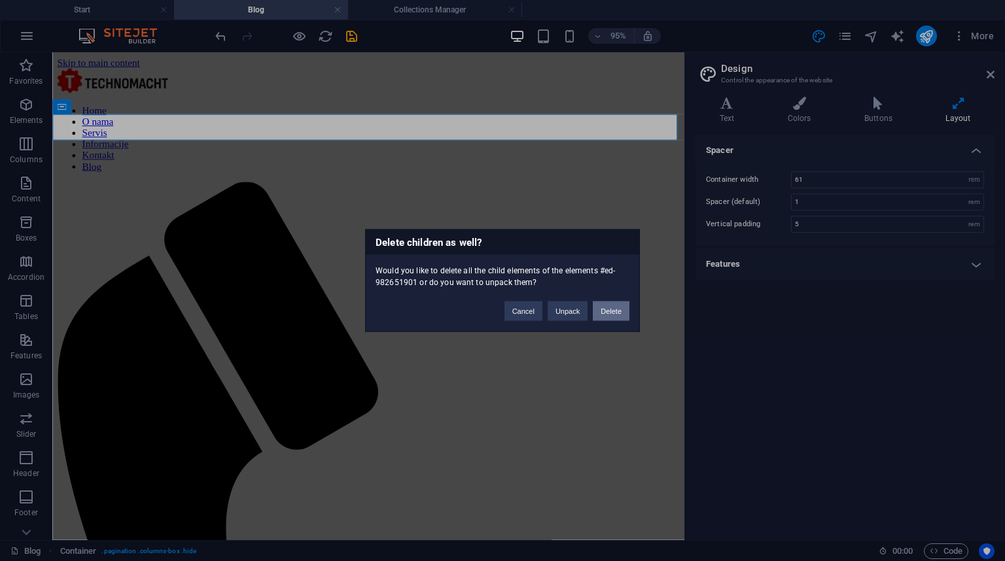
click at [602, 306] on button "Delete" at bounding box center [611, 312] width 37 height 20
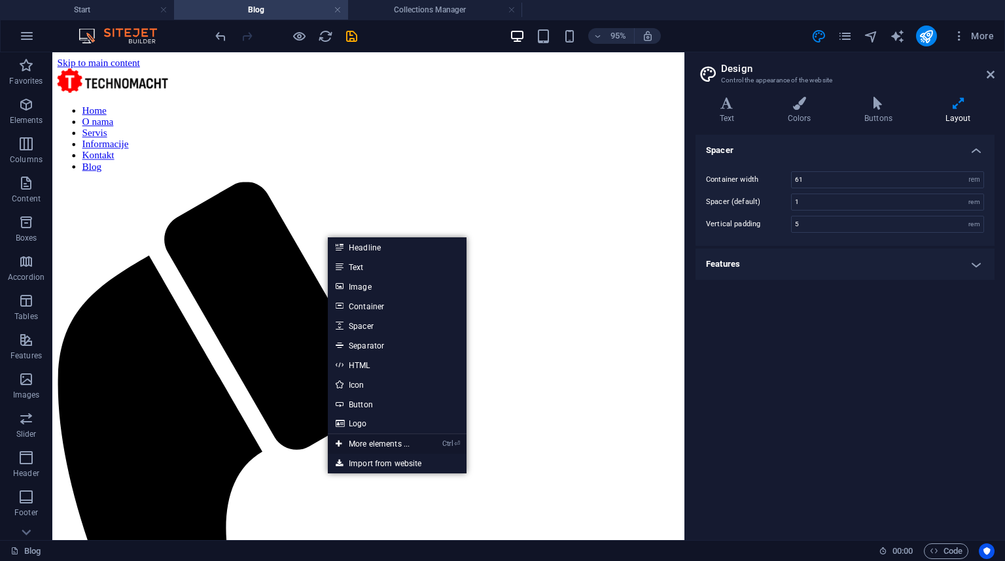
click at [394, 445] on link "Ctrl ⏎ More elements ..." at bounding box center [373, 444] width 90 height 20
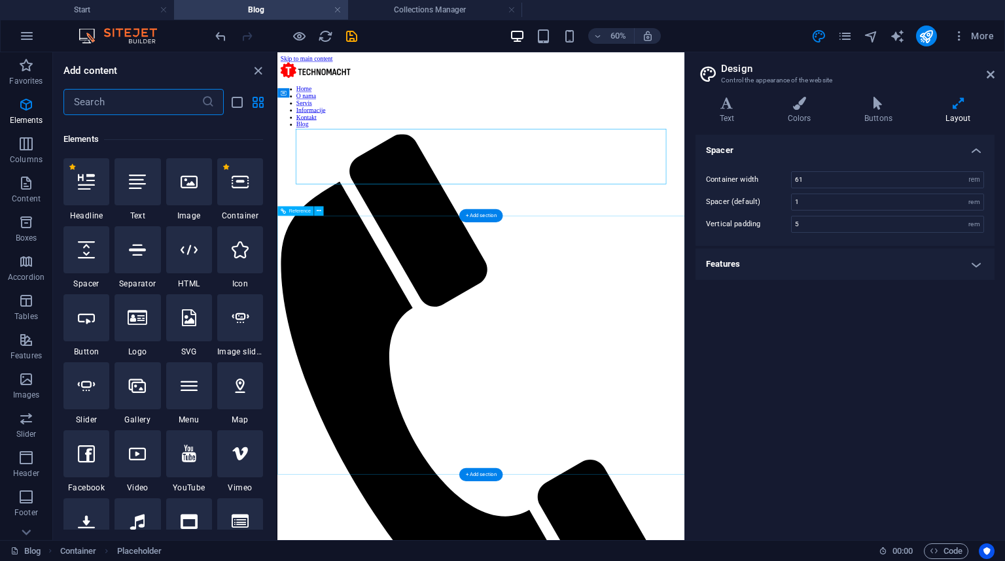
scroll to position [139, 0]
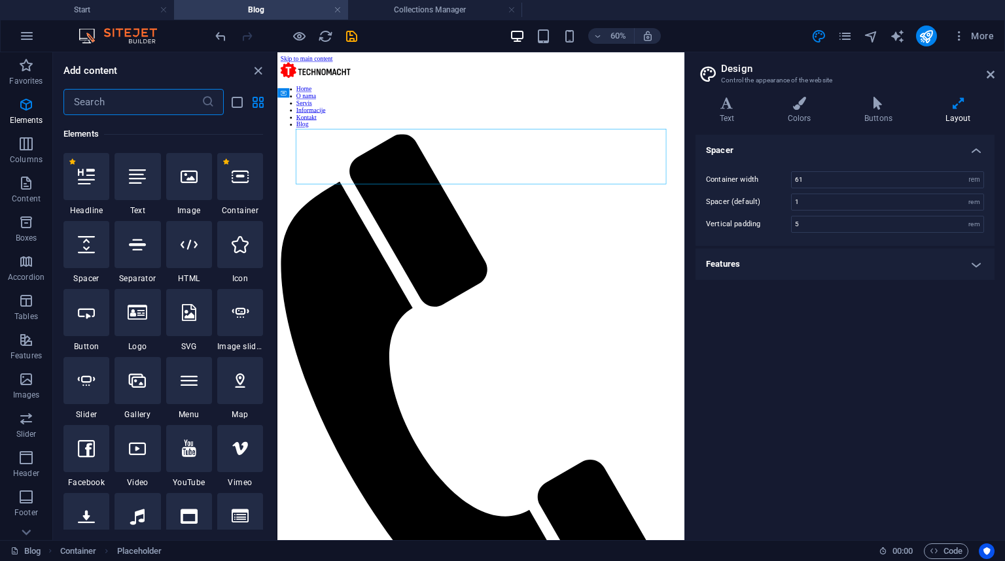
click at [153, 106] on input "text" at bounding box center [132, 102] width 138 height 26
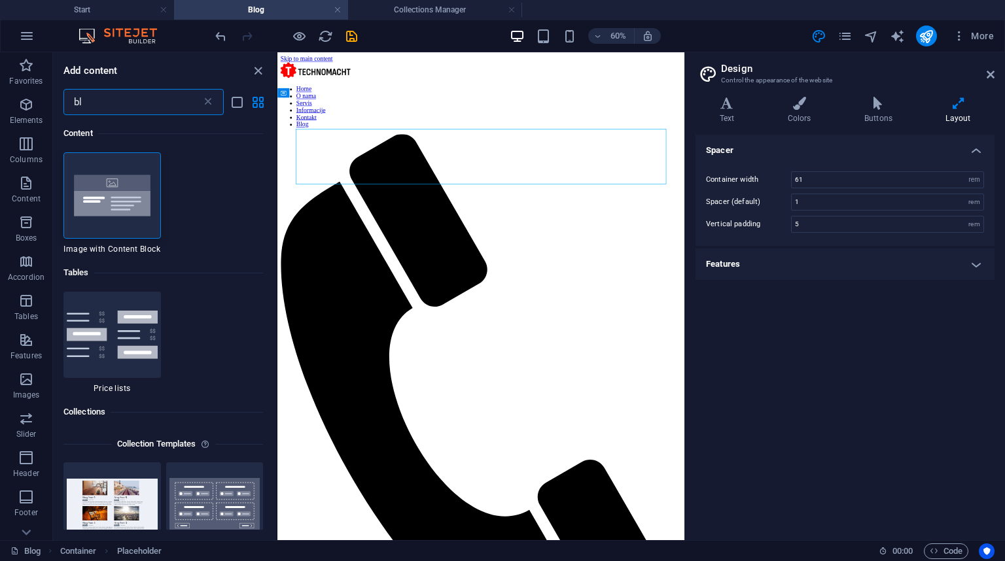
type input "b"
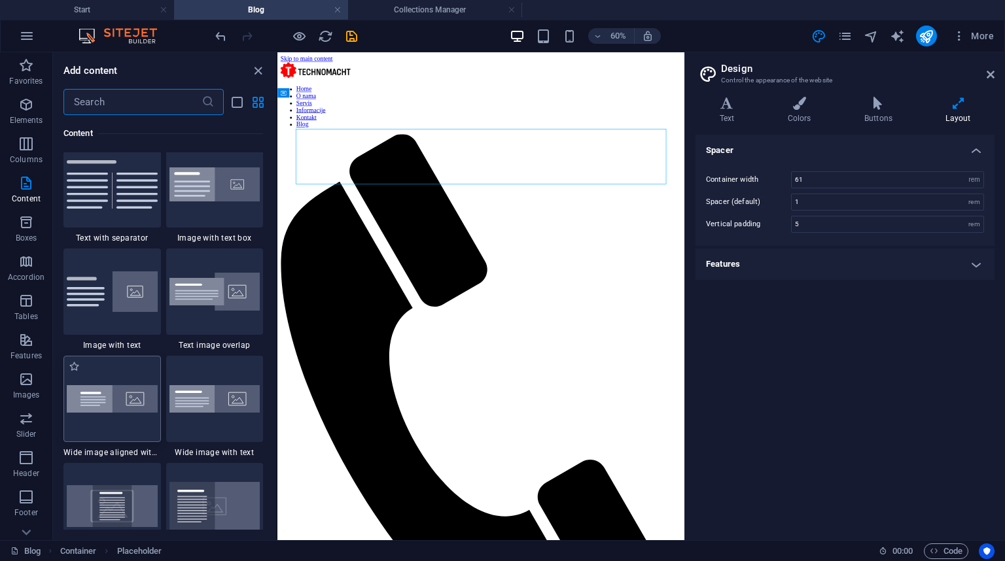
scroll to position [2459, 0]
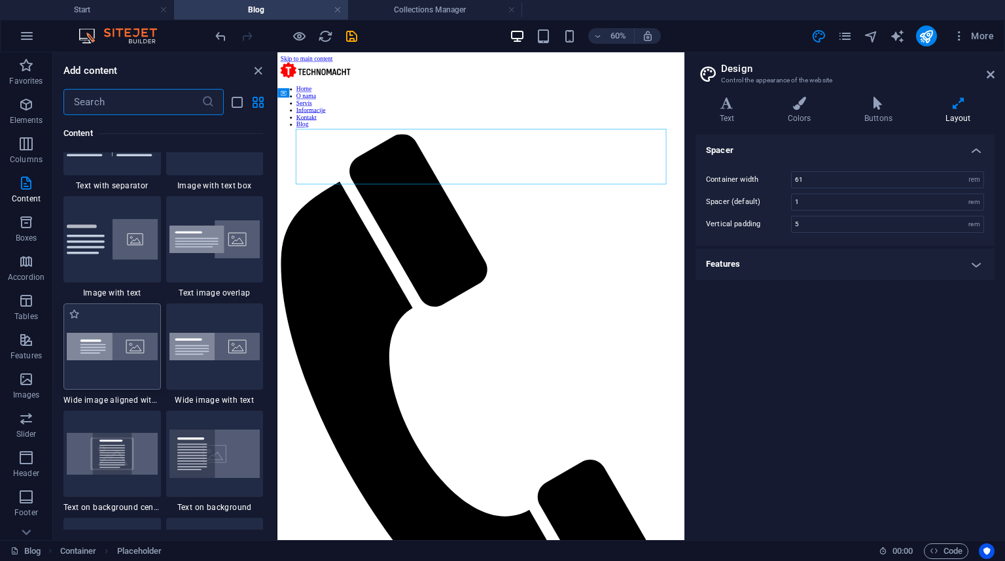
click at [130, 345] on img at bounding box center [112, 346] width 91 height 27
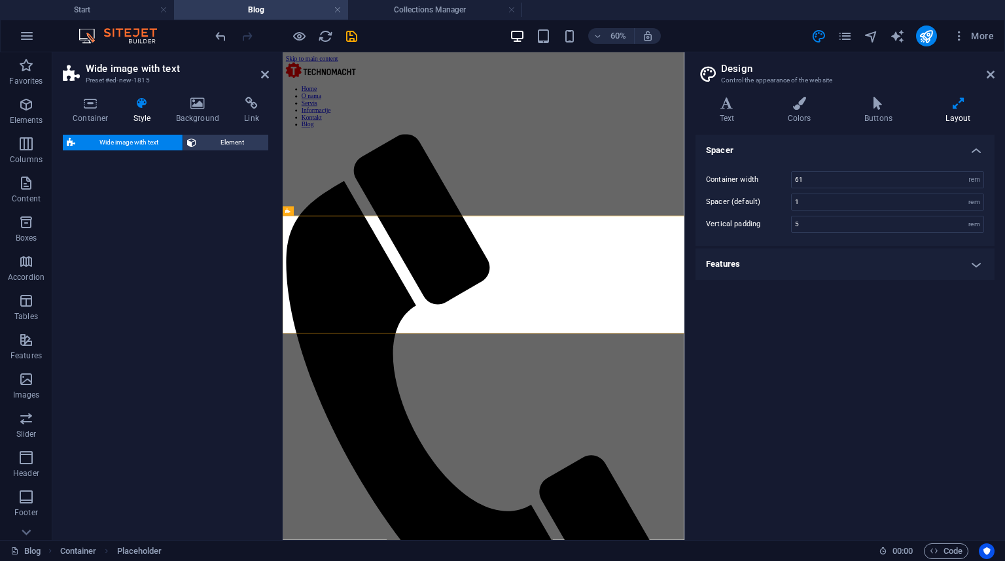
select select "%"
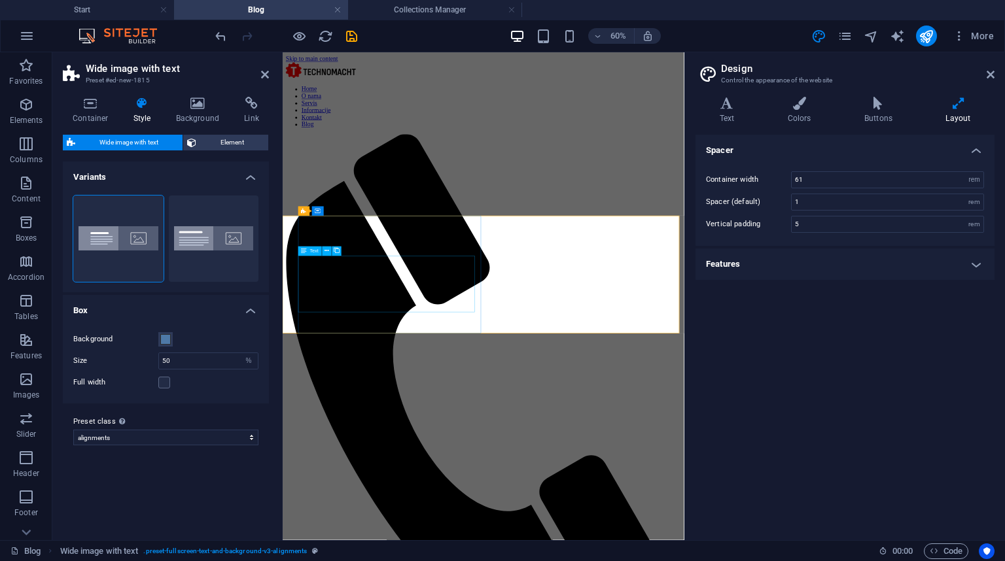
click at [199, 237] on button "Default" at bounding box center [214, 239] width 90 height 86
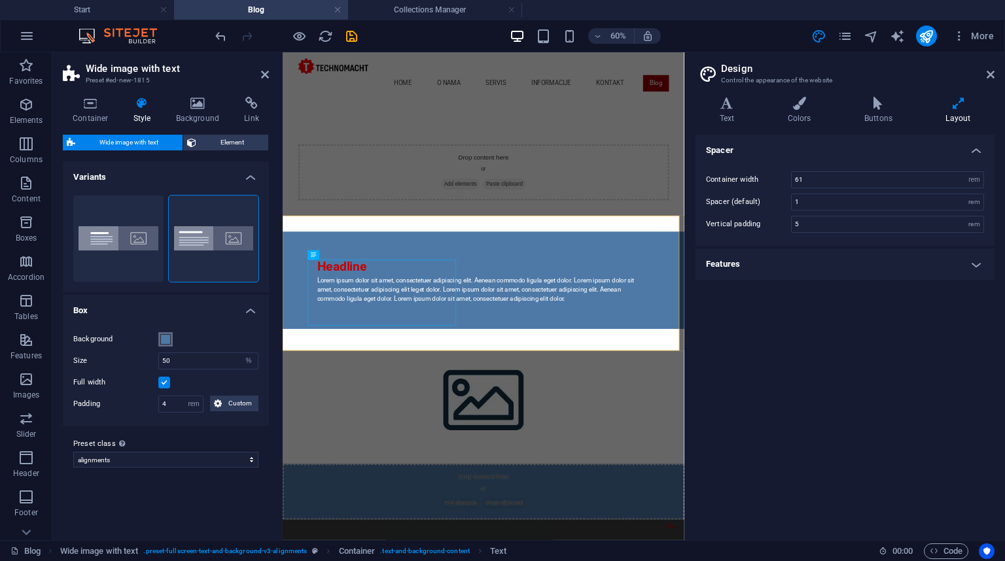
click at [165, 339] on span at bounding box center [165, 339] width 10 height 10
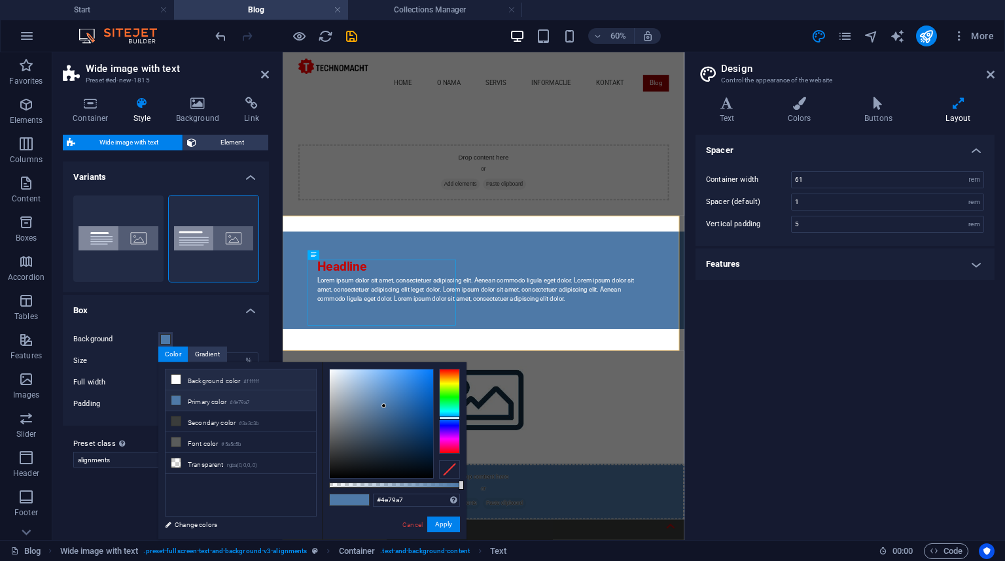
click at [179, 379] on icon at bounding box center [175, 379] width 9 height 9
type input "#ffffff"
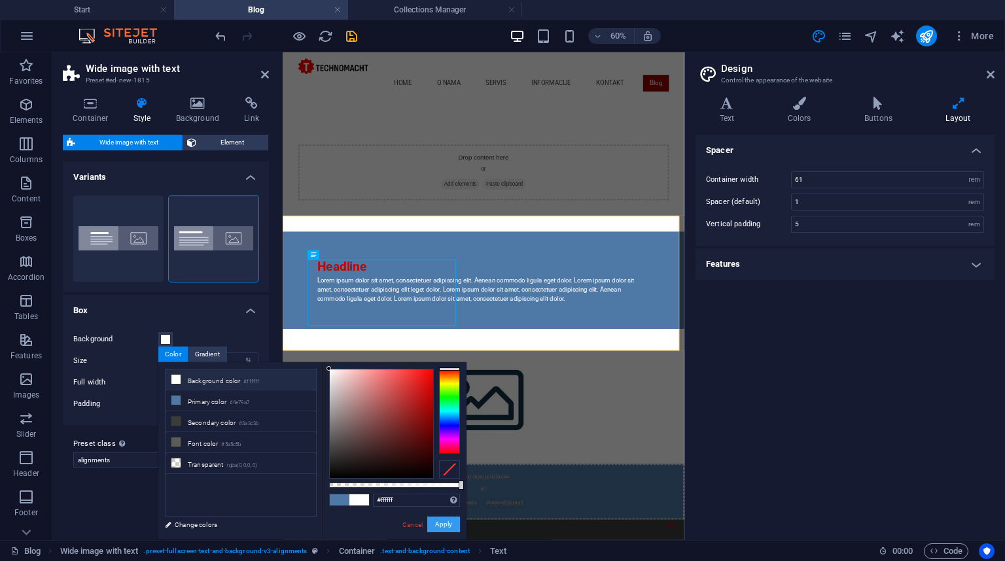
click at [442, 526] on button "Apply" at bounding box center [443, 525] width 33 height 16
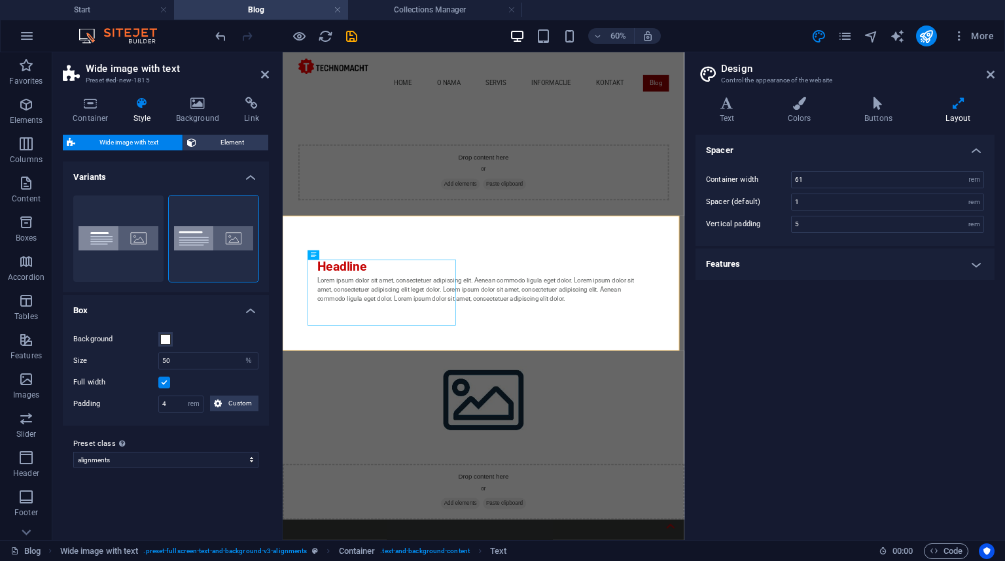
select select "px"
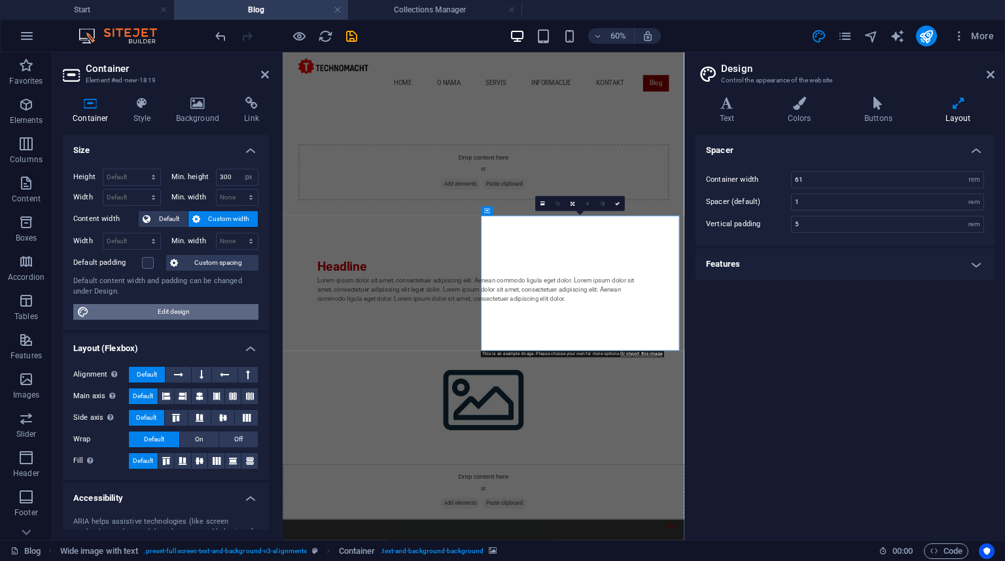
click at [179, 309] on span "Edit design" at bounding box center [174, 312] width 162 height 16
click at [544, 207] on link at bounding box center [543, 203] width 15 height 15
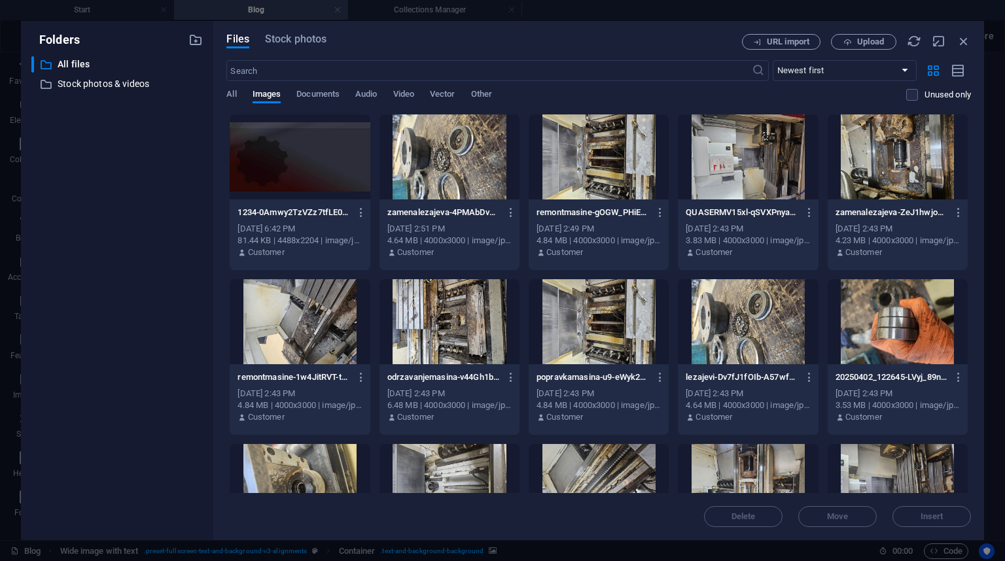
click at [873, 317] on div at bounding box center [897, 321] width 140 height 85
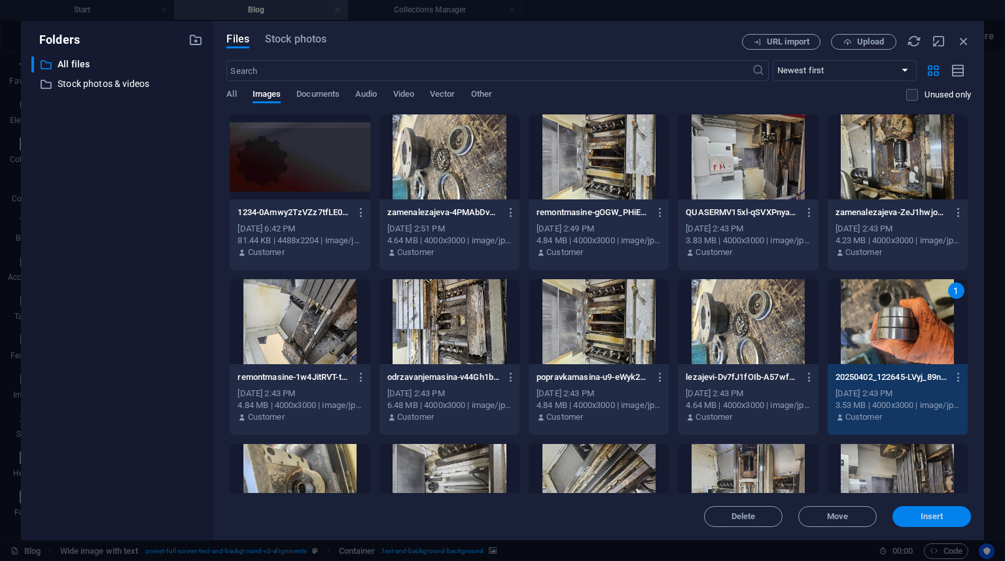
click at [912, 512] on button "Insert" at bounding box center [931, 516] width 78 height 21
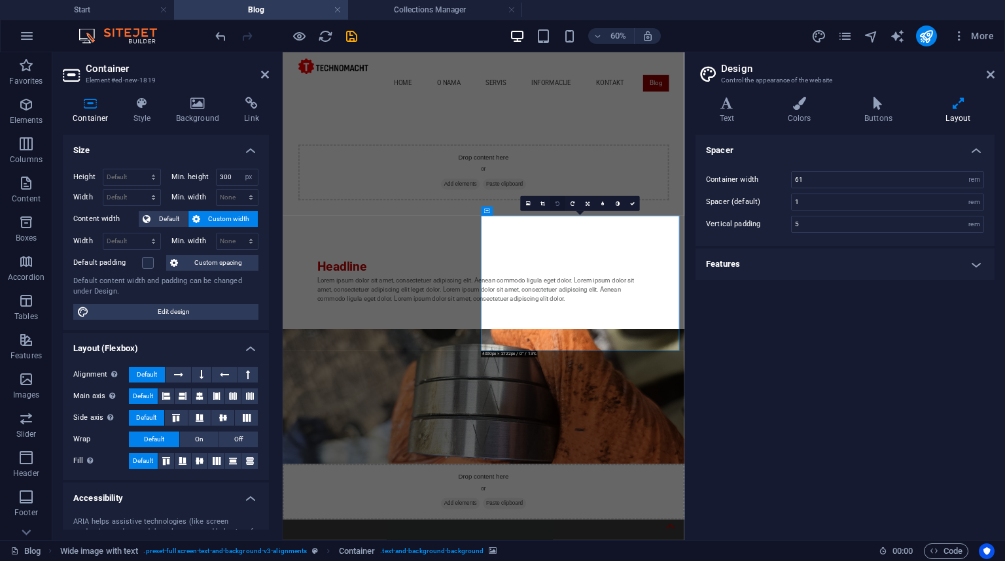
click at [557, 203] on icon at bounding box center [558, 203] width 4 height 5
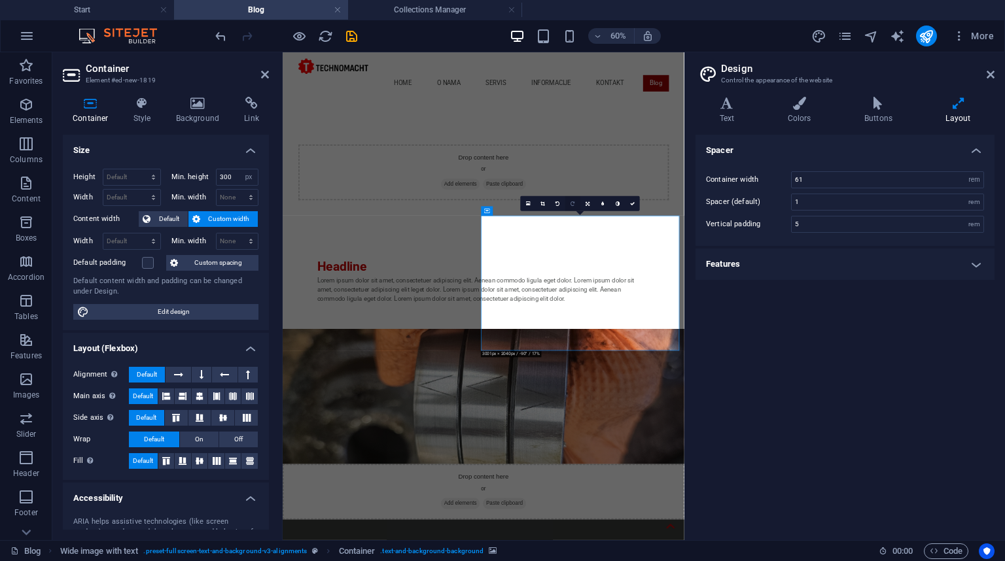
click at [571, 202] on icon at bounding box center [573, 203] width 4 height 5
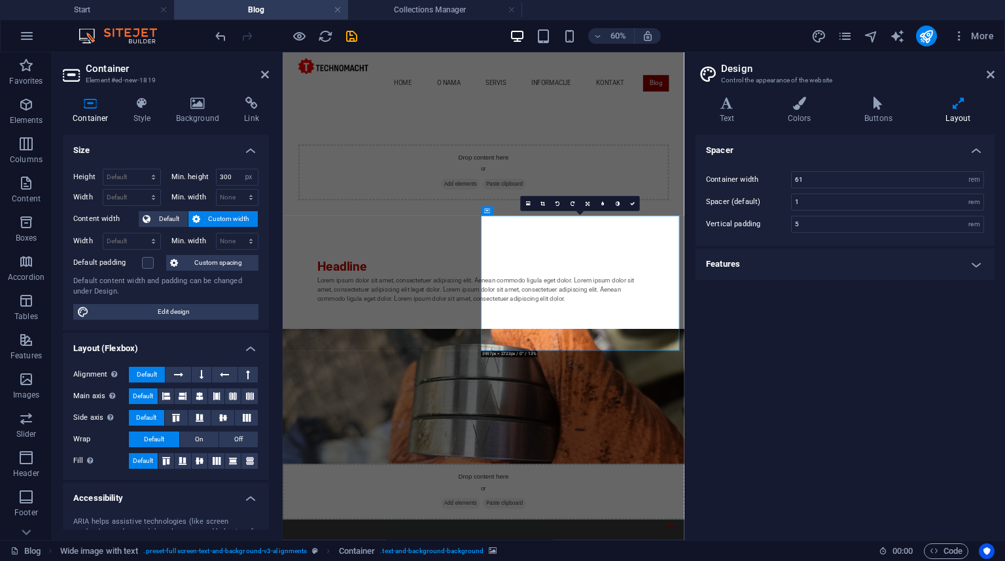
click at [571, 202] on icon at bounding box center [573, 203] width 4 height 5
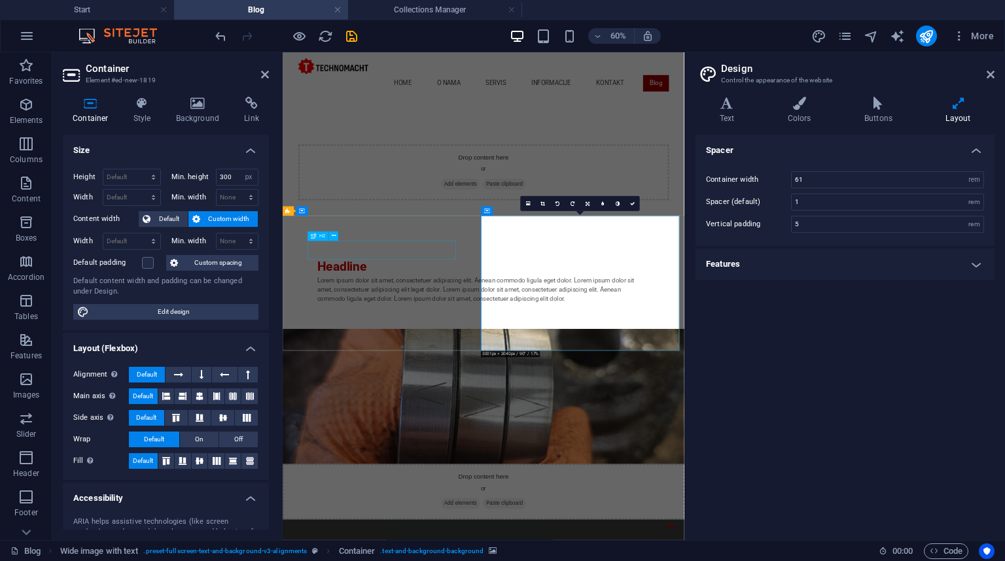
click at [368, 393] on div "Headline" at bounding box center [617, 408] width 555 height 31
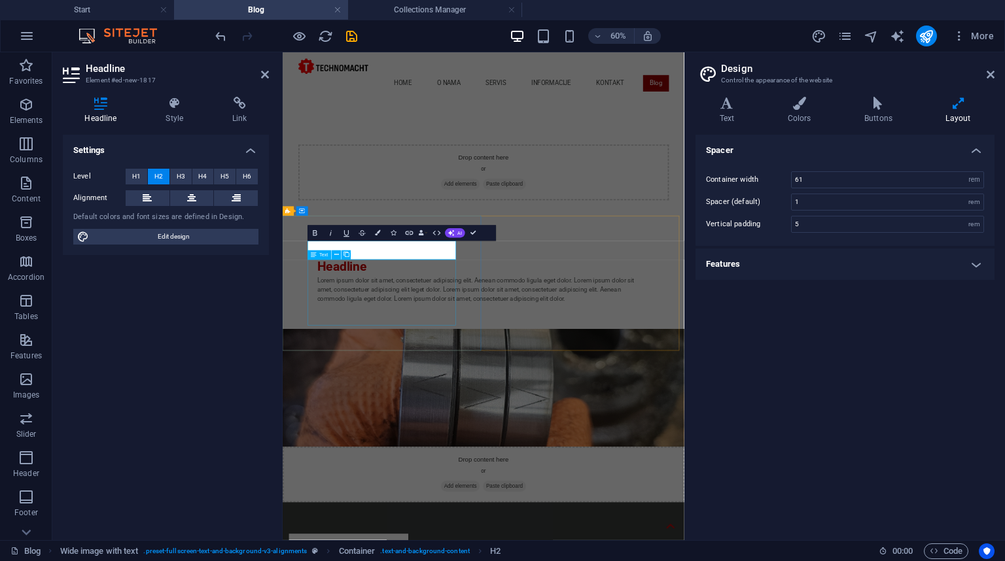
click at [373, 445] on div "Lorem ipsum dolor sit amet, consectetuer adipiscing elit. Aenean commodo ligula…" at bounding box center [617, 448] width 555 height 47
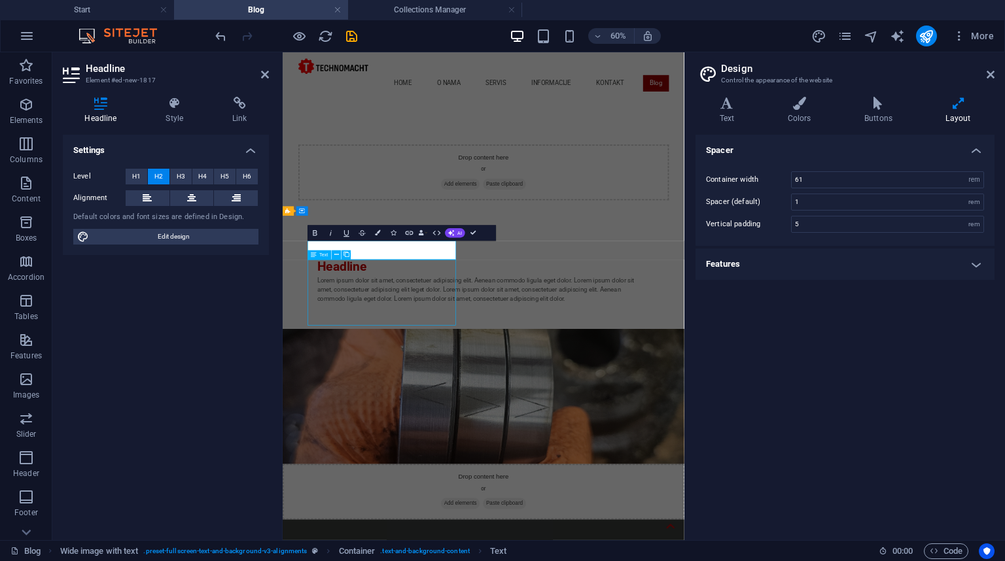
click at [582, 300] on div "Drop content here or Add elements Paste clipboard" at bounding box center [617, 253] width 669 height 198
click at [373, 445] on div "Lorem ipsum dolor sit amet, consectetuer adipiscing elit. Aenean commodo ligula…" at bounding box center [617, 448] width 555 height 47
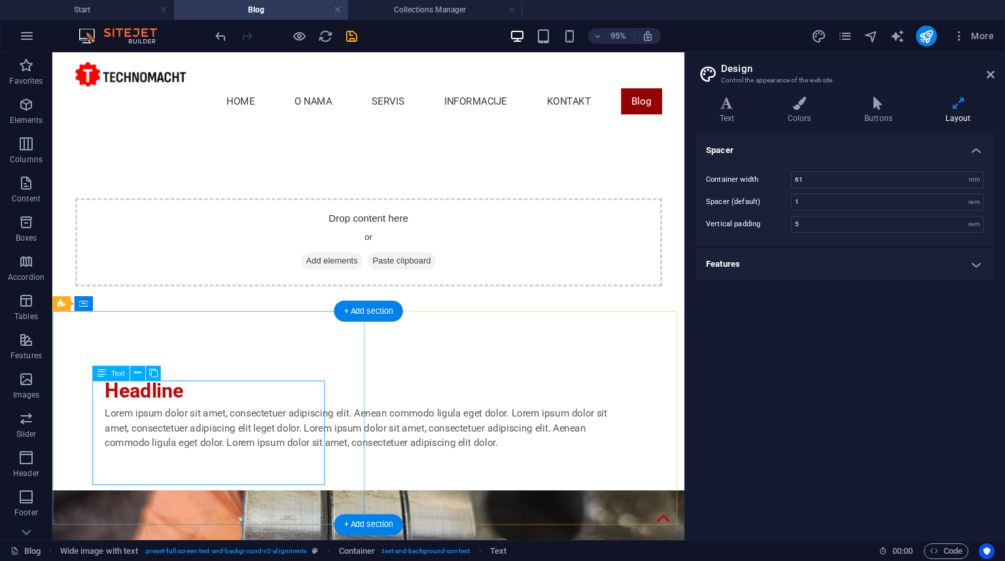
click at [201, 439] on div "Lorem ipsum dolor sit amet, consectetuer adipiscing elit. Aenean commodo ligula…" at bounding box center [385, 448] width 555 height 47
click at [139, 379] on icon at bounding box center [137, 373] width 7 height 13
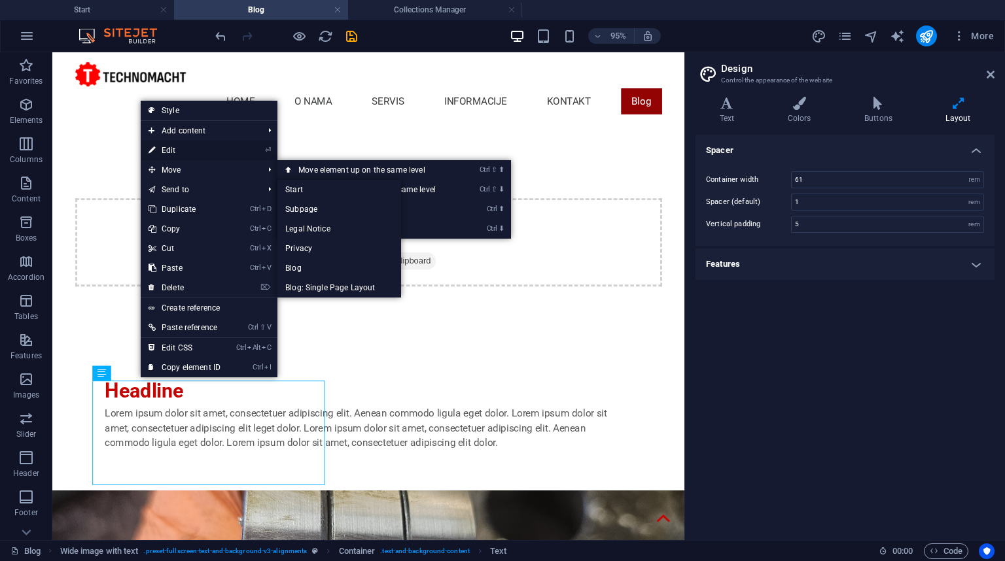
click at [175, 148] on link "⏎ Edit" at bounding box center [185, 151] width 88 height 20
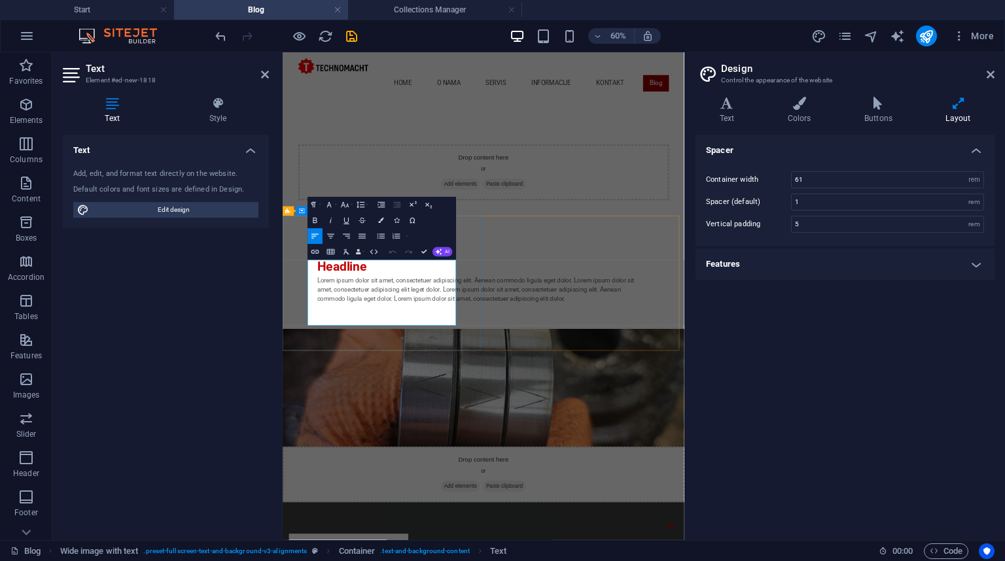
click at [396, 442] on p "Lorem ipsum dolor sit amet, consectetuer adipiscing elit. Aenean commodo ligula…" at bounding box center [617, 448] width 555 height 47
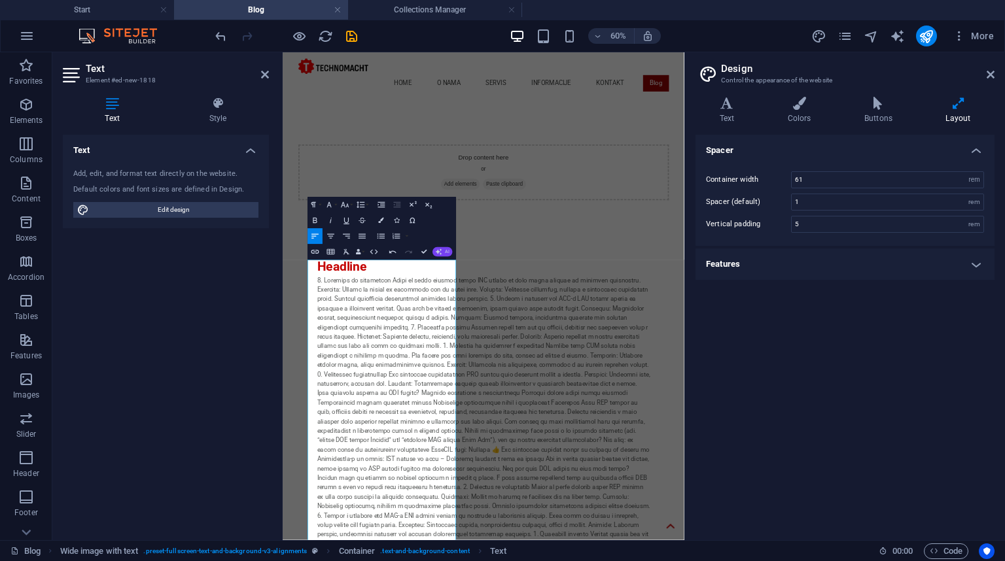
click at [440, 252] on icon "button" at bounding box center [439, 252] width 7 height 7
click at [430, 263] on link "Improve" at bounding box center [421, 265] width 77 height 12
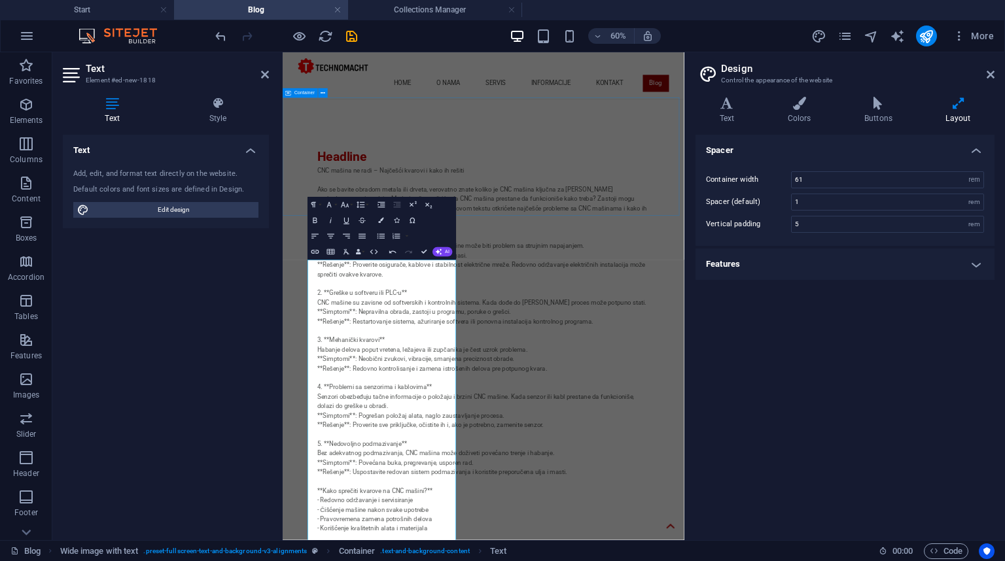
scroll to position [0, 0]
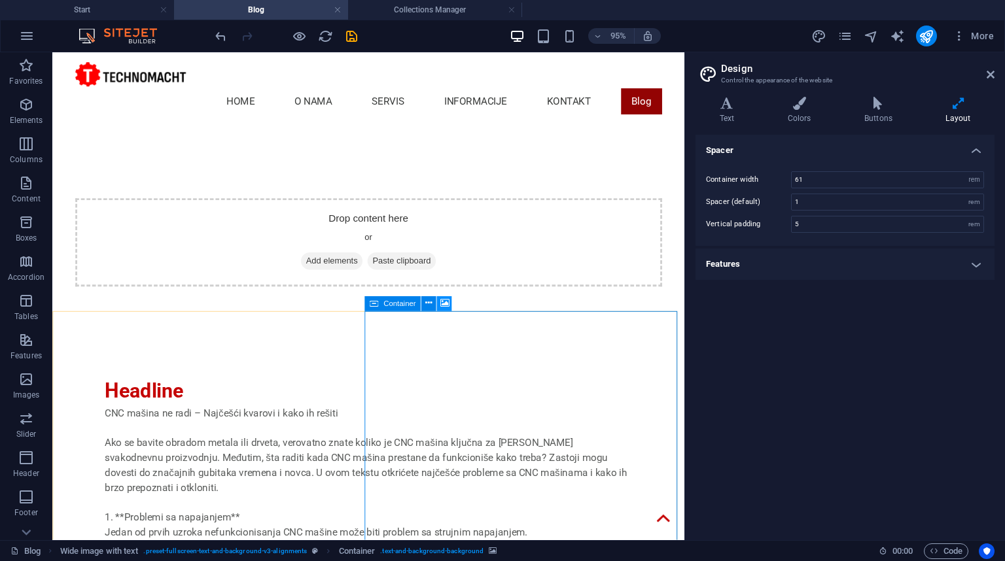
click at [442, 300] on icon at bounding box center [444, 304] width 9 height 13
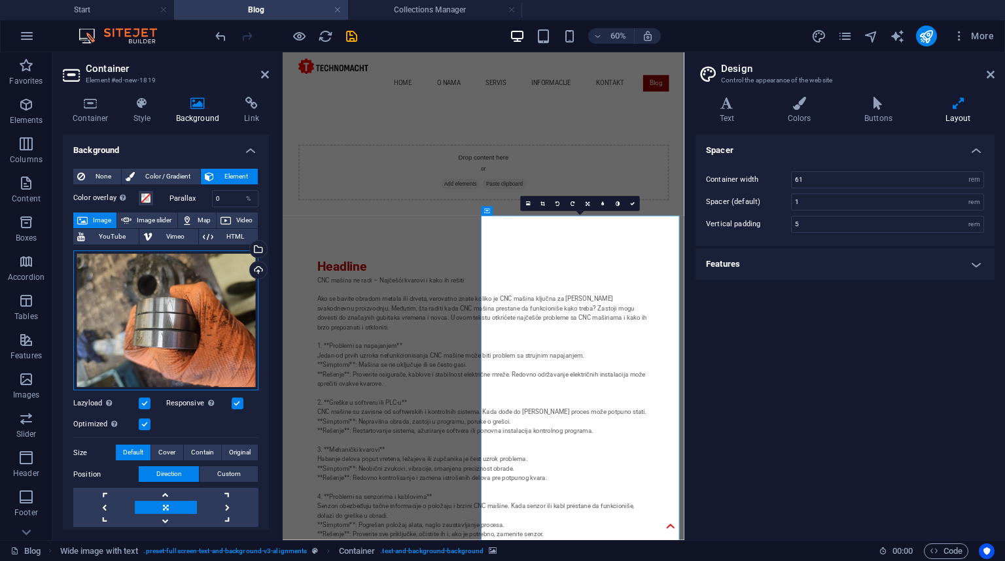
click at [177, 279] on div "Drag files here, click to choose files or select files from Files or our free s…" at bounding box center [165, 321] width 185 height 141
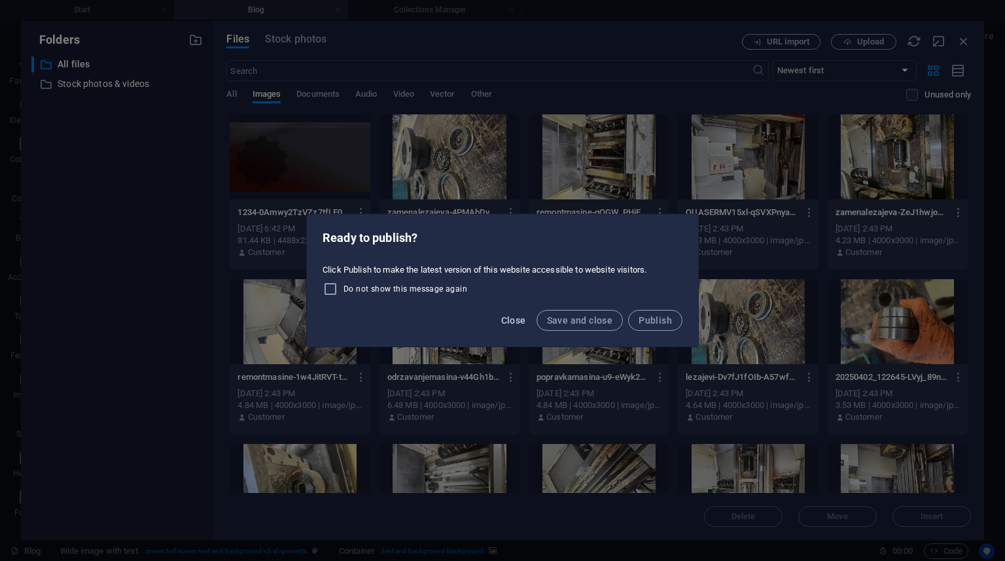
click at [522, 319] on span "Close" at bounding box center [513, 320] width 25 height 10
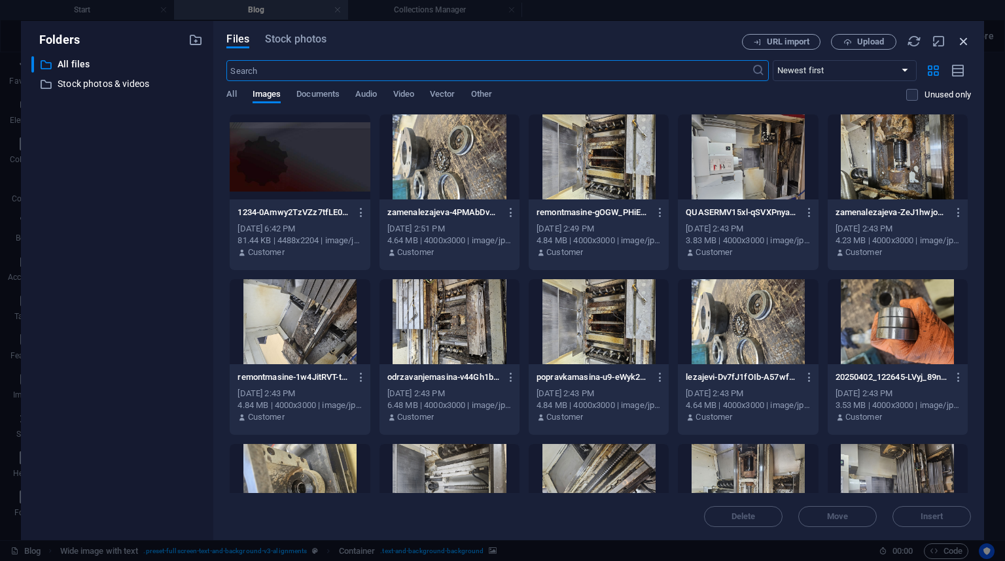
click at [963, 43] on icon "button" at bounding box center [963, 41] width 14 height 14
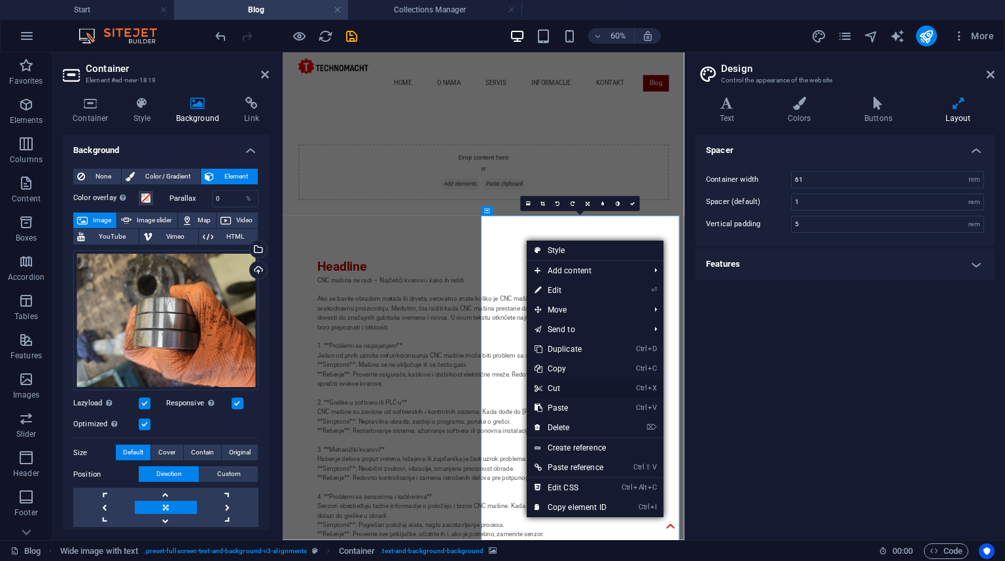
click at [563, 385] on link "Ctrl X Cut" at bounding box center [571, 389] width 88 height 20
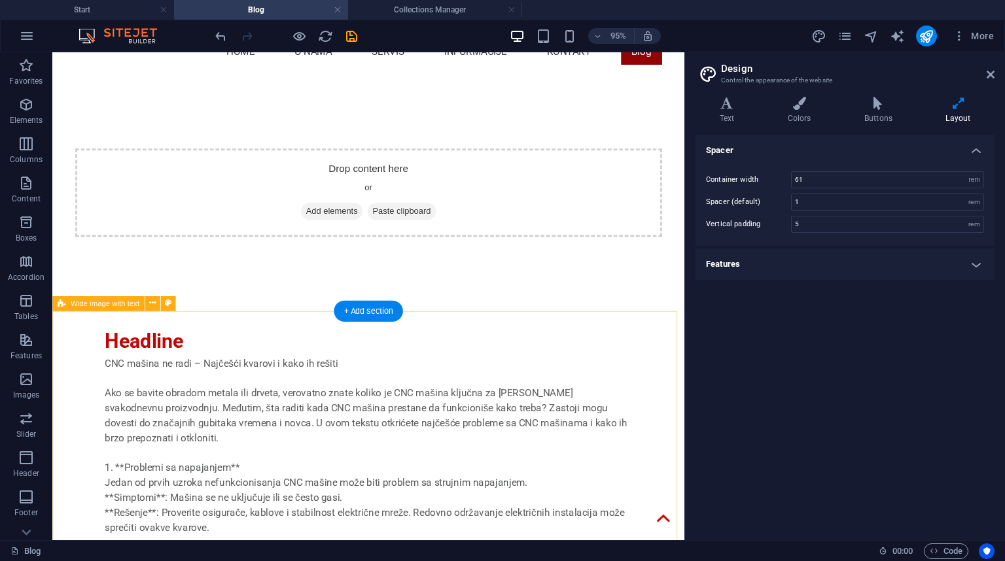
scroll to position [314, 0]
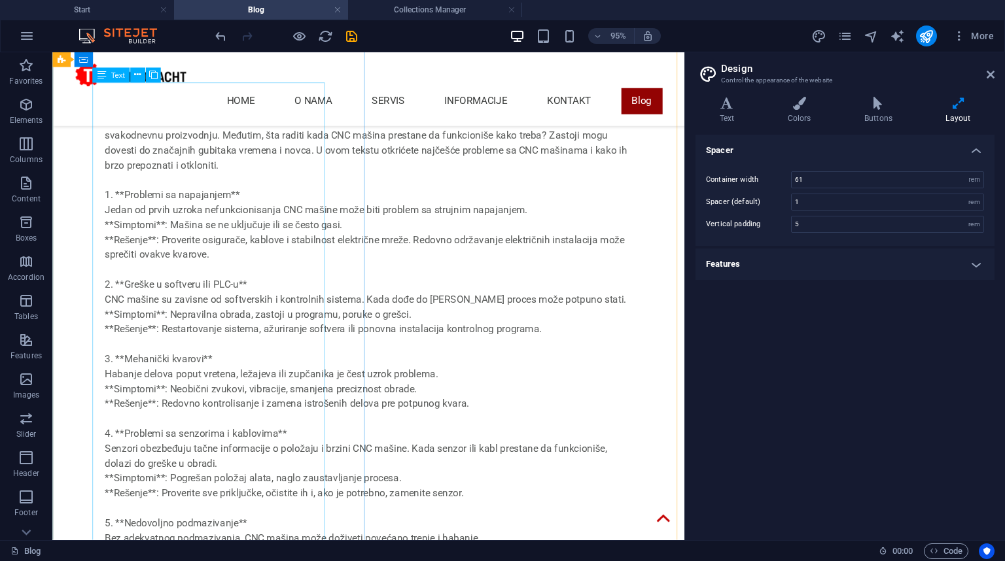
click at [222, 281] on div "CNC mašina ne radi – Najčešći kvarovi i kako ih rešiti Ako se bavite obradom me…" at bounding box center [385, 430] width 555 height 691
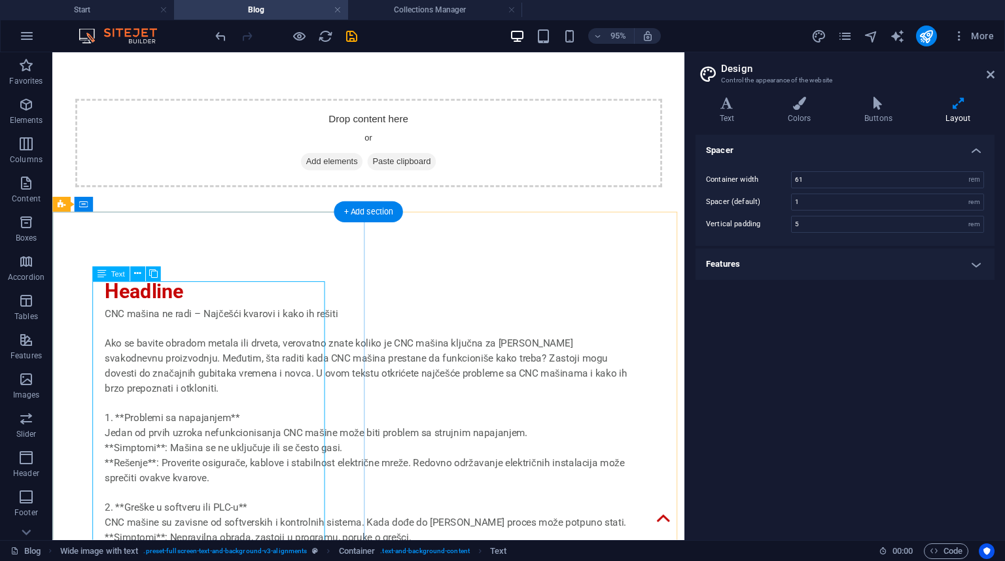
scroll to position [0, 0]
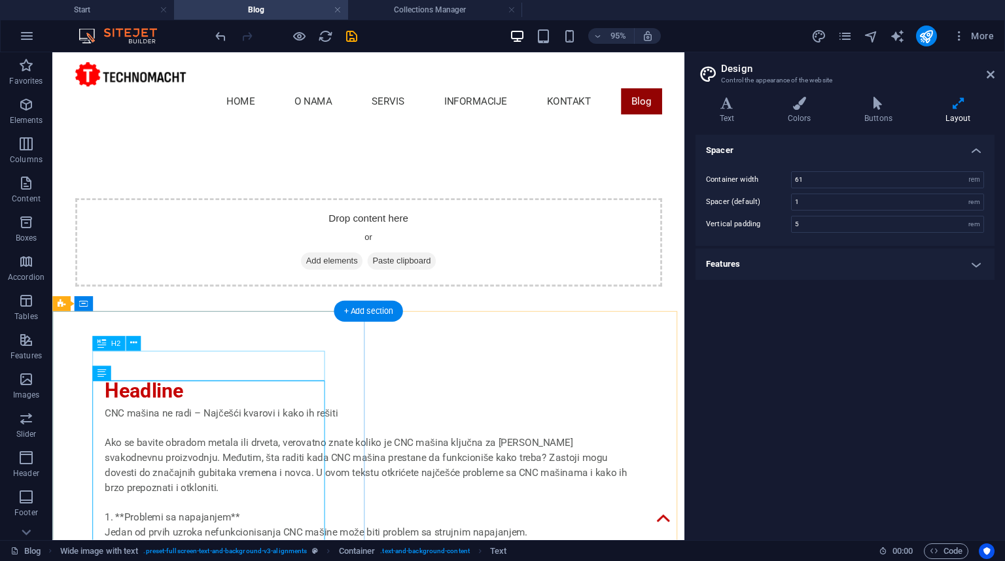
click at [139, 393] on div "Headline" at bounding box center [385, 408] width 555 height 31
click at [133, 340] on icon at bounding box center [133, 343] width 7 height 13
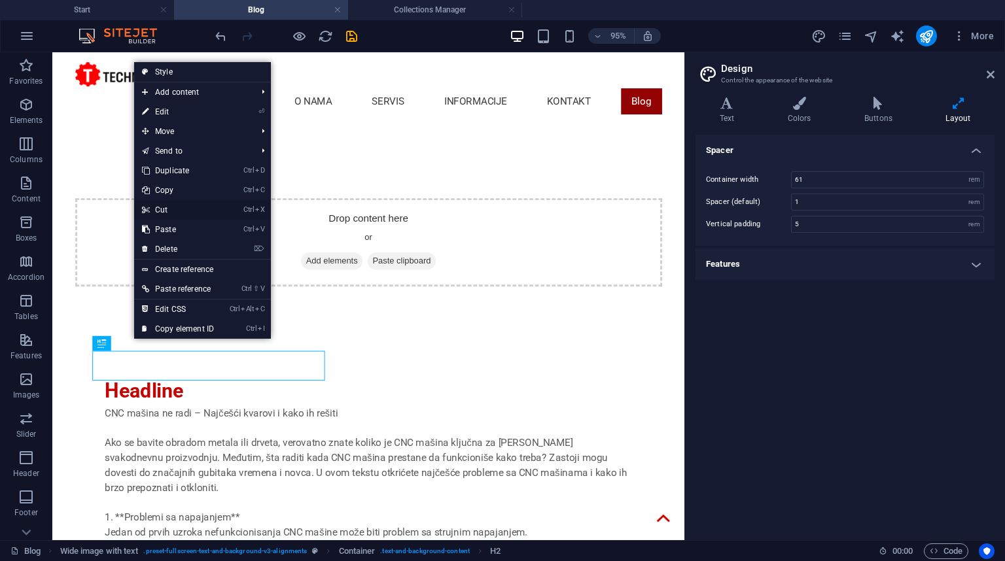
click at [171, 209] on link "Ctrl X Cut" at bounding box center [178, 210] width 88 height 20
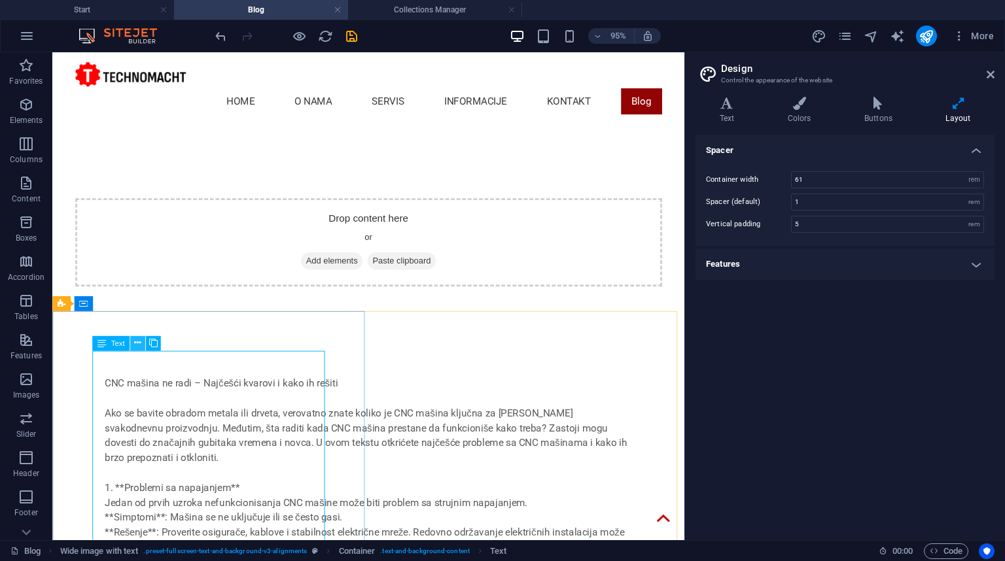
click at [132, 341] on button at bounding box center [137, 343] width 15 height 15
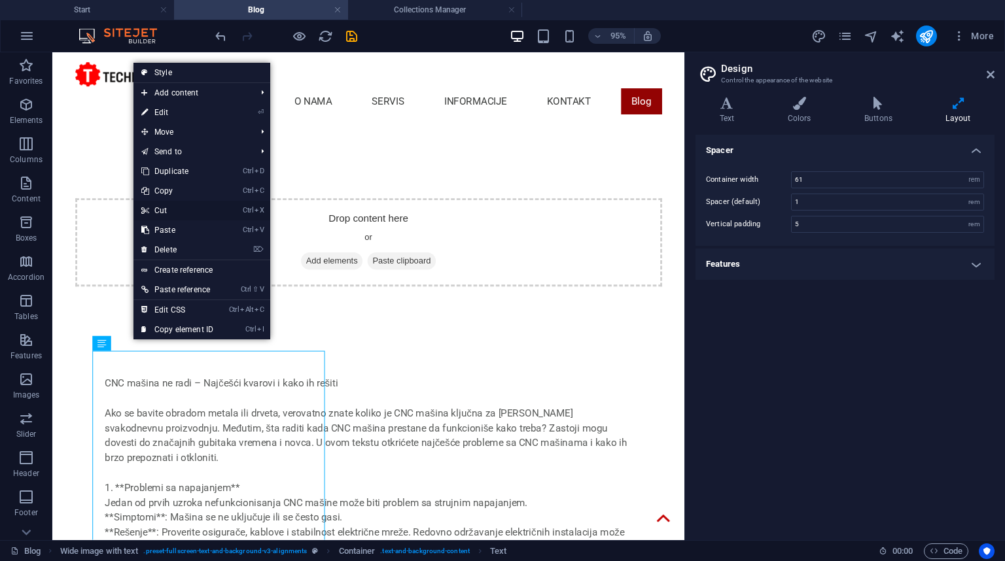
click at [196, 217] on link "Ctrl X Cut" at bounding box center [177, 211] width 88 height 20
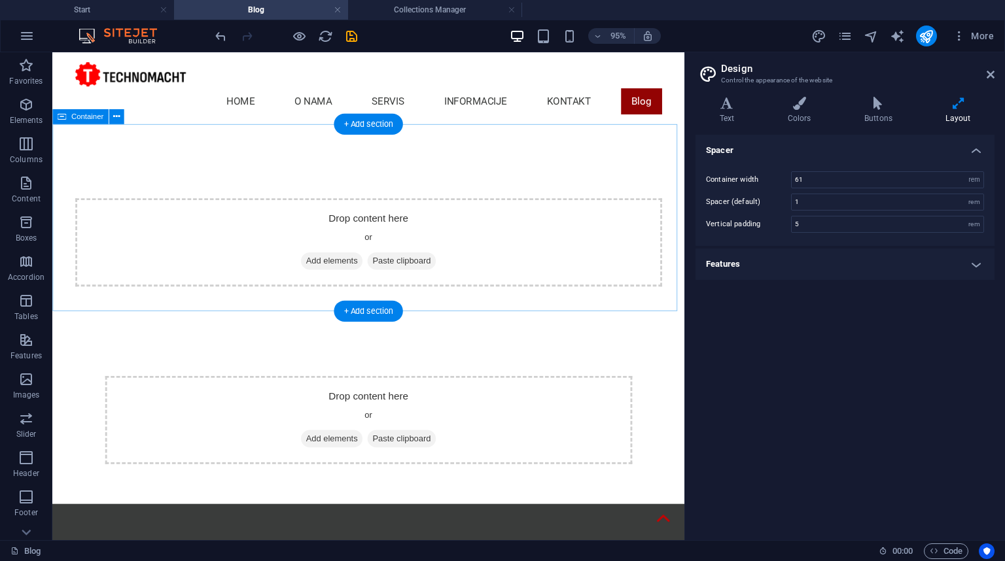
click at [333, 263] on span "Add elements" at bounding box center [346, 272] width 65 height 18
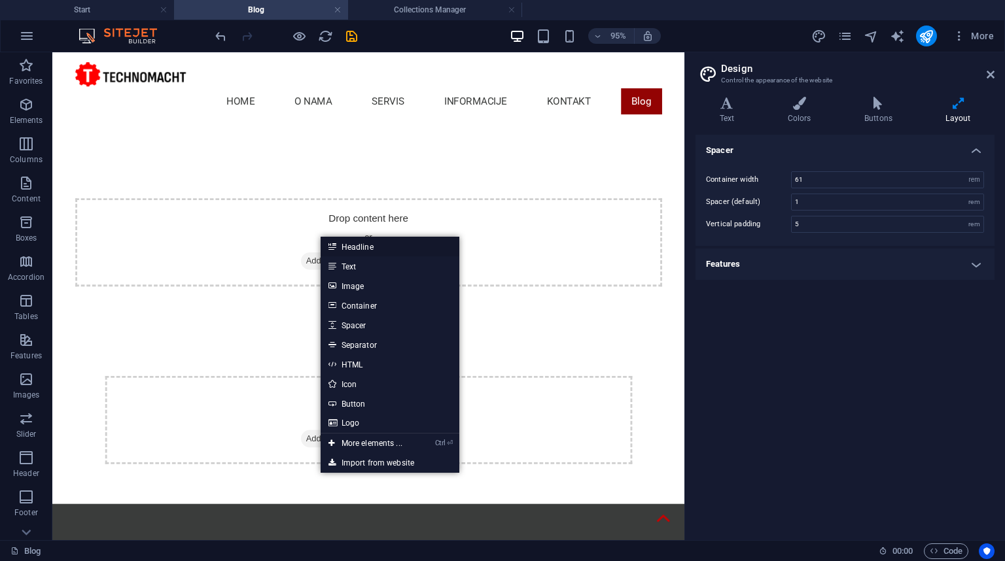
click at [361, 249] on link "Headline" at bounding box center [390, 247] width 139 height 20
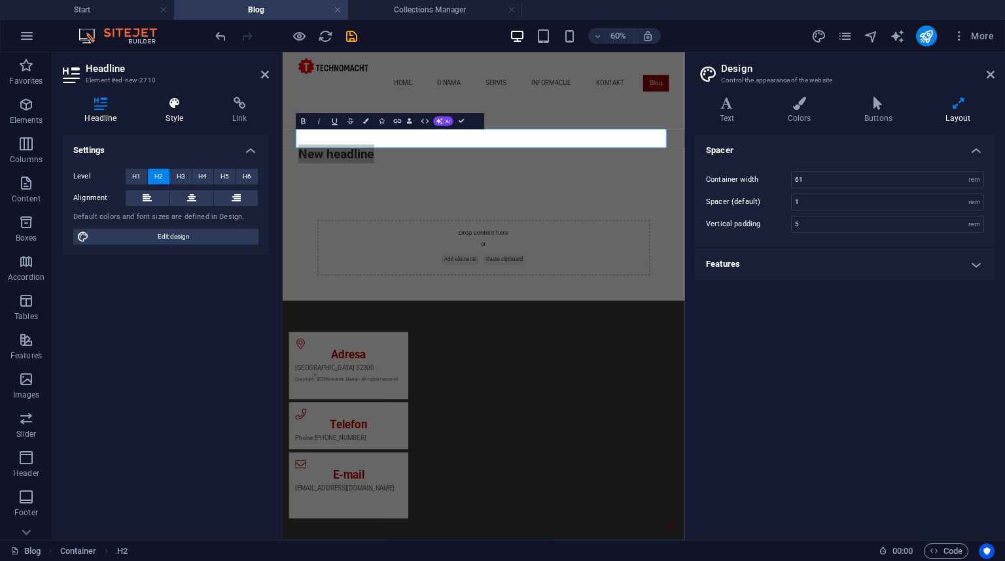
click at [188, 107] on icon at bounding box center [174, 103] width 61 height 13
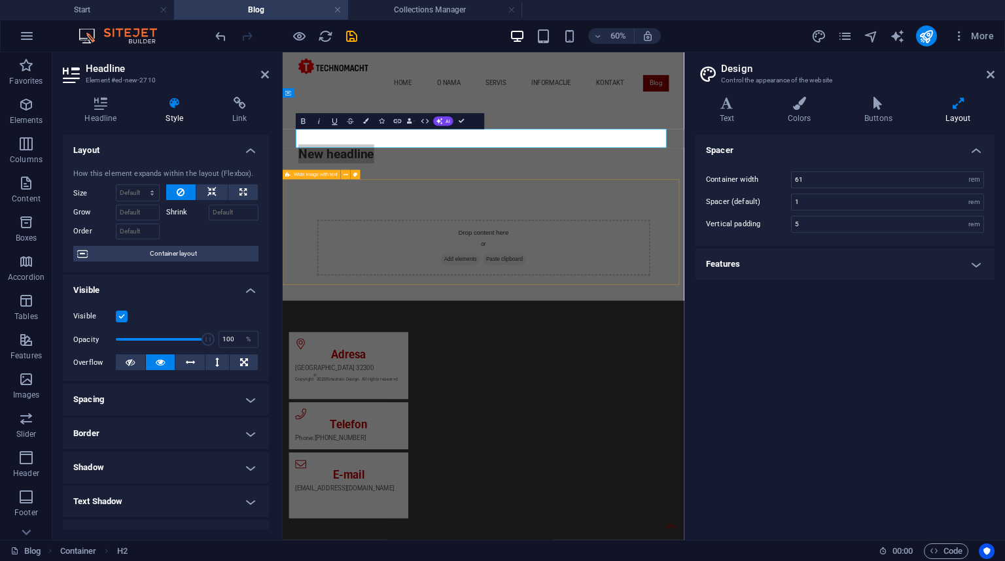
click at [627, 290] on div "Drop content here or Add elements Paste clipboard" at bounding box center [617, 378] width 669 height 177
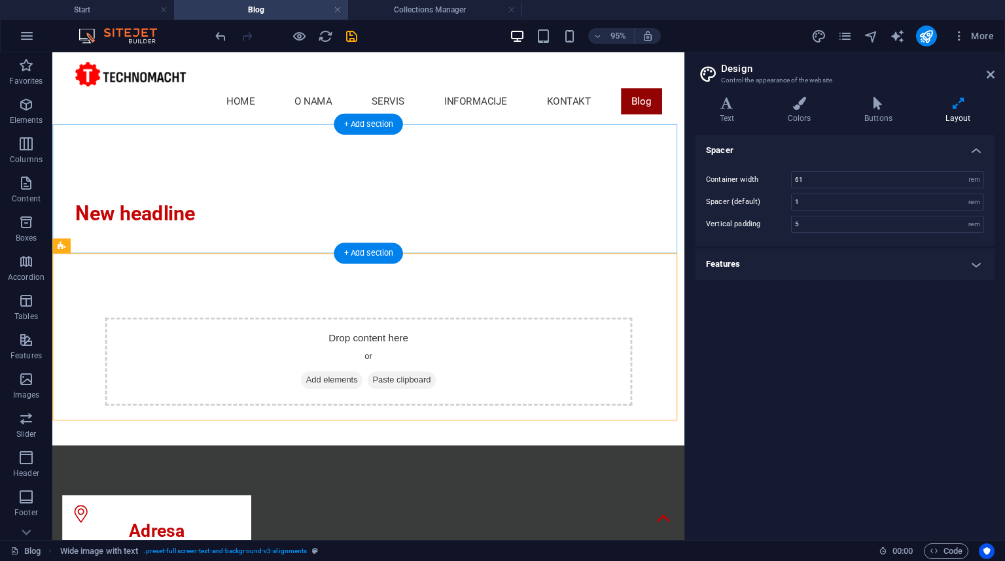
click at [594, 217] on div "New headline" at bounding box center [384, 222] width 665 height 136
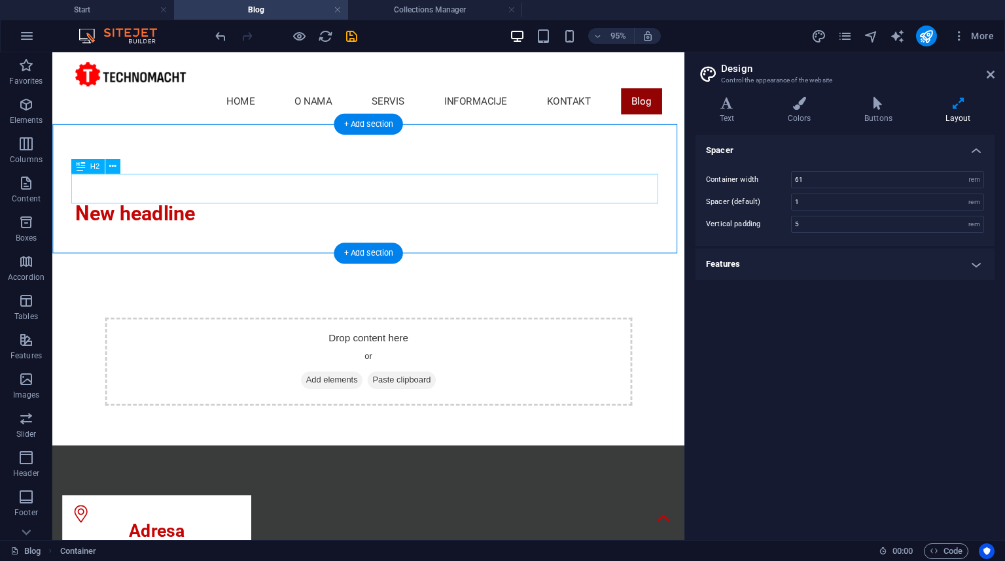
click at [181, 206] on div "New headline" at bounding box center [385, 221] width 617 height 31
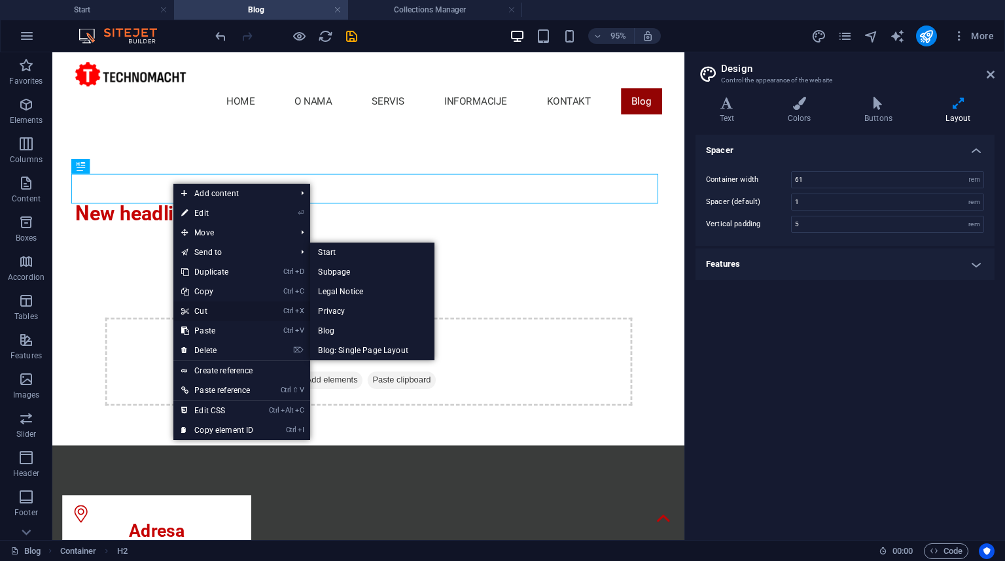
click at [211, 313] on link "Ctrl X Cut" at bounding box center [217, 312] width 88 height 20
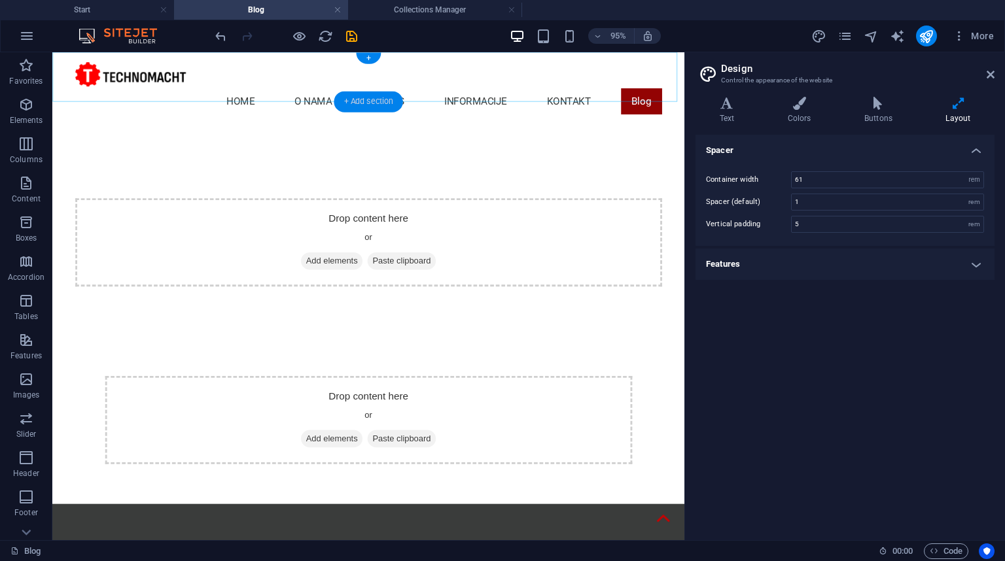
click at [352, 99] on div "+ Add section" at bounding box center [368, 102] width 69 height 21
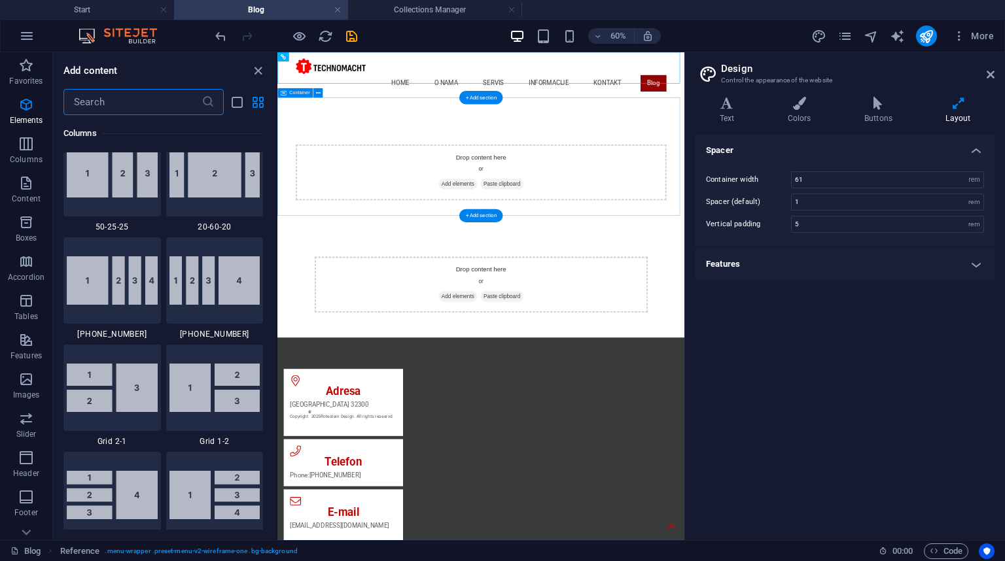
scroll to position [2289, 0]
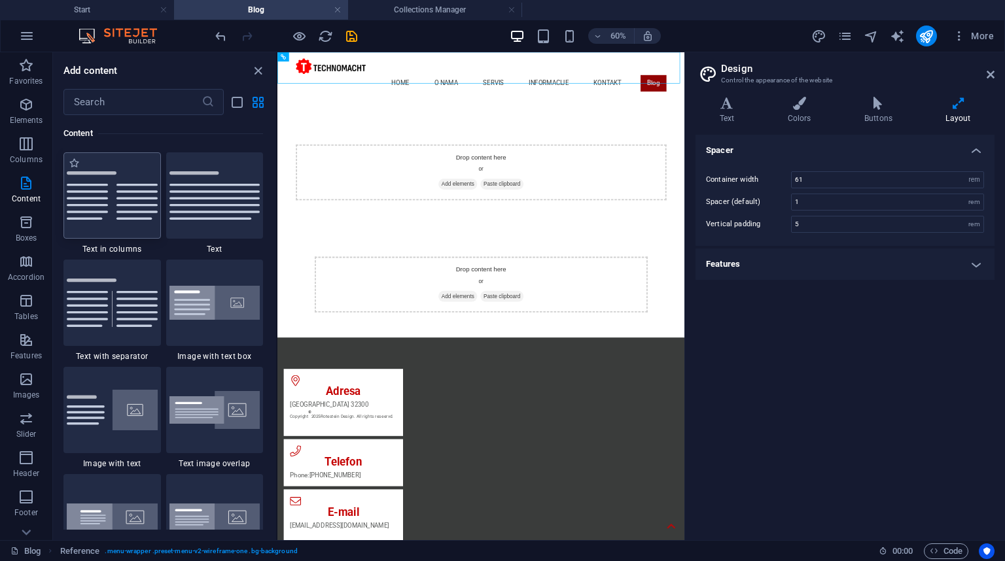
click at [118, 194] on img at bounding box center [112, 195] width 91 height 48
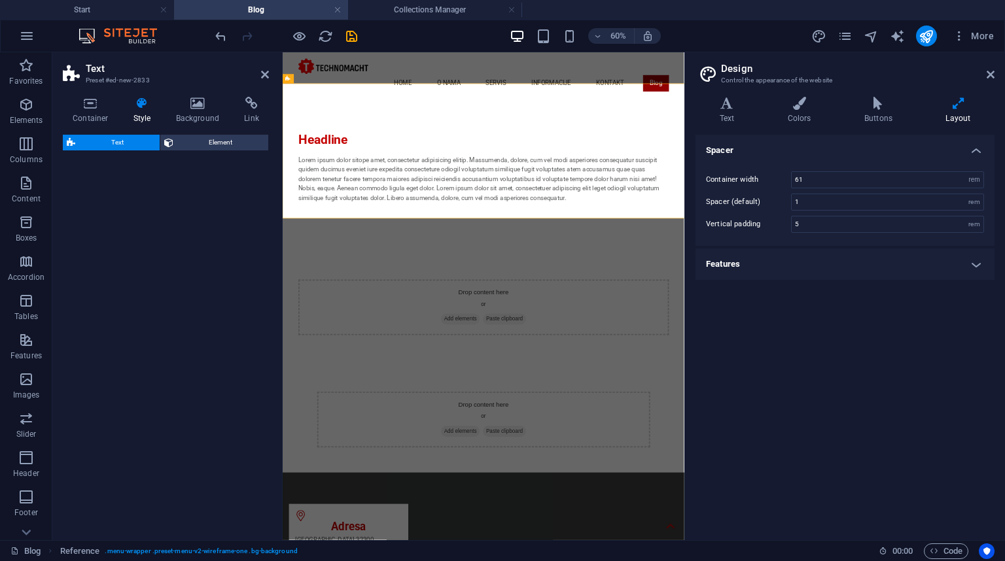
select select "preset-text-v2-columns"
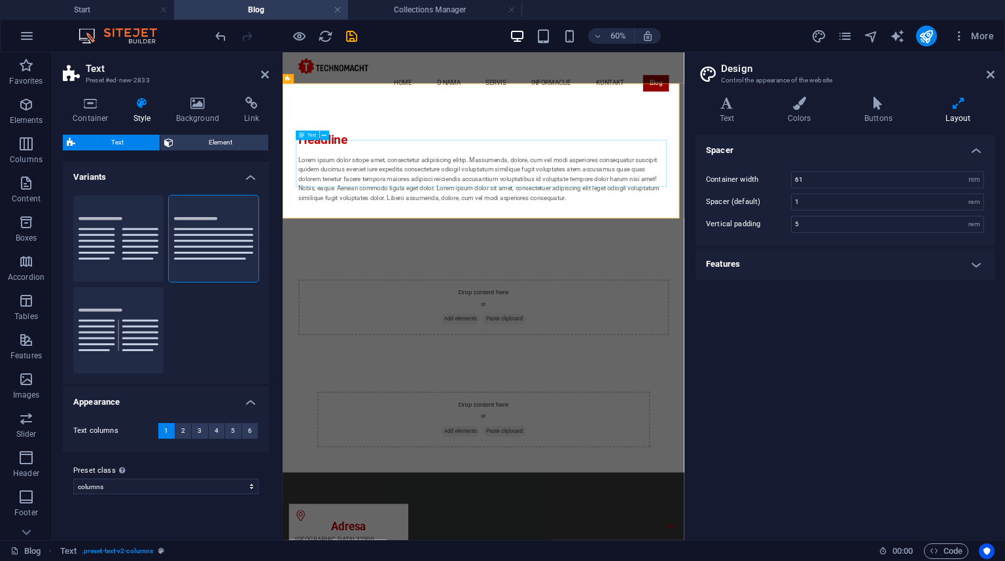
click at [401, 224] on div "Lorem ipsum dolor sitope amet, consectetur adipisicing elitip. Massumenda, dolo…" at bounding box center [617, 263] width 617 height 78
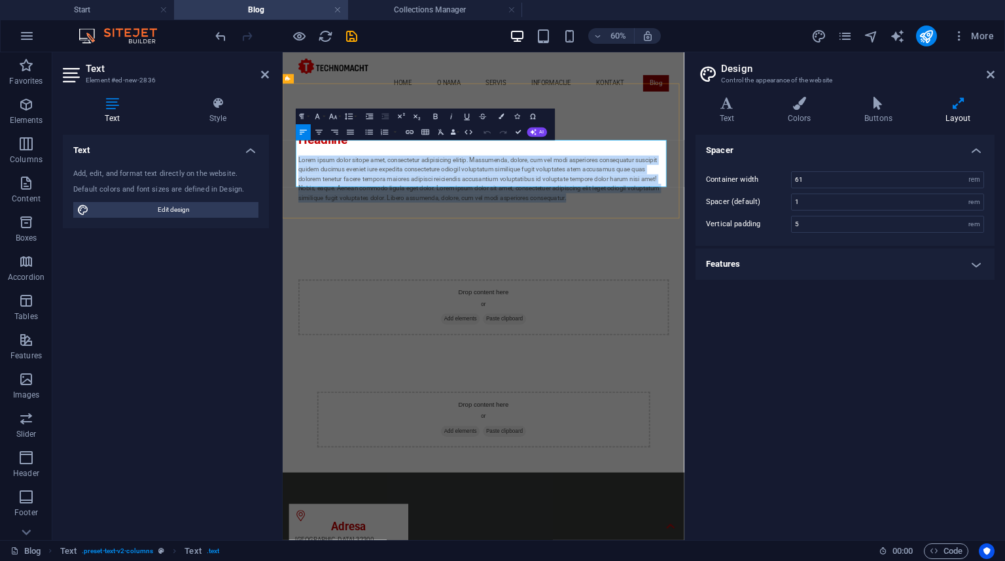
click at [401, 224] on p "Lorem ipsum dolor sitope amet, consectetur adipisicing elitip. Massumenda, dolo…" at bounding box center [617, 263] width 617 height 78
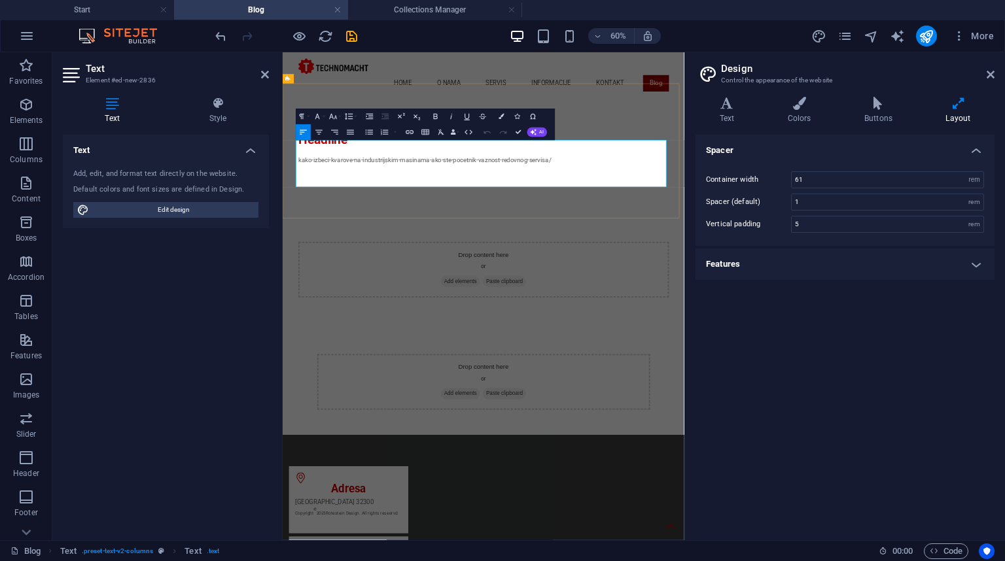
scroll to position [474, 3]
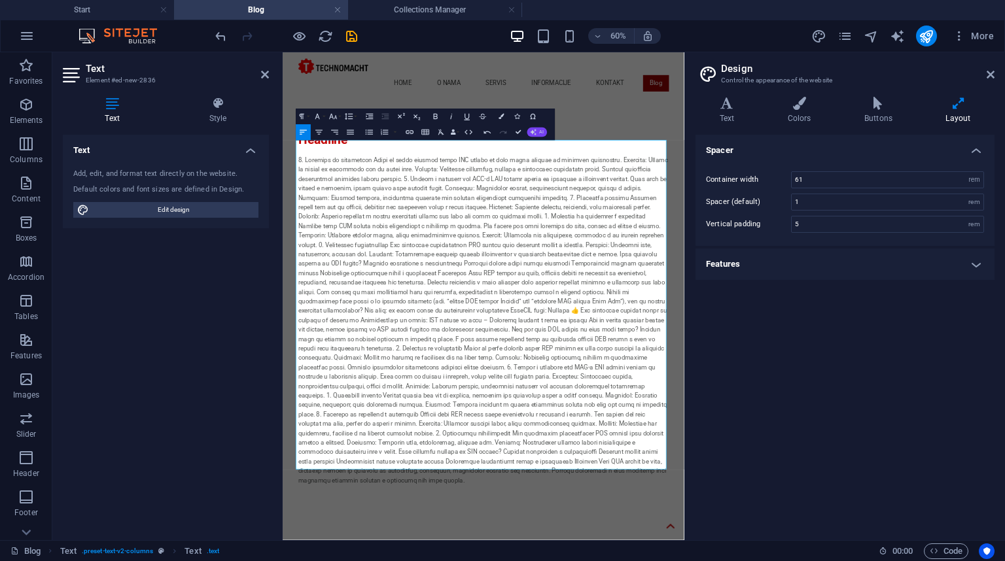
click at [539, 128] on button "AI" at bounding box center [537, 132] width 20 height 9
click at [470, 146] on link "Improve" at bounding box center [472, 145] width 77 height 12
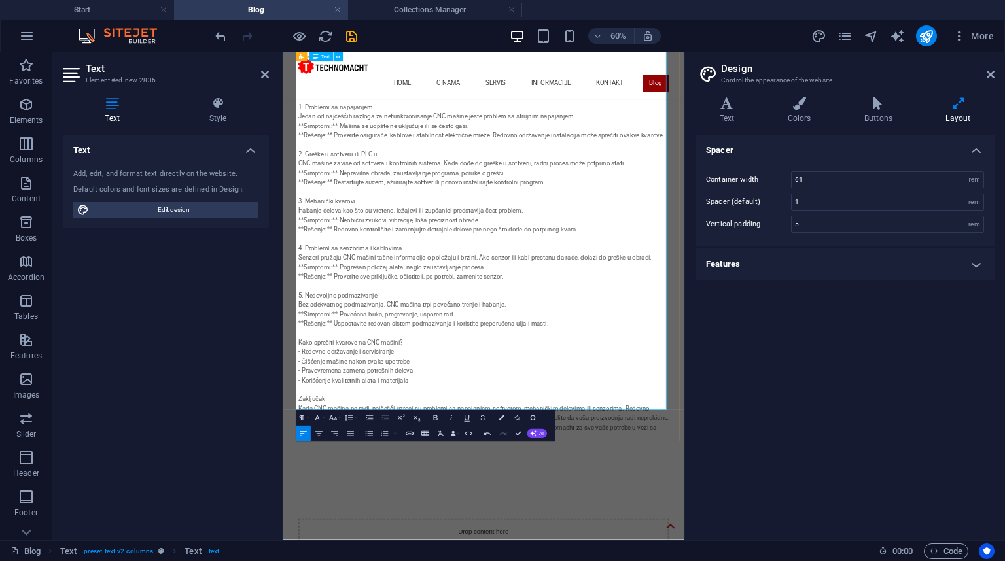
scroll to position [209, 0]
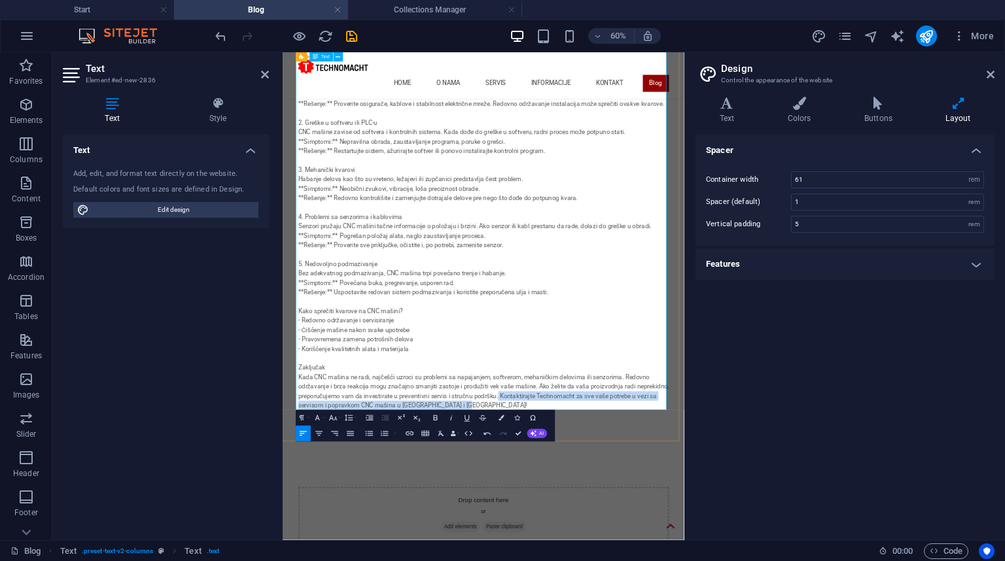
drag, startPoint x: 660, startPoint y: 640, endPoint x: 695, endPoint y: 631, distance: 36.5
click at [695, 561] on p "CNC mašina ne radi – Najčešći kvarovi i kako ih rešiti Ako se bavite obradom me…" at bounding box center [617, 319] width 617 height 659
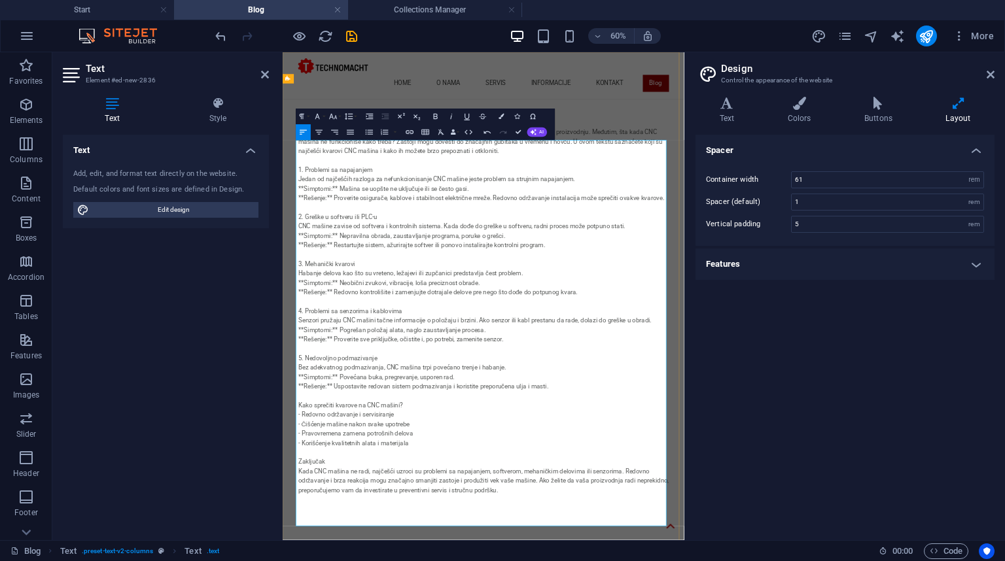
scroll to position [0, 0]
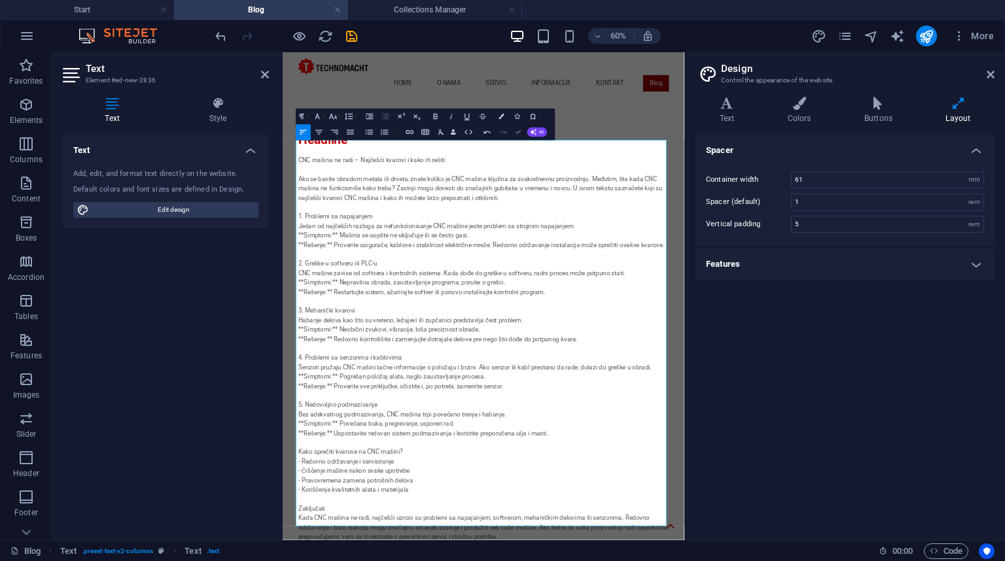
drag, startPoint x: 488, startPoint y: 82, endPoint x: 515, endPoint y: 131, distance: 55.7
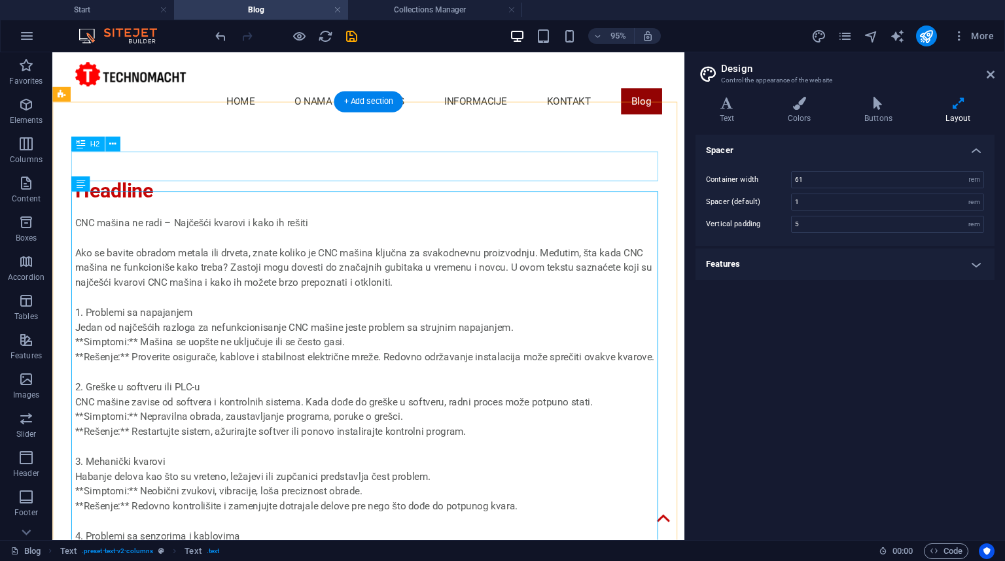
click at [121, 182] on div "Headline" at bounding box center [385, 197] width 617 height 31
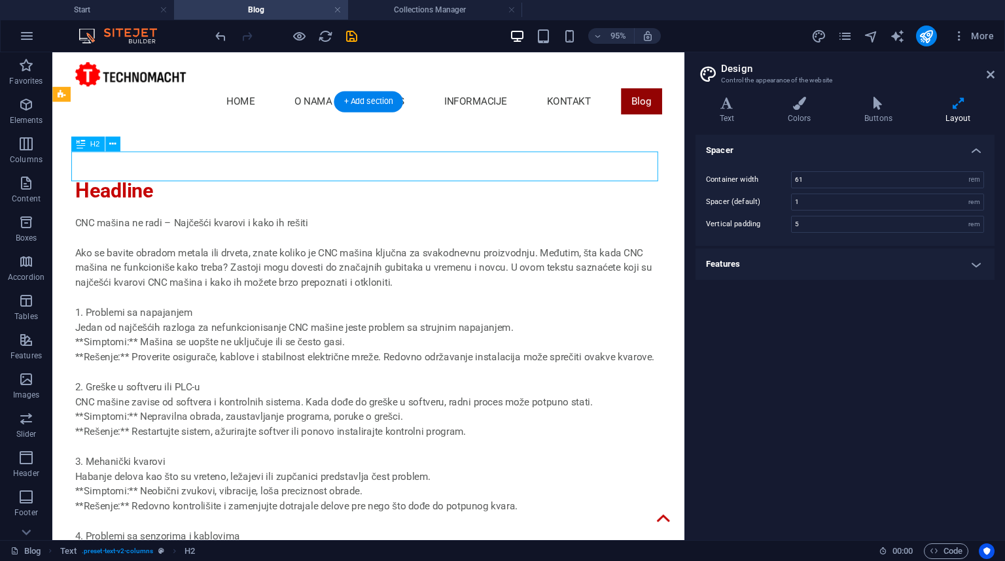
click at [121, 182] on div "Headline" at bounding box center [385, 197] width 617 height 31
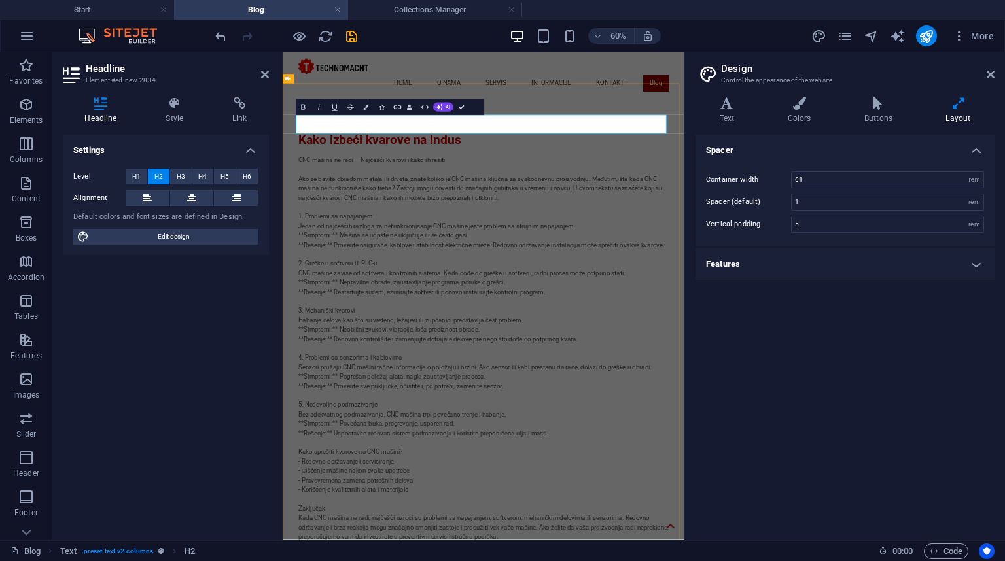
click at [716, 182] on h2 "Kako izbeći kvarove na indus" at bounding box center [617, 197] width 617 height 31
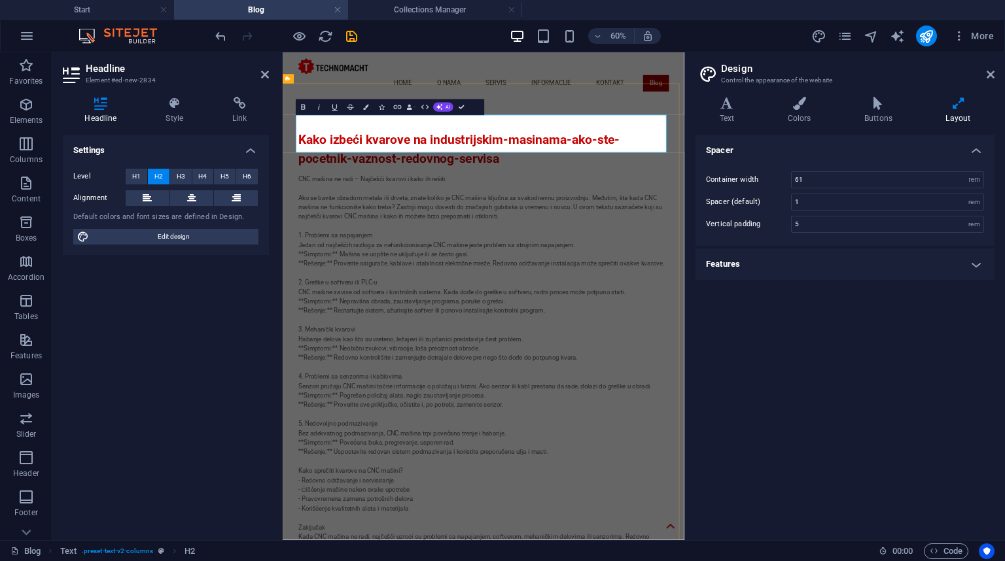
click at [659, 182] on h2 "Kako izbeći kvarove na industrijskim-masinama-ako-ste-pocetnik-vaznost-redovnog…" at bounding box center [617, 213] width 617 height 63
click at [757, 182] on h2 "Kako izbeći kvarove na industrijskim masinama-ako-ste-pocetnik-vaznost-redovnog…" at bounding box center [617, 213] width 617 height 63
click at [799, 182] on h2 "Kako izbeći kvarove na industrijskim masinama ako-ste-pocetnik-vaznost-redovnog…" at bounding box center [617, 213] width 617 height 63
click at [826, 182] on h2 "Kako izbeći kvarove na industrijskim masinama ako ste-pocetnik-vaznost-redovnog…" at bounding box center [617, 213] width 617 height 63
click at [309, 204] on h2 "Kako izbeći kvarove na industrijskim masinama ako ste pocetnik-vaznost-redovnog…" at bounding box center [617, 213] width 617 height 63
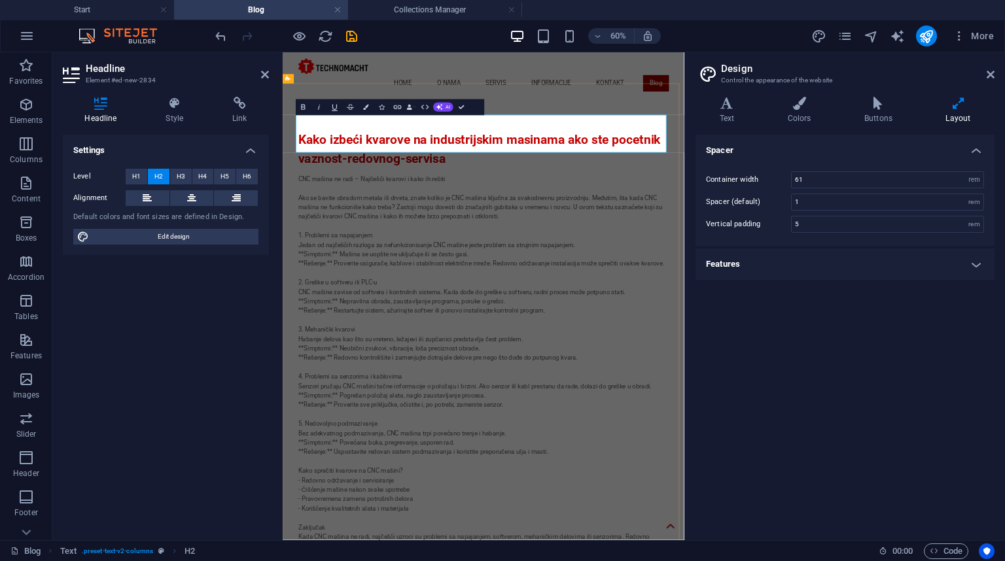
click at [386, 207] on h2 "Kako izbeći kvarove na industrijskim masinama ako ste pocetnik vaznost-redovnog…" at bounding box center [617, 213] width 617 height 63
click at [302, 205] on div "Kako izbeći kvarove na industrijskim masinama ako ste pocetnik vaznost redovnog…" at bounding box center [617, 541] width 669 height 822
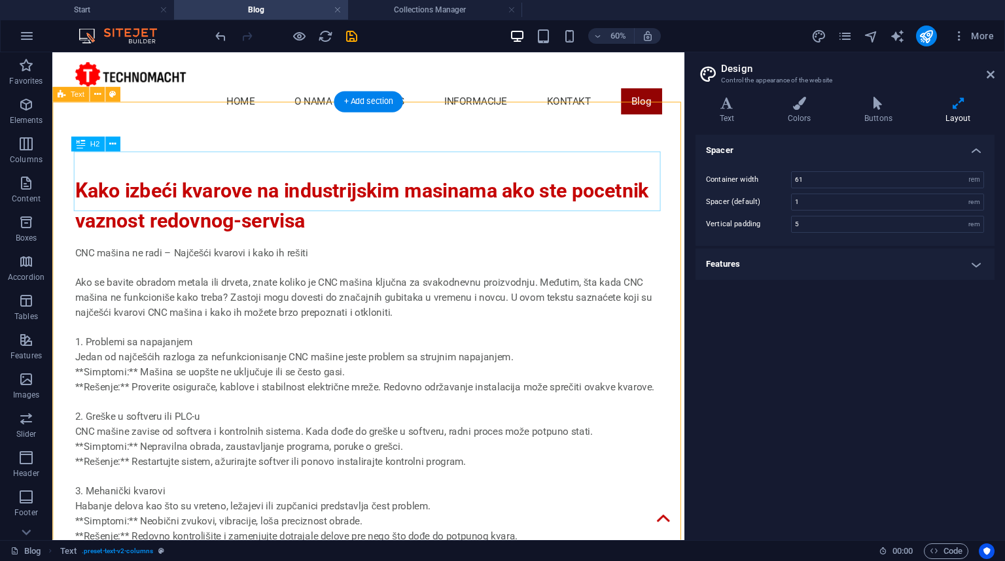
click at [311, 146] on div "Kako izbeći kvarove na industrijskim masinama ako ste pocetnik vaznost redovnog…" at bounding box center [384, 541] width 665 height 822
click at [208, 205] on div "Kako izbeći kvarove na industrijskim masinama ako ste pocetnik vaznost redovnog…" at bounding box center [385, 213] width 617 height 63
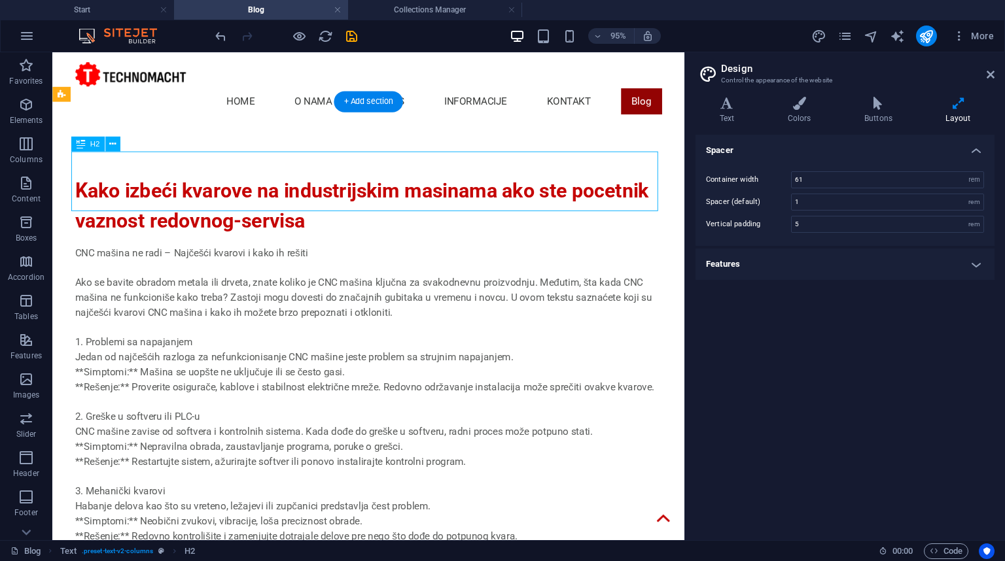
click at [208, 205] on div "Kako izbeći kvarove na industrijskim masinama ako ste pocetnik vaznost redovnog…" at bounding box center [385, 213] width 617 height 63
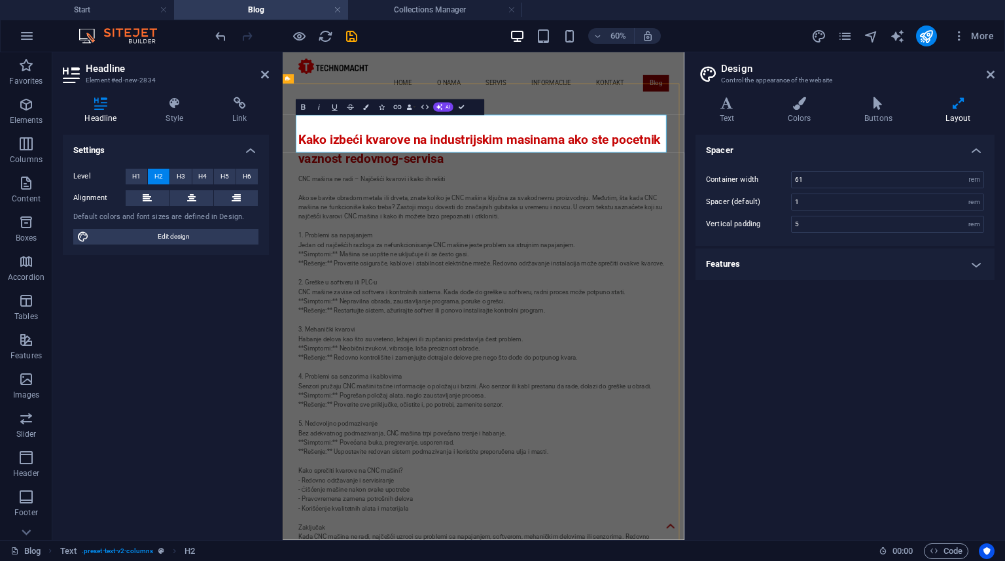
click at [478, 200] on h2 "Kako izbeći kvarove na industrijskim masinama ako ste pocetnik vaznost redovnog…" at bounding box center [617, 213] width 617 height 63
click at [309, 203] on h2 "Kako izbeći kvarove na industrijskim masinama ako ste pocetnik vaznost redovnog…" at bounding box center [617, 213] width 617 height 63
click at [323, 202] on h2 "Kako izbeći kvarove na industrijskim masinama ako ste pocetnik vaznost redovnog…" at bounding box center [617, 213] width 617 height 63
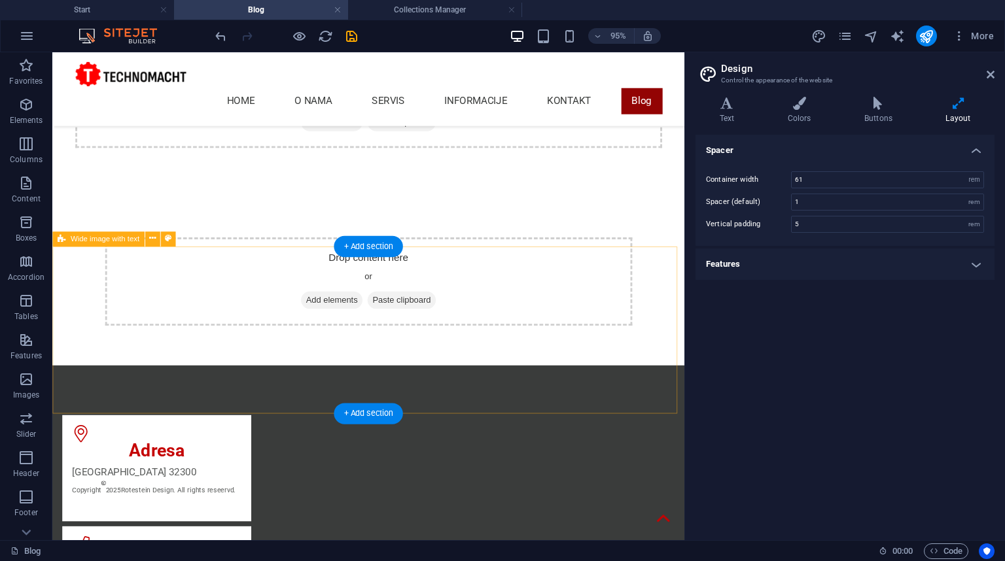
scroll to position [994, 0]
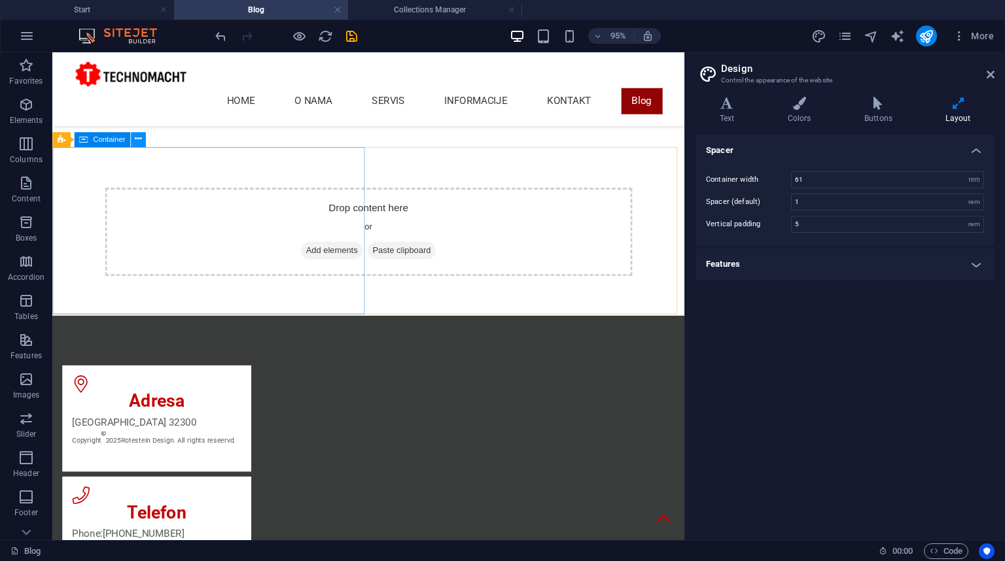
click at [139, 142] on icon at bounding box center [138, 139] width 7 height 13
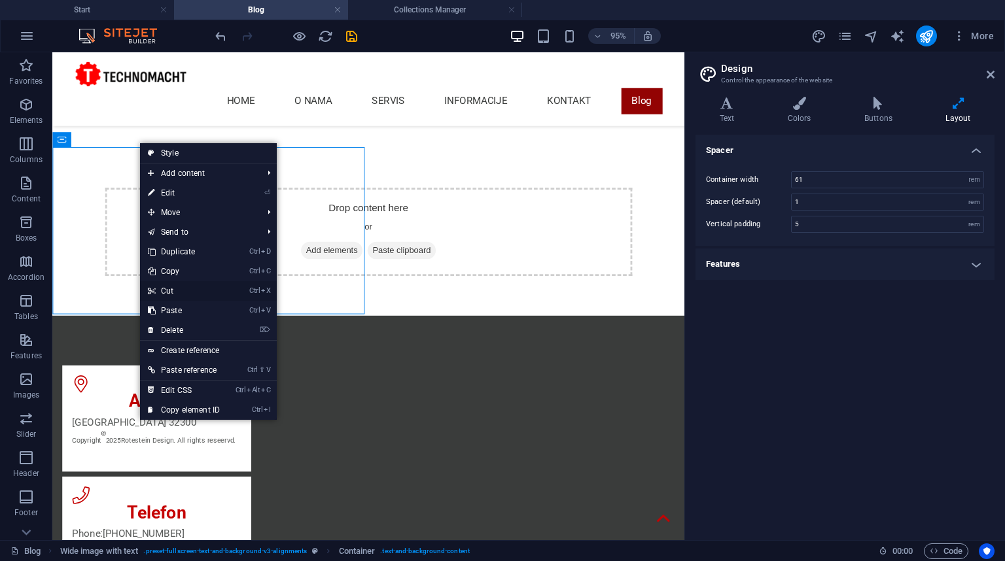
click at [186, 288] on link "Ctrl X Cut" at bounding box center [184, 291] width 88 height 20
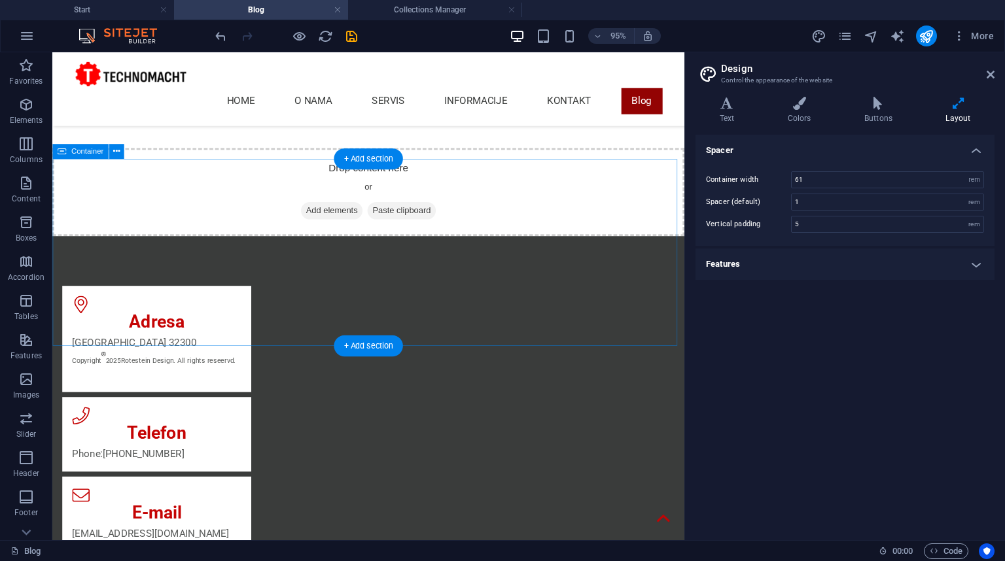
scroll to position [733, 0]
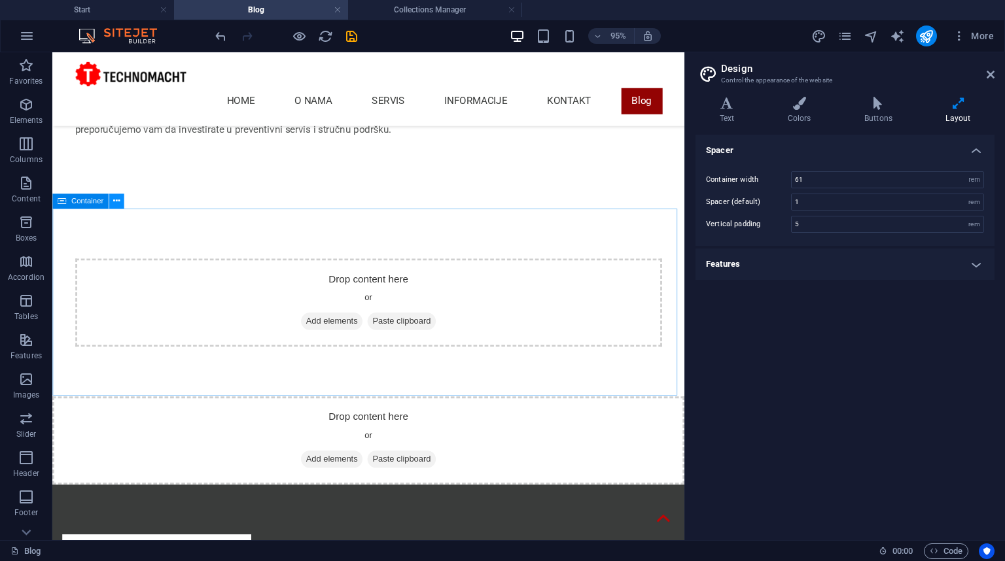
click at [114, 201] on icon at bounding box center [116, 201] width 7 height 13
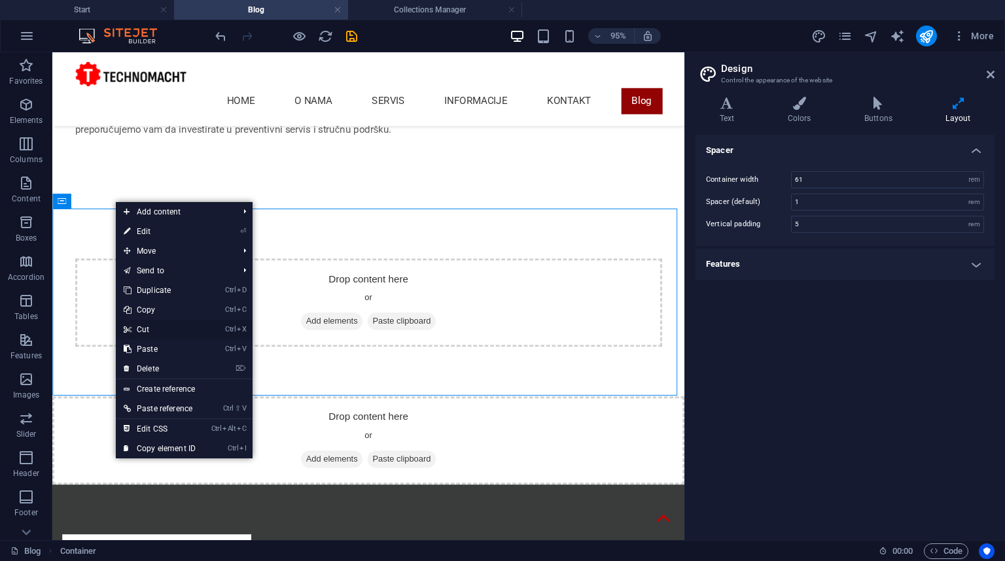
click at [162, 324] on link "Ctrl X Cut" at bounding box center [160, 330] width 88 height 20
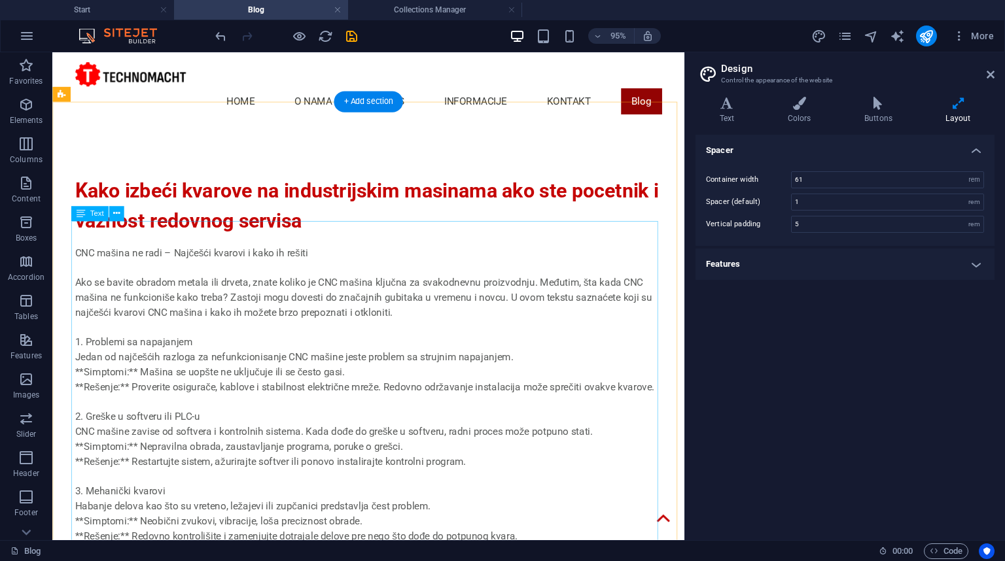
scroll to position [52, 0]
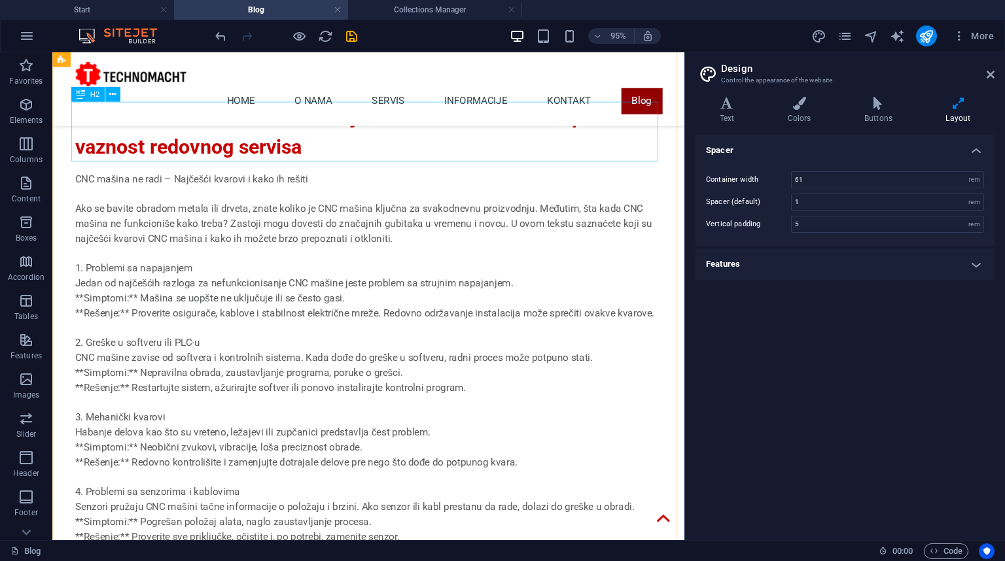
click at [219, 151] on div "Kako izbeći kvarove na industrijskim masinama ako ste pocetnik i vaznost redovn…" at bounding box center [385, 136] width 617 height 63
click at [110, 91] on icon at bounding box center [112, 94] width 7 height 13
click at [987, 77] on icon at bounding box center [990, 74] width 8 height 10
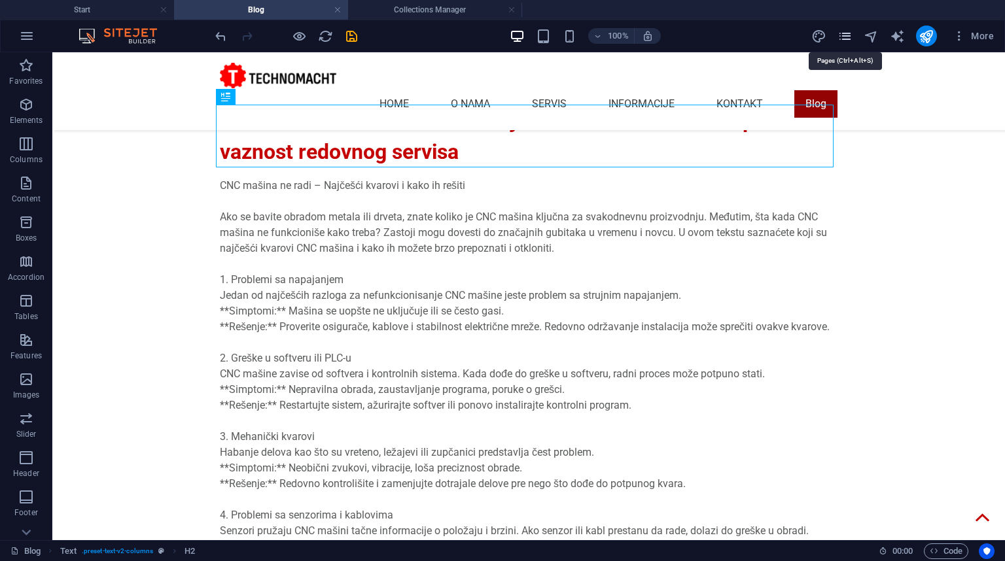
click at [842, 37] on icon "pages" at bounding box center [844, 36] width 15 height 15
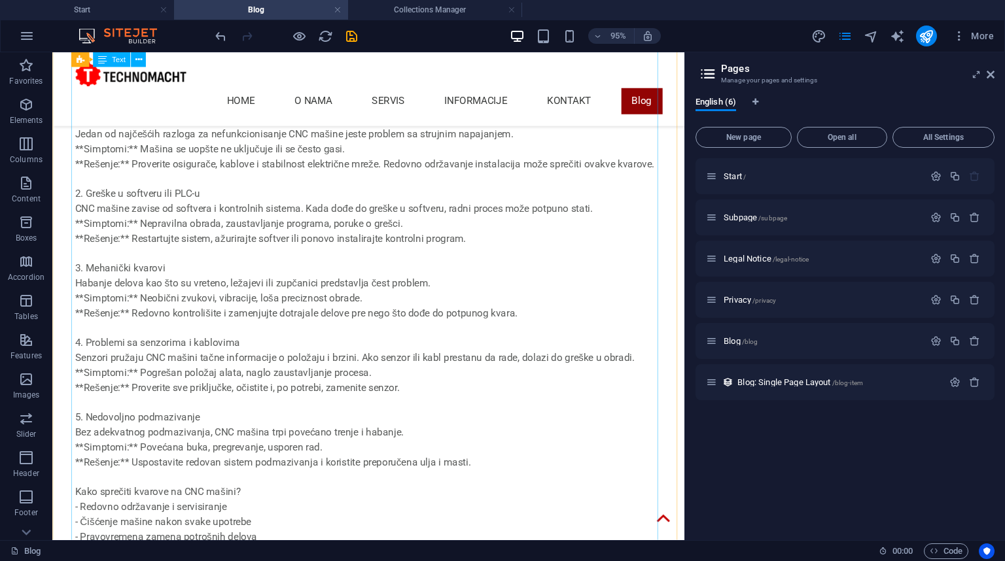
scroll to position [0, 0]
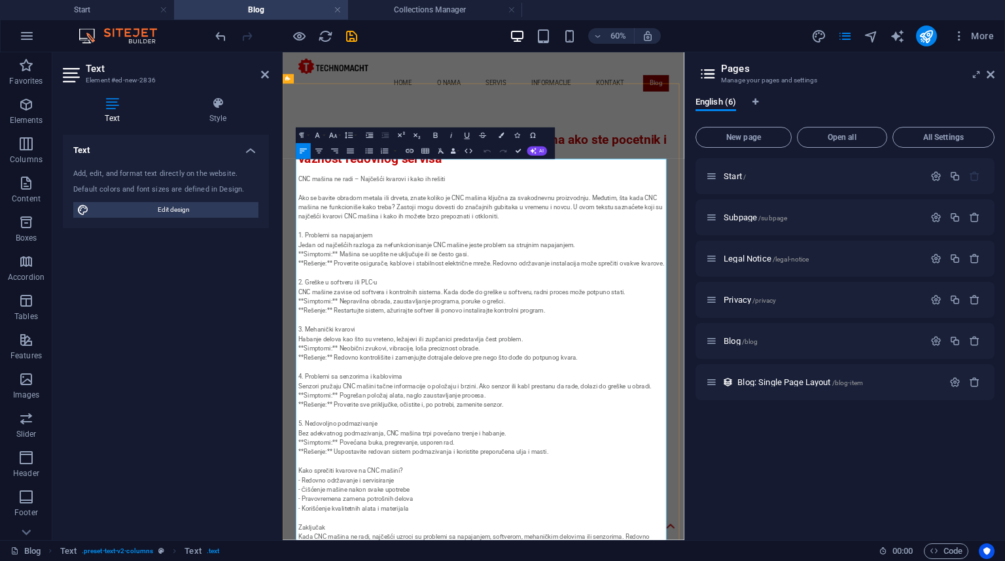
drag, startPoint x: 304, startPoint y: 362, endPoint x: 349, endPoint y: 362, distance: 45.1
click at [434, 136] on icon "button" at bounding box center [435, 135] width 9 height 9
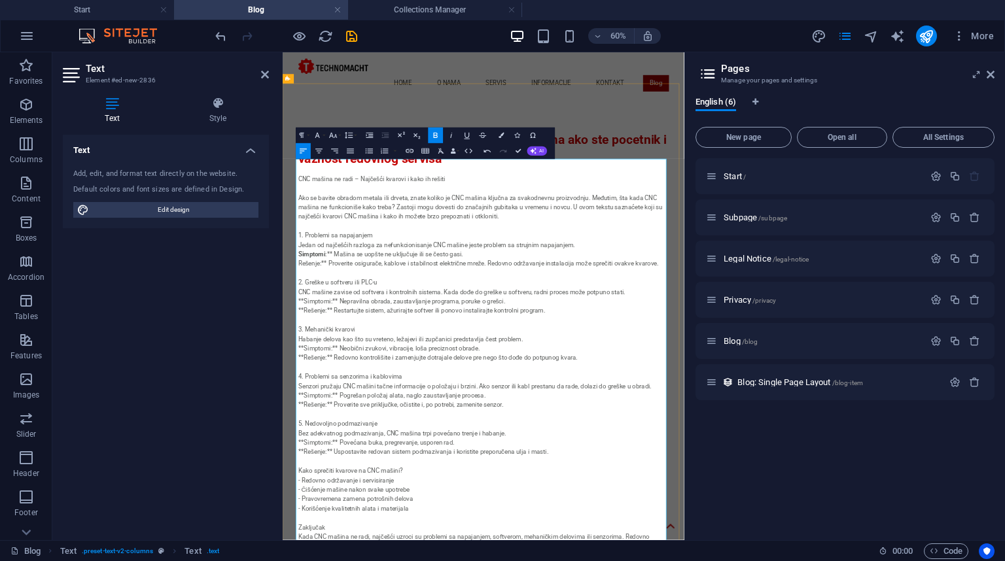
drag, startPoint x: 305, startPoint y: 378, endPoint x: 339, endPoint y: 380, distance: 34.1
click at [434, 136] on icon "button" at bounding box center [435, 135] width 9 height 9
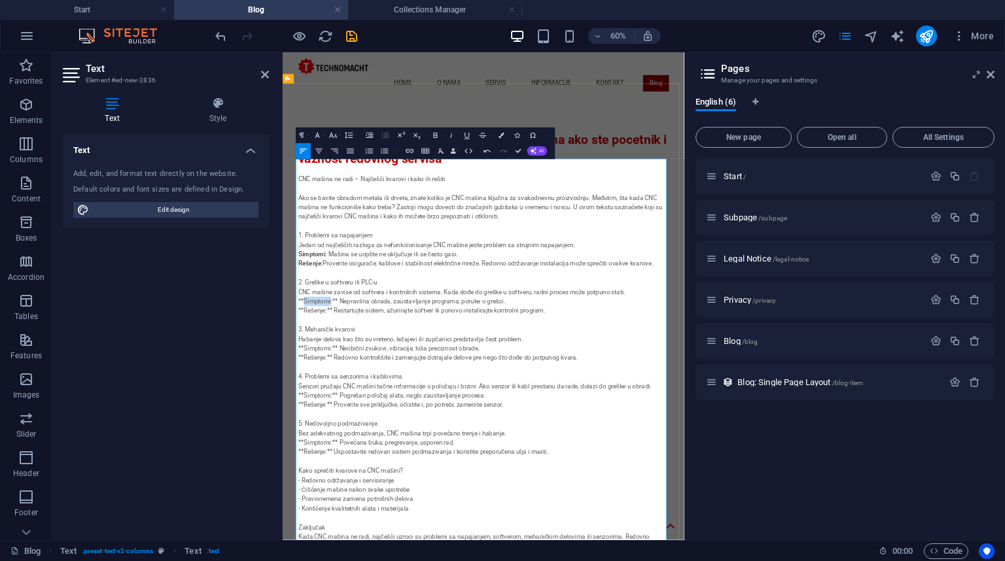
drag, startPoint x: 315, startPoint y: 442, endPoint x: 358, endPoint y: 440, distance: 42.6
click at [434, 131] on icon "button" at bounding box center [435, 135] width 9 height 9
drag, startPoint x: 349, startPoint y: 457, endPoint x: 315, endPoint y: 457, distance: 33.4
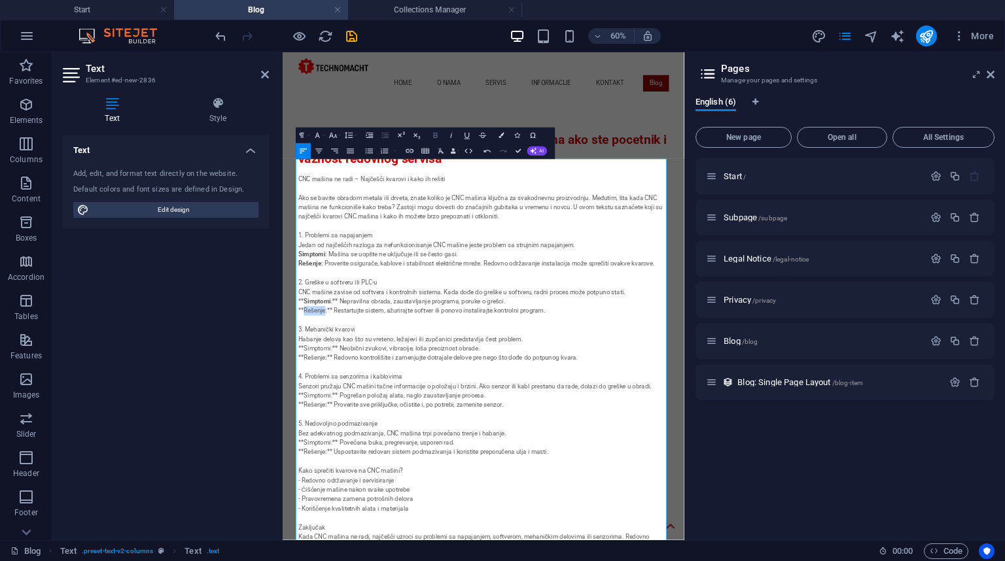
click at [434, 135] on icon "button" at bounding box center [435, 135] width 9 height 9
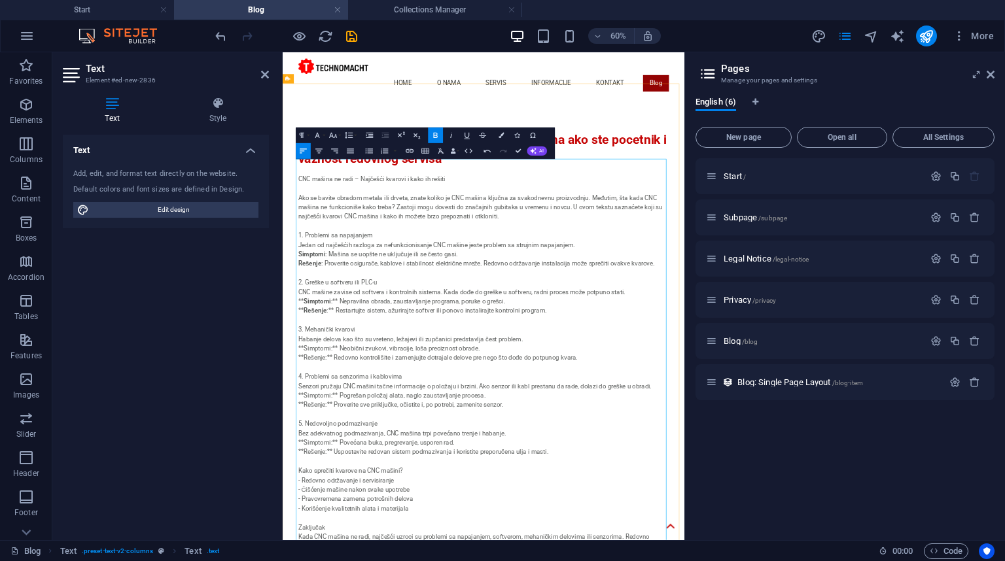
click at [318, 477] on strong "Rešenje" at bounding box center [337, 483] width 39 height 12
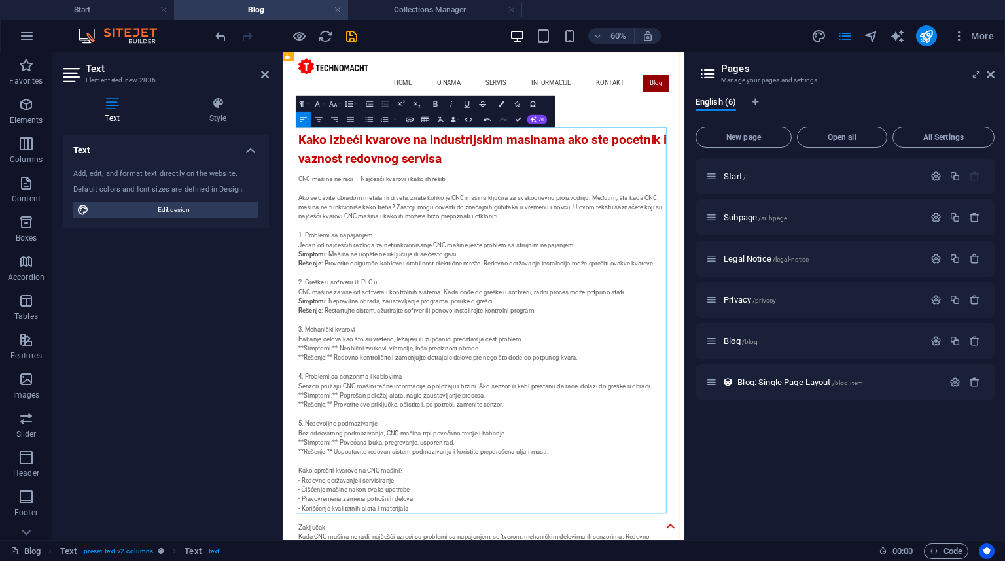
scroll to position [52, 0]
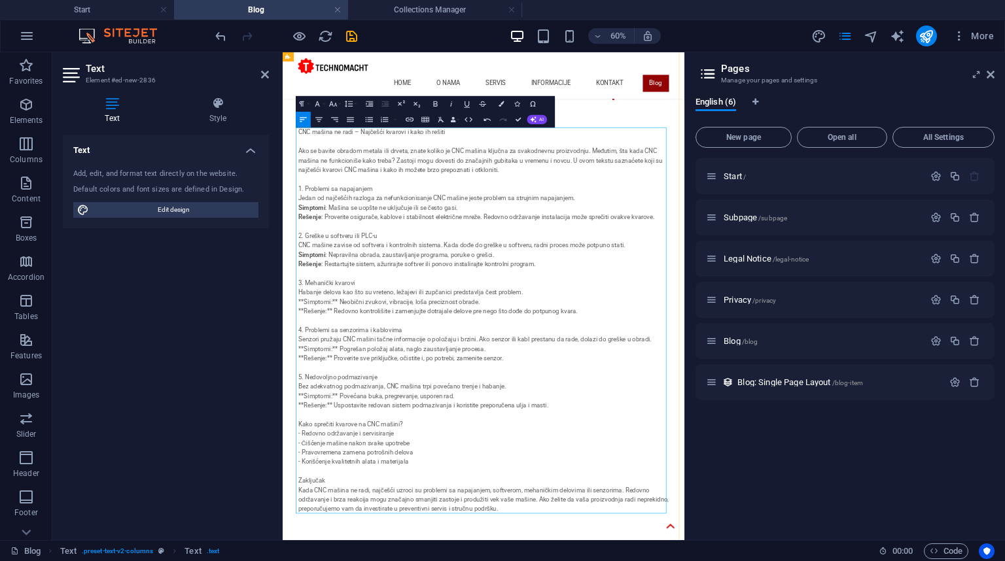
click at [313, 468] on p "CNC mašina ne radi – Najčešći kvarovi i kako ih rešiti Ako se bavite obradom me…" at bounding box center [617, 500] width 617 height 644
click at [359, 464] on p "CNC mašina ne radi – Najčešći kvarovi i kako ih rešiti Ako se bavite obradom me…" at bounding box center [617, 500] width 617 height 644
drag, startPoint x: 305, startPoint y: 468, endPoint x: 350, endPoint y: 468, distance: 45.1
click at [350, 468] on p "CNC mašina ne radi – Najčešći kvarovi i kako ih rešiti Ako se bavite obradom me…" at bounding box center [617, 500] width 617 height 644
click at [435, 105] on icon "button" at bounding box center [435, 103] width 9 height 9
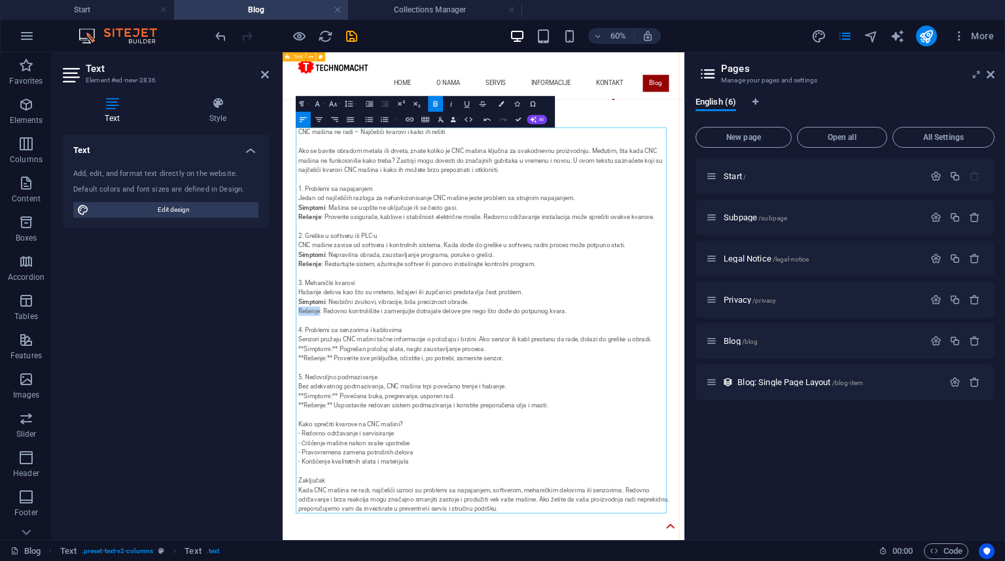
drag, startPoint x: 339, startPoint y: 485, endPoint x: 290, endPoint y: 485, distance: 49.1
click at [290, 485] on div "Kako izbeći kvarove na industrijskim masinama ako ste pocetnik i vaznost redovn…" at bounding box center [617, 437] width 669 height 874
click at [437, 105] on icon "button" at bounding box center [436, 103] width 4 height 5
drag, startPoint x: 316, startPoint y: 435, endPoint x: 430, endPoint y: 432, distance: 113.9
click at [430, 432] on p "CNC mašina ne radi – Najčešći kvarovi i kako ih rešiti Ako se bavite obradom me…" at bounding box center [617, 500] width 617 height 644
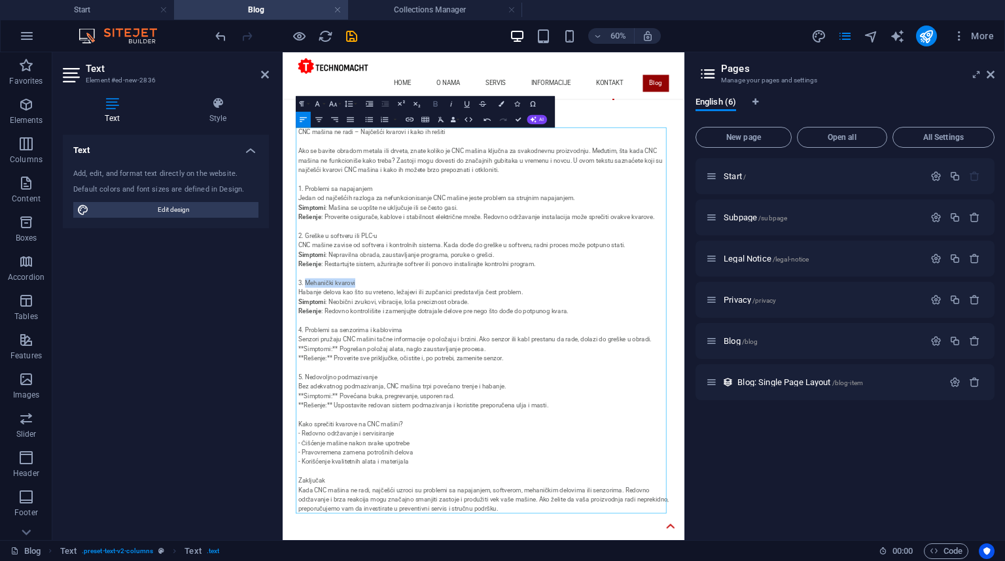
click at [432, 102] on icon "button" at bounding box center [435, 103] width 9 height 9
click at [500, 102] on icon "button" at bounding box center [500, 103] width 5 height 5
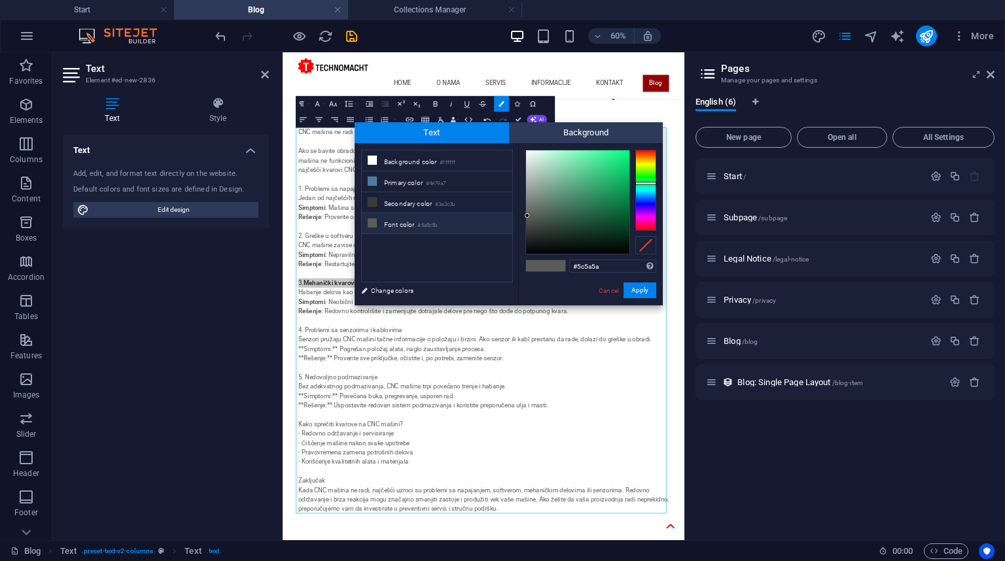
click at [646, 228] on div at bounding box center [645, 190] width 21 height 81
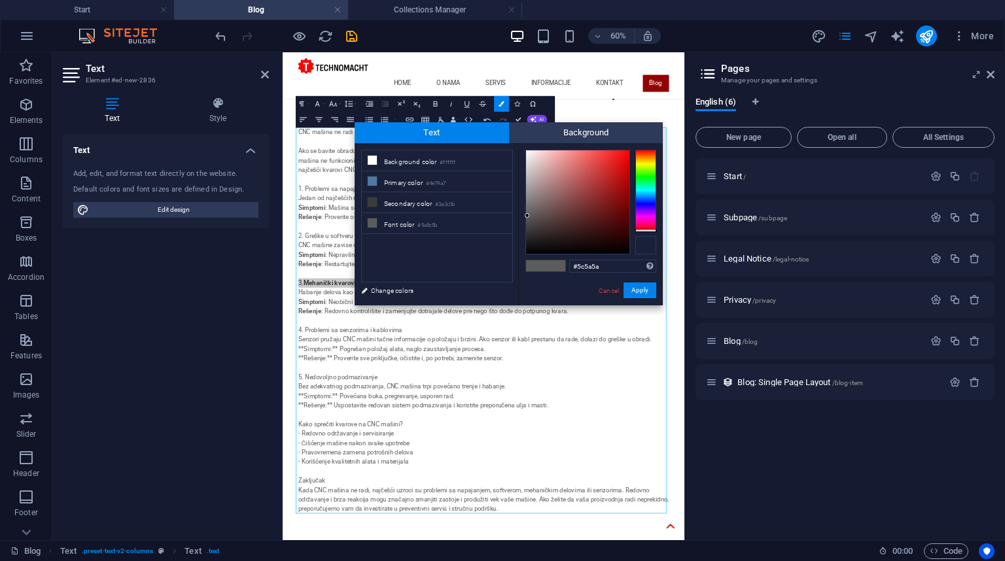
drag, startPoint x: 646, startPoint y: 228, endPoint x: 644, endPoint y: 251, distance: 23.6
click at [645, 251] on div at bounding box center [590, 202] width 131 height 105
drag, startPoint x: 540, startPoint y: 220, endPoint x: 649, endPoint y: 240, distance: 110.5
click at [653, 240] on div at bounding box center [590, 202] width 131 height 105
click at [631, 149] on div "#ff0000 Supported formats #0852ed rgb(8, 82, 237) rgba(8, 82, 237, 90%) hsv(221…" at bounding box center [590, 319] width 145 height 352
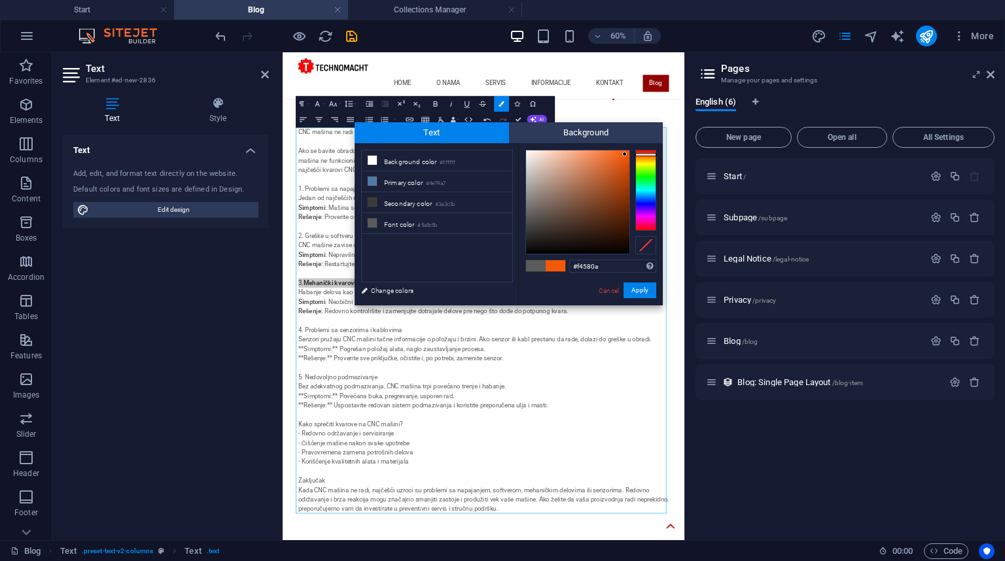
click at [625, 154] on div at bounding box center [624, 154] width 5 height 5
drag, startPoint x: 625, startPoint y: 152, endPoint x: 634, endPoint y: 150, distance: 8.7
click at [634, 150] on div at bounding box center [590, 202] width 131 height 105
click at [629, 149] on div at bounding box center [628, 149] width 5 height 5
click at [373, 183] on icon at bounding box center [372, 181] width 9 height 9
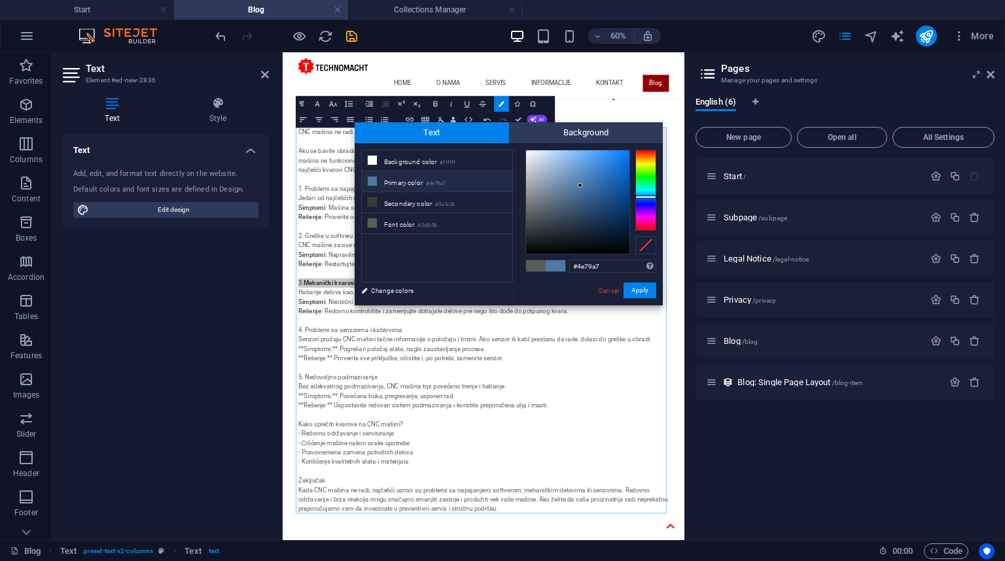
click at [374, 181] on icon at bounding box center [372, 181] width 9 height 9
click at [635, 290] on button "Apply" at bounding box center [639, 291] width 33 height 16
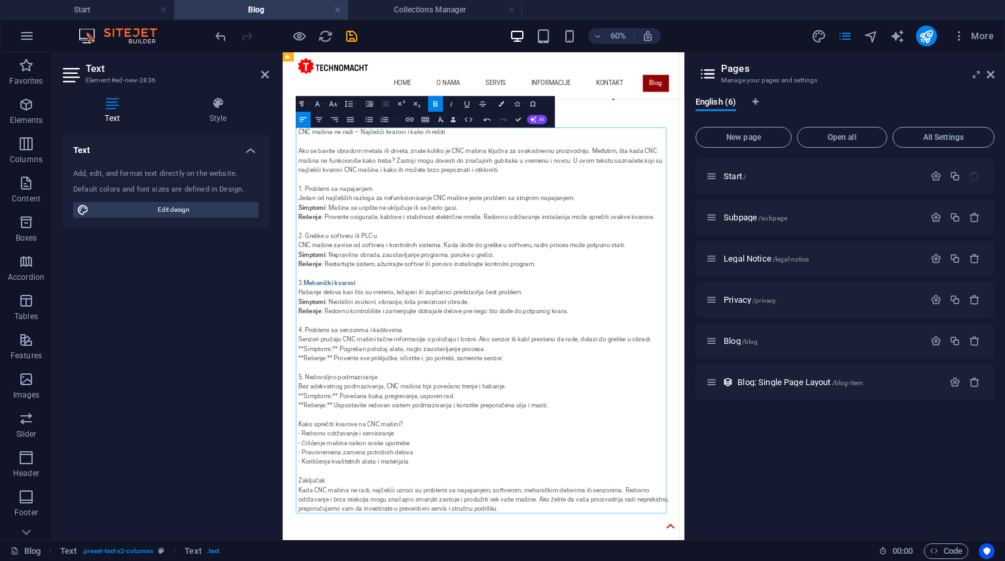
click at [378, 275] on p "CNC mašina ne radi – Najčešći kvarovi i kako ih rešiti Ako se bavite obradom me…" at bounding box center [617, 500] width 617 height 644
drag, startPoint x: 431, startPoint y: 277, endPoint x: 290, endPoint y: 273, distance: 141.4
click at [290, 273] on div "Kako izbeći kvarove na industrijskim masinama ako ste pocetnik i vaznost redovn…" at bounding box center [617, 437] width 669 height 874
click at [501, 105] on icon "button" at bounding box center [500, 103] width 5 height 5
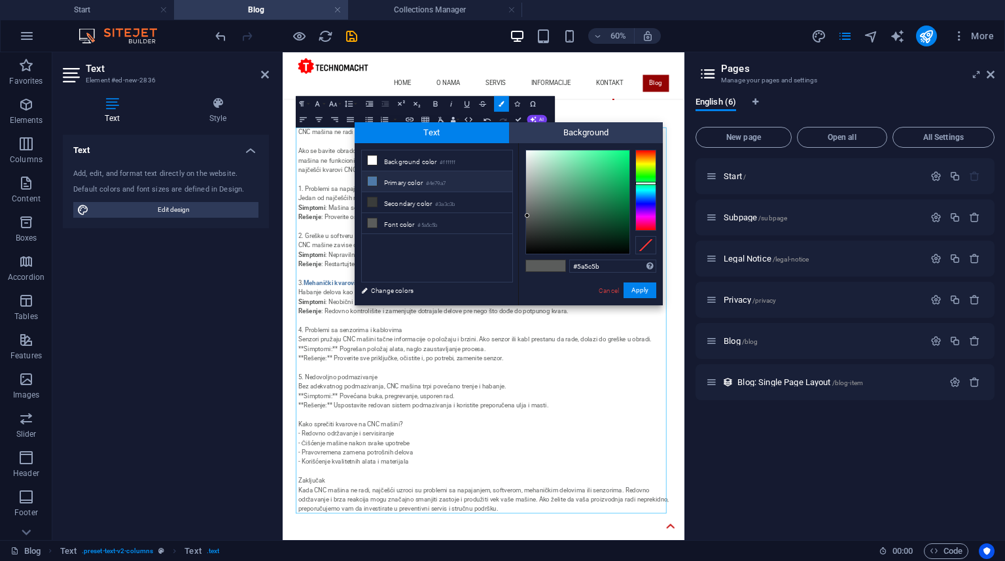
click at [417, 184] on li "Primary color #4e79a7" at bounding box center [437, 181] width 150 height 21
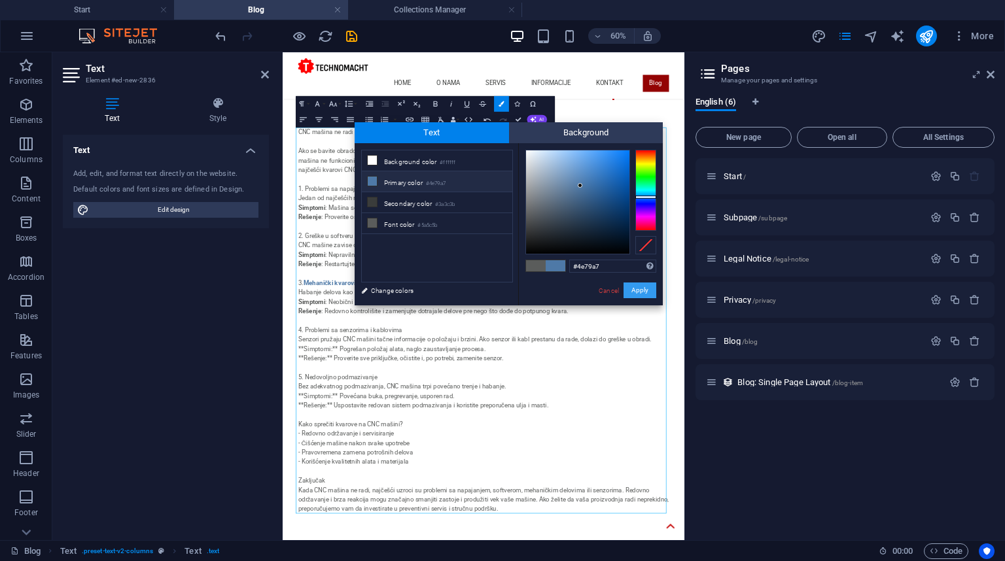
click at [633, 290] on button "Apply" at bounding box center [639, 291] width 33 height 16
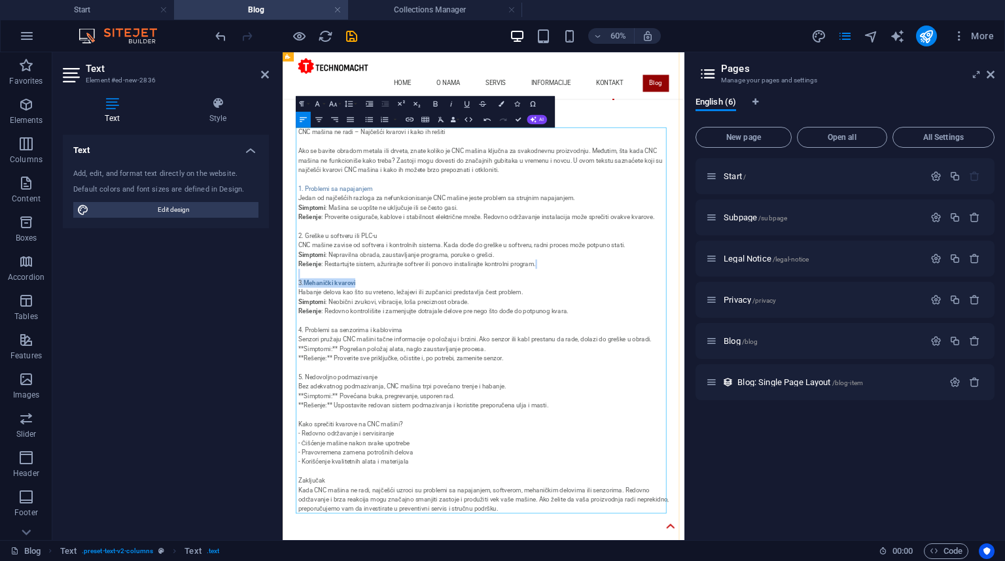
drag, startPoint x: 386, startPoint y: 433, endPoint x: 282, endPoint y: 425, distance: 104.4
click at [285, 425] on div "Kako izbeći kvarove na industrijskim masinama ako ste pocetnik i vaznost redovn…" at bounding box center [617, 437] width 669 height 874
click at [500, 101] on icon "button" at bounding box center [500, 103] width 5 height 5
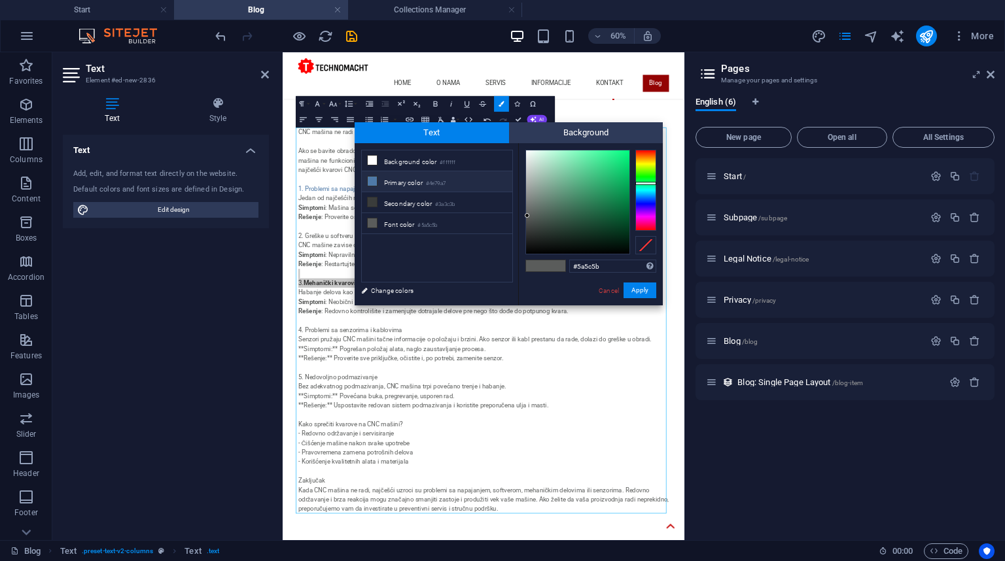
click at [388, 181] on li "Primary color #4e79a7" at bounding box center [437, 181] width 150 height 21
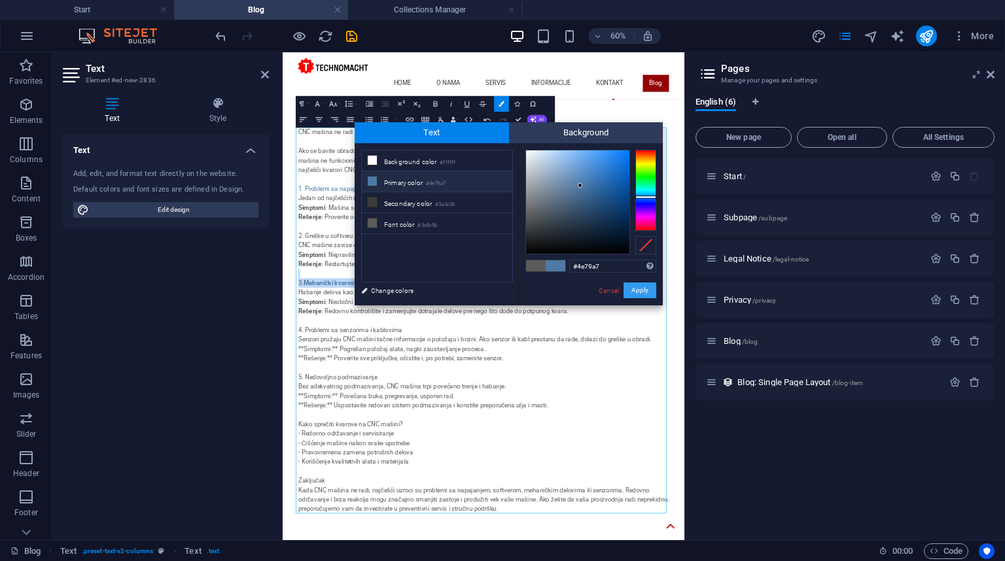
click at [631, 290] on button "Apply" at bounding box center [639, 291] width 33 height 16
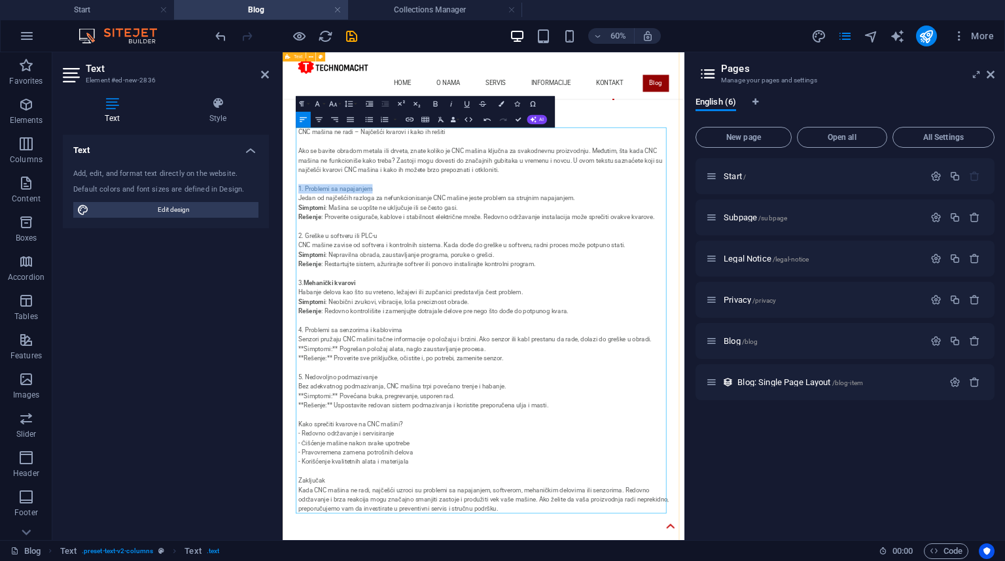
drag, startPoint x: 428, startPoint y: 276, endPoint x: 287, endPoint y: 273, distance: 142.0
click at [287, 273] on div "Kako izbeći kvarove na industrijskim masinama ako ste pocetnik i vaznost redovn…" at bounding box center [617, 437] width 669 height 874
click at [433, 105] on icon "button" at bounding box center [435, 103] width 9 height 9
click at [413, 436] on p "CNC mašina ne radi – Najčešći kvarovi i kako ih rešiti Ako se bavite obradom me…" at bounding box center [617, 500] width 617 height 644
drag, startPoint x: 389, startPoint y: 432, endPoint x: 273, endPoint y: 427, distance: 115.9
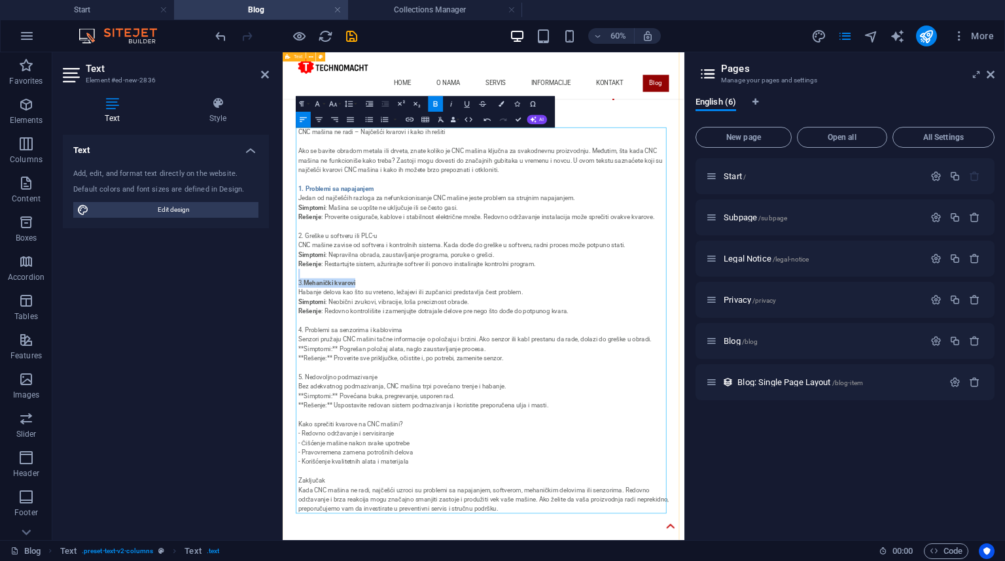
click at [498, 105] on icon "button" at bounding box center [500, 103] width 5 height 5
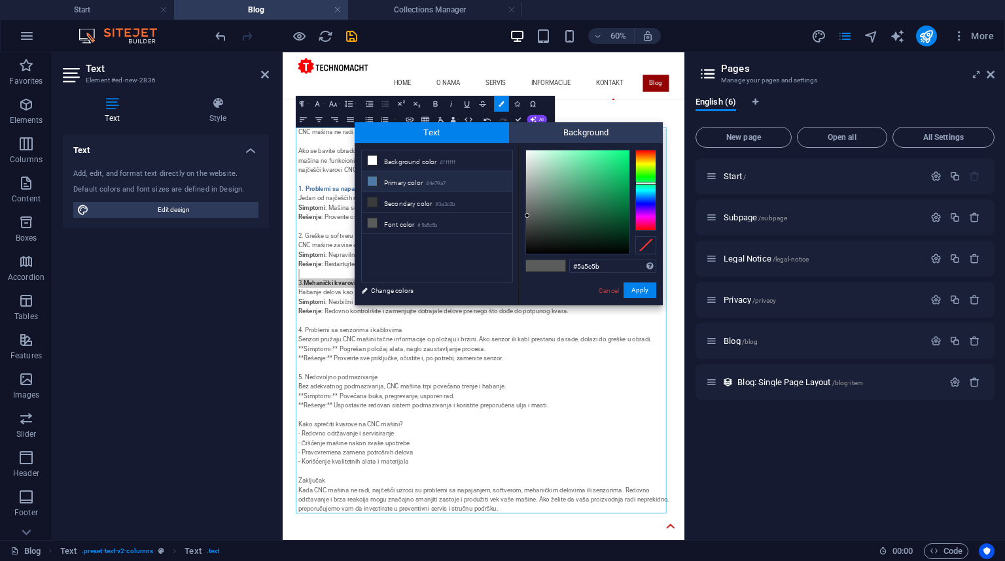
click at [370, 179] on icon at bounding box center [372, 181] width 9 height 9
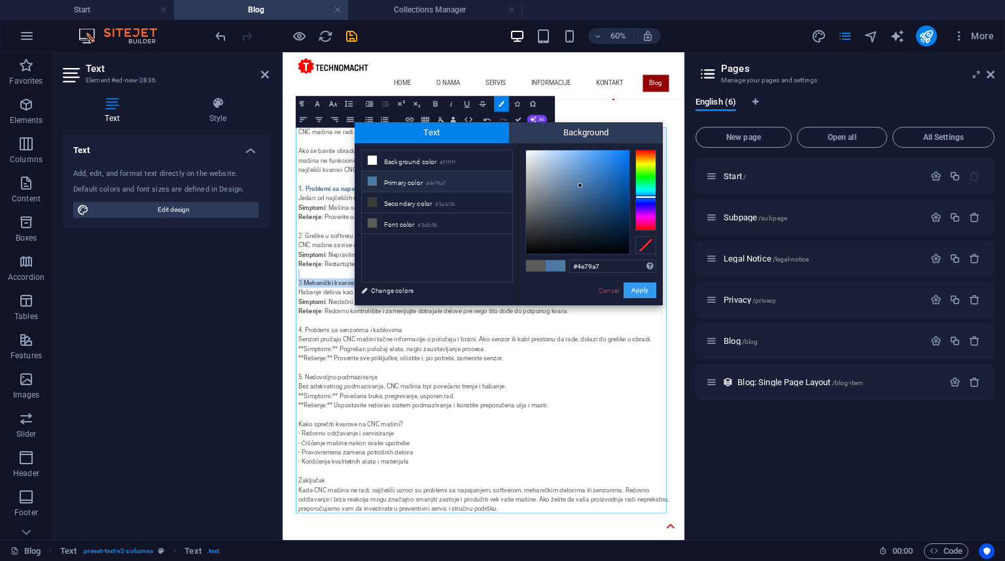
click at [643, 293] on button "Apply" at bounding box center [639, 291] width 33 height 16
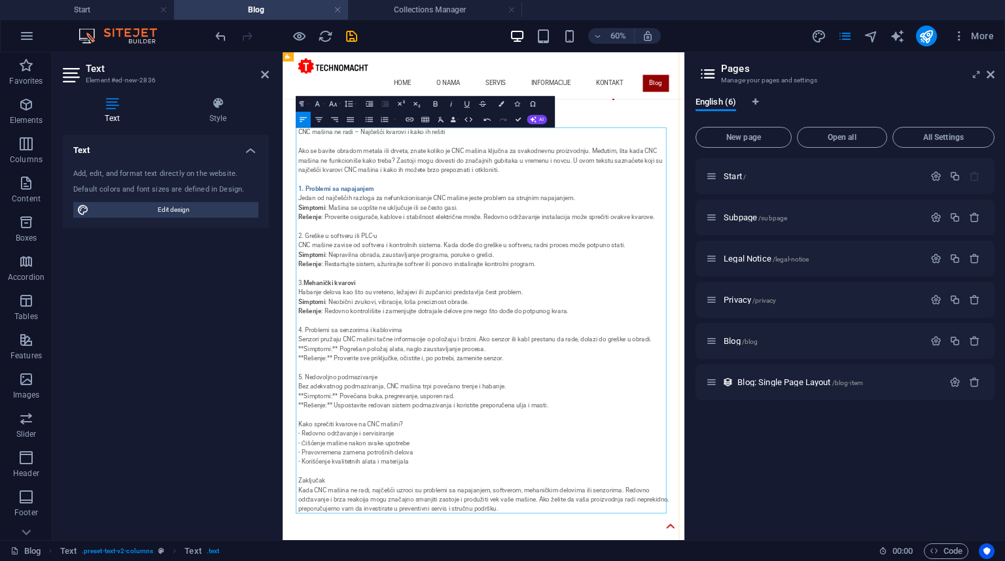
click at [444, 424] on p "CNC mašina ne radi – Najčešći kvarovi i kako ih rešiti Ako se bavite obradom me…" at bounding box center [617, 500] width 617 height 644
drag, startPoint x: 439, startPoint y: 356, endPoint x: 296, endPoint y: 354, distance: 142.6
click at [296, 354] on div "Kako izbeći kvarove na industrijskim masinama ako ste pocetnik i vaznost redovn…" at bounding box center [617, 437] width 669 height 874
click at [500, 103] on icon "button" at bounding box center [500, 103] width 5 height 5
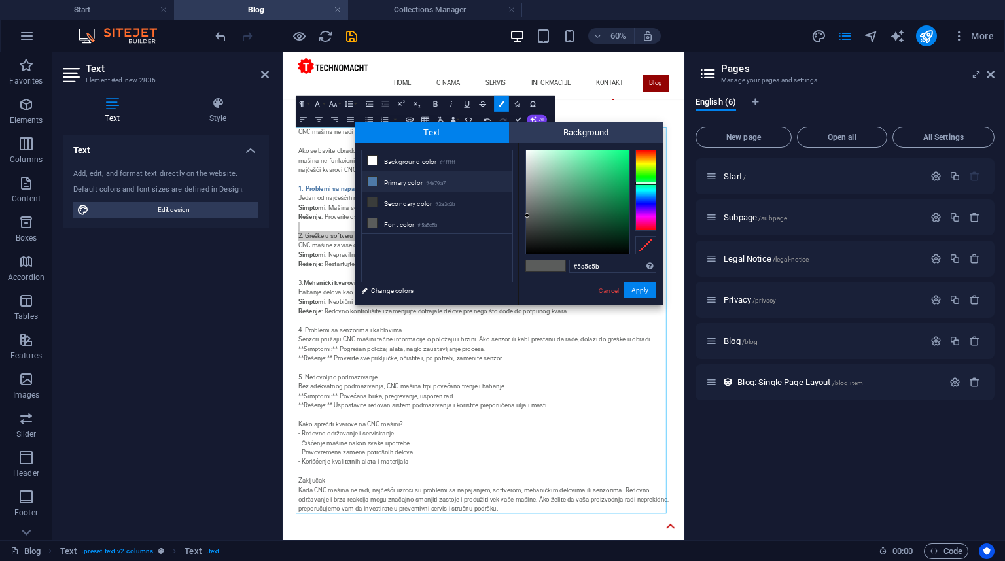
click at [371, 181] on icon at bounding box center [372, 181] width 9 height 9
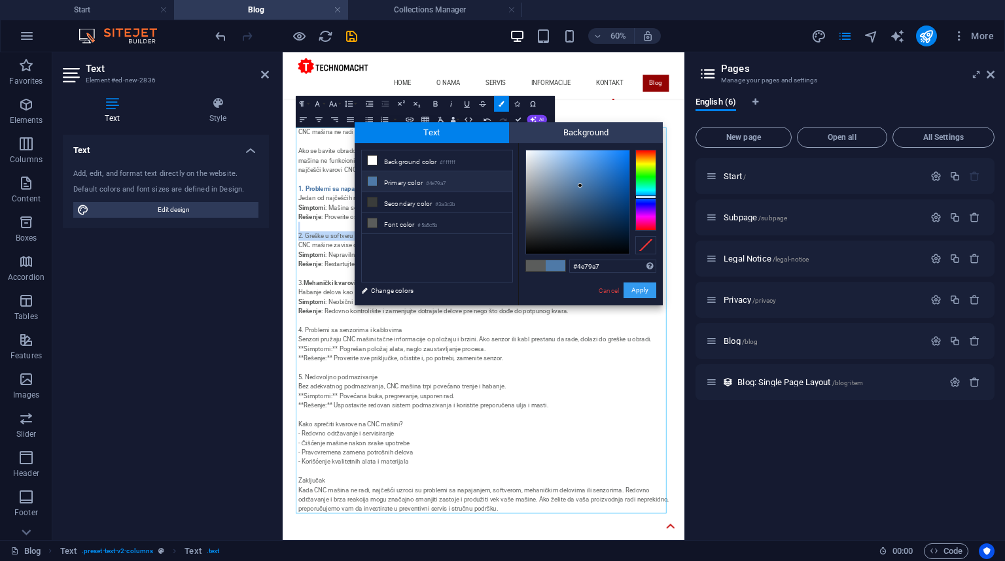
click at [646, 292] on button "Apply" at bounding box center [639, 291] width 33 height 16
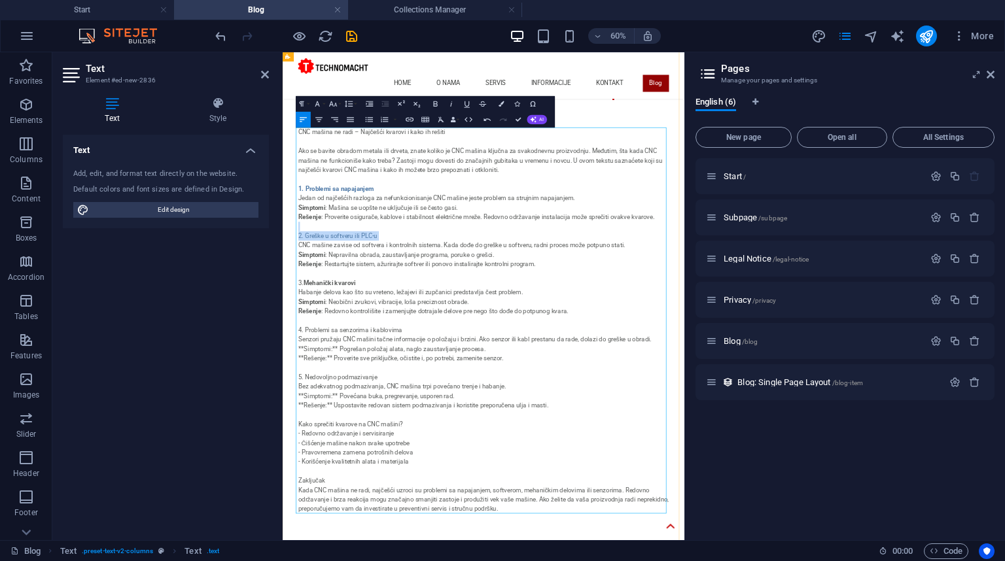
click at [495, 359] on p "CNC mašina ne radi – Najčešći kvarovi i kako ih rešiti Ako se bavite obradom me…" at bounding box center [617, 500] width 617 height 644
click at [504, 351] on p "CNC mašina ne radi – Najčešći kvarovi i kako ih rešiti Ako se bavite obradom me…" at bounding box center [617, 500] width 617 height 644
drag, startPoint x: 439, startPoint y: 356, endPoint x: 294, endPoint y: 353, distance: 145.2
click at [294, 353] on div "Kako izbeći kvarove na industrijskim masinama ako ste pocetnik i vaznost redovn…" at bounding box center [617, 437] width 669 height 874
click at [435, 102] on icon "button" at bounding box center [435, 103] width 9 height 9
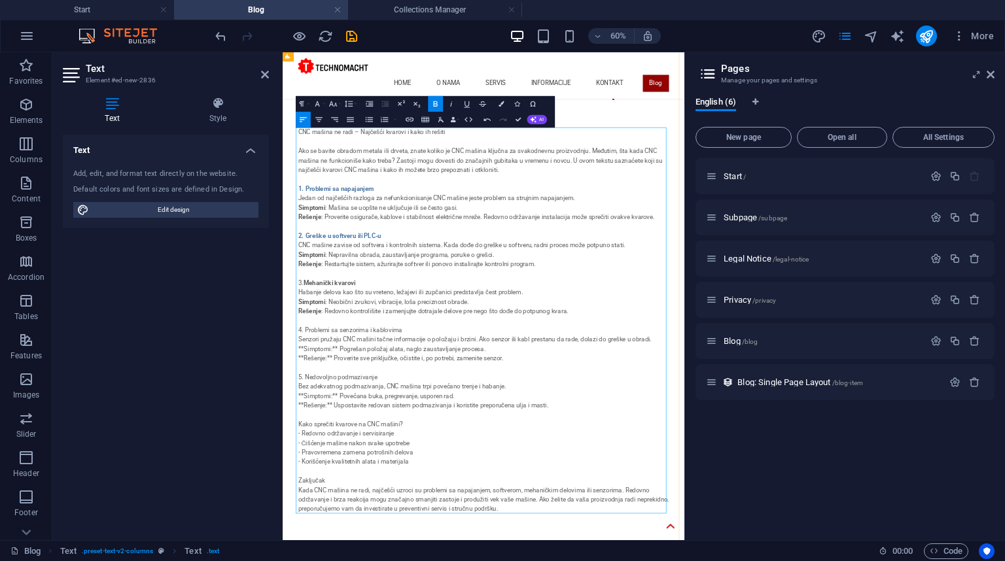
click at [486, 349] on p "CNC mašina ne radi – Najčešći kvarovi i kako ih rešiti Ako se bavite obradom me…" at bounding box center [617, 500] width 617 height 644
drag, startPoint x: 408, startPoint y: 438, endPoint x: 277, endPoint y: 436, distance: 130.8
click at [498, 105] on icon "button" at bounding box center [500, 103] width 5 height 5
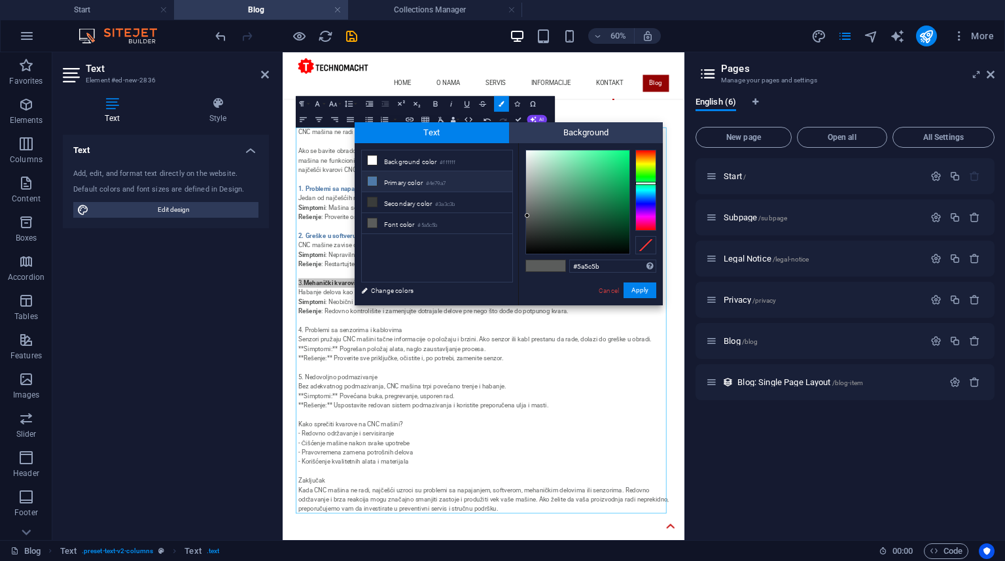
click at [370, 184] on icon at bounding box center [372, 181] width 9 height 9
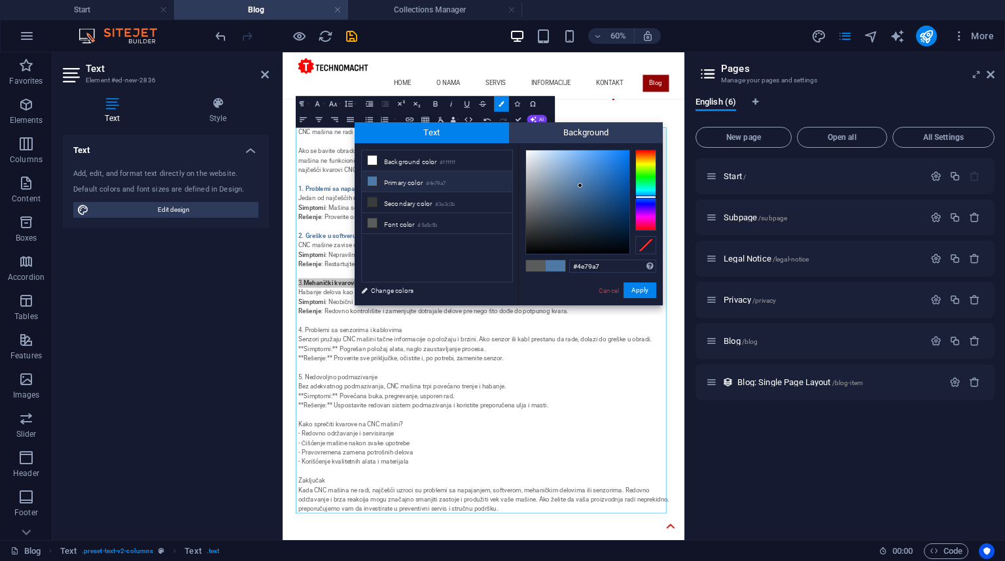
click at [372, 181] on icon at bounding box center [372, 181] width 9 height 9
click at [639, 295] on button "Apply" at bounding box center [639, 291] width 33 height 16
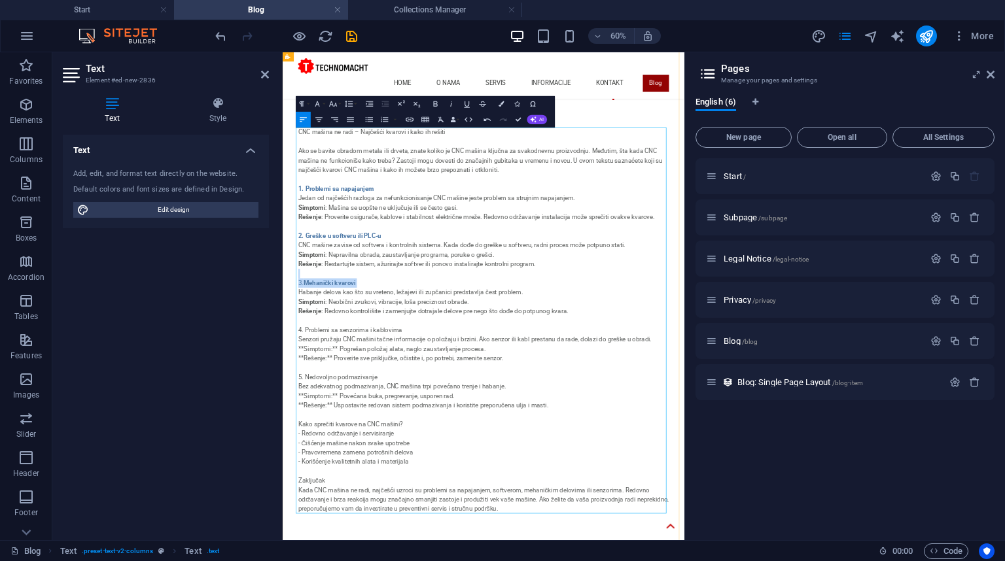
click at [546, 429] on p "CNC mašina ne radi – Najčešći kvarovi i kako ih rešiti Ako se bavite obradom me…" at bounding box center [617, 500] width 617 height 644
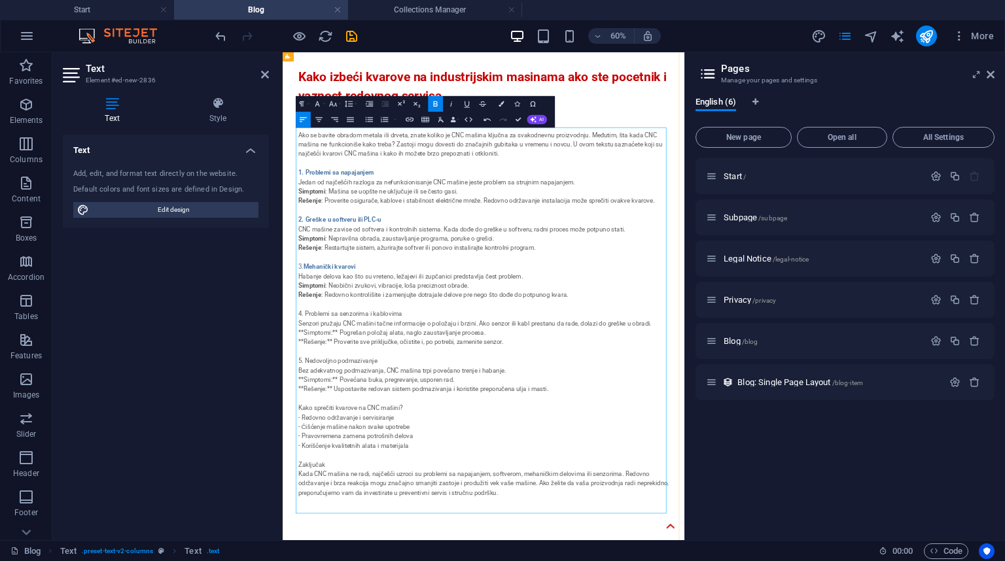
scroll to position [0, 0]
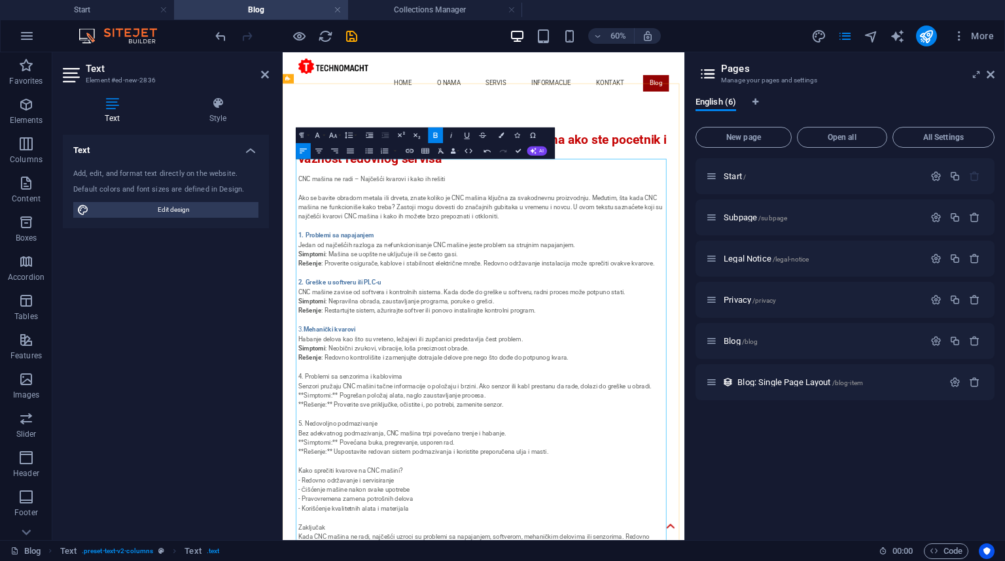
click at [436, 135] on icon "button" at bounding box center [436, 135] width 4 height 5
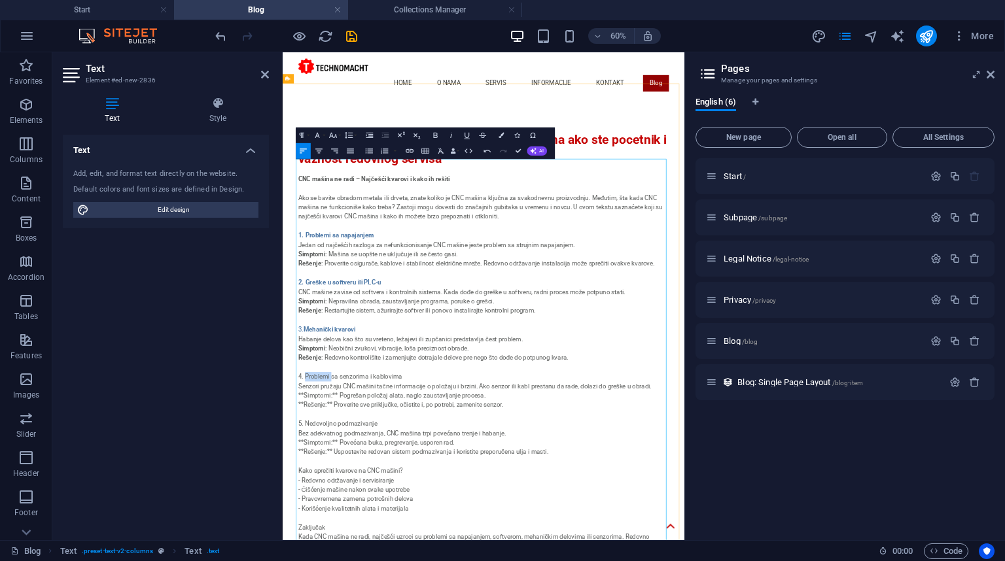
click at [433, 133] on icon "button" at bounding box center [435, 135] width 9 height 9
click at [497, 133] on button "Colors" at bounding box center [501, 136] width 15 height 16
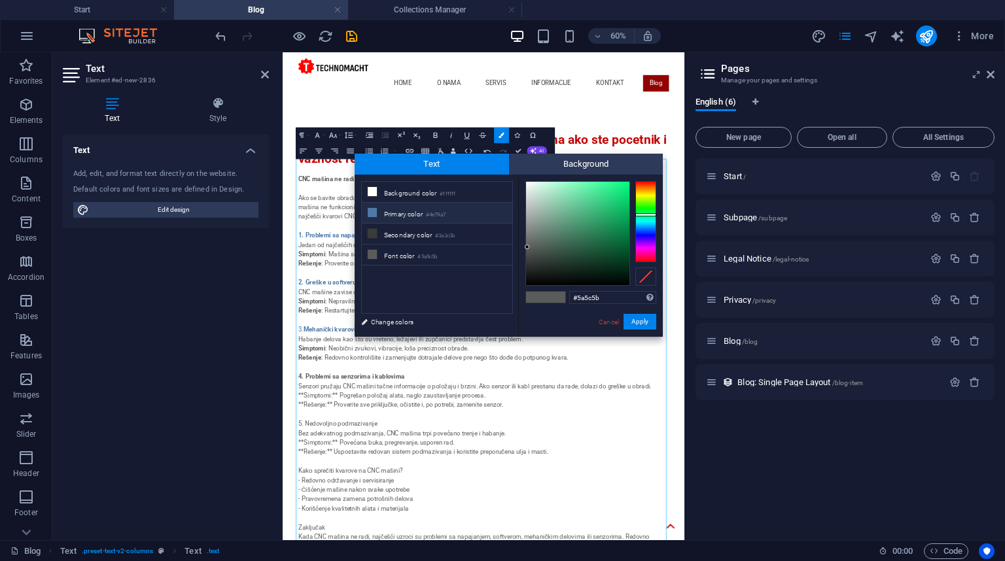
click at [368, 212] on icon at bounding box center [372, 212] width 9 height 9
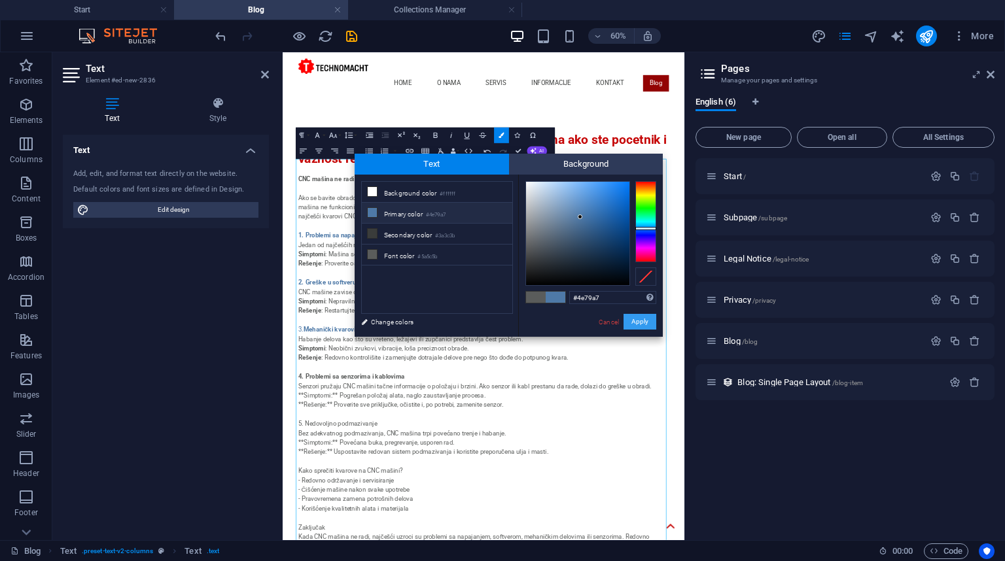
click at [648, 319] on button "Apply" at bounding box center [639, 322] width 33 height 16
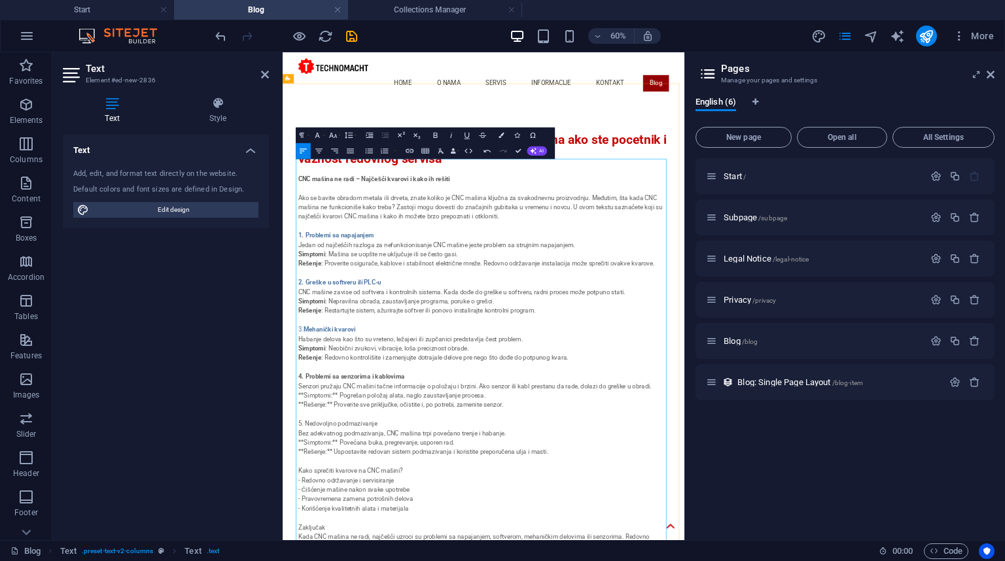
click at [500, 137] on icon "button" at bounding box center [500, 135] width 5 height 5
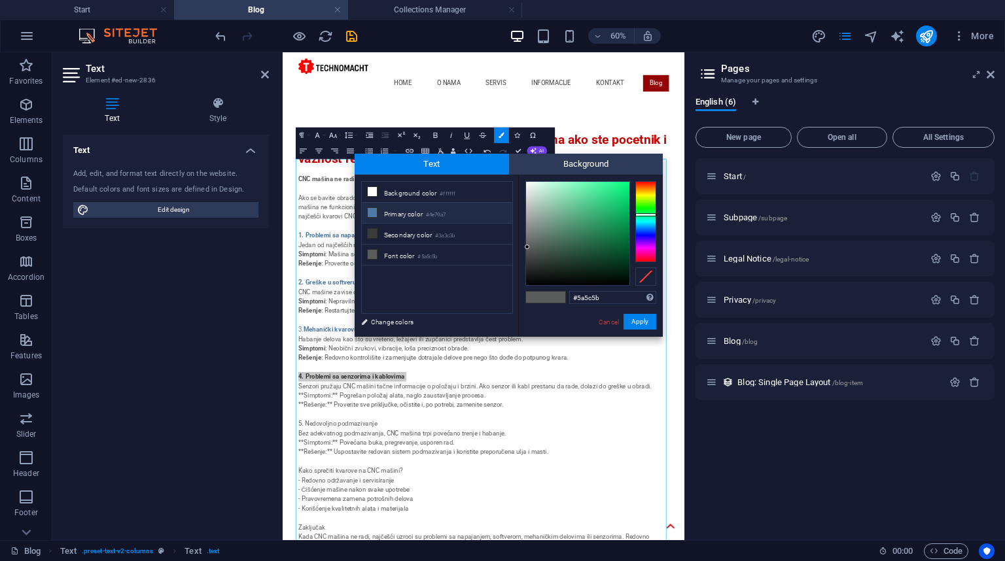
click at [407, 210] on li "Primary color #4e79a7" at bounding box center [437, 213] width 150 height 21
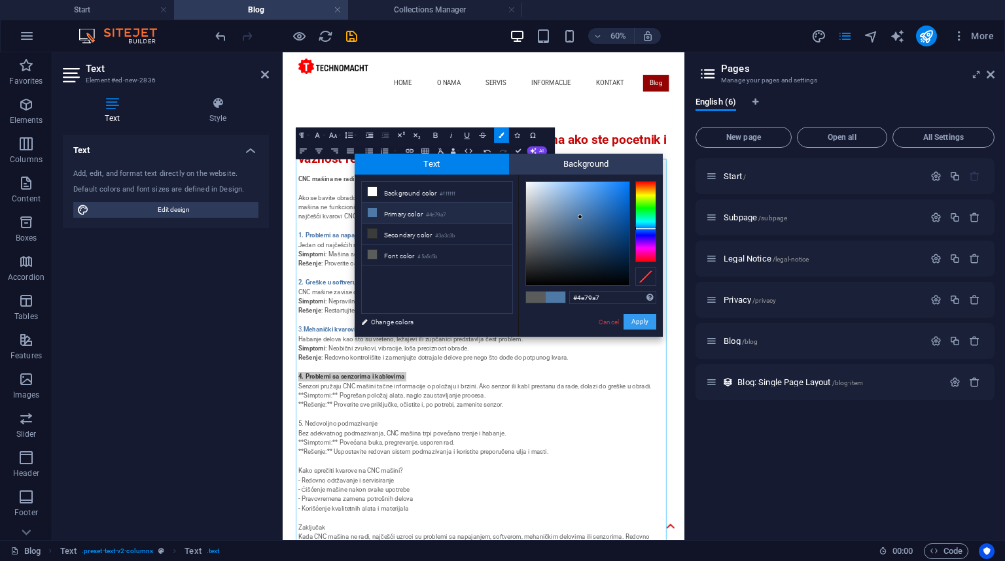
drag, startPoint x: 631, startPoint y: 321, endPoint x: 564, endPoint y: 457, distance: 151.5
click at [631, 321] on button "Apply" at bounding box center [639, 322] width 33 height 16
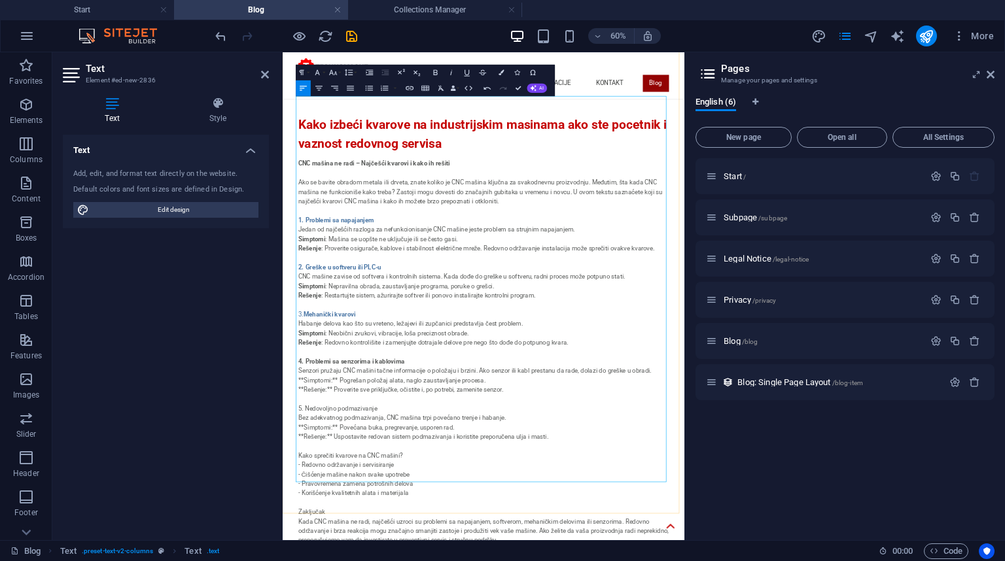
scroll to position [105, 0]
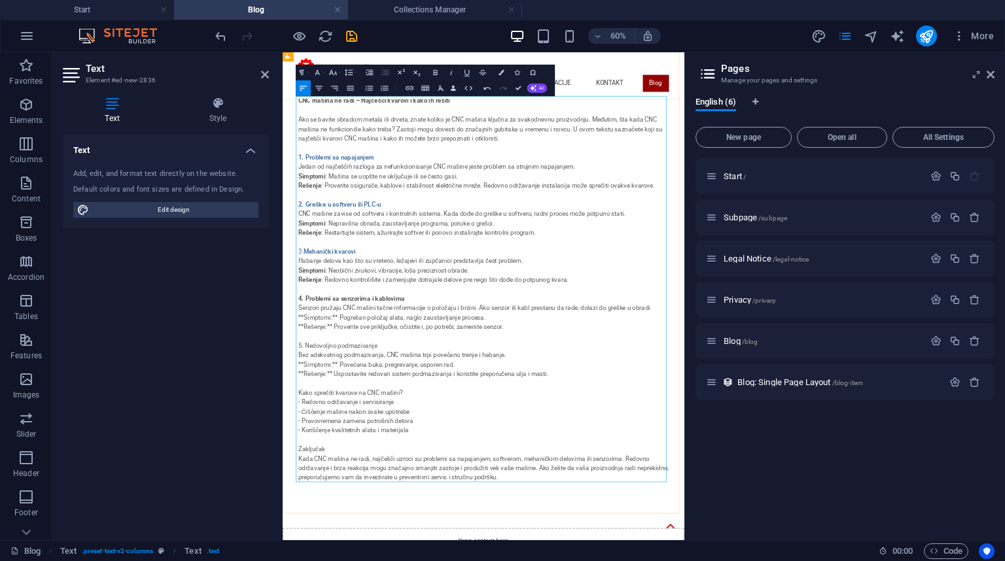
click at [313, 493] on p "CNC mašina ne radi – Najčešći kvarovi i kako ih rešiti Ako se bavite obradom me…" at bounding box center [617, 448] width 617 height 644
click at [310, 511] on p "CNC mašina ne radi – Najčešći kvarovi i kako ih rešiti Ako se bavite obradom me…" at bounding box center [617, 448] width 617 height 644
click at [312, 509] on p "CNC mašina ne radi – Najčešći kvarovi i kako ih rešiti Ako se bavite obradom me…" at bounding box center [617, 448] width 617 height 644
click at [353, 503] on p "CNC mašina ne radi – Najčešći kvarovi i kako ih rešiti Ako se bavite obradom me…" at bounding box center [617, 448] width 617 height 644
click at [328, 490] on p "CNC mašina ne radi – Najčešći kvarovi i kako ih rešiti Ako se bavite obradom me…" at bounding box center [617, 448] width 617 height 644
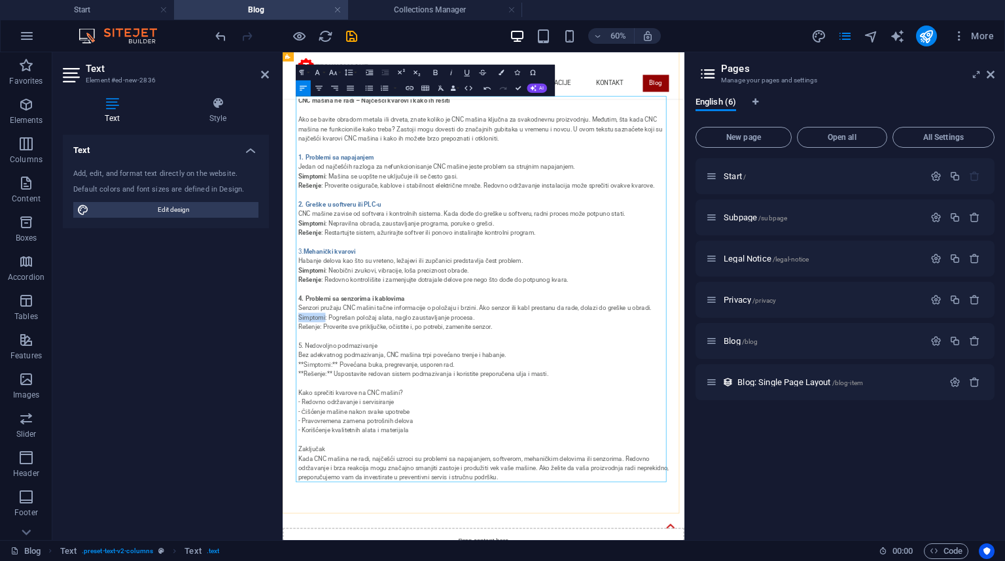
click at [328, 490] on p "CNC mašina ne radi – Najčešći kvarovi i kako ih rešiti Ako se bavite obradom me…" at bounding box center [617, 448] width 617 height 644
click at [434, 73] on icon "button" at bounding box center [436, 72] width 4 height 5
click at [324, 513] on p "CNC mašina ne radi – Najčešći kvarovi i kako ih rešiti Ako se bavite obradom me…" at bounding box center [617, 448] width 617 height 644
click at [436, 74] on icon "button" at bounding box center [435, 72] width 9 height 9
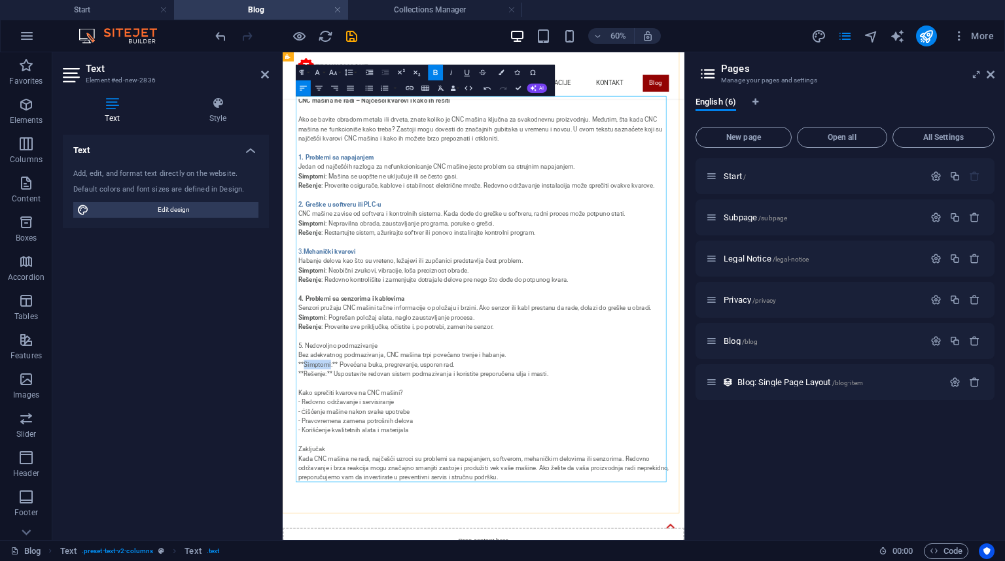
drag, startPoint x: 357, startPoint y: 571, endPoint x: 315, endPoint y: 569, distance: 42.6
click at [315, 561] on p "CNC mašina ne radi – Najčešći kvarovi i kako ih rešiti Ako se bavite obradom me…" at bounding box center [617, 448] width 617 height 644
click at [434, 71] on icon "button" at bounding box center [436, 72] width 4 height 5
drag, startPoint x: 312, startPoint y: 587, endPoint x: 349, endPoint y: 589, distance: 36.7
click at [349, 561] on p "CNC mašina ne radi – Najčešći kvarovi i kako ih rešiti Ako se bavite obradom me…" at bounding box center [617, 448] width 617 height 644
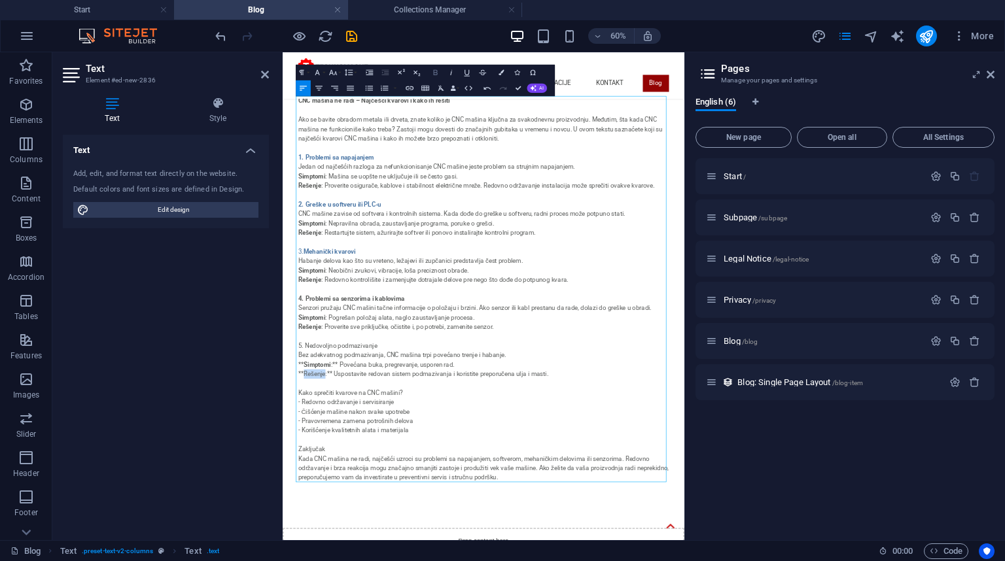
click at [434, 73] on icon "button" at bounding box center [436, 72] width 4 height 5
click at [360, 561] on p "CNC mašina ne radi – Najčešći kvarovi i kako ih rešiti Ako se bavite obradom me…" at bounding box center [617, 448] width 617 height 644
click at [359, 561] on p "CNC mašina ne radi – Najčešći kvarovi i kako ih rešiti Ako se bavite obradom me…" at bounding box center [617, 448] width 617 height 644
click at [362, 561] on p "CNC mašina ne radi – Najčešći kvarovi i kako ih rešiti Ako se bavite obradom me…" at bounding box center [617, 448] width 617 height 644
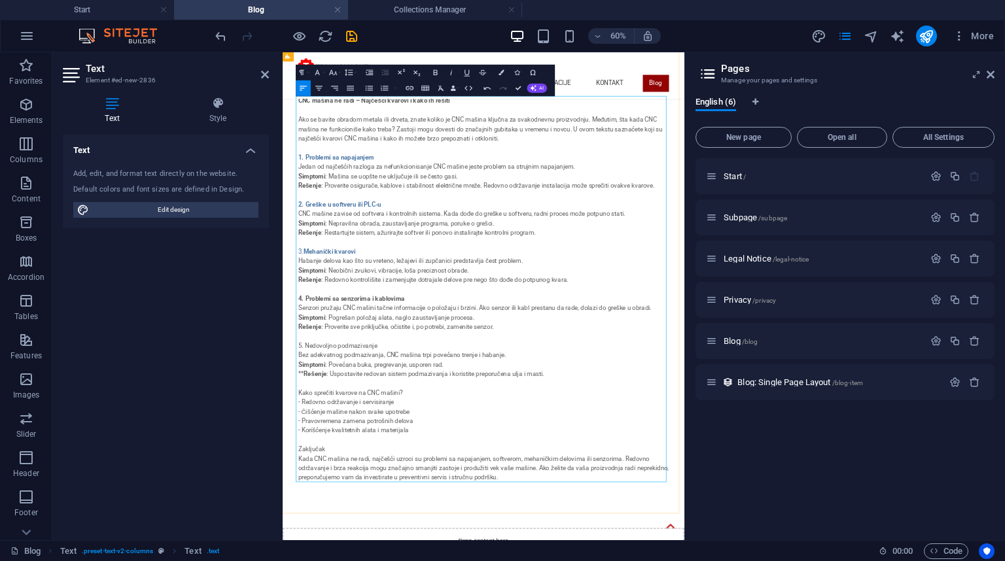
click at [313, 561] on p "CNC mašina ne radi – Najčešći kvarovi i kako ih rešiti Ako se bavite obradom me…" at bounding box center [617, 448] width 617 height 644
click at [404, 537] on p "CNC mašina ne radi – Najčešći kvarovi i kako ih rešiti Ako se bavite obradom me…" at bounding box center [617, 448] width 617 height 644
click at [404, 538] on p "CNC mašina ne radi – Najčešći kvarovi i kako ih rešiti Ako se bavite obradom me…" at bounding box center [617, 448] width 617 height 644
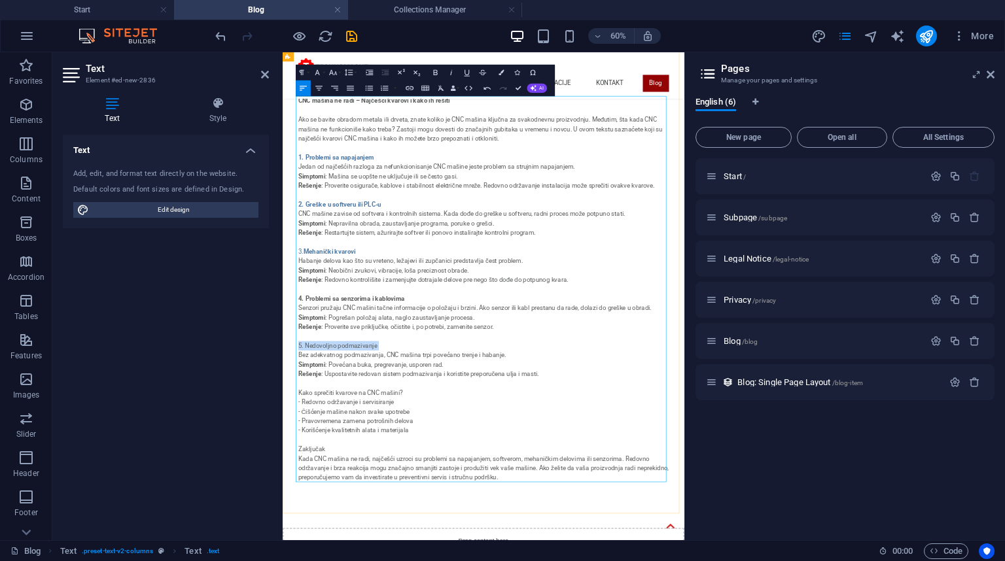
click at [404, 538] on p "CNC mašina ne radi – Najčešći kvarovi i kako ih rešiti Ako se bavite obradom me…" at bounding box center [617, 448] width 617 height 644
click at [436, 73] on icon "button" at bounding box center [436, 72] width 4 height 5
click at [506, 73] on button "Colors" at bounding box center [501, 73] width 15 height 16
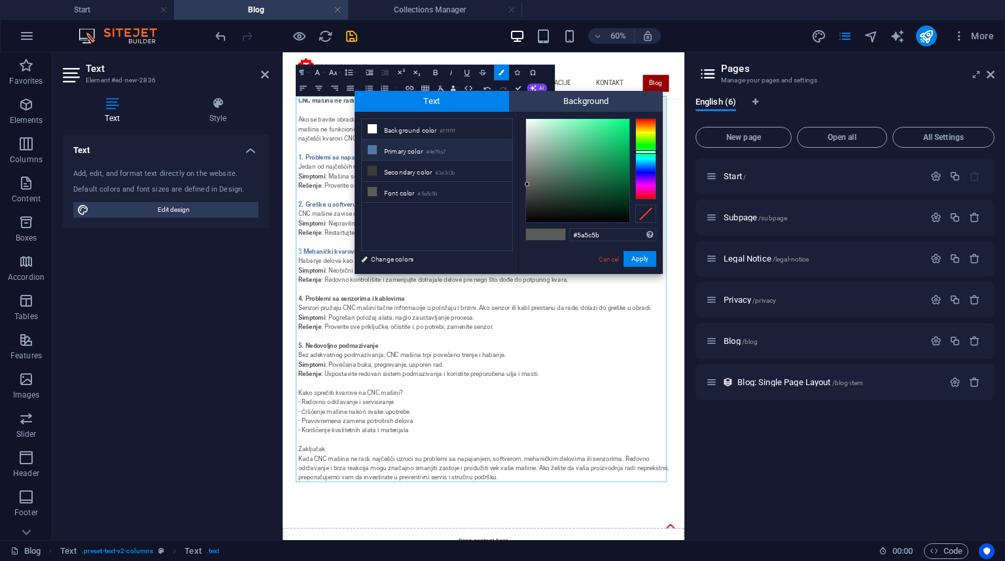
click at [392, 152] on li "Primary color #4e79a7" at bounding box center [437, 150] width 150 height 21
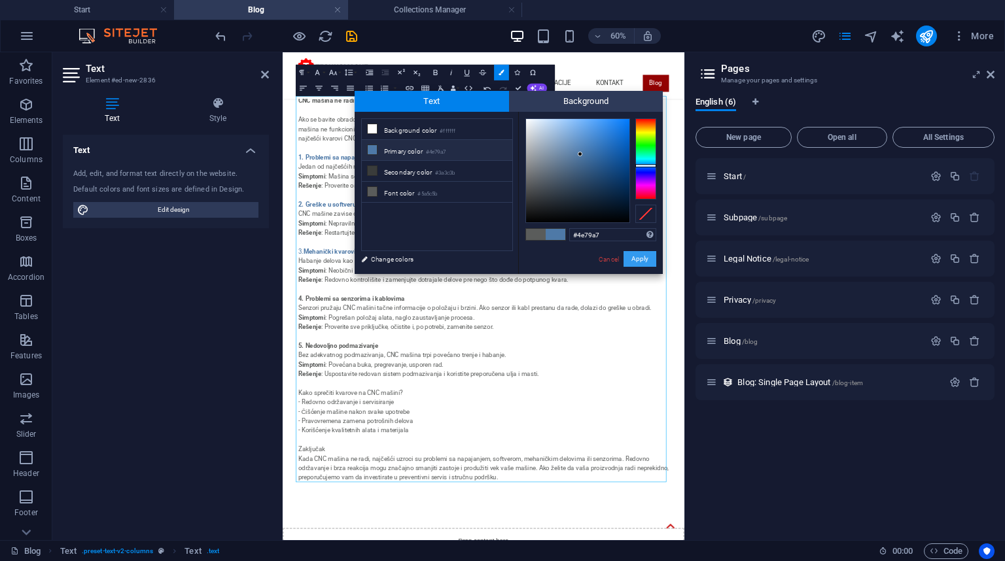
click at [633, 257] on button "Apply" at bounding box center [639, 259] width 33 height 16
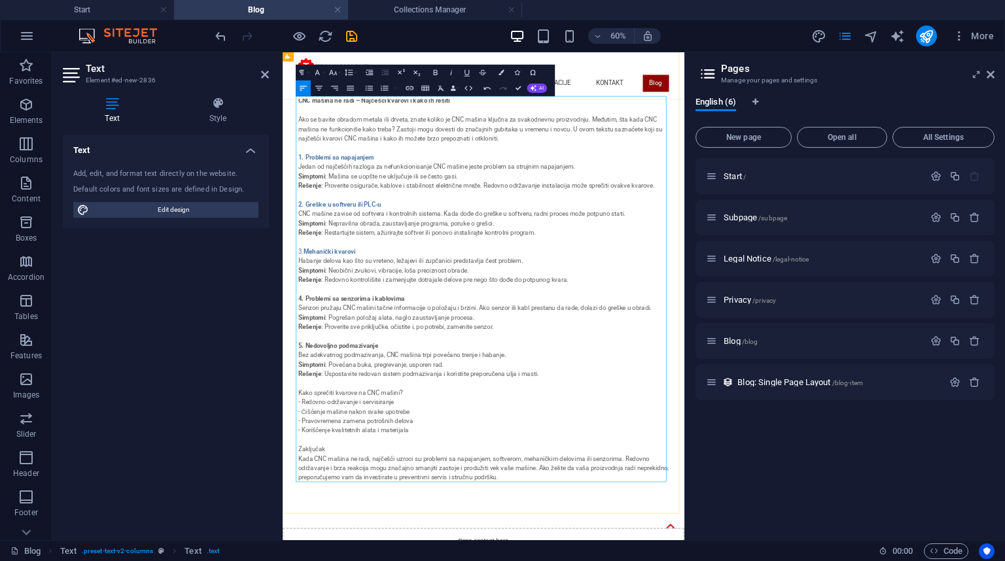
click at [370, 537] on strong "5. Nedovoljno podmazivanje" at bounding box center [375, 541] width 133 height 12
click at [500, 71] on icon "button" at bounding box center [500, 72] width 5 height 5
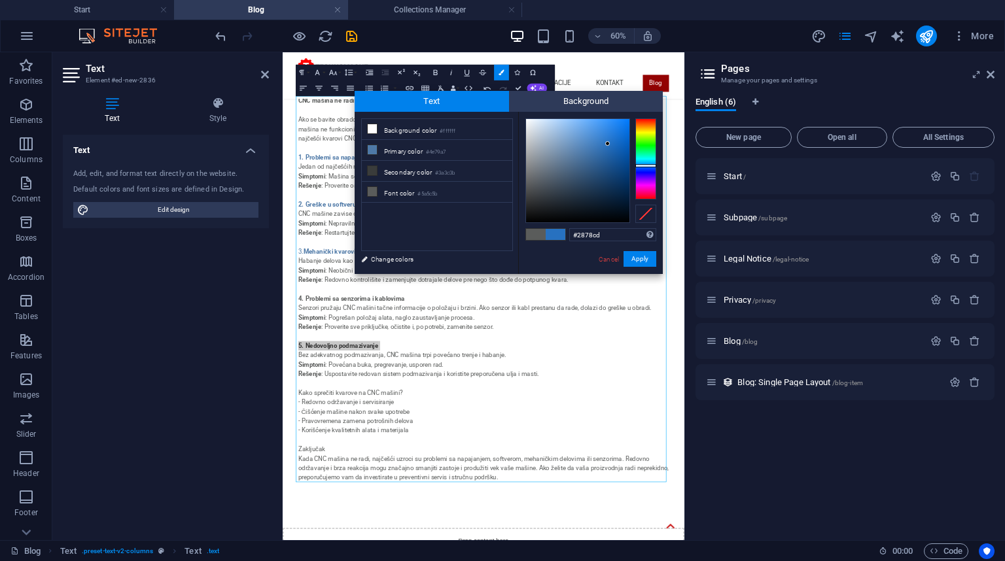
drag, startPoint x: 603, startPoint y: 156, endPoint x: 608, endPoint y: 139, distance: 18.4
click at [608, 139] on div at bounding box center [577, 170] width 103 height 103
click at [604, 150] on div at bounding box center [577, 170] width 103 height 103
click at [640, 256] on button "Apply" at bounding box center [639, 259] width 33 height 16
click at [561, 524] on p "CNC mašina ne radi – Najčešći kvarovi i kako ih rešiti Ako se bavite obradom me…" at bounding box center [617, 448] width 617 height 644
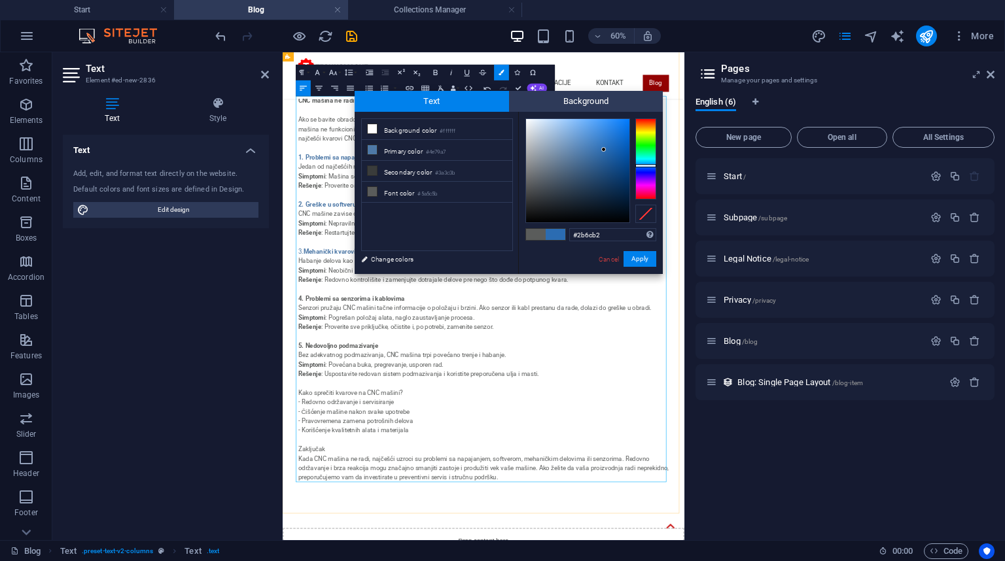
click at [561, 524] on p "CNC mašina ne radi – Najčešći kvarovi i kako ih rešiti Ako se bavite obradom me…" at bounding box center [617, 448] width 617 height 644
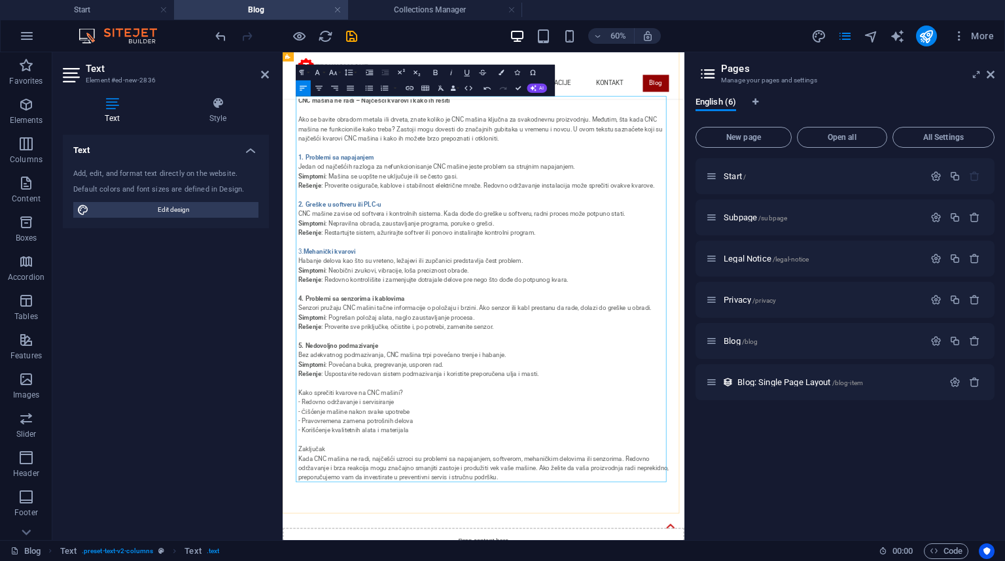
click at [326, 561] on p "CNC mašina ne radi – Najčešći kvarovi i kako ih rešiti Ako se bavite obradom me…" at bounding box center [617, 448] width 617 height 644
click at [438, 75] on icon "button" at bounding box center [435, 72] width 9 height 9
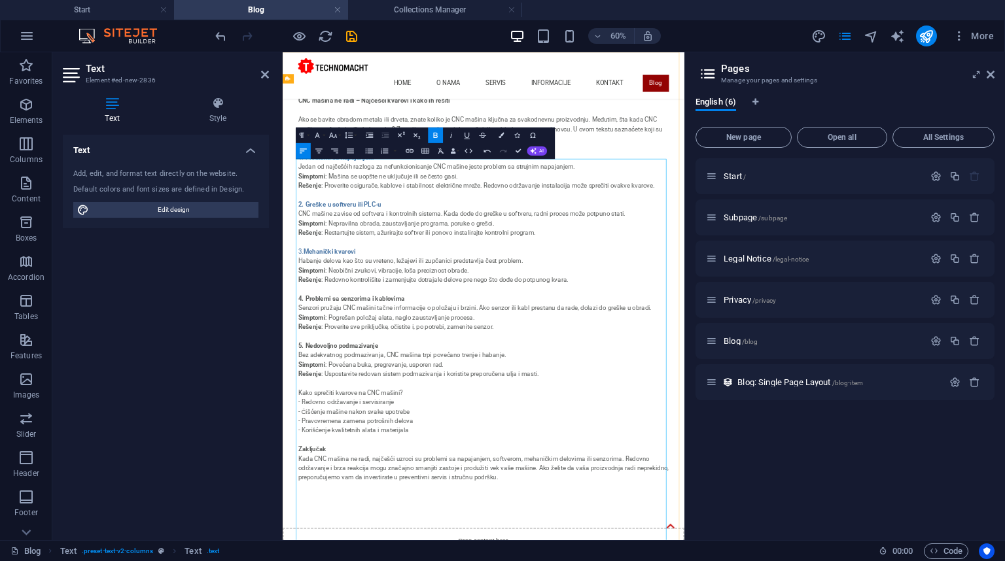
scroll to position [0, 0]
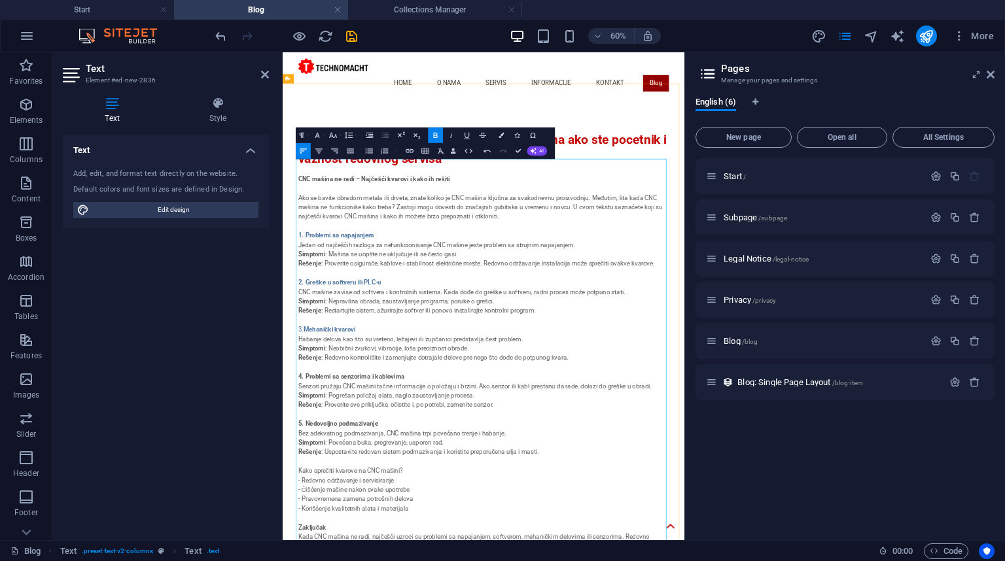
click at [420, 257] on strong "CNC mašina ne radi – Najčešći kvarovi i kako ih rešiti" at bounding box center [435, 263] width 253 height 12
click at [507, 137] on button "Colors" at bounding box center [501, 136] width 15 height 16
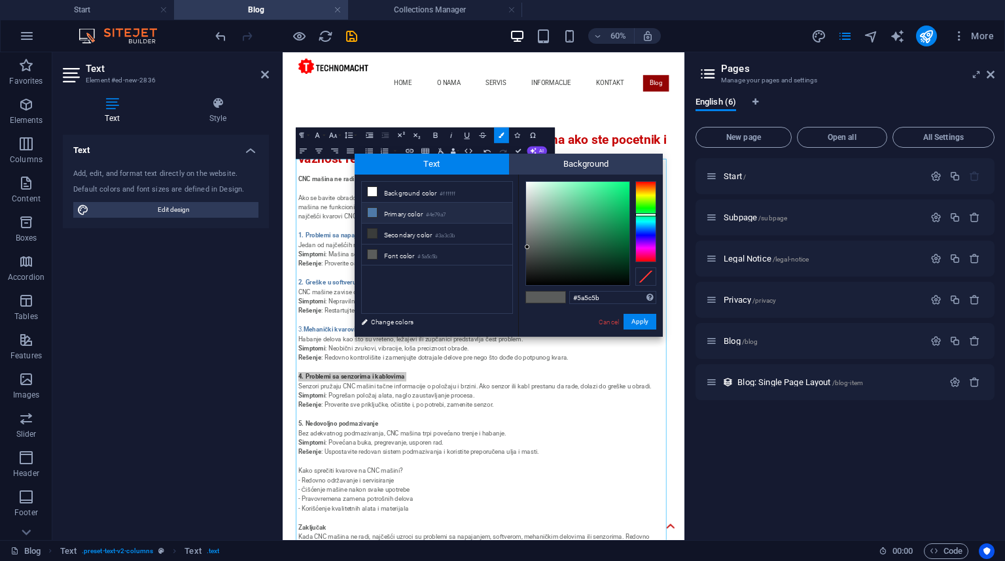
click at [373, 215] on icon at bounding box center [372, 212] width 9 height 9
type input "#4e79a7"
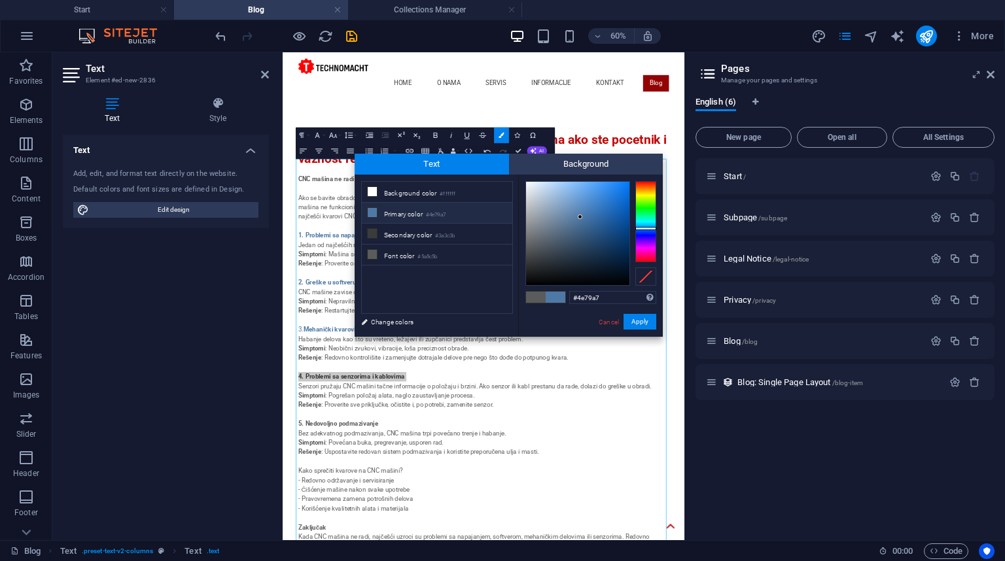
click at [549, 299] on span at bounding box center [556, 297] width 20 height 11
click at [641, 319] on button "Apply" at bounding box center [639, 322] width 33 height 16
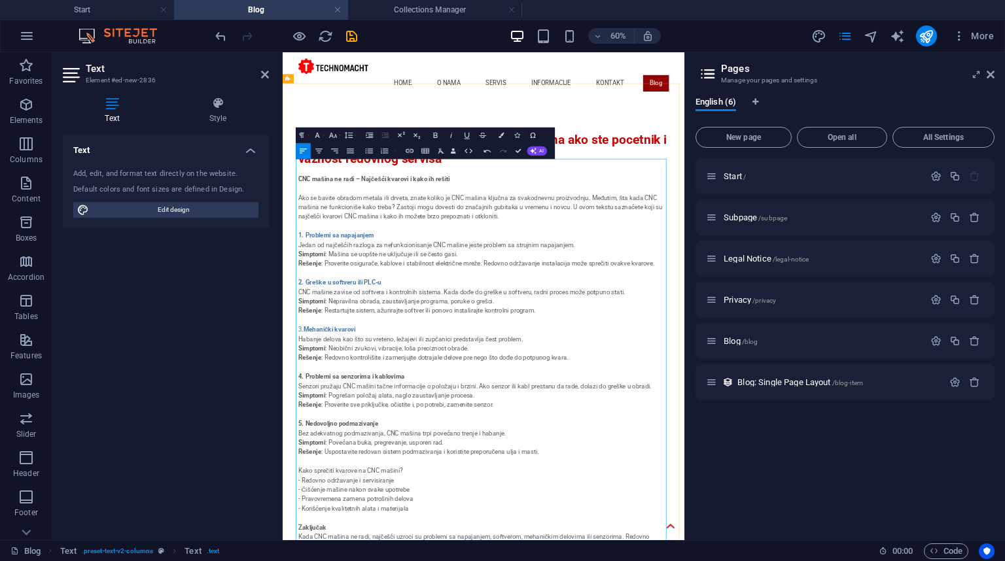
click at [776, 130] on div "Kako izbeći kvarove na industrijskim masinama ako ste pocetnik i vaznost redovn…" at bounding box center [617, 541] width 669 height 822
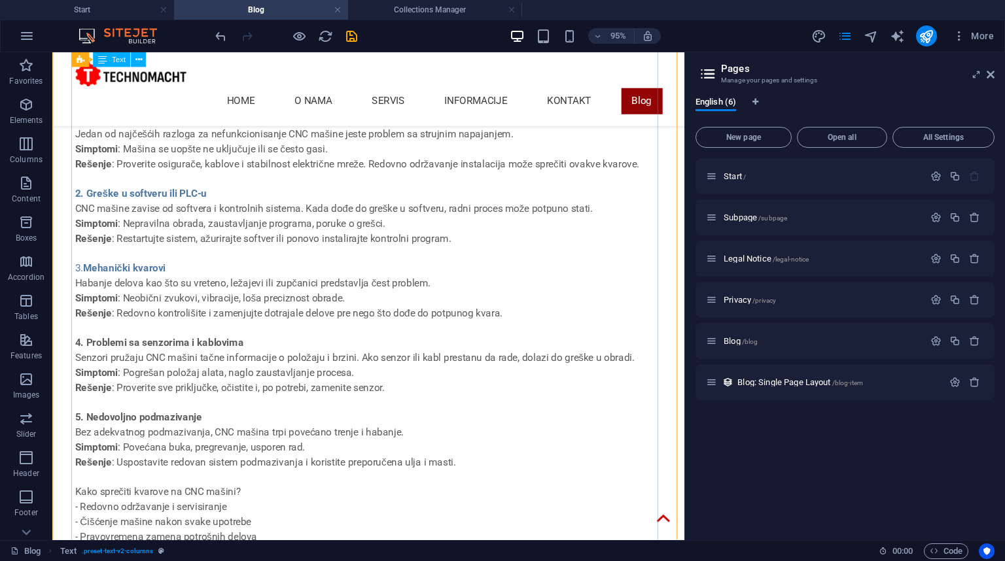
scroll to position [262, 0]
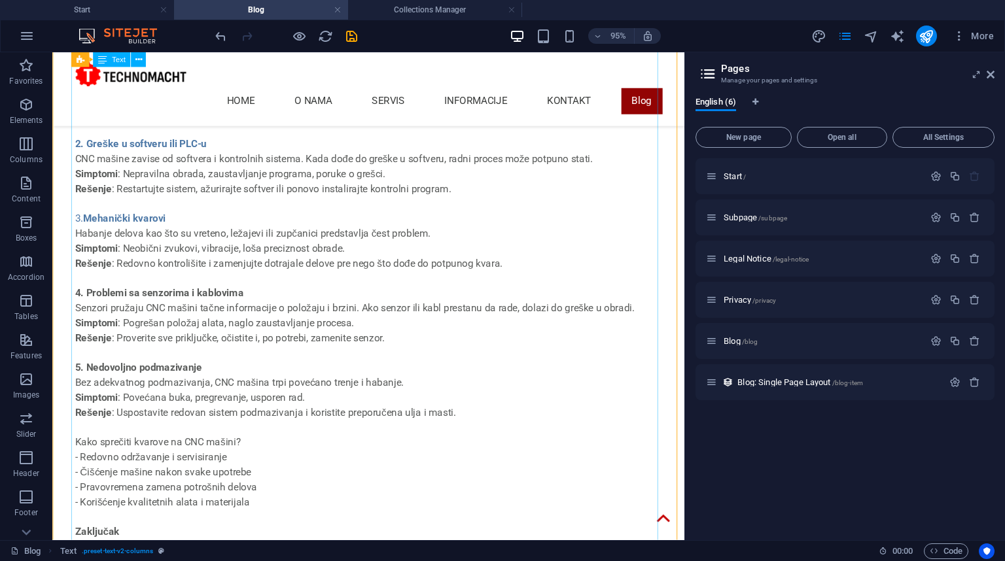
click at [186, 304] on div "CNC mašina ne radi – Najčešći kvarovi i kako ih rešiti Ako se bavite obradom me…" at bounding box center [385, 291] width 617 height 644
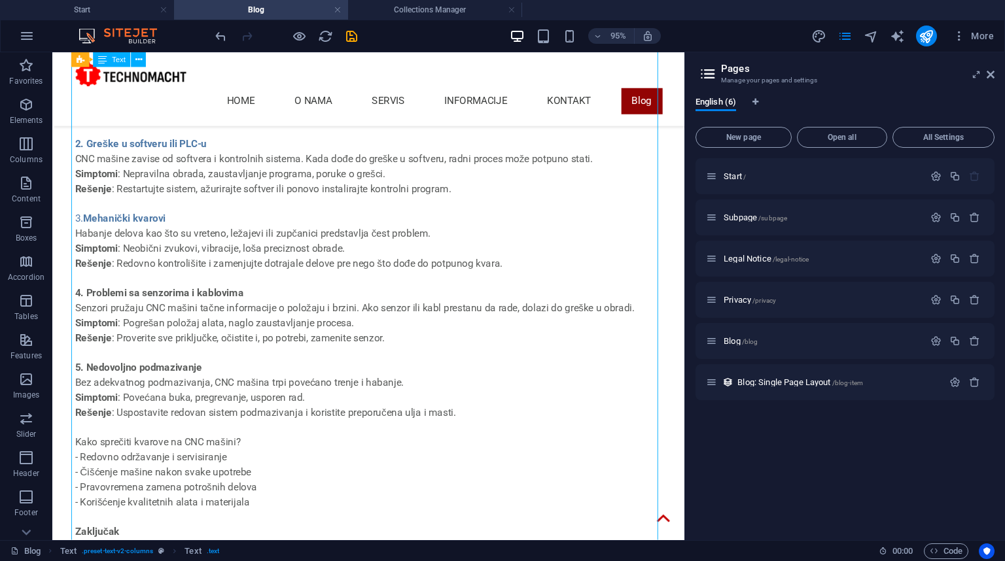
click at [186, 304] on div "CNC mašina ne radi – Najčešći kvarovi i kako ih rešiti Ako se bavite obradom me…" at bounding box center [385, 291] width 617 height 644
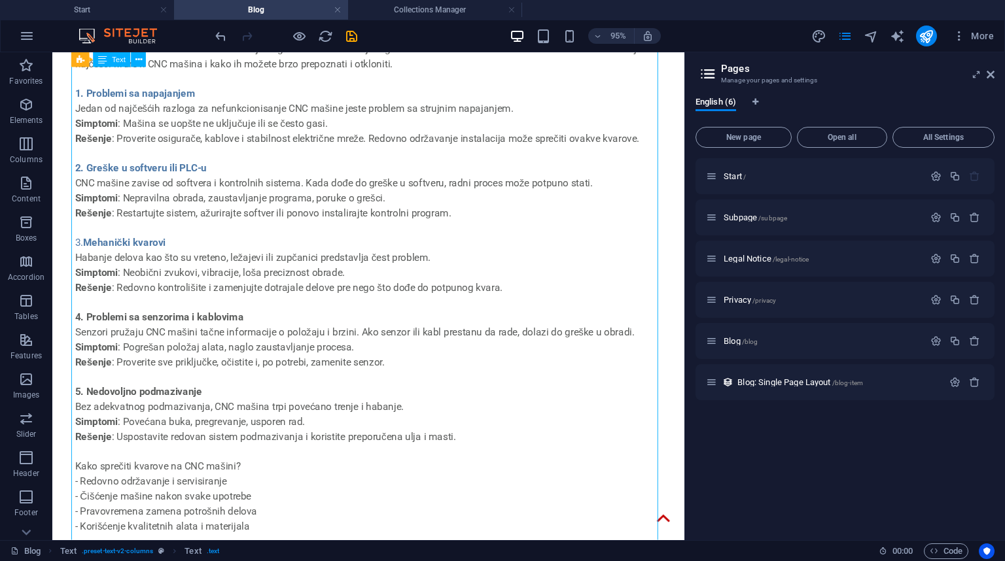
scroll to position [0, 0]
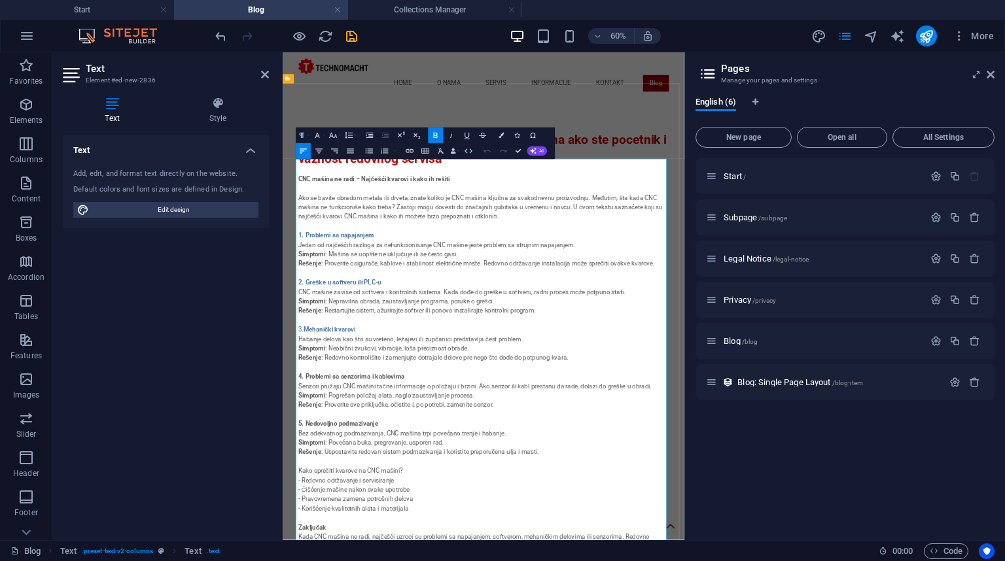
click at [500, 134] on icon "button" at bounding box center [500, 135] width 5 height 5
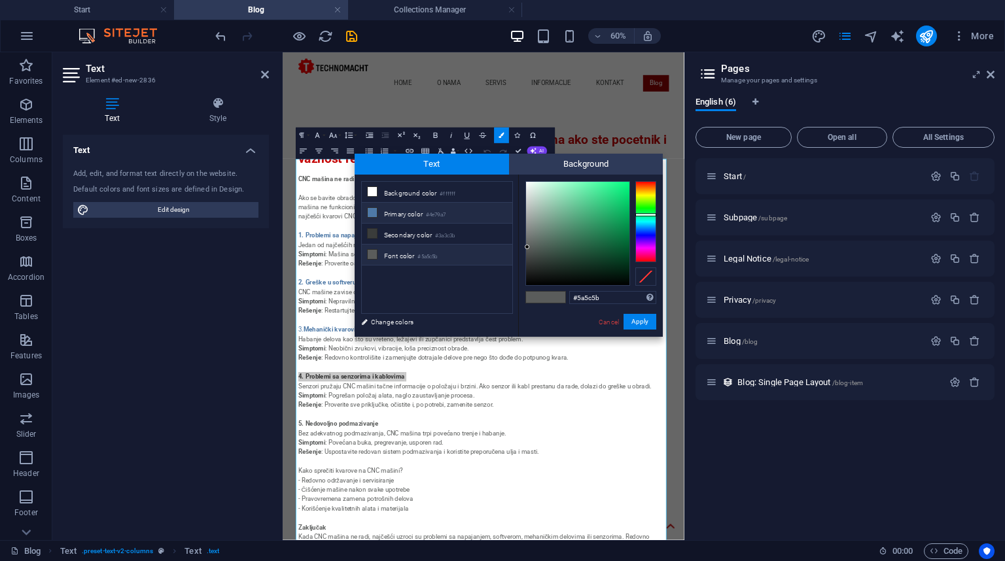
click at [398, 215] on li "Primary color #4e79a7" at bounding box center [437, 213] width 150 height 21
type input "#4e79a7"
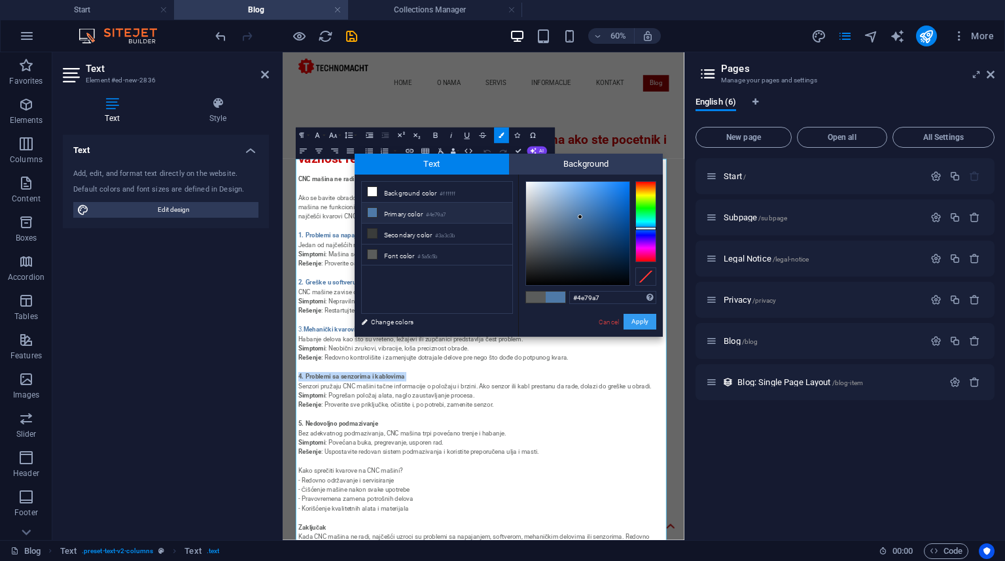
click at [642, 324] on button "Apply" at bounding box center [639, 322] width 33 height 16
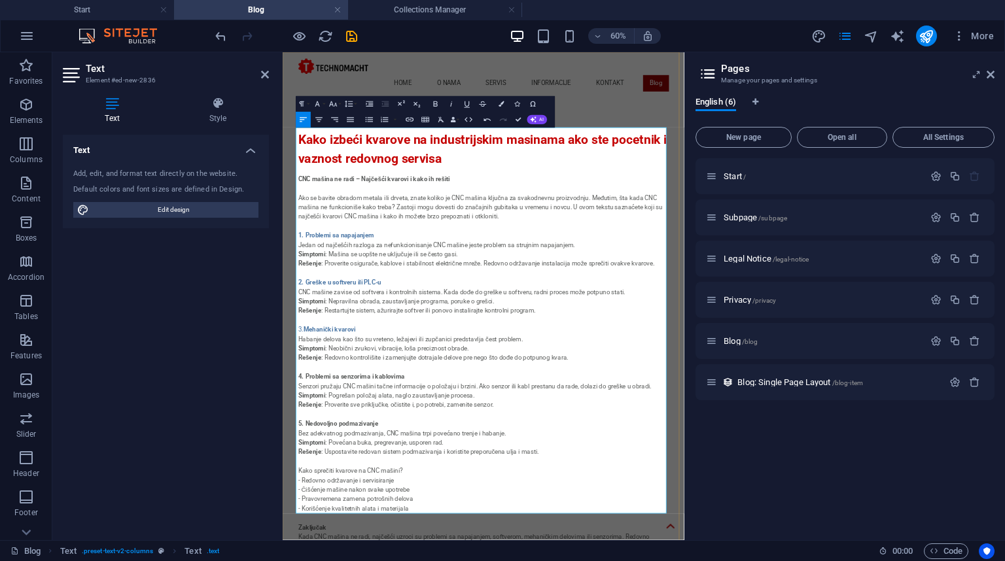
scroll to position [52, 0]
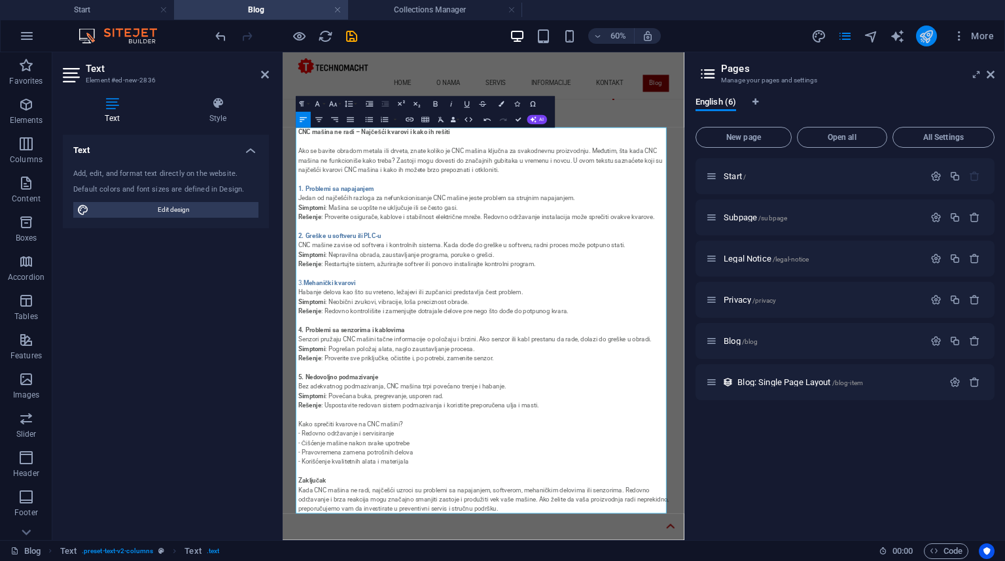
click at [921, 38] on icon "publish" at bounding box center [925, 36] width 15 height 15
